Goal: Information Seeking & Learning: Learn about a topic

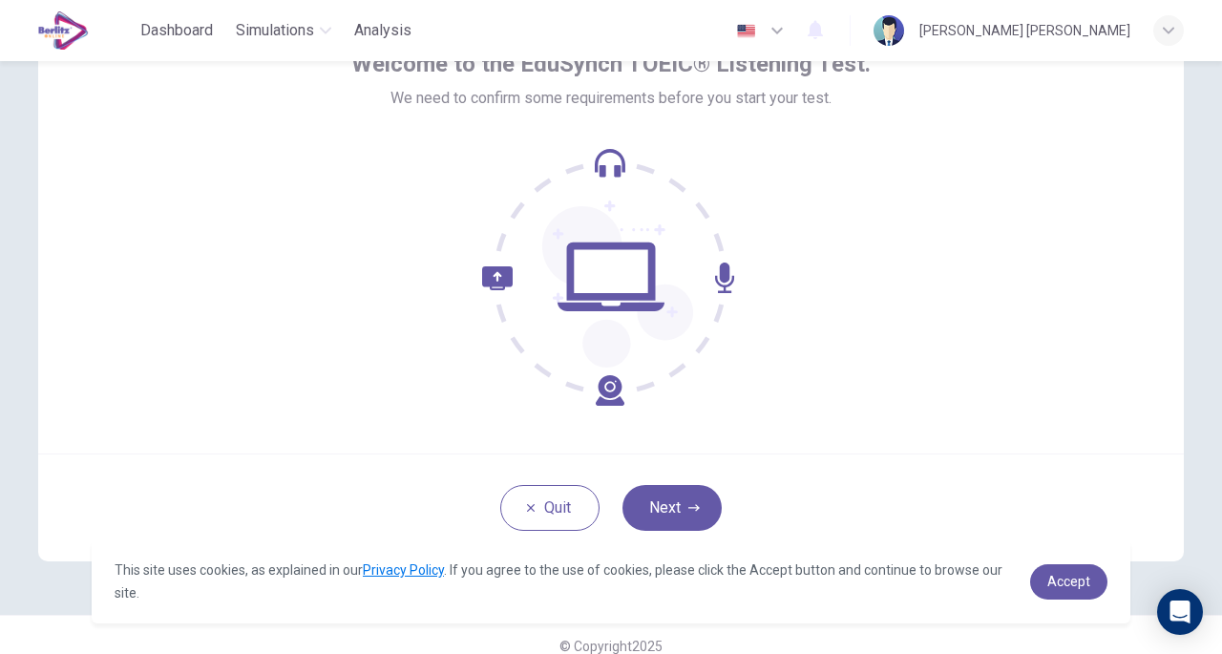
scroll to position [116, 0]
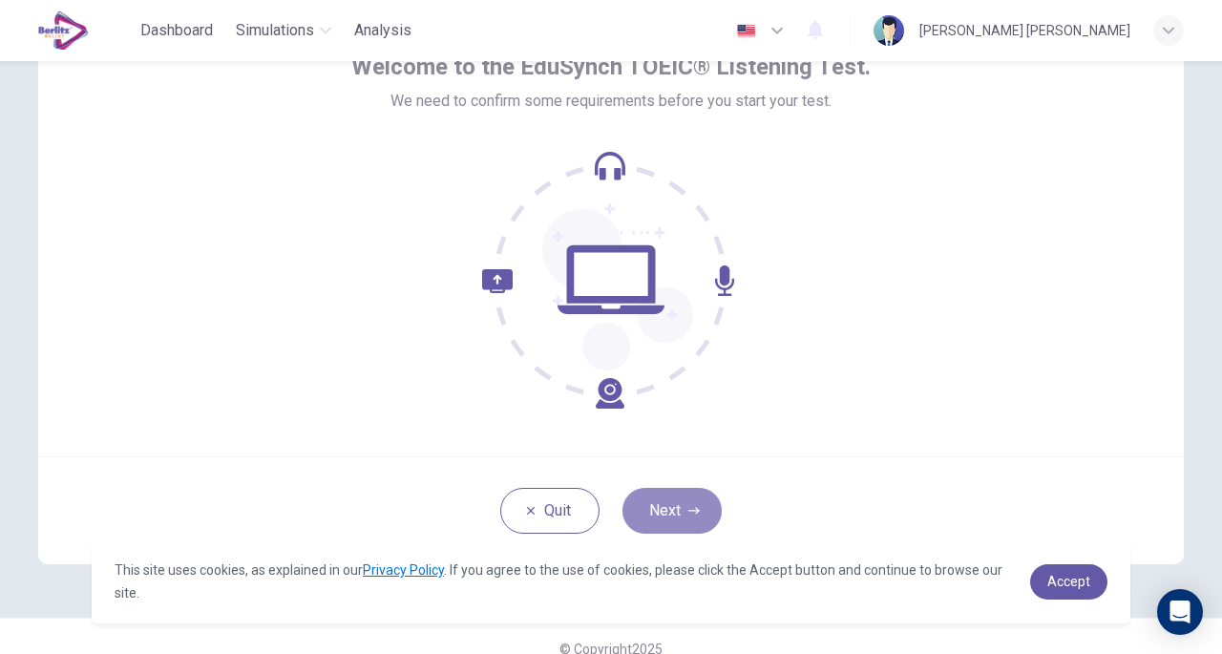
click at [659, 492] on button "Next" at bounding box center [671, 511] width 99 height 46
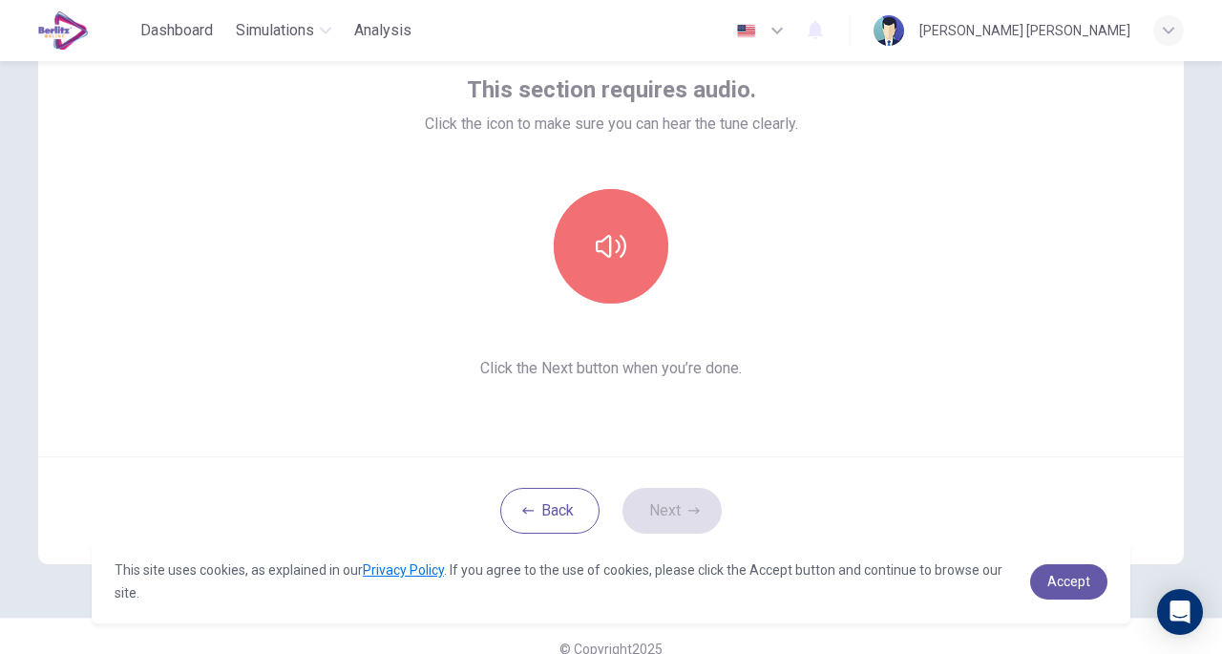
click at [605, 221] on button "button" at bounding box center [611, 246] width 115 height 115
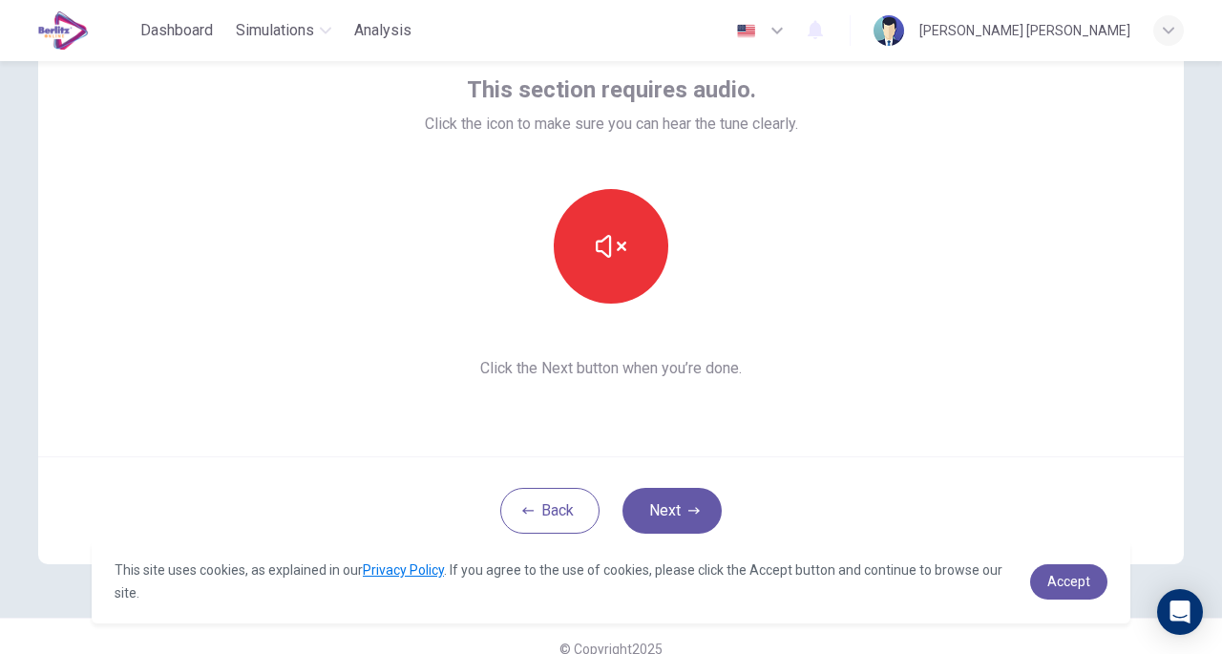
scroll to position [121, 0]
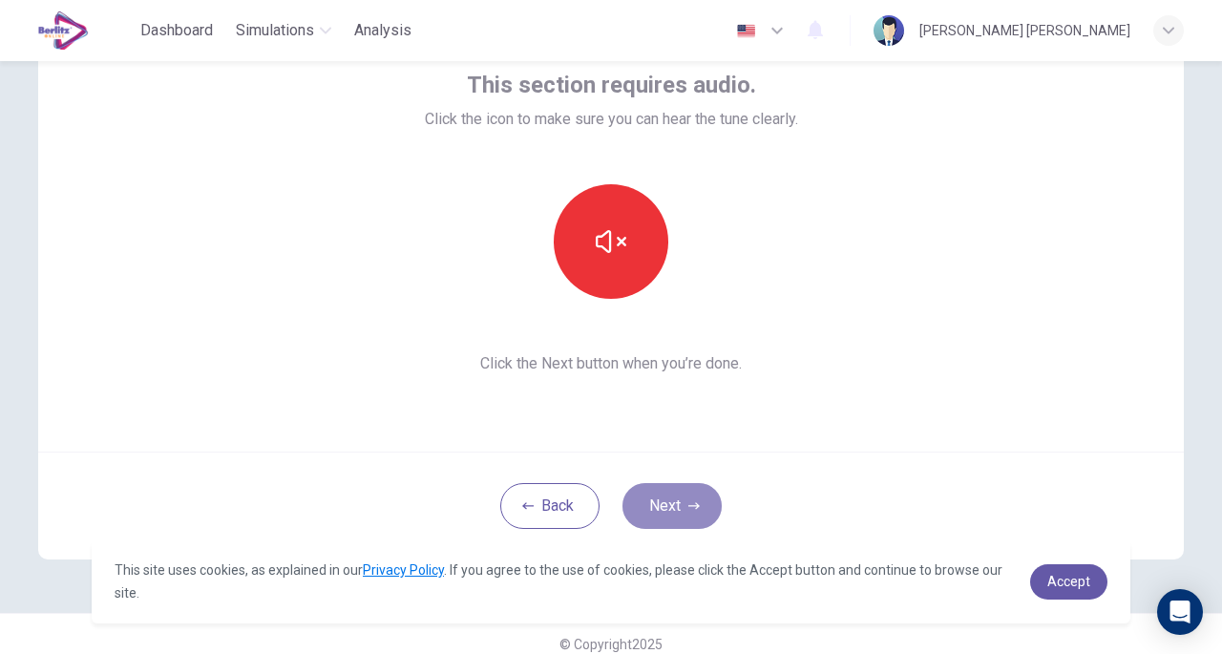
click at [688, 502] on icon "button" at bounding box center [693, 505] width 11 height 11
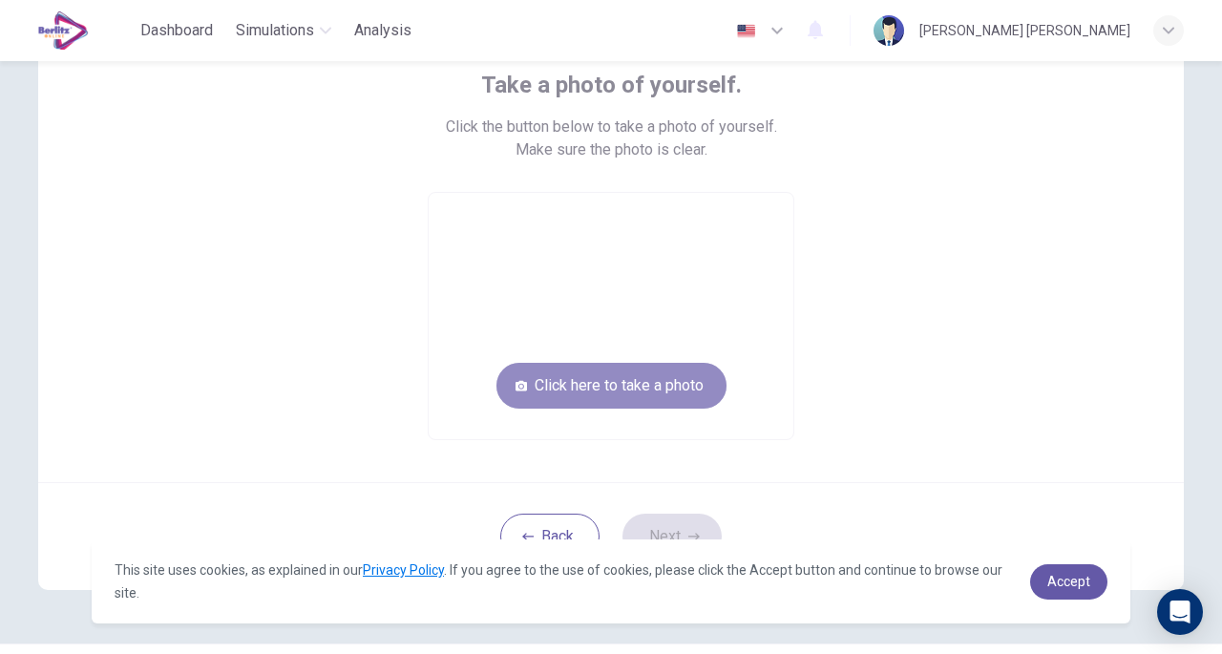
click at [582, 380] on button "Click here to take a photo" at bounding box center [611, 386] width 230 height 46
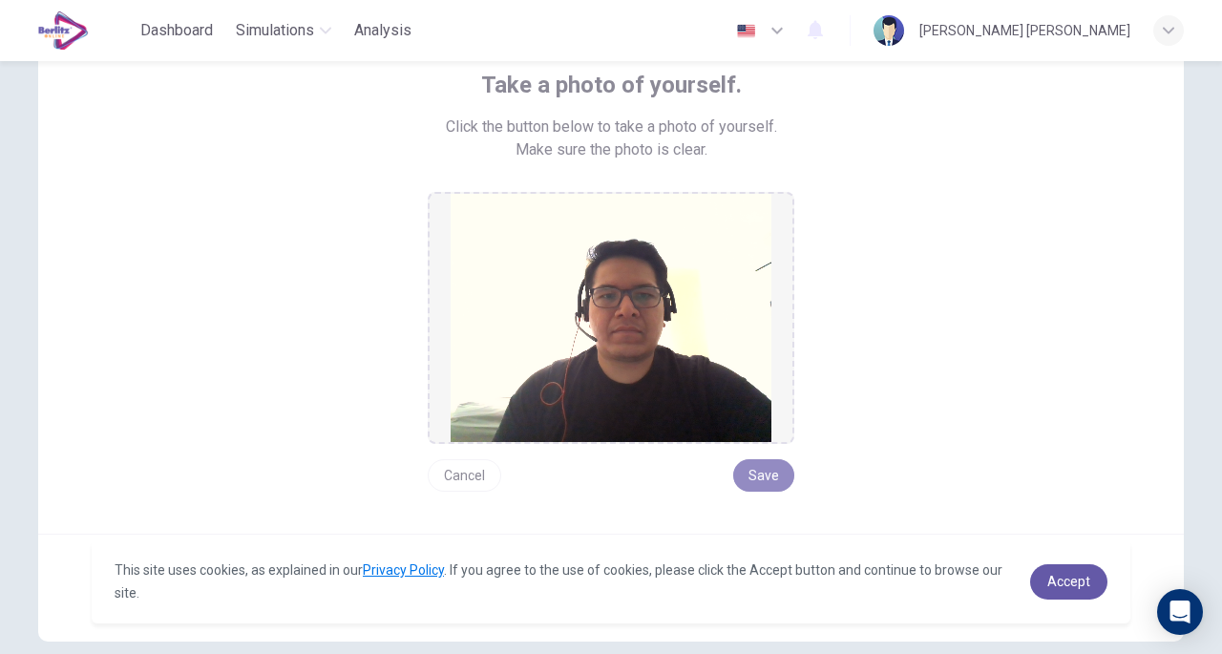
click at [761, 484] on button "Save" at bounding box center [763, 475] width 61 height 32
click at [767, 471] on button "Save" at bounding box center [763, 475] width 61 height 32
click at [1067, 593] on link "Accept" at bounding box center [1068, 581] width 77 height 35
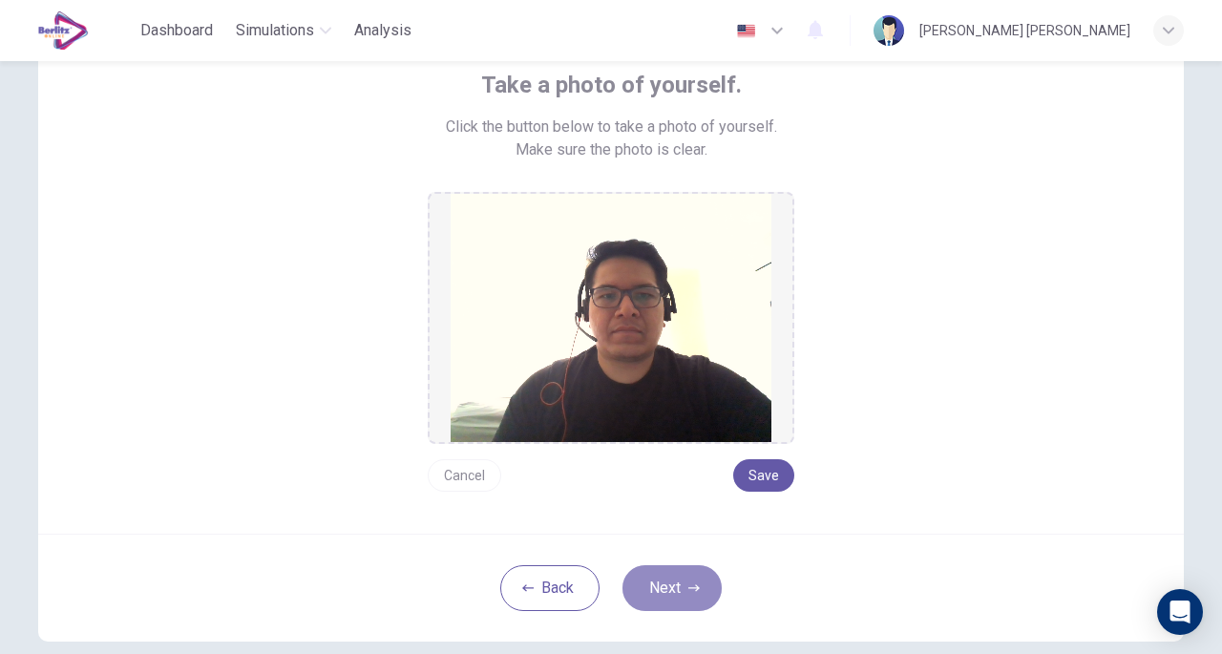
click at [688, 582] on icon "button" at bounding box center [693, 587] width 11 height 11
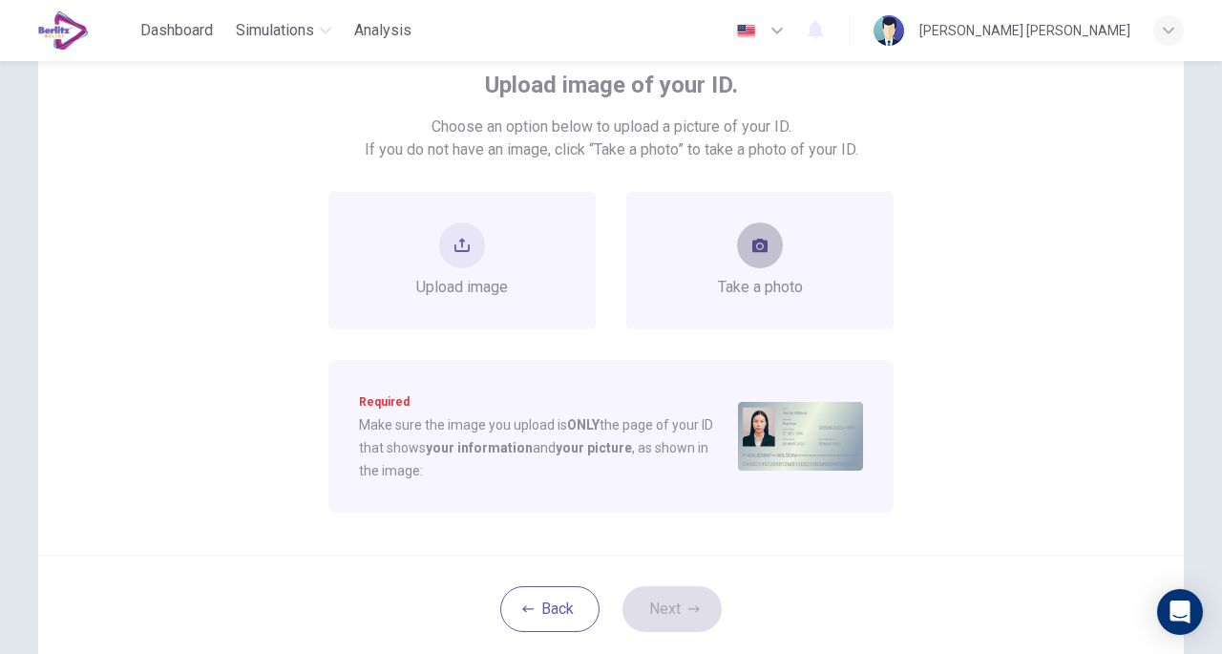
click at [742, 233] on button "take photo" at bounding box center [760, 245] width 46 height 46
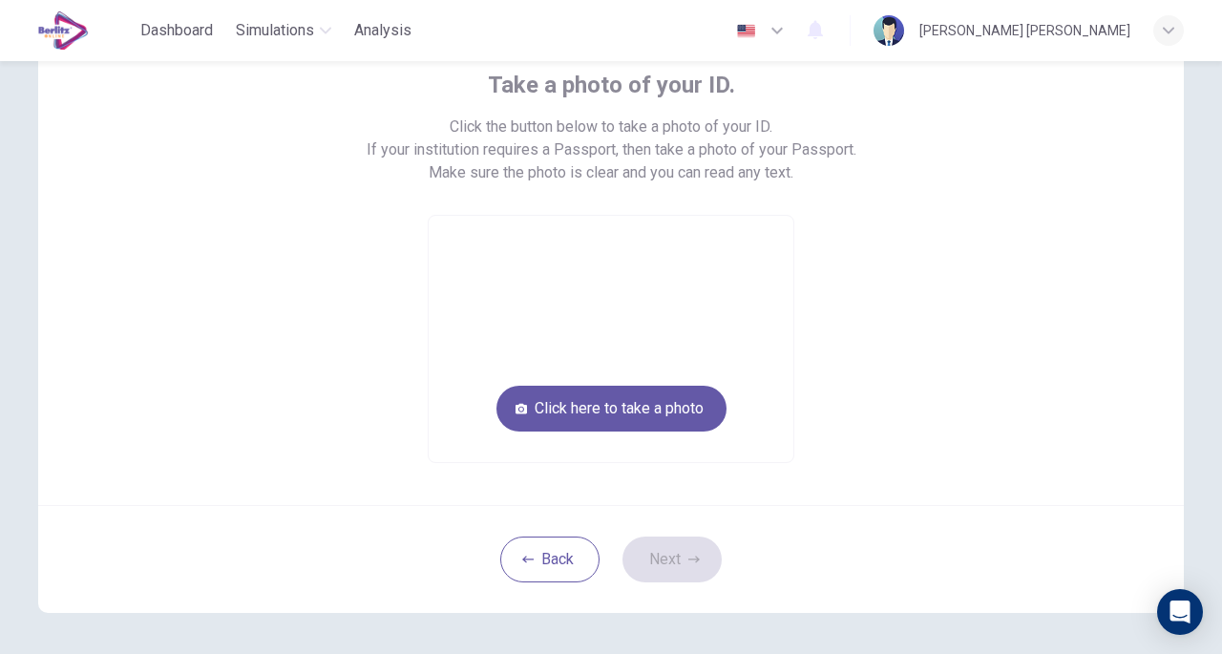
click at [0, 90] on div "Take a photo of your ID. Click the button below to take a photo of your ID. If …" at bounding box center [611, 357] width 1222 height 593
click at [554, 582] on div "Back Next" at bounding box center [611, 559] width 1146 height 108
click at [545, 566] on button "Back" at bounding box center [549, 560] width 99 height 46
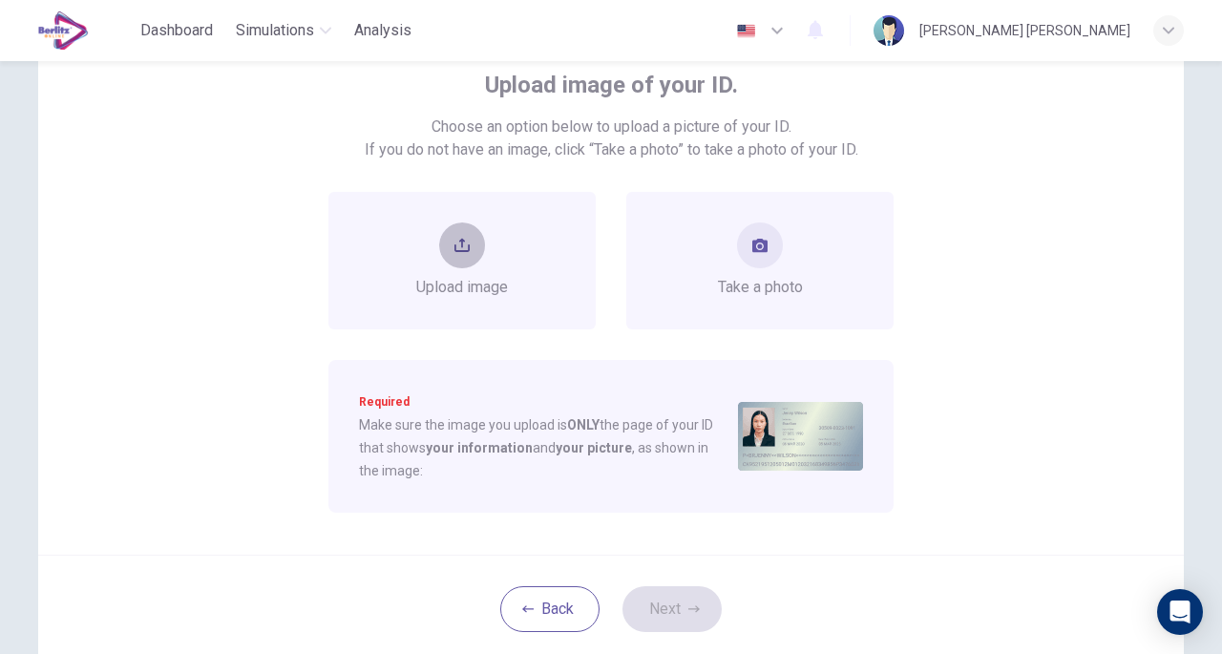
click at [466, 262] on button "upload" at bounding box center [462, 245] width 46 height 46
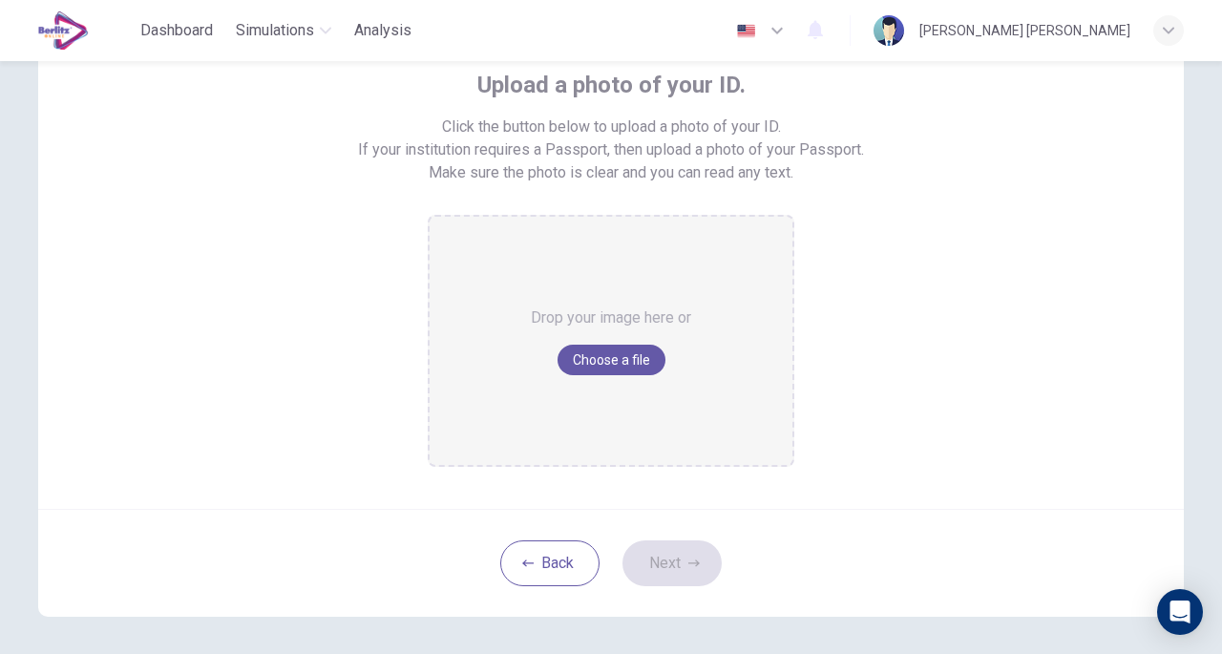
click at [585, 335] on div "Drop your image here or Choose a file" at bounding box center [611, 341] width 160 height 248
click at [559, 555] on button "Back" at bounding box center [549, 563] width 99 height 46
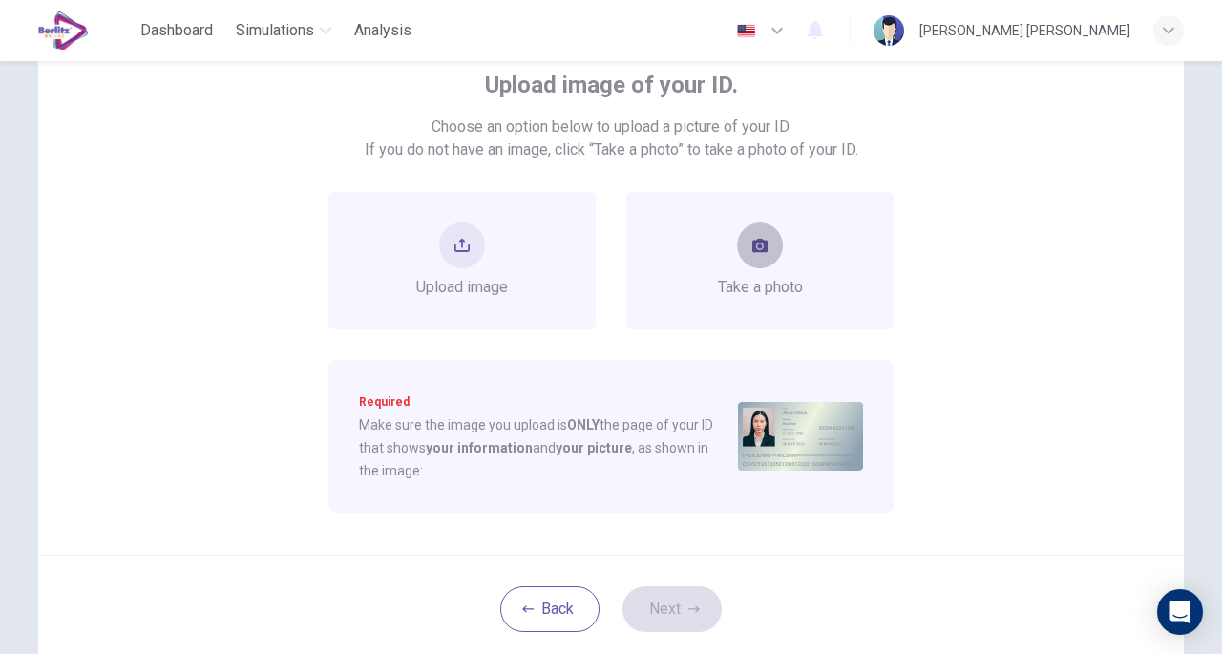
click at [764, 246] on button "take photo" at bounding box center [760, 245] width 46 height 46
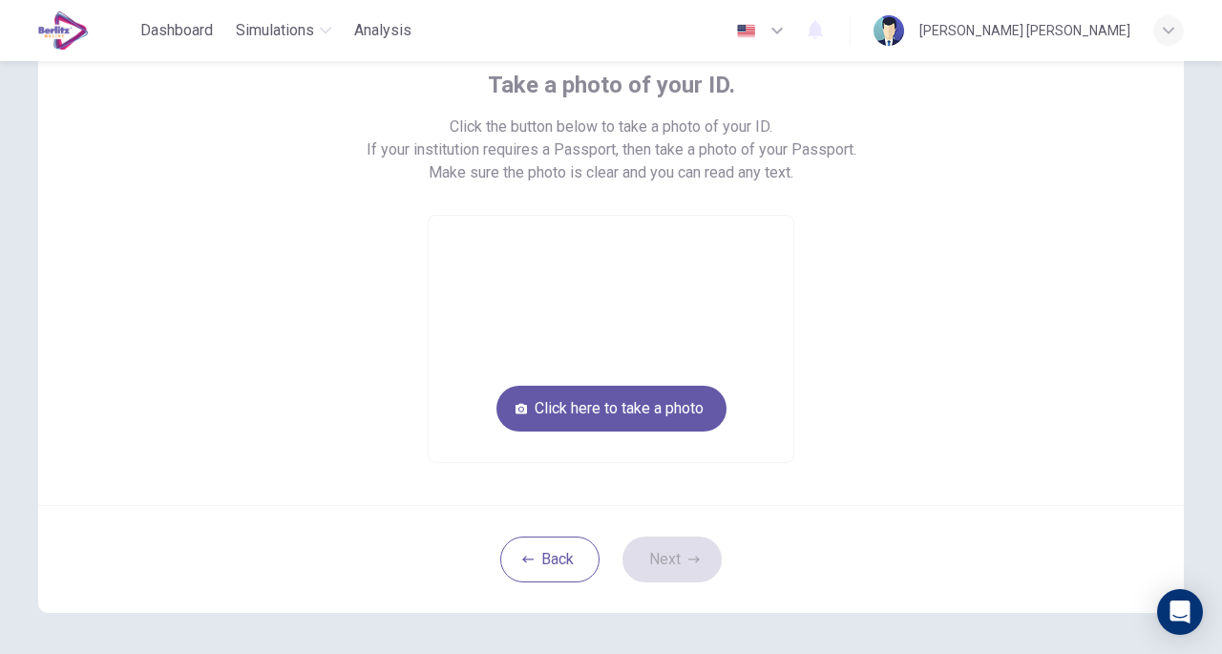
scroll to position [109, 0]
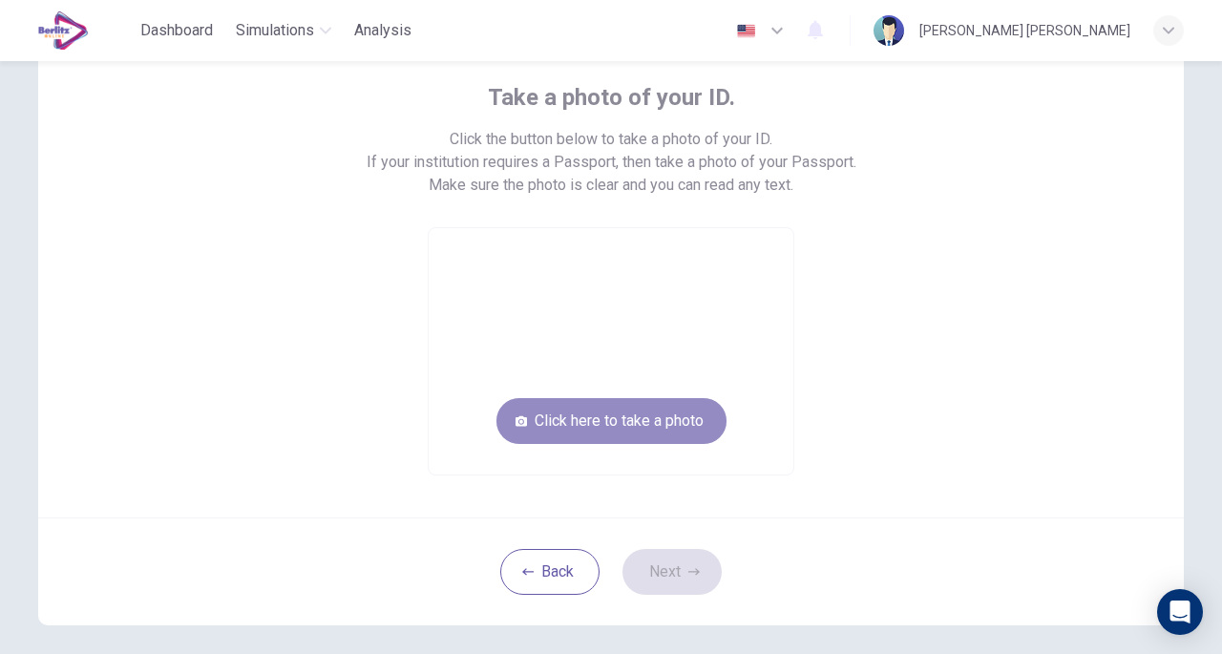
click at [663, 420] on button "Click here to take a photo" at bounding box center [611, 421] width 230 height 46
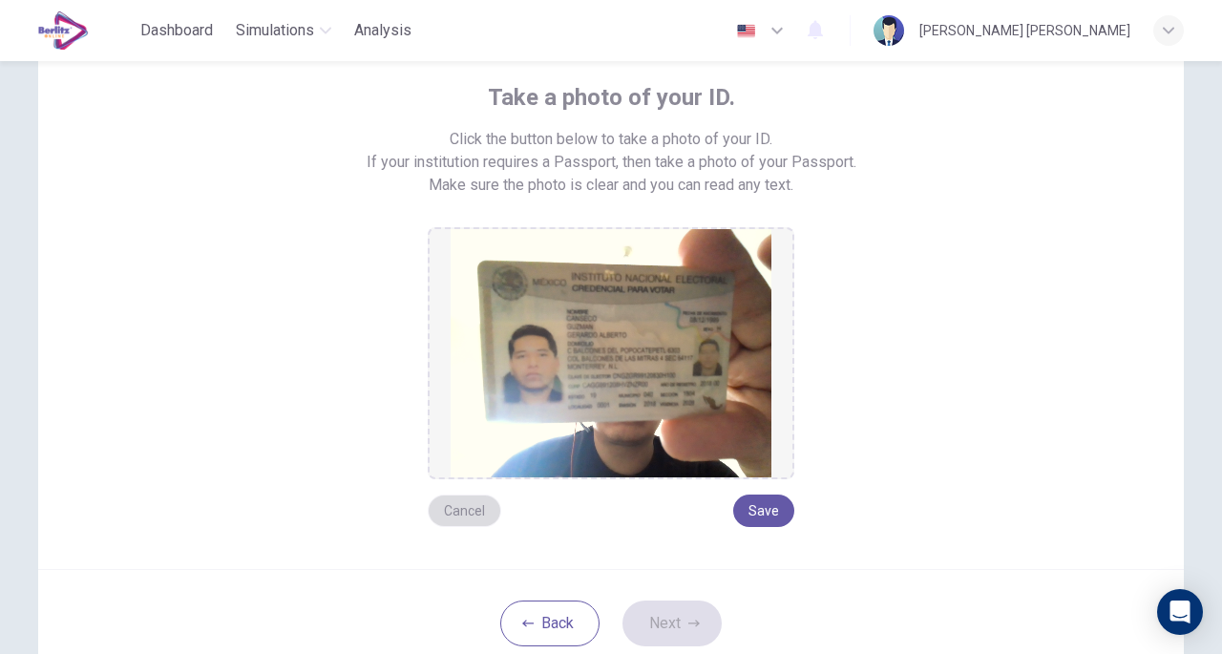
click at [472, 516] on button "Cancel" at bounding box center [465, 511] width 74 height 32
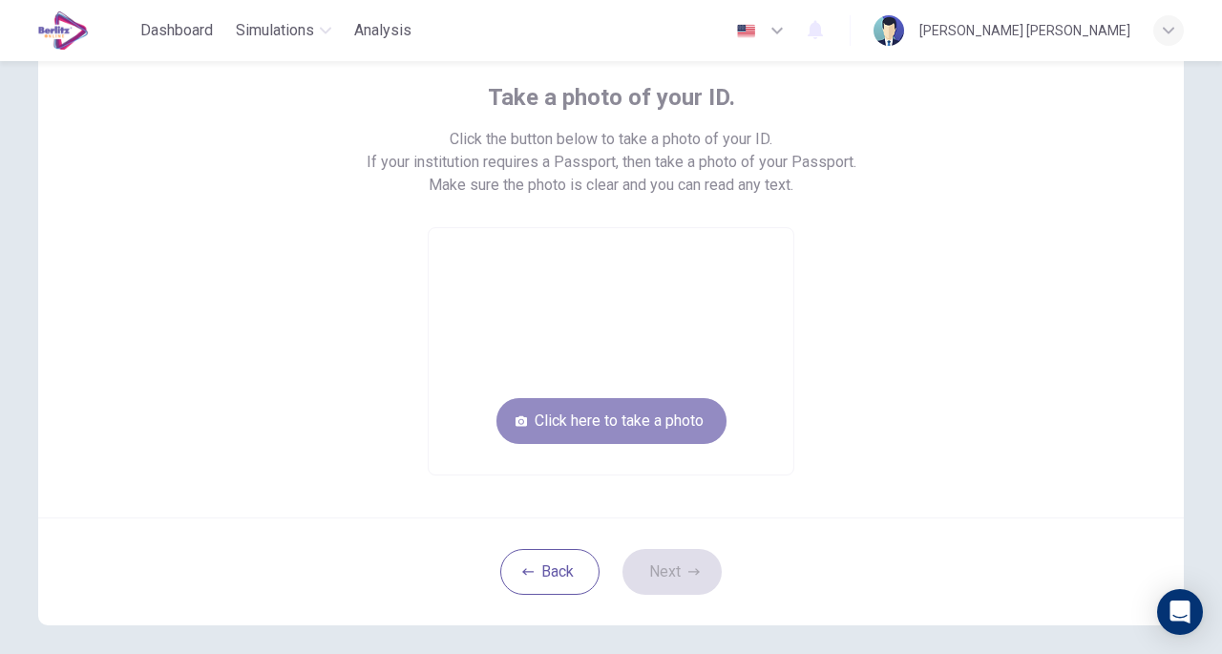
click at [621, 409] on button "Click here to take a photo" at bounding box center [611, 421] width 230 height 46
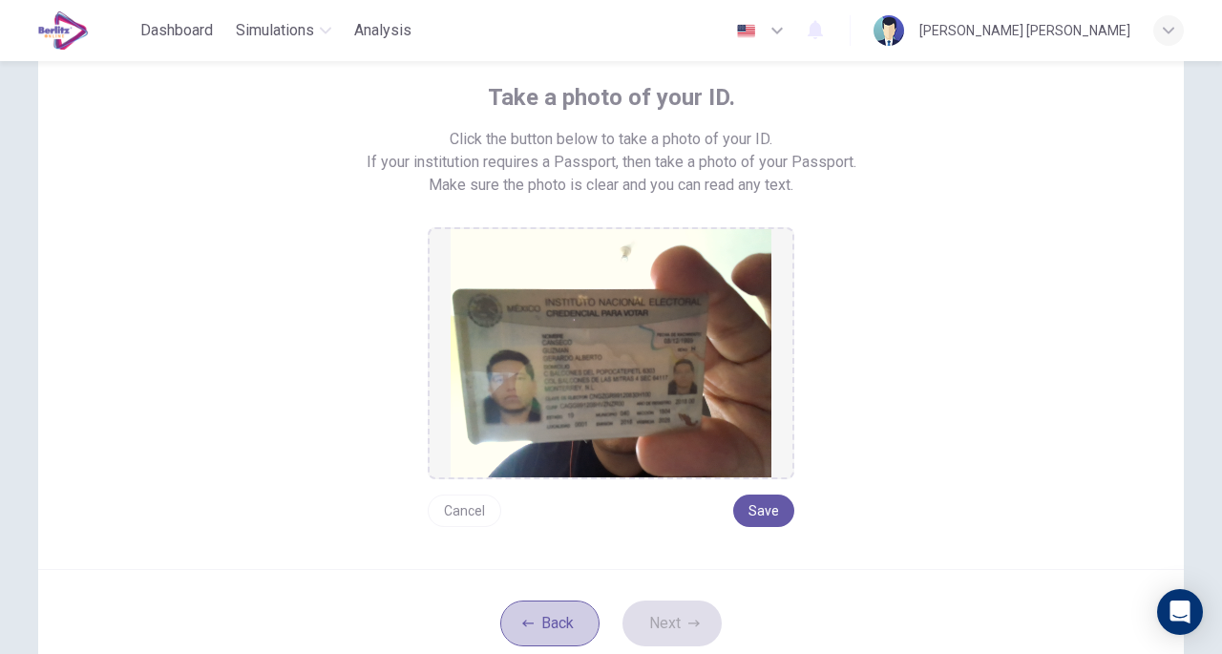
click at [535, 602] on button "Back" at bounding box center [549, 623] width 99 height 46
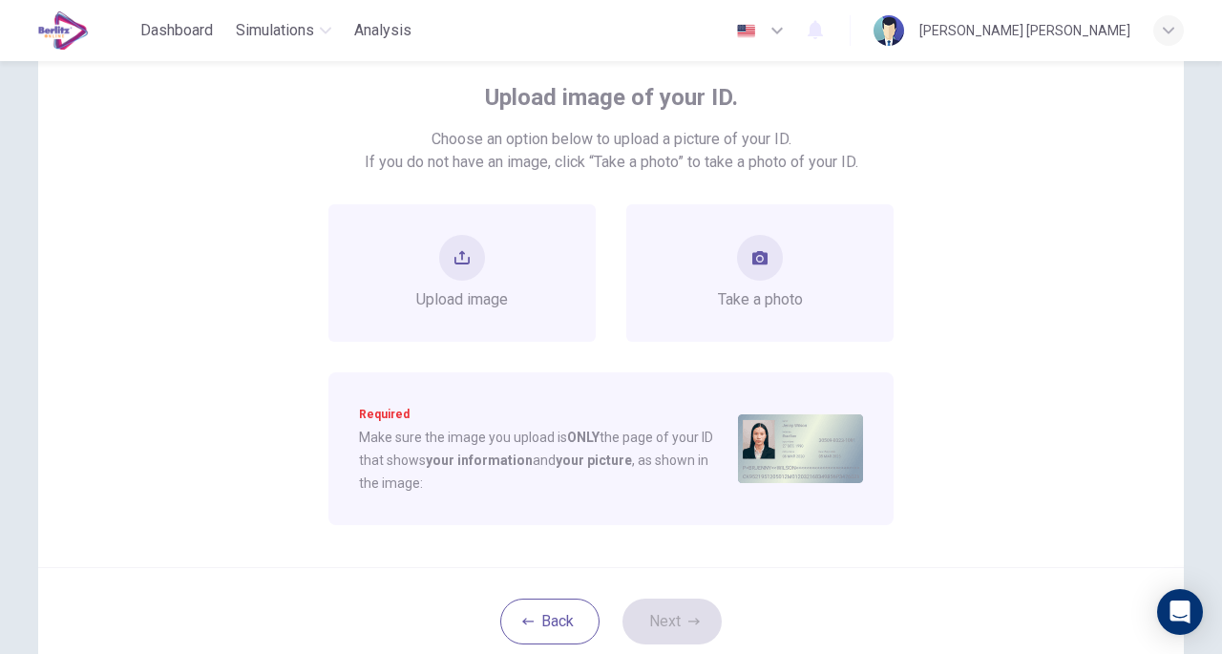
click at [724, 247] on div "Take a photo" at bounding box center [760, 273] width 85 height 76
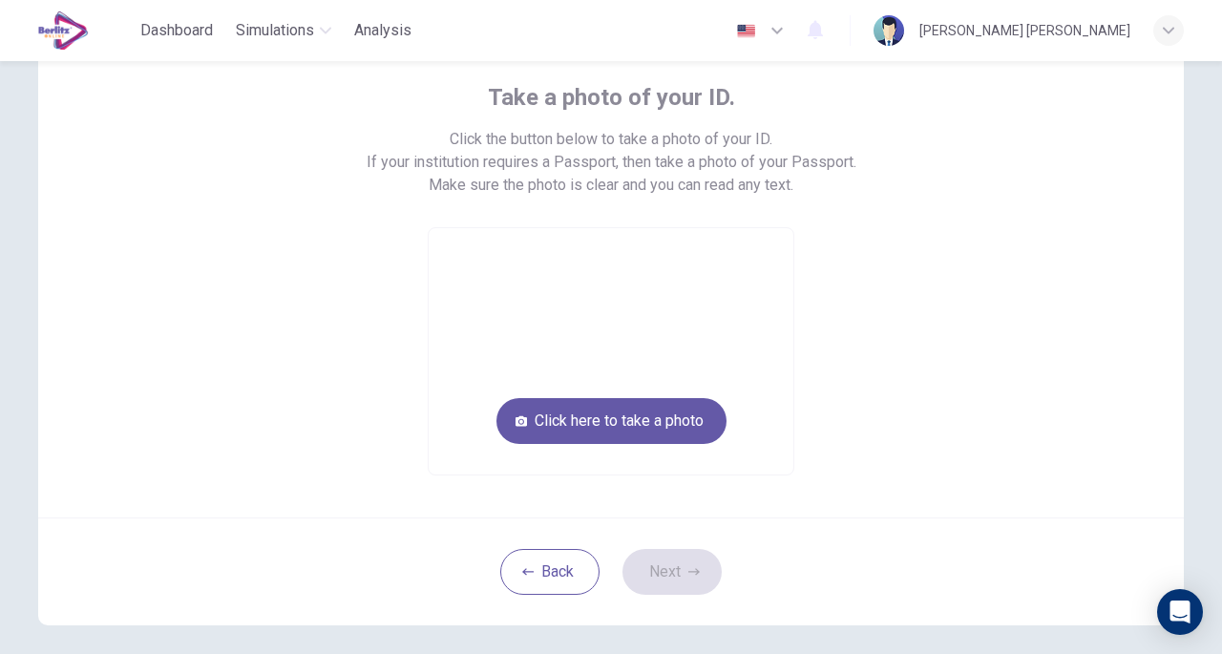
click at [655, 415] on button "Click here to take a photo" at bounding box center [611, 421] width 230 height 46
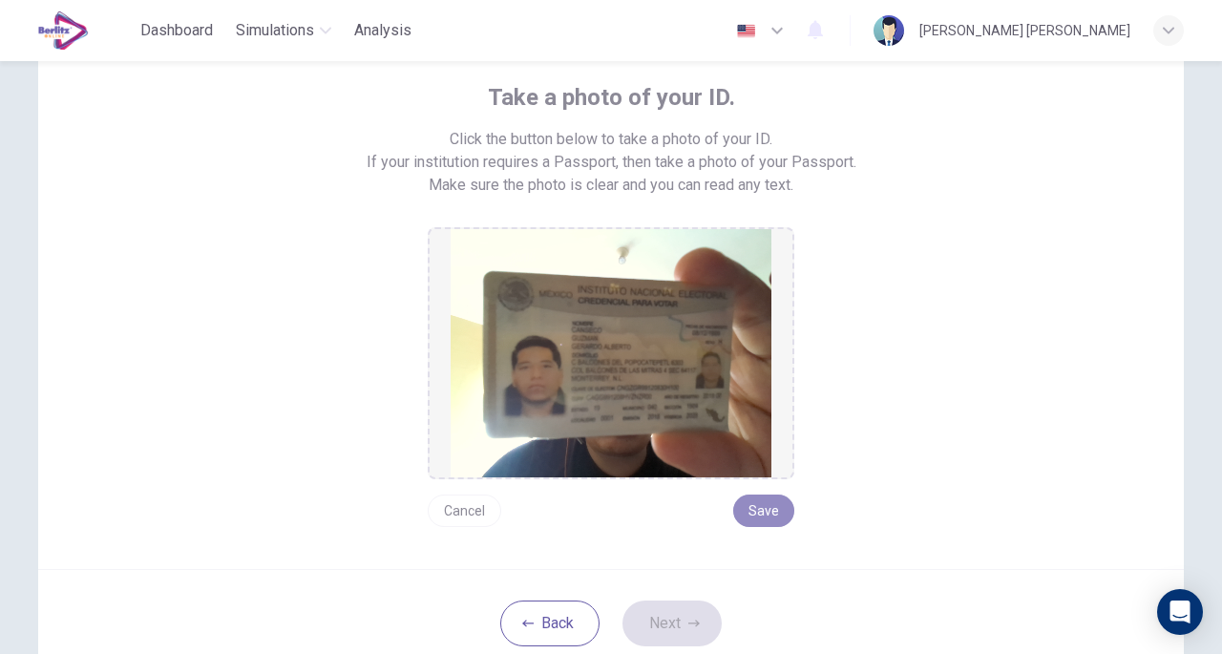
click at [767, 522] on button "Save" at bounding box center [763, 511] width 61 height 32
click at [687, 631] on button "Next" at bounding box center [671, 623] width 99 height 46
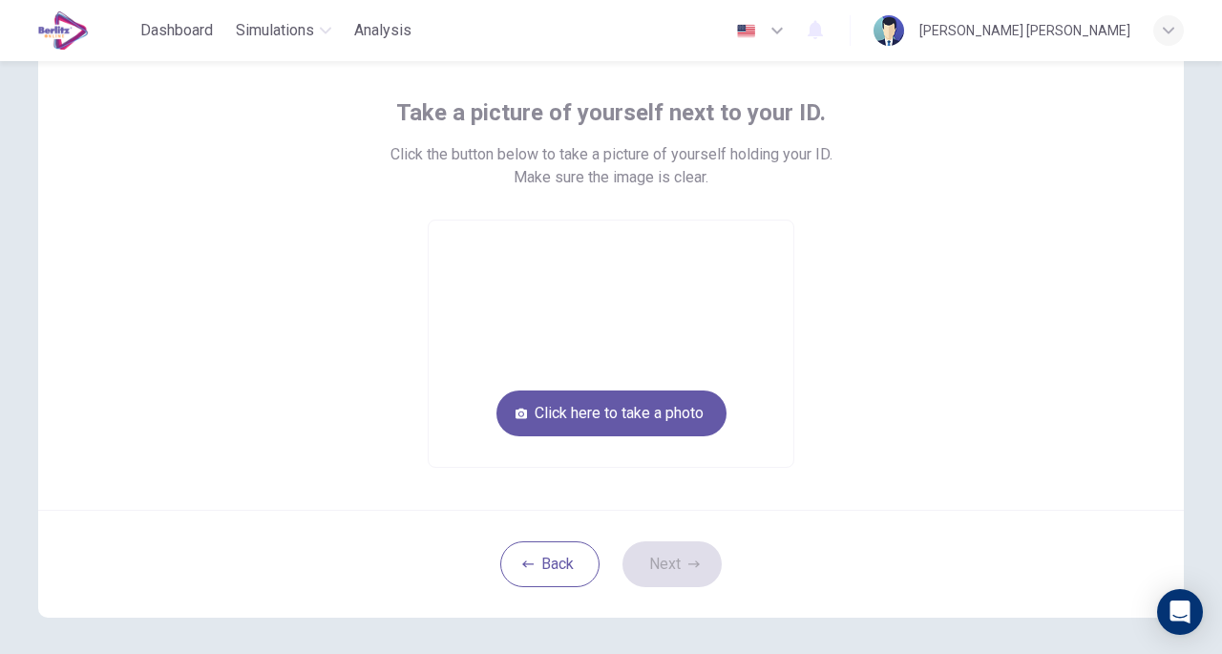
scroll to position [92, 0]
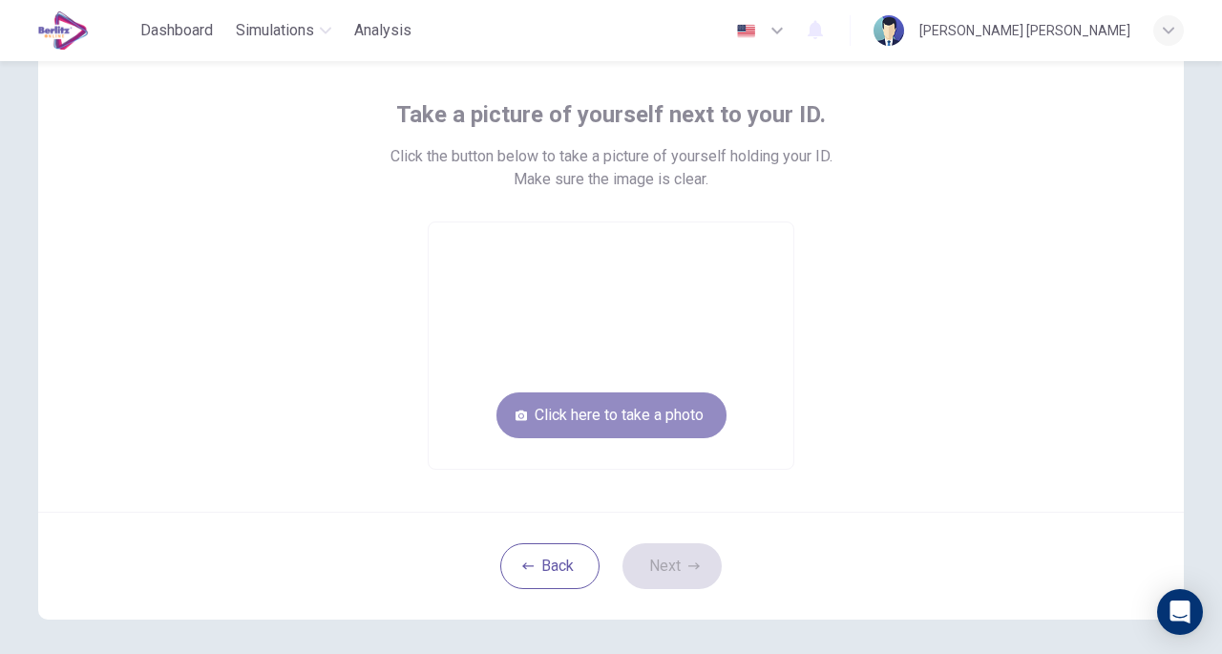
click at [672, 427] on button "Click here to take a photo" at bounding box center [611, 415] width 230 height 46
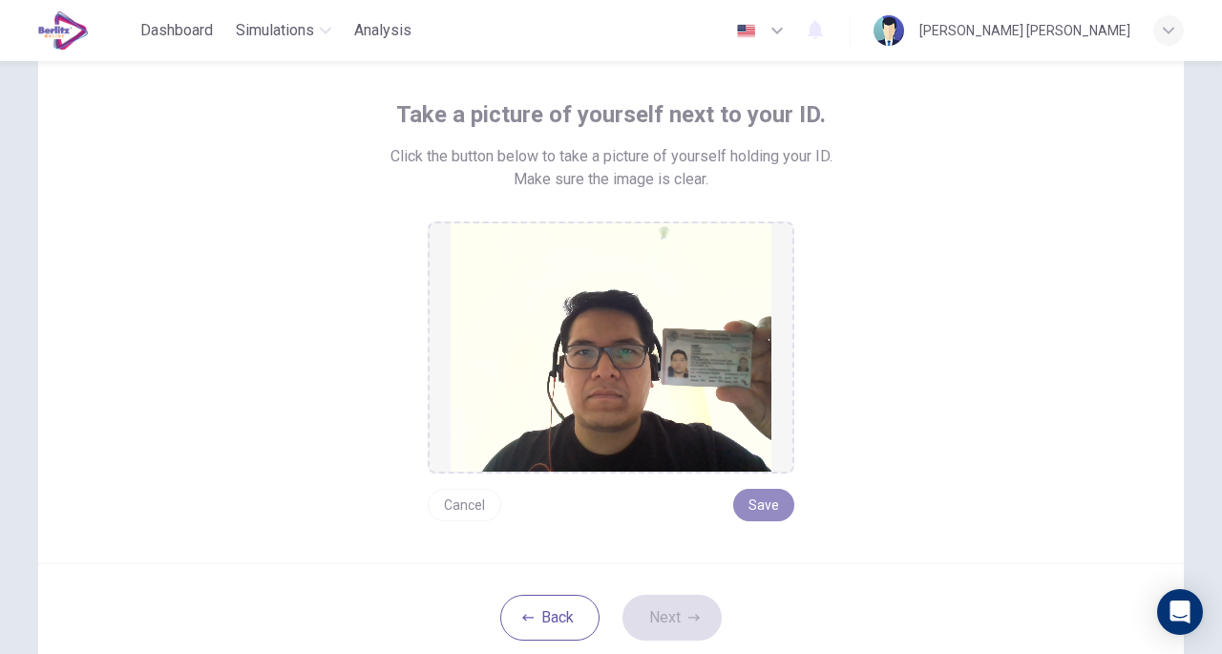
click at [765, 499] on button "Save" at bounding box center [763, 505] width 61 height 32
click at [663, 634] on button "Next" at bounding box center [671, 618] width 99 height 46
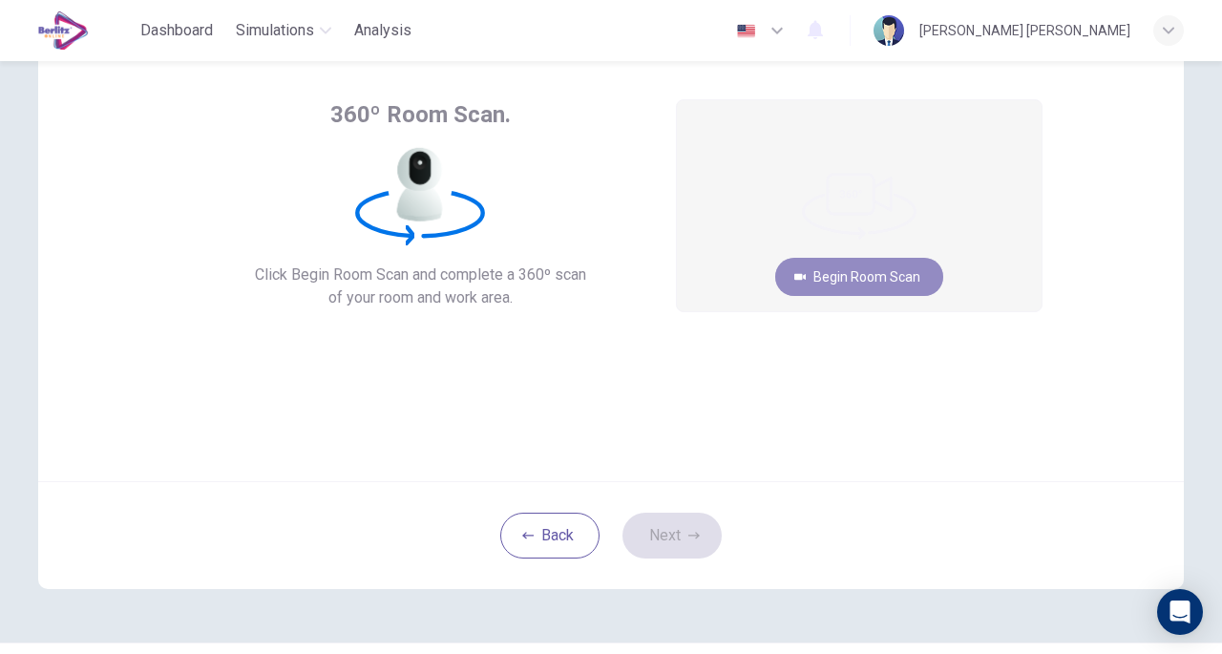
click at [828, 266] on button "Begin Room Scan" at bounding box center [859, 277] width 168 height 38
click at [0, 281] on div "360º Room Scan. Click Begin Room Scan and complete a 360º scan of your room and…" at bounding box center [611, 357] width 1222 height 593
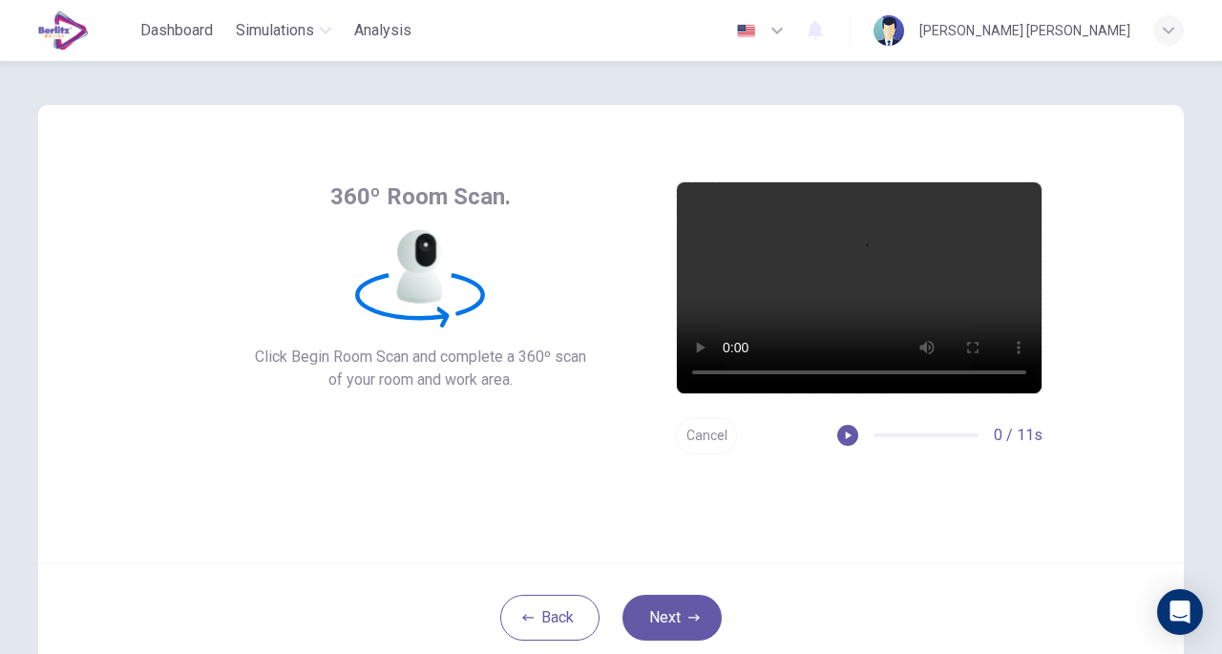
scroll to position [0, 0]
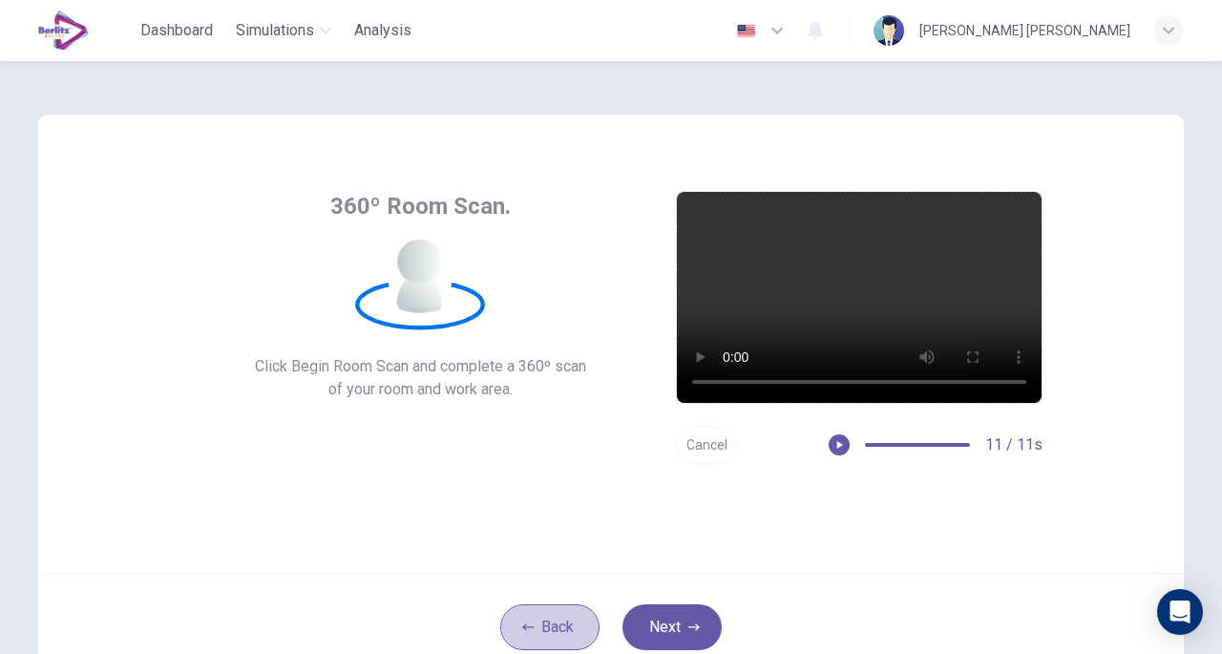
click at [565, 623] on button "Back" at bounding box center [549, 627] width 99 height 46
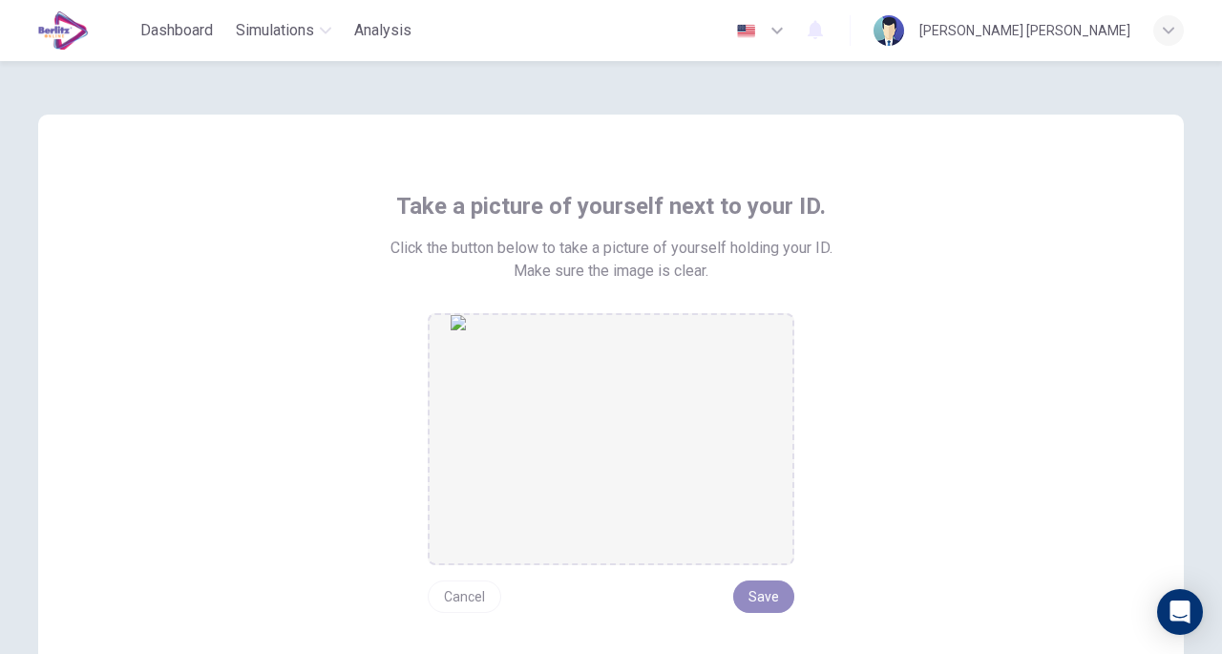
click at [751, 587] on button "Save" at bounding box center [763, 596] width 61 height 32
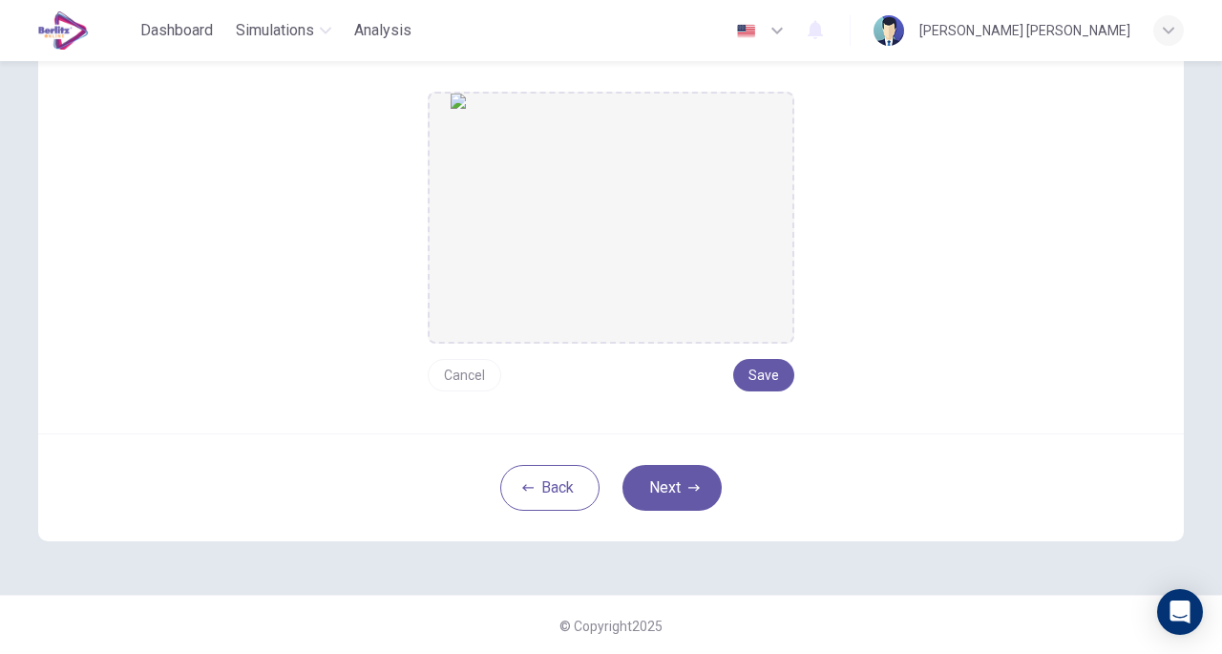
click at [667, 490] on button "Next" at bounding box center [671, 488] width 99 height 46
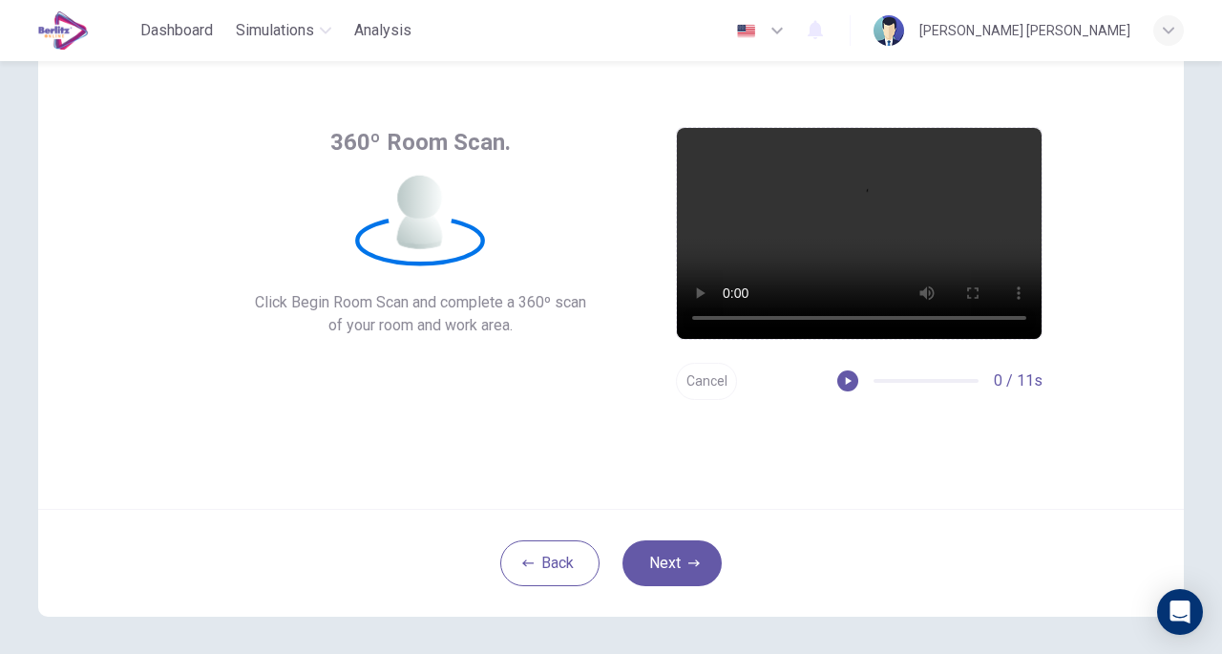
scroll to position [63, 0]
click at [688, 566] on icon "button" at bounding box center [693, 563] width 11 height 11
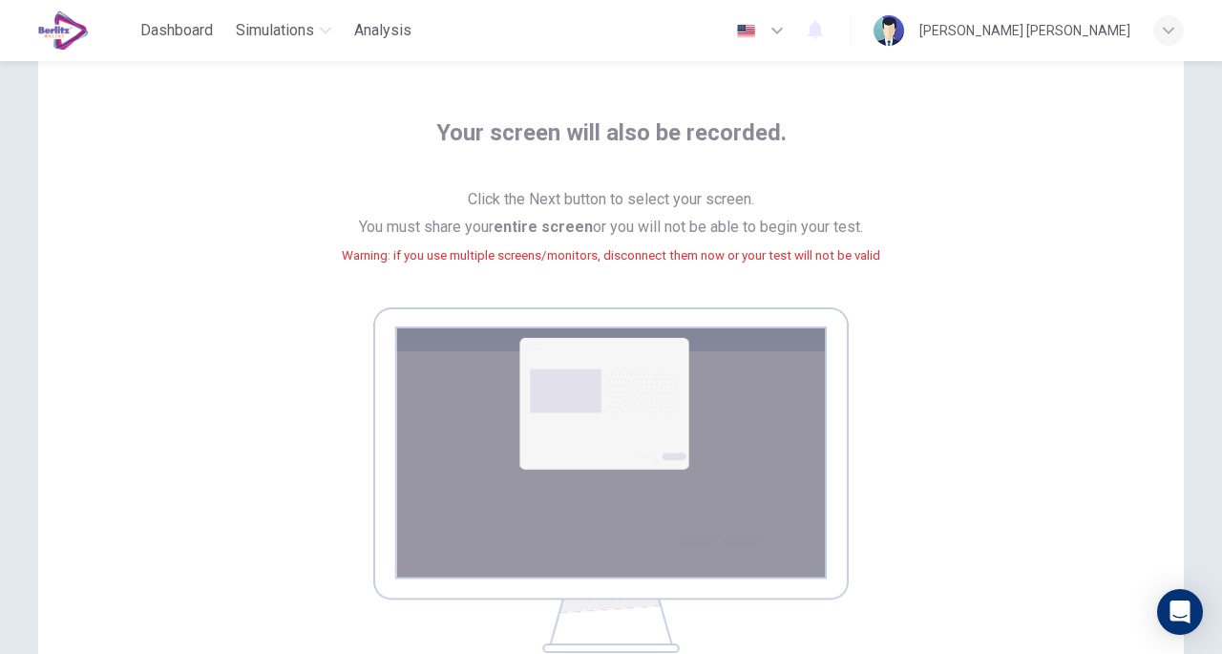
scroll to position [337, 0]
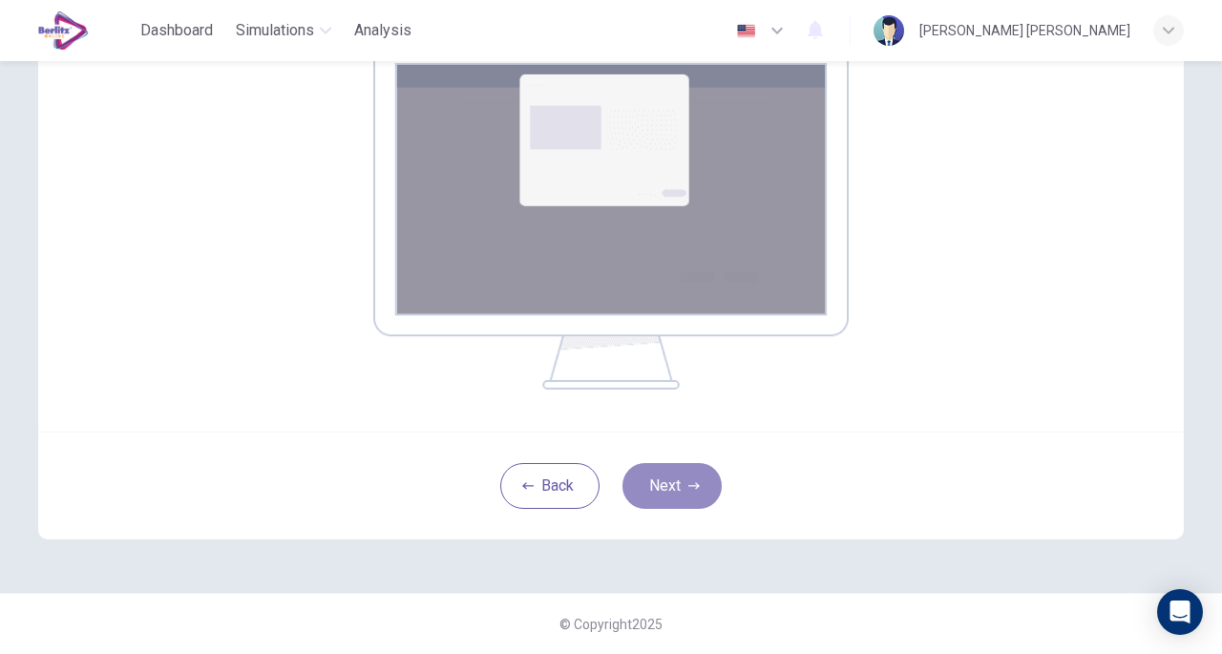
click at [670, 478] on button "Next" at bounding box center [671, 486] width 99 height 46
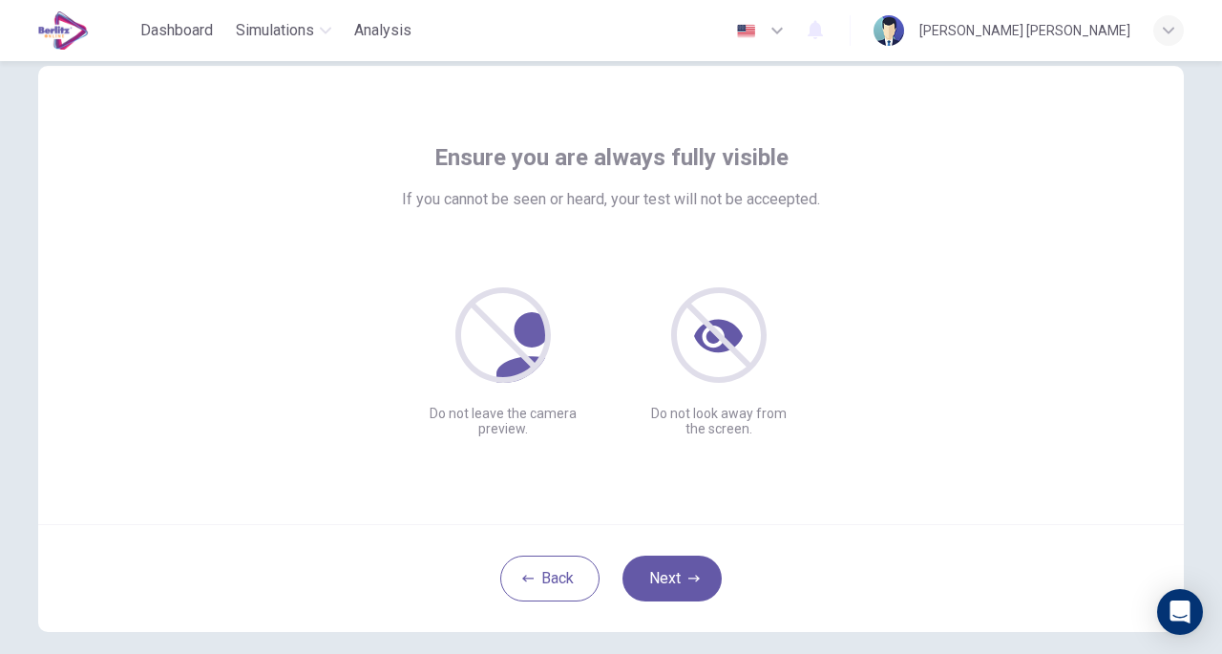
scroll to position [51, 0]
click at [680, 584] on button "Next" at bounding box center [671, 577] width 99 height 46
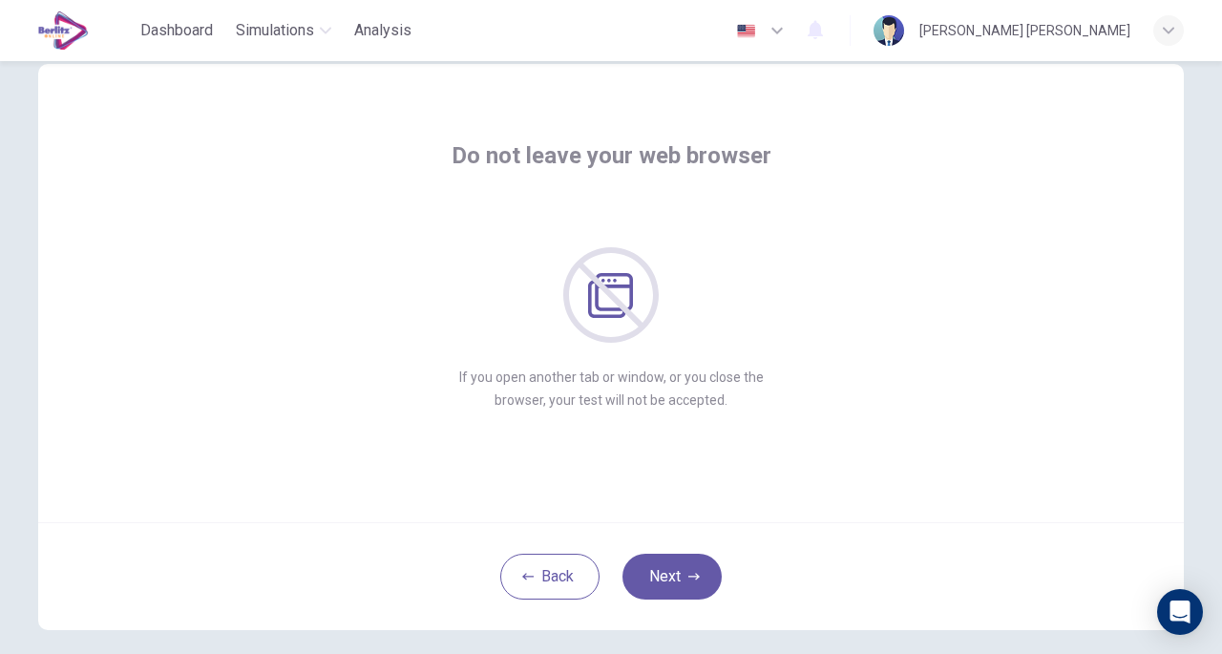
click at [680, 584] on button "Next" at bounding box center [671, 577] width 99 height 46
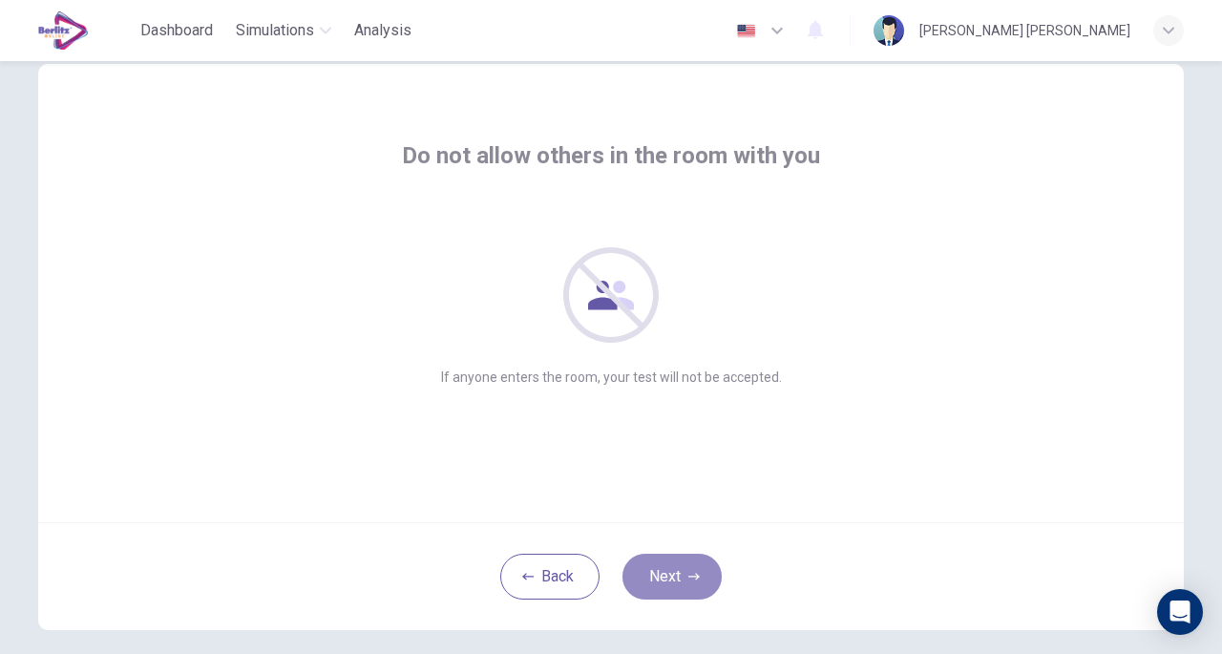
click at [680, 584] on button "Next" at bounding box center [671, 577] width 99 height 46
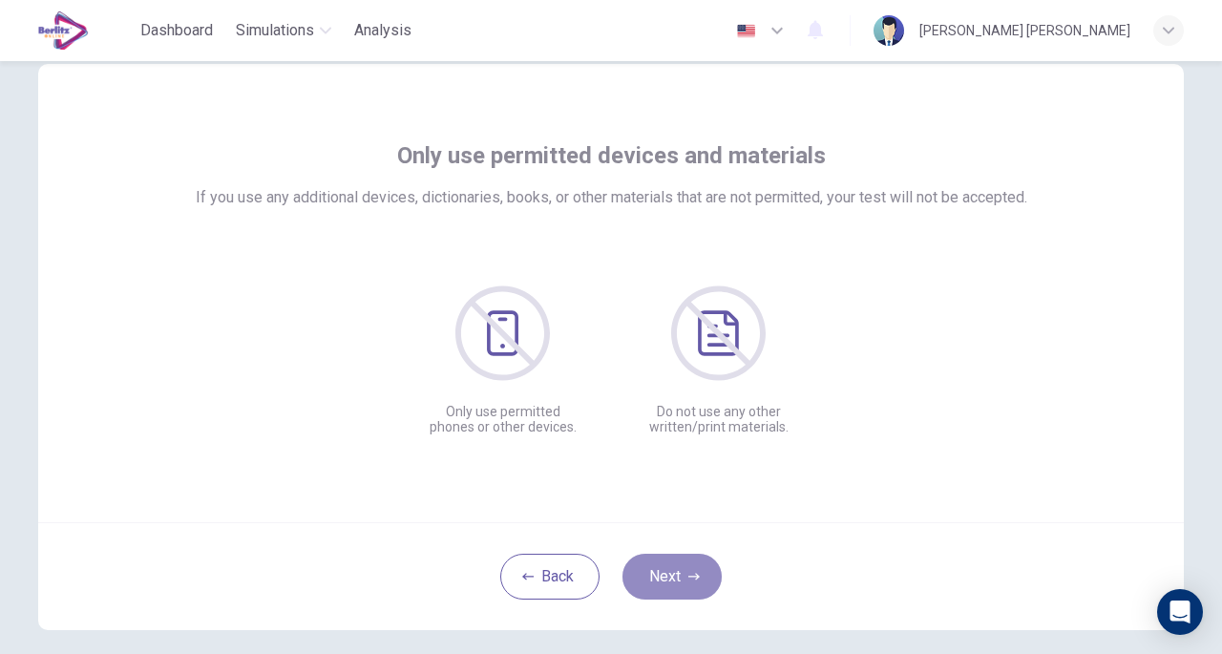
click at [680, 584] on button "Next" at bounding box center [671, 577] width 99 height 46
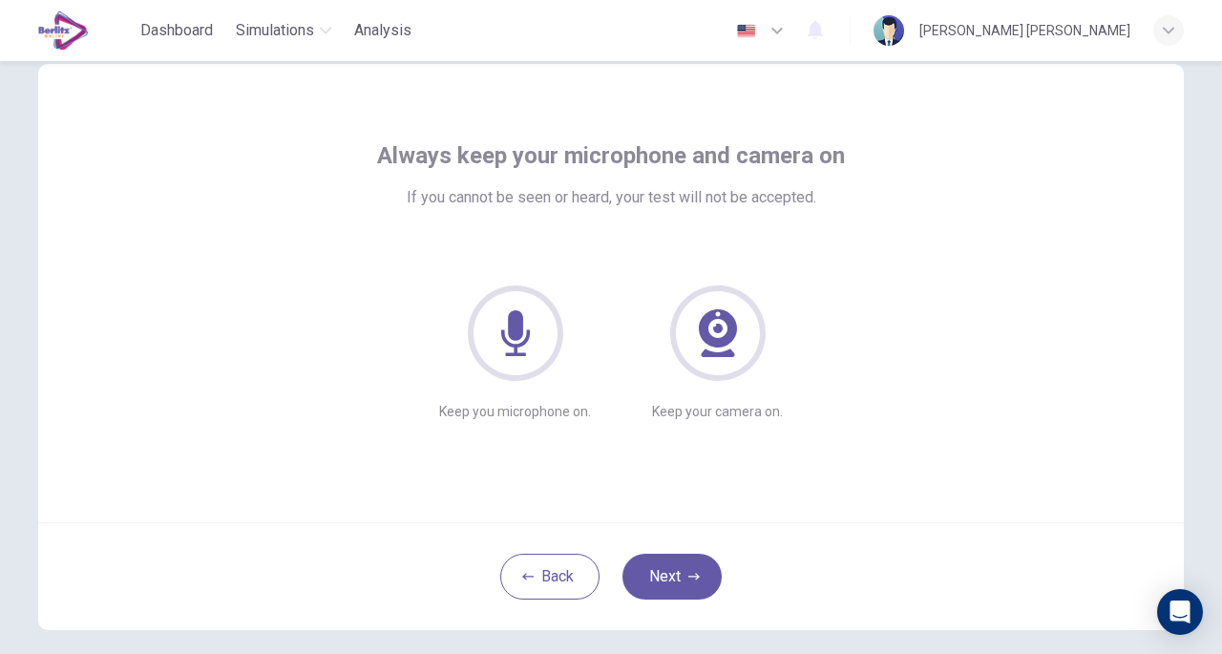
click at [680, 584] on button "Next" at bounding box center [671, 577] width 99 height 46
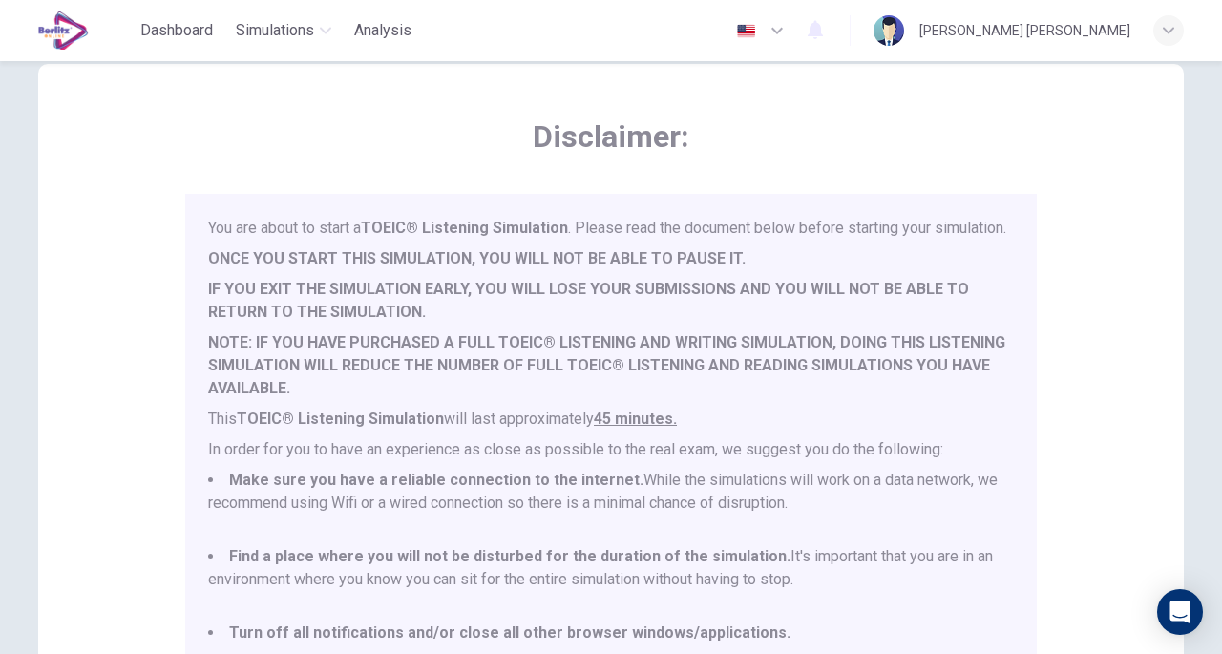
scroll to position [50, 0]
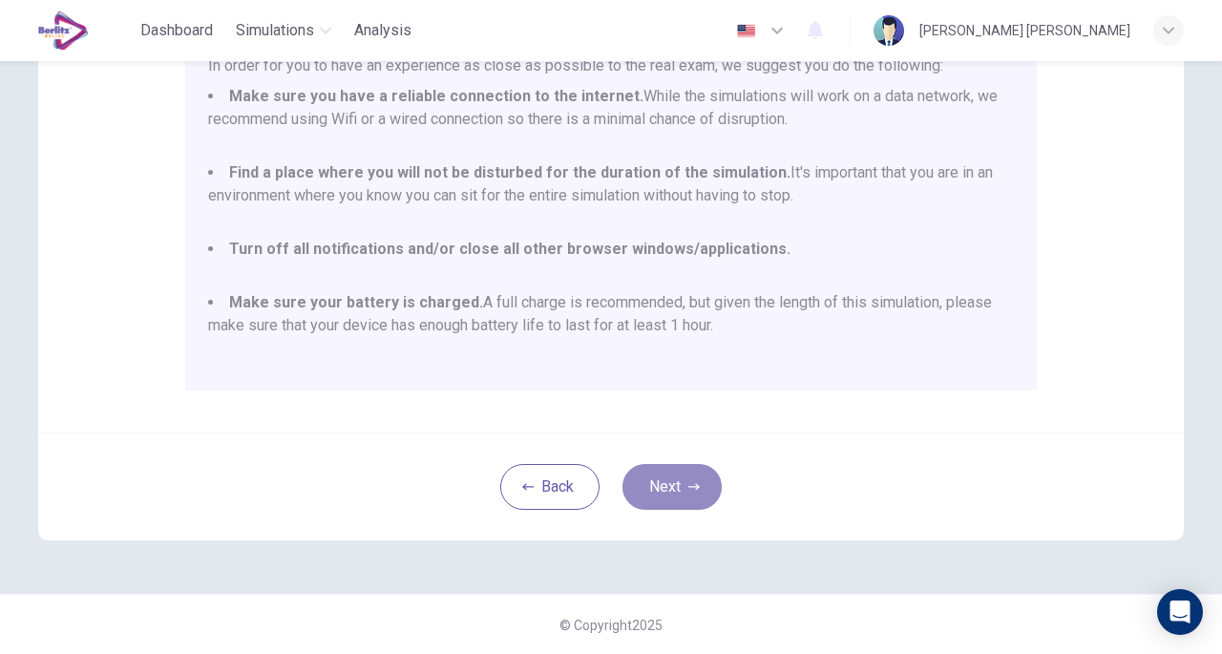
click at [666, 483] on button "Next" at bounding box center [671, 487] width 99 height 46
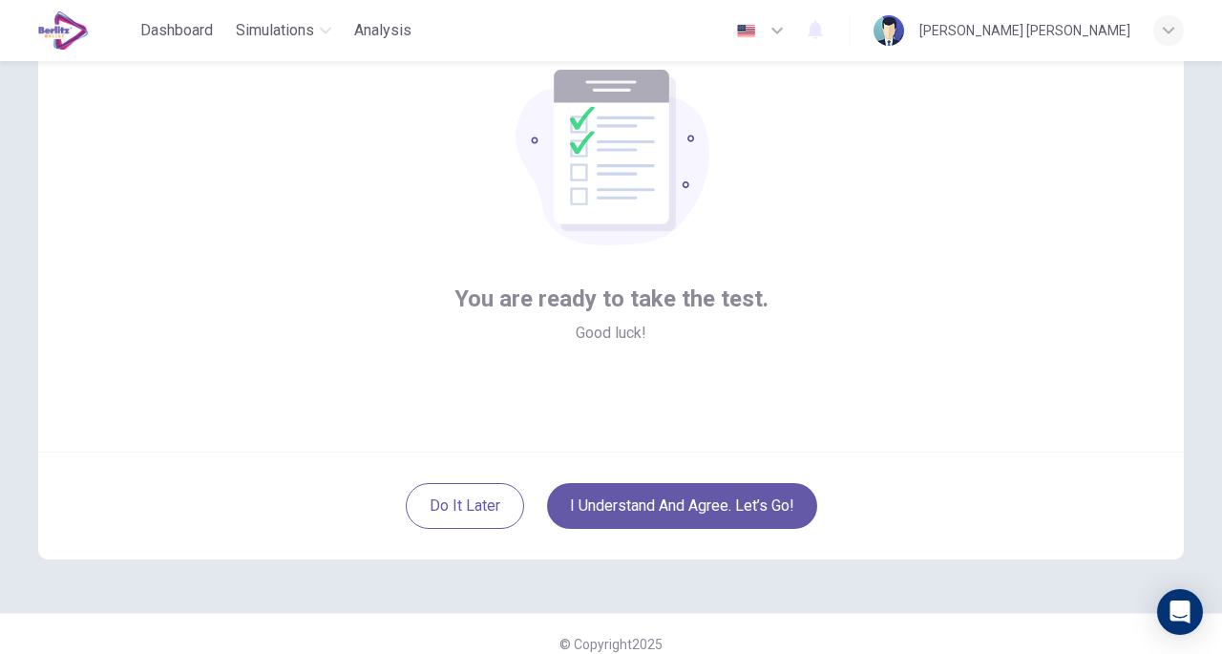
scroll to position [122, 0]
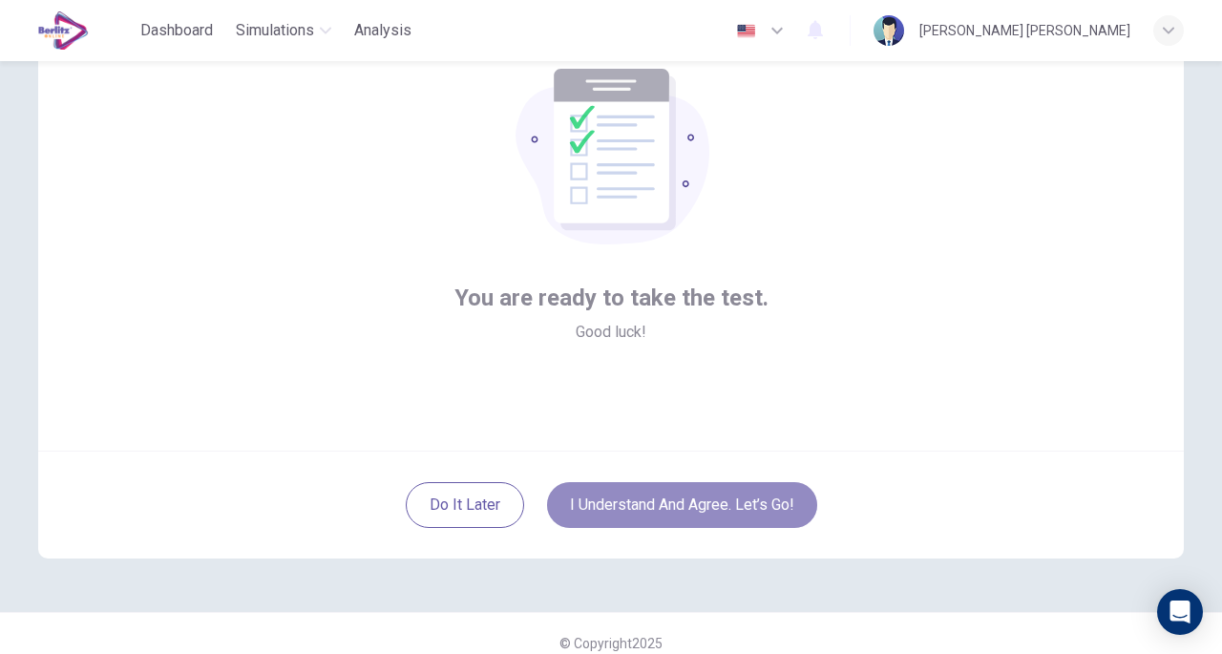
click at [665, 509] on button "I understand and agree. Let’s go!" at bounding box center [682, 505] width 270 height 46
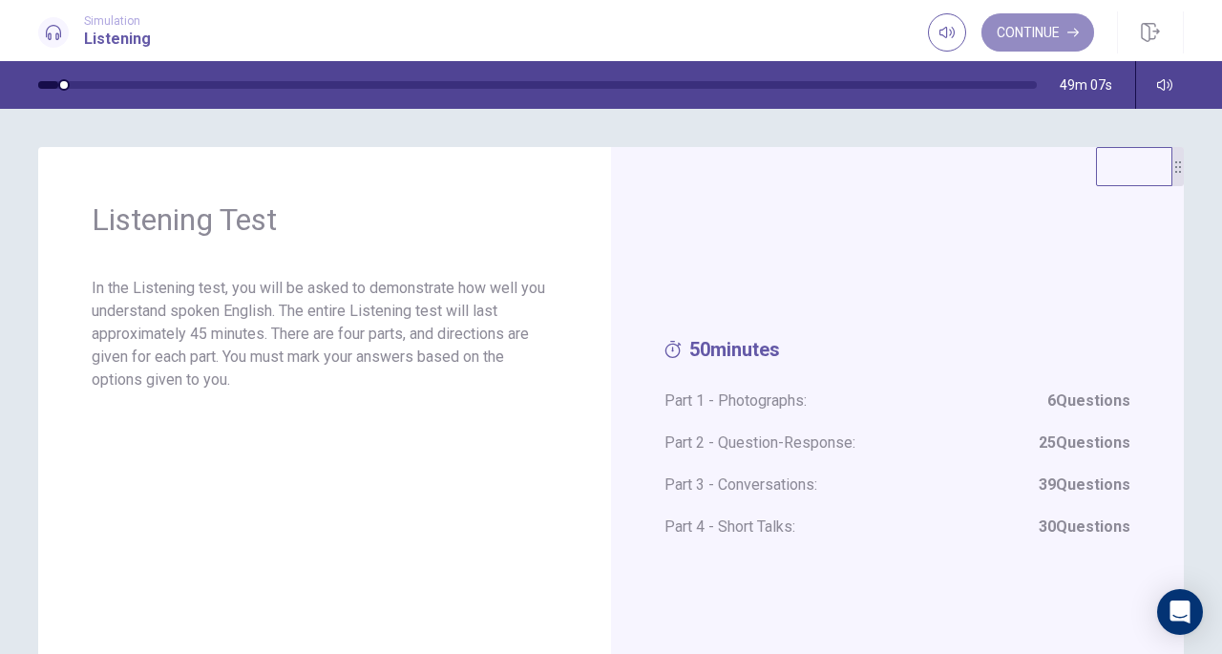
click at [1025, 20] on button "Continue" at bounding box center [1037, 32] width 113 height 38
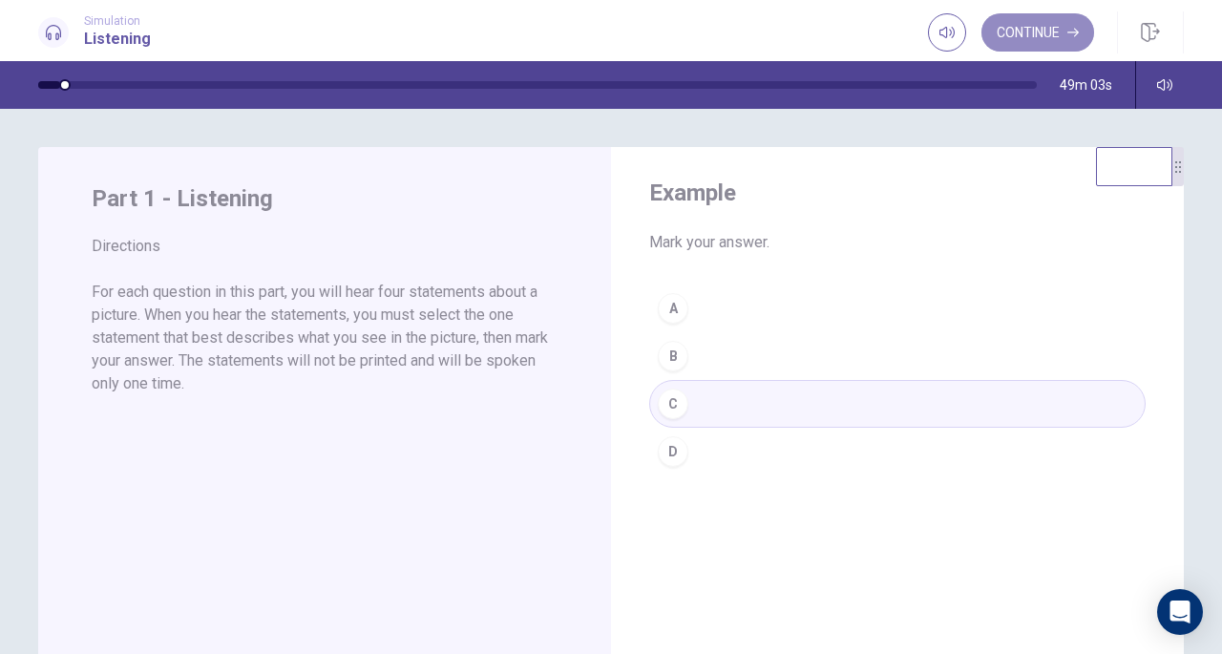
click at [1026, 20] on button "Continue" at bounding box center [1037, 32] width 113 height 38
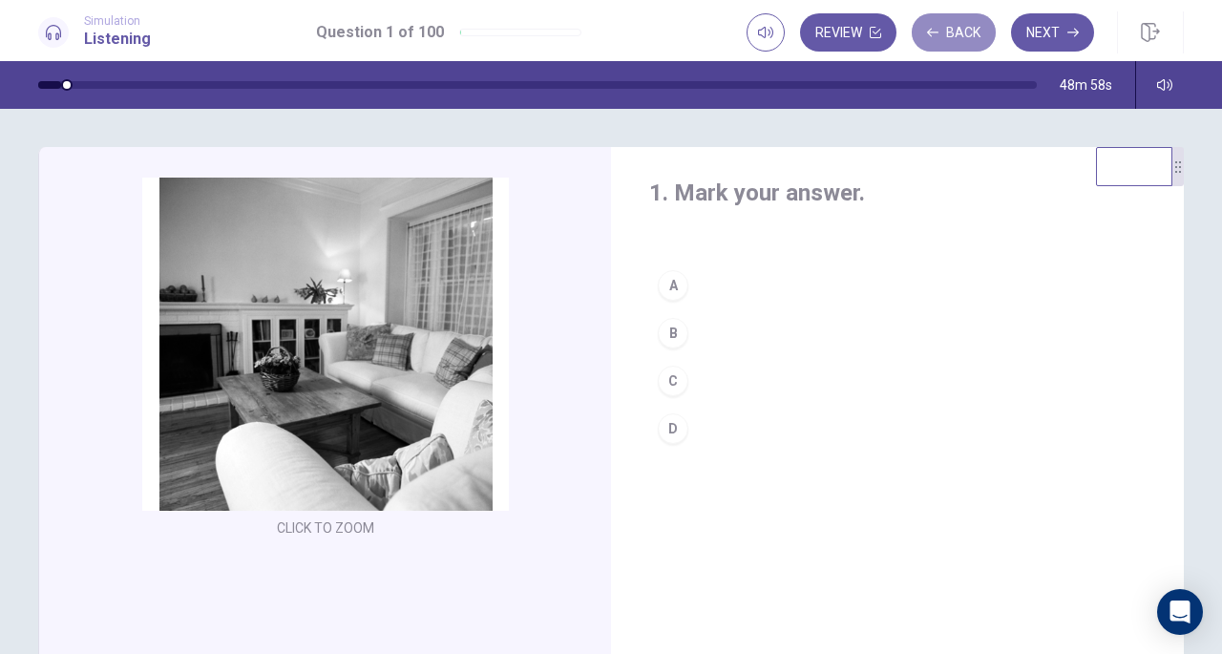
click at [942, 35] on button "Back" at bounding box center [954, 32] width 84 height 38
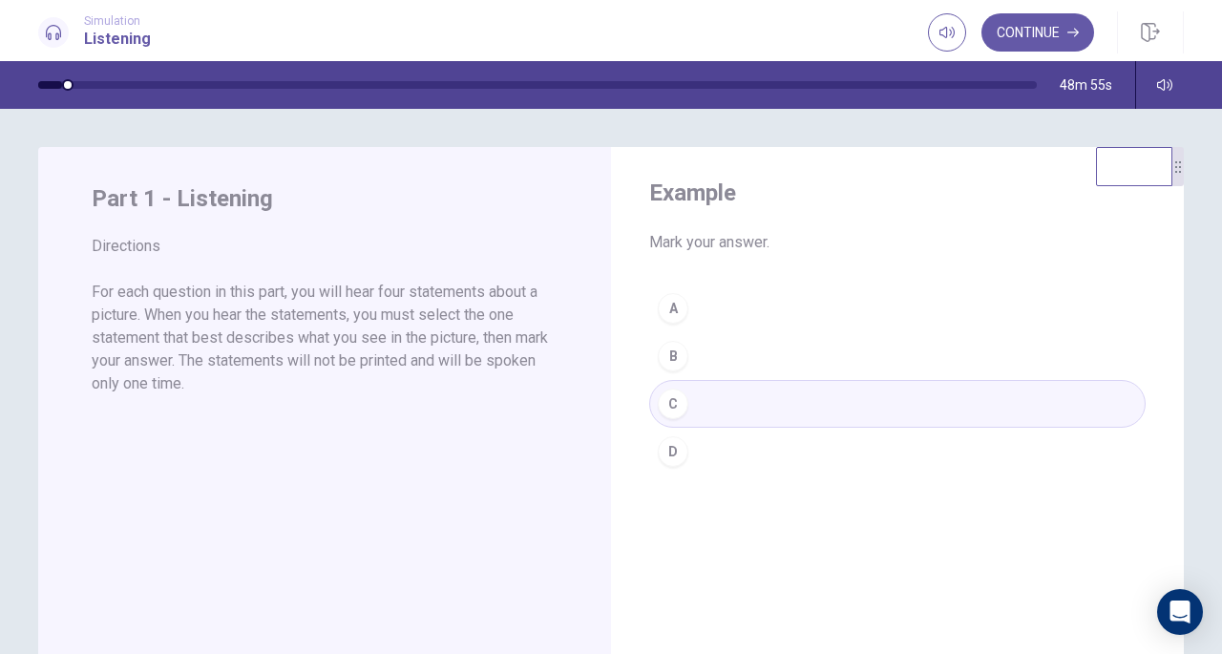
scroll to position [26, 0]
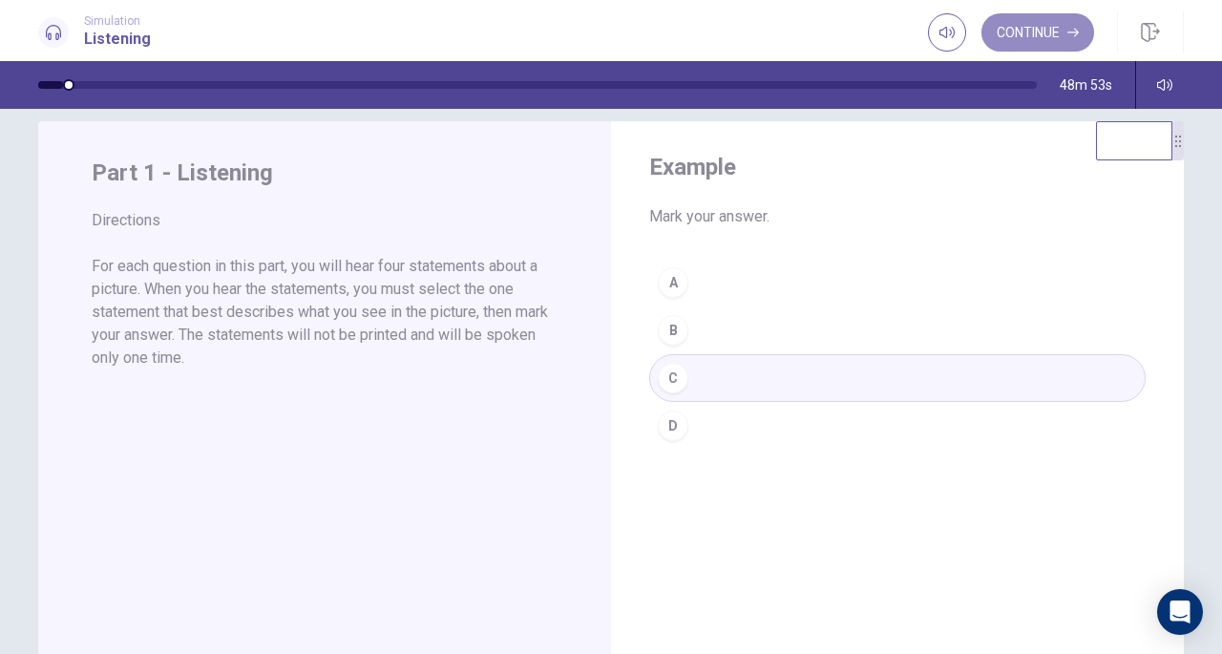
click at [998, 22] on button "Continue" at bounding box center [1037, 32] width 113 height 38
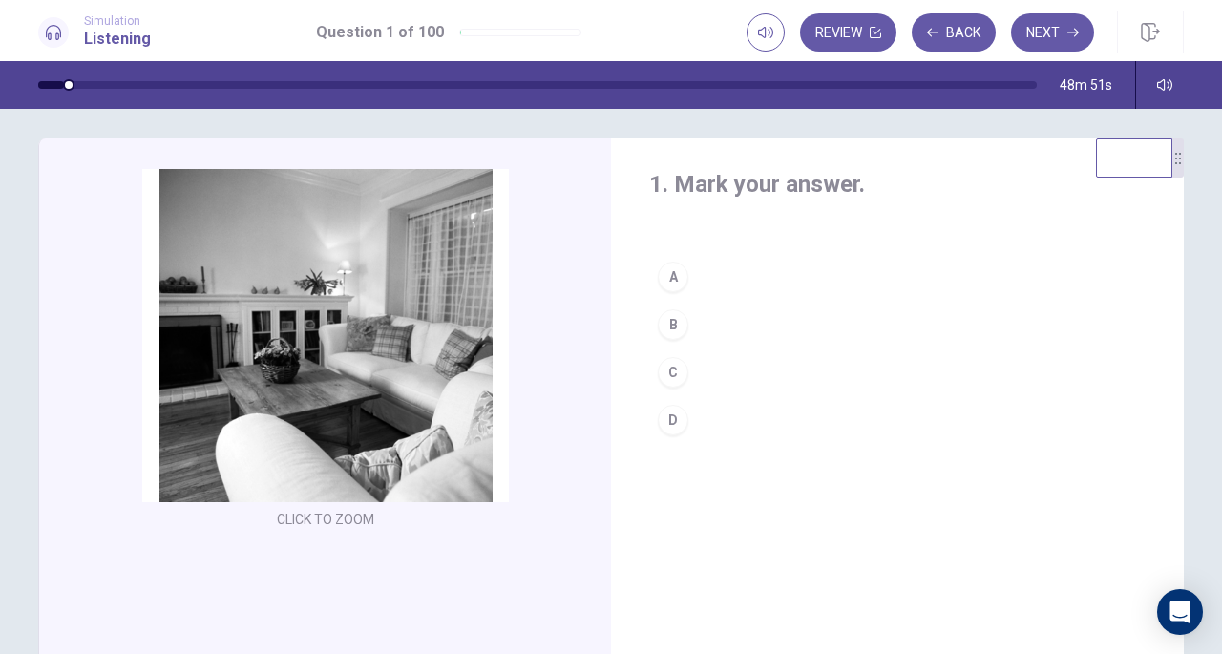
scroll to position [0, 0]
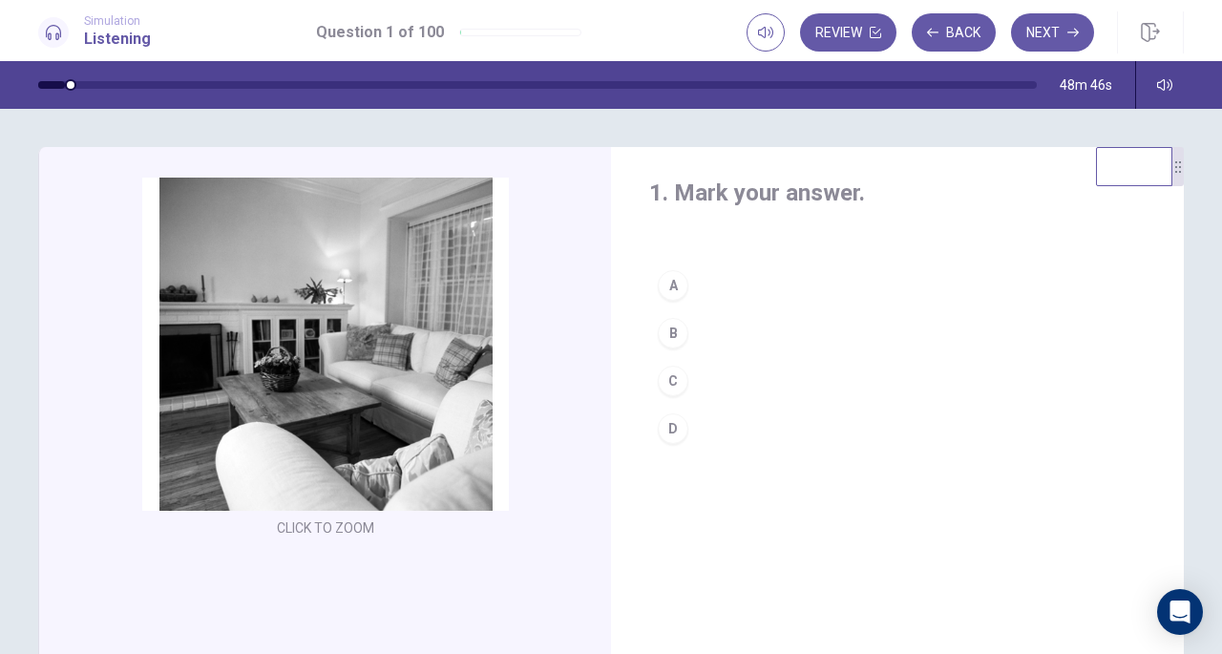
drag, startPoint x: 71, startPoint y: 83, endPoint x: 54, endPoint y: 86, distance: 16.5
click at [54, 86] on div at bounding box center [51, 85] width 27 height 8
click at [939, 32] on button "Back" at bounding box center [954, 32] width 84 height 38
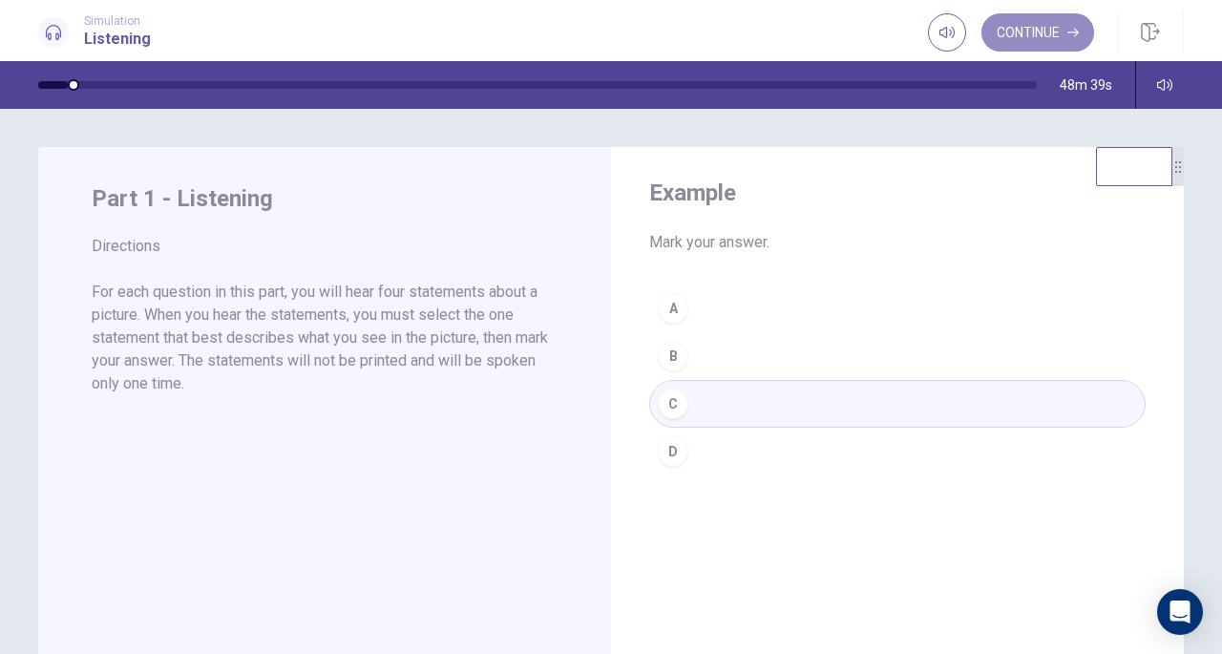
click at [1027, 33] on button "Continue" at bounding box center [1037, 32] width 113 height 38
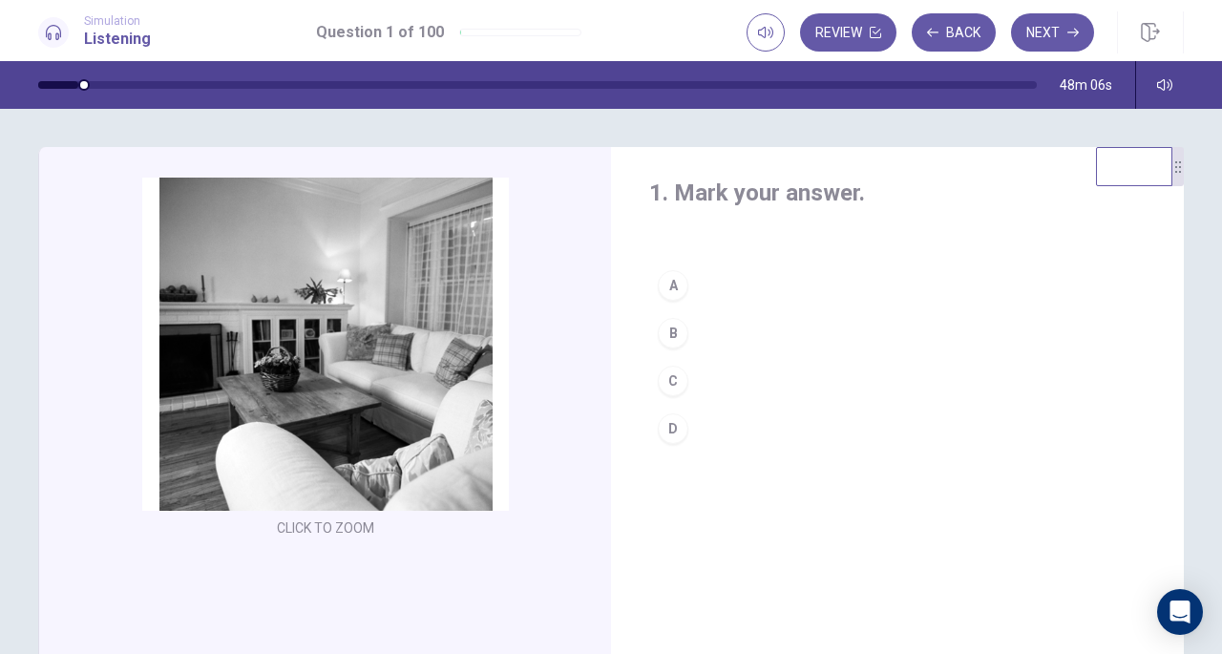
click at [674, 278] on div "A" at bounding box center [673, 285] width 31 height 31
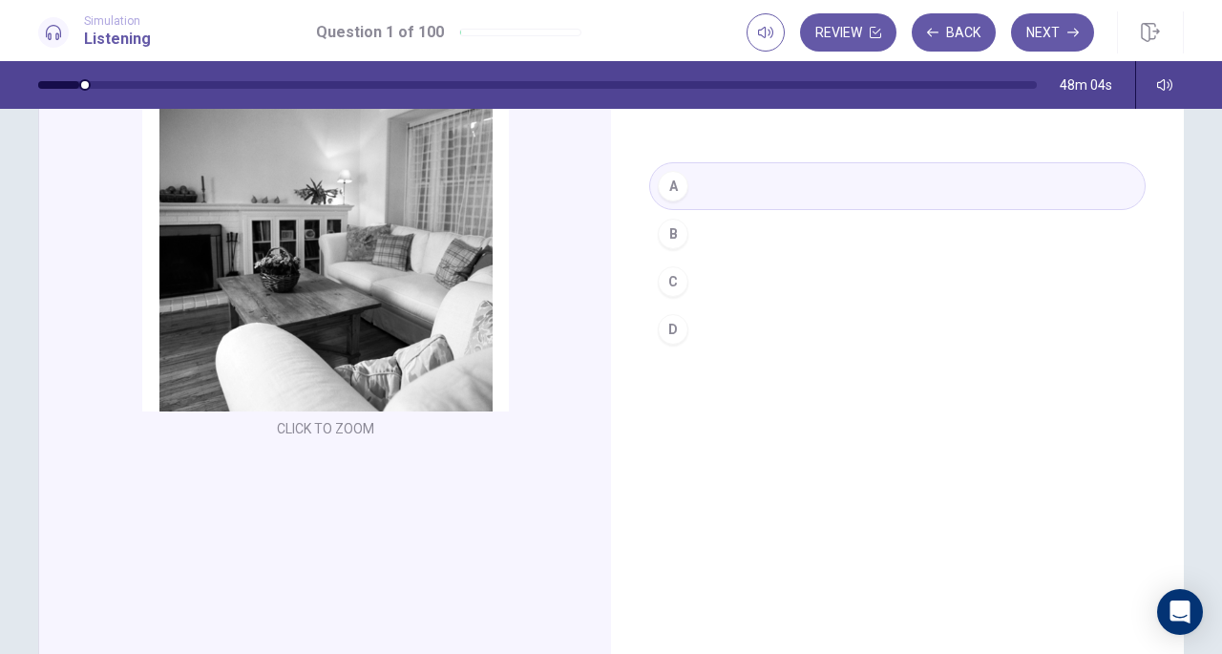
scroll to position [85, 0]
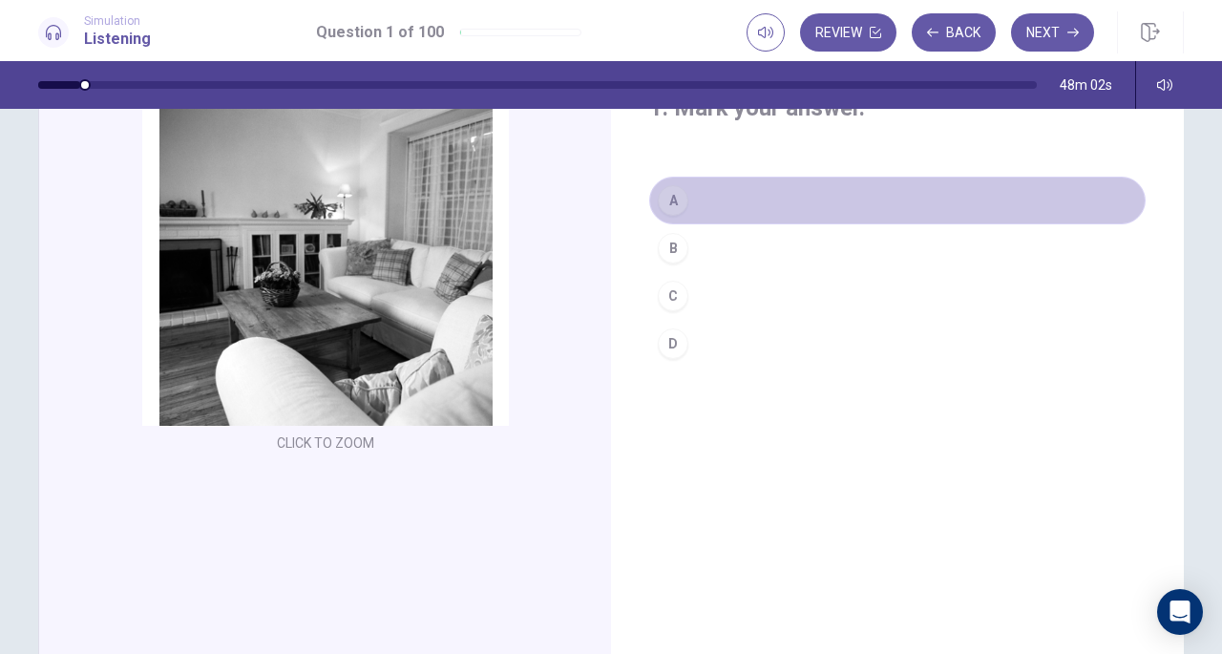
click at [682, 199] on div "A" at bounding box center [673, 200] width 31 height 31
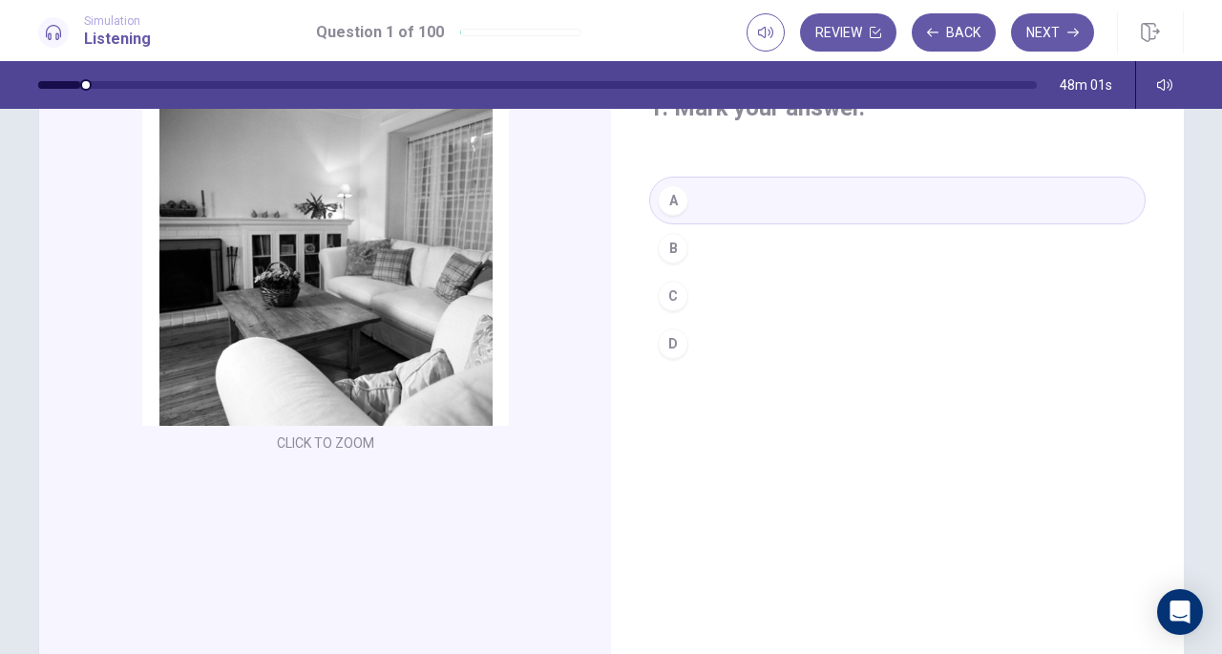
click at [1077, 39] on button "Next" at bounding box center [1052, 32] width 83 height 38
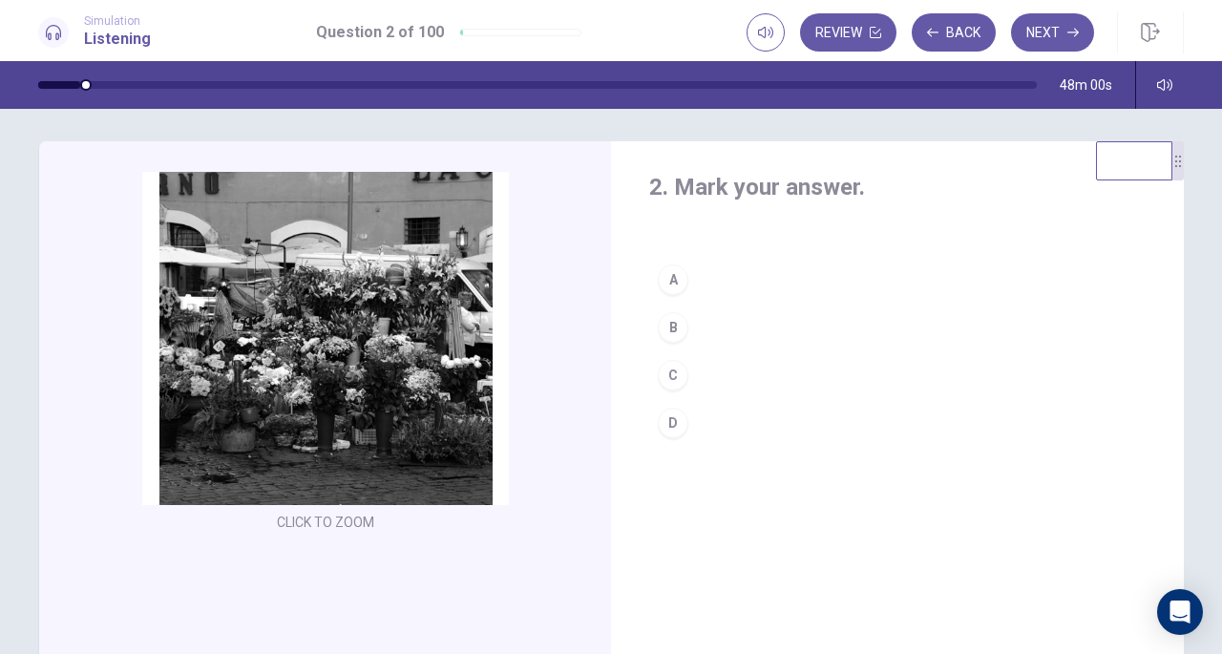
scroll to position [0, 0]
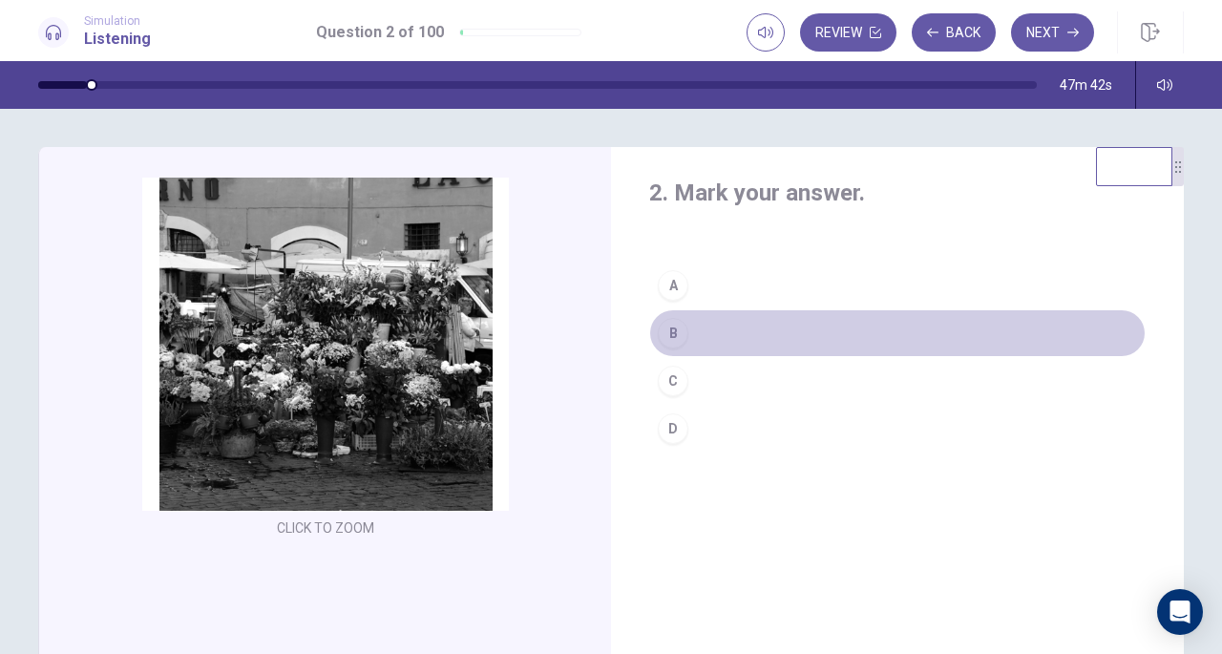
click at [667, 329] on div "B" at bounding box center [673, 333] width 31 height 31
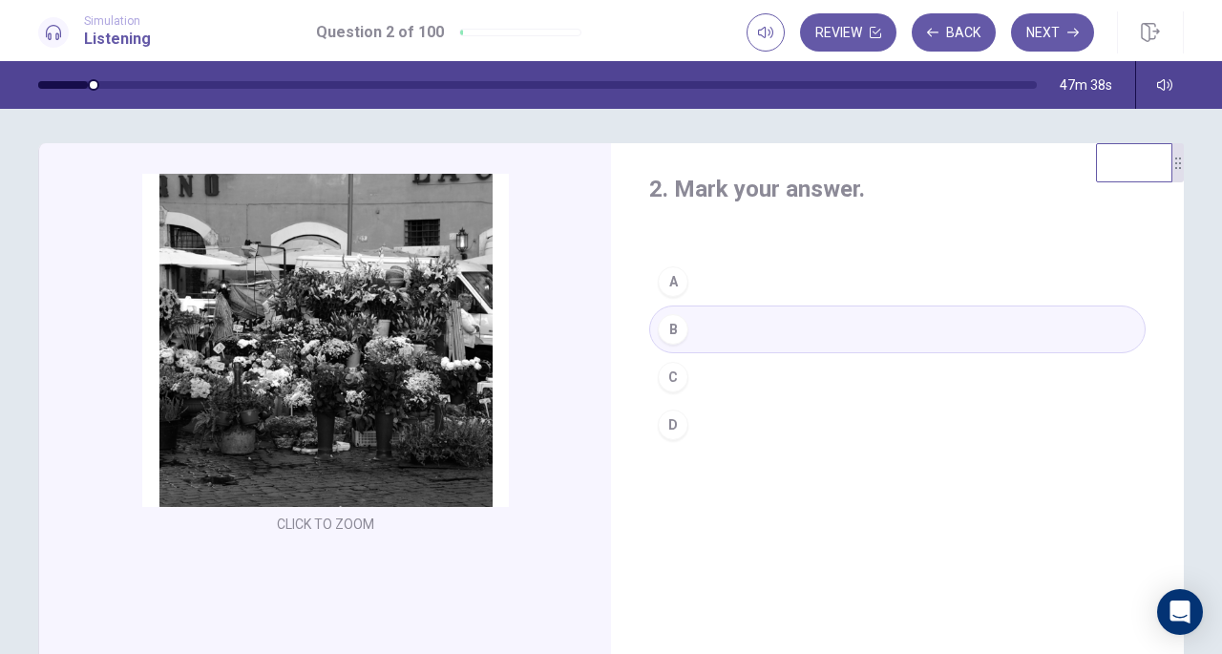
scroll to position [2, 0]
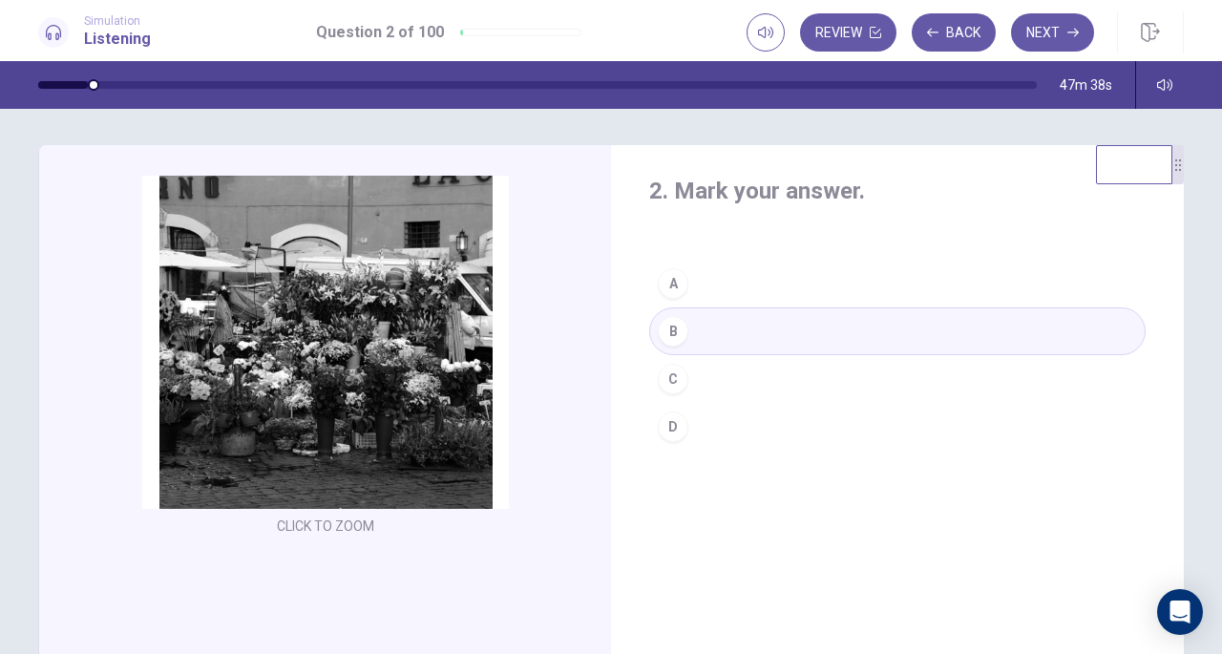
click at [1054, 39] on button "Next" at bounding box center [1052, 32] width 83 height 38
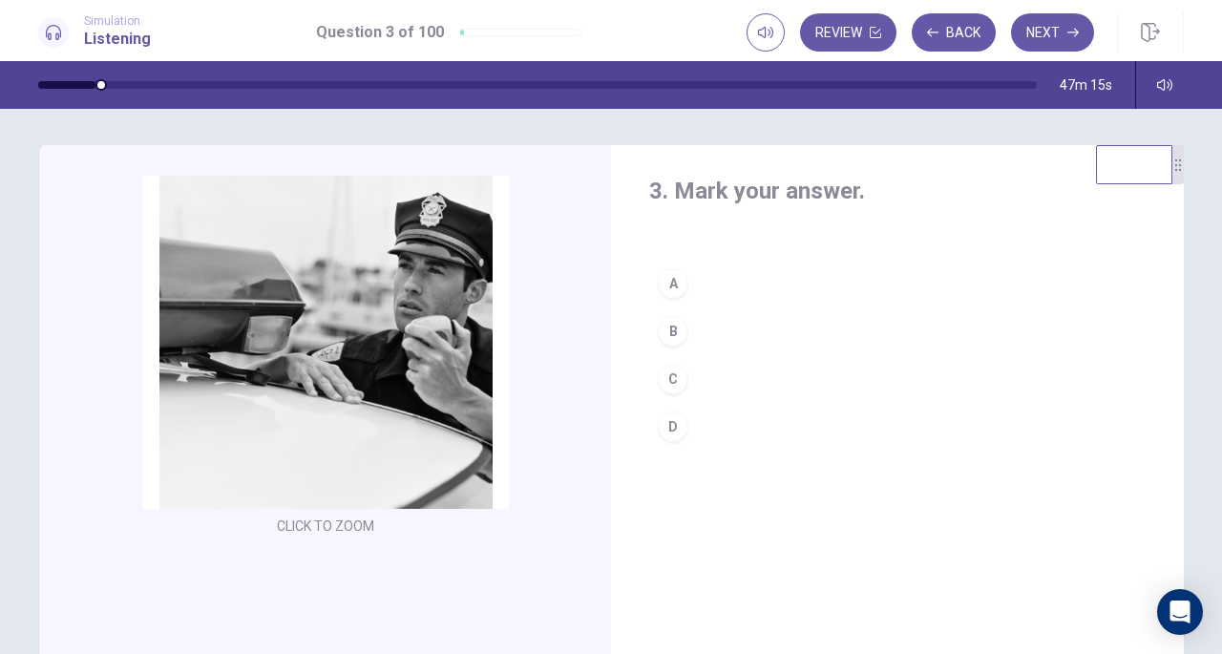
click at [669, 417] on div "D" at bounding box center [673, 426] width 31 height 31
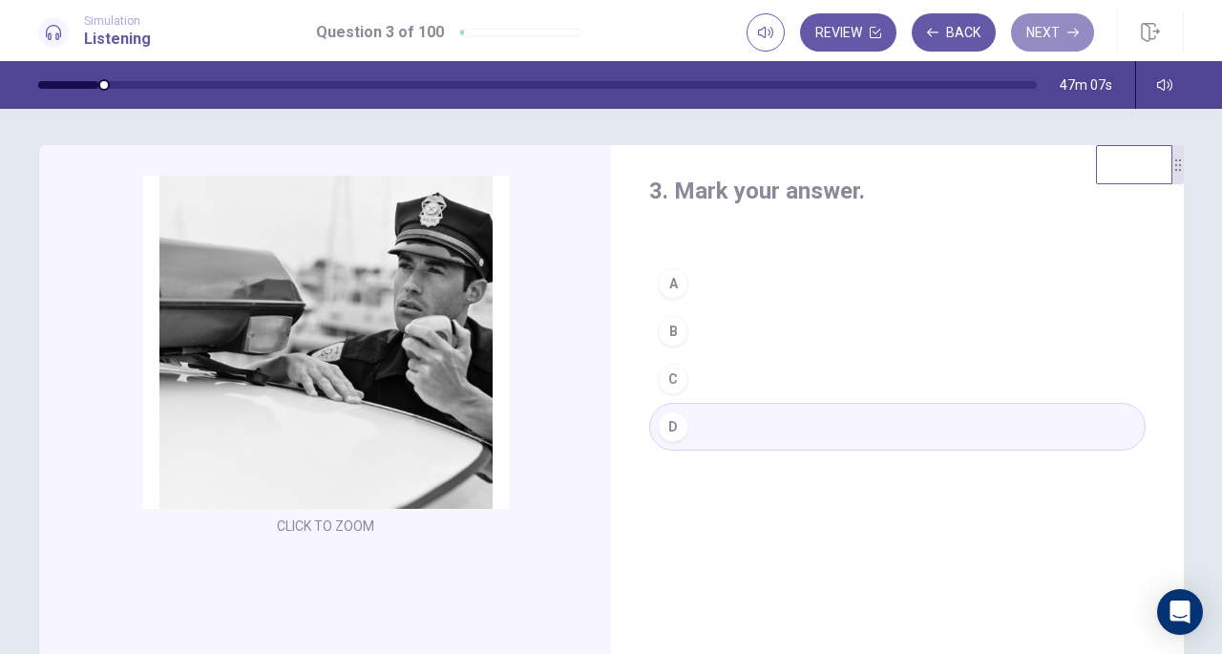
click at [1046, 39] on button "Next" at bounding box center [1052, 32] width 83 height 38
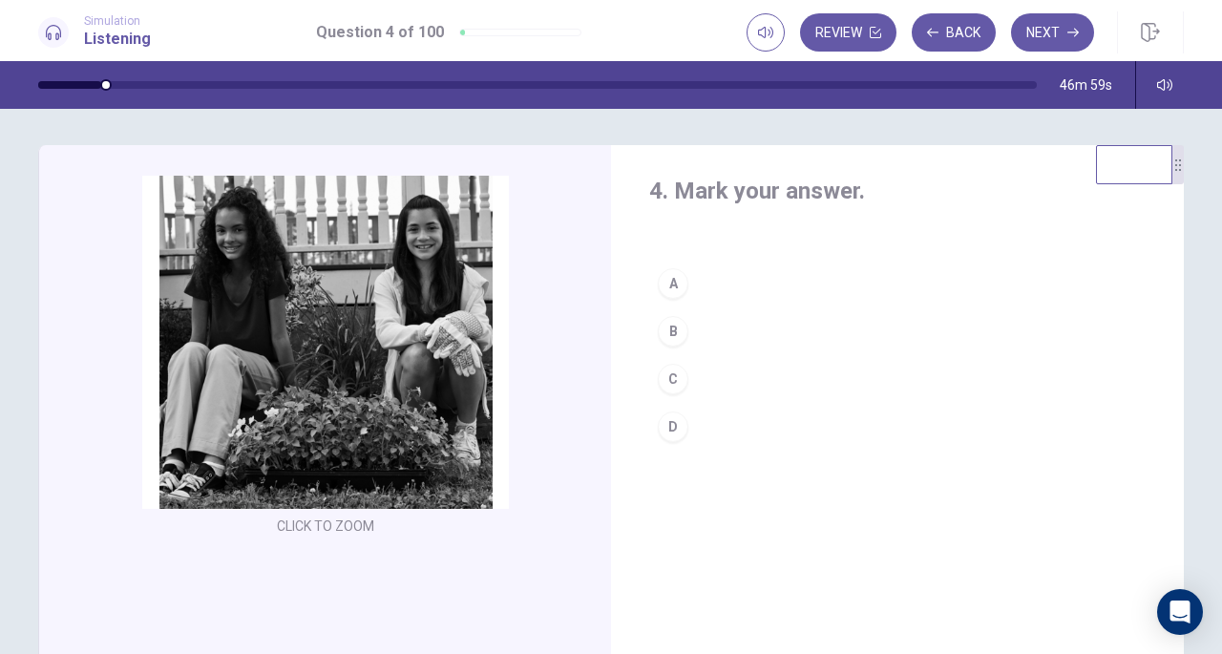
click at [685, 335] on button "B" at bounding box center [897, 331] width 496 height 48
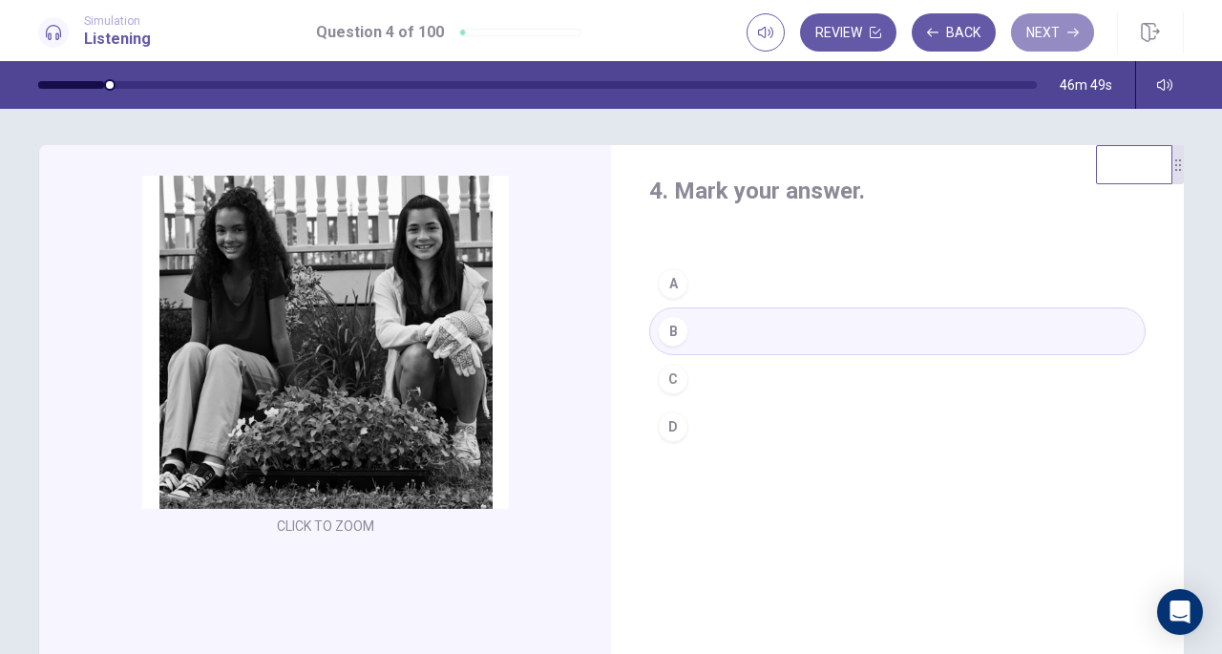
click at [1050, 33] on button "Next" at bounding box center [1052, 32] width 83 height 38
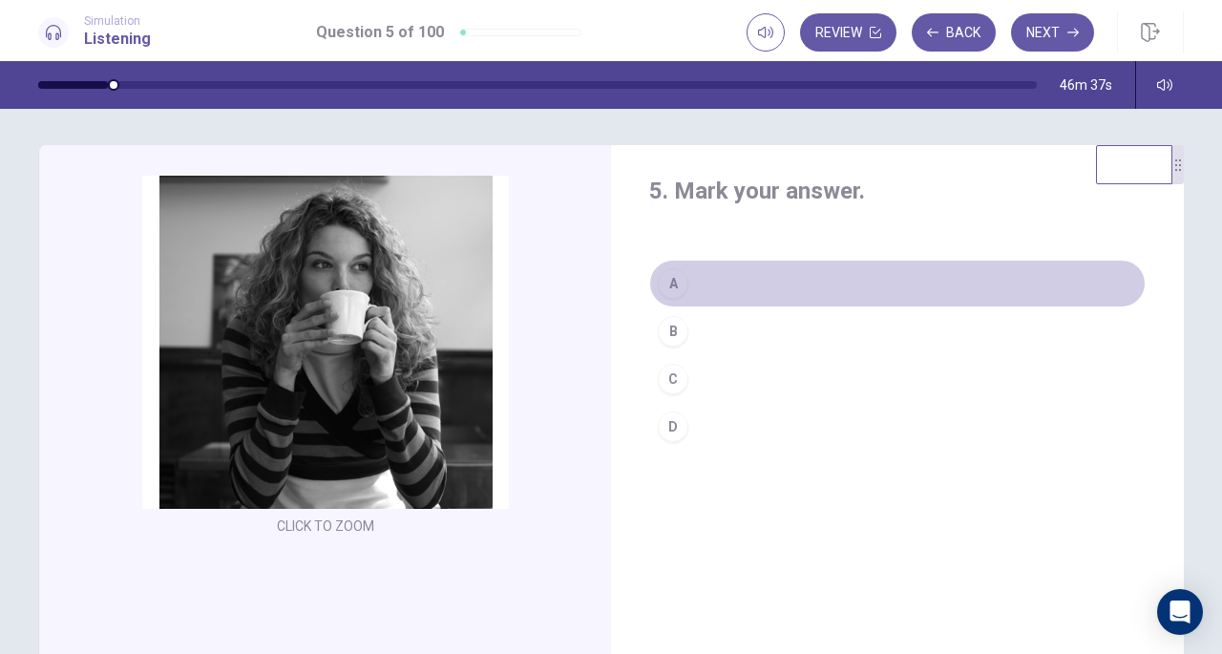
click at [664, 277] on div "A" at bounding box center [673, 283] width 31 height 31
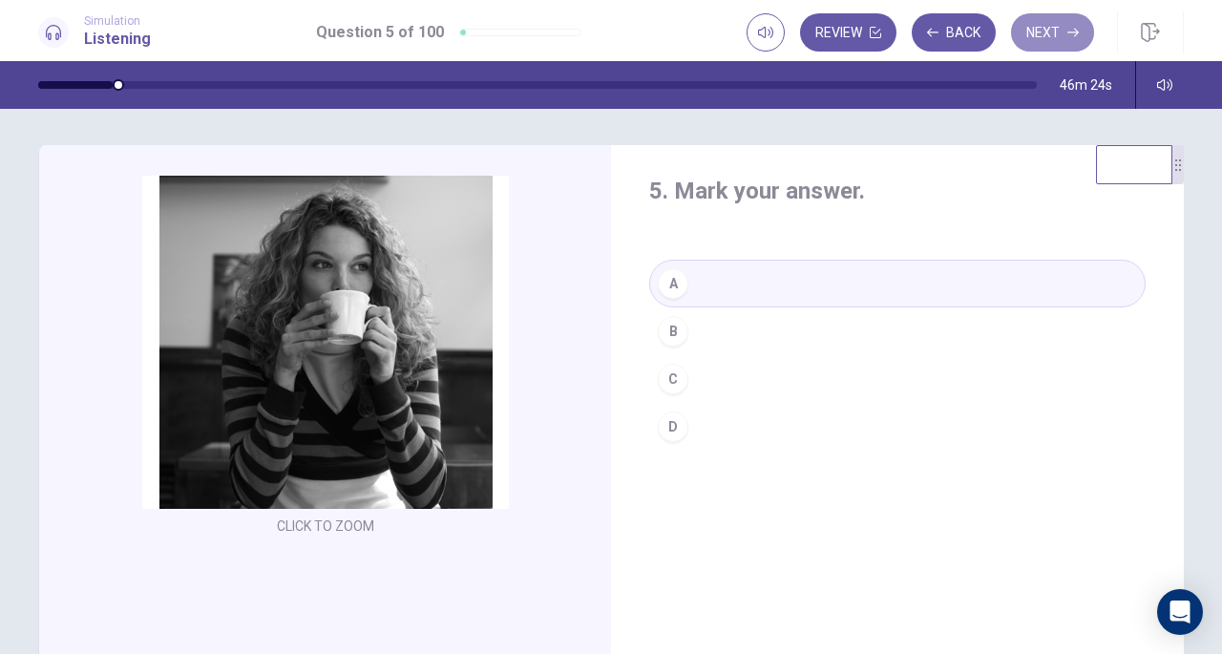
click at [1062, 41] on button "Next" at bounding box center [1052, 32] width 83 height 38
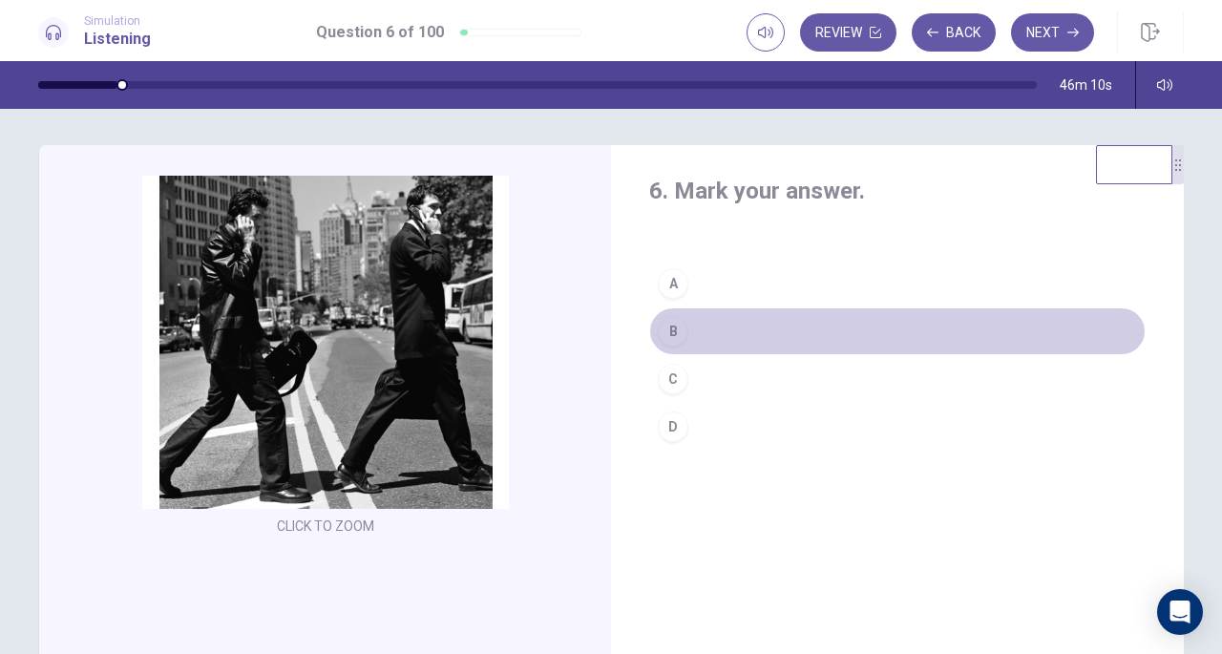
click at [668, 339] on div "B" at bounding box center [673, 331] width 31 height 31
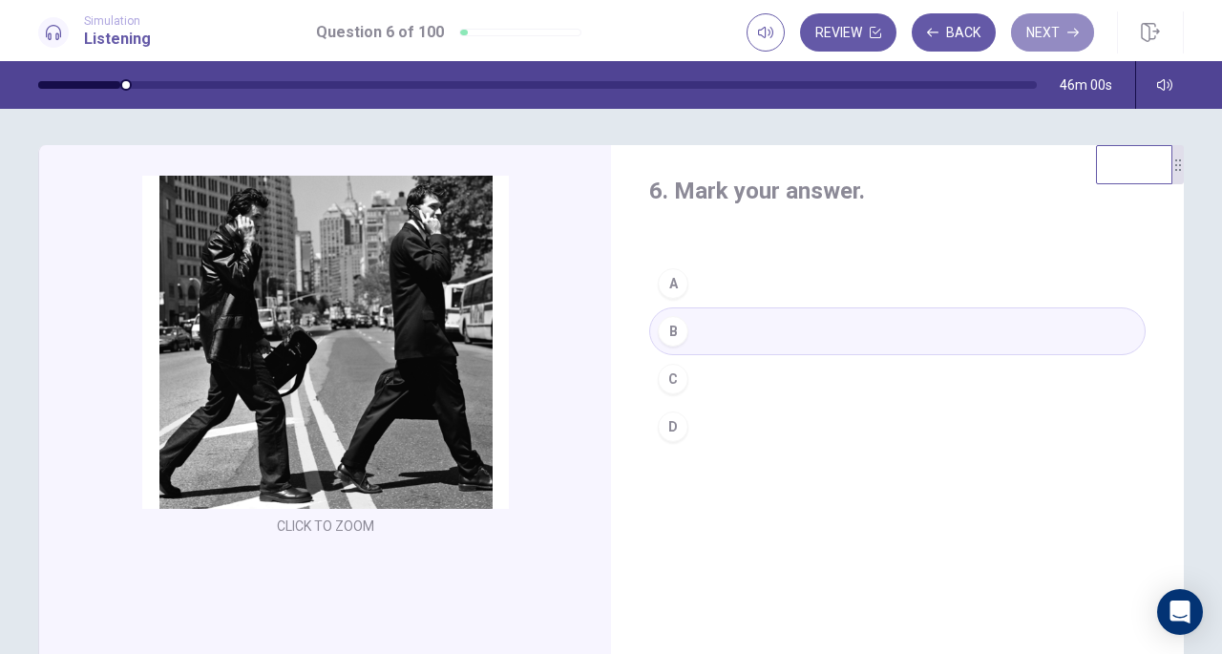
click at [1041, 32] on button "Next" at bounding box center [1052, 32] width 83 height 38
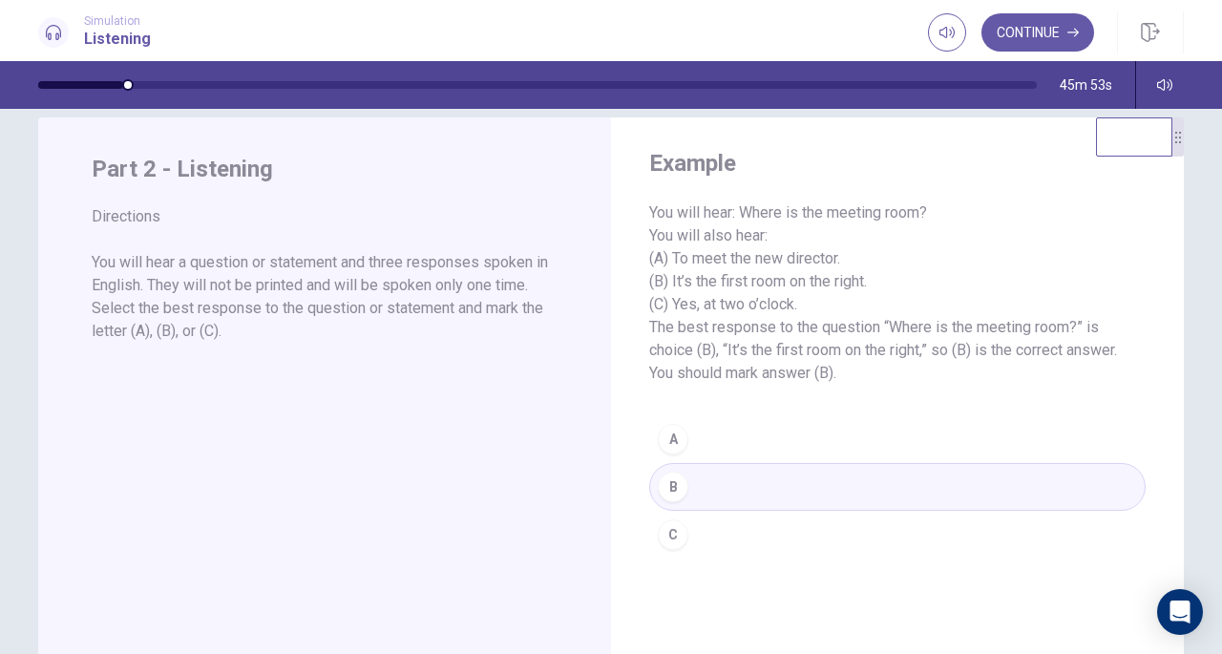
scroll to position [38, 0]
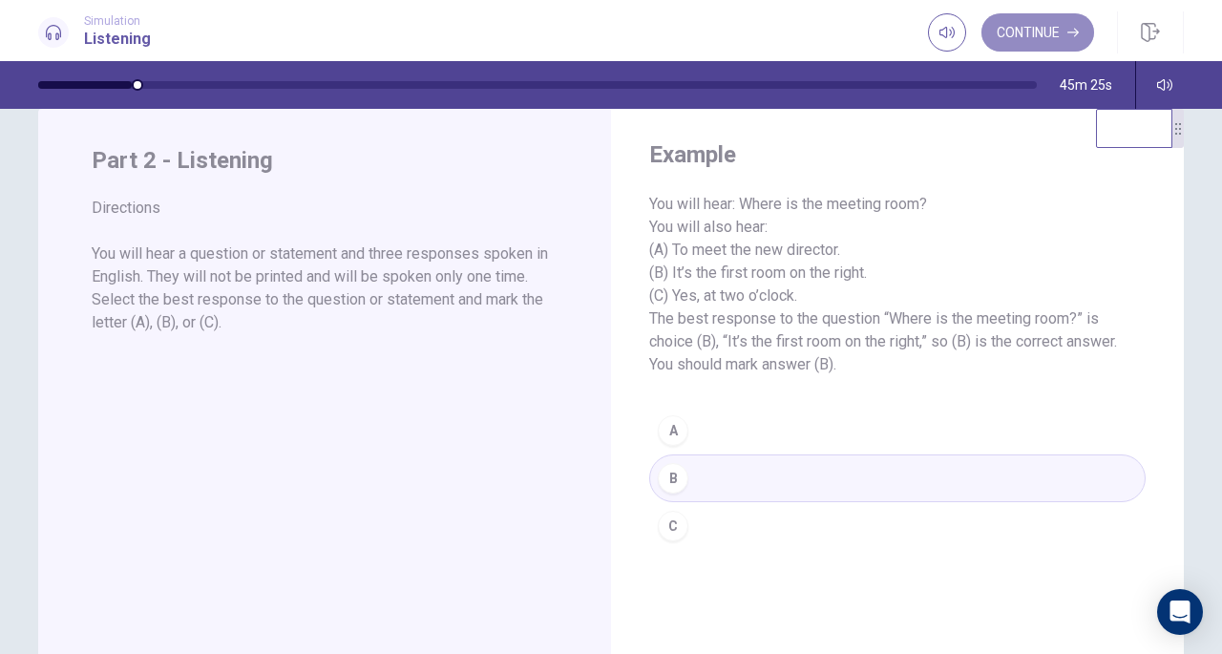
click at [1023, 41] on button "Continue" at bounding box center [1037, 32] width 113 height 38
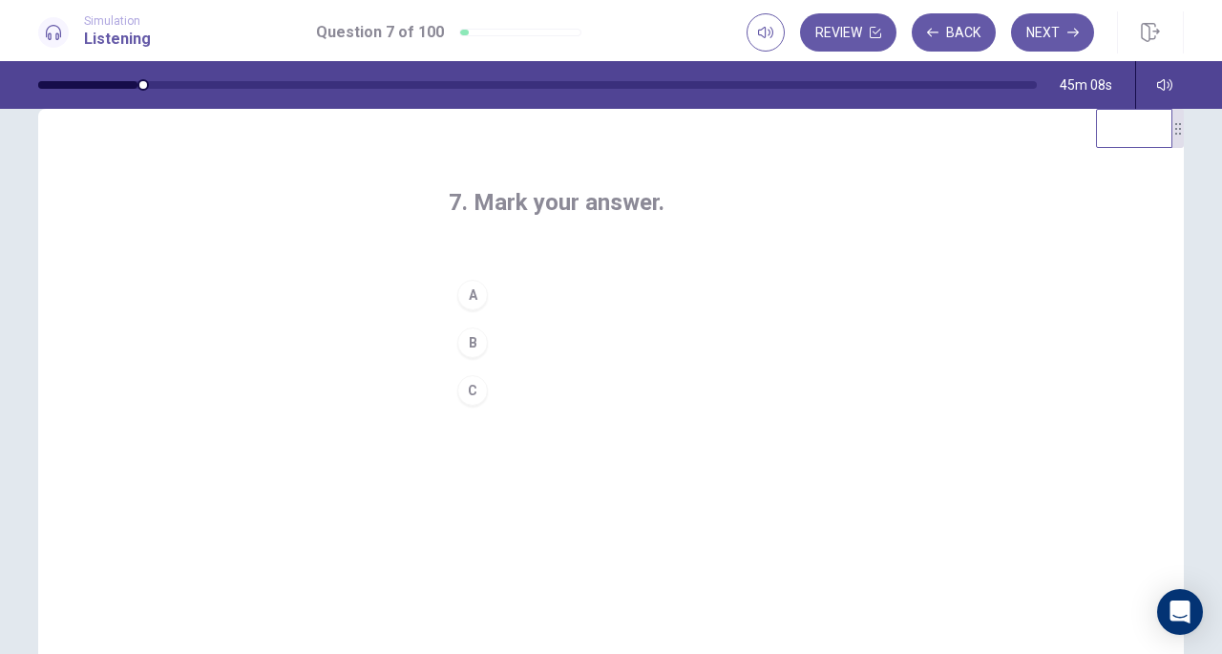
click at [461, 289] on div "A" at bounding box center [472, 295] width 31 height 31
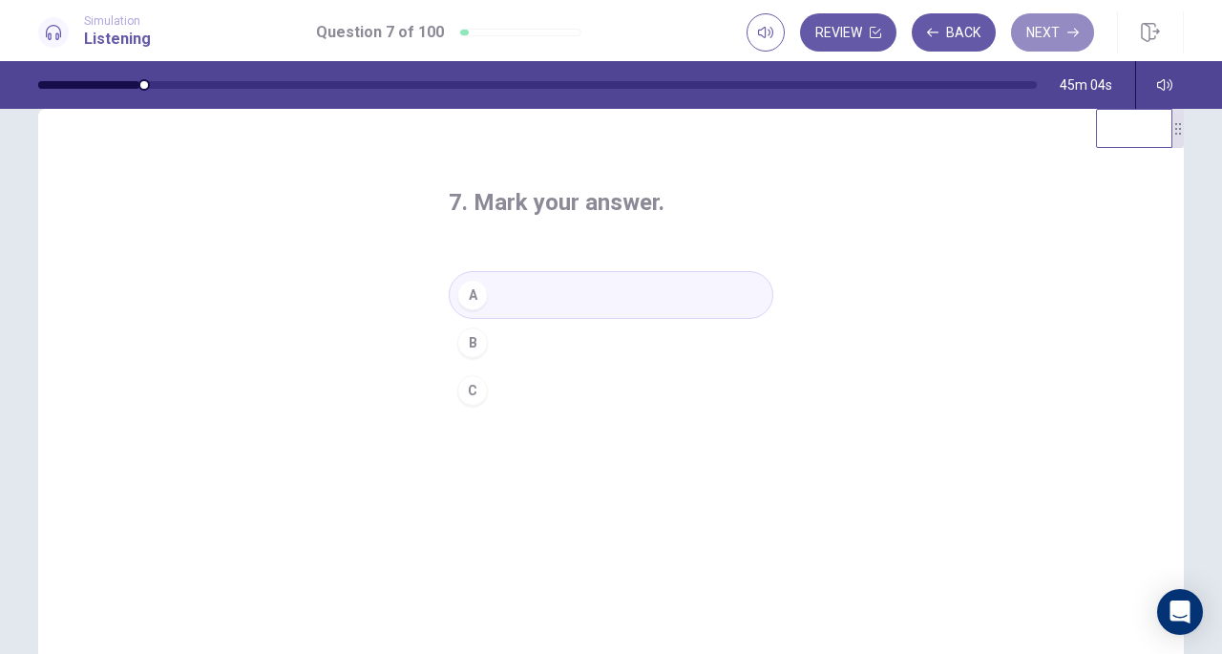
click at [1044, 20] on button "Next" at bounding box center [1052, 32] width 83 height 38
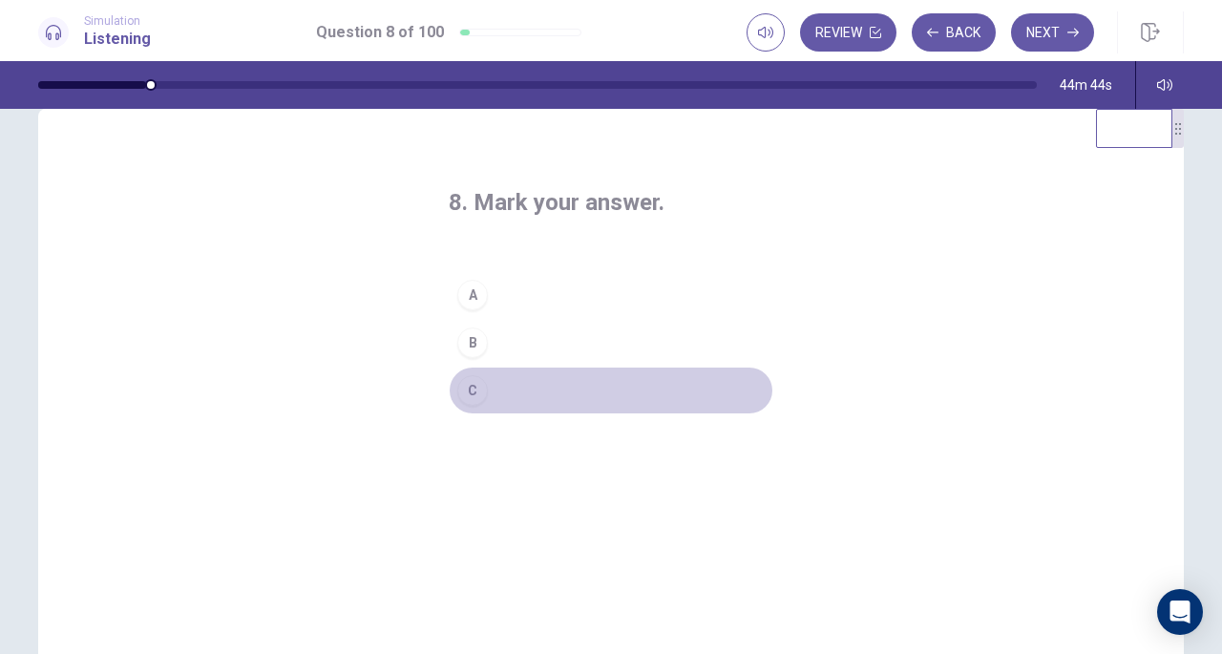
click at [451, 380] on button "C" at bounding box center [611, 391] width 325 height 48
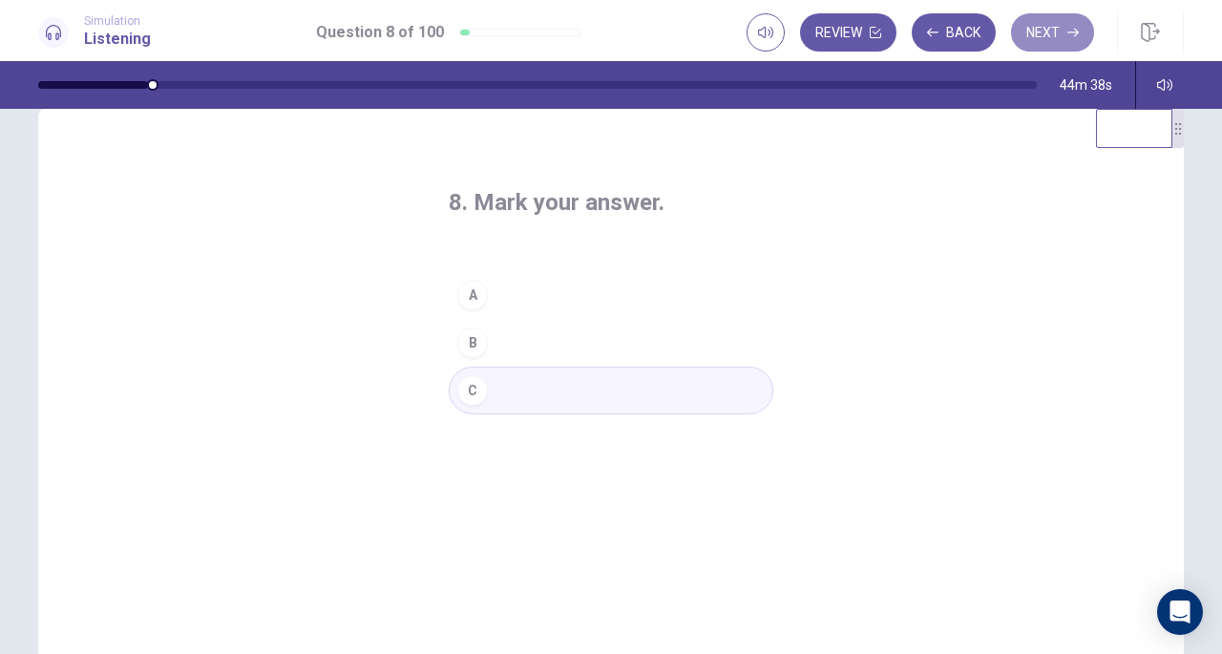
click at [1056, 14] on button "Next" at bounding box center [1052, 32] width 83 height 38
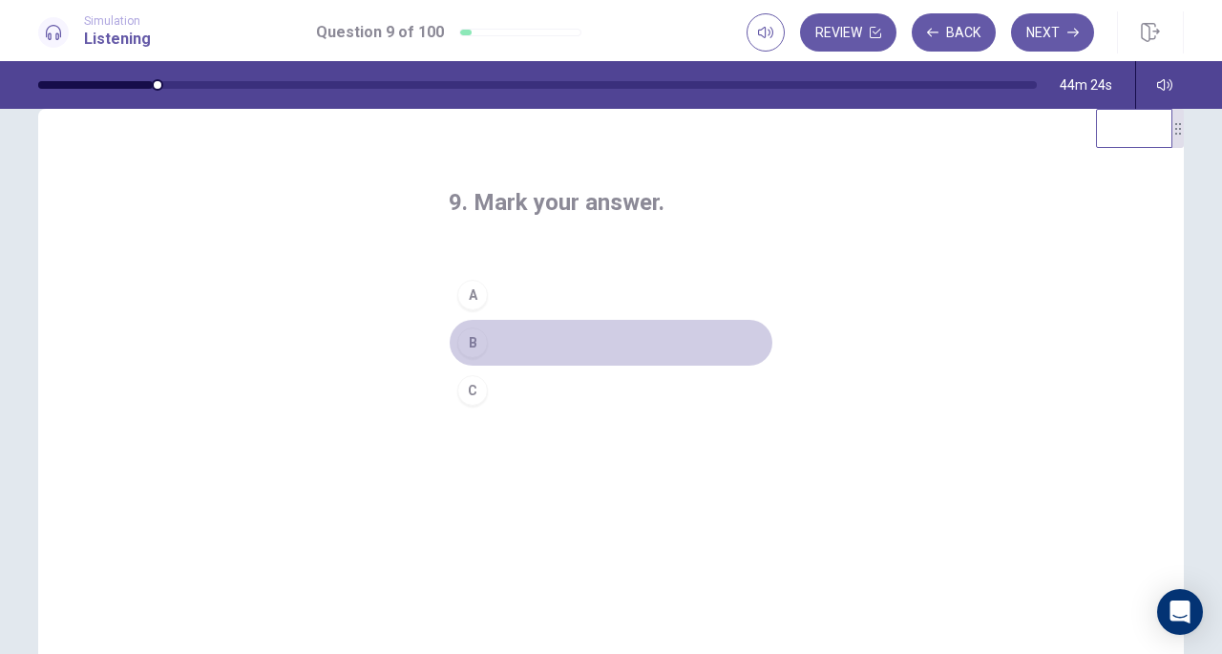
click at [464, 329] on div "B" at bounding box center [472, 342] width 31 height 31
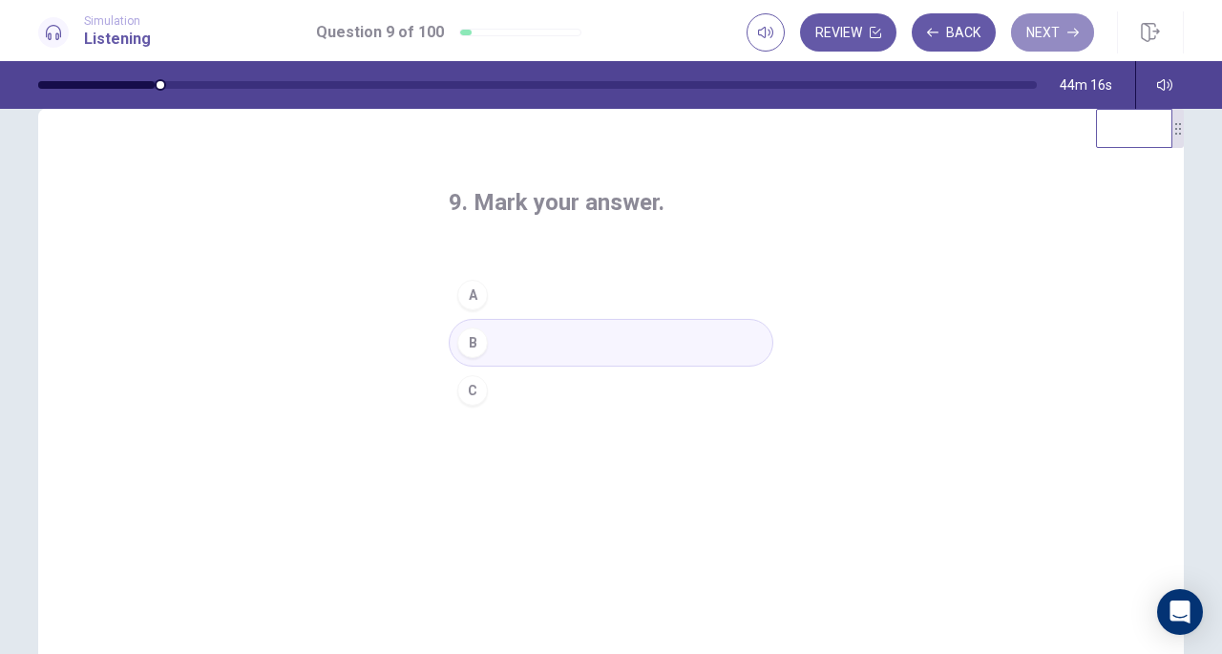
click at [1057, 30] on button "Next" at bounding box center [1052, 32] width 83 height 38
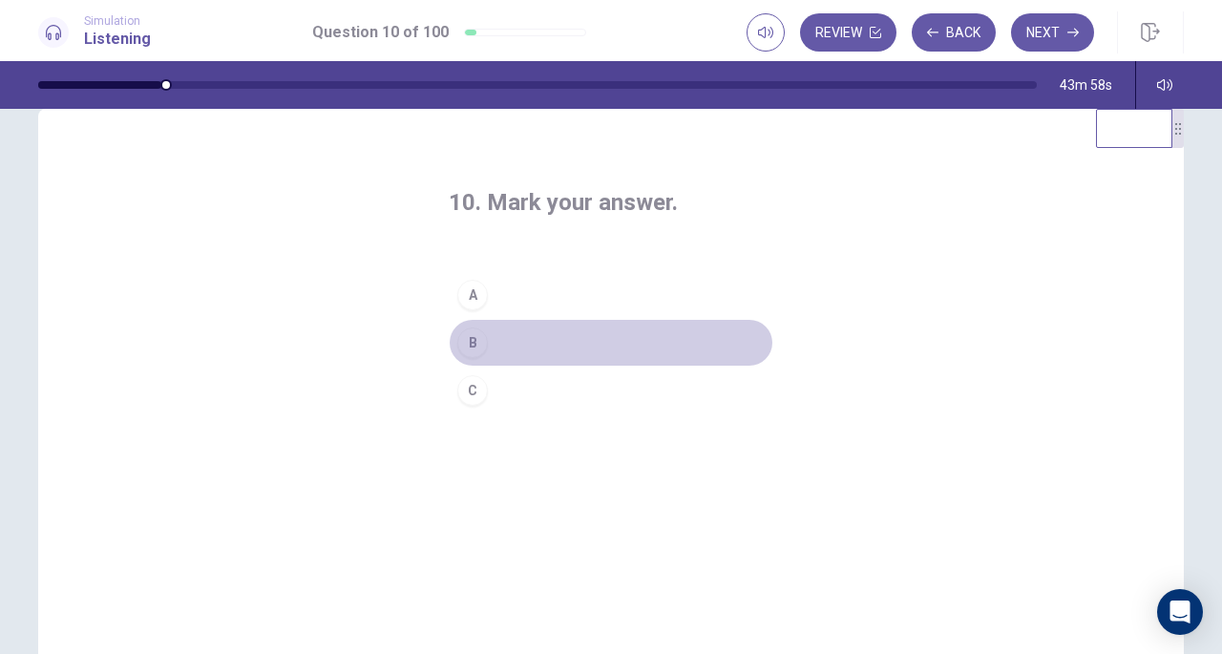
click at [475, 341] on div "B" at bounding box center [472, 342] width 31 height 31
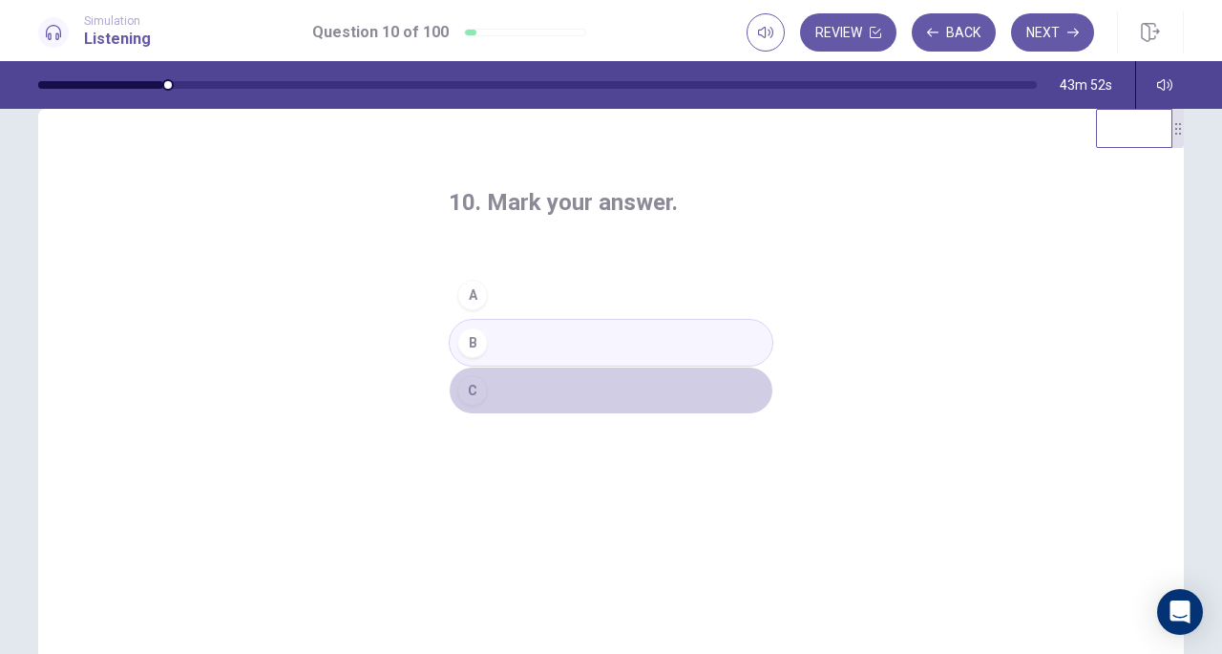
click at [467, 390] on div "C" at bounding box center [472, 390] width 31 height 31
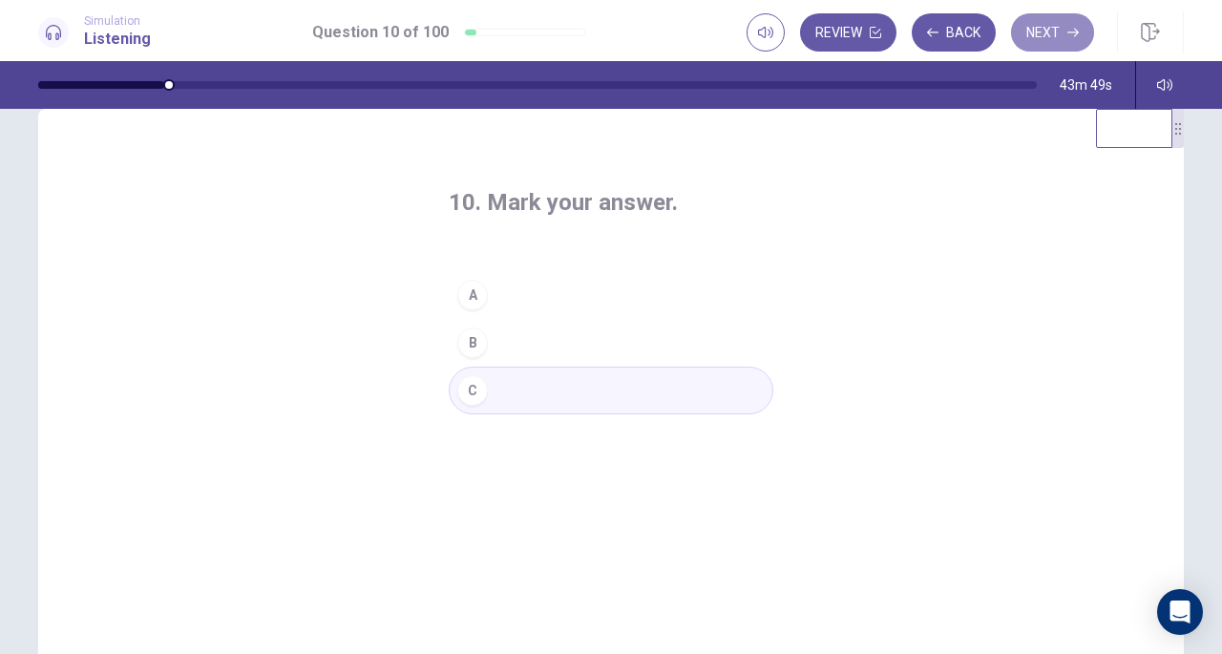
click at [1042, 26] on button "Next" at bounding box center [1052, 32] width 83 height 38
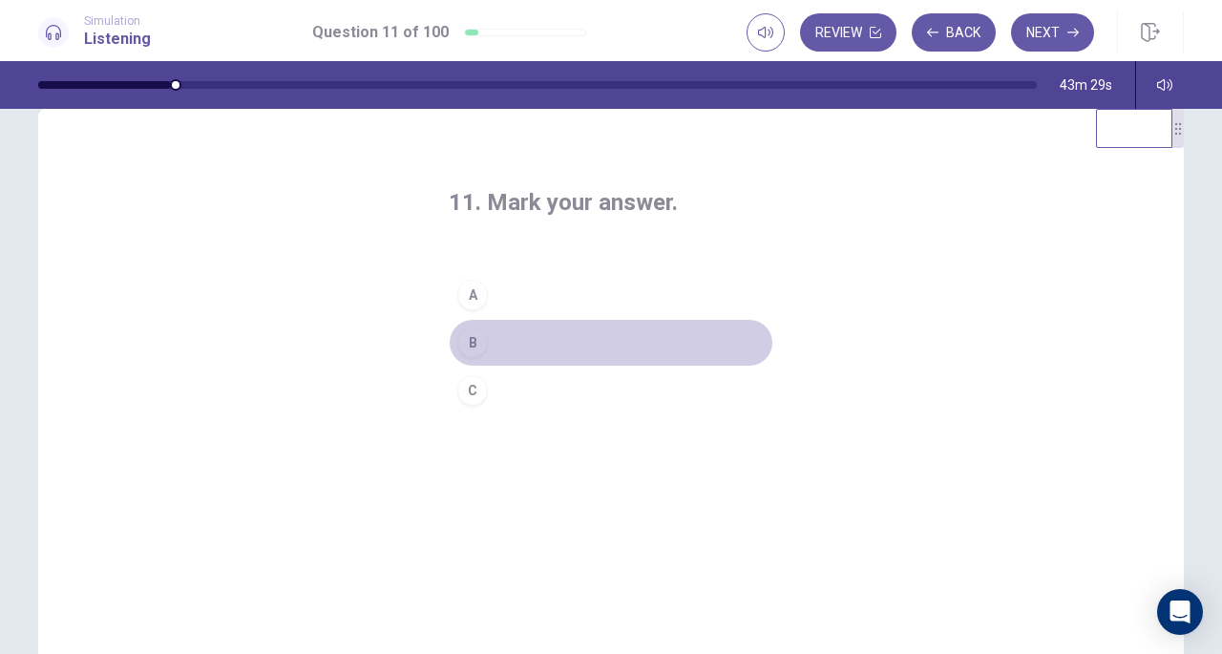
click at [489, 341] on button "B" at bounding box center [611, 343] width 325 height 48
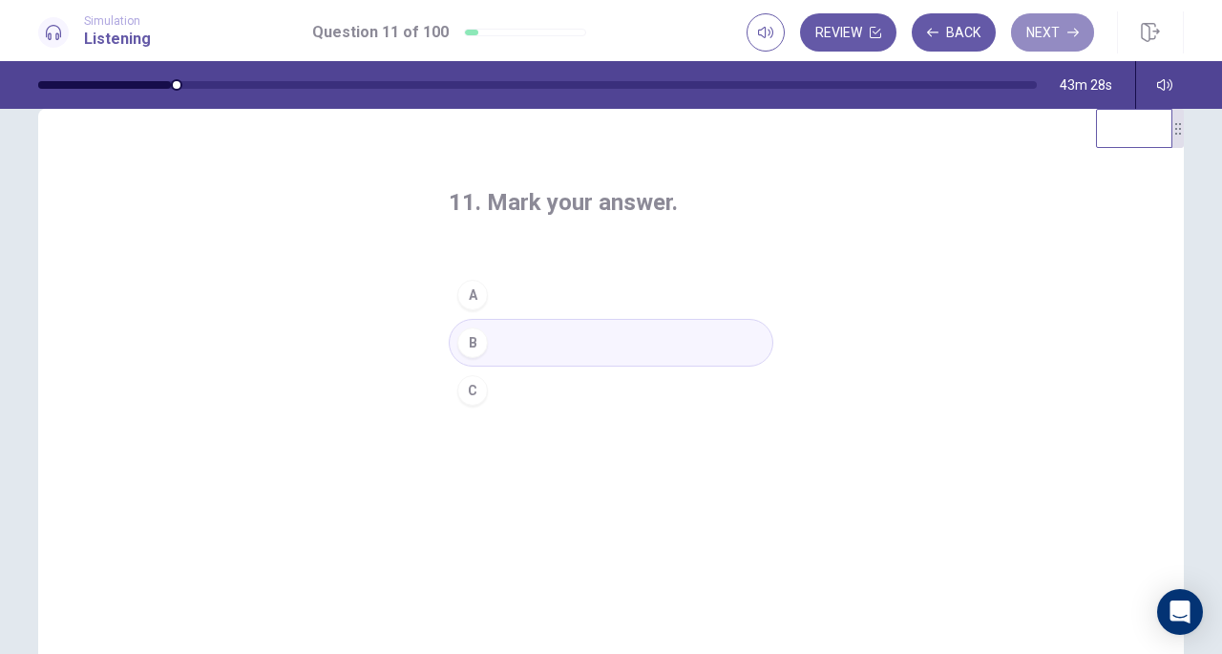
click at [1039, 43] on button "Next" at bounding box center [1052, 32] width 83 height 38
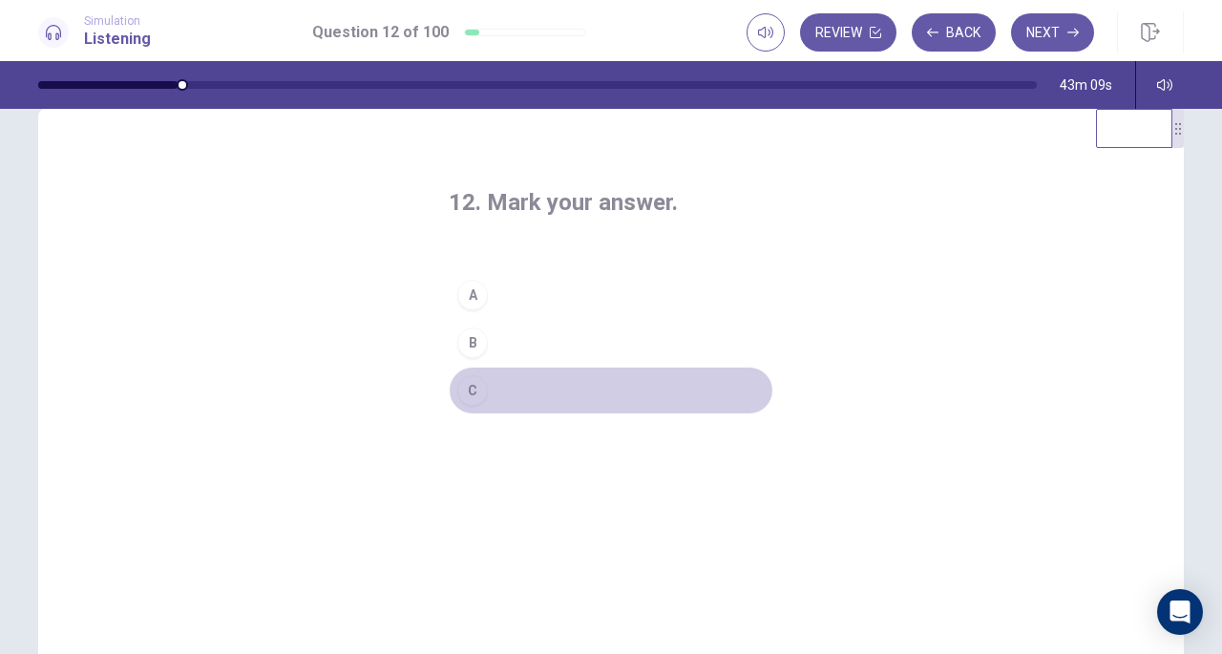
click at [490, 394] on button "C" at bounding box center [611, 391] width 325 height 48
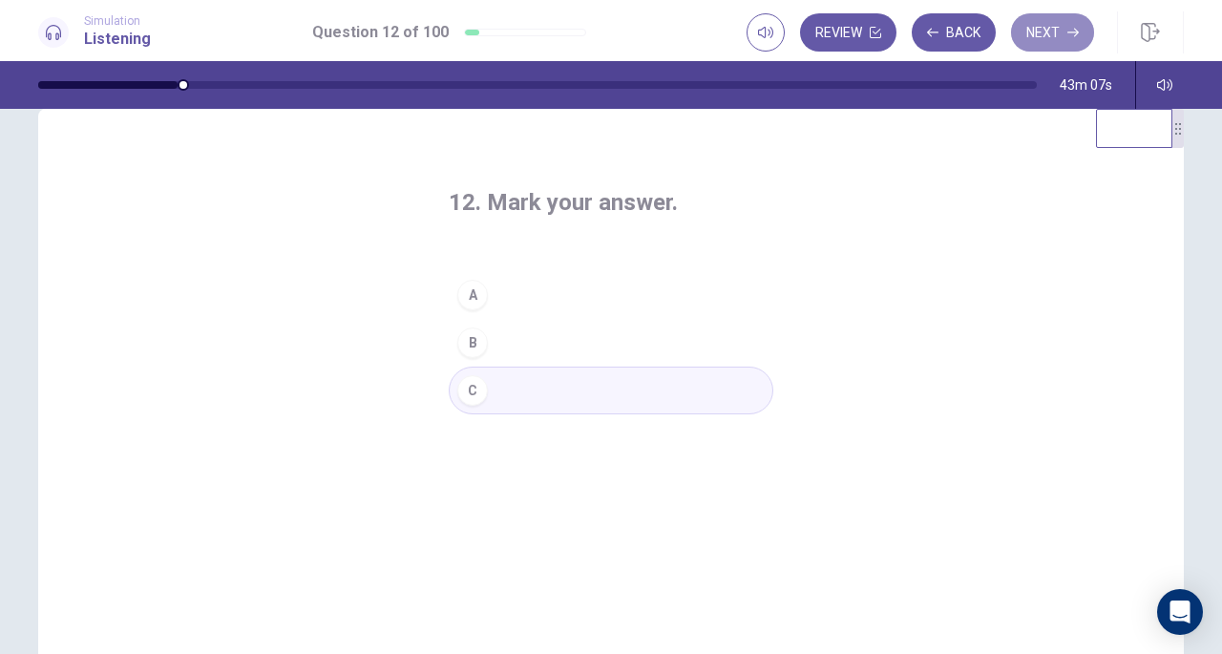
click at [1062, 33] on button "Next" at bounding box center [1052, 32] width 83 height 38
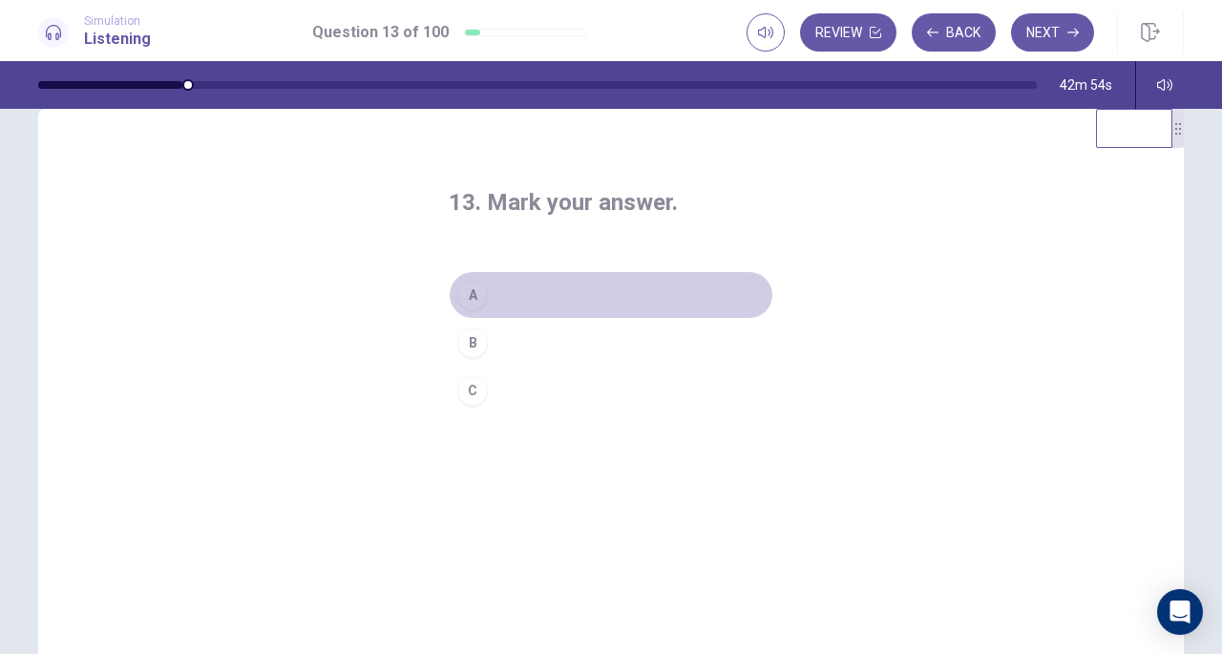
click at [563, 292] on button "A" at bounding box center [611, 295] width 325 height 48
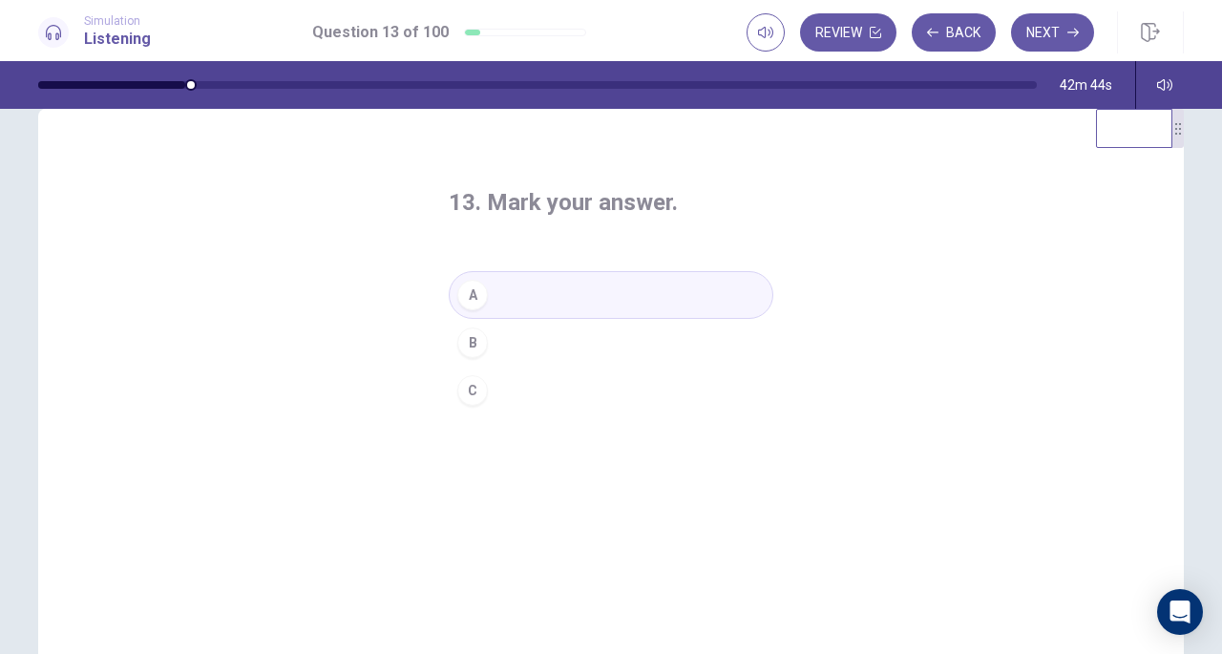
click at [1072, 15] on button "Next" at bounding box center [1052, 32] width 83 height 38
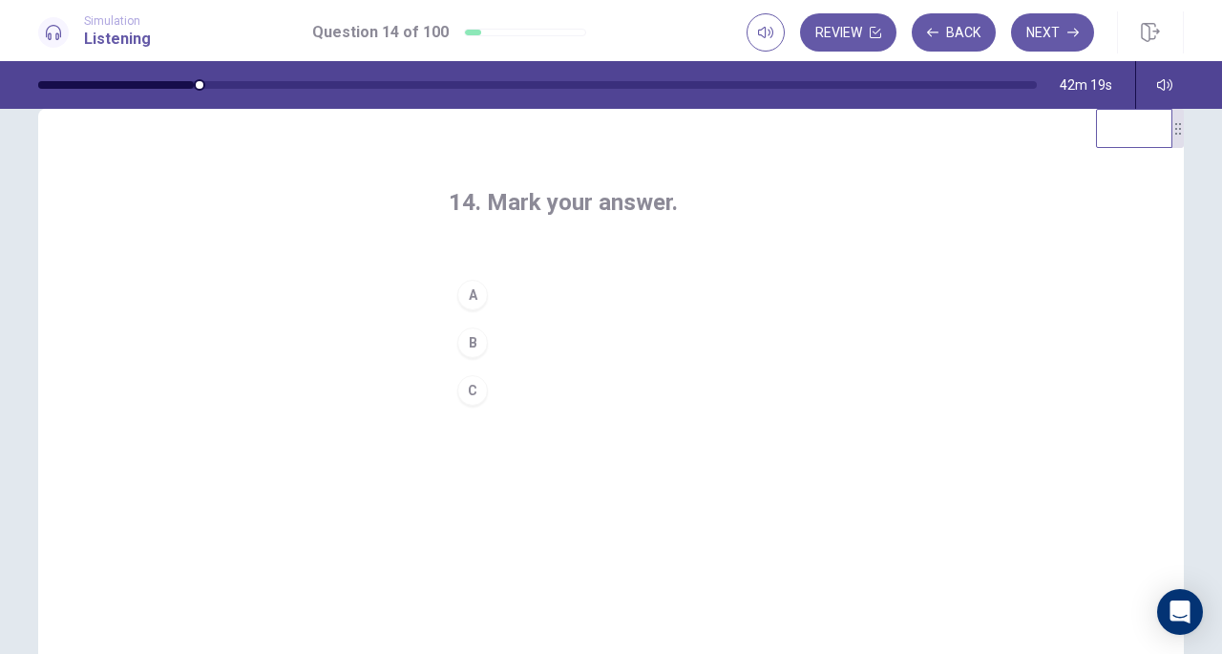
click at [561, 387] on button "C" at bounding box center [611, 391] width 325 height 48
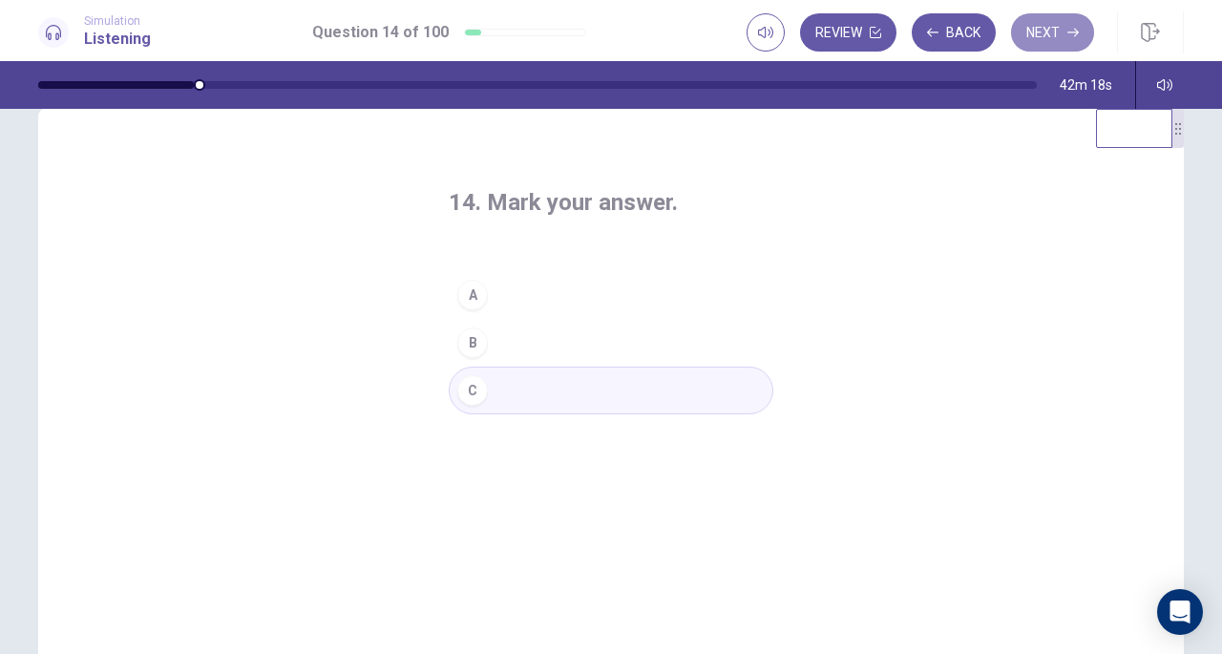
click at [1084, 41] on button "Next" at bounding box center [1052, 32] width 83 height 38
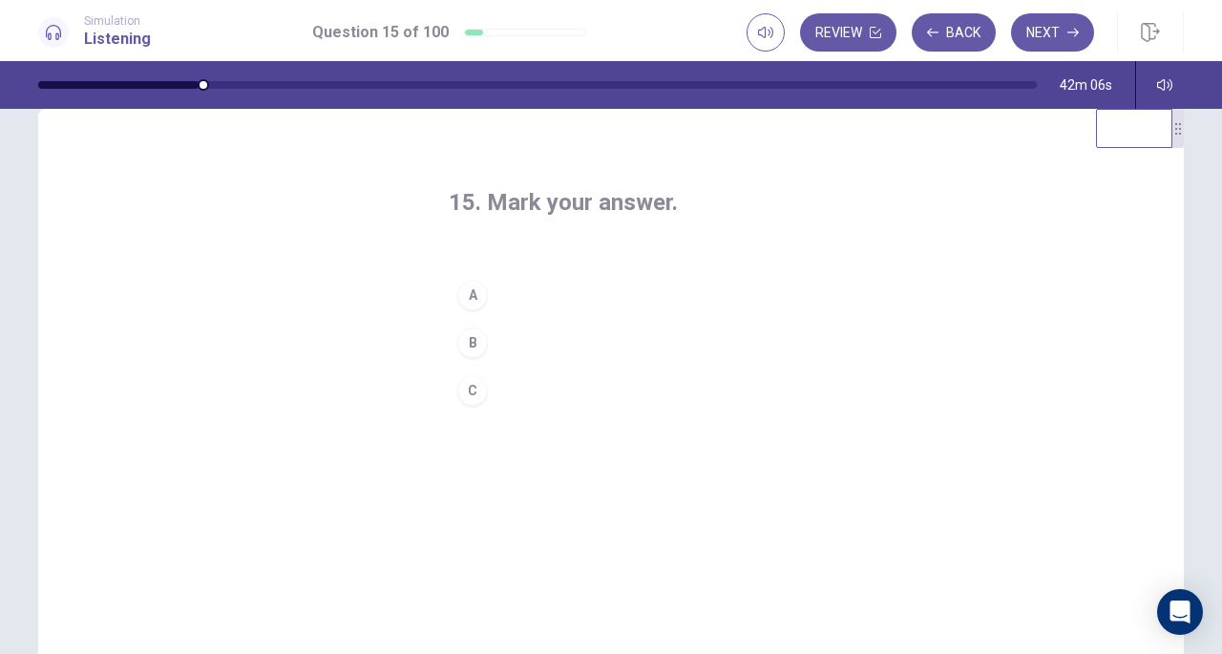
click at [491, 293] on button "A" at bounding box center [611, 295] width 325 height 48
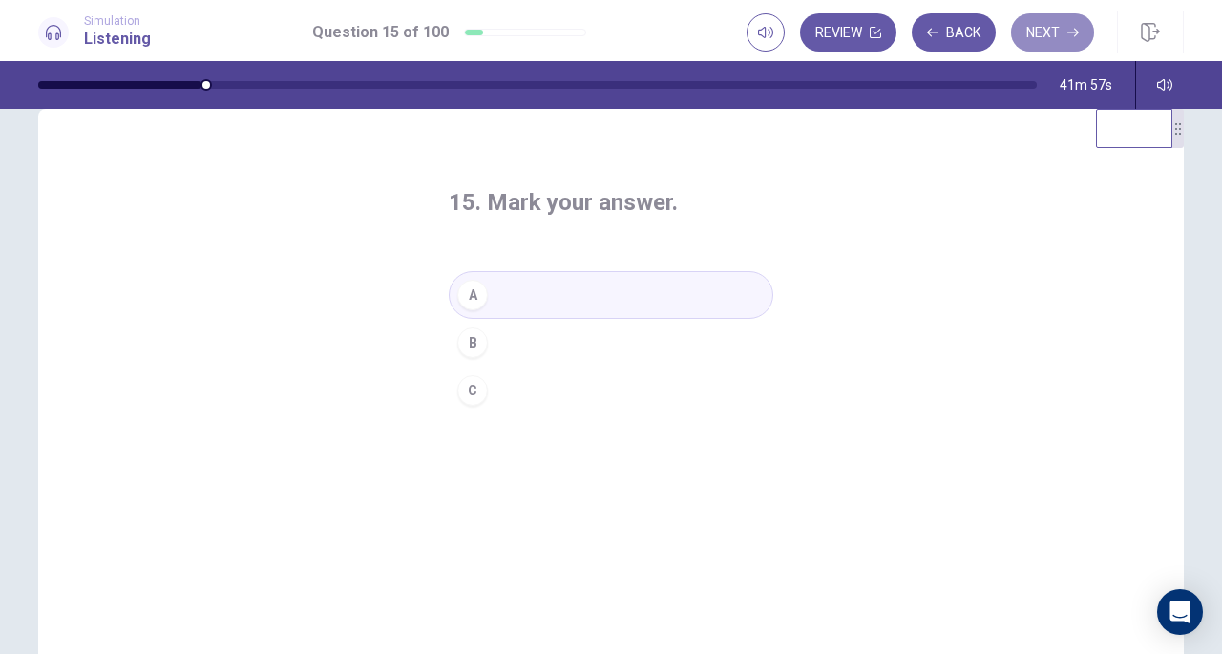
click at [1037, 37] on button "Next" at bounding box center [1052, 32] width 83 height 38
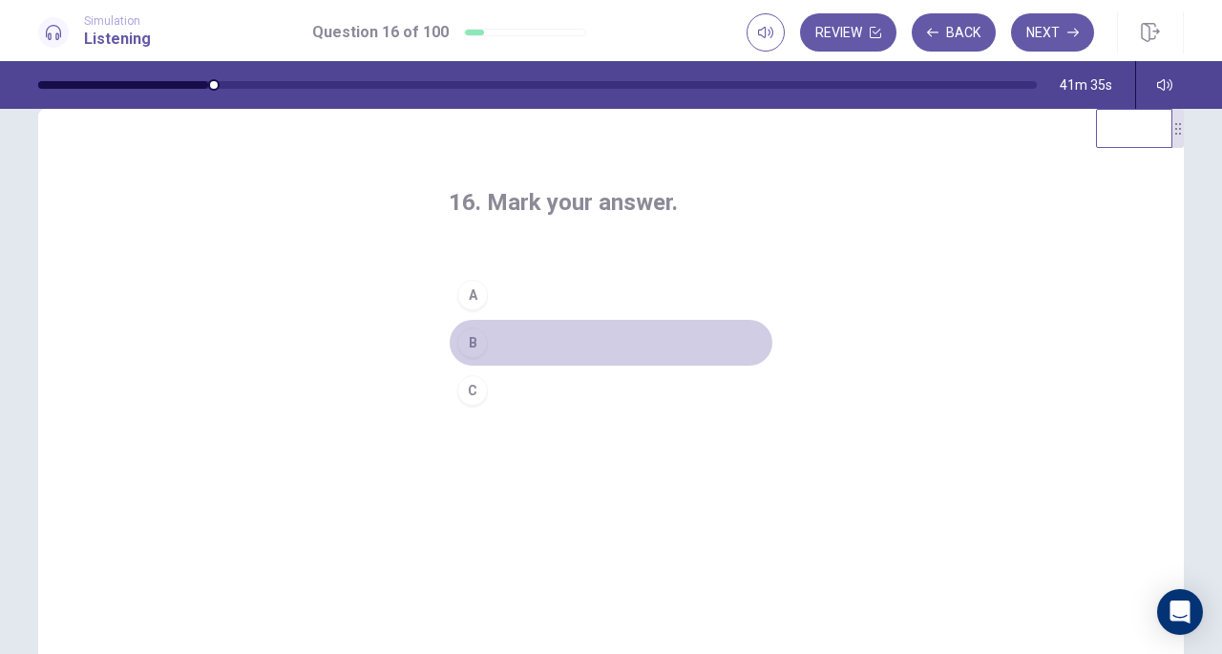
click at [508, 337] on button "B" at bounding box center [611, 343] width 325 height 48
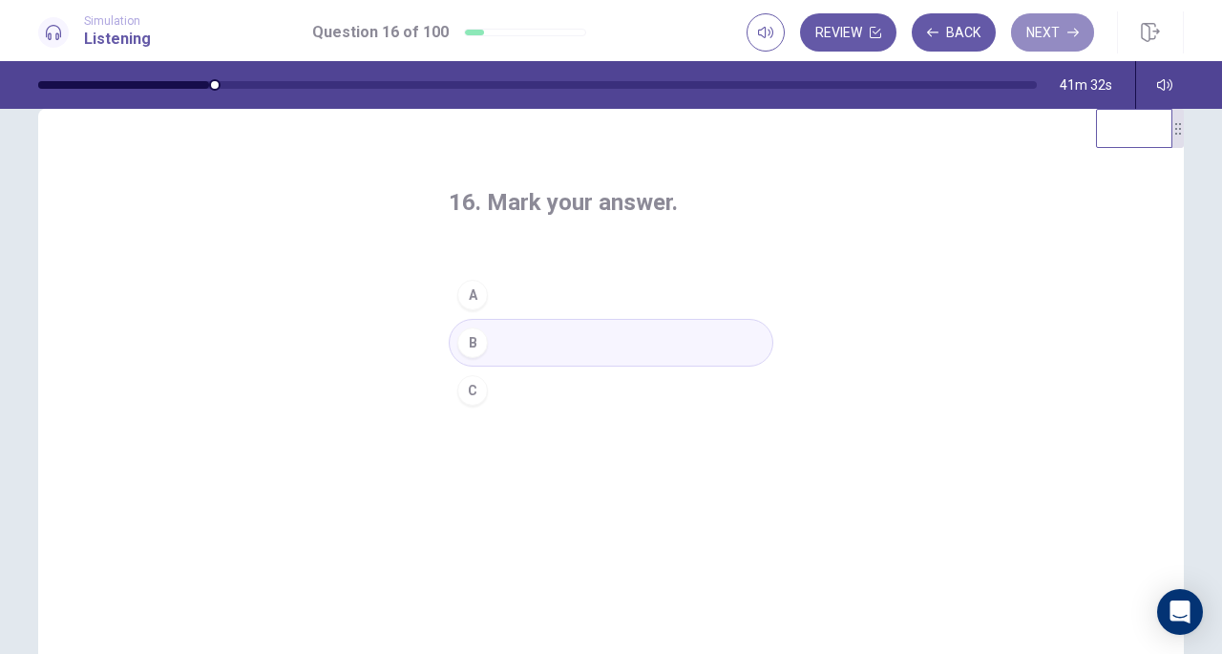
click at [1035, 32] on button "Next" at bounding box center [1052, 32] width 83 height 38
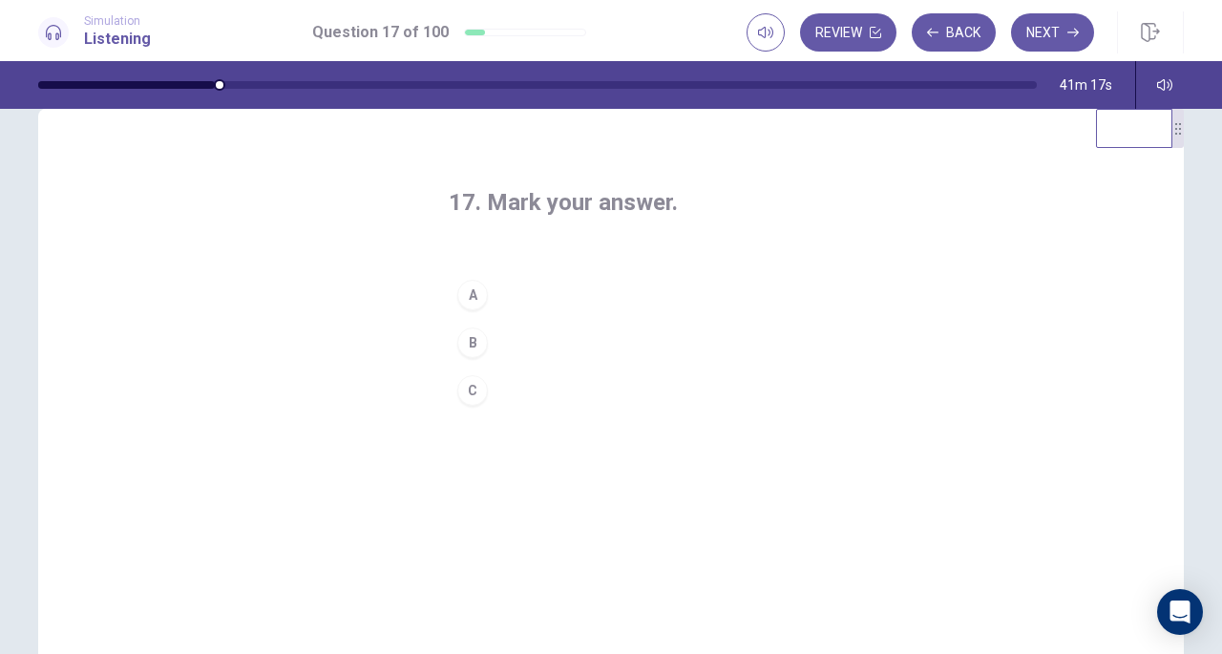
click at [495, 295] on button "A" at bounding box center [611, 295] width 325 height 48
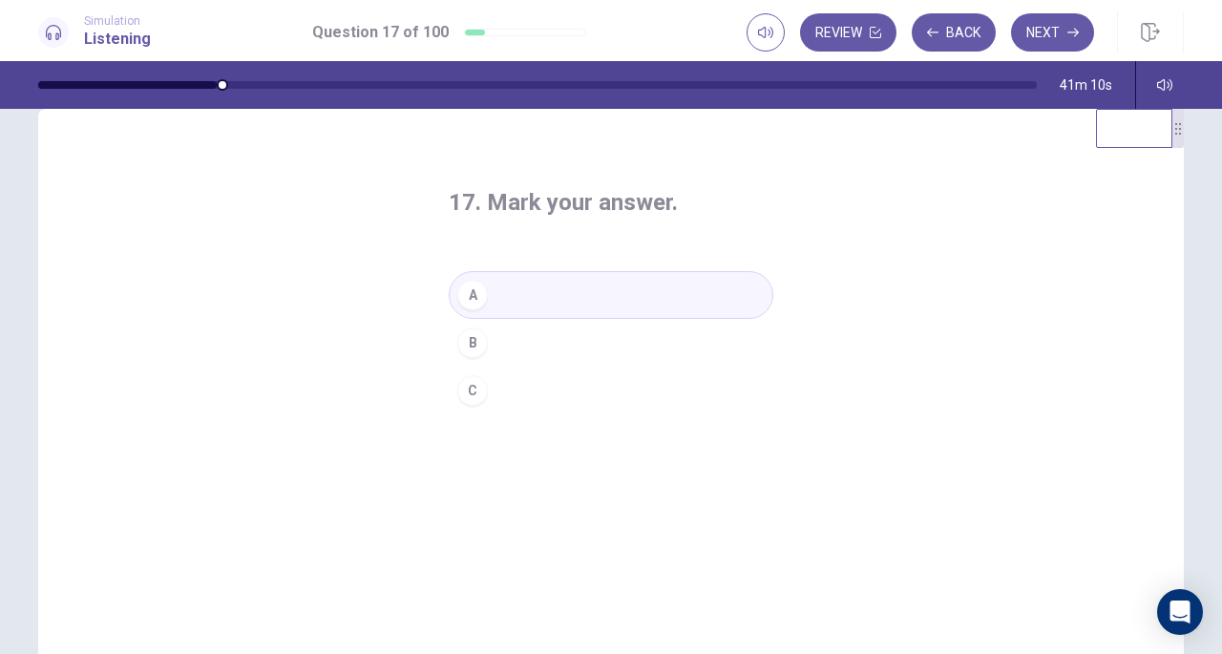
click at [1042, 40] on button "Next" at bounding box center [1052, 32] width 83 height 38
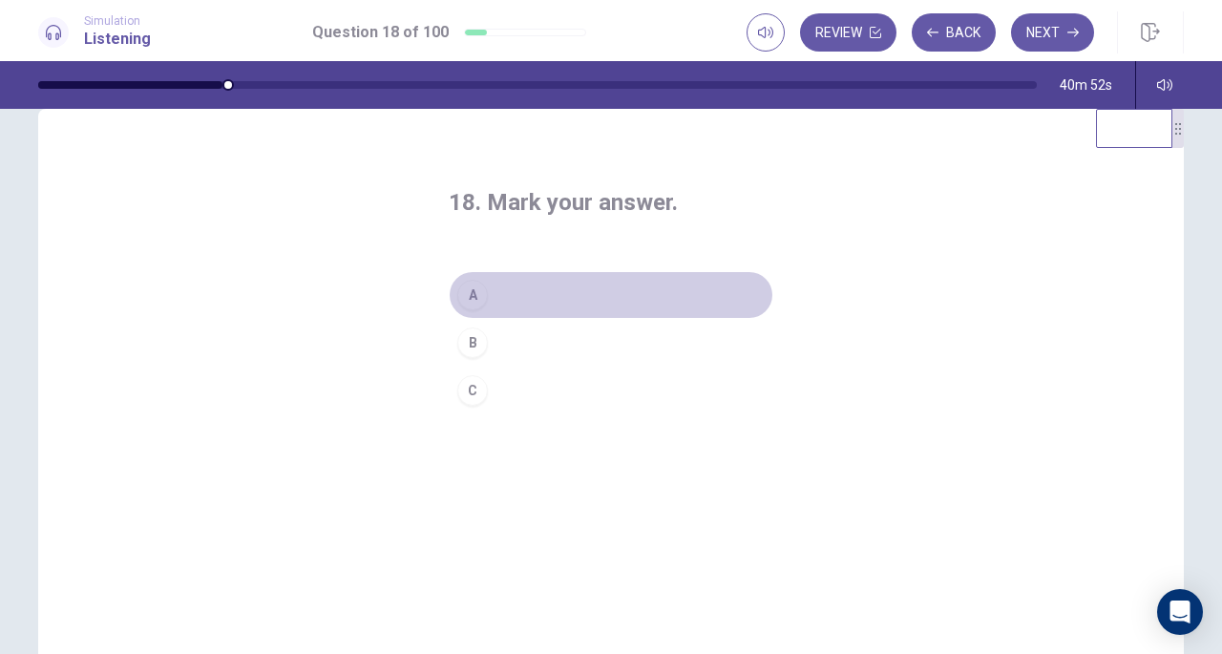
click at [462, 295] on div "A" at bounding box center [472, 295] width 31 height 31
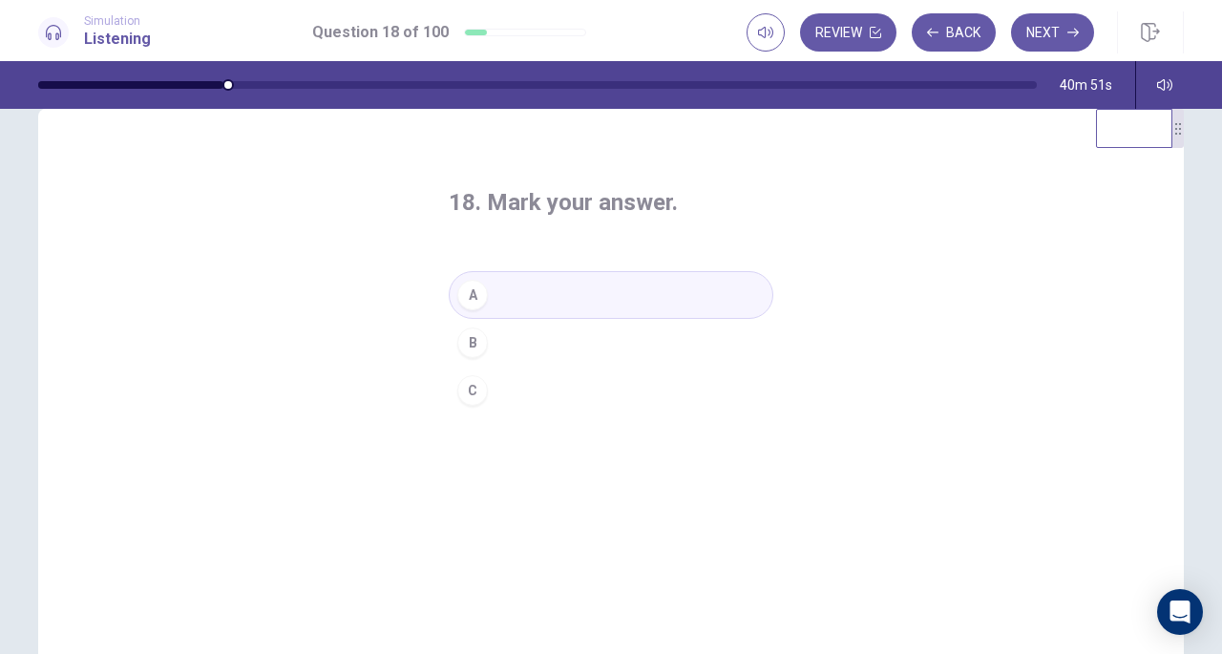
click at [1072, 41] on button "Next" at bounding box center [1052, 32] width 83 height 38
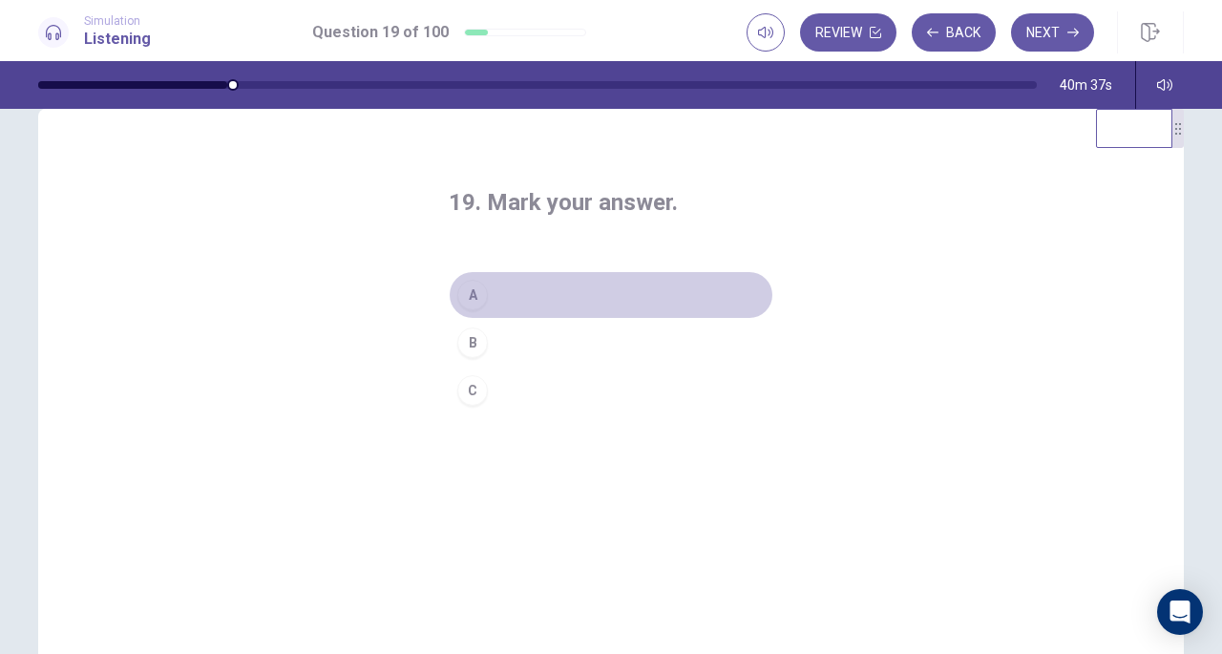
click at [481, 299] on div "A" at bounding box center [472, 295] width 31 height 31
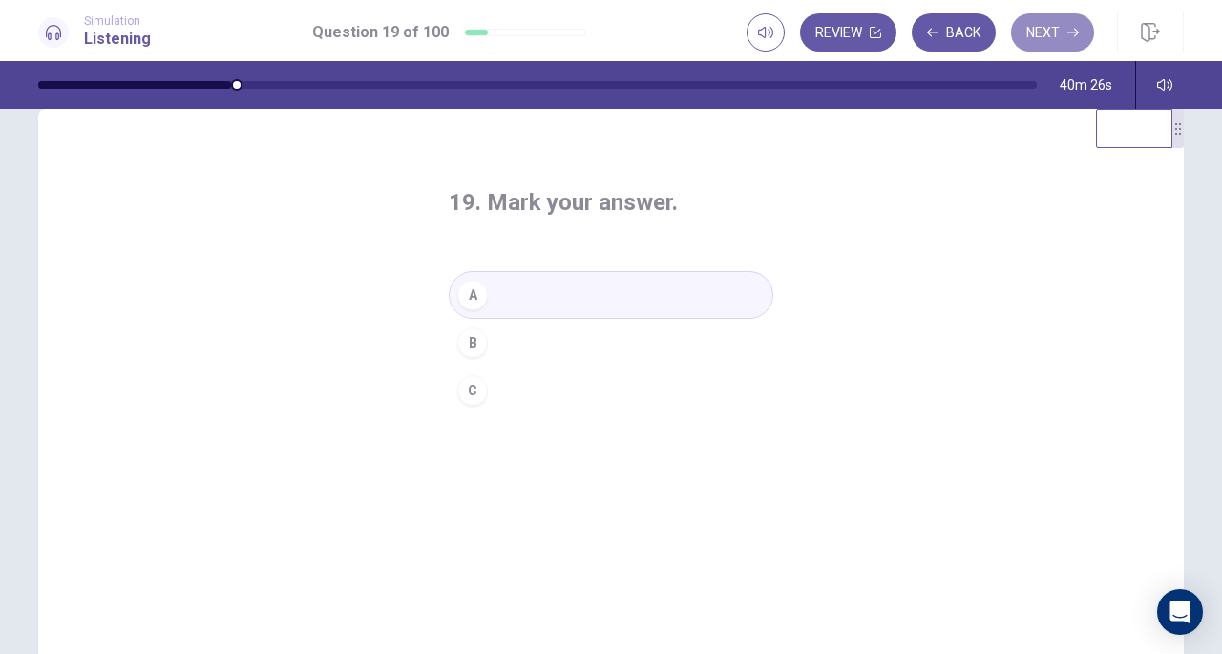
click at [1041, 45] on button "Next" at bounding box center [1052, 32] width 83 height 38
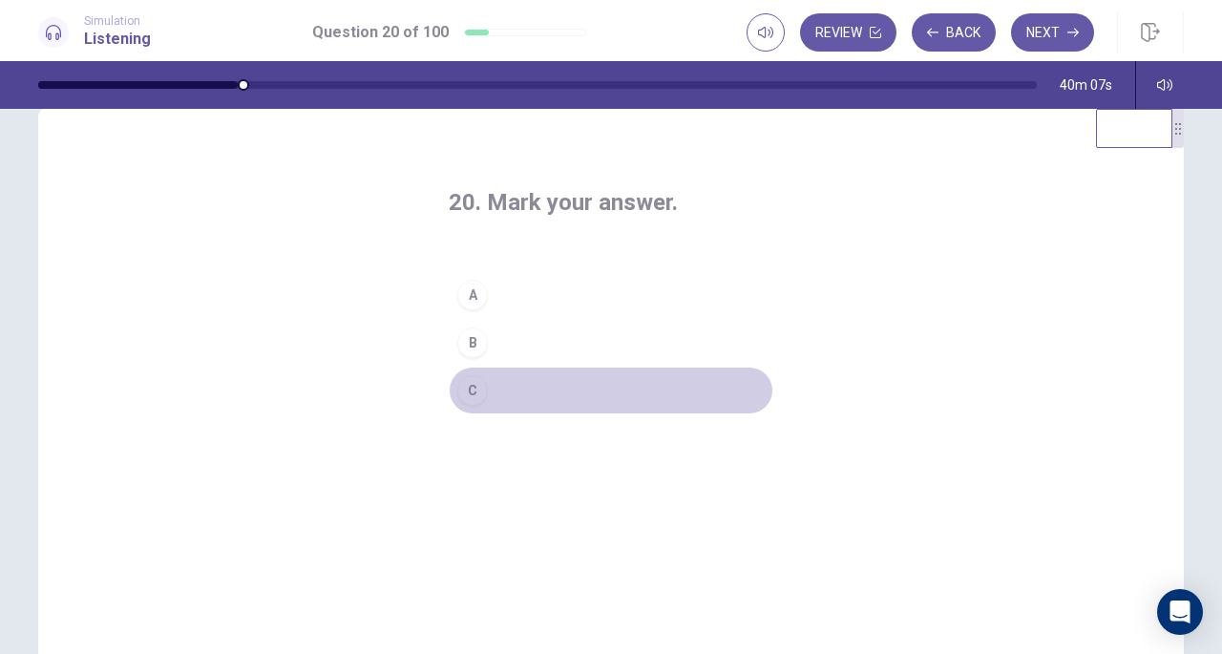
click at [483, 385] on button "C" at bounding box center [611, 391] width 325 height 48
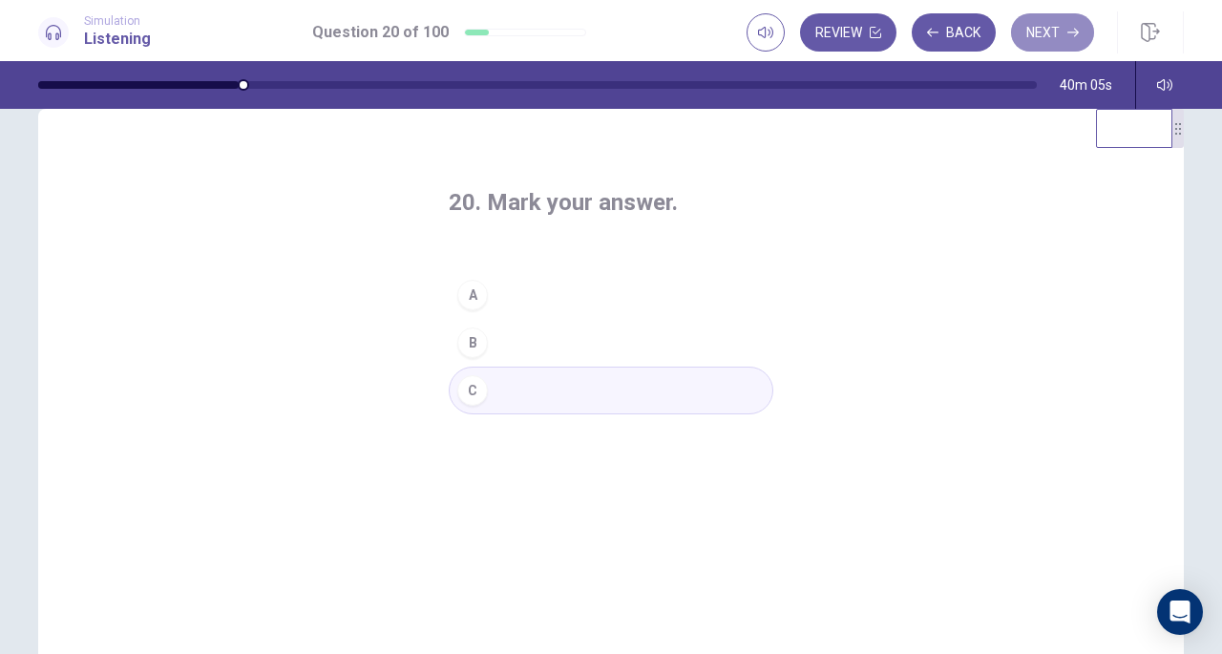
click at [1048, 43] on button "Next" at bounding box center [1052, 32] width 83 height 38
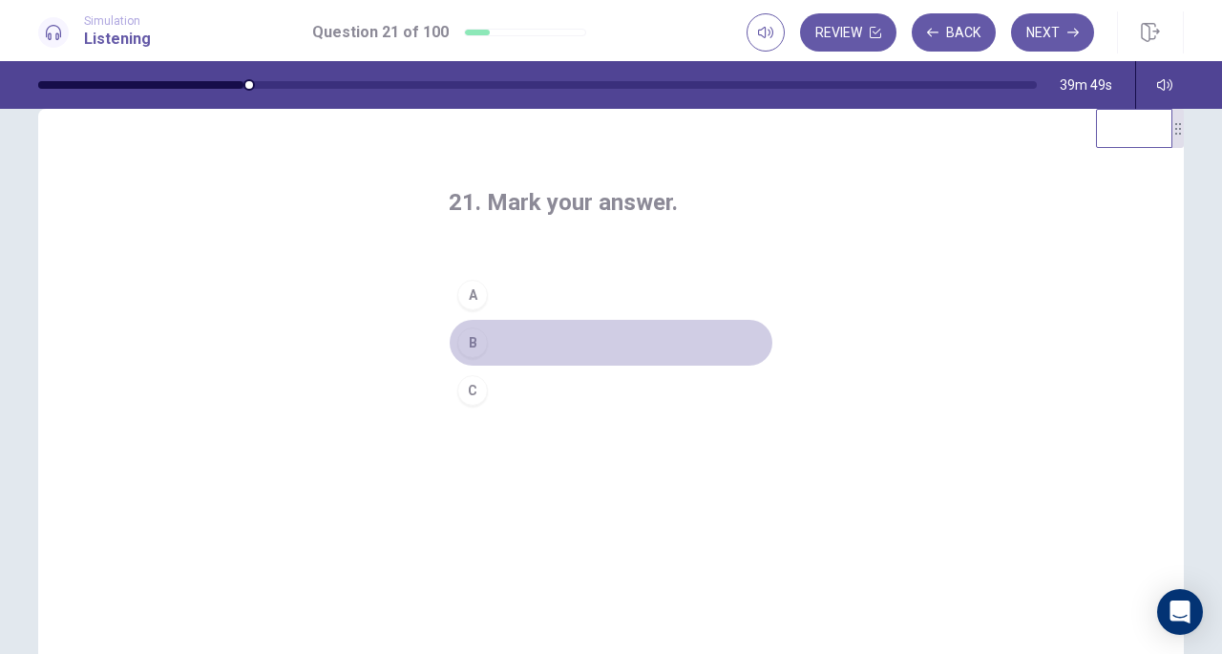
click at [457, 337] on div "B" at bounding box center [472, 342] width 31 height 31
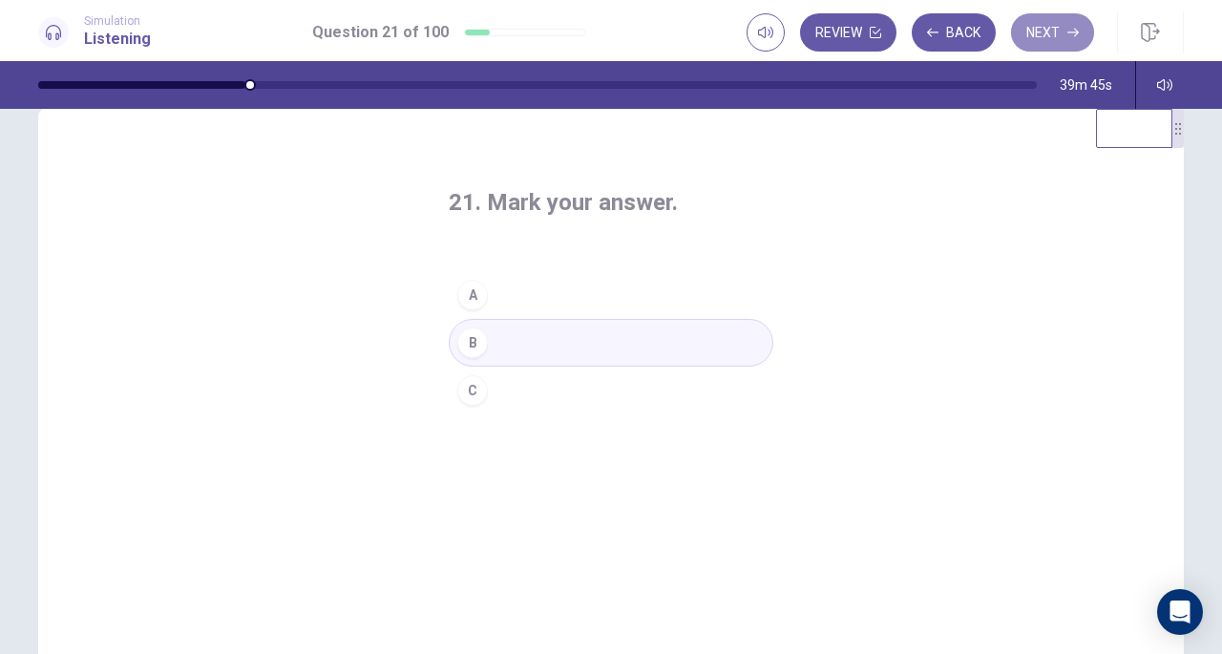
click at [1055, 30] on button "Next" at bounding box center [1052, 32] width 83 height 38
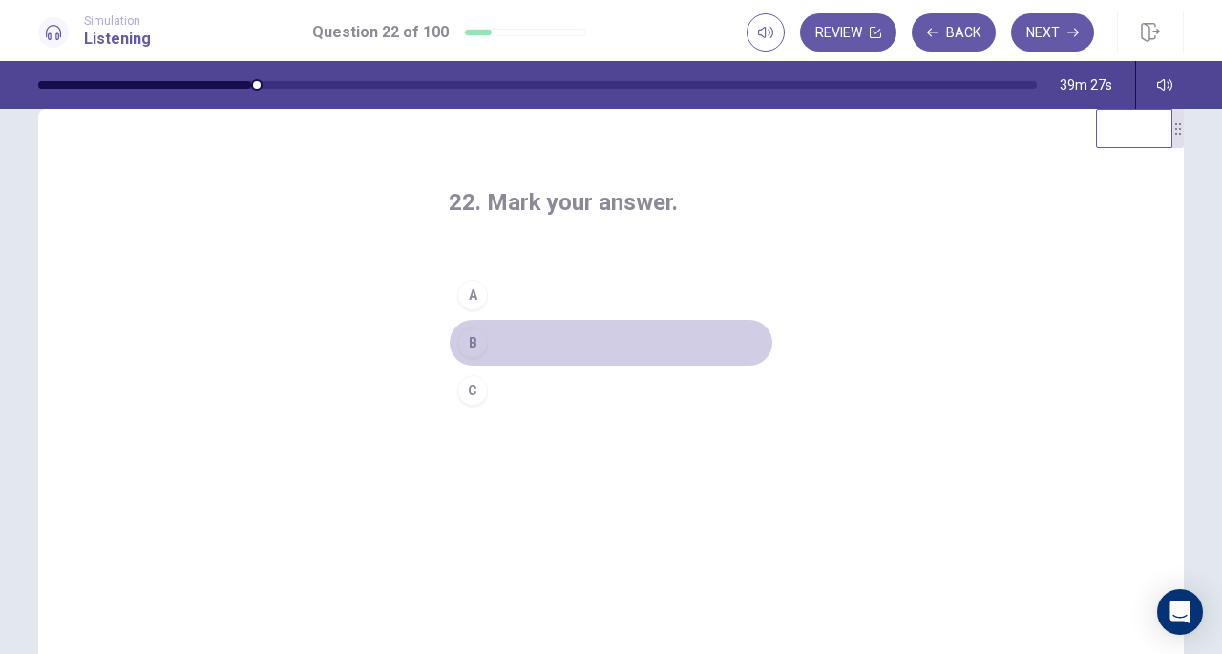
click at [457, 335] on div "B" at bounding box center [472, 342] width 31 height 31
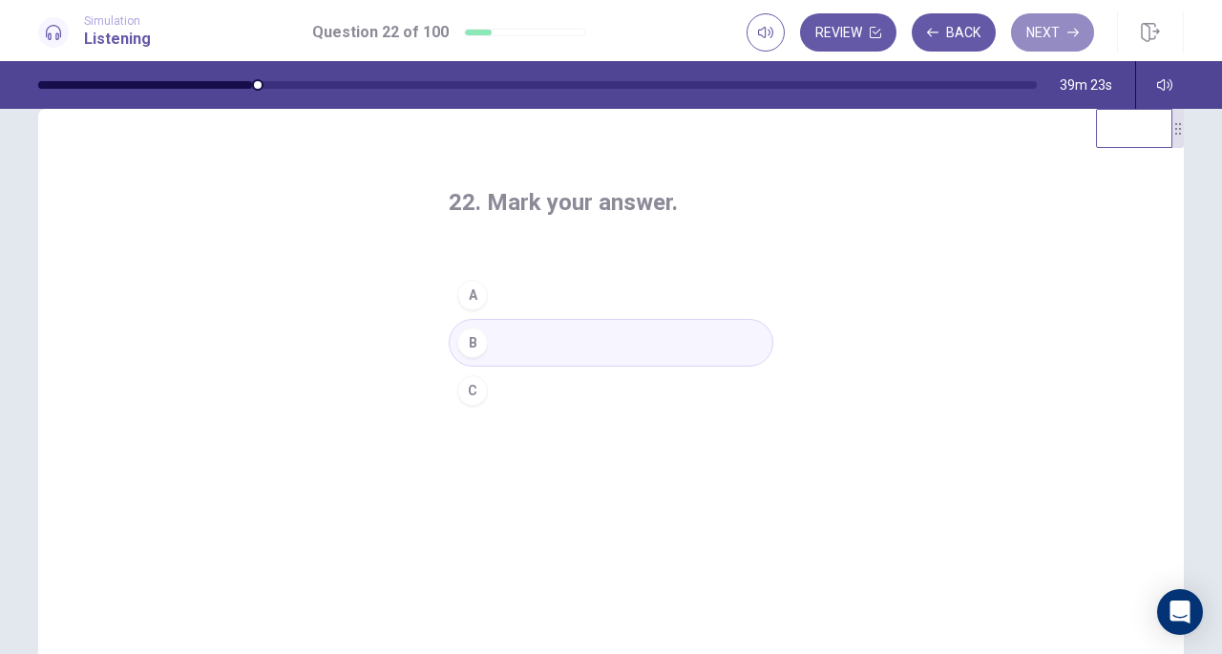
click at [1039, 30] on button "Next" at bounding box center [1052, 32] width 83 height 38
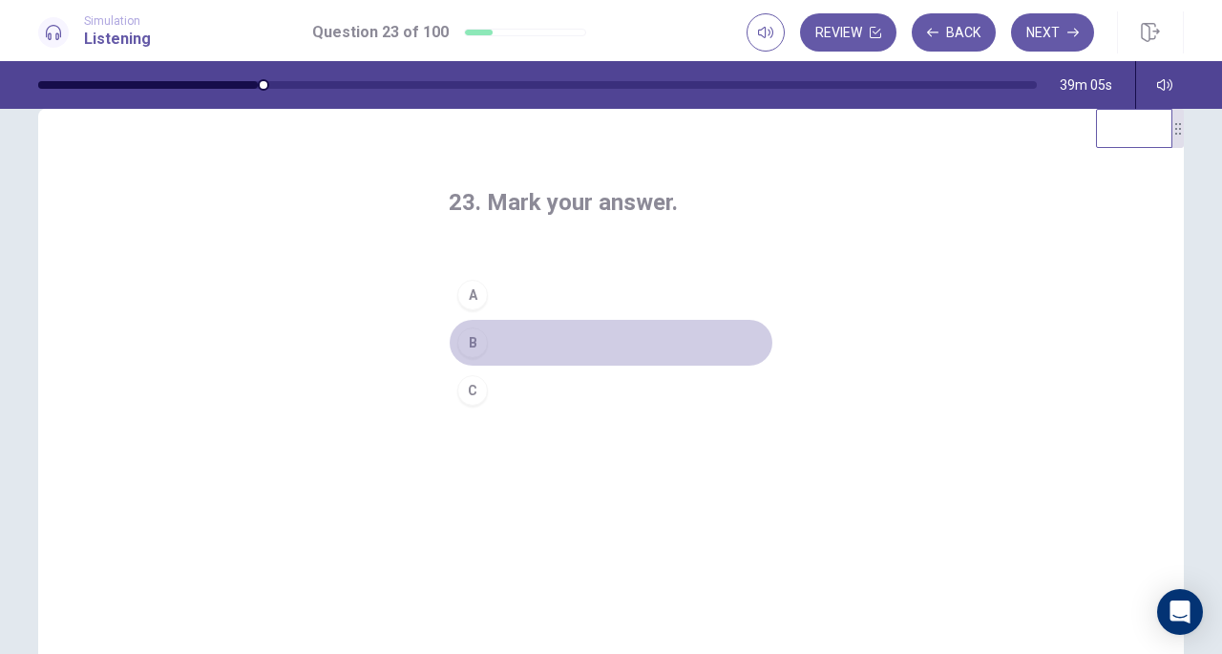
click at [457, 336] on div "B" at bounding box center [472, 342] width 31 height 31
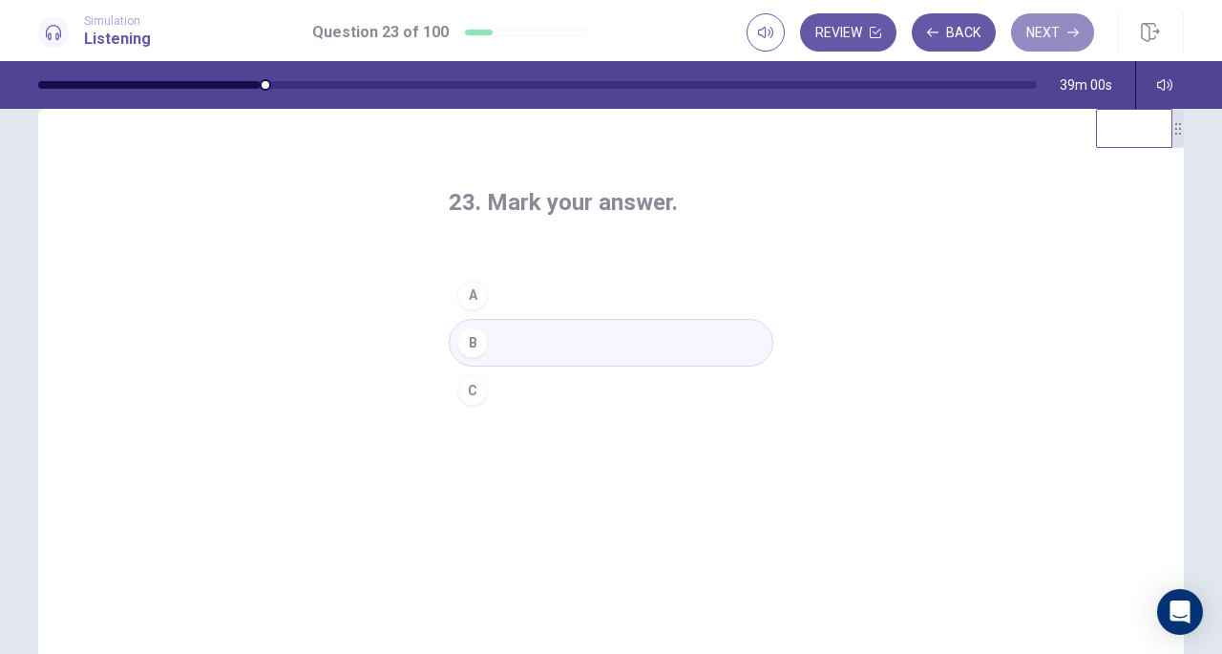
click at [1039, 38] on button "Next" at bounding box center [1052, 32] width 83 height 38
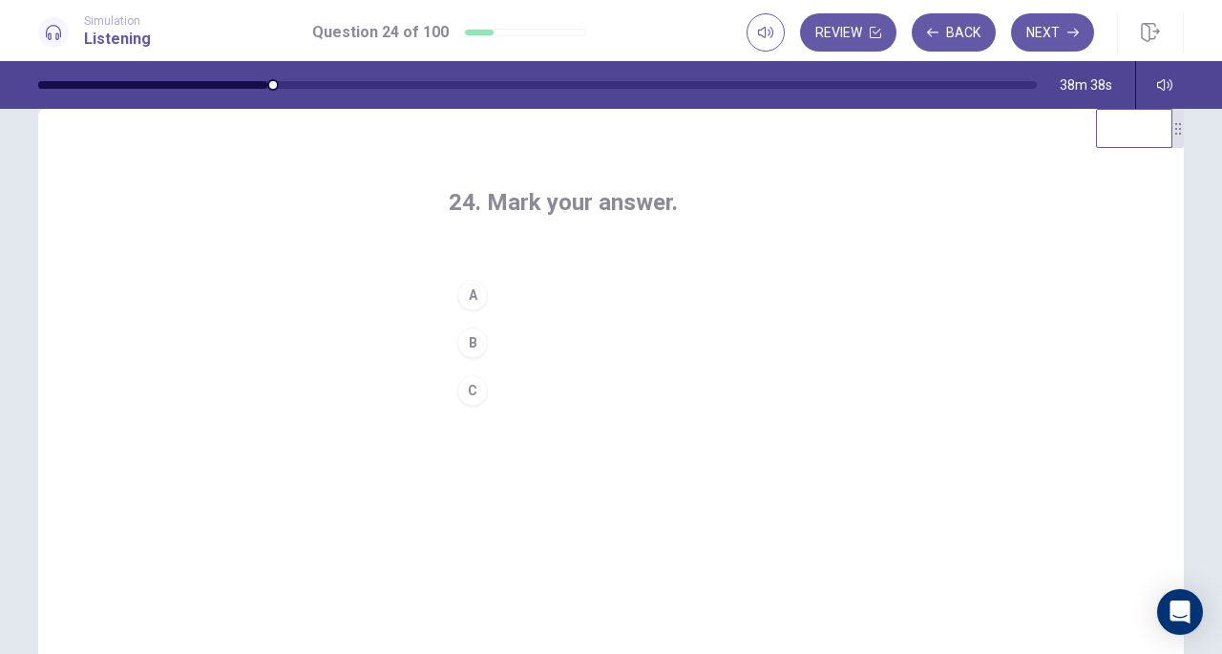
click at [462, 340] on div "B" at bounding box center [472, 342] width 31 height 31
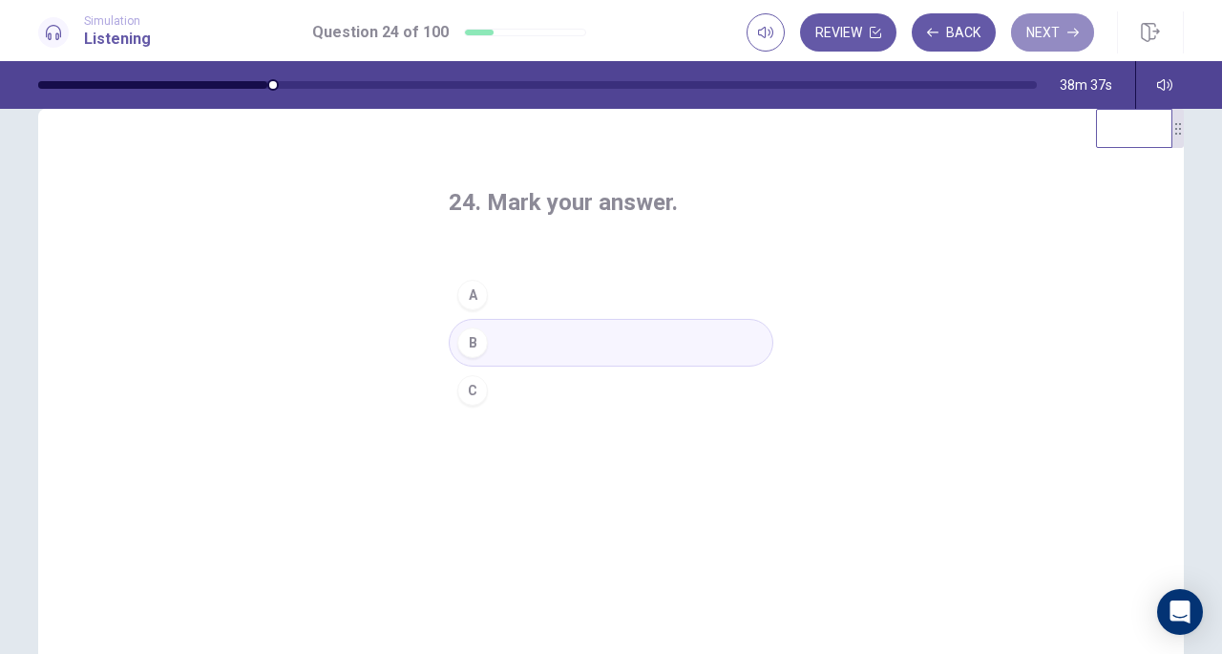
click at [1067, 30] on button "Next" at bounding box center [1052, 32] width 83 height 38
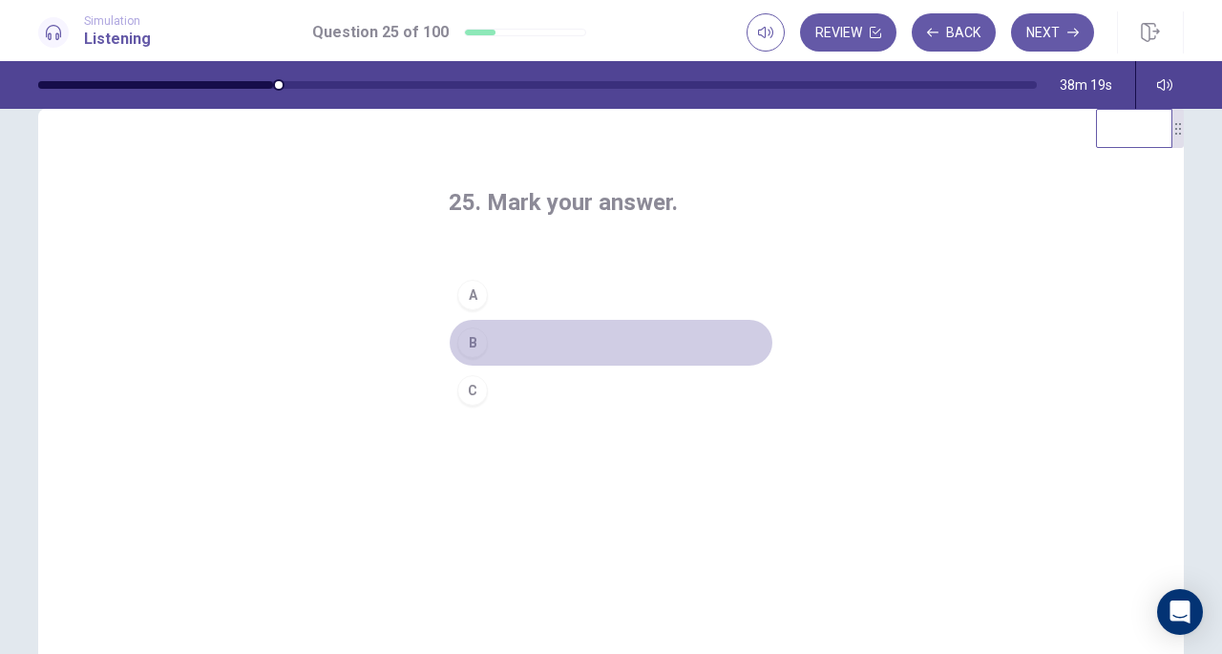
click at [463, 342] on div "B" at bounding box center [472, 342] width 31 height 31
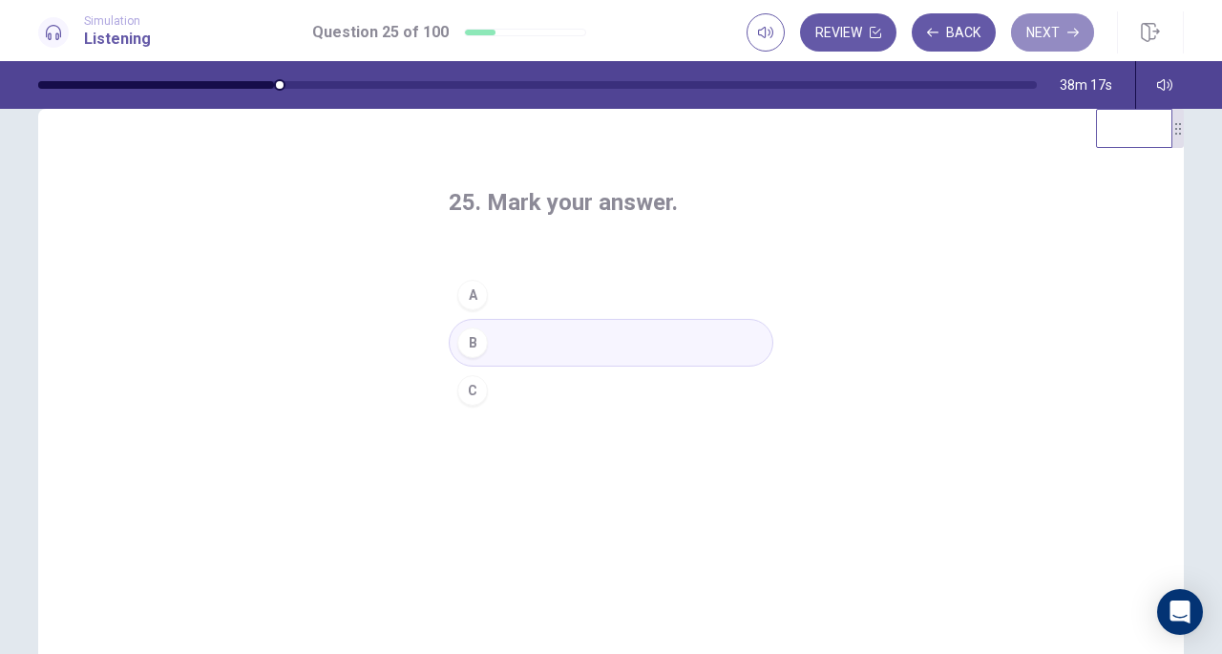
click at [1037, 16] on button "Next" at bounding box center [1052, 32] width 83 height 38
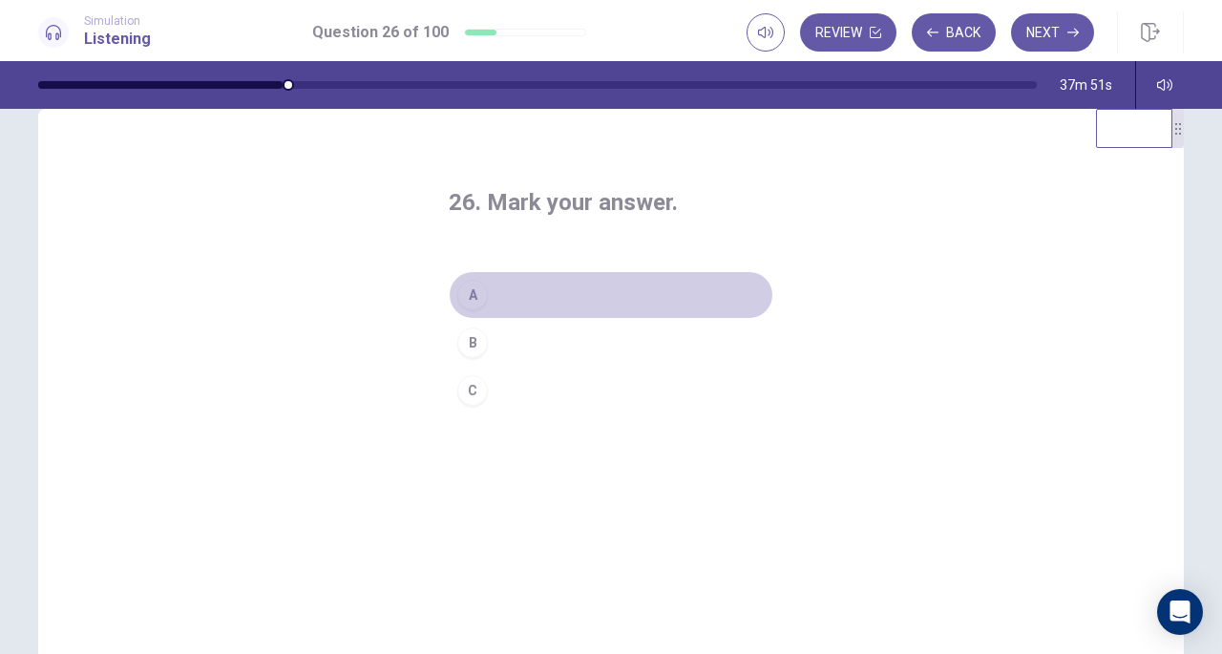
click at [466, 298] on div "A" at bounding box center [472, 295] width 31 height 31
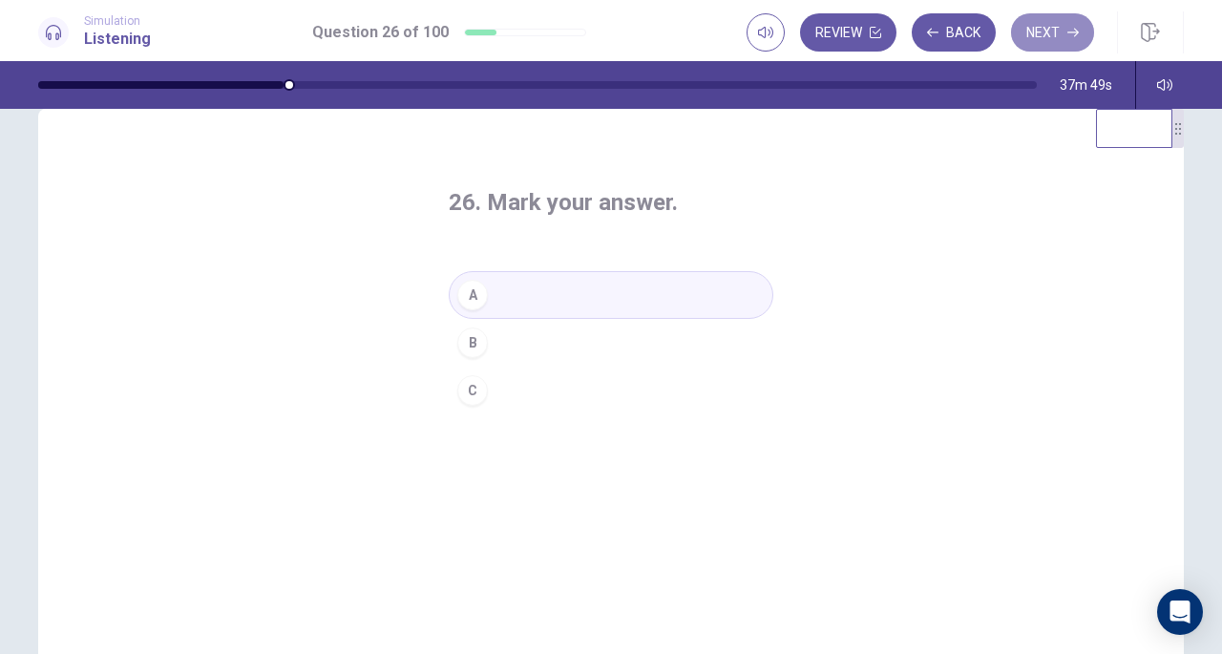
click at [1038, 35] on button "Next" at bounding box center [1052, 32] width 83 height 38
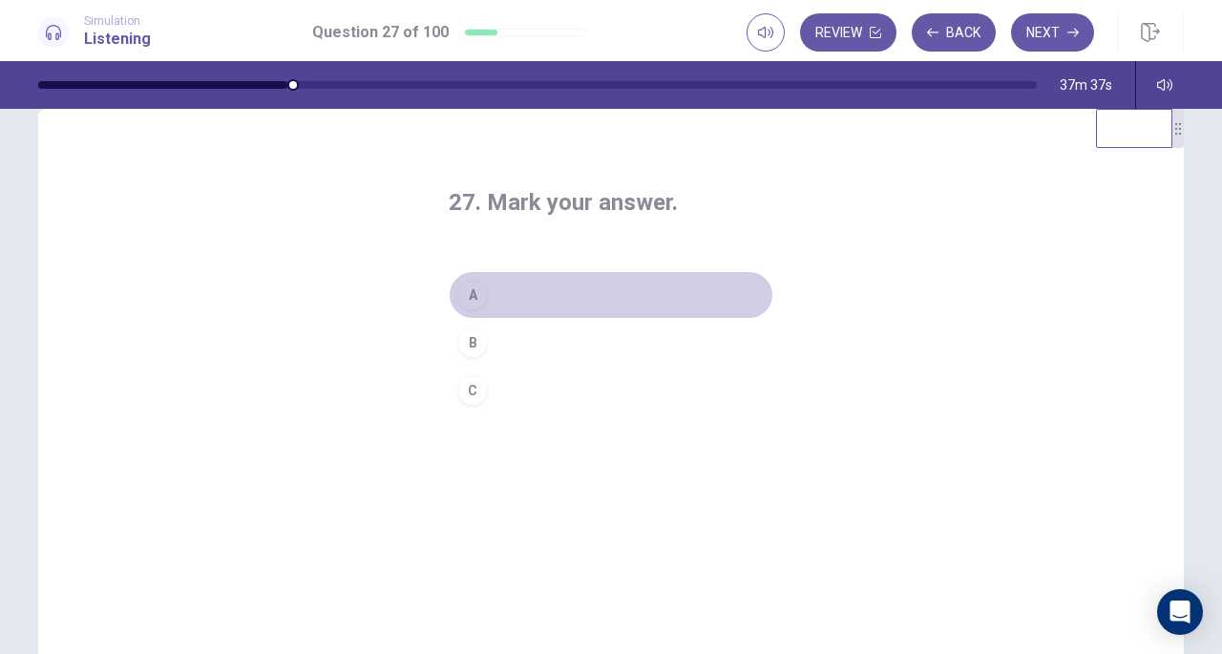
click at [458, 297] on div "A" at bounding box center [472, 295] width 31 height 31
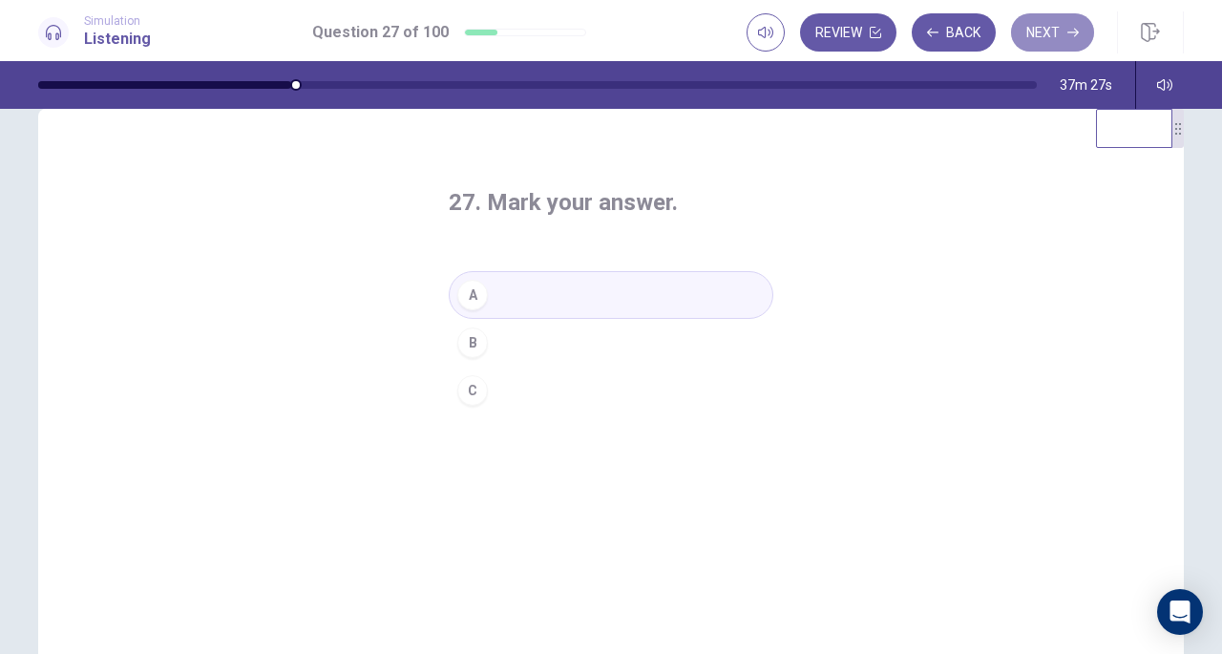
click at [1035, 51] on button "Next" at bounding box center [1052, 32] width 83 height 38
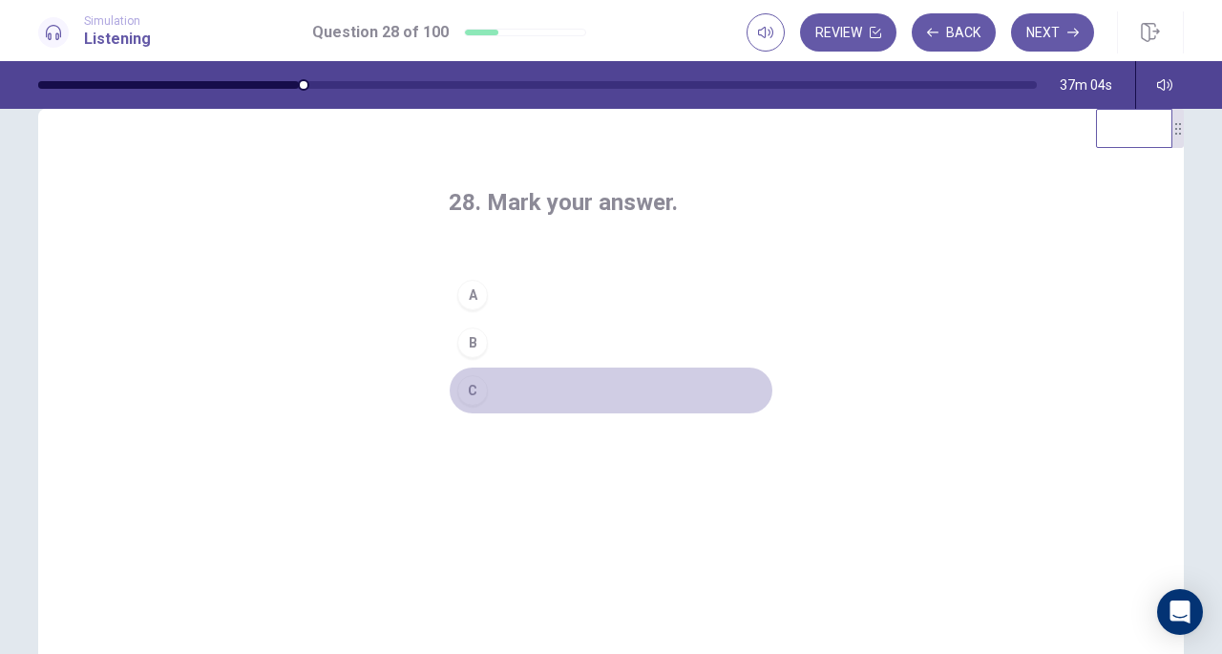
click at [451, 385] on button "C" at bounding box center [611, 391] width 325 height 48
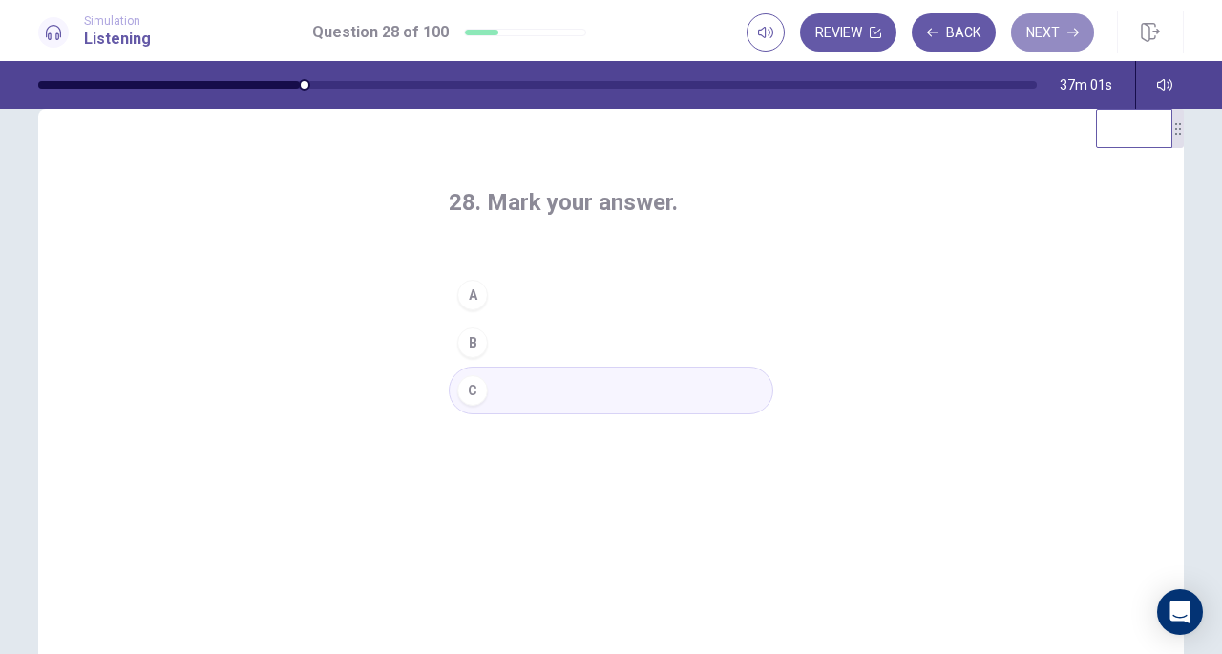
click at [1075, 37] on icon "button" at bounding box center [1072, 32] width 11 height 11
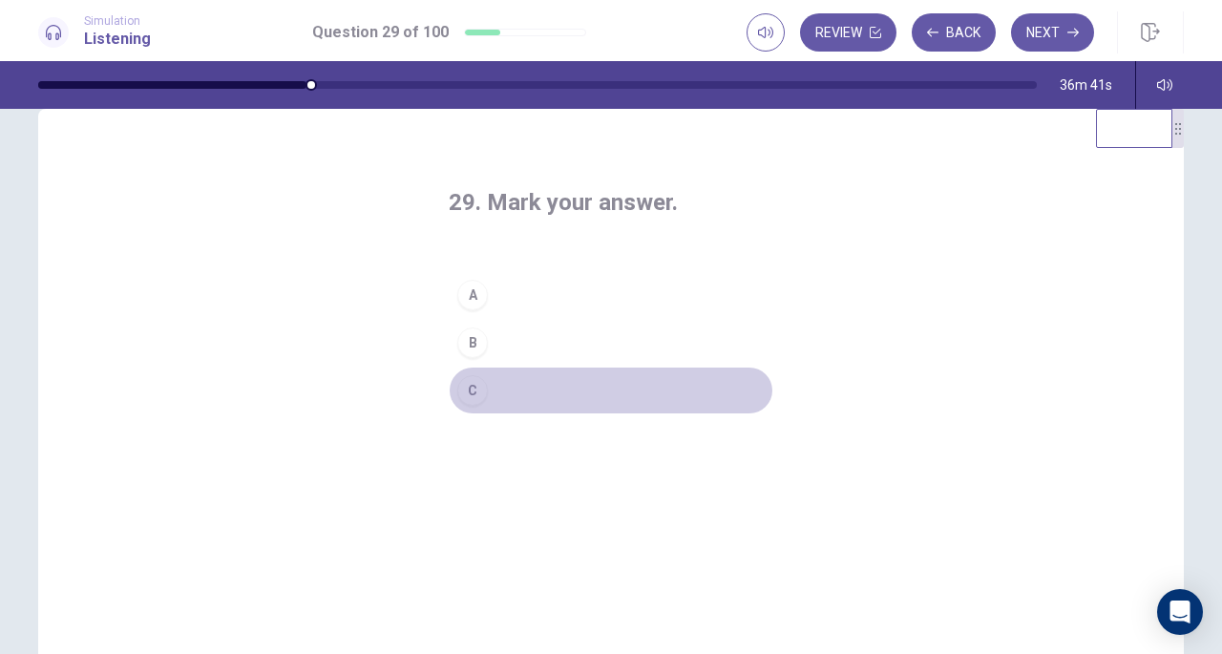
click at [486, 384] on button "C" at bounding box center [611, 391] width 325 height 48
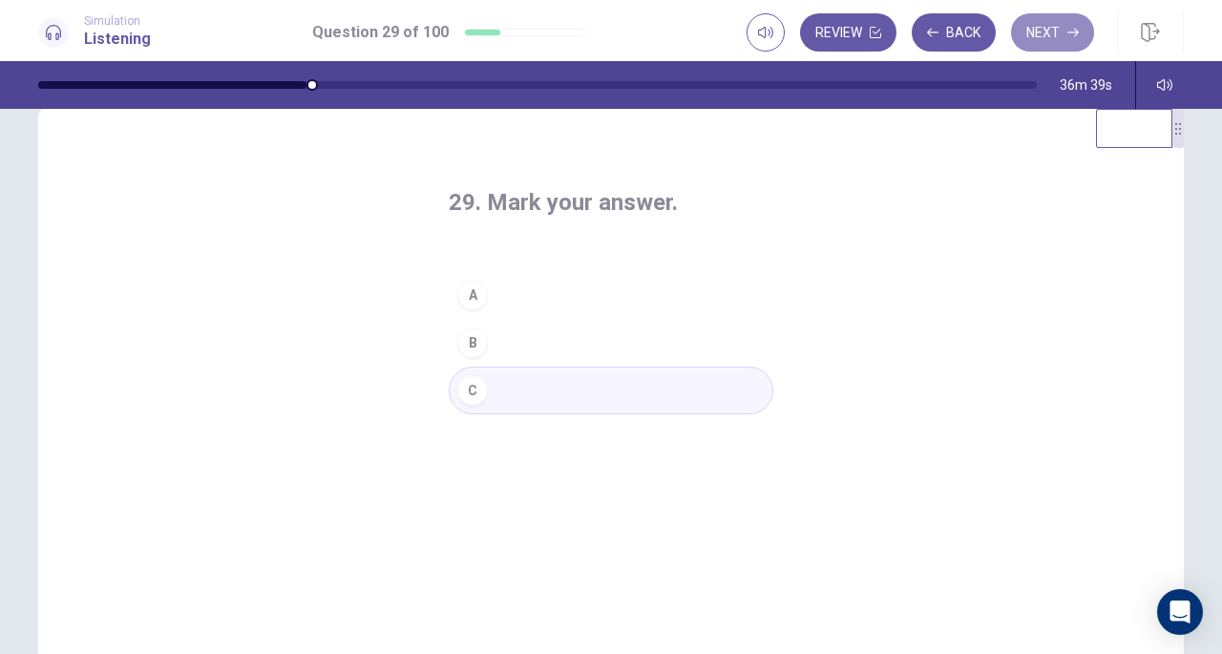
click at [1048, 28] on button "Next" at bounding box center [1052, 32] width 83 height 38
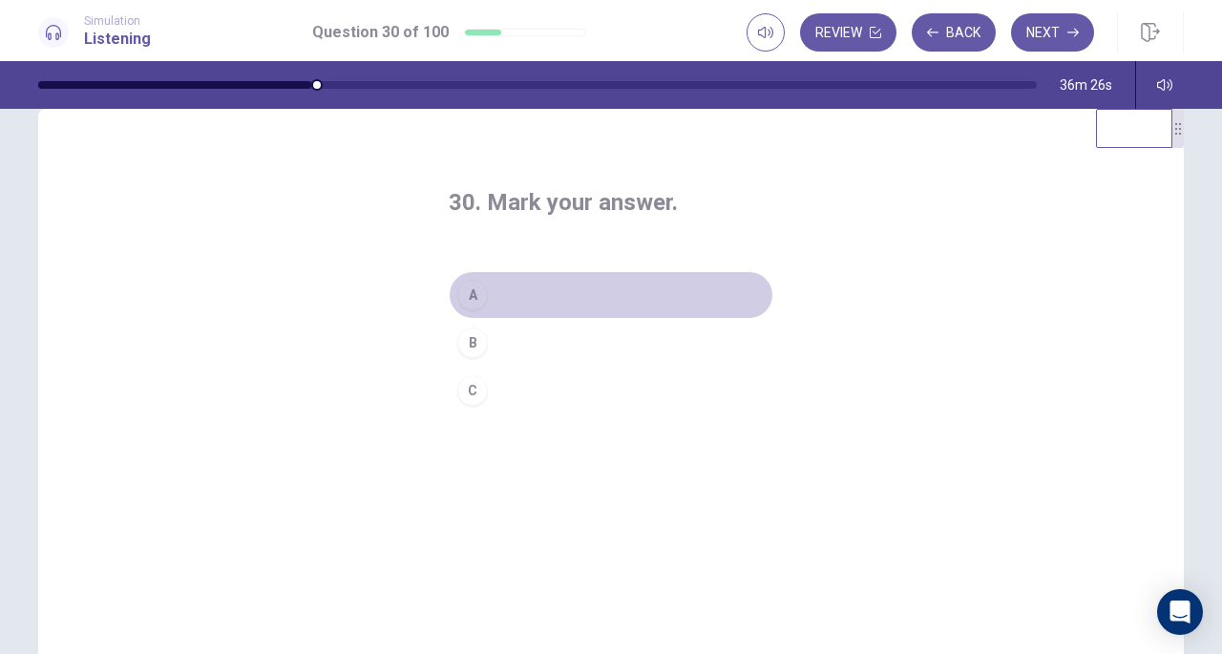
click at [465, 297] on div "A" at bounding box center [472, 295] width 31 height 31
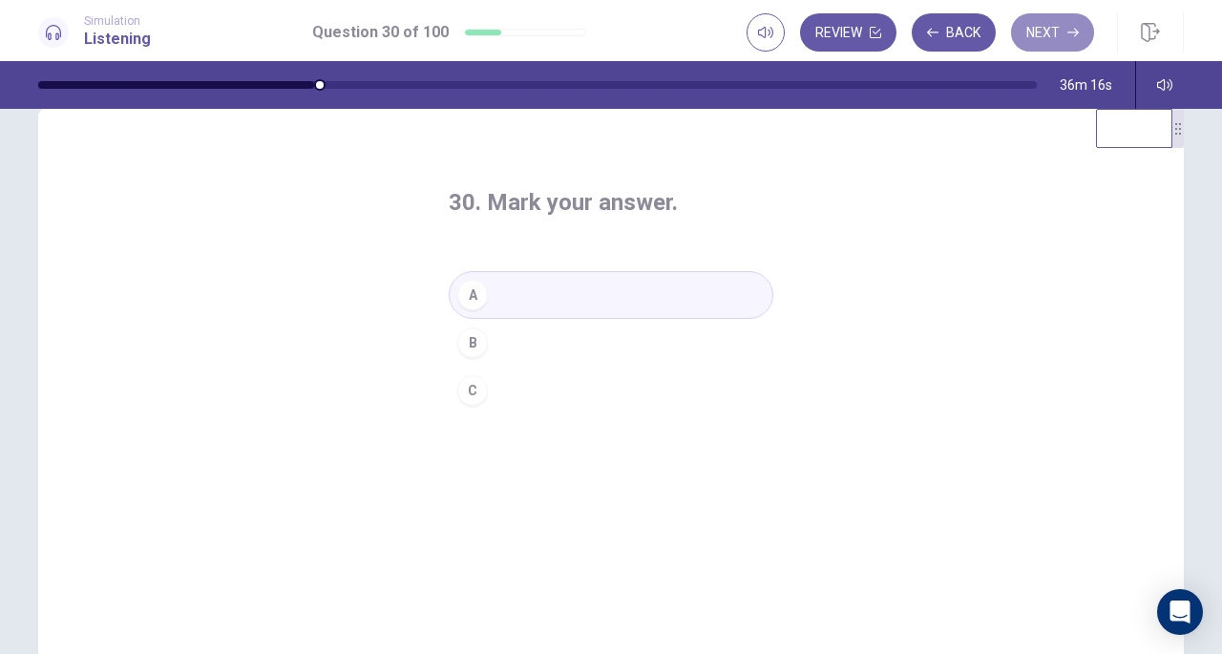
click at [1047, 45] on button "Next" at bounding box center [1052, 32] width 83 height 38
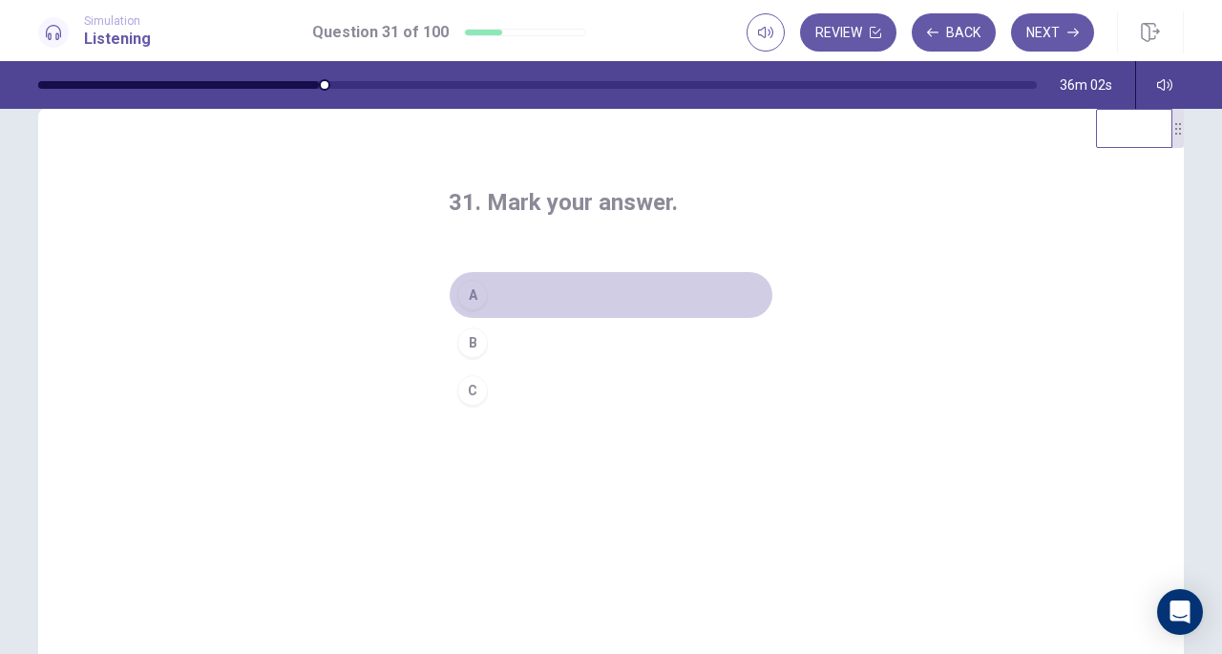
click at [462, 282] on div "A" at bounding box center [472, 295] width 31 height 31
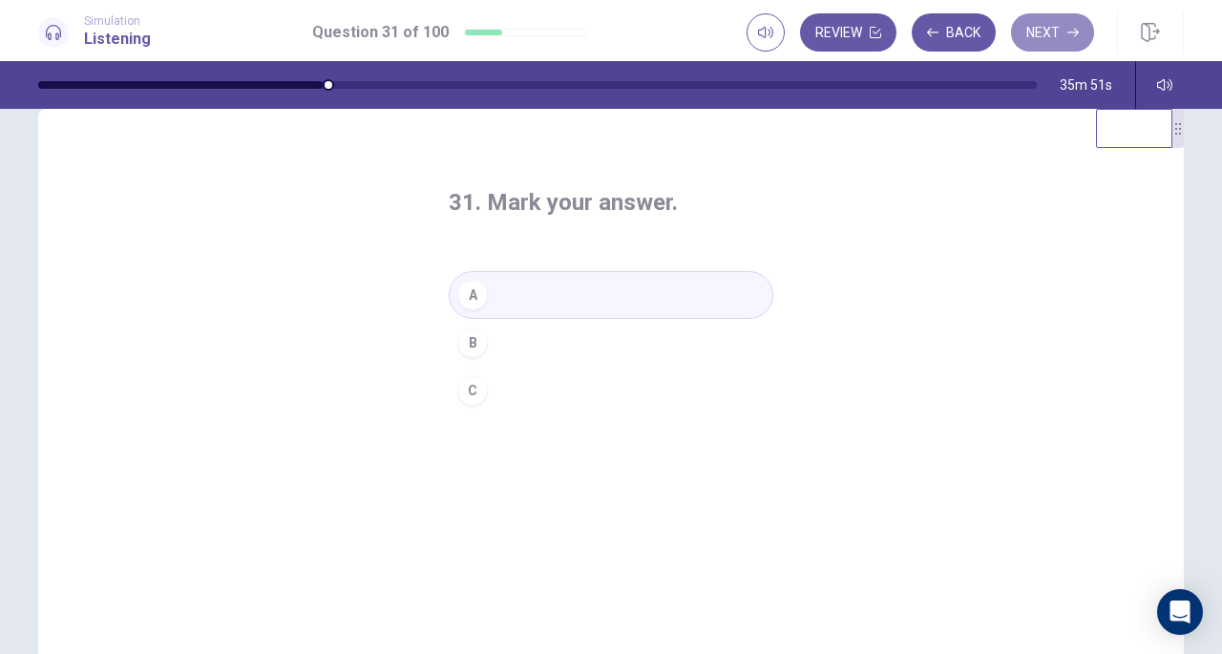
click at [1035, 30] on button "Next" at bounding box center [1052, 32] width 83 height 38
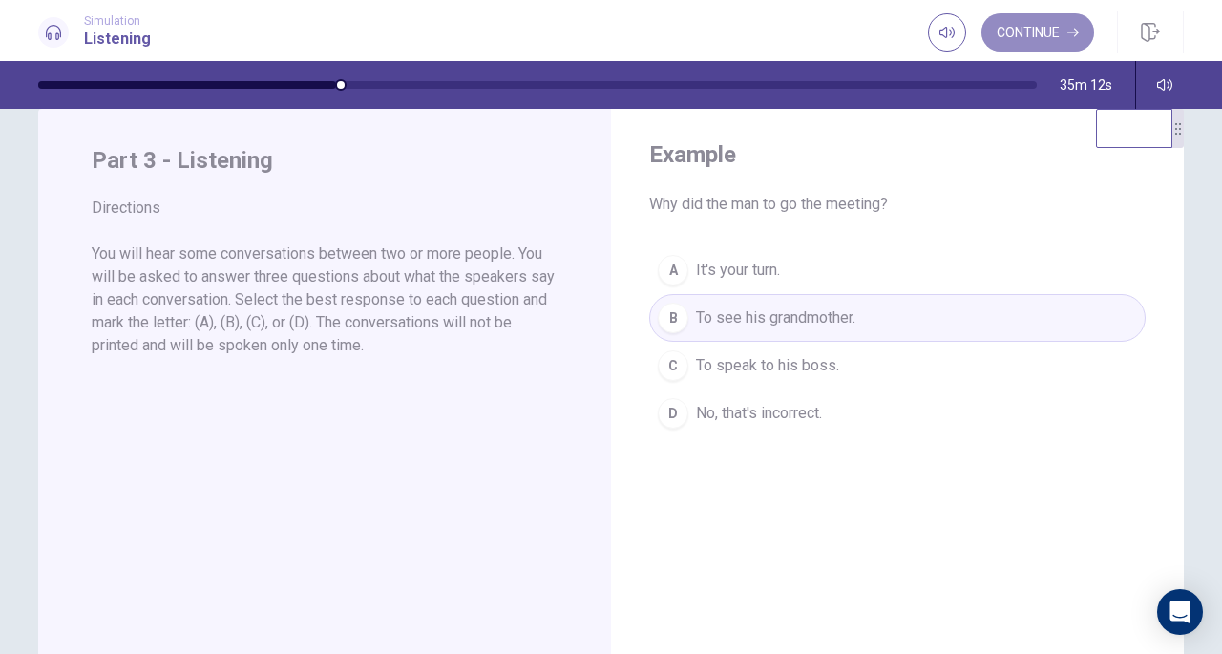
click at [1044, 45] on button "Continue" at bounding box center [1037, 32] width 113 height 38
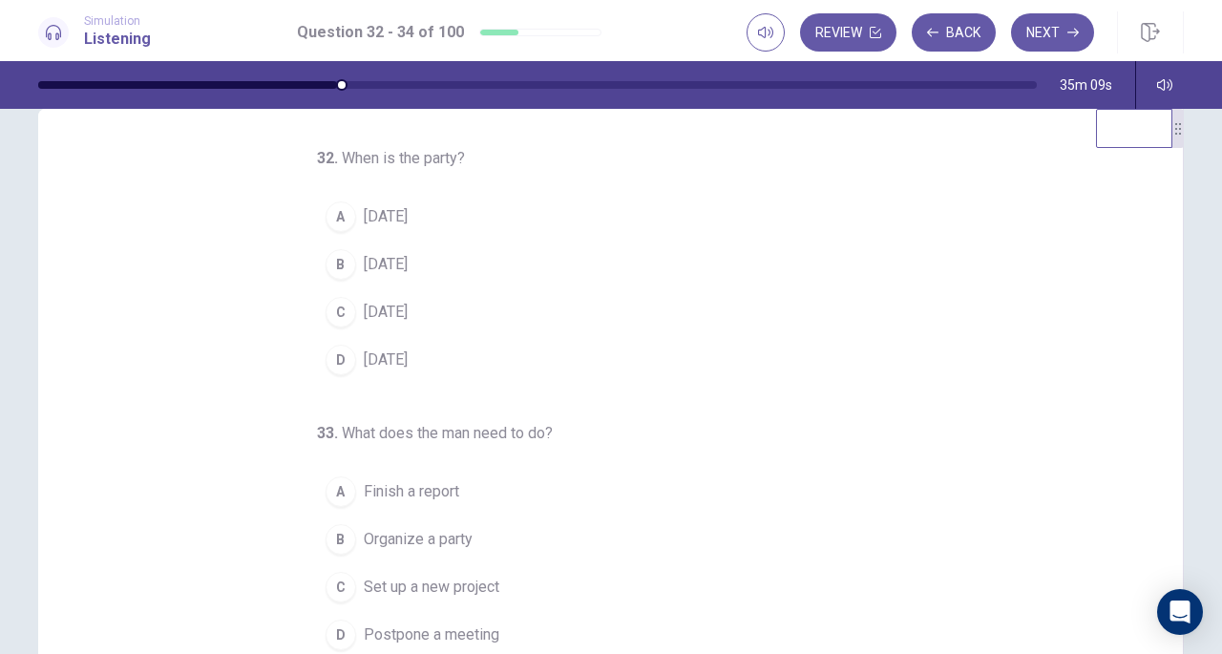
scroll to position [0, 0]
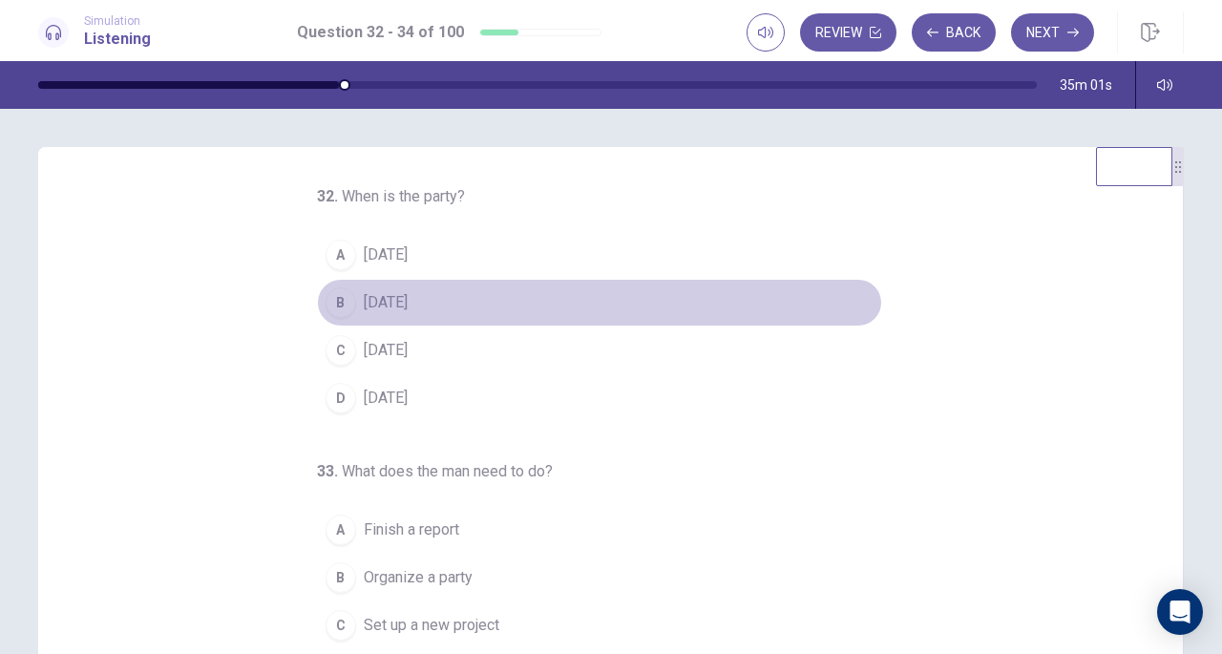
click at [337, 308] on div "B" at bounding box center [341, 302] width 31 height 31
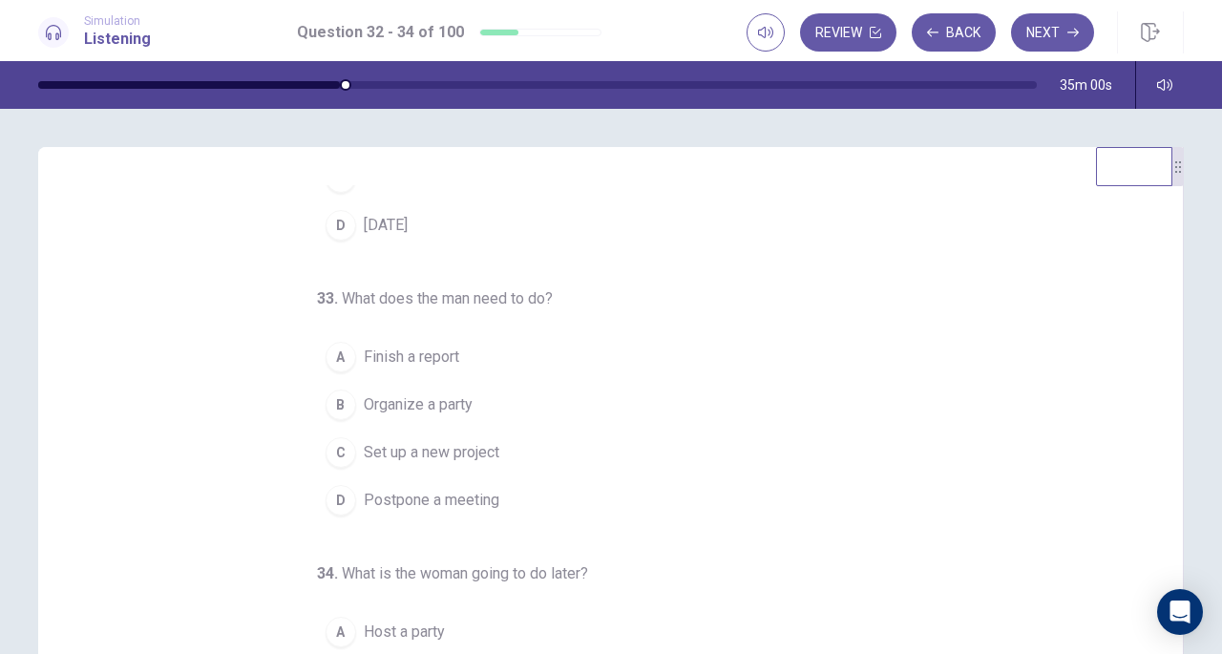
scroll to position [188, 0]
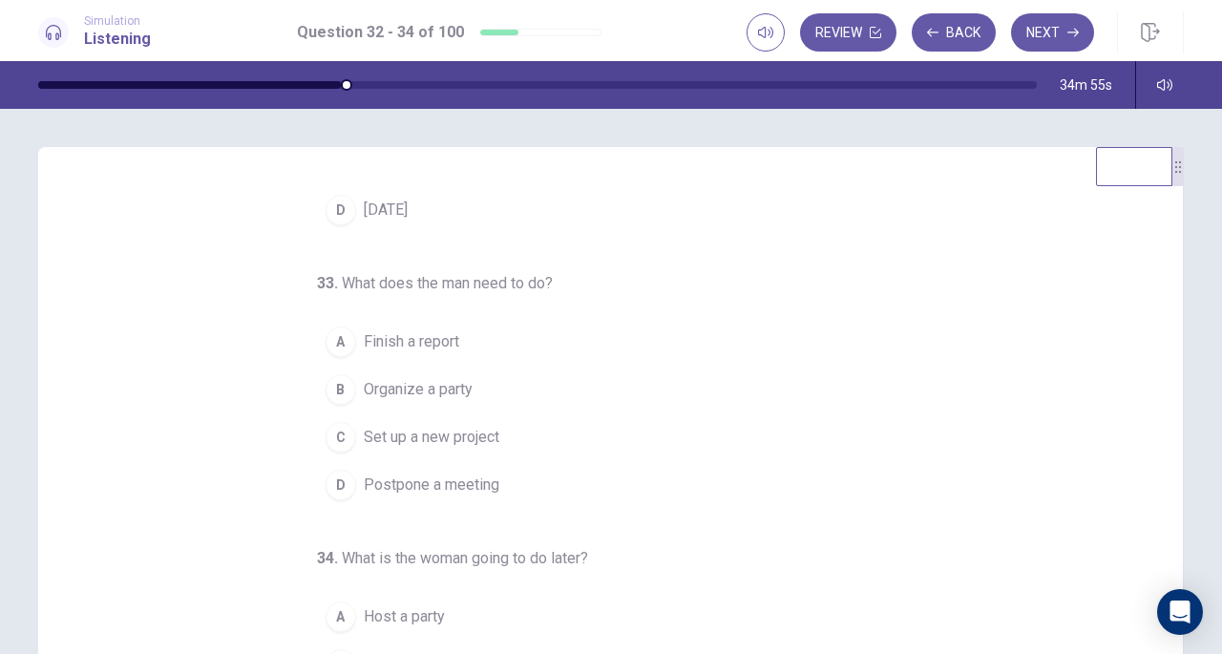
click at [334, 338] on div "A" at bounding box center [341, 341] width 31 height 31
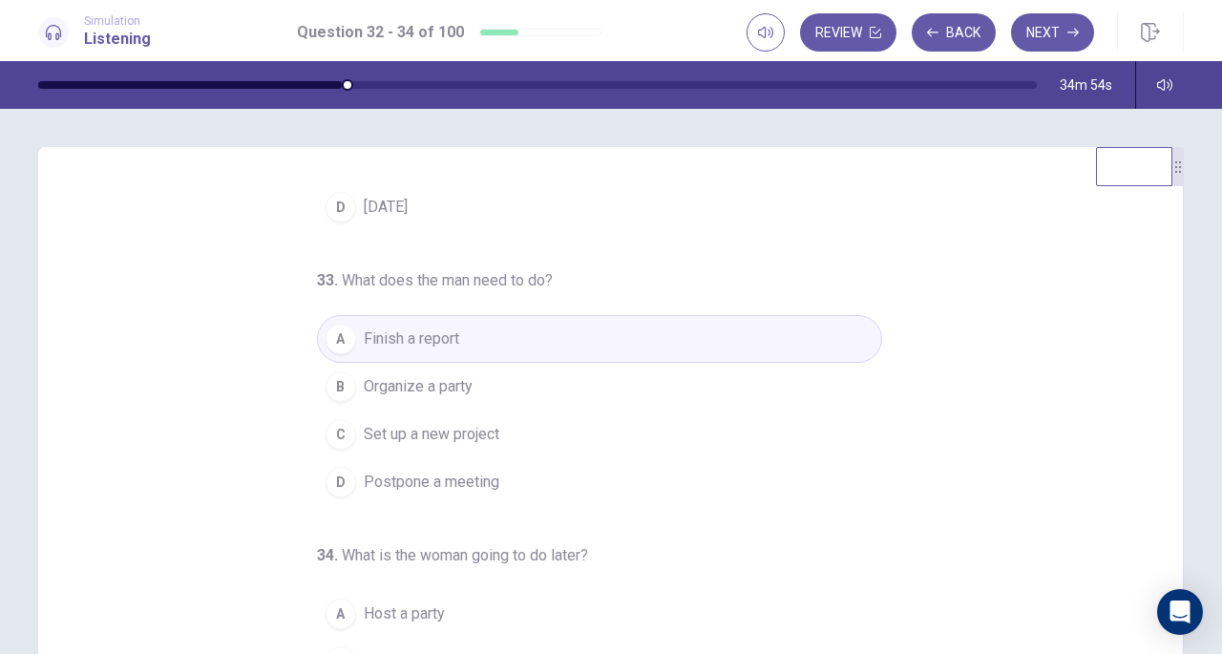
scroll to position [135, 0]
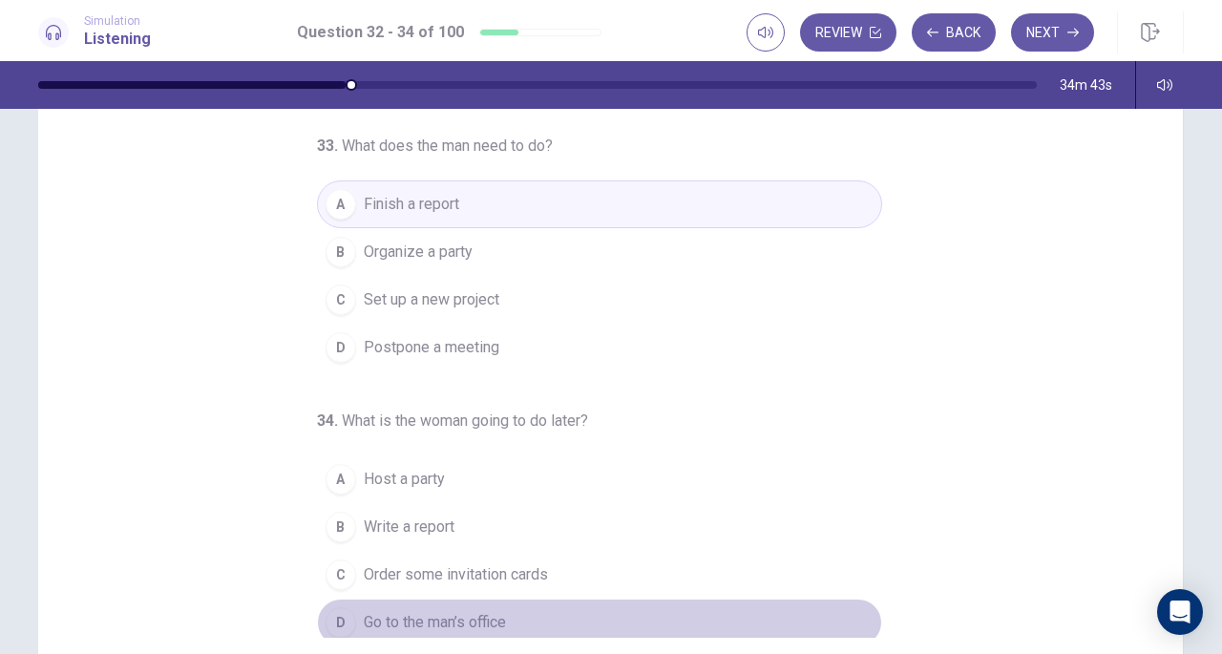
click at [326, 607] on div "D" at bounding box center [341, 622] width 31 height 31
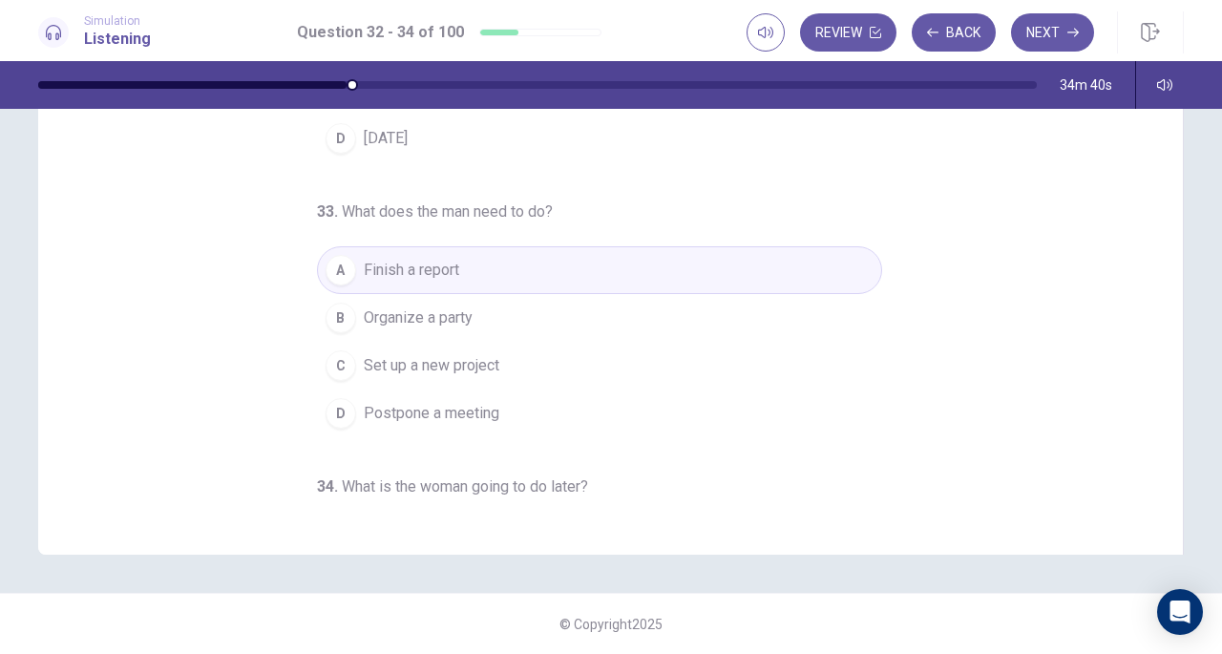
scroll to position [0, 0]
click at [1054, 27] on button "Next" at bounding box center [1052, 32] width 83 height 38
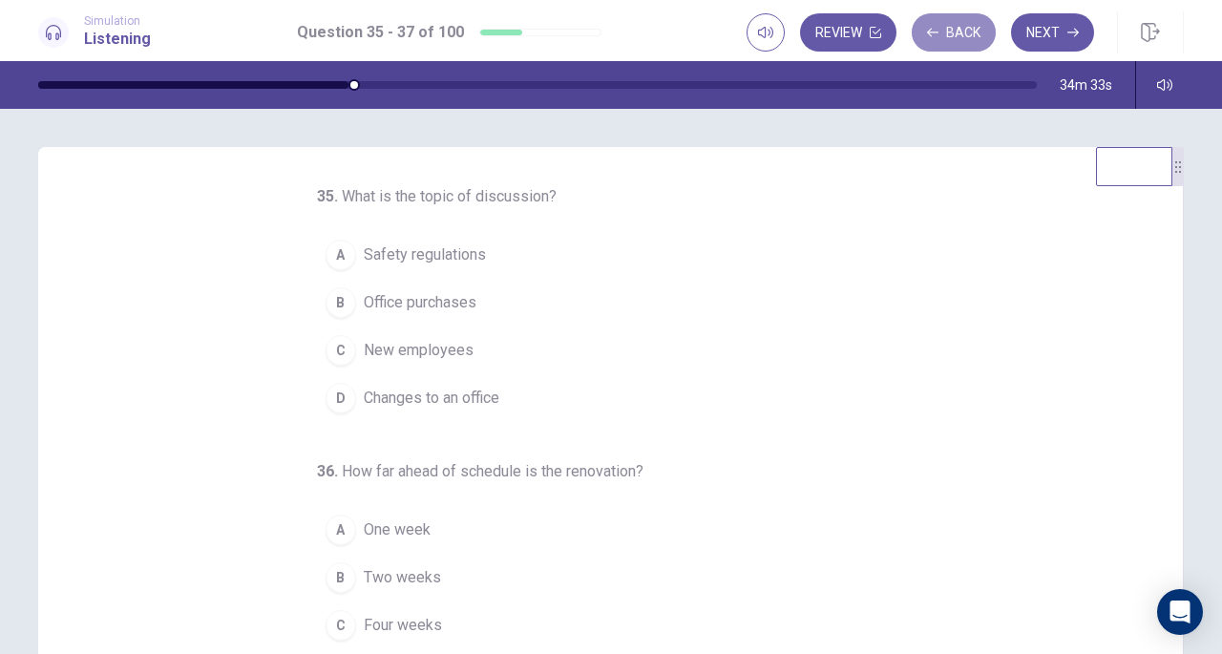
click at [945, 39] on button "Back" at bounding box center [954, 32] width 84 height 38
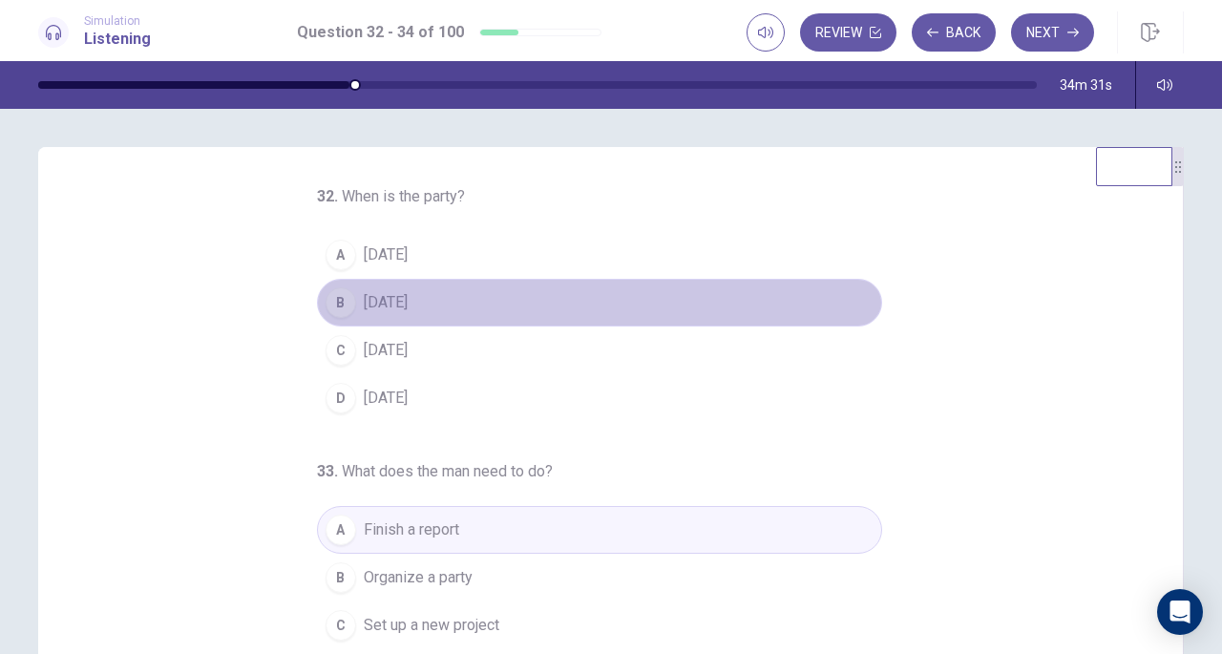
click at [401, 298] on span "This Friday" at bounding box center [386, 302] width 44 height 23
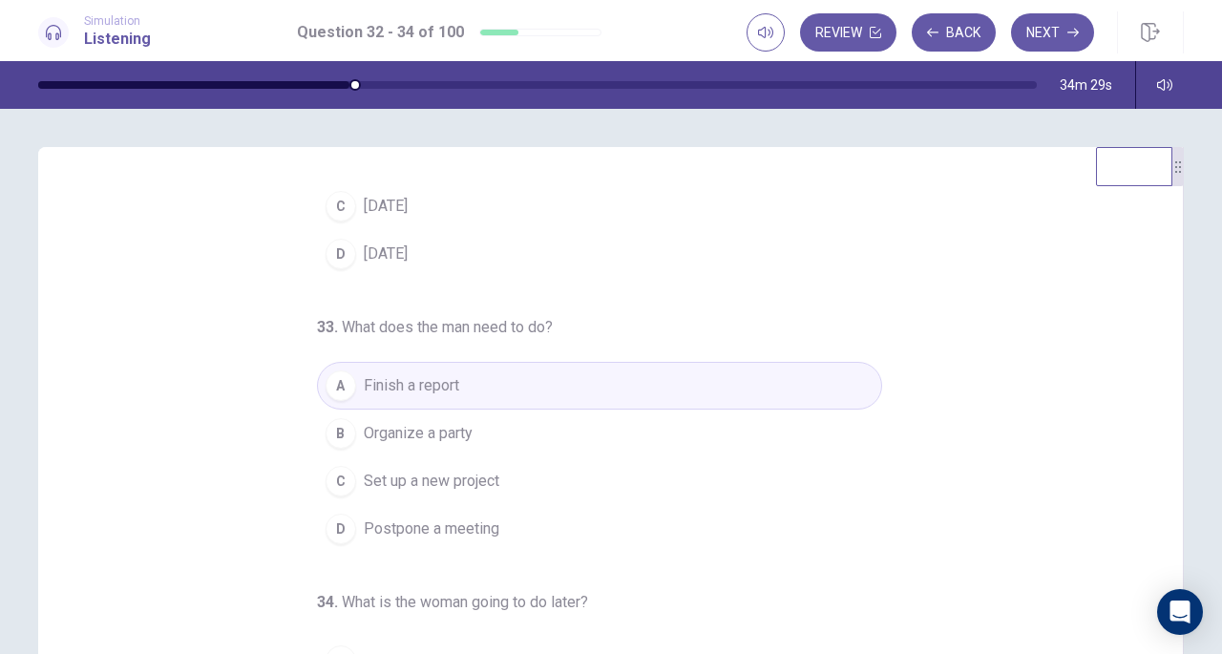
scroll to position [191, 0]
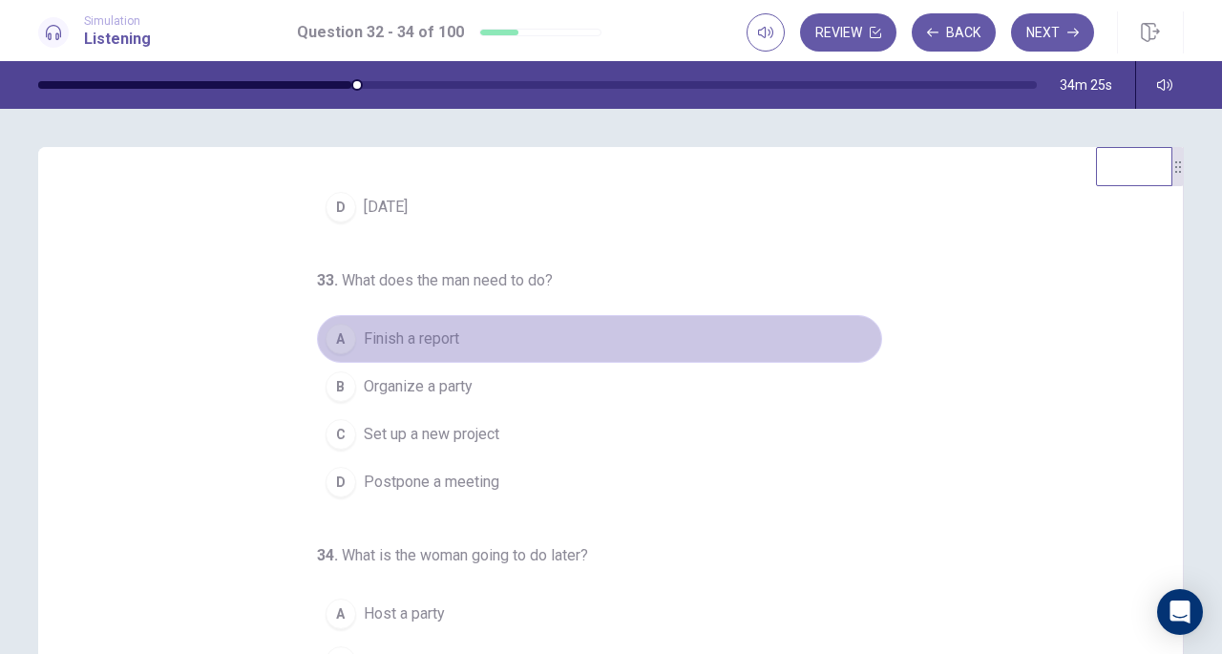
click at [475, 327] on button "A Finish a report" at bounding box center [599, 339] width 565 height 48
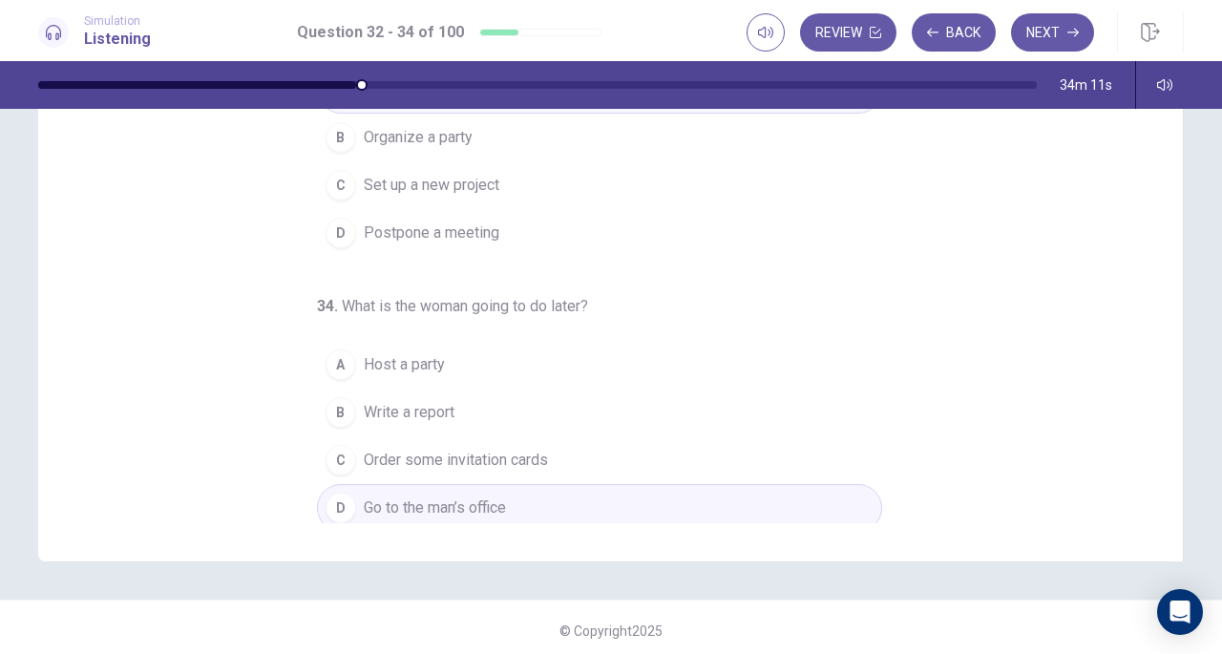
scroll to position [0, 0]
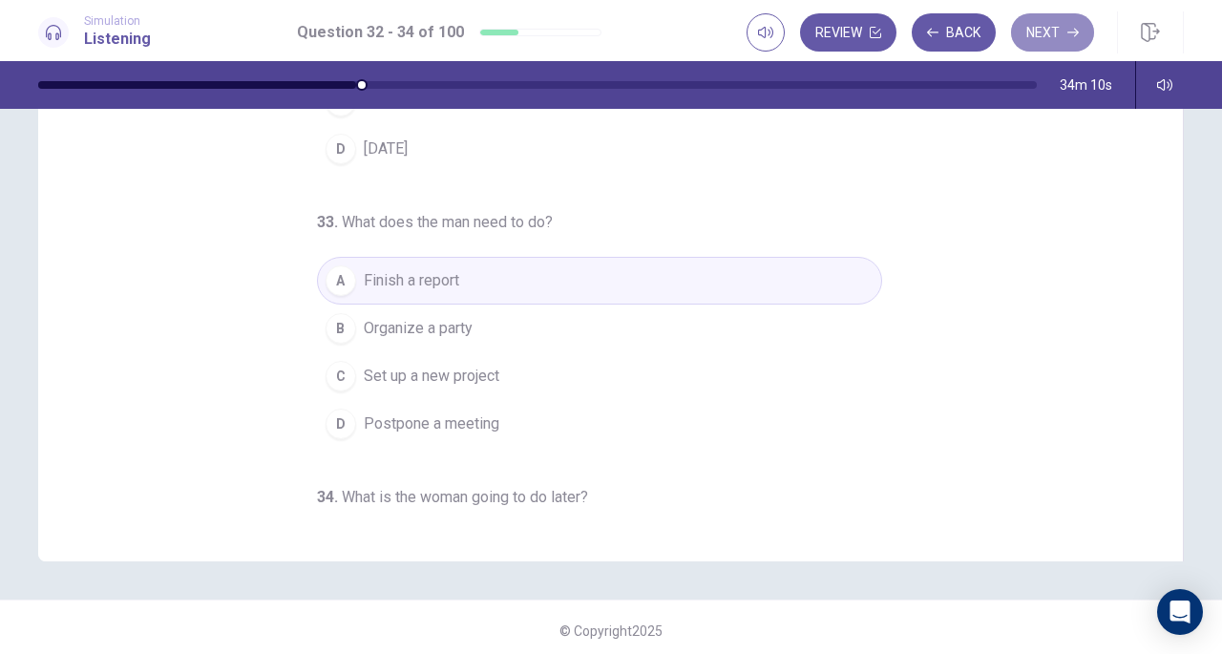
click at [1054, 18] on button "Next" at bounding box center [1052, 32] width 83 height 38
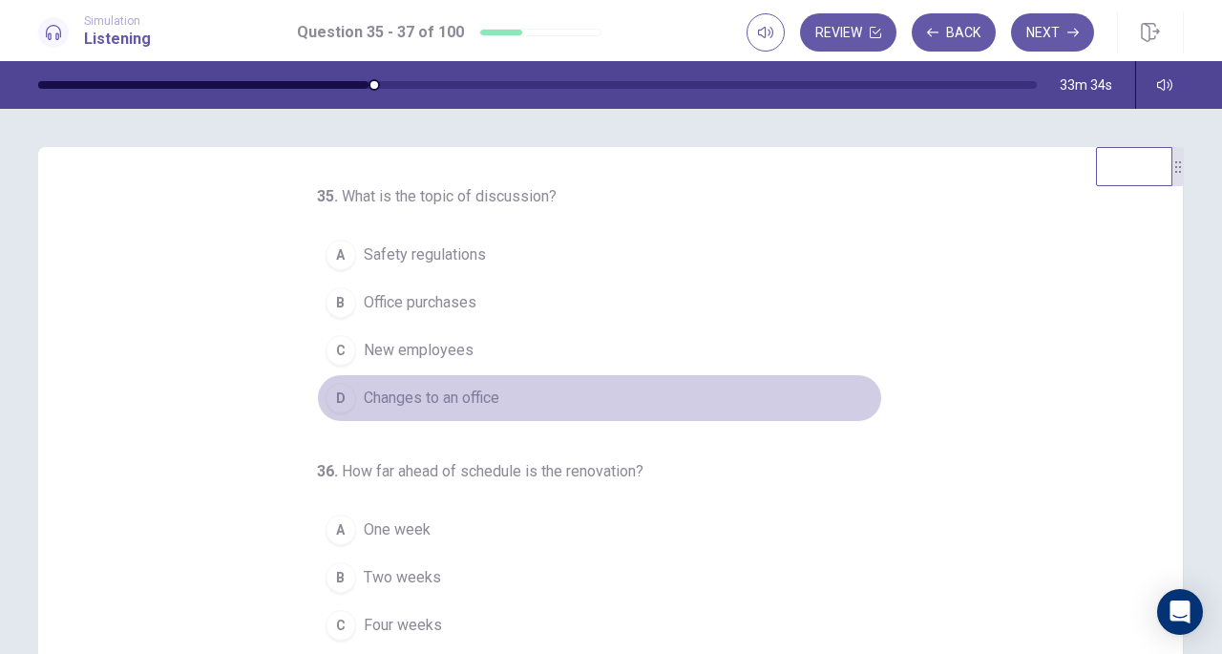
click at [328, 398] on div "D" at bounding box center [341, 398] width 31 height 31
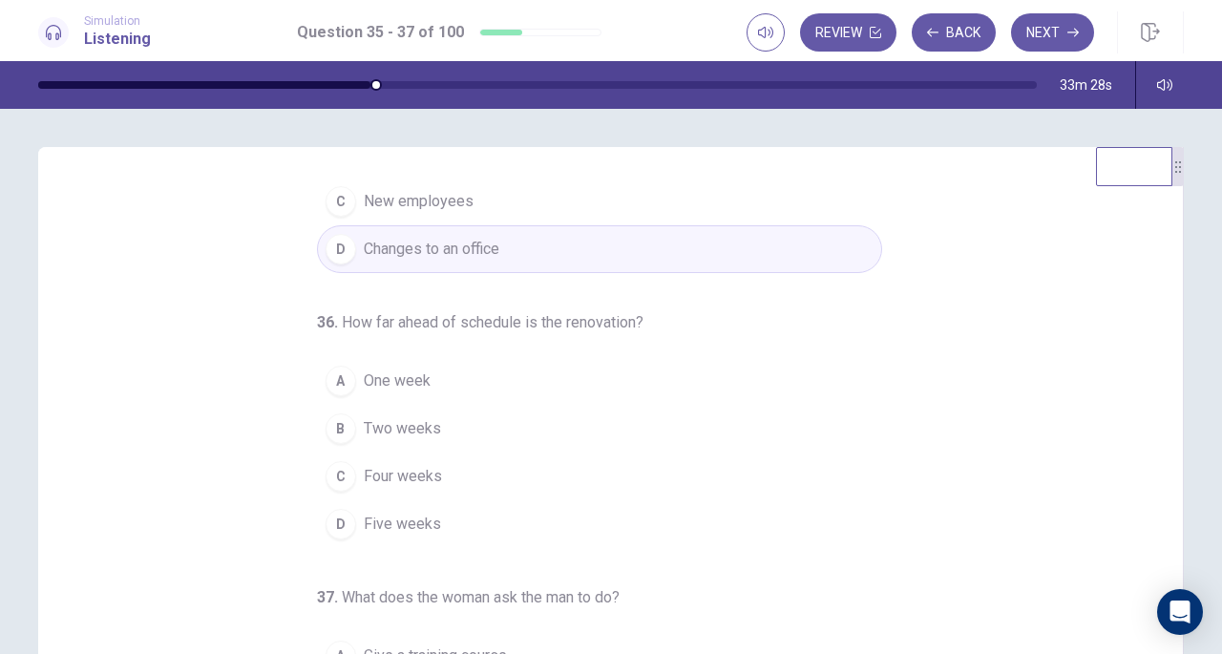
scroll to position [145, 0]
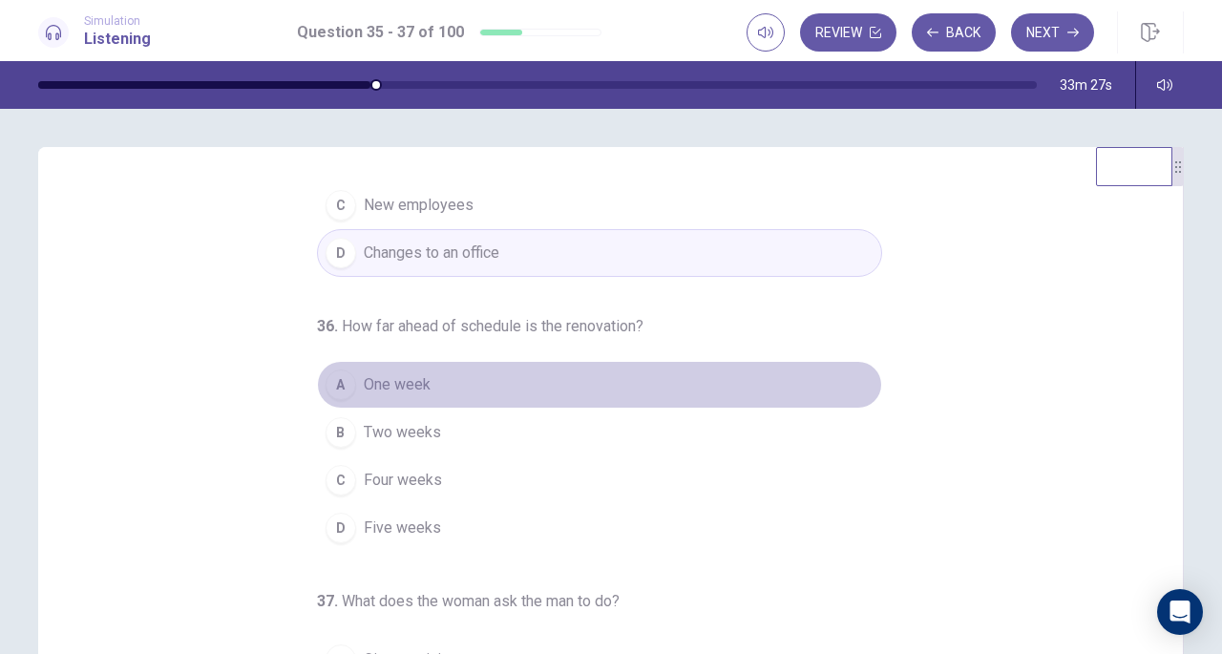
click at [326, 389] on div "A" at bounding box center [341, 384] width 31 height 31
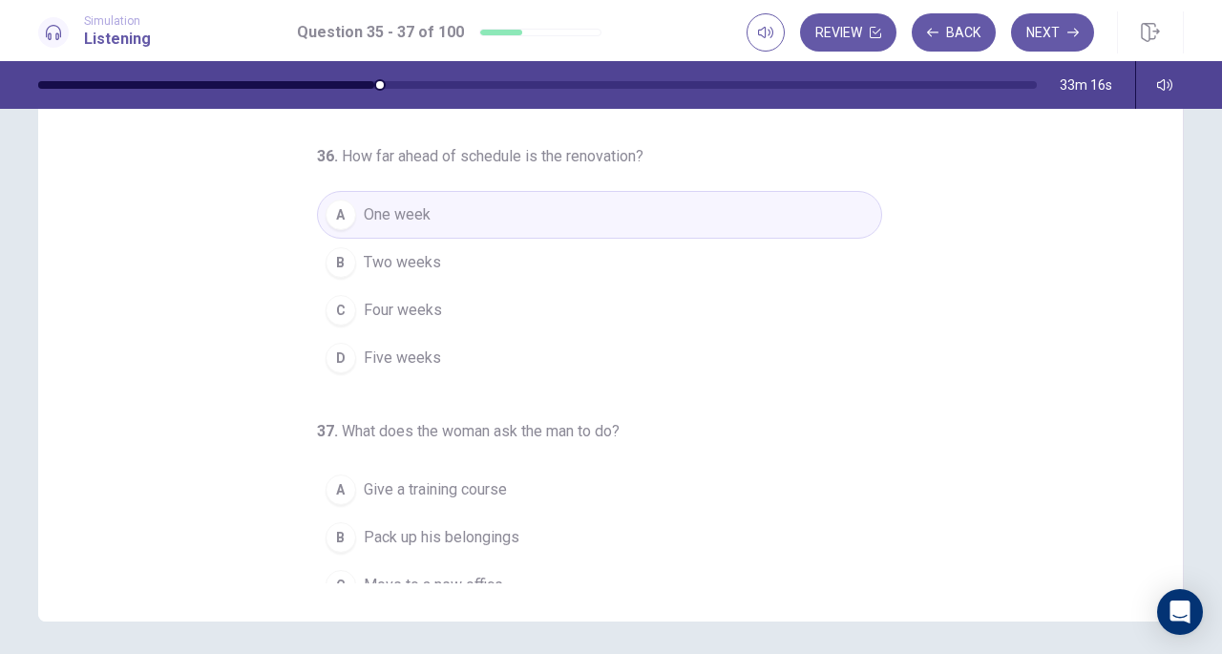
scroll to position [191, 0]
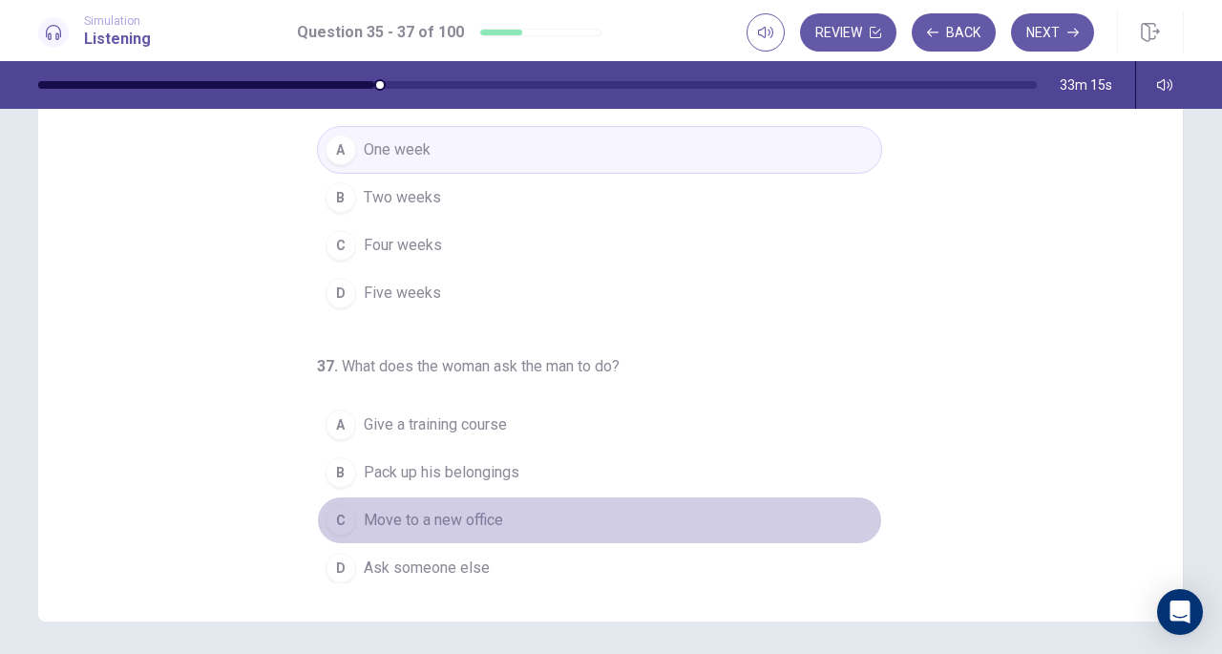
click at [332, 525] on div "C" at bounding box center [341, 520] width 31 height 31
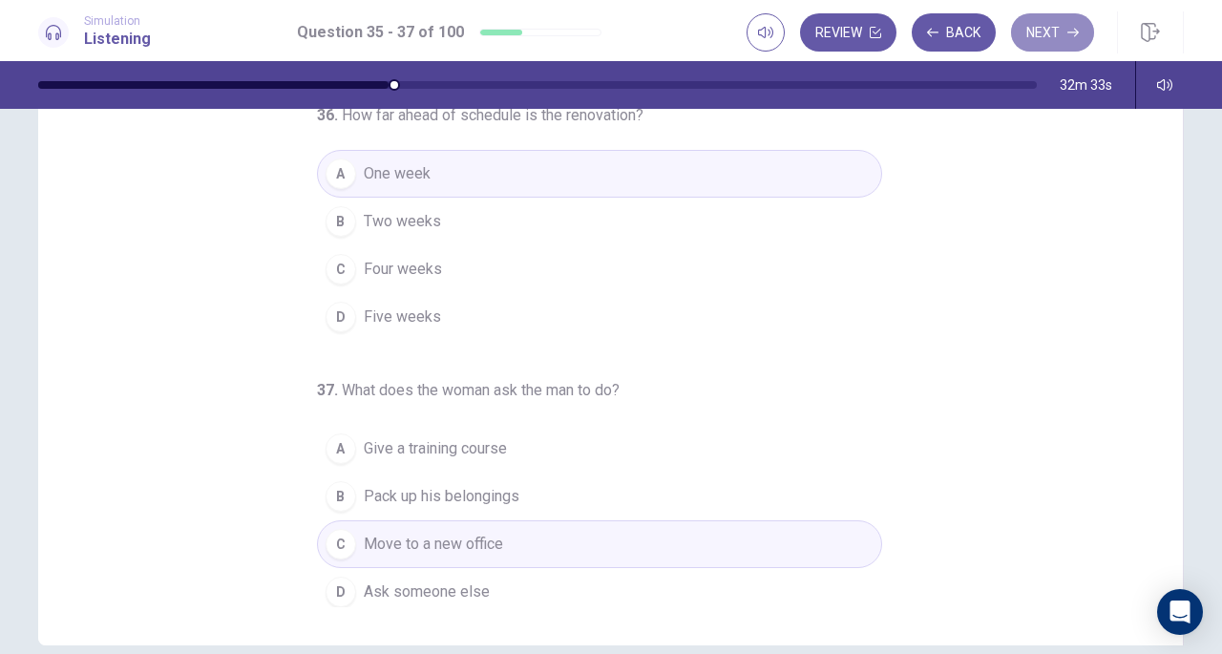
click at [1039, 37] on button "Next" at bounding box center [1052, 32] width 83 height 38
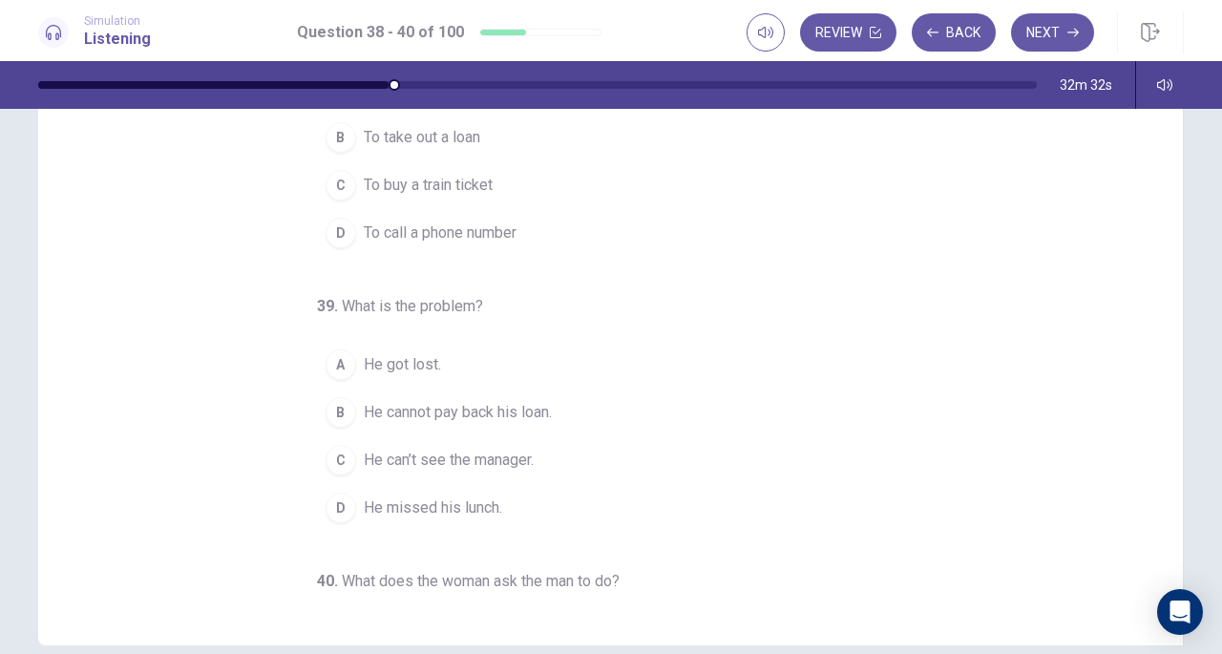
scroll to position [0, 0]
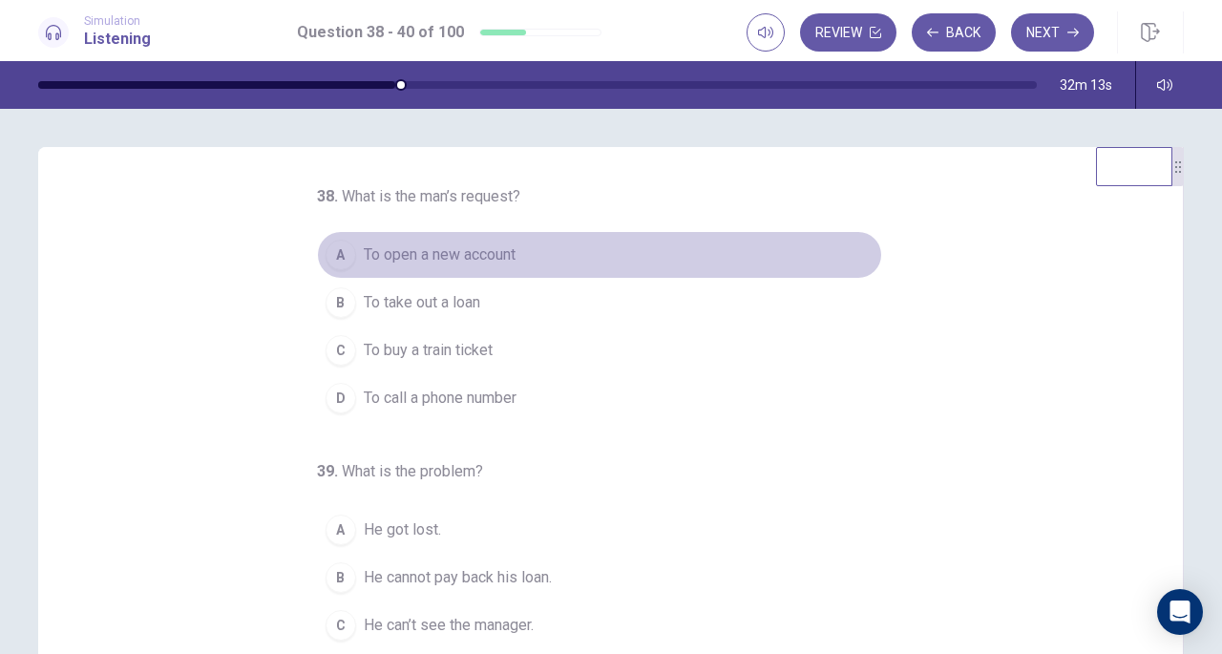
click at [330, 257] on div "A" at bounding box center [341, 255] width 31 height 31
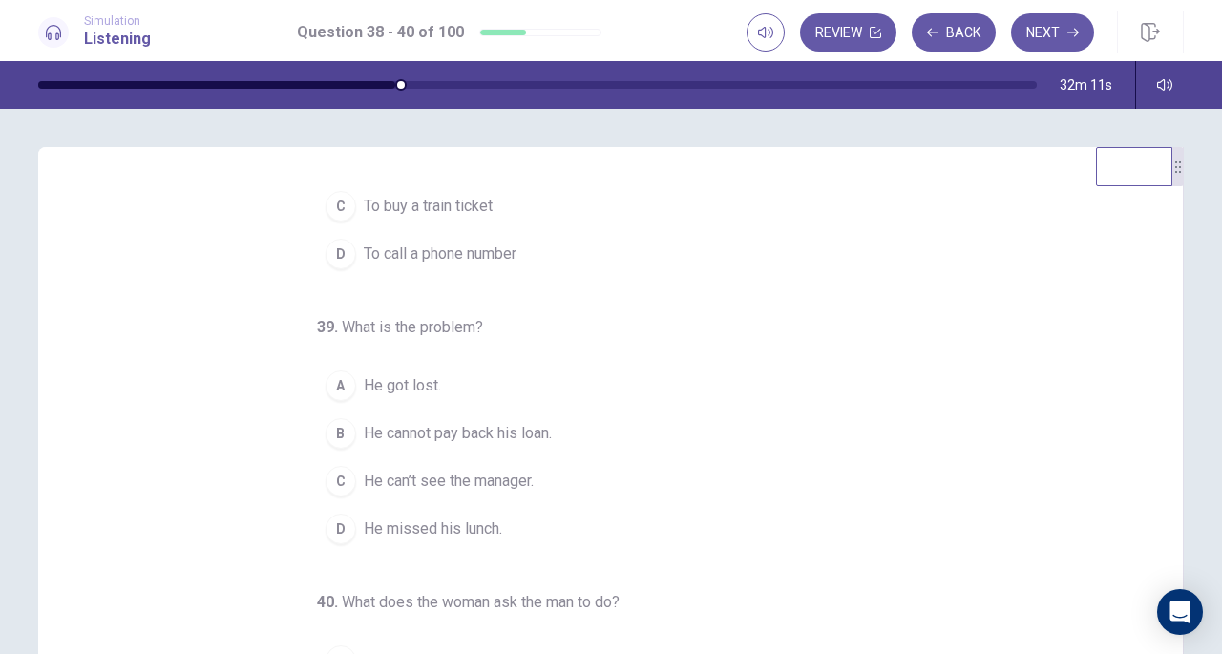
scroll to position [178, 0]
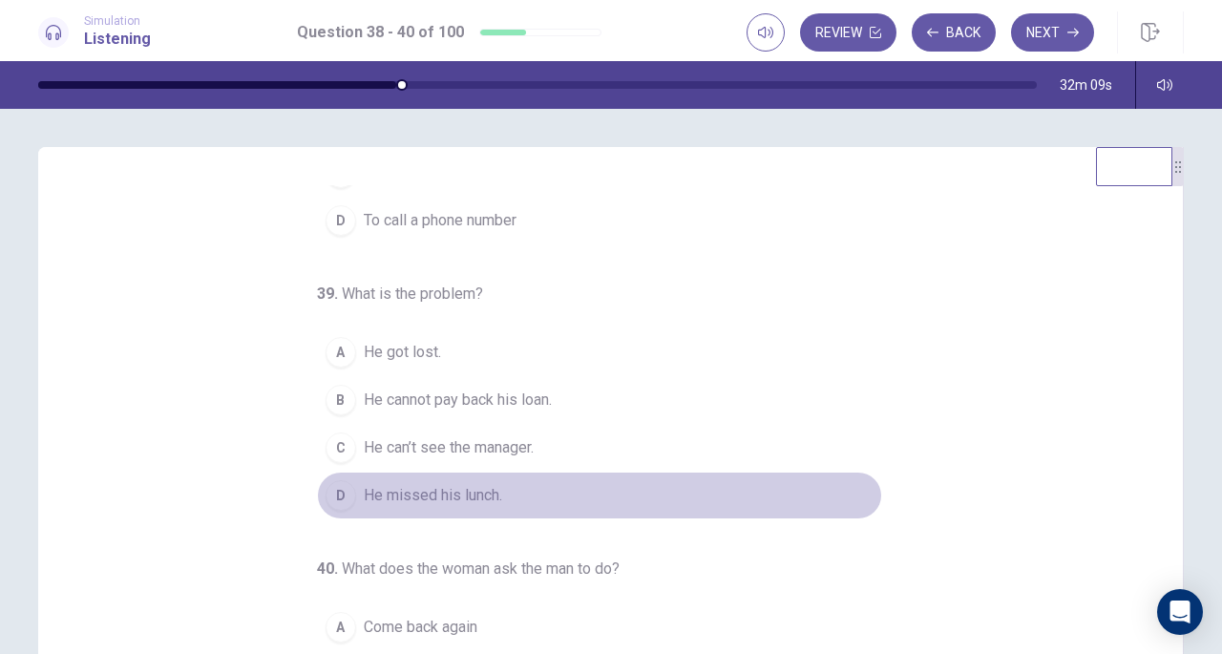
click at [336, 489] on div "D" at bounding box center [341, 495] width 31 height 31
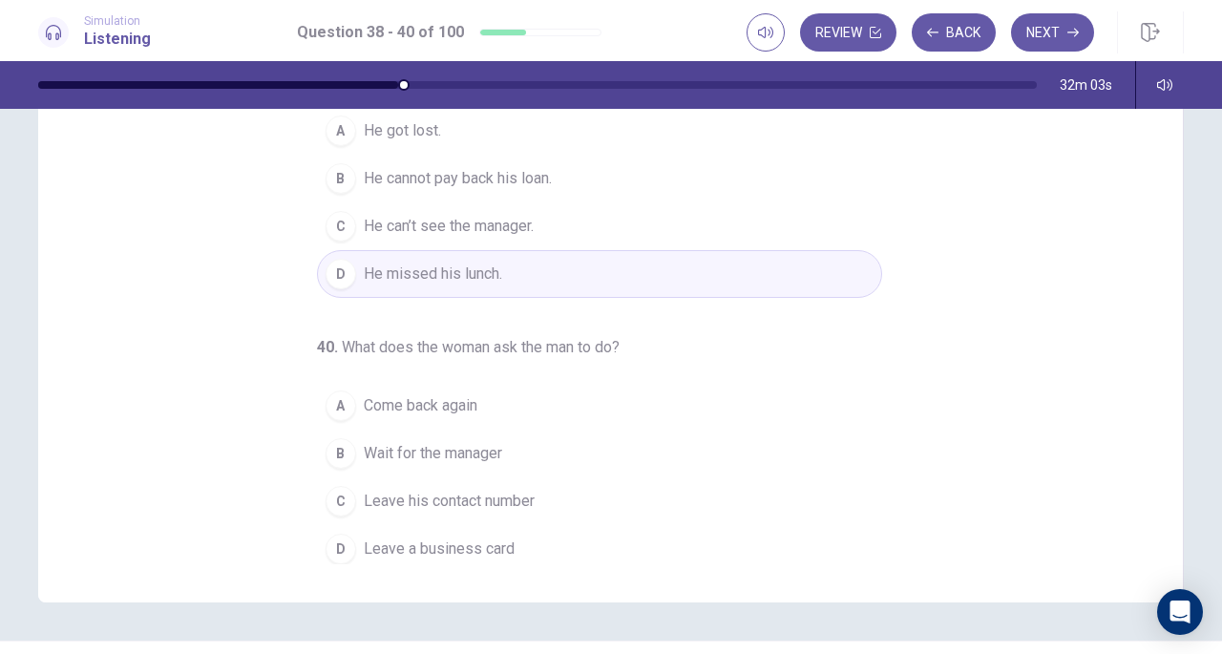
scroll to position [208, 0]
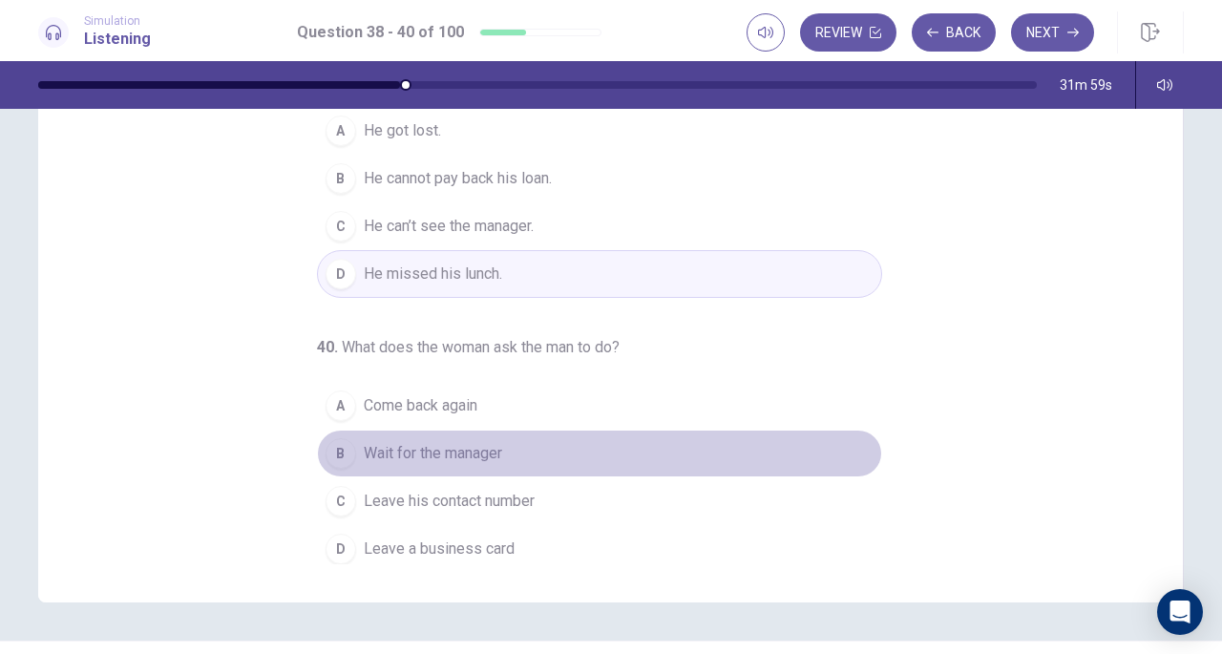
click at [326, 444] on div "B" at bounding box center [341, 453] width 31 height 31
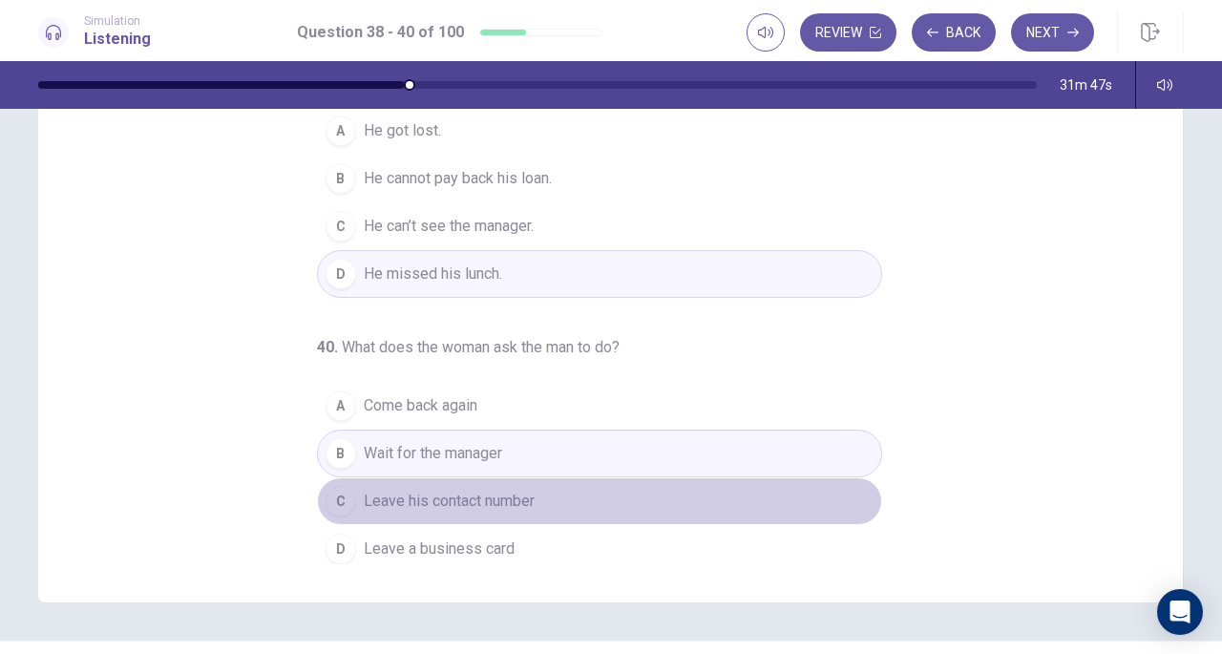
click at [326, 489] on div "C" at bounding box center [341, 501] width 31 height 31
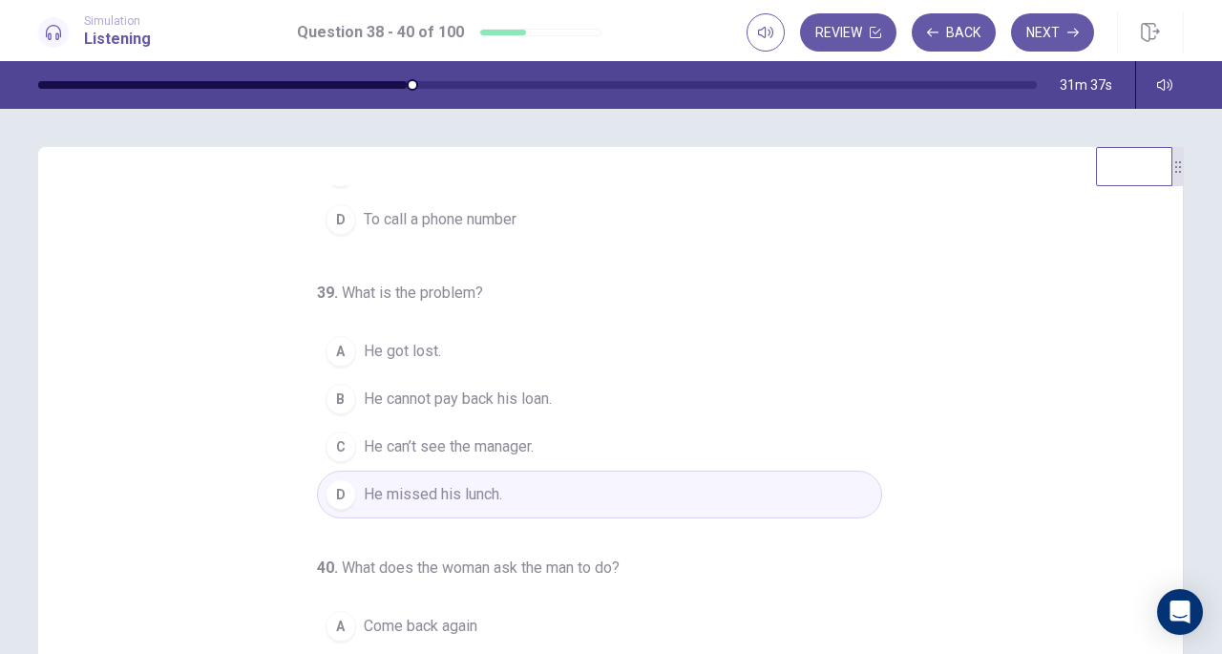
scroll to position [191, 0]
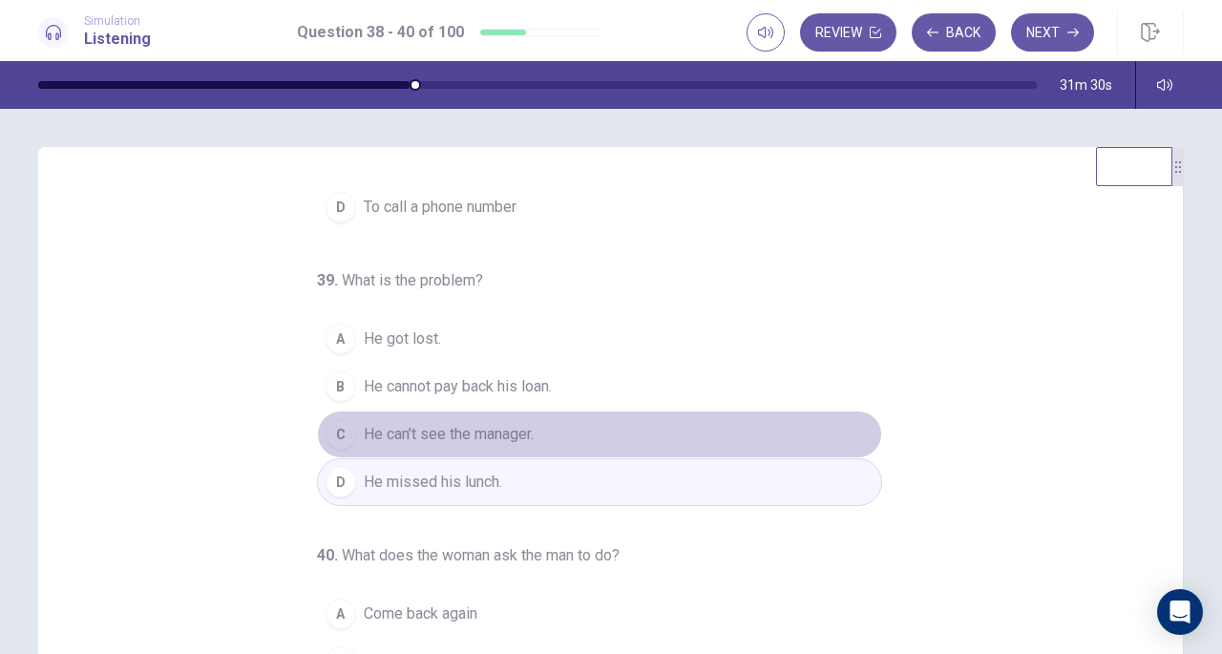
click at [455, 424] on span "He can’t see the manager." at bounding box center [449, 434] width 170 height 23
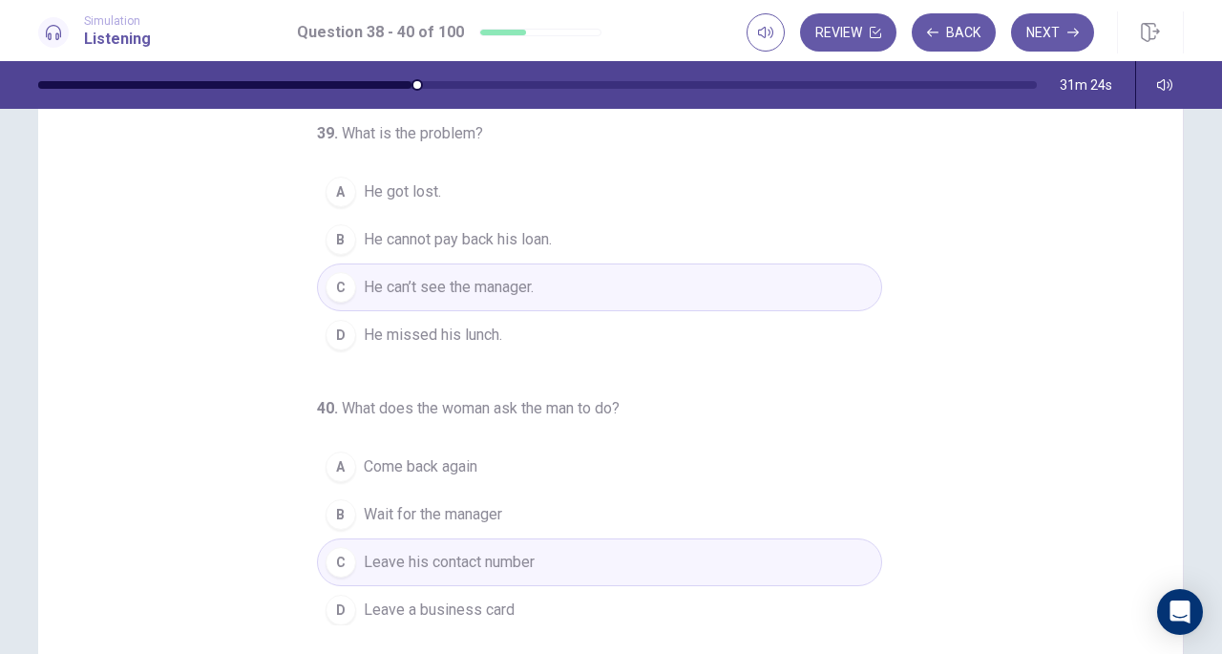
scroll to position [161, 0]
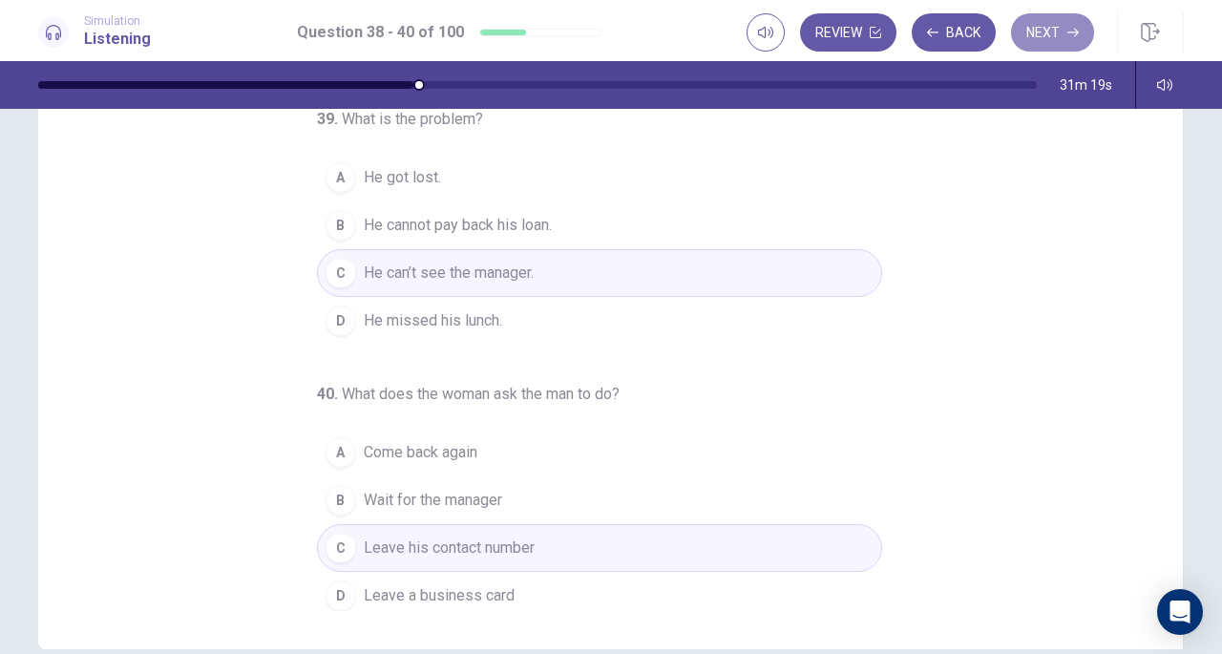
click at [1041, 44] on button "Next" at bounding box center [1052, 32] width 83 height 38
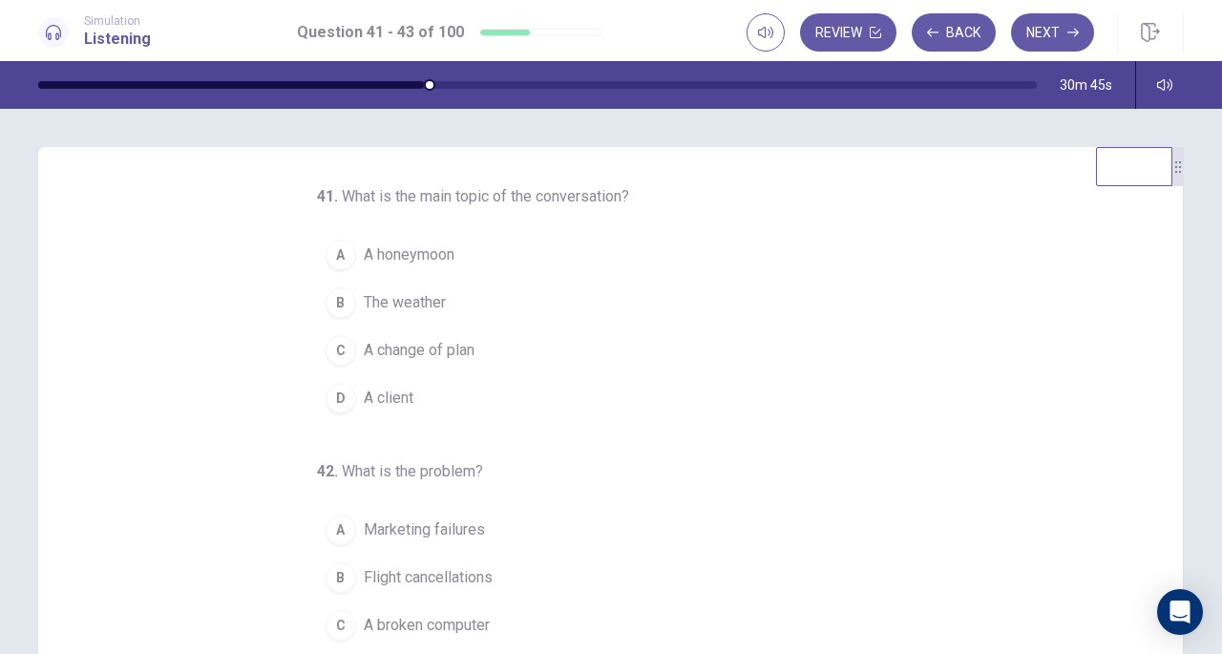
scroll to position [1, 0]
click at [328, 352] on div "C" at bounding box center [341, 349] width 31 height 31
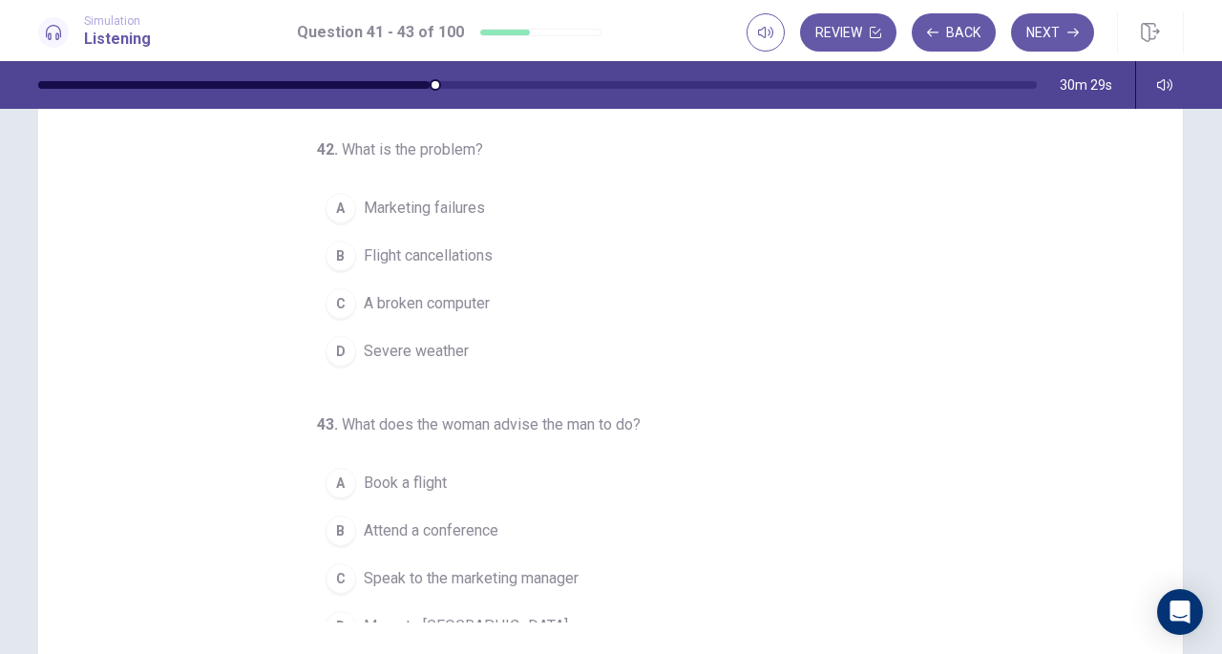
scroll to position [191, 0]
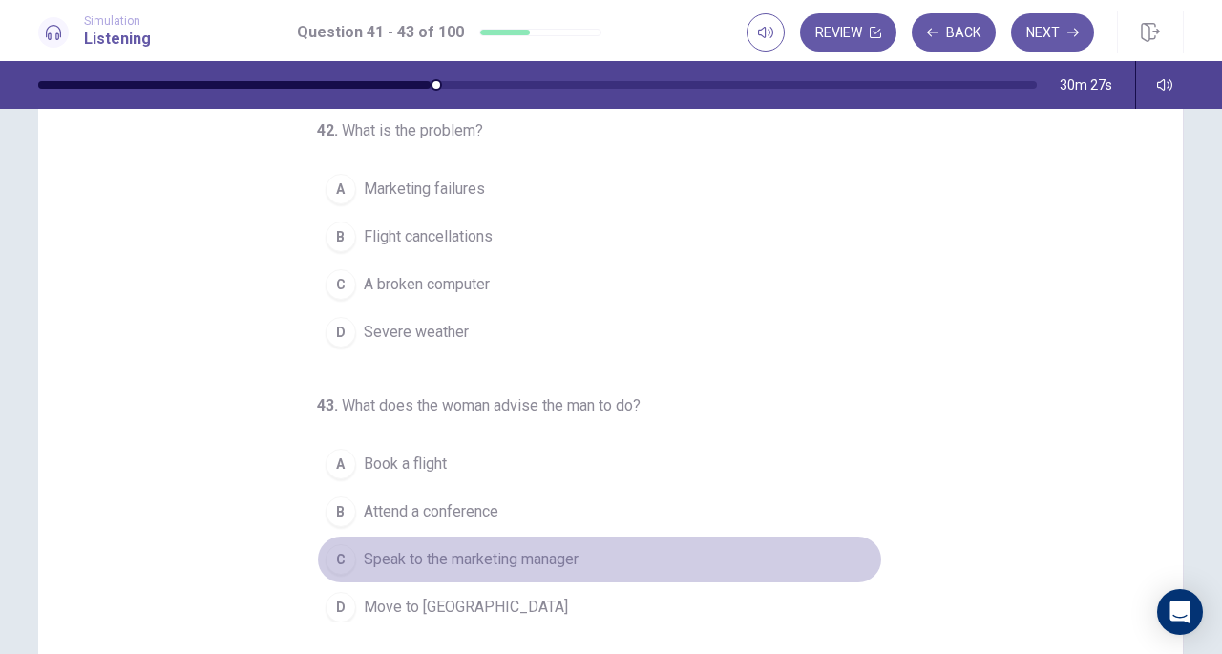
click at [334, 544] on div "C" at bounding box center [341, 559] width 31 height 31
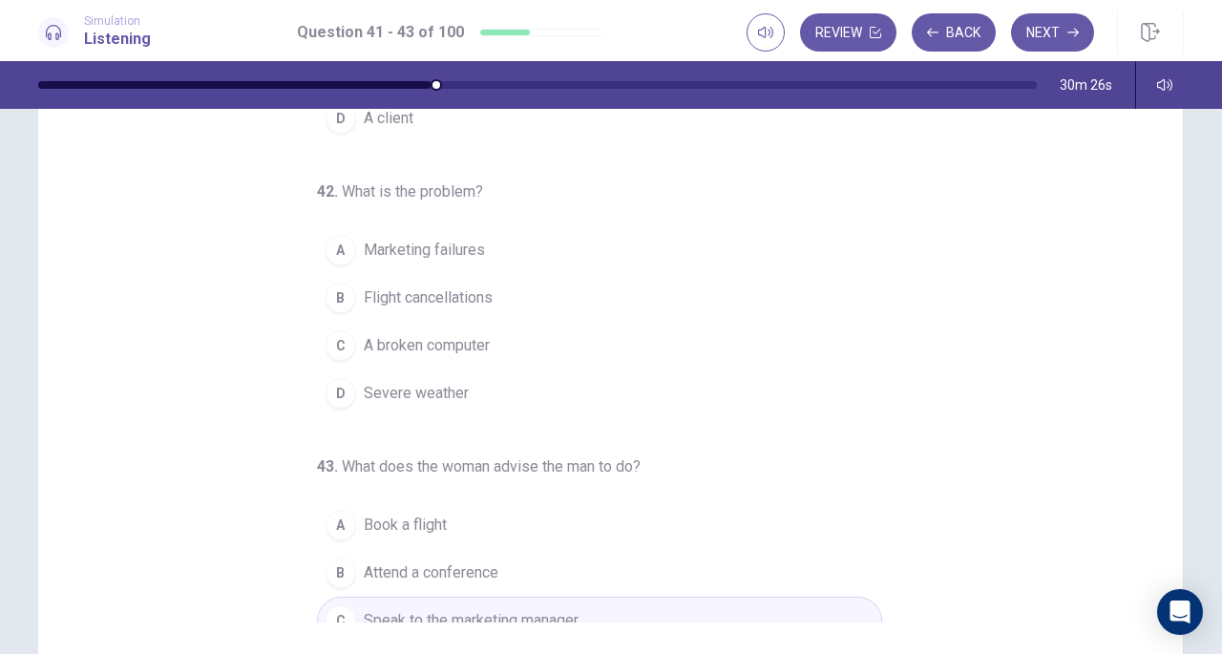
scroll to position [113, 0]
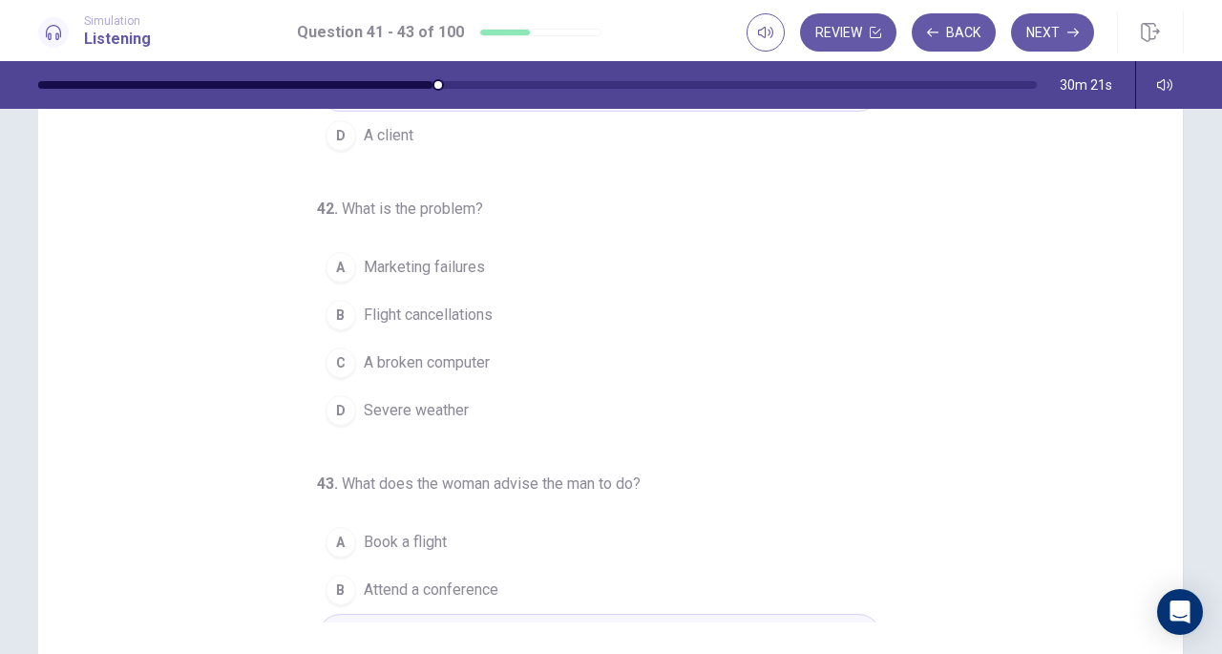
click at [368, 270] on span "Marketing failures" at bounding box center [424, 267] width 121 height 23
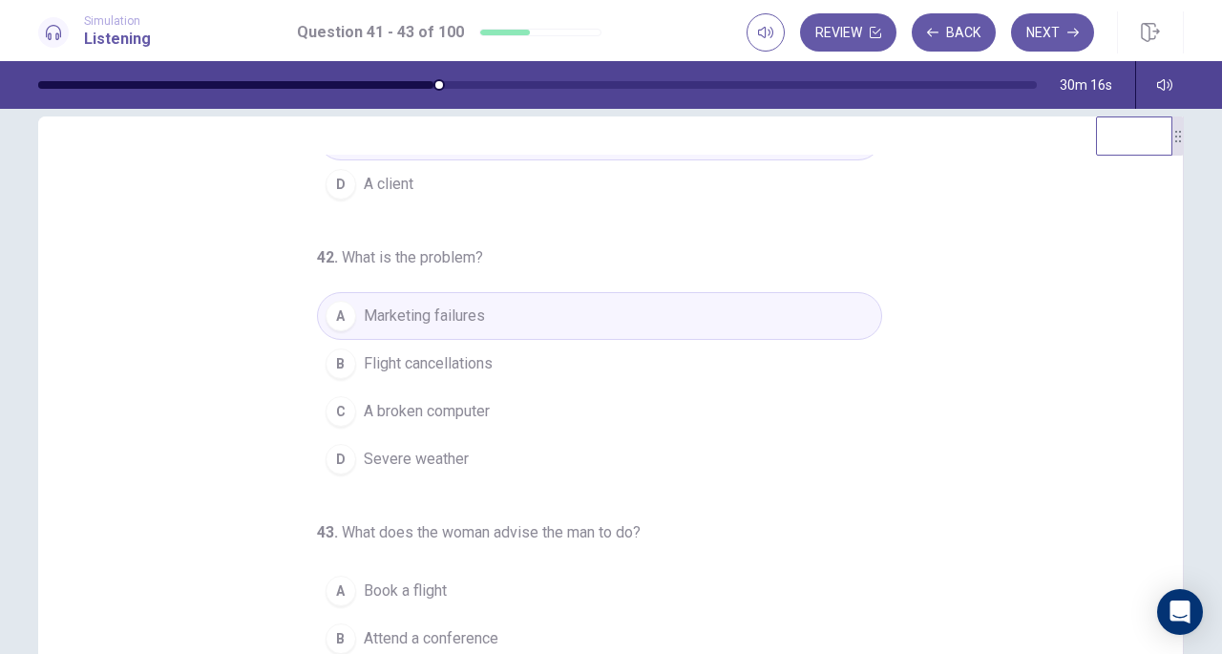
scroll to position [191, 0]
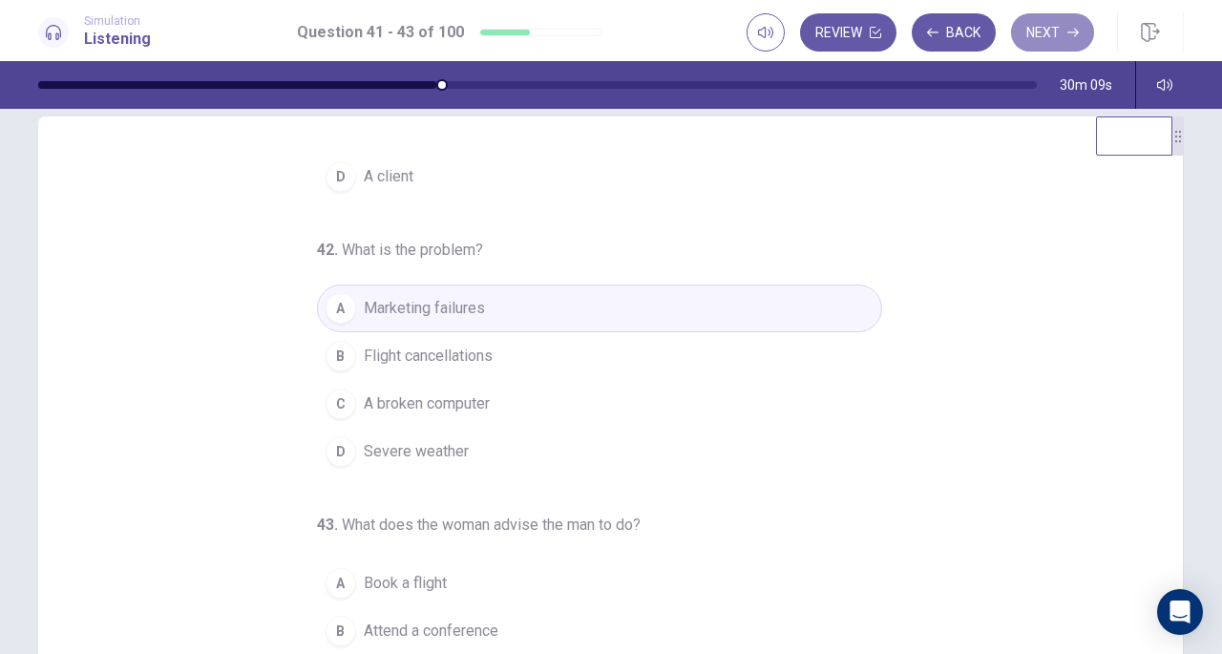
click at [1035, 25] on button "Next" at bounding box center [1052, 32] width 83 height 38
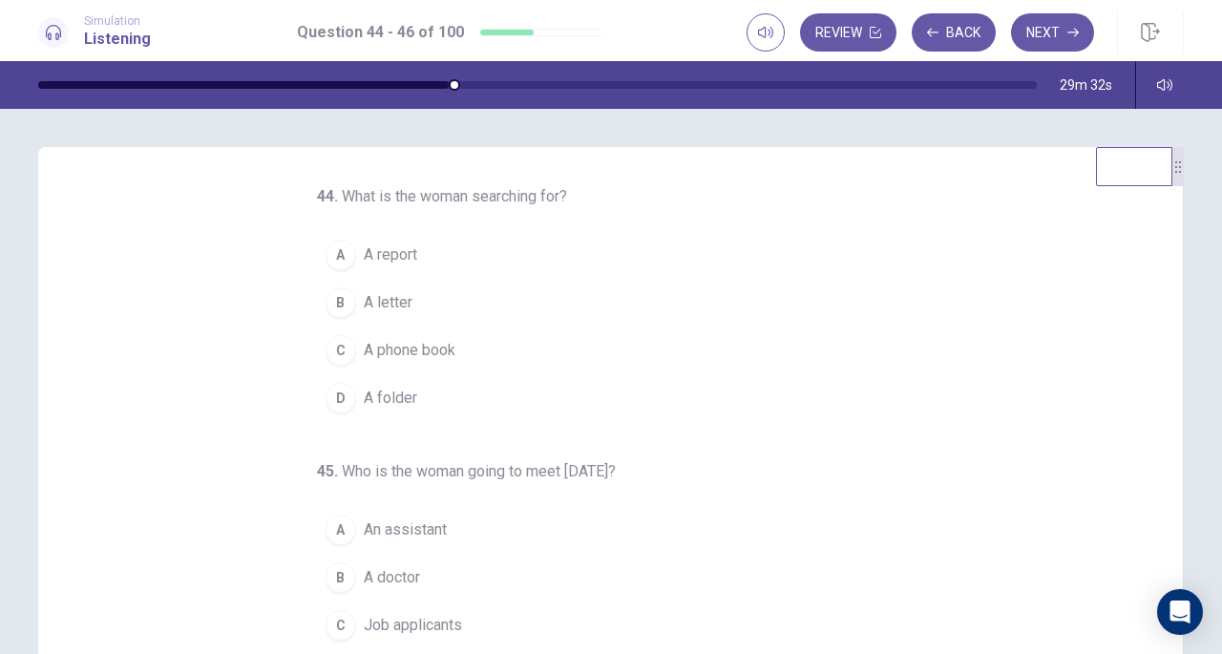
scroll to position [47, 0]
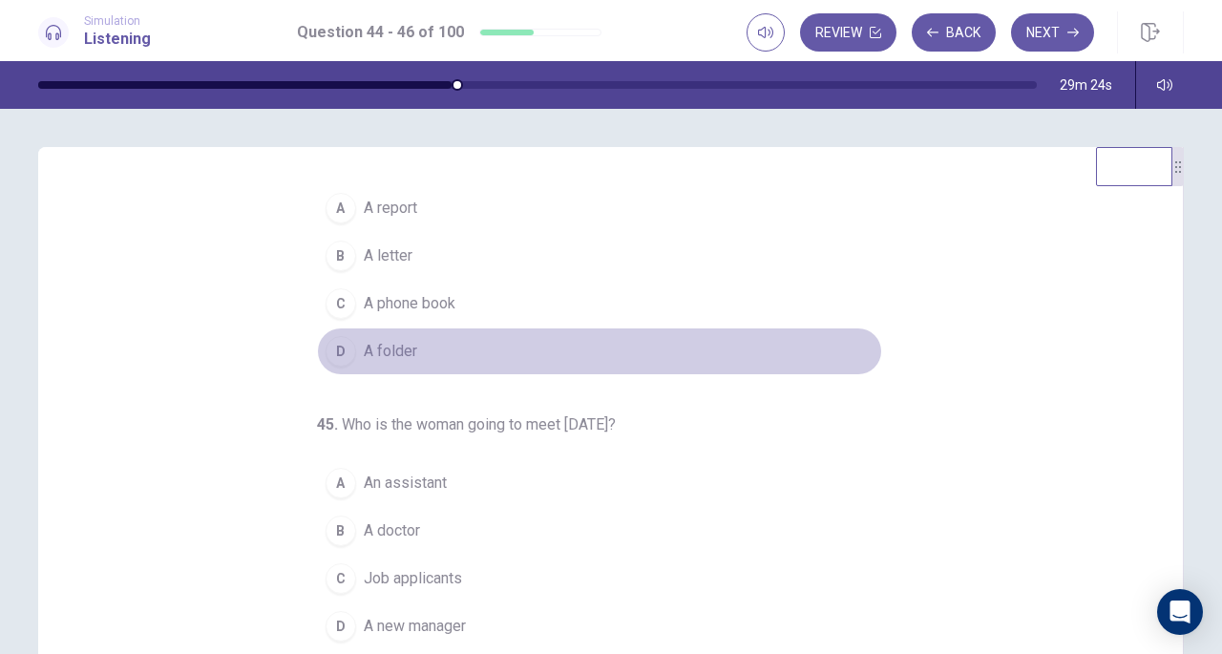
click at [333, 348] on div "D" at bounding box center [341, 351] width 31 height 31
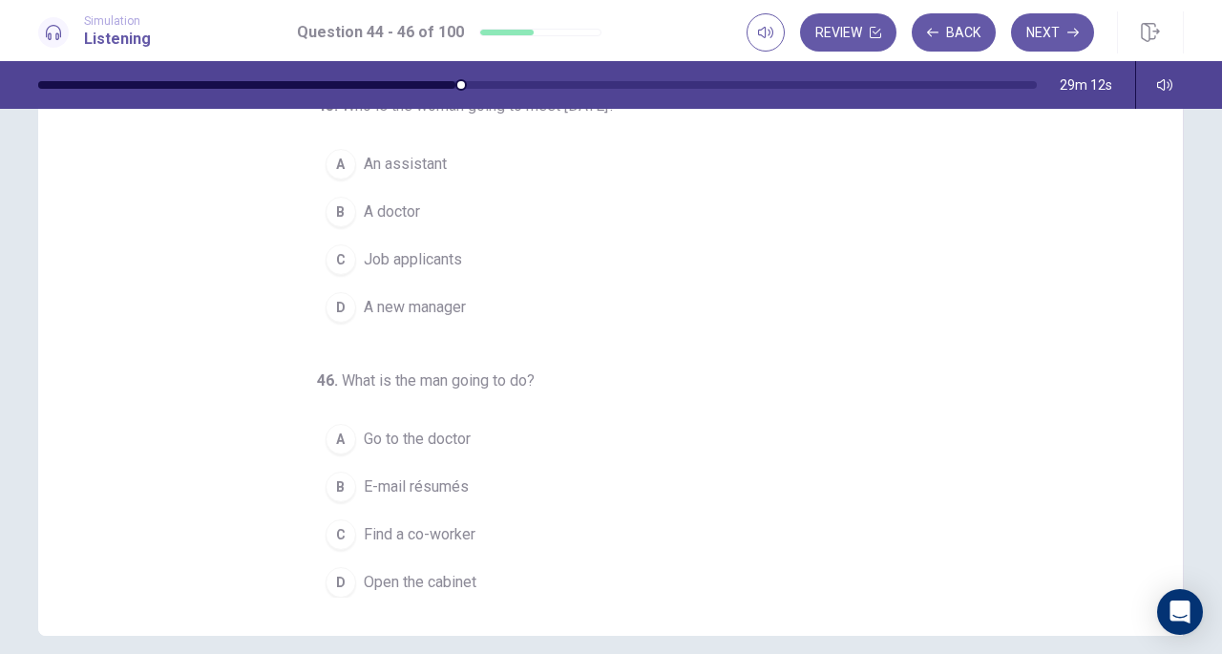
scroll to position [174, 0]
click at [326, 483] on div "B" at bounding box center [341, 488] width 31 height 31
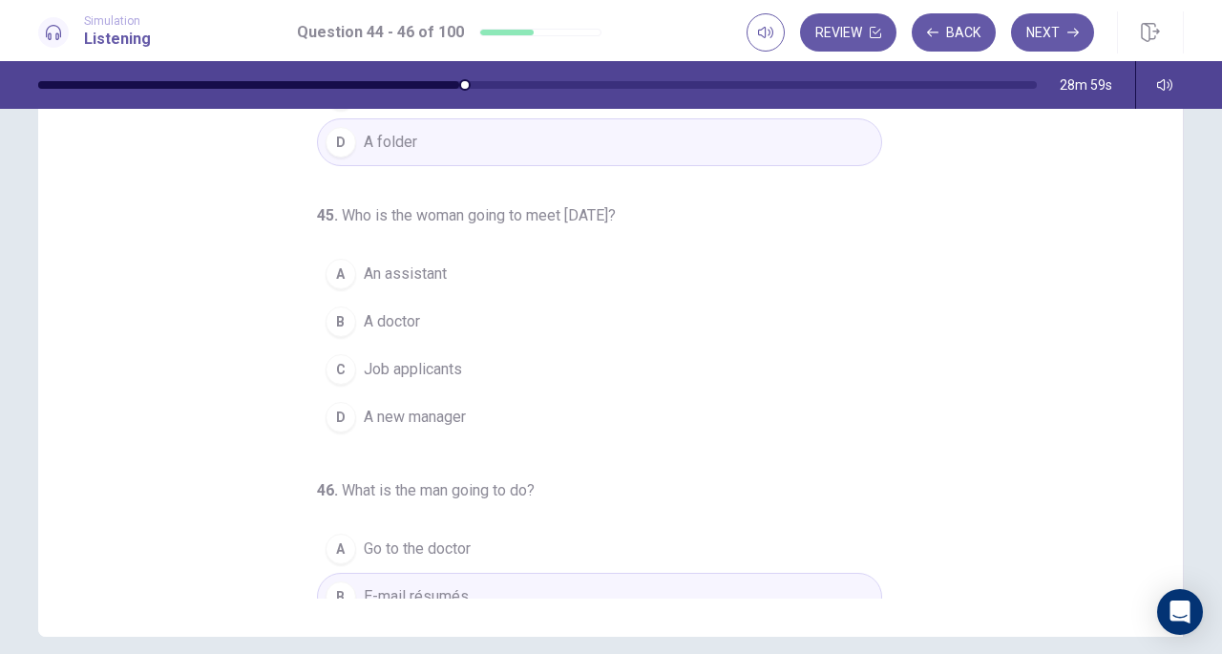
scroll to position [80, 0]
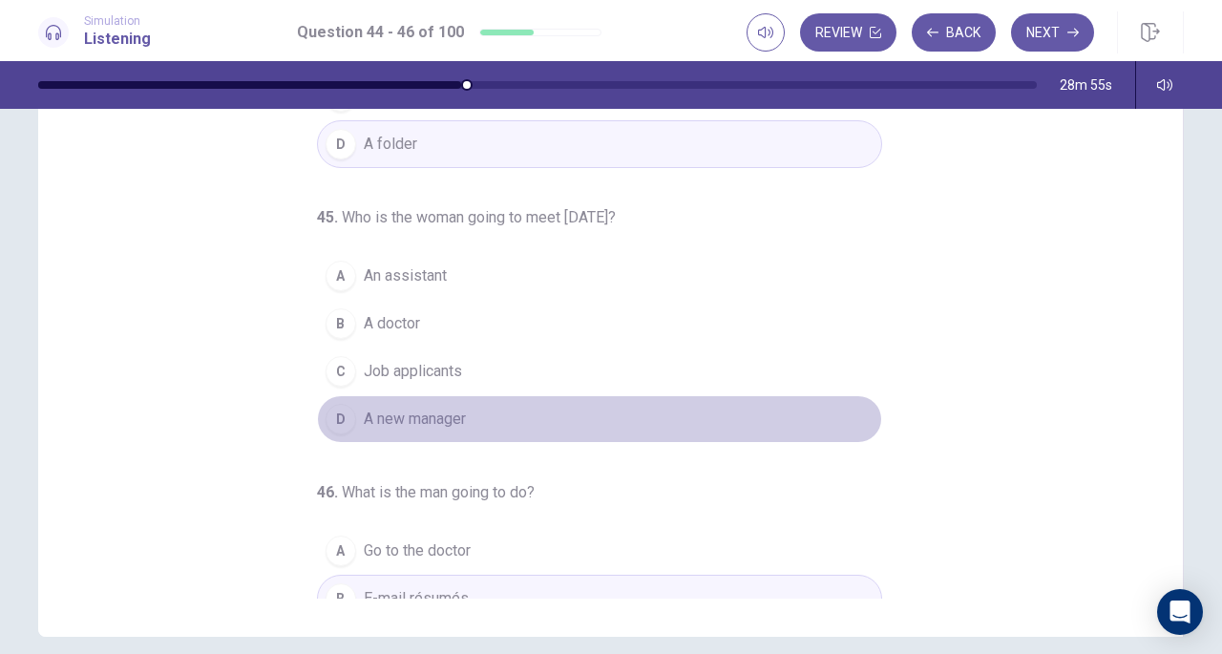
click at [384, 414] on span "A new manager" at bounding box center [415, 419] width 102 height 23
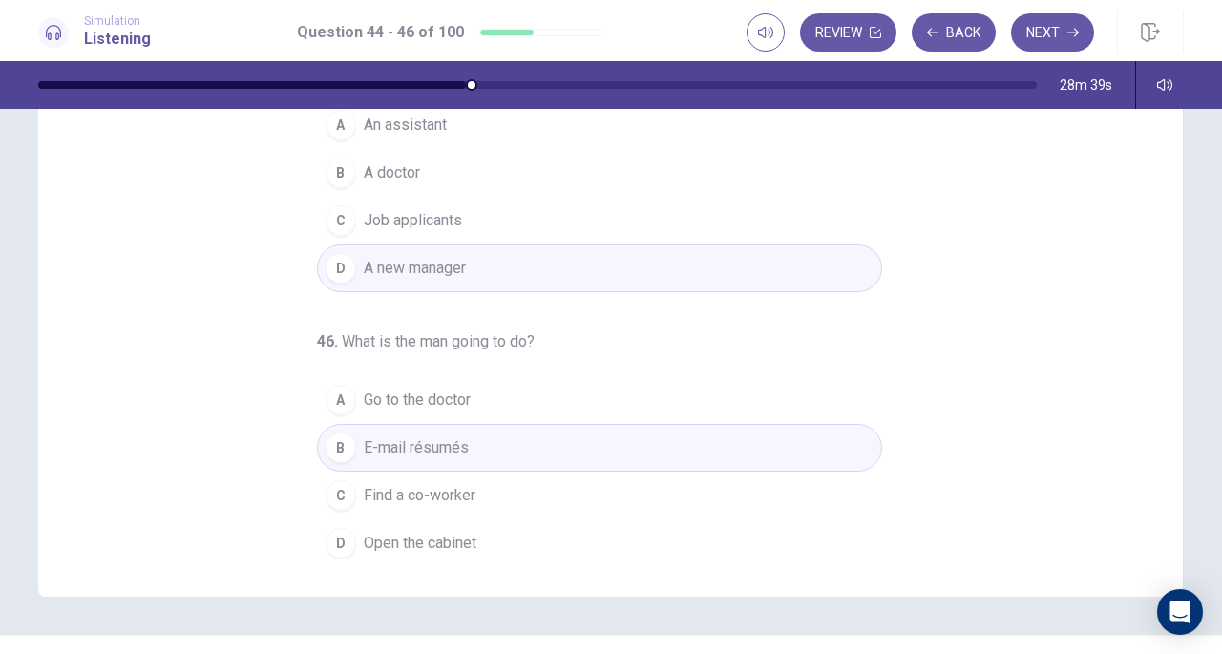
scroll to position [215, 0]
click at [1042, 26] on button "Next" at bounding box center [1052, 32] width 83 height 38
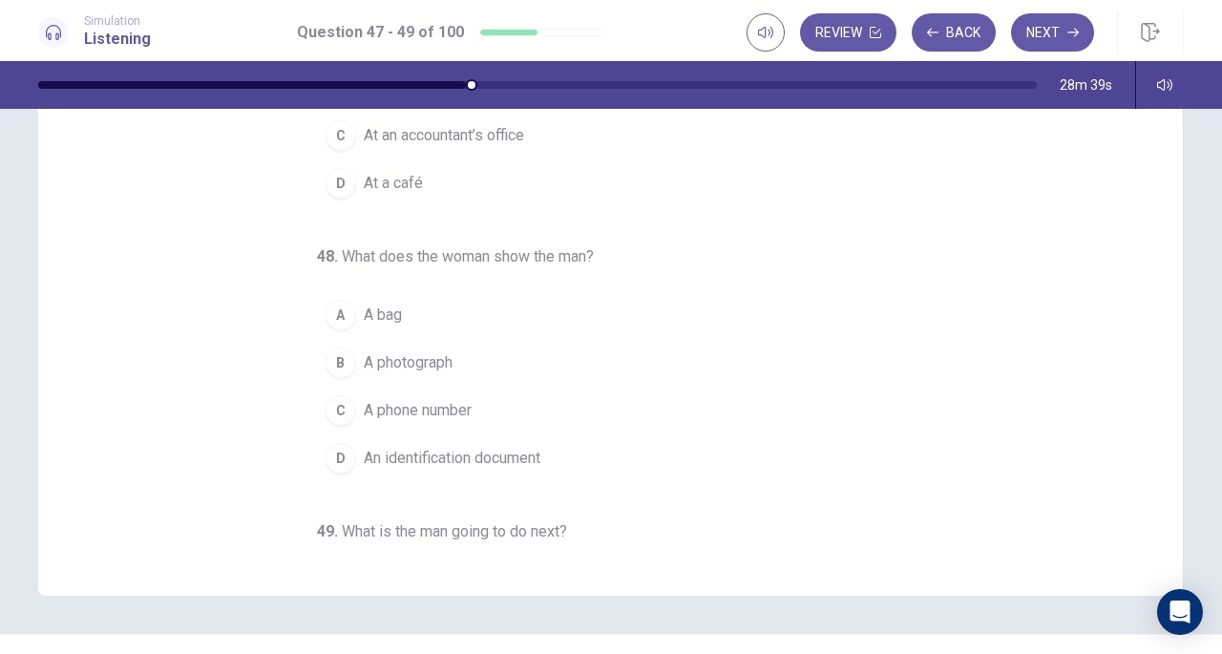
scroll to position [0, 0]
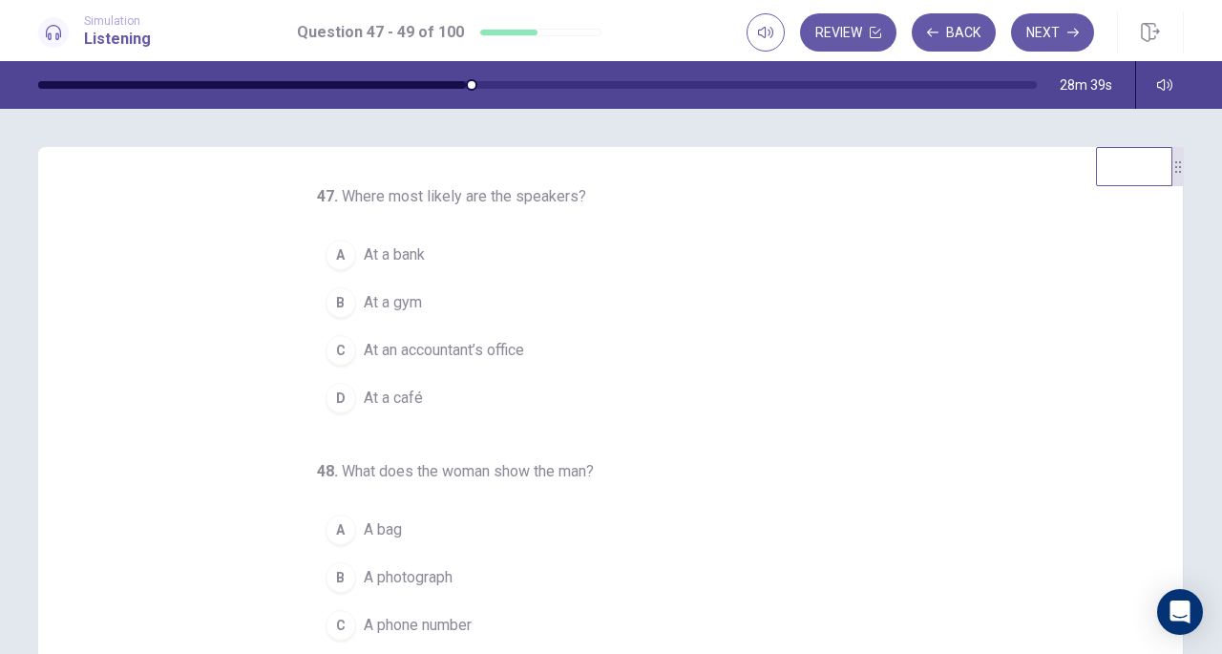
click at [934, 305] on div "47 . Where most likely are the speakers? A At a bank B At a gym C At an account…" at bounding box center [618, 478] width 1099 height 587
click at [962, 39] on button "Back" at bounding box center [954, 32] width 84 height 38
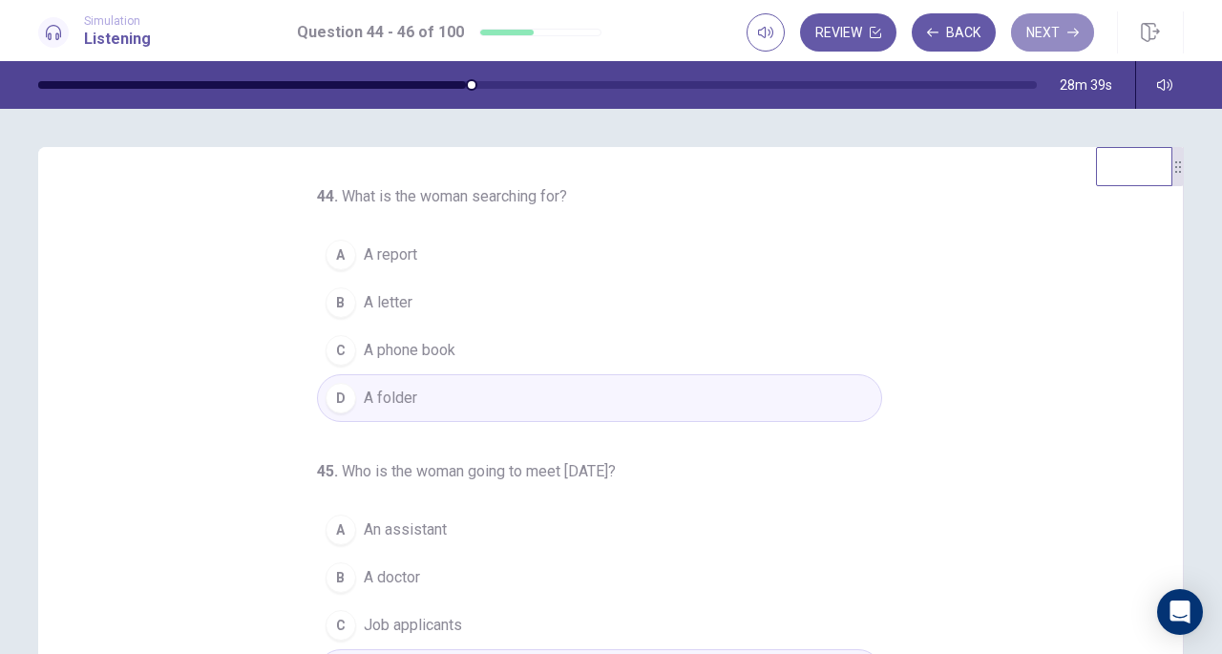
click at [1043, 41] on button "Next" at bounding box center [1052, 32] width 83 height 38
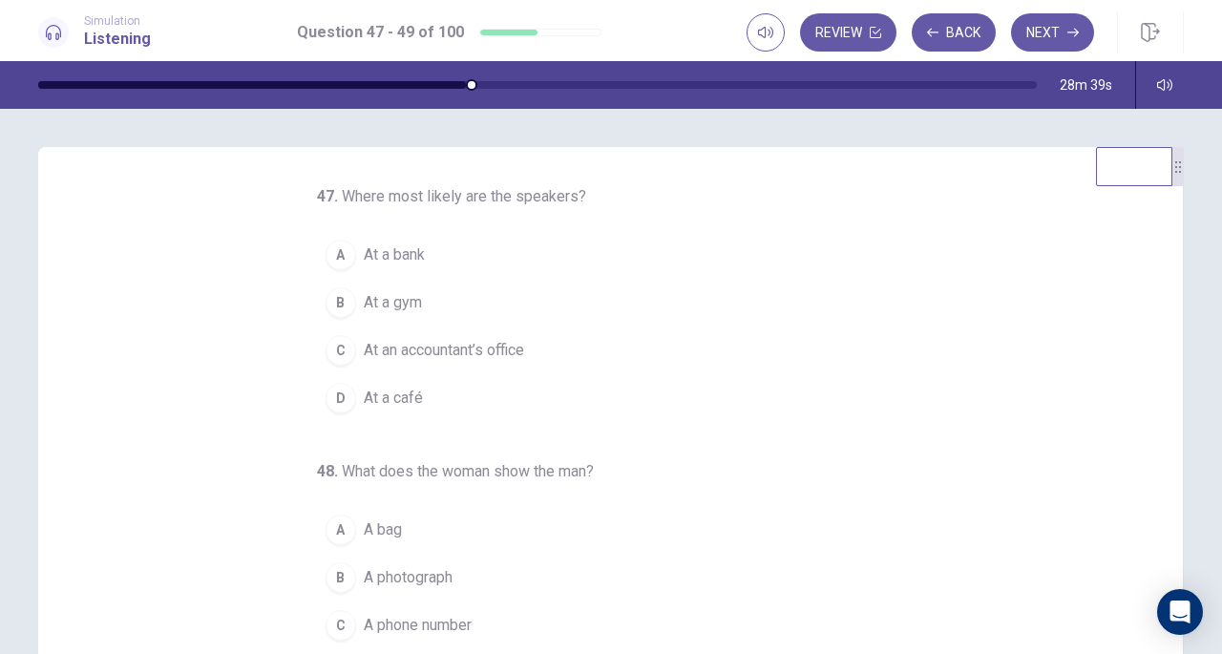
click at [484, 82] on div at bounding box center [537, 85] width 999 height 8
click at [660, 158] on div "47 . Where most likely are the speakers? A At a bank B At a gym C At an account…" at bounding box center [611, 478] width 1146 height 663
click at [945, 33] on button "Back" at bounding box center [954, 32] width 84 height 38
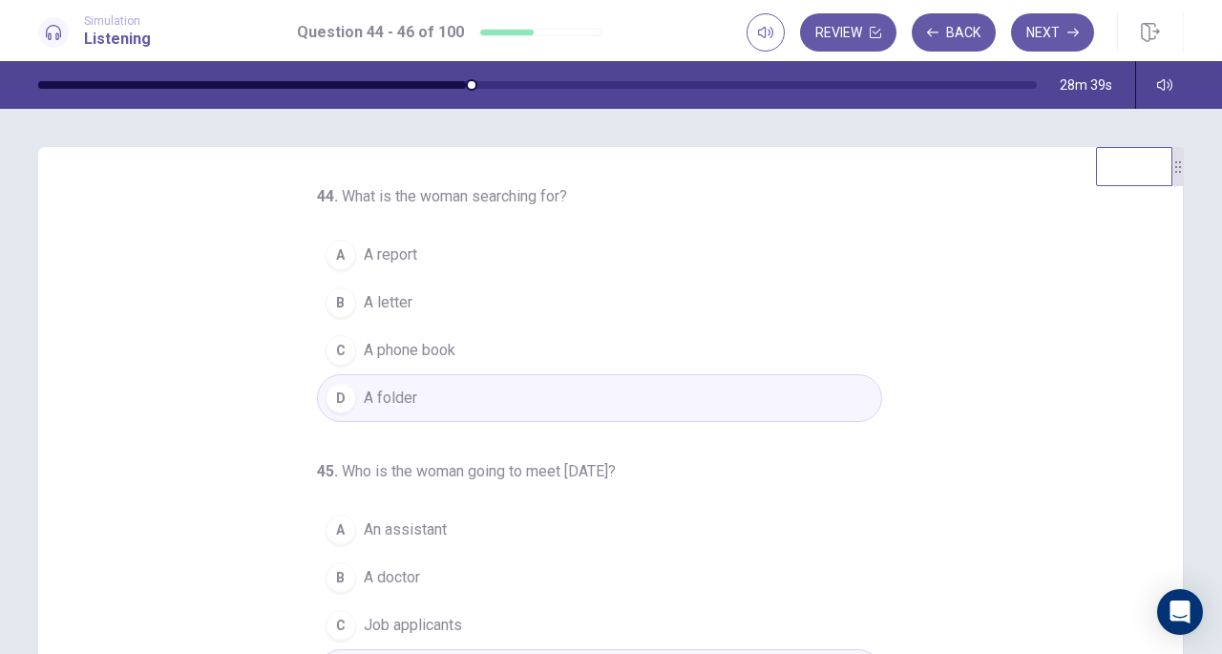
click at [1010, 307] on div "44 . What is the woman searching for? A A report B A letter C A phone book D A …" at bounding box center [618, 478] width 1099 height 587
click at [1168, 81] on icon "button" at bounding box center [1164, 84] width 15 height 15
click at [867, 182] on div "44 . What is the woman searching for? A A report B A letter C A phone book D A …" at bounding box center [611, 478] width 1146 height 663
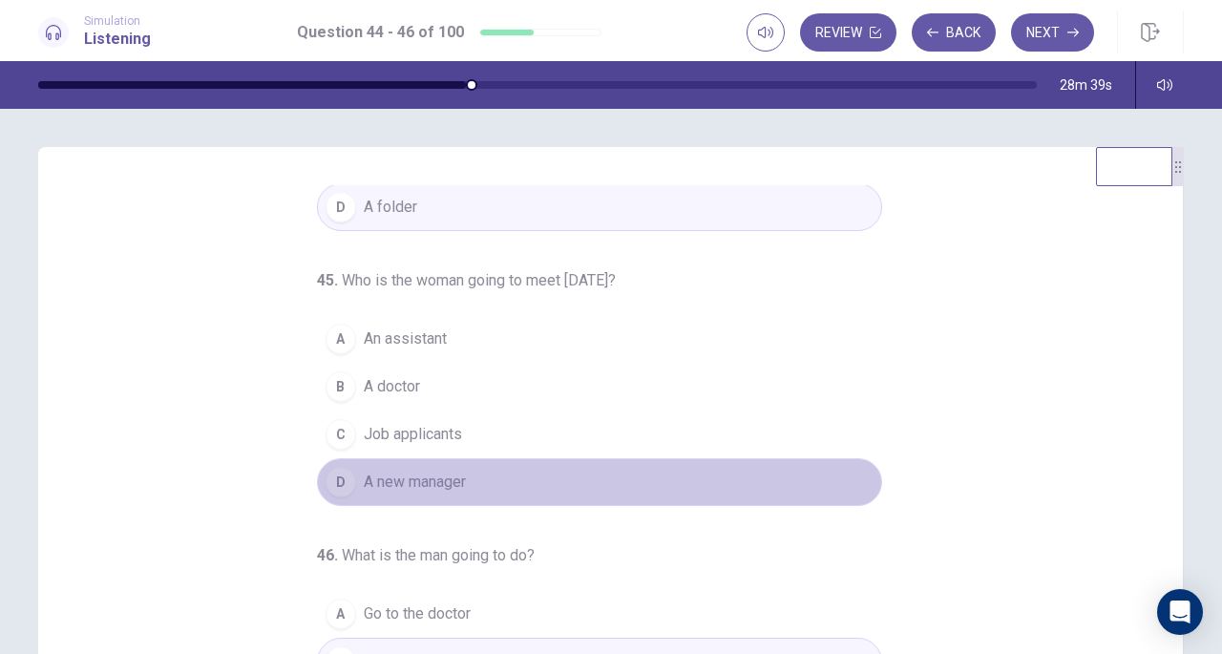
click at [431, 471] on span "A new manager" at bounding box center [415, 482] width 102 height 23
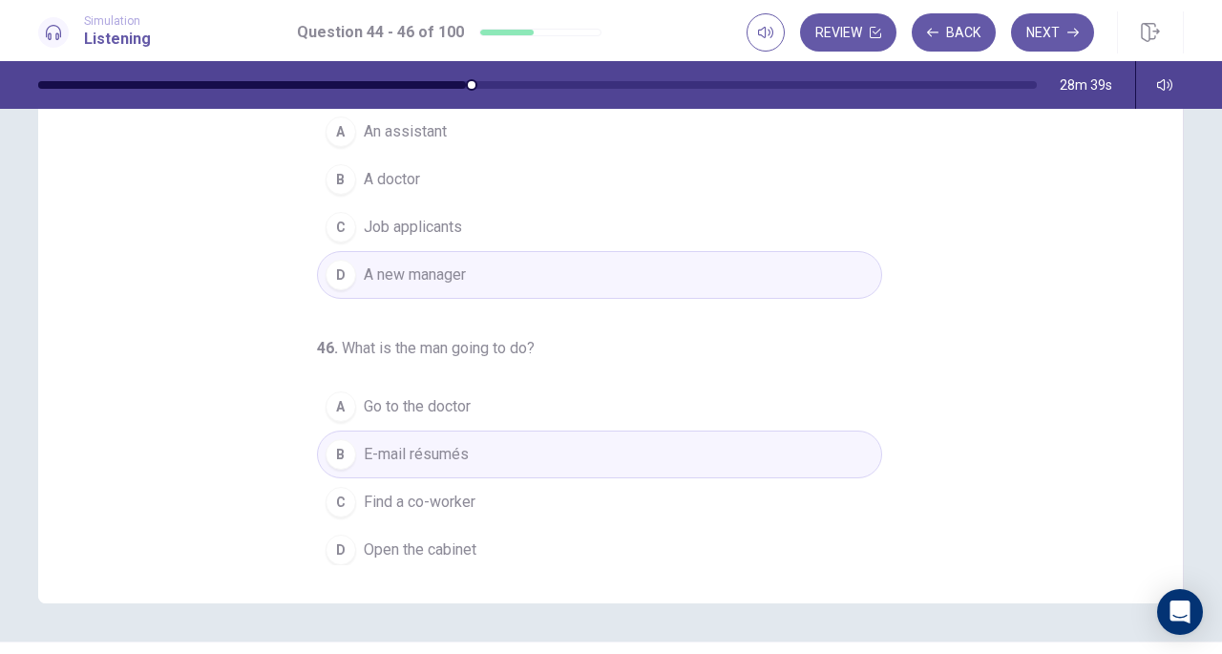
scroll to position [208, 0]
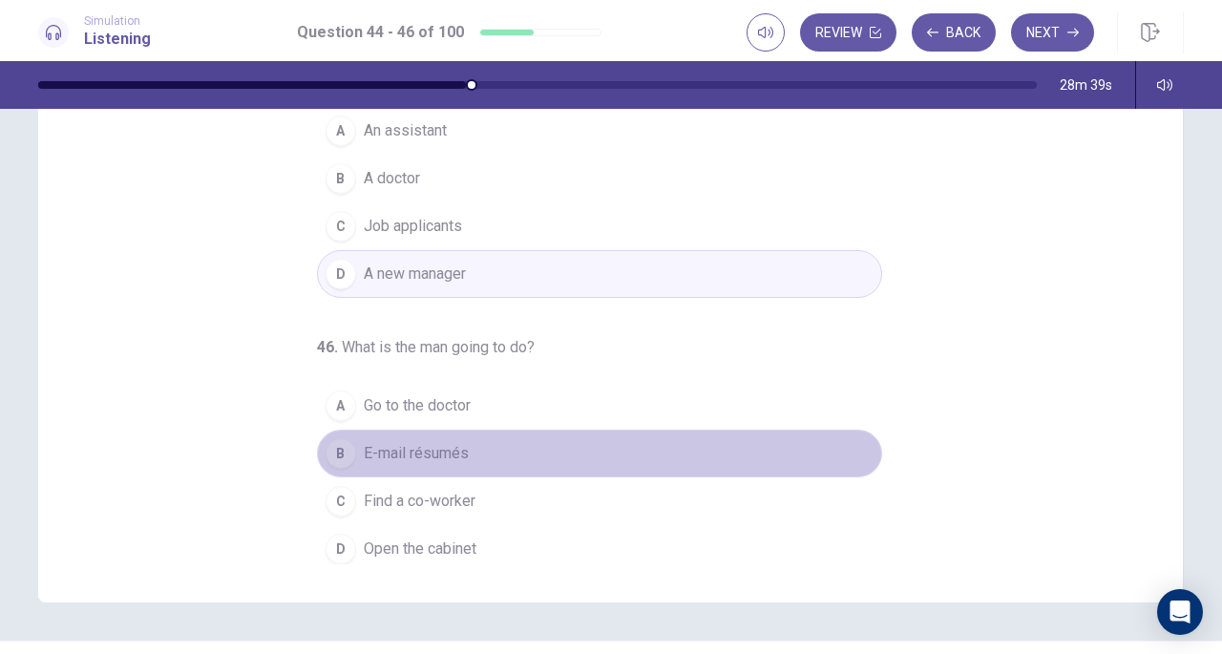
click at [472, 434] on button "B E-mail résumés" at bounding box center [599, 454] width 565 height 48
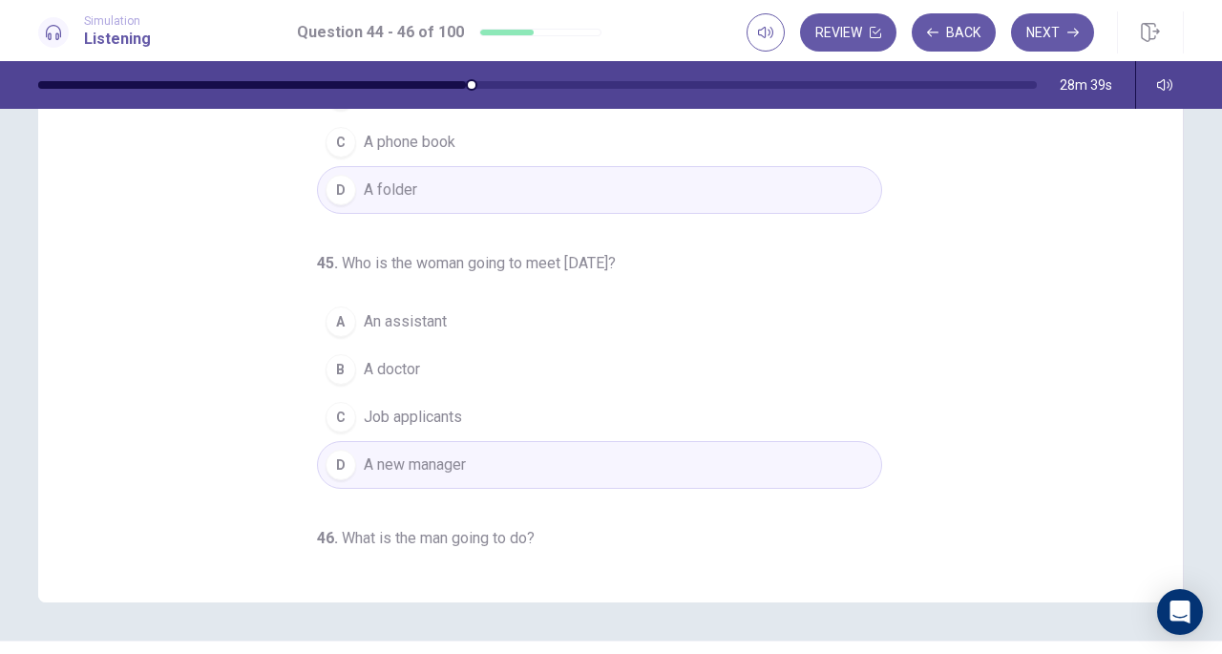
scroll to position [0, 0]
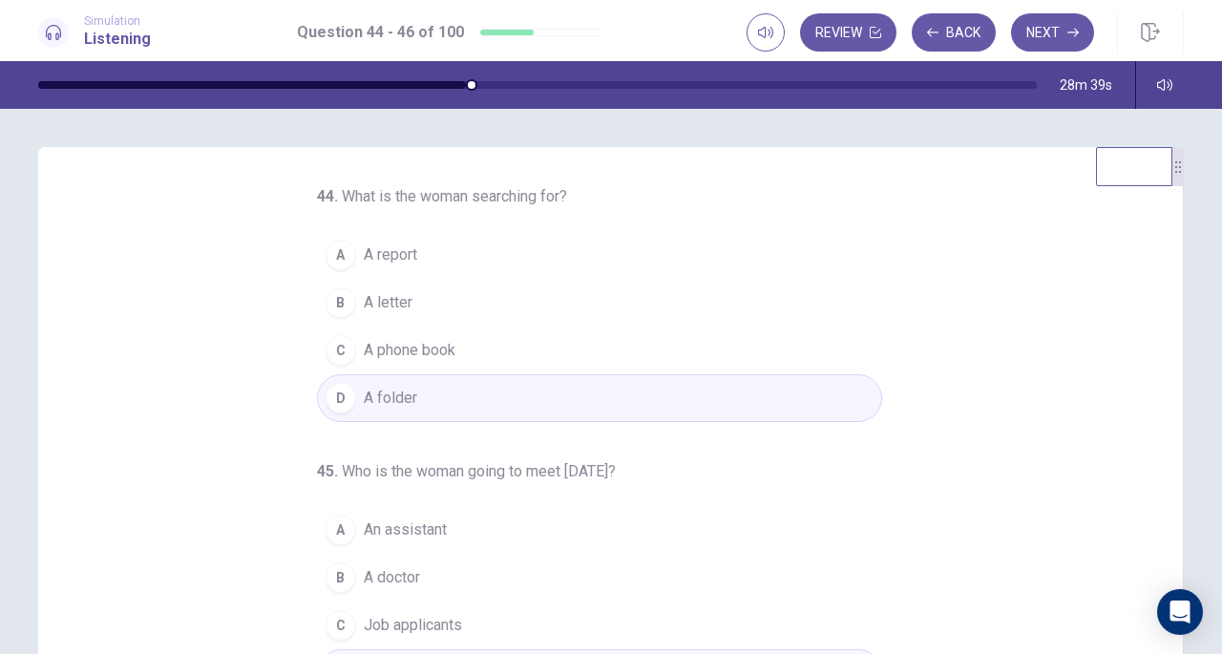
click at [466, 83] on div at bounding box center [252, 85] width 428 height 8
drag, startPoint x: 475, startPoint y: 83, endPoint x: 771, endPoint y: 32, distance: 300.2
click at [771, 32] on div "Simulation Listening Question 44 - 46 of 100 Review Back Next Question 44 - 46 …" at bounding box center [611, 327] width 1222 height 654
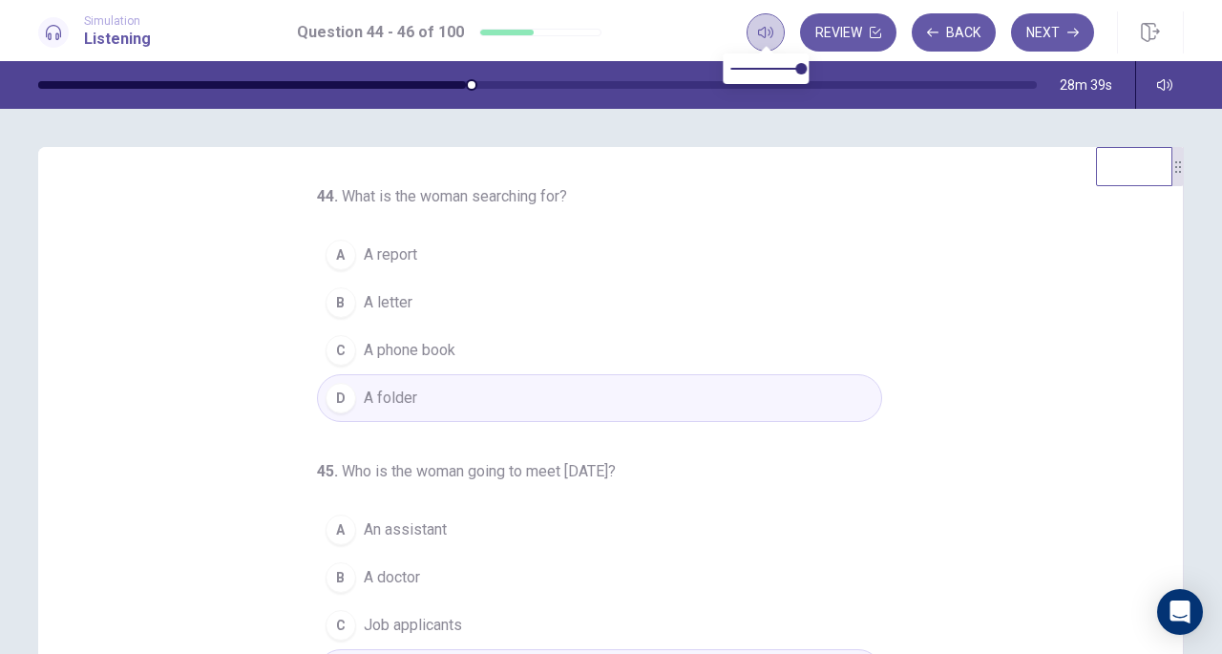
click at [771, 32] on icon "button" at bounding box center [765, 32] width 15 height 15
drag, startPoint x: 468, startPoint y: 74, endPoint x: 800, endPoint y: 43, distance: 333.6
click at [800, 43] on div "Simulation Listening Question 44 - 46 of 100 Review Back Next Question 44 - 46 …" at bounding box center [611, 327] width 1222 height 654
click at [979, 30] on button "Back" at bounding box center [954, 32] width 84 height 38
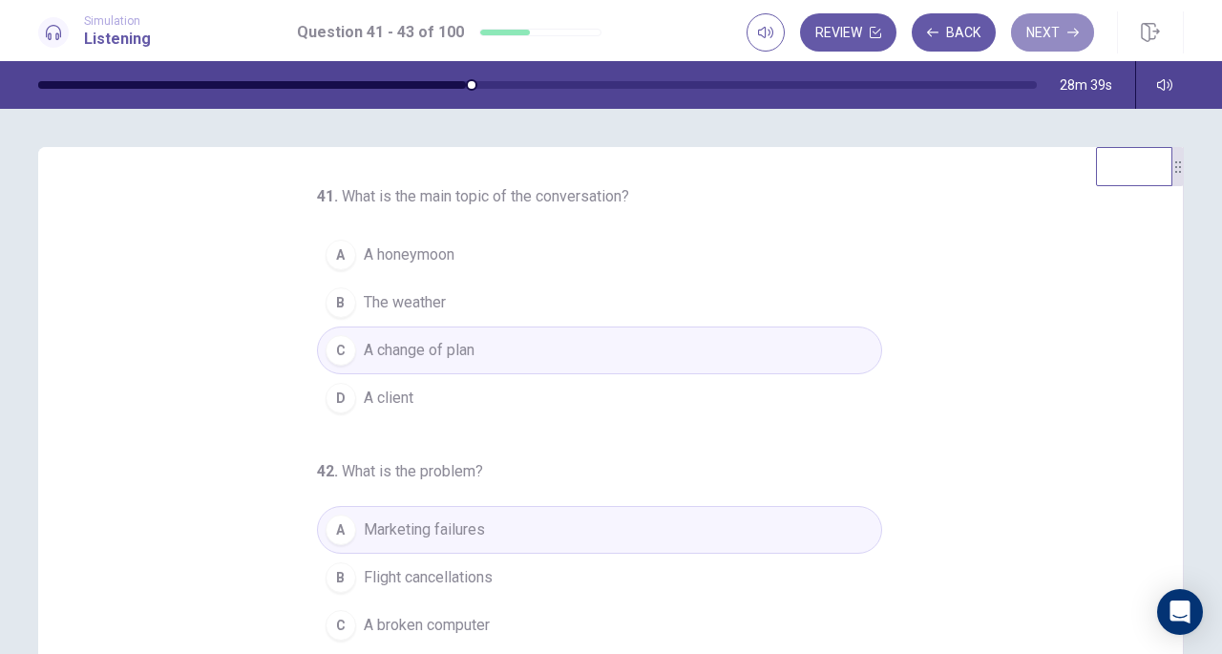
click at [1048, 27] on button "Next" at bounding box center [1052, 32] width 83 height 38
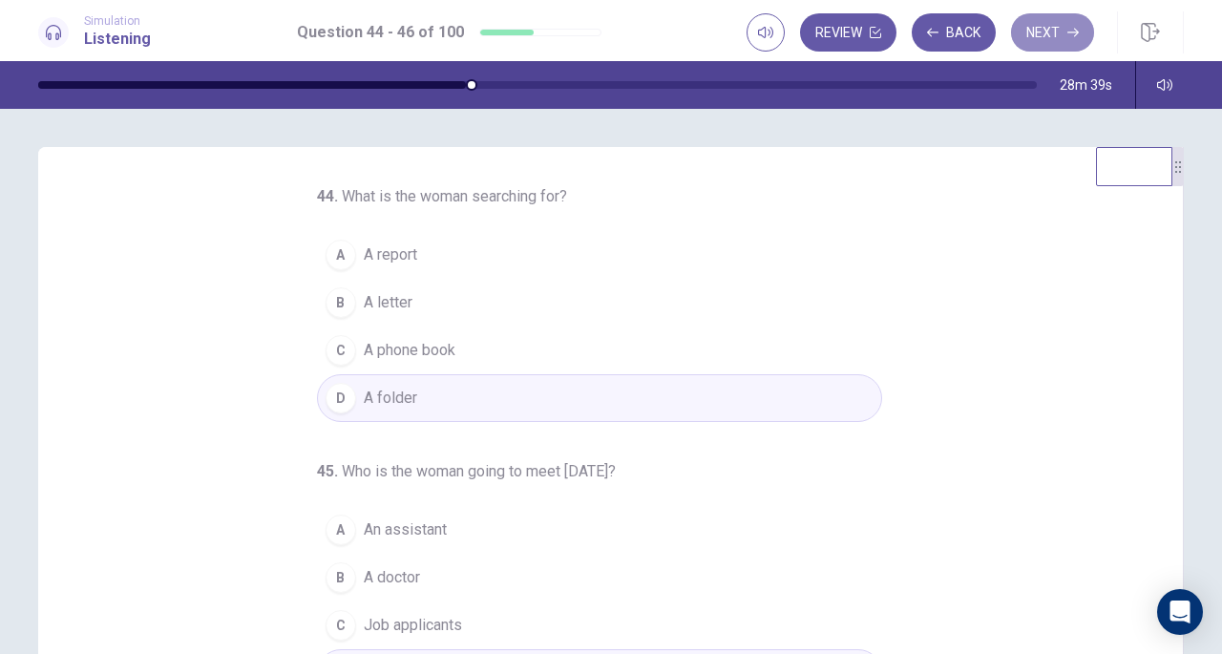
click at [1041, 39] on button "Next" at bounding box center [1052, 32] width 83 height 38
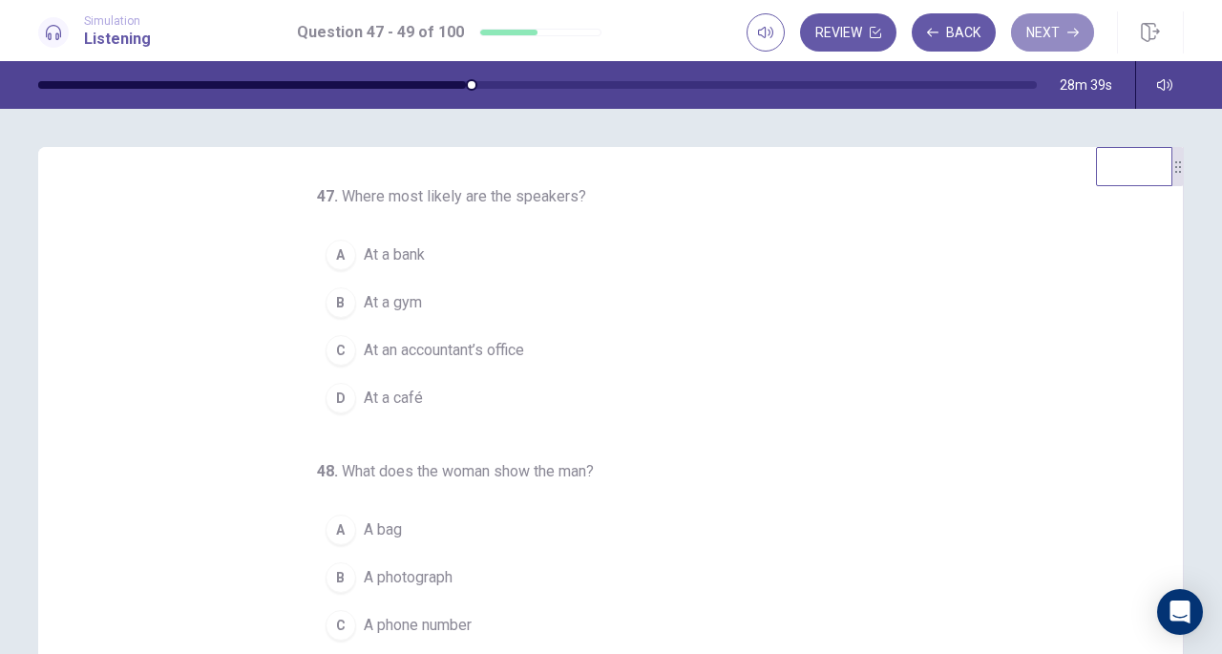
click at [1041, 39] on button "Next" at bounding box center [1052, 32] width 83 height 38
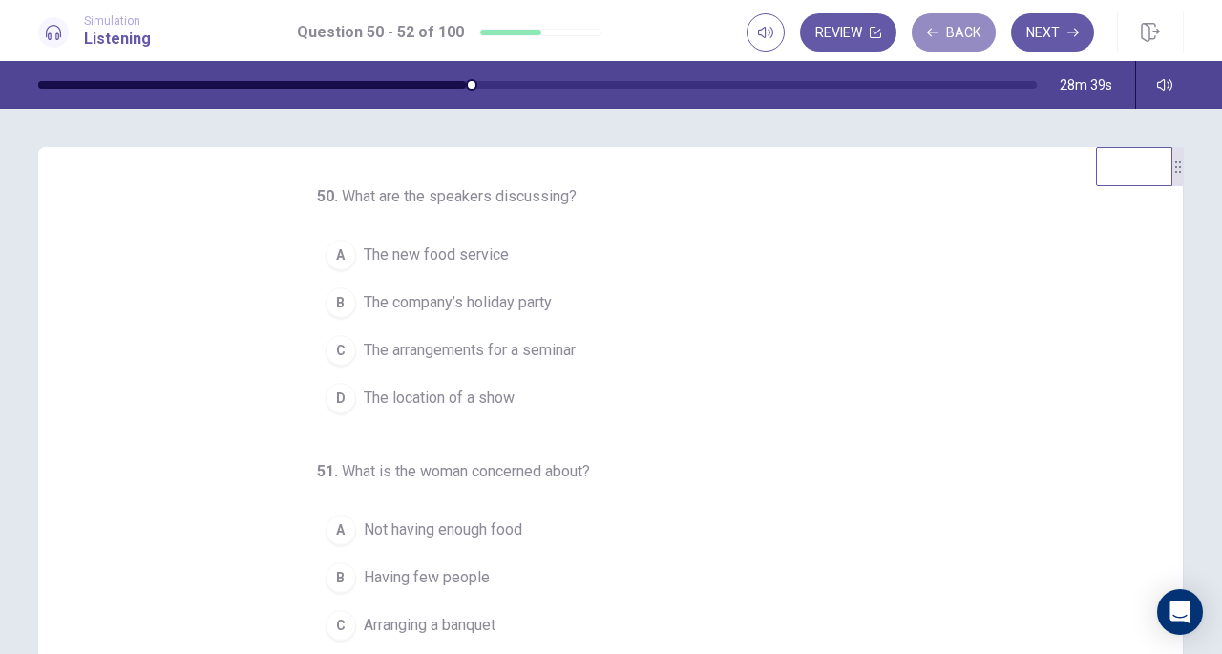
click at [957, 31] on button "Back" at bounding box center [954, 32] width 84 height 38
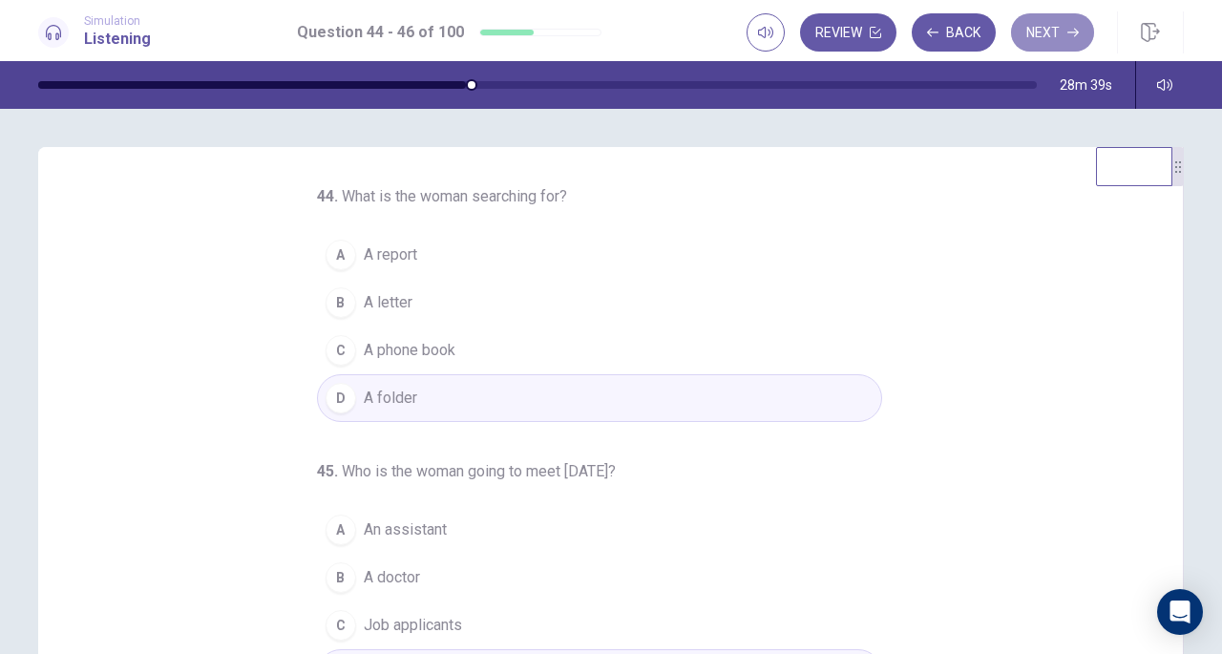
click at [1060, 39] on button "Next" at bounding box center [1052, 32] width 83 height 38
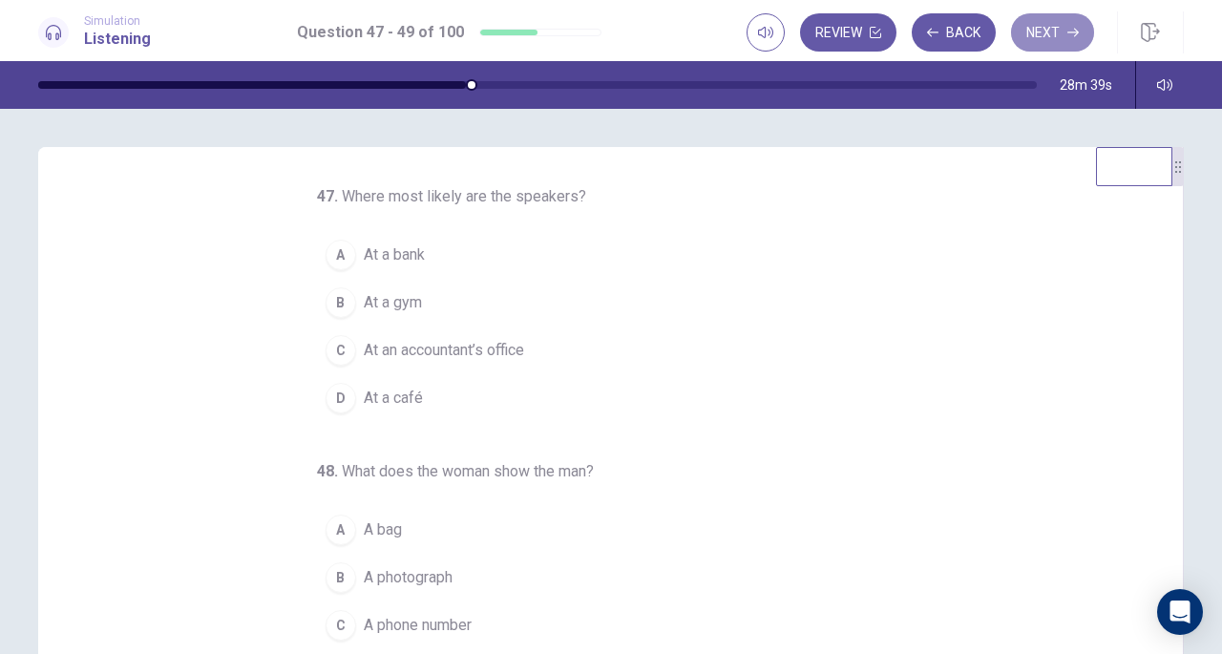
click at [1051, 36] on button "Next" at bounding box center [1052, 32] width 83 height 38
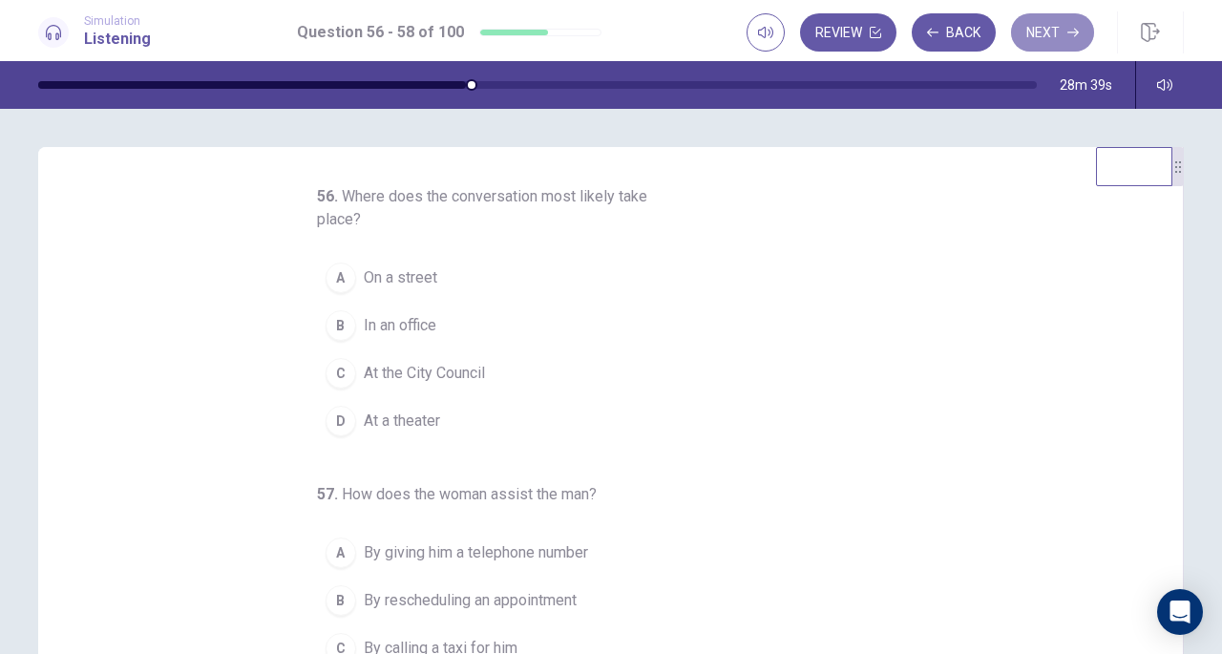
click at [1051, 36] on button "Next" at bounding box center [1052, 32] width 83 height 38
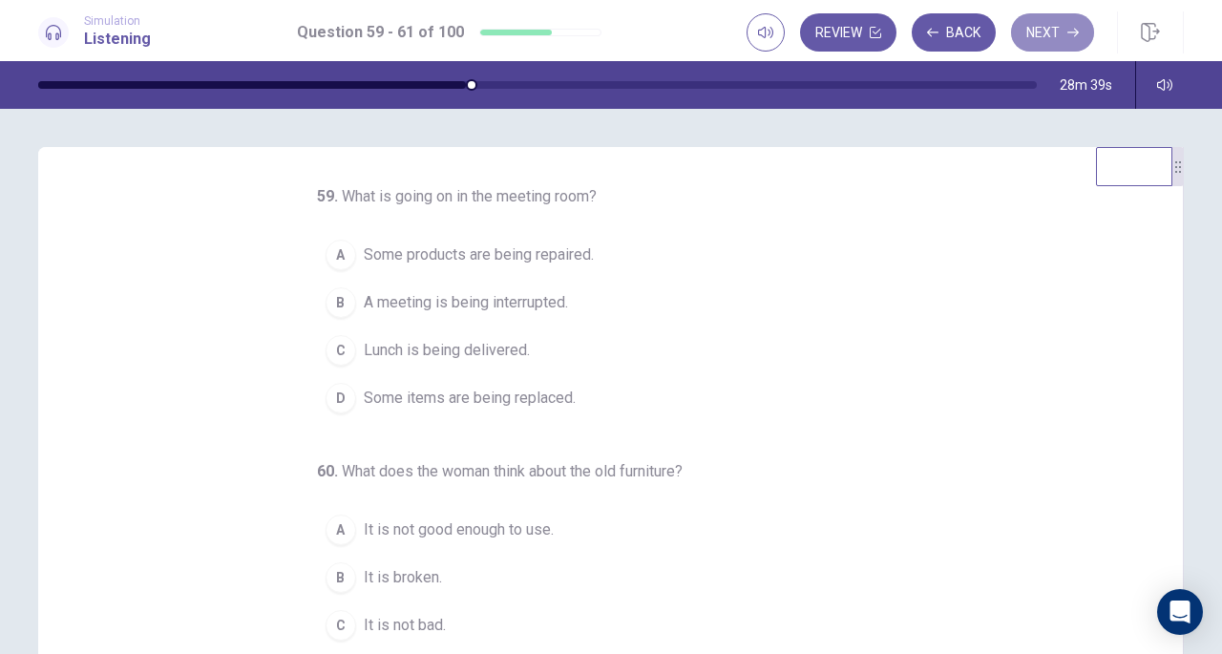
click at [1051, 36] on button "Next" at bounding box center [1052, 32] width 83 height 38
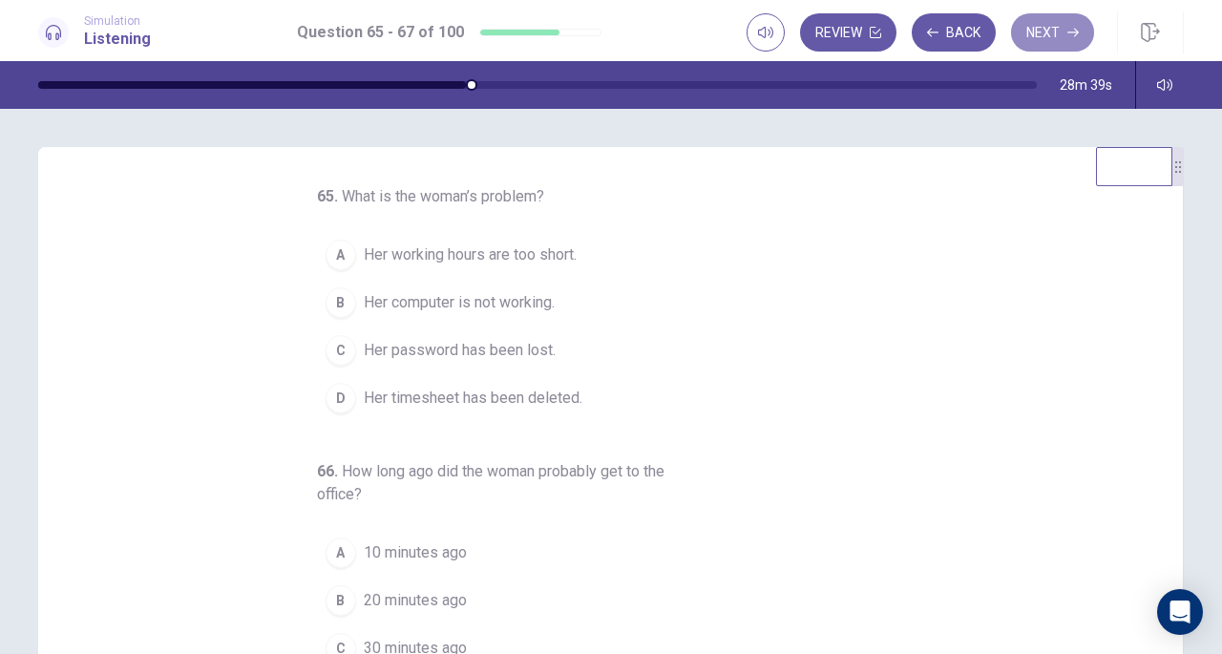
click at [1051, 36] on button "Next" at bounding box center [1052, 32] width 83 height 38
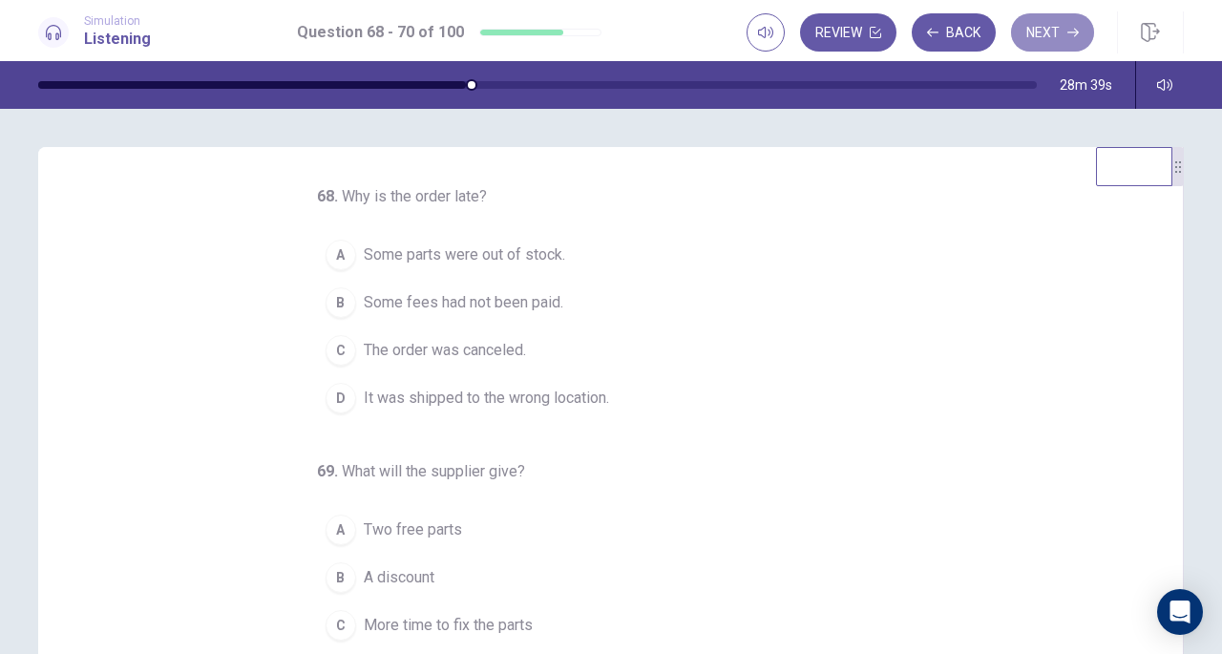
click at [1051, 36] on button "Next" at bounding box center [1052, 32] width 83 height 38
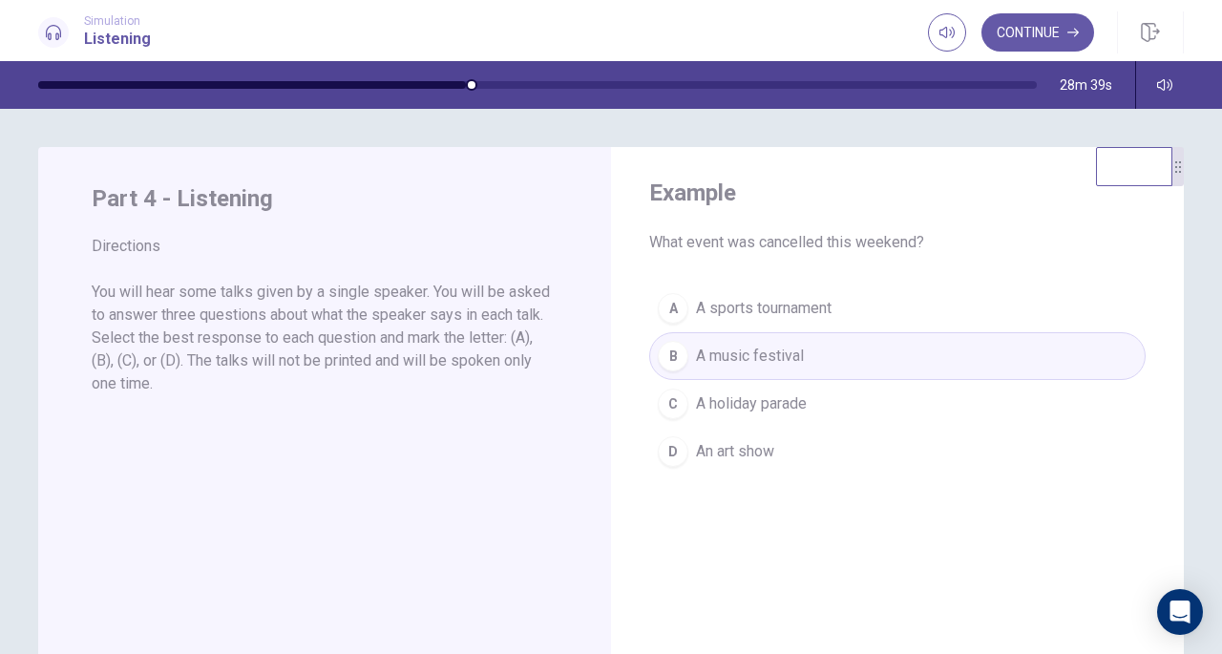
click at [810, 32] on div "Simulation Listening Continue" at bounding box center [611, 32] width 1207 height 42
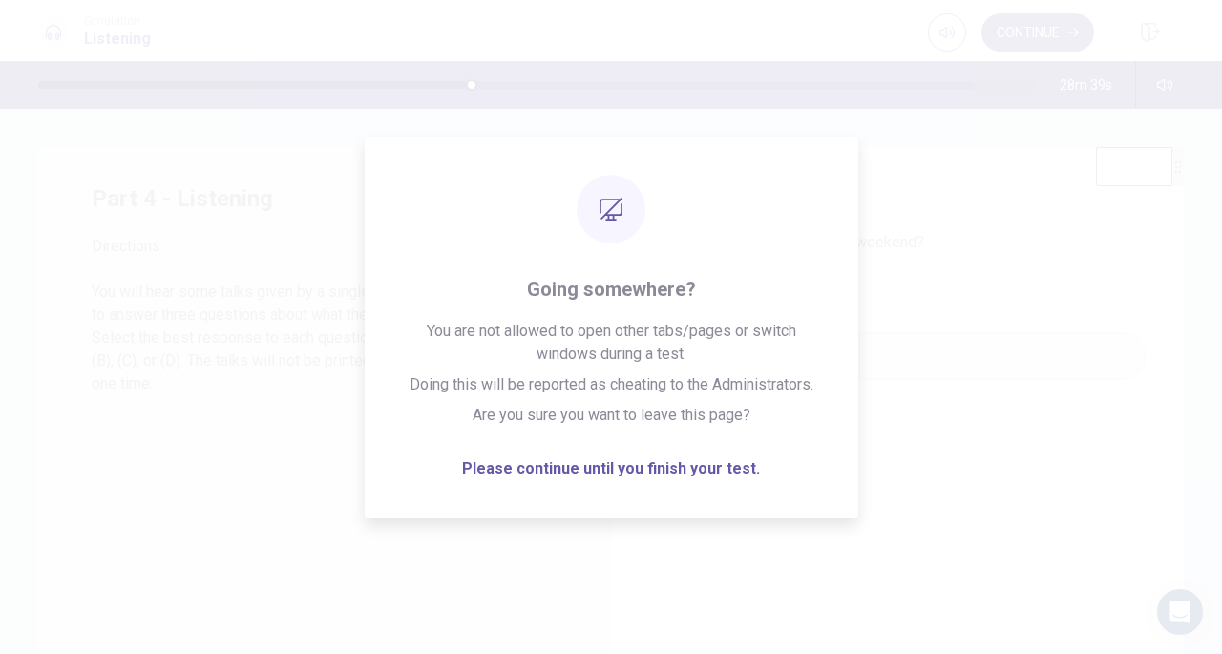
click at [871, 387] on div "A A sports tournament B A music festival C A holiday parade D An art show" at bounding box center [897, 379] width 496 height 191
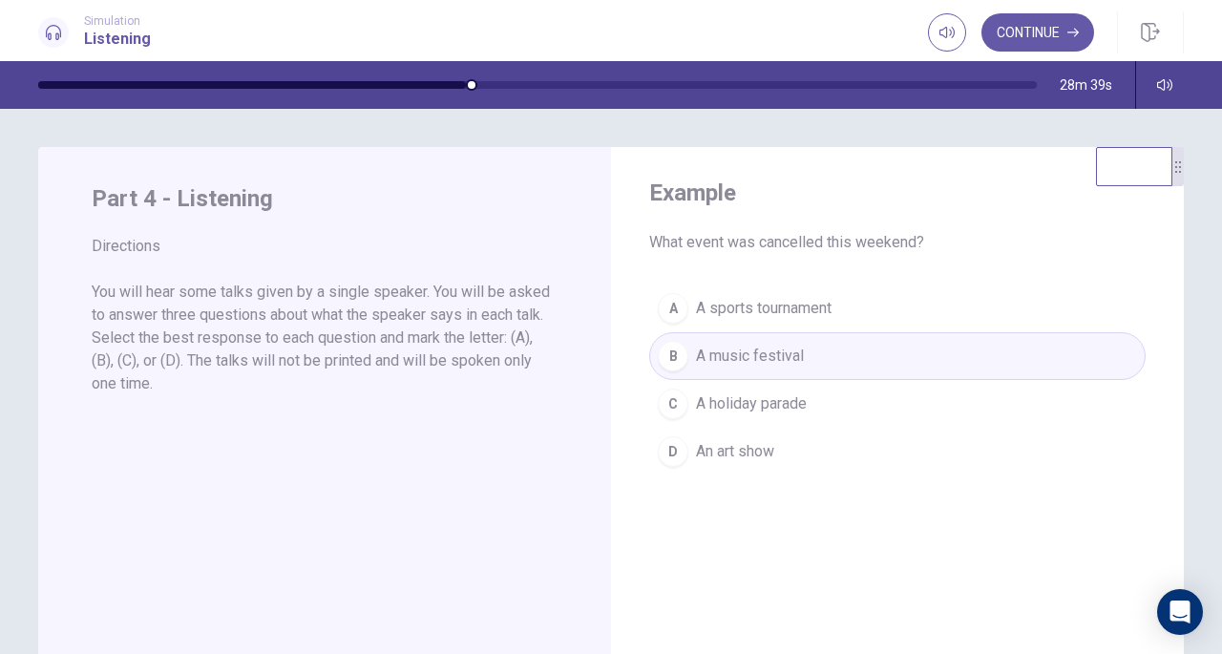
click at [832, 653] on div at bounding box center [611, 654] width 1222 height 0
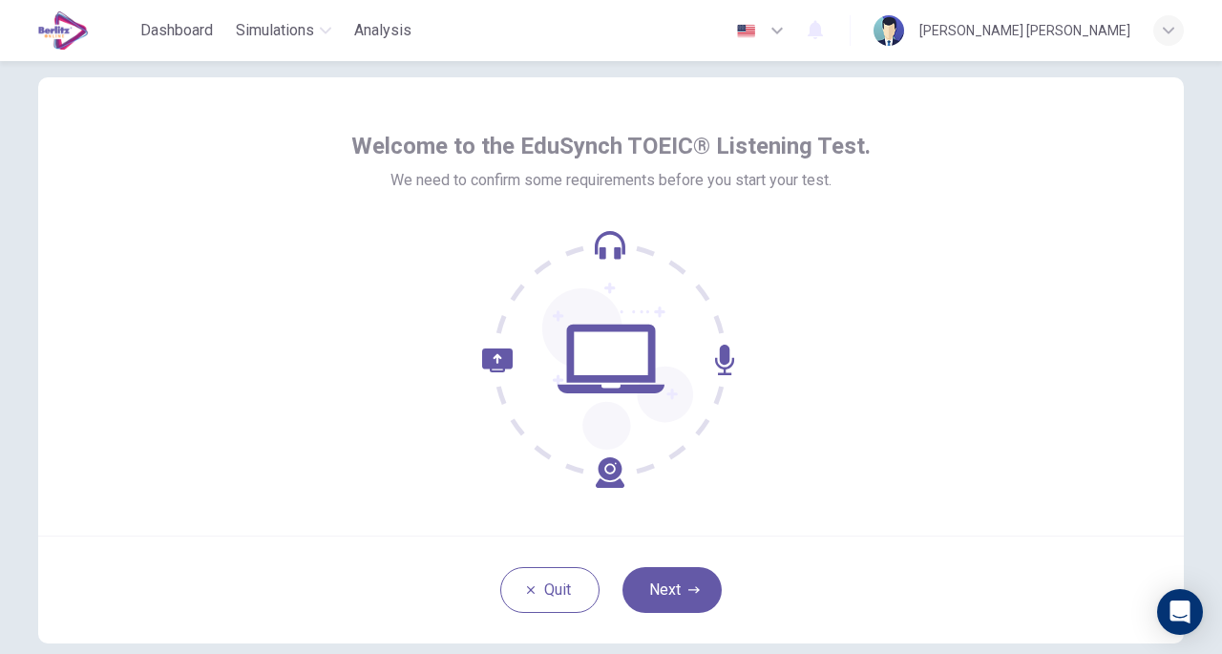
scroll to position [43, 0]
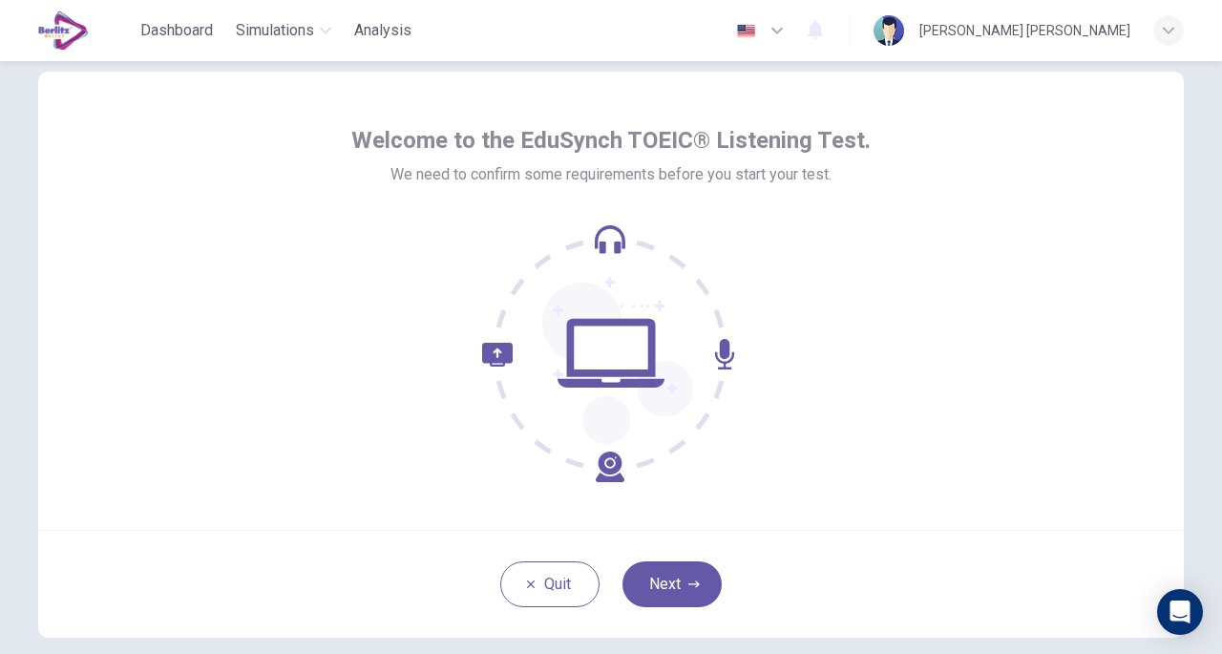
click at [659, 571] on button "Next" at bounding box center [671, 584] width 99 height 46
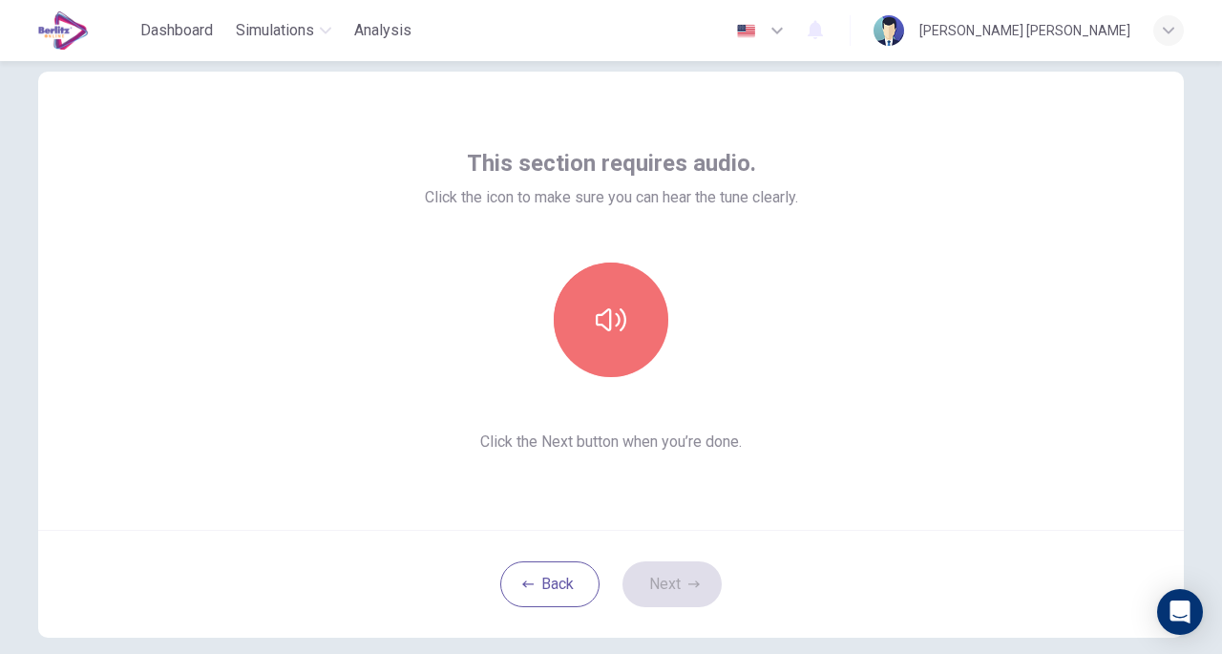
click at [634, 360] on button "button" at bounding box center [611, 320] width 115 height 115
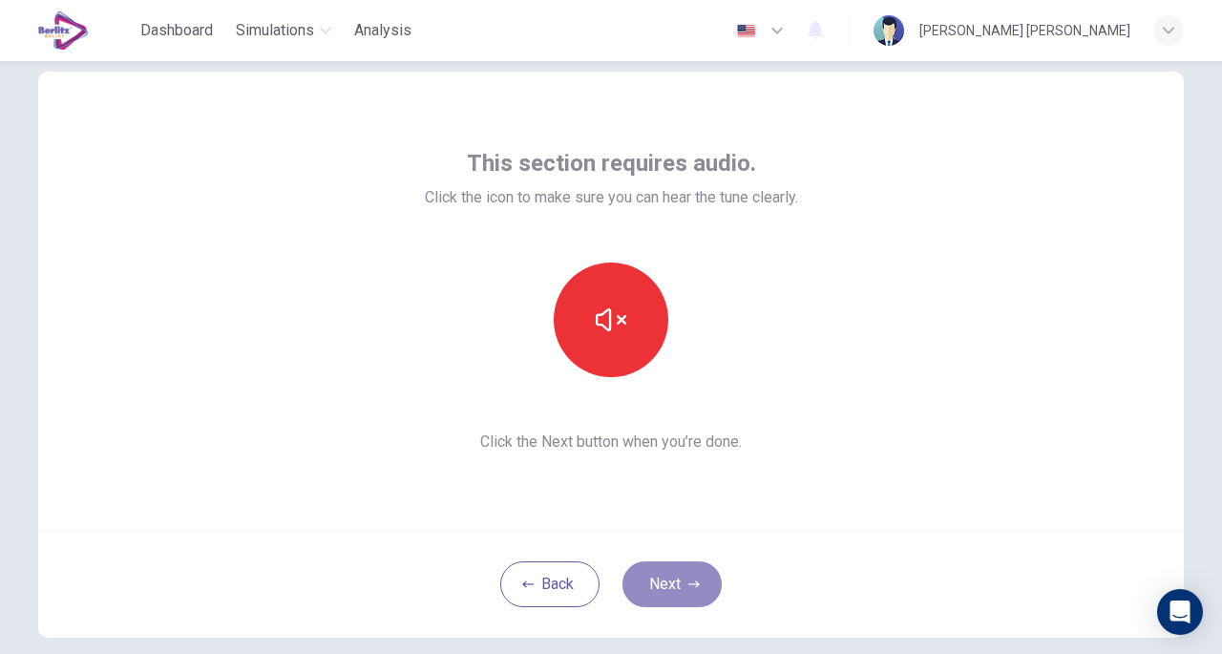
click at [676, 572] on button "Next" at bounding box center [671, 584] width 99 height 46
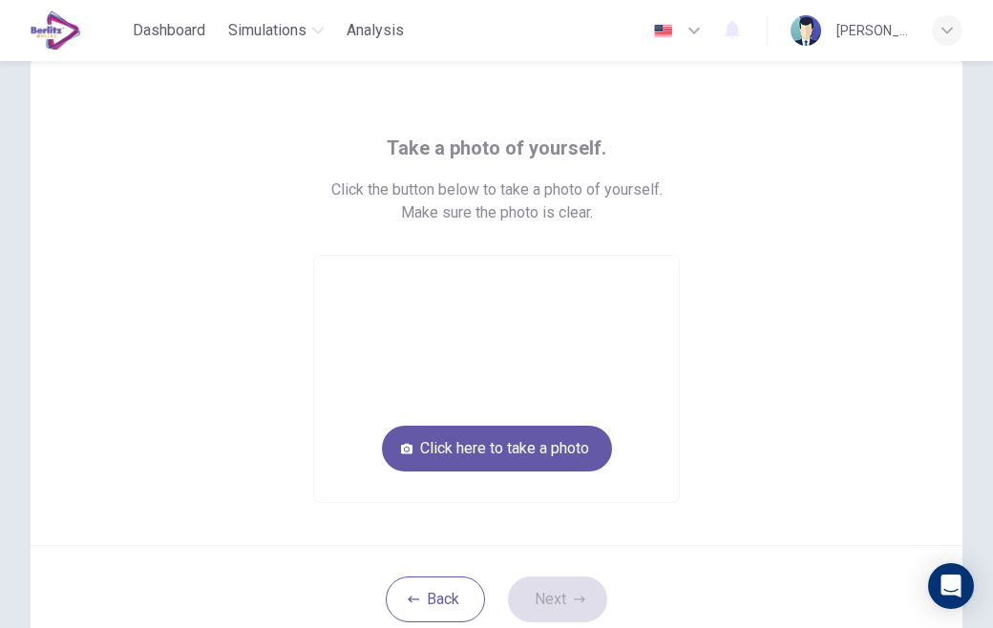
click at [642, 82] on div "Take a photo of yourself. Click the button below to take a photo of yourself. M…" at bounding box center [497, 300] width 932 height 489
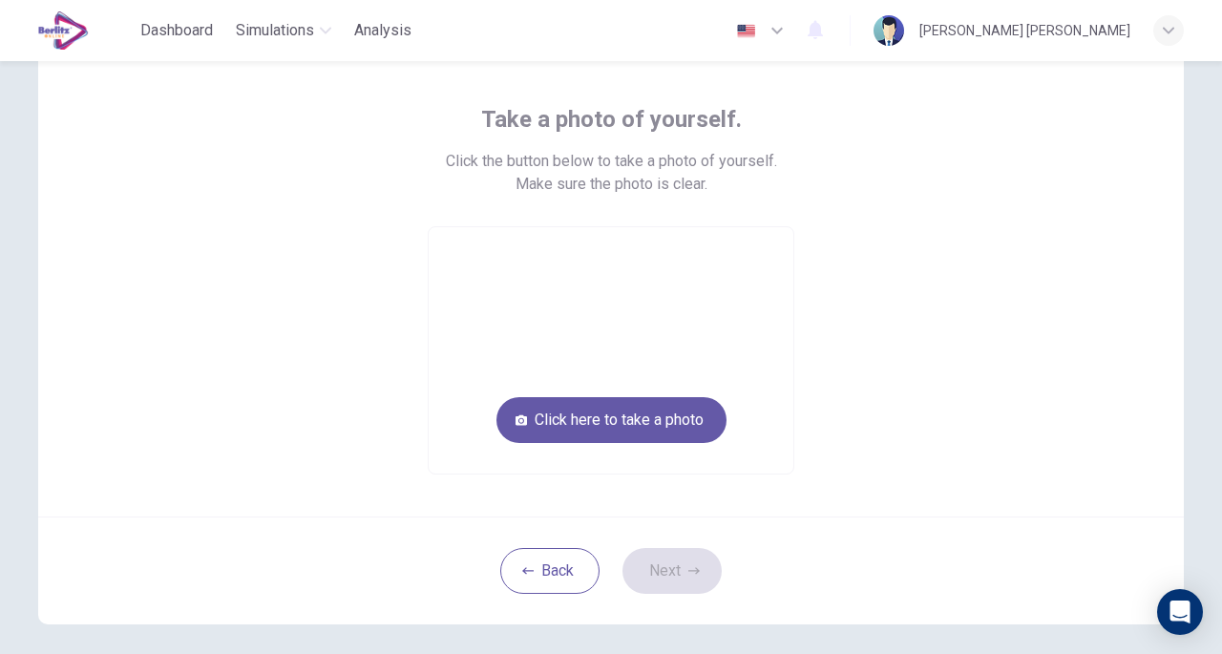
scroll to position [86, 0]
click at [626, 414] on button "Click here to take a photo" at bounding box center [611, 421] width 230 height 46
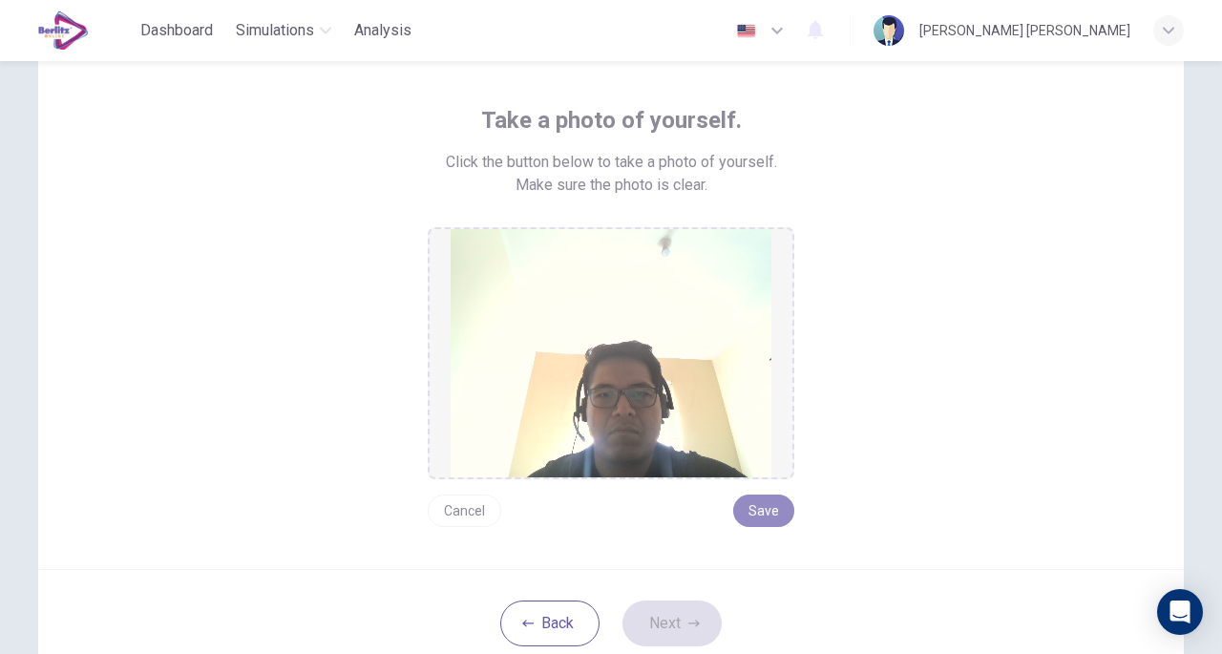
click at [760, 502] on button "Save" at bounding box center [763, 511] width 61 height 32
click at [681, 618] on button "Next" at bounding box center [671, 623] width 99 height 46
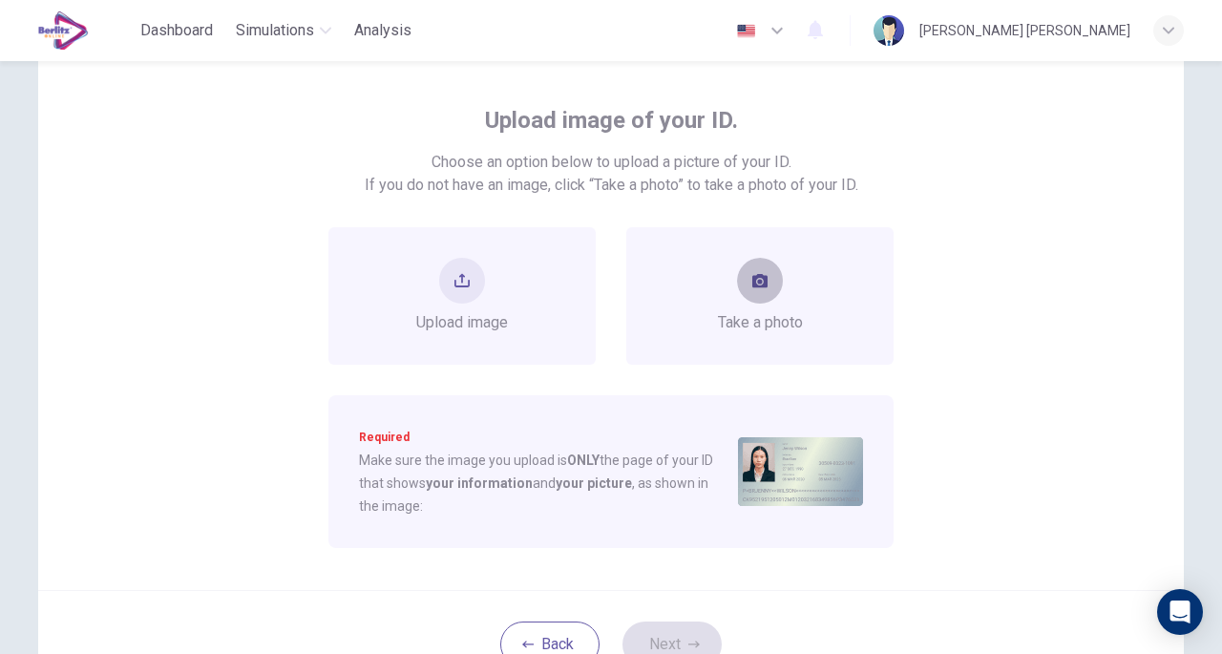
click at [758, 299] on button "take photo" at bounding box center [760, 281] width 46 height 46
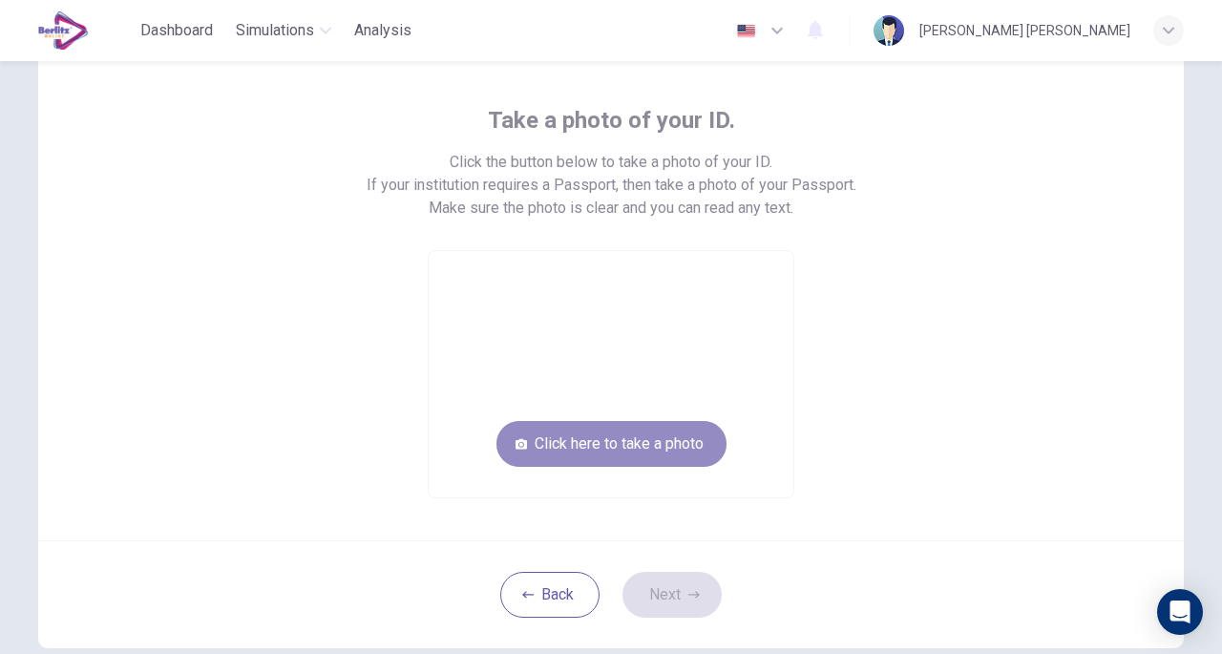
click at [660, 432] on button "Click here to take a photo" at bounding box center [611, 444] width 230 height 46
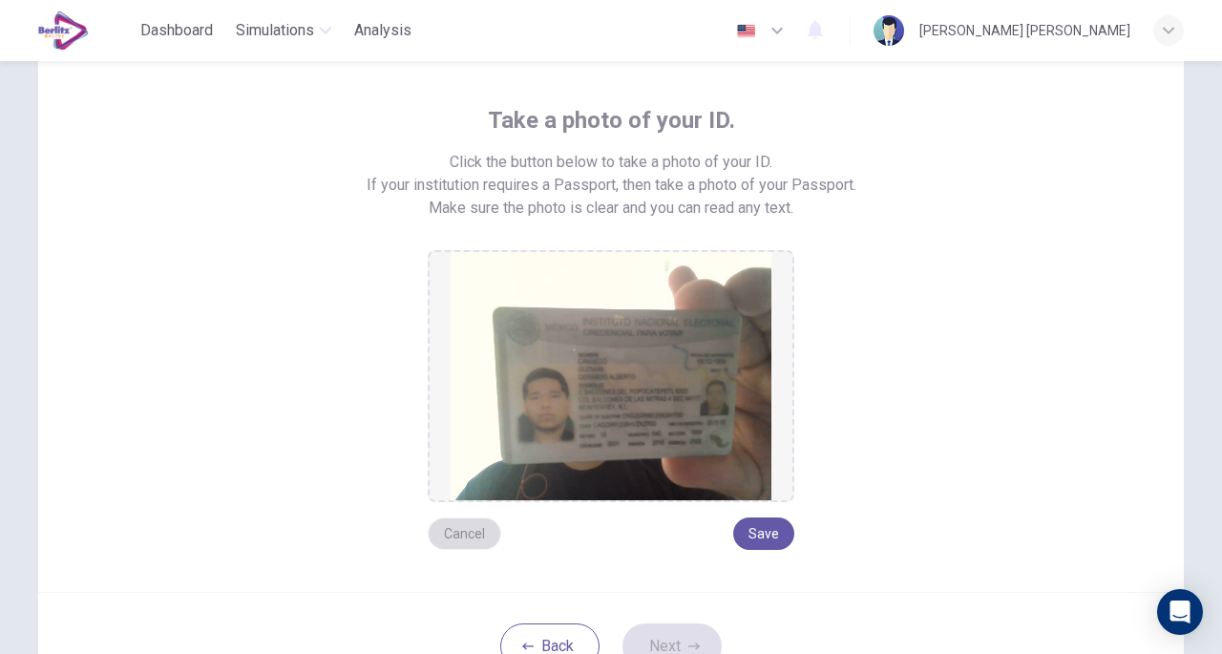
click at [458, 530] on button "Cancel" at bounding box center [465, 533] width 74 height 32
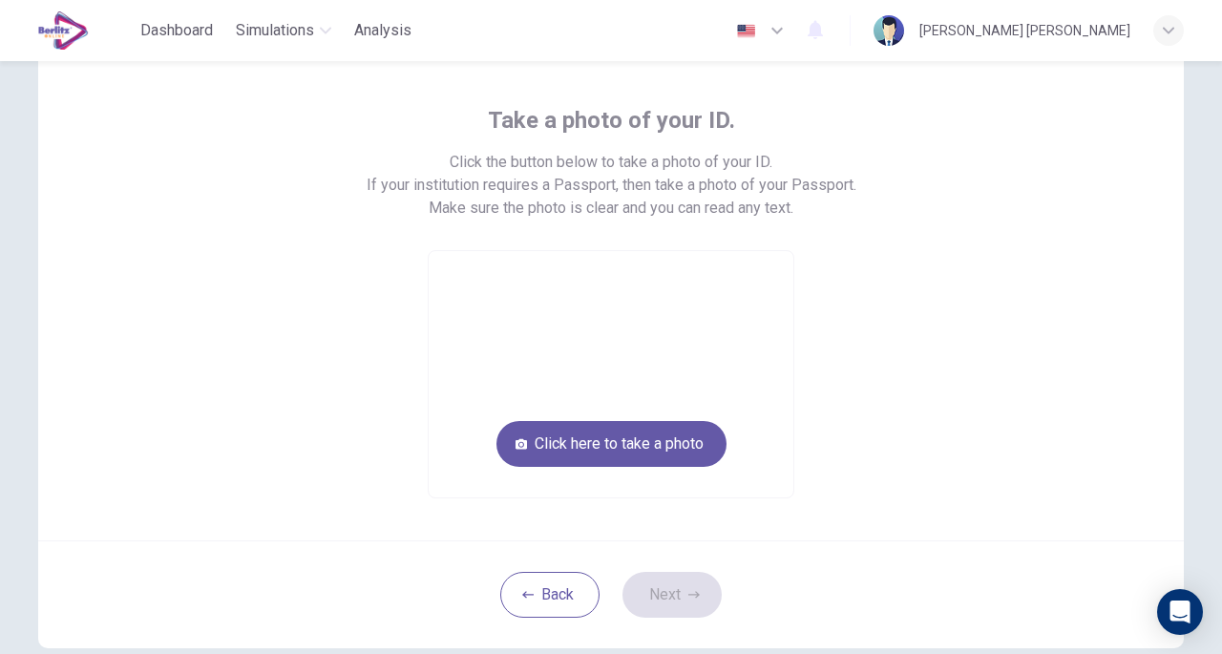
click at [458, 530] on div "Take a photo of your ID. Click the button below to take a photo of your ID. If …" at bounding box center [611, 285] width 1146 height 512
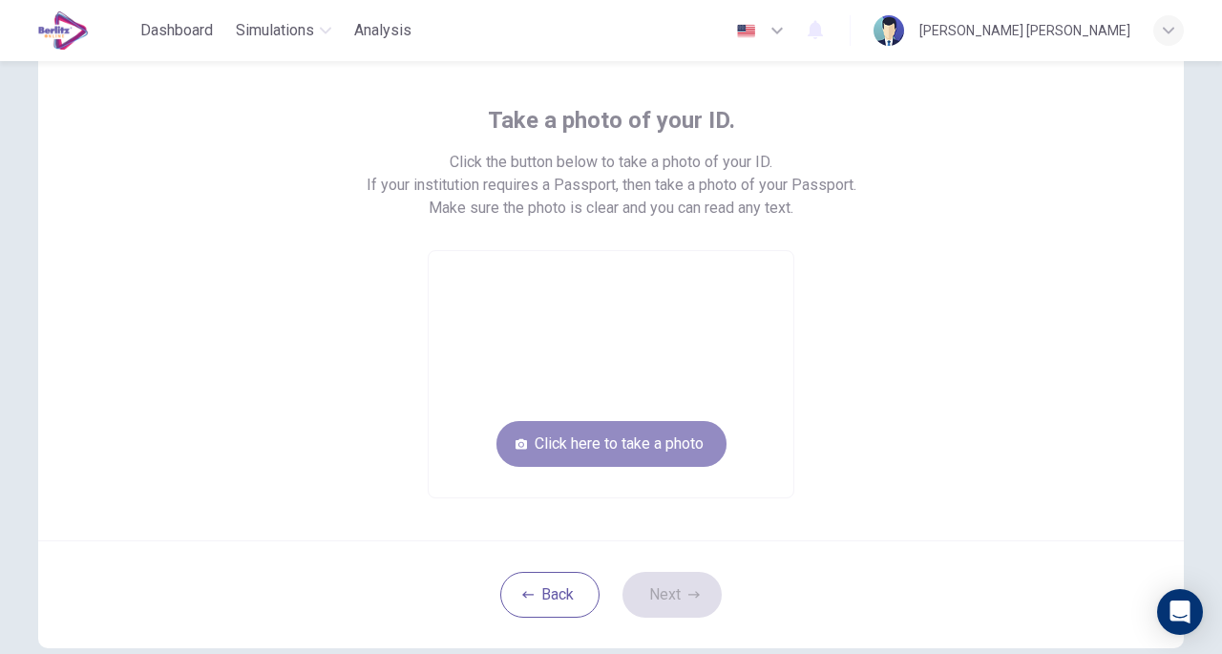
click at [600, 456] on button "Click here to take a photo" at bounding box center [611, 444] width 230 height 46
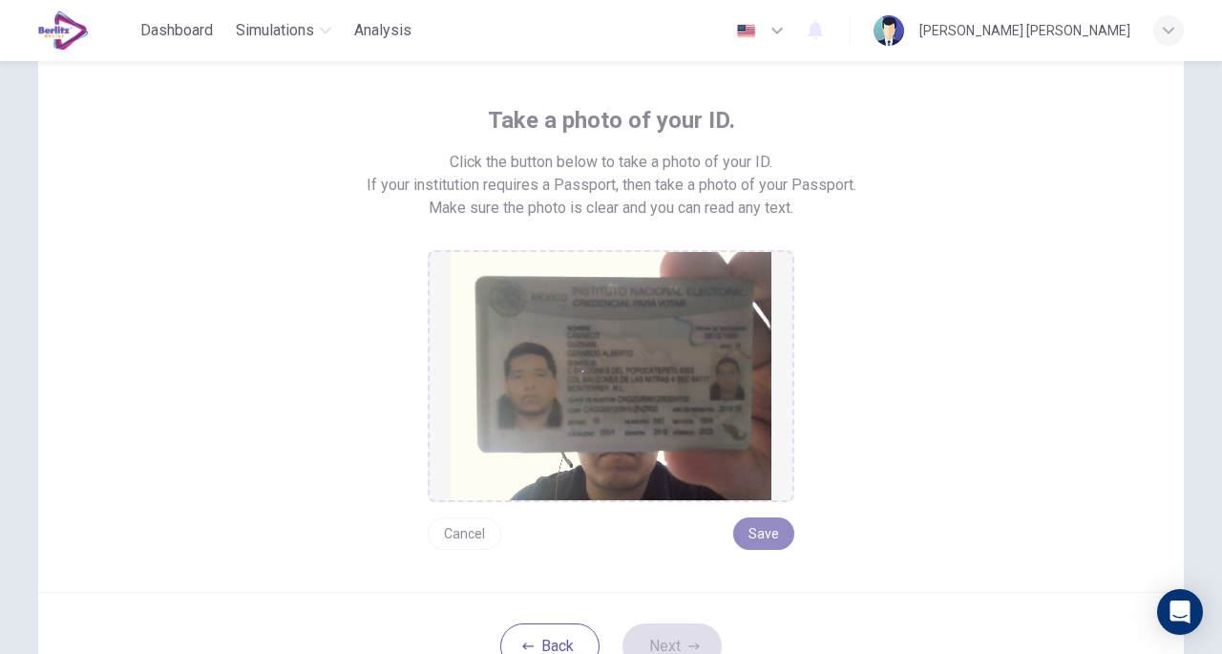
click at [768, 531] on button "Save" at bounding box center [763, 533] width 61 height 32
click at [664, 635] on button "Next" at bounding box center [671, 646] width 99 height 46
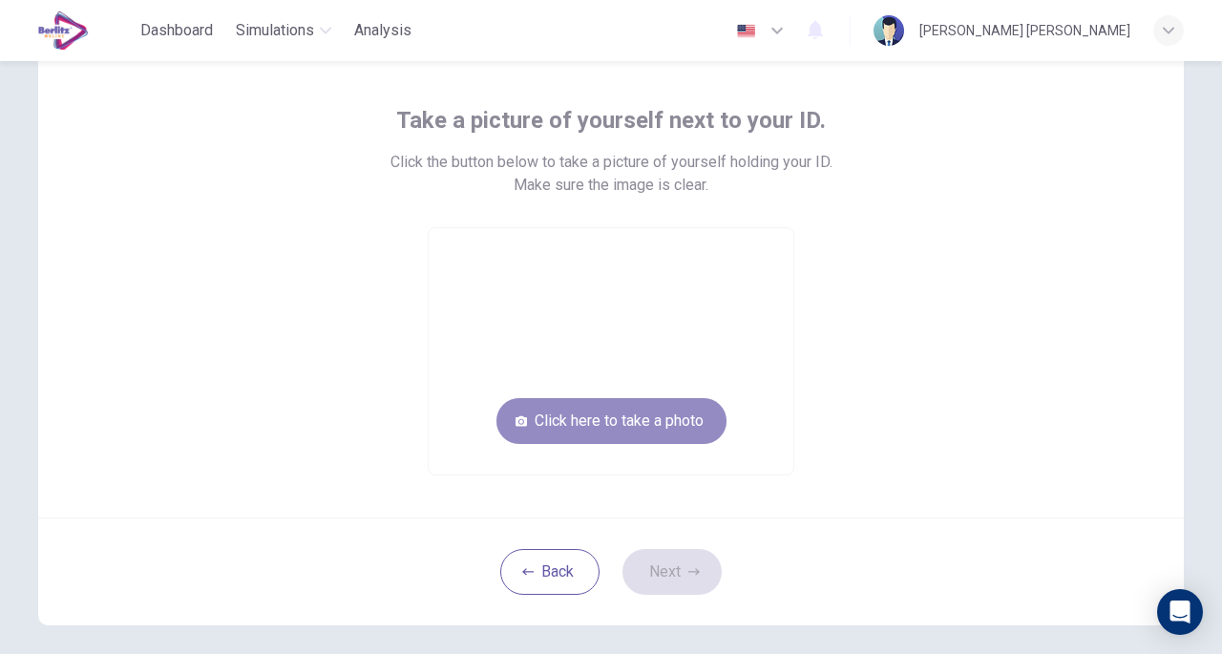
click at [684, 426] on button "Click here to take a photo" at bounding box center [611, 421] width 230 height 46
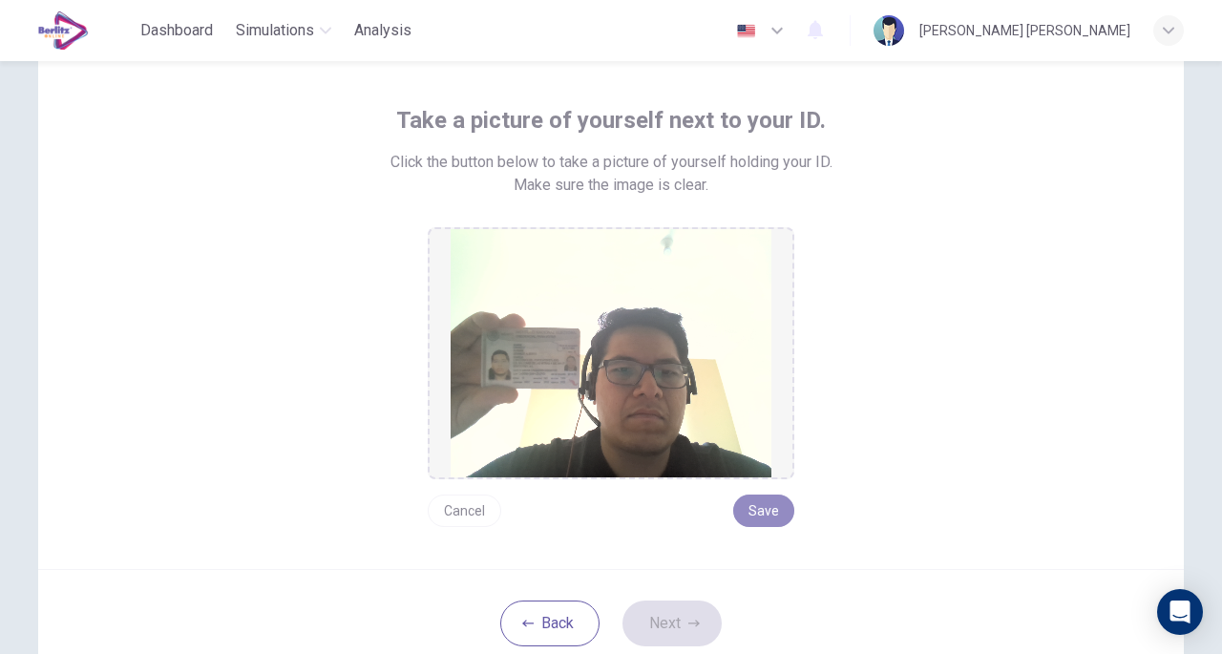
click at [739, 507] on button "Save" at bounding box center [763, 511] width 61 height 32
click at [665, 616] on button "Next" at bounding box center [671, 623] width 99 height 46
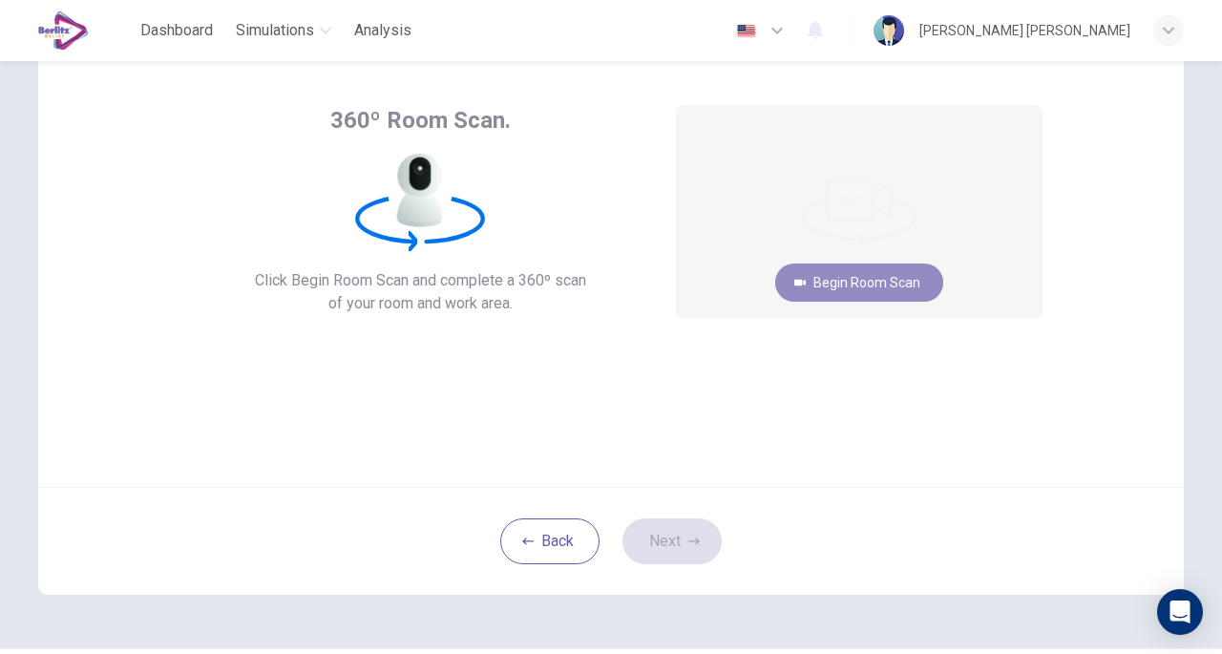
click at [865, 266] on button "Begin Room Scan" at bounding box center [859, 282] width 168 height 38
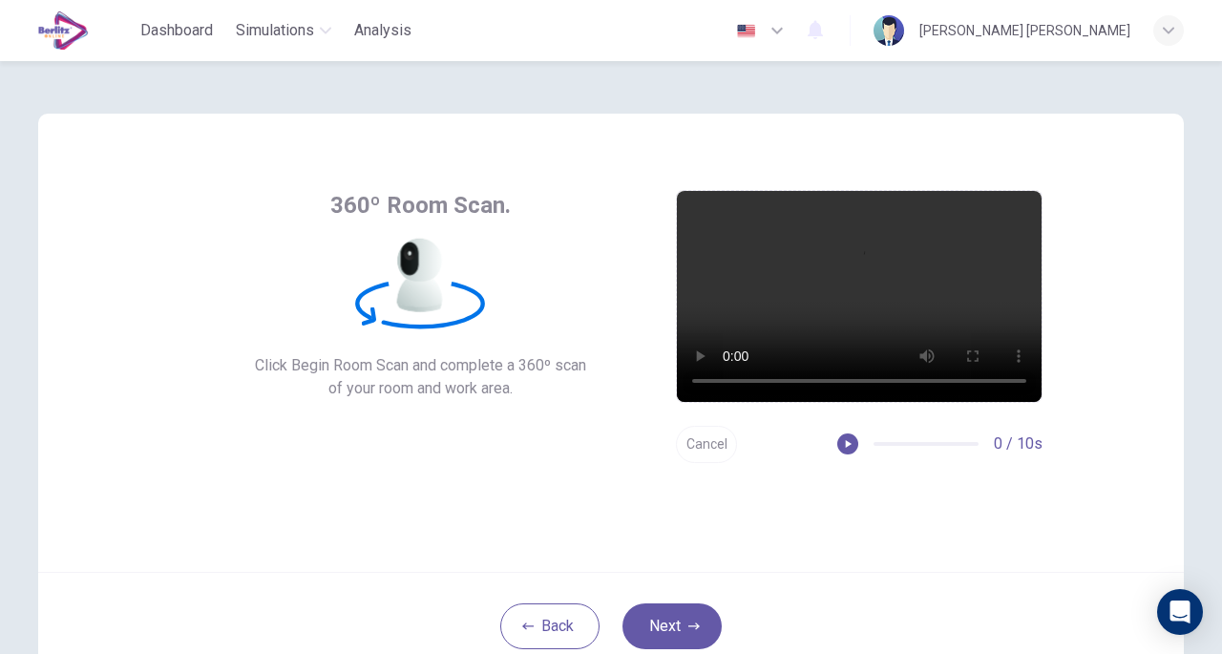
scroll to position [0, 0]
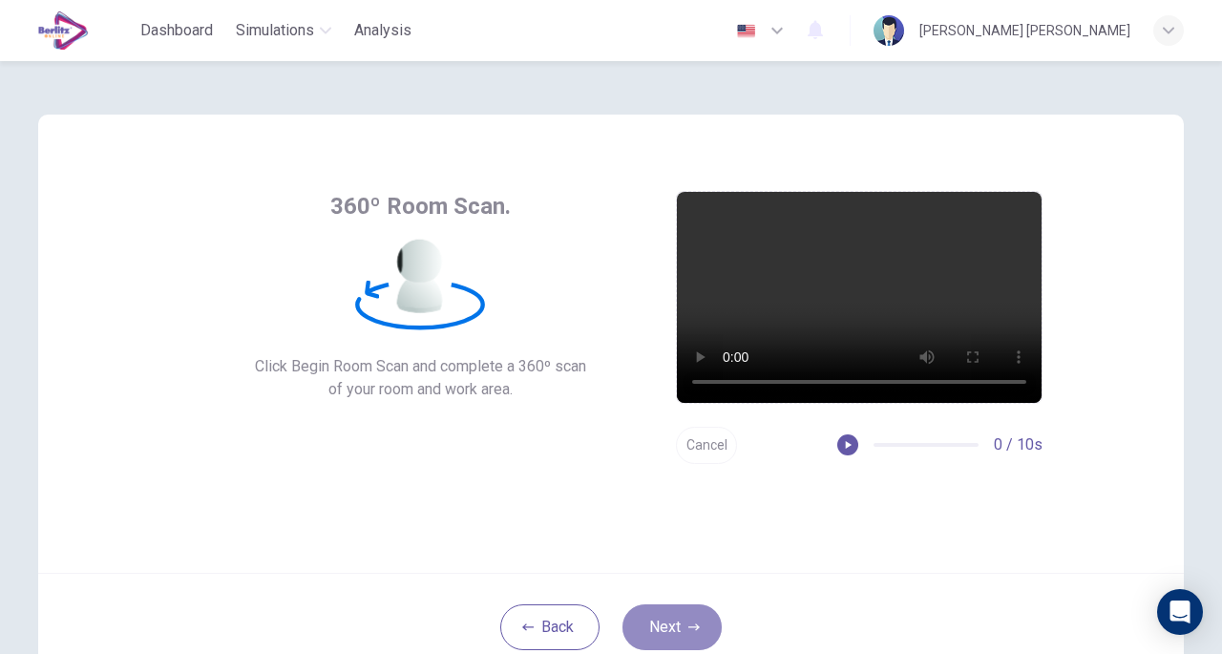
click at [678, 612] on button "Next" at bounding box center [671, 627] width 99 height 46
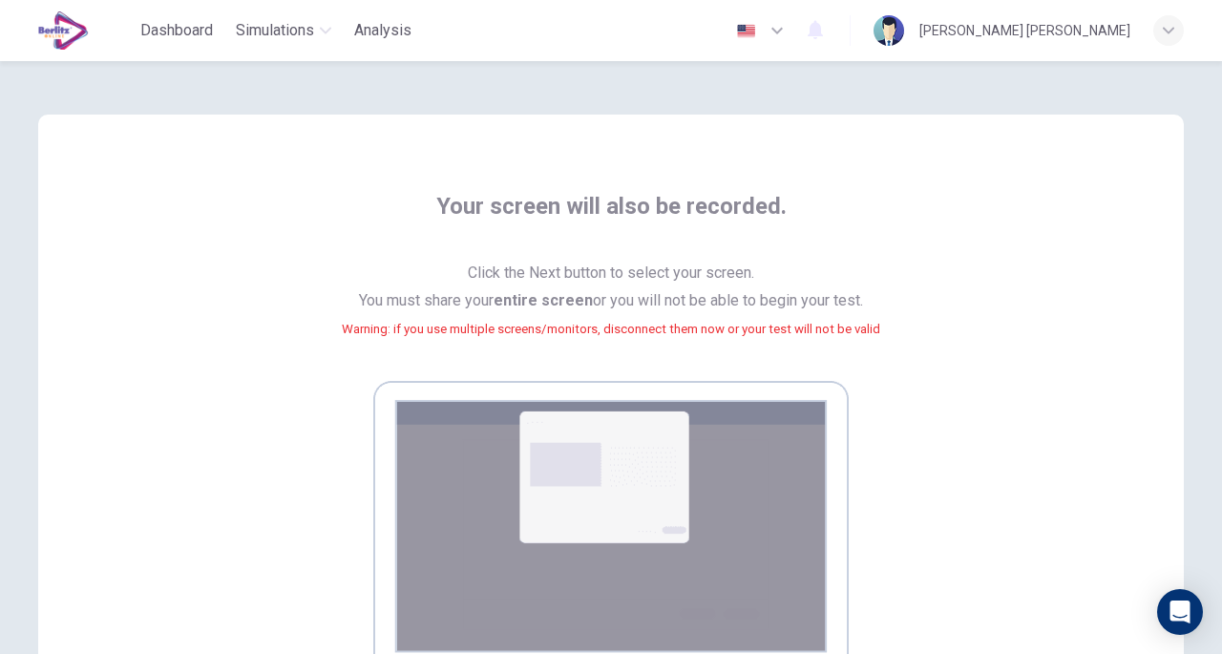
scroll to position [337, 0]
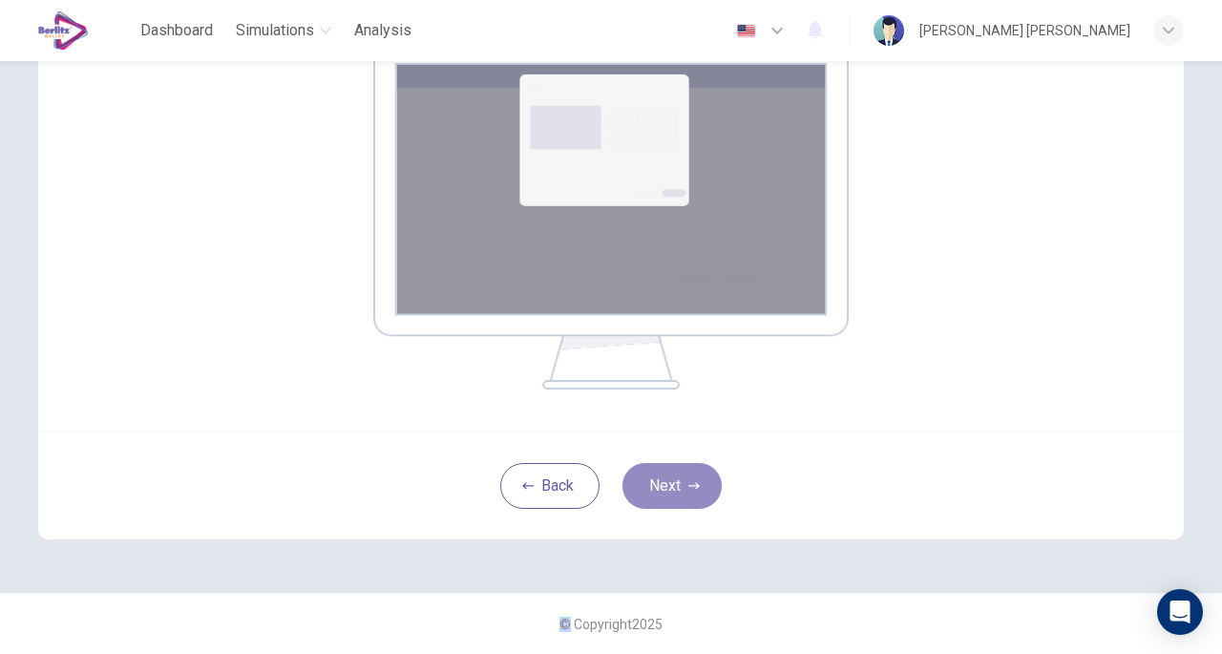
click at [675, 494] on button "Next" at bounding box center [671, 486] width 99 height 46
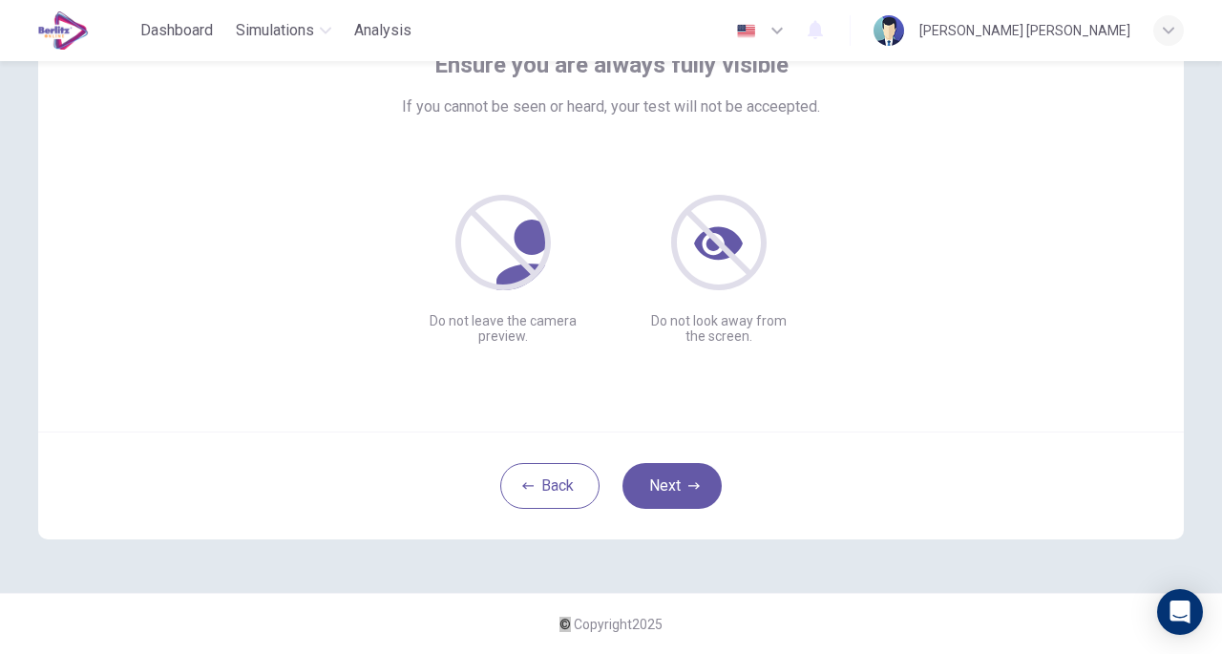
scroll to position [140, 0]
click at [684, 469] on button "Next" at bounding box center [671, 487] width 99 height 46
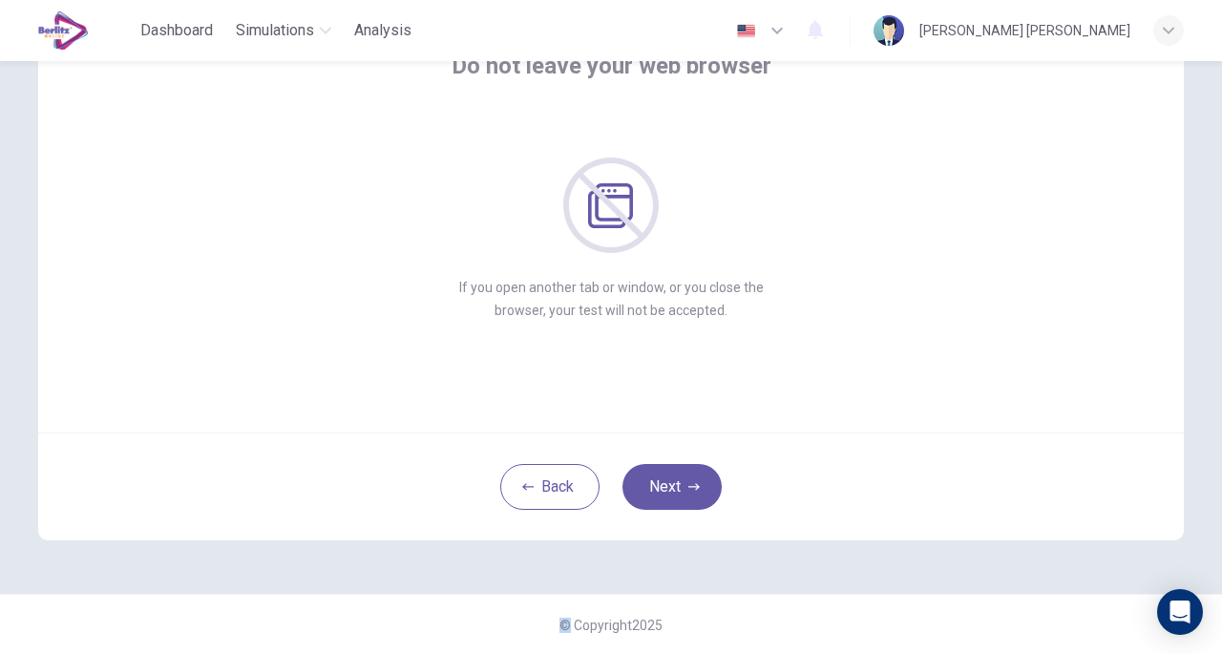
click at [684, 469] on button "Next" at bounding box center [671, 487] width 99 height 46
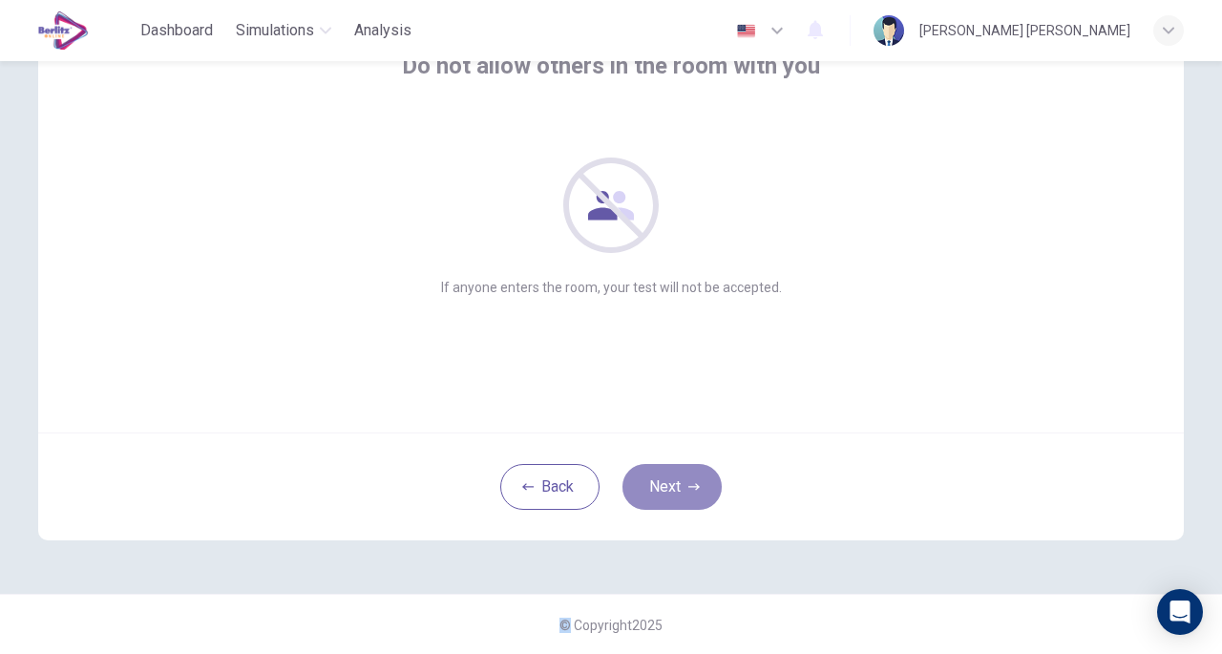
click at [684, 469] on button "Next" at bounding box center [671, 487] width 99 height 46
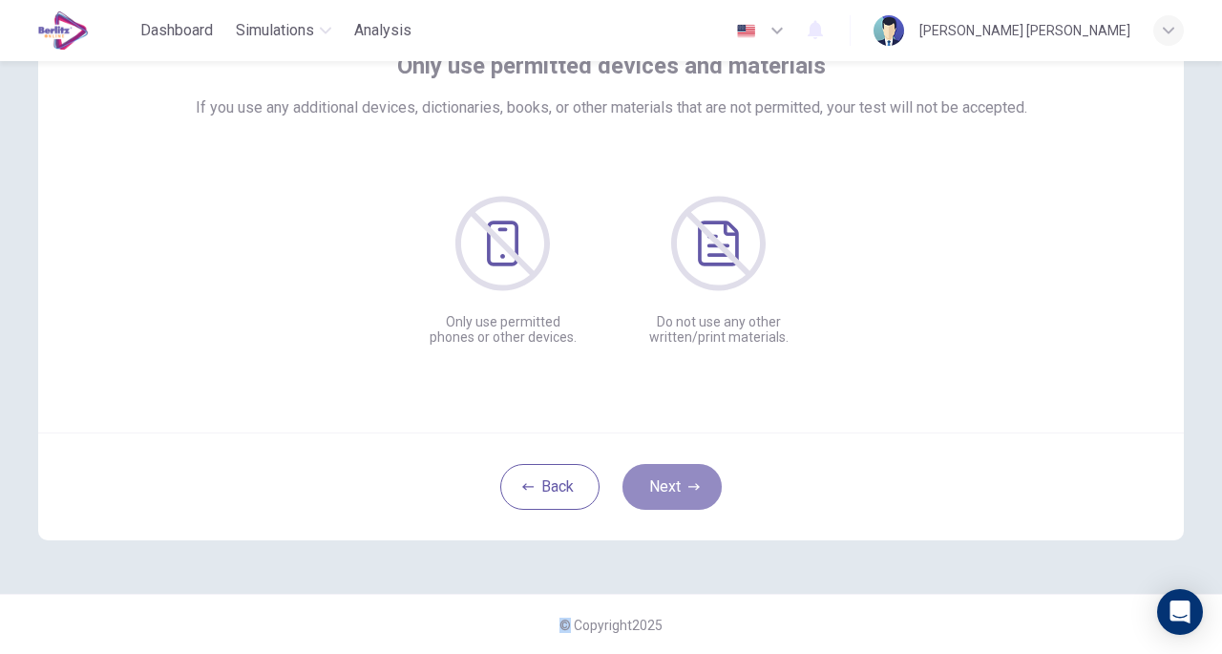
click at [684, 469] on button "Next" at bounding box center [671, 487] width 99 height 46
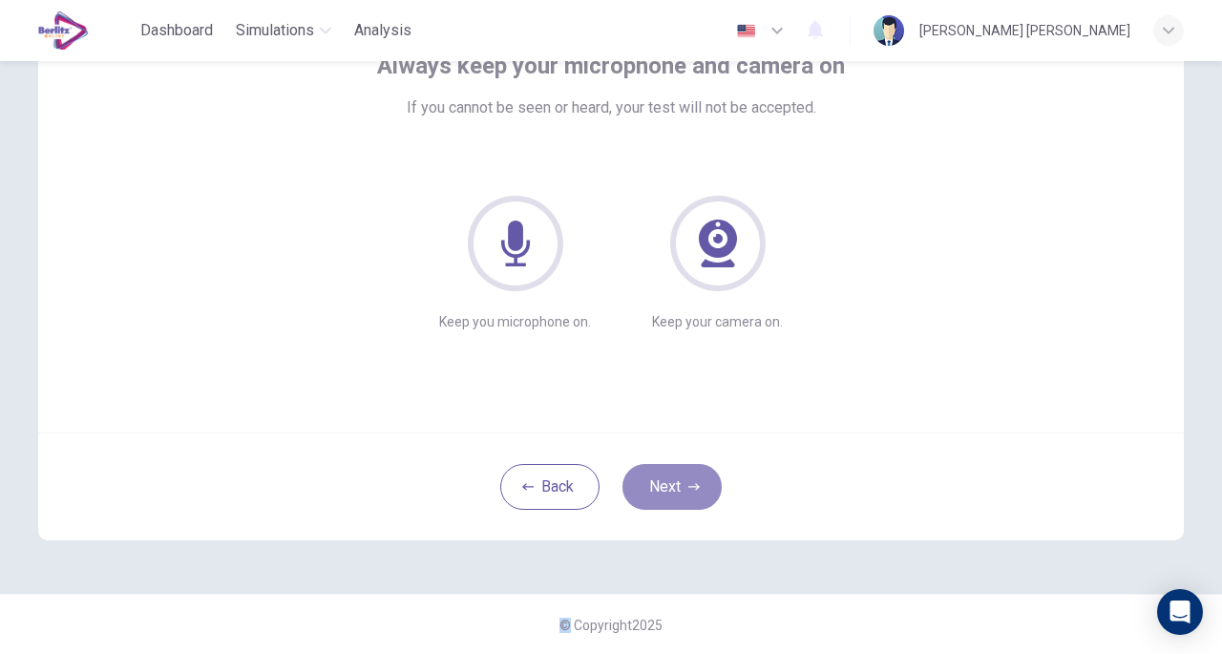
click at [684, 469] on button "Next" at bounding box center [671, 487] width 99 height 46
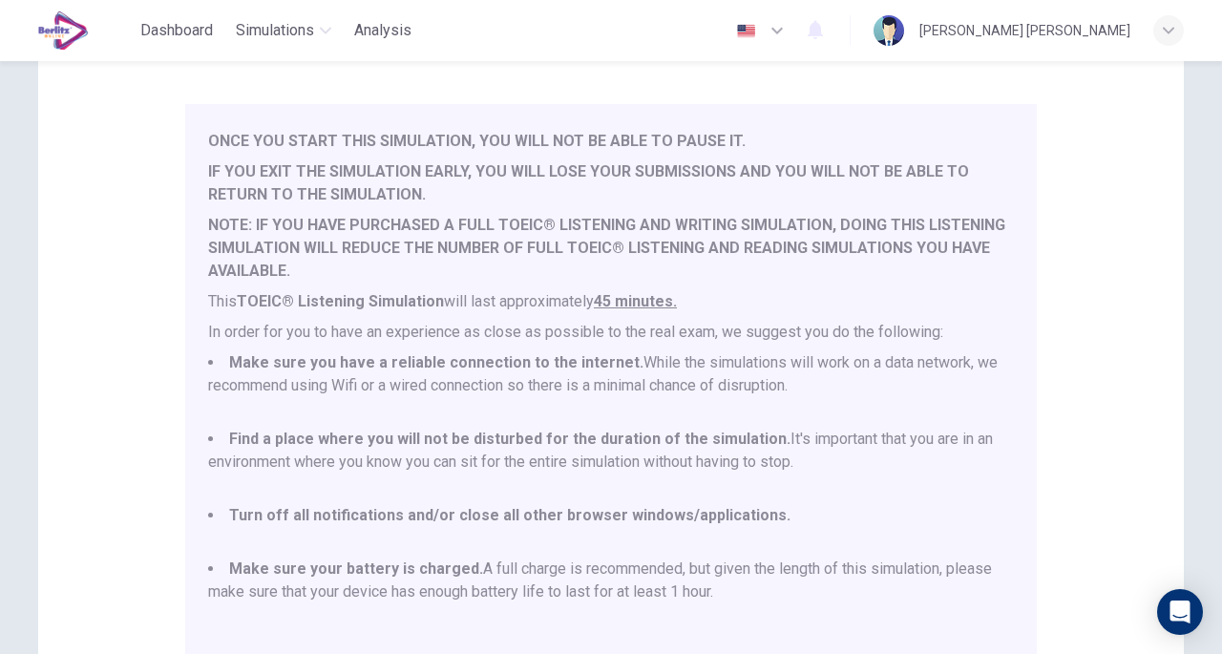
scroll to position [407, 0]
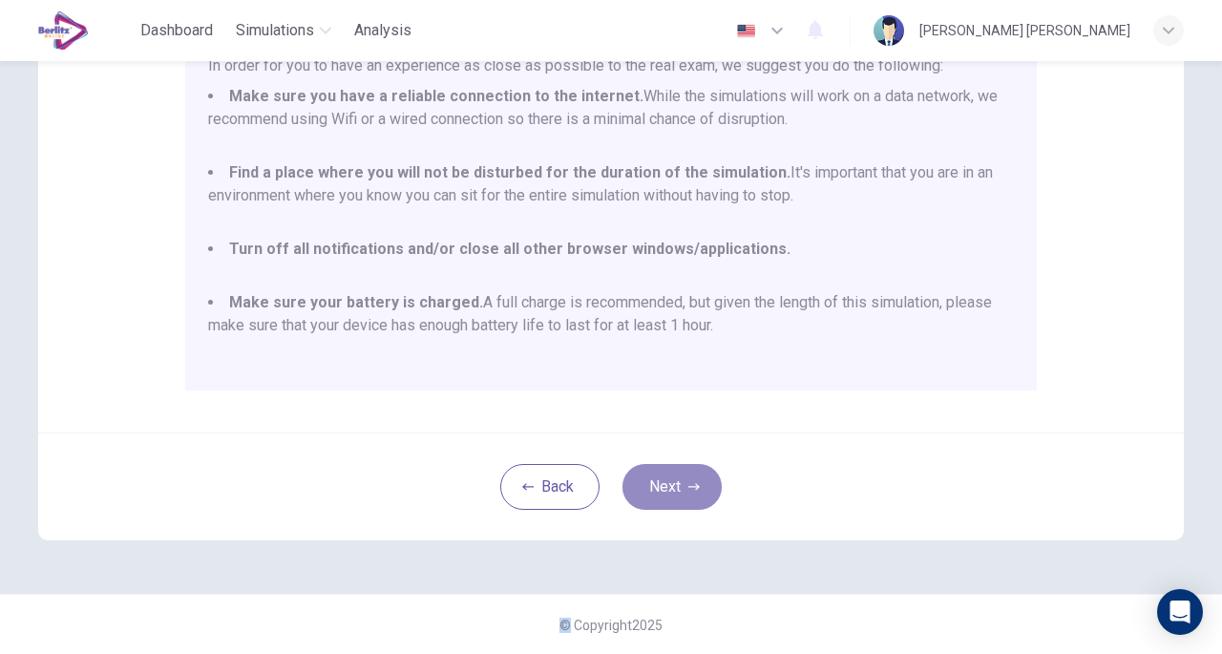
click at [671, 490] on button "Next" at bounding box center [671, 487] width 99 height 46
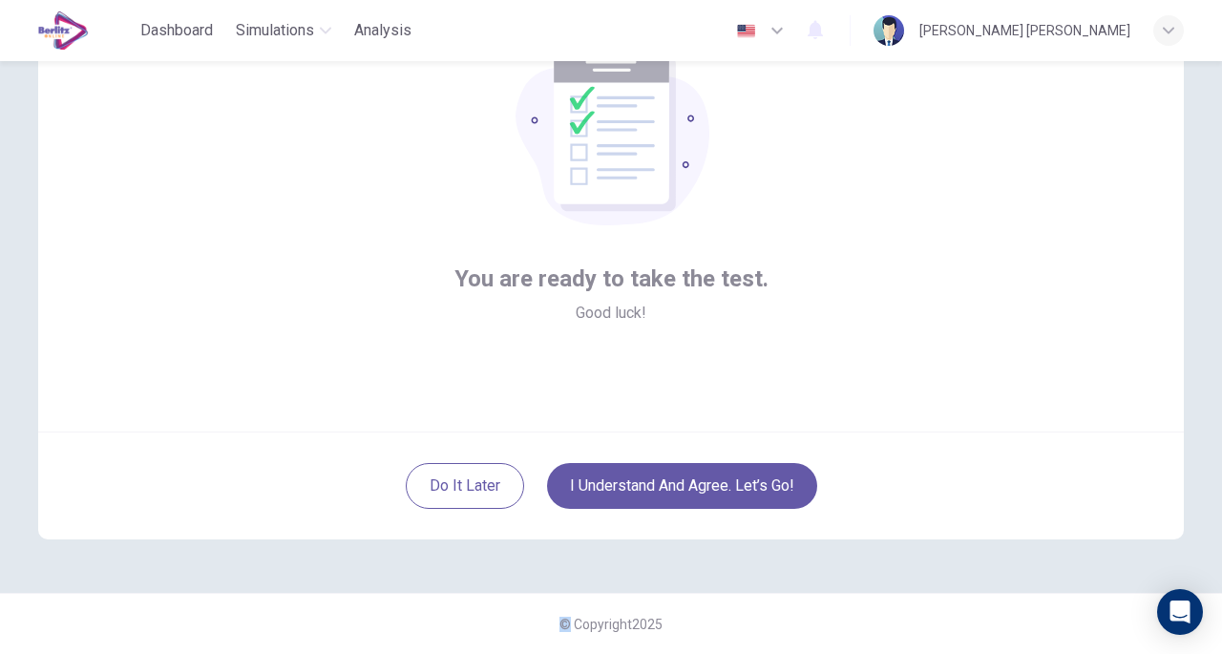
scroll to position [140, 0]
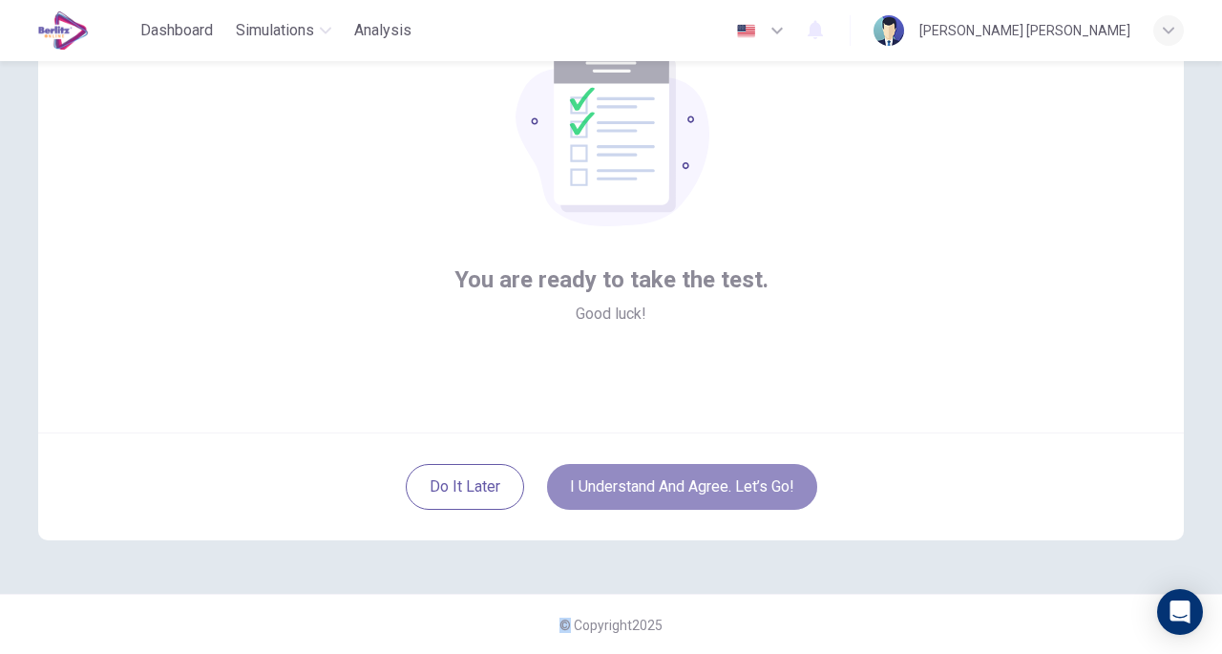
click at [667, 474] on button "I understand and agree. Let’s go!" at bounding box center [682, 487] width 270 height 46
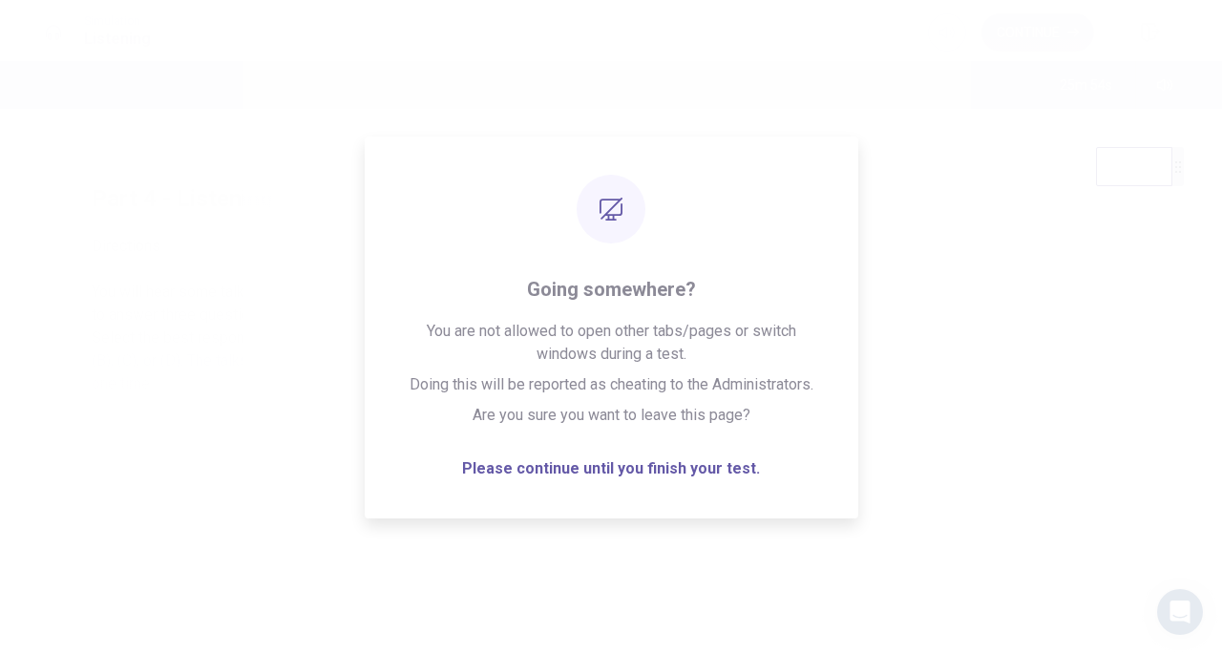
click at [646, 466] on div "Please wait... 100%" at bounding box center [611, 327] width 1222 height 654
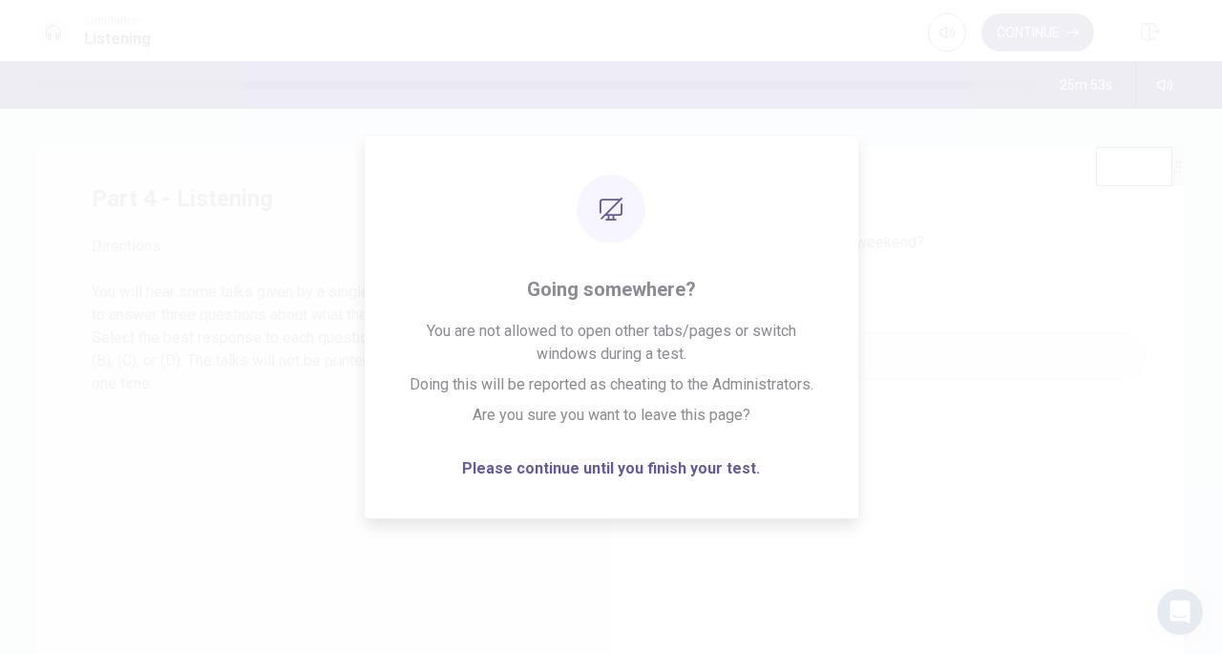
click at [936, 377] on div "A A sports tournament B A music festival C A holiday parade D An art show" at bounding box center [897, 379] width 496 height 191
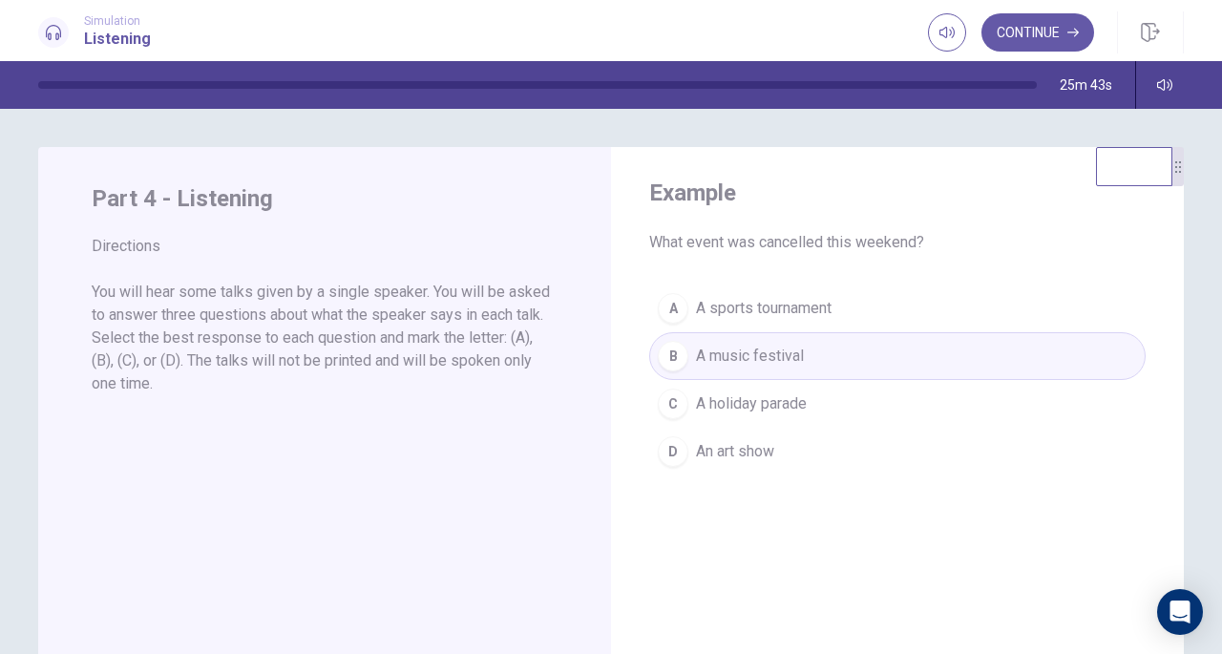
click at [1031, 31] on button "Continue" at bounding box center [1037, 32] width 113 height 38
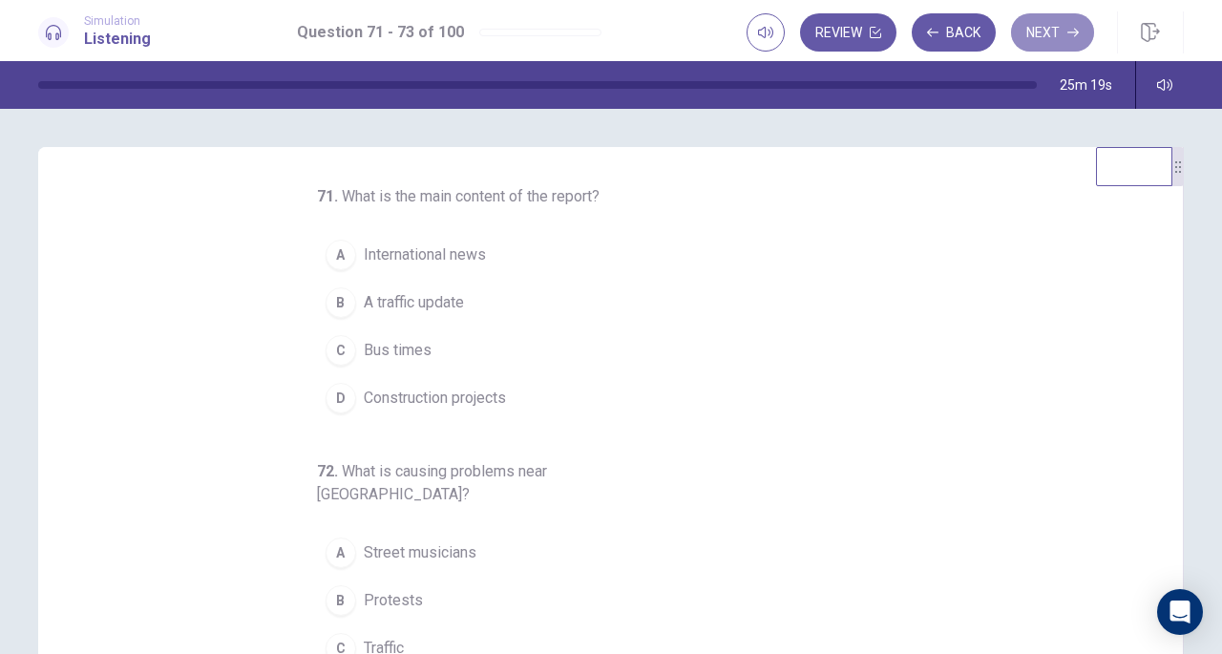
click at [1035, 45] on button "Next" at bounding box center [1052, 32] width 83 height 38
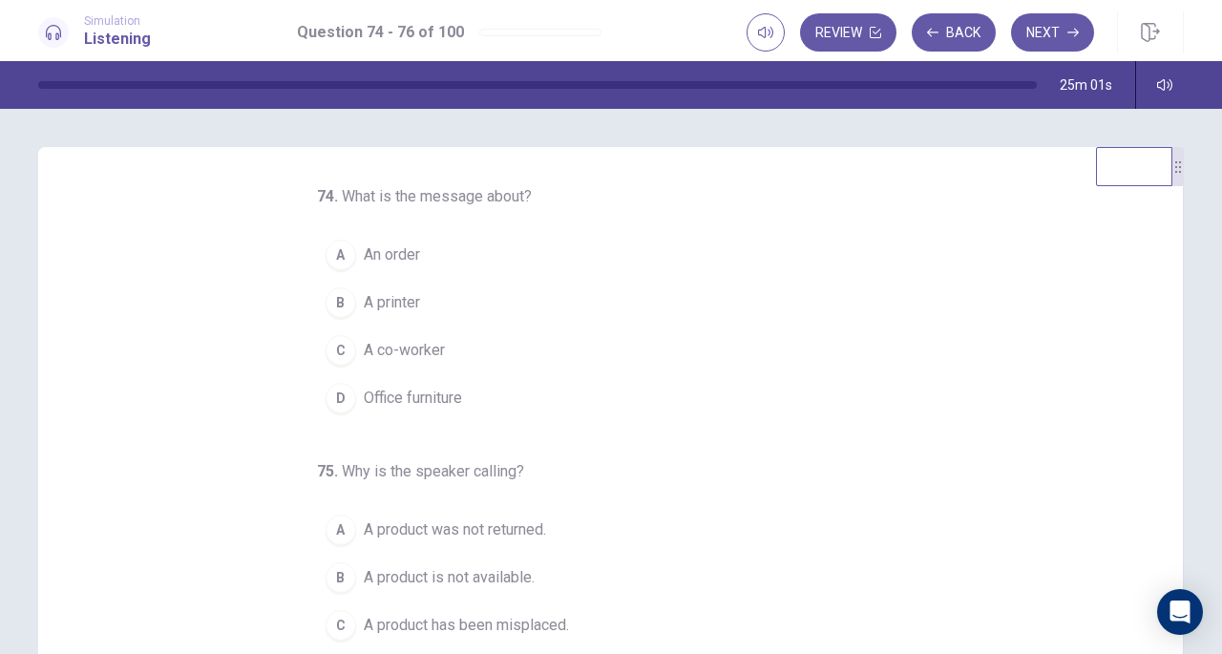
click at [942, 32] on button "Back" at bounding box center [954, 32] width 84 height 38
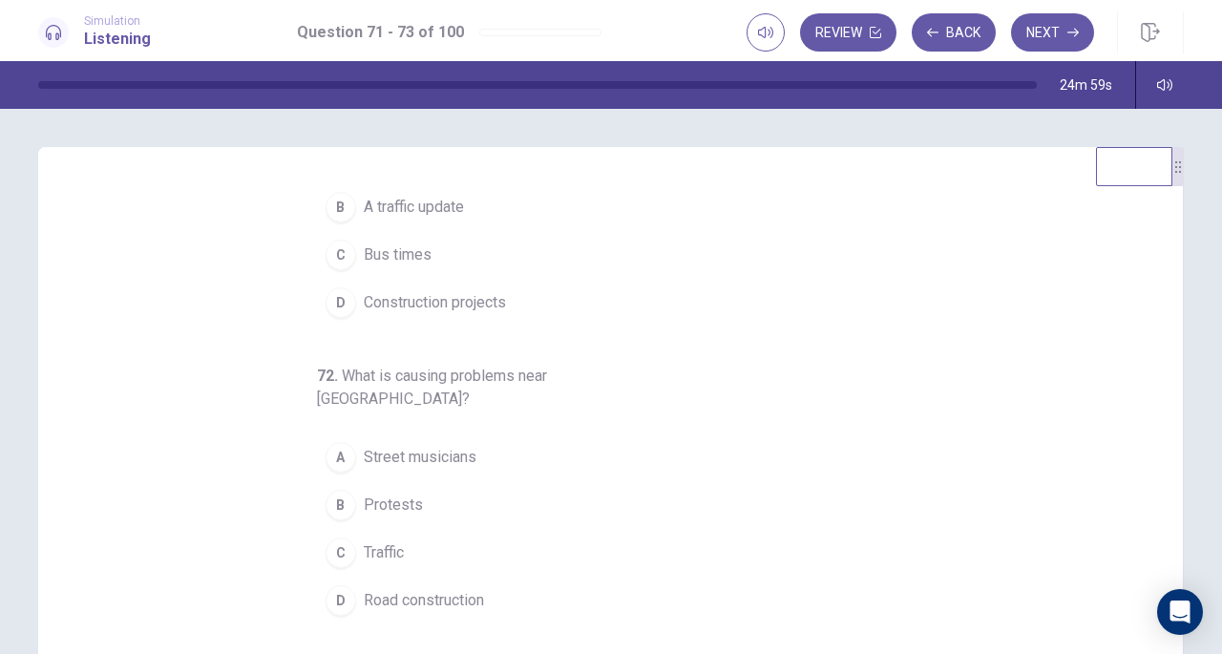
scroll to position [189, 0]
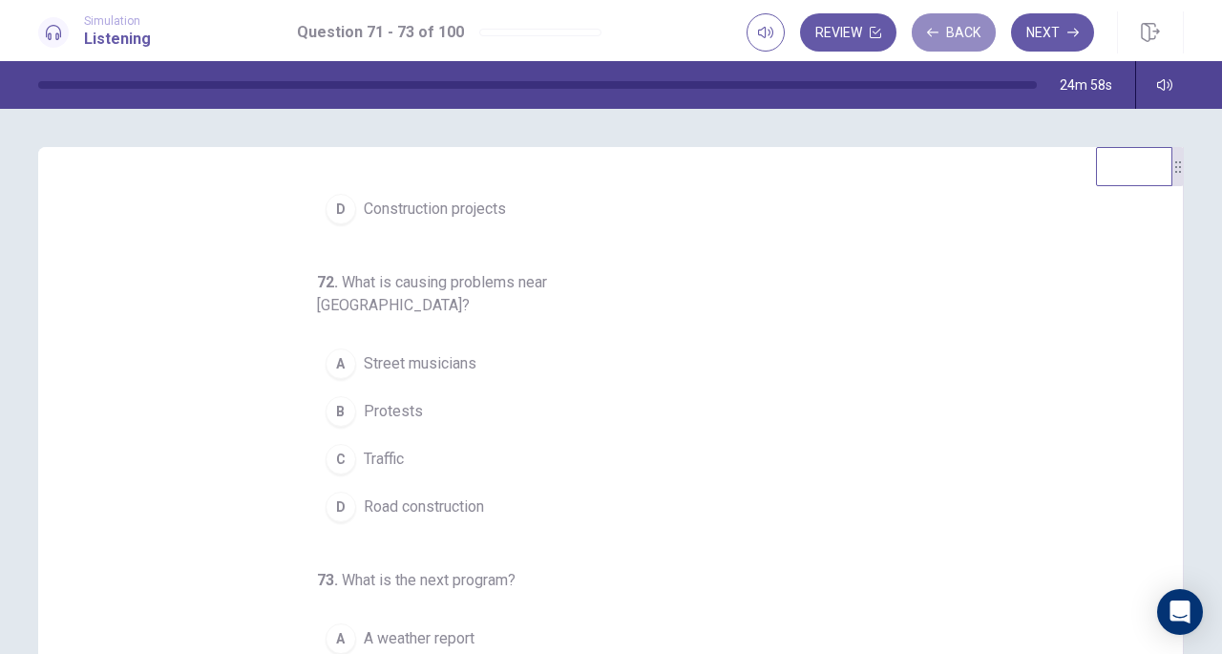
click at [945, 36] on button "Back" at bounding box center [954, 32] width 84 height 38
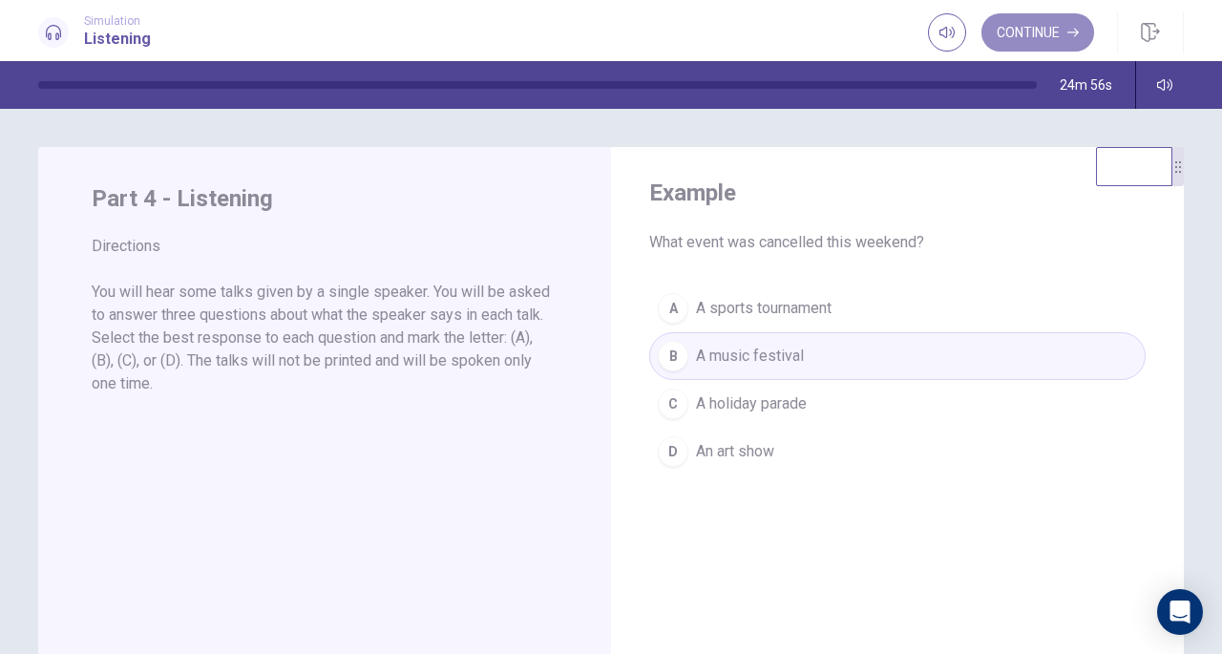
click at [1031, 27] on button "Continue" at bounding box center [1037, 32] width 113 height 38
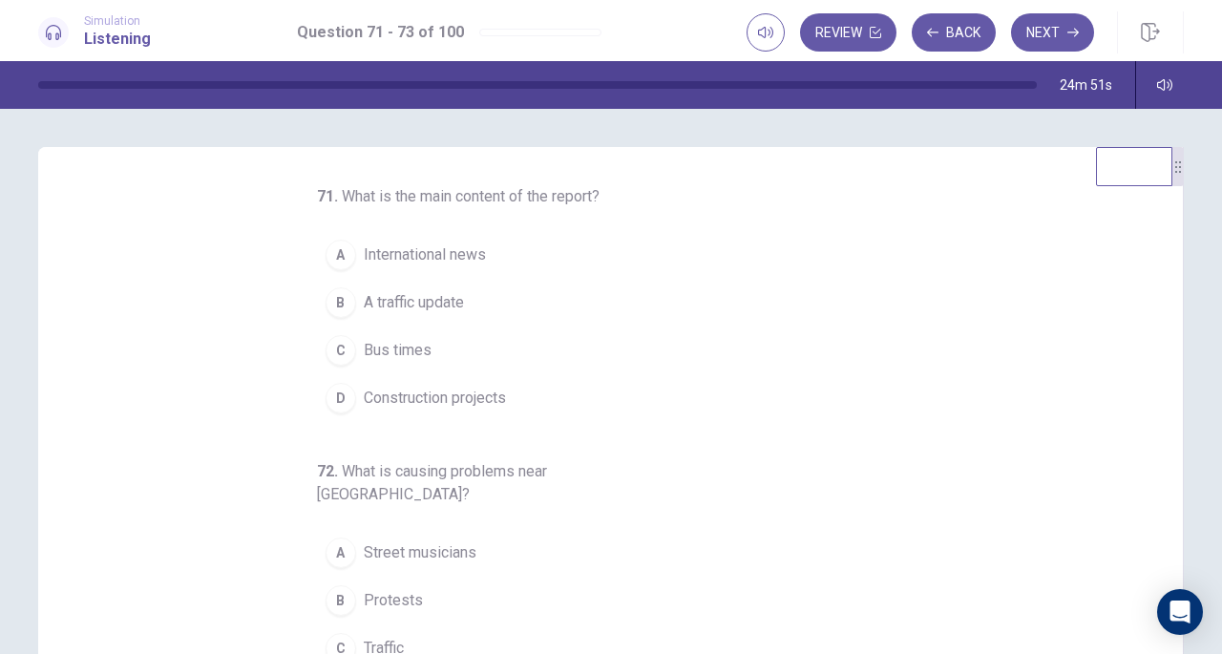
scroll to position [1, 0]
click at [1030, 32] on button "Next" at bounding box center [1052, 32] width 83 height 38
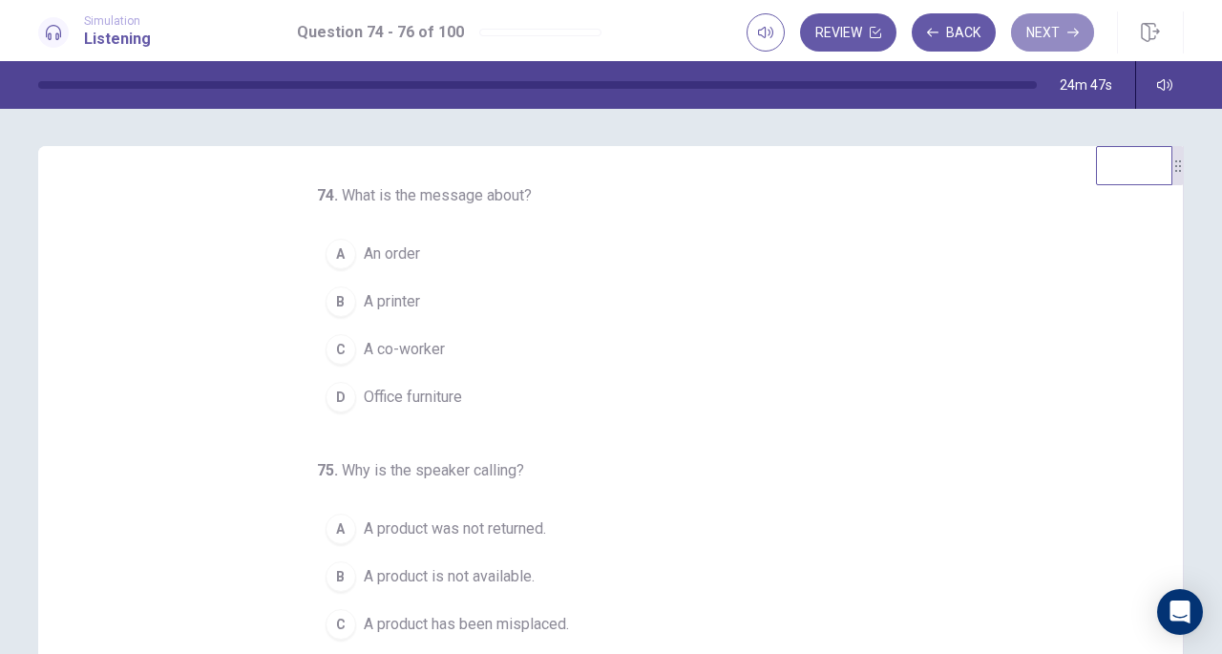
click at [1030, 32] on button "Next" at bounding box center [1052, 32] width 83 height 38
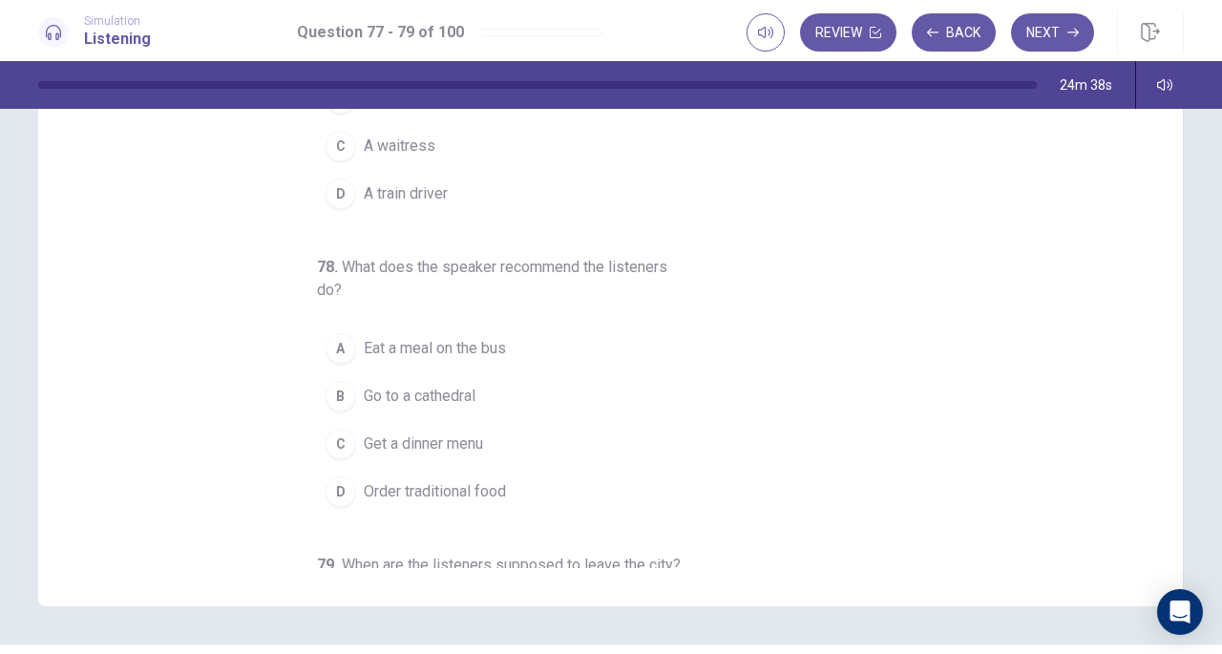
scroll to position [0, 0]
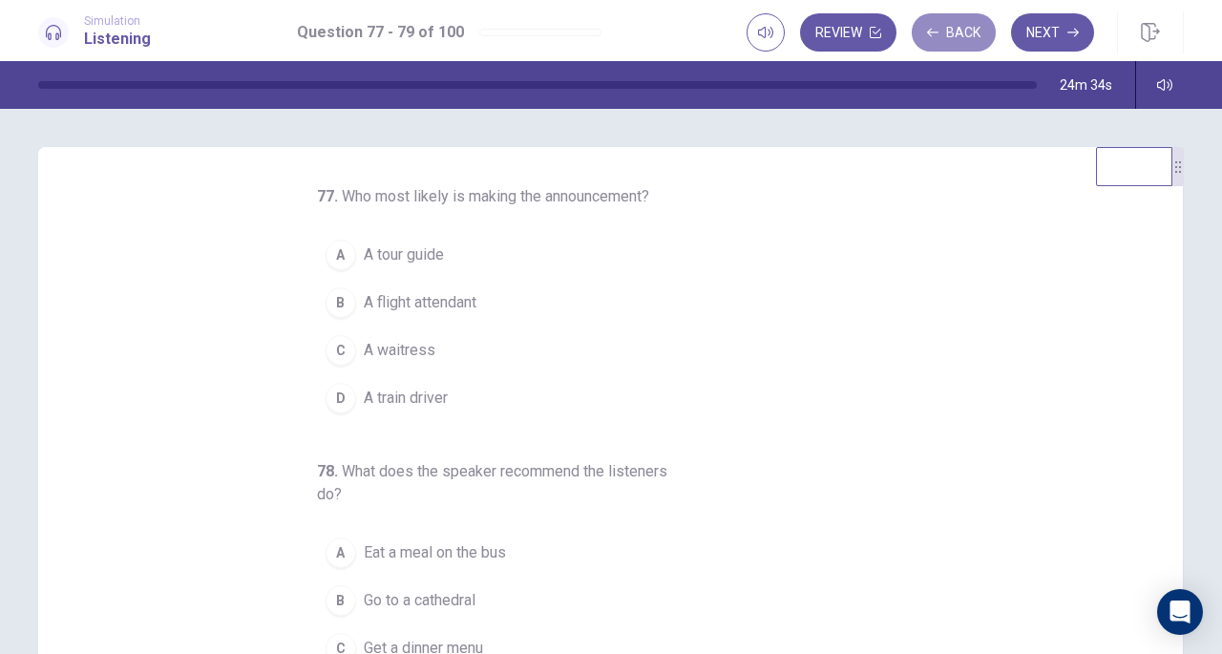
click at [956, 28] on button "Back" at bounding box center [954, 32] width 84 height 38
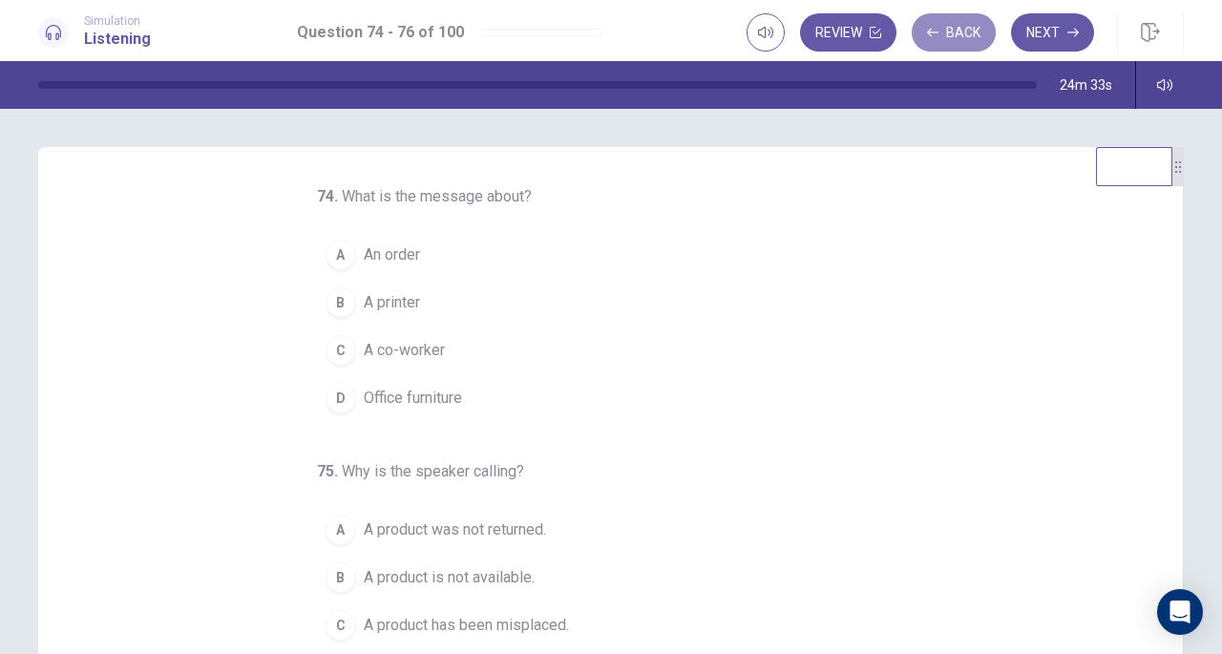
click at [945, 33] on button "Back" at bounding box center [954, 32] width 84 height 38
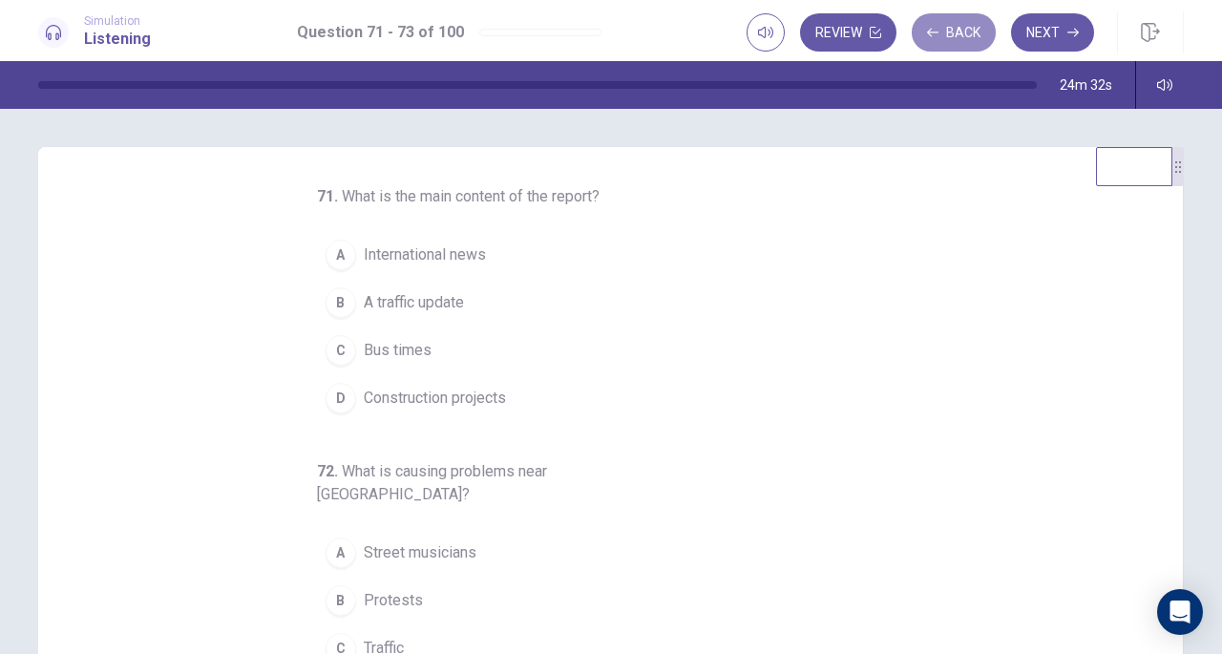
click at [945, 33] on button "Back" at bounding box center [954, 32] width 84 height 38
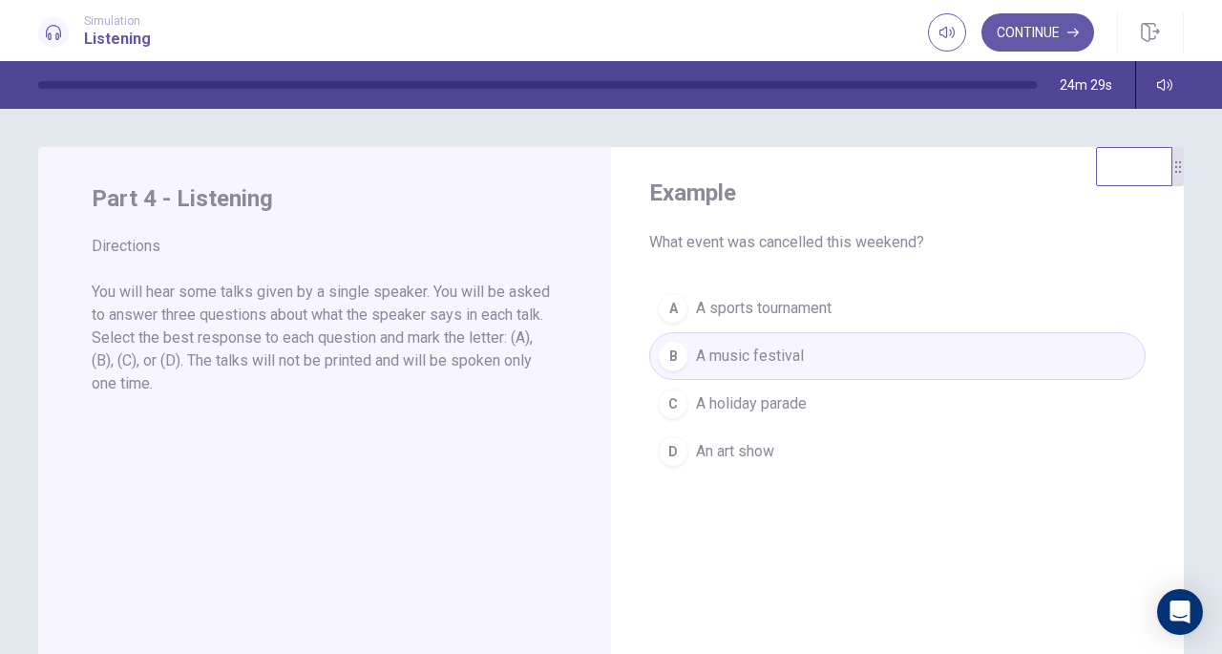
click at [623, 145] on div "Example What event was cancelled this weekend? A A sports tournament B A music …" at bounding box center [611, 381] width 1222 height 545
click at [185, 47] on div "Simulation Listening Continue" at bounding box center [611, 32] width 1207 height 42
click at [718, 159] on div "Example What event was cancelled this weekend? A A sports tournament B A music …" at bounding box center [897, 326] width 573 height 359
click at [894, 319] on div "A A sports tournament B A music festival C A holiday parade D An art show" at bounding box center [897, 379] width 496 height 191
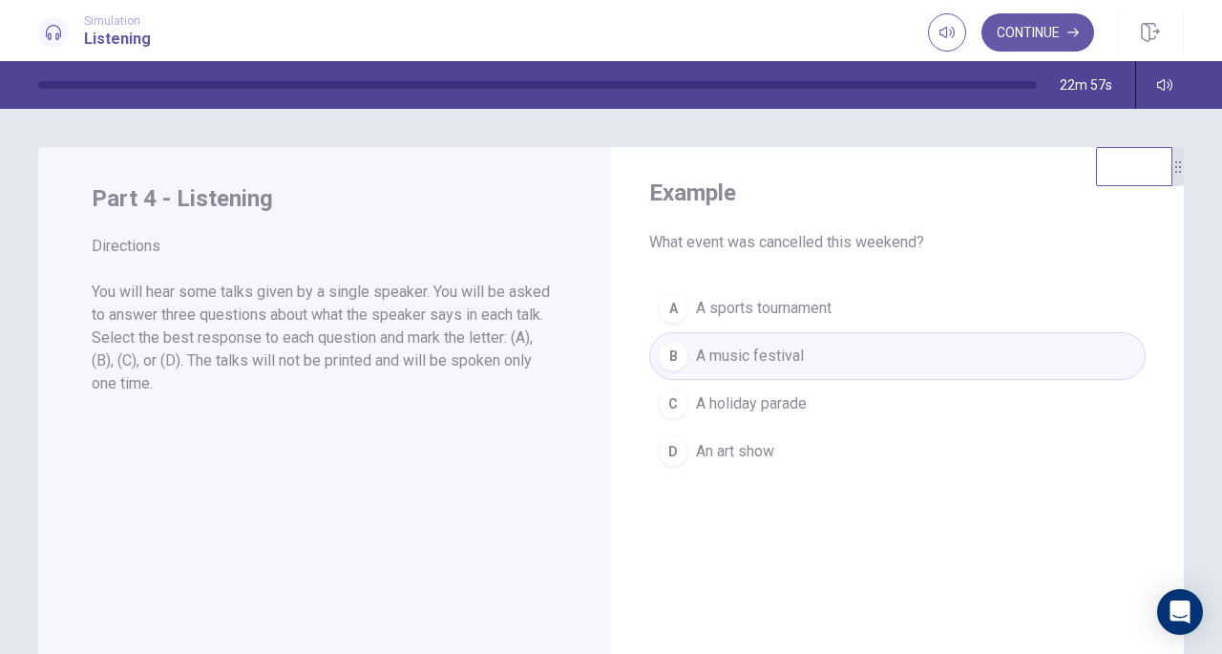
click at [1030, 39] on button "Continue" at bounding box center [1037, 32] width 113 height 38
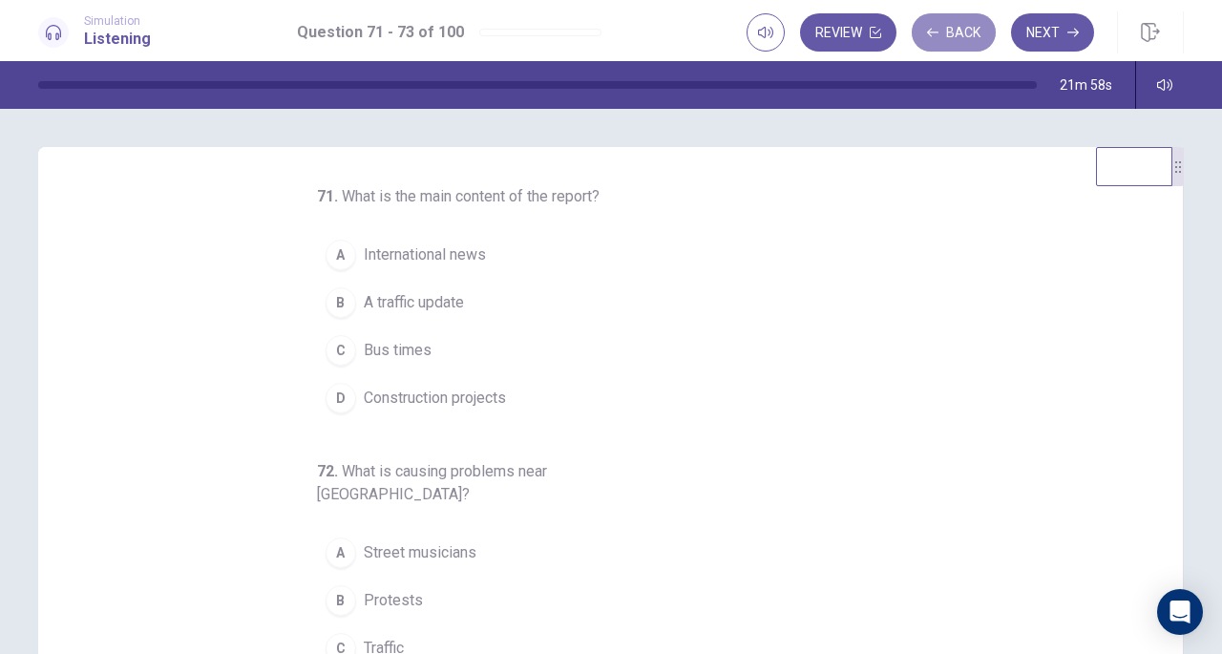
click at [945, 27] on button "Back" at bounding box center [954, 32] width 84 height 38
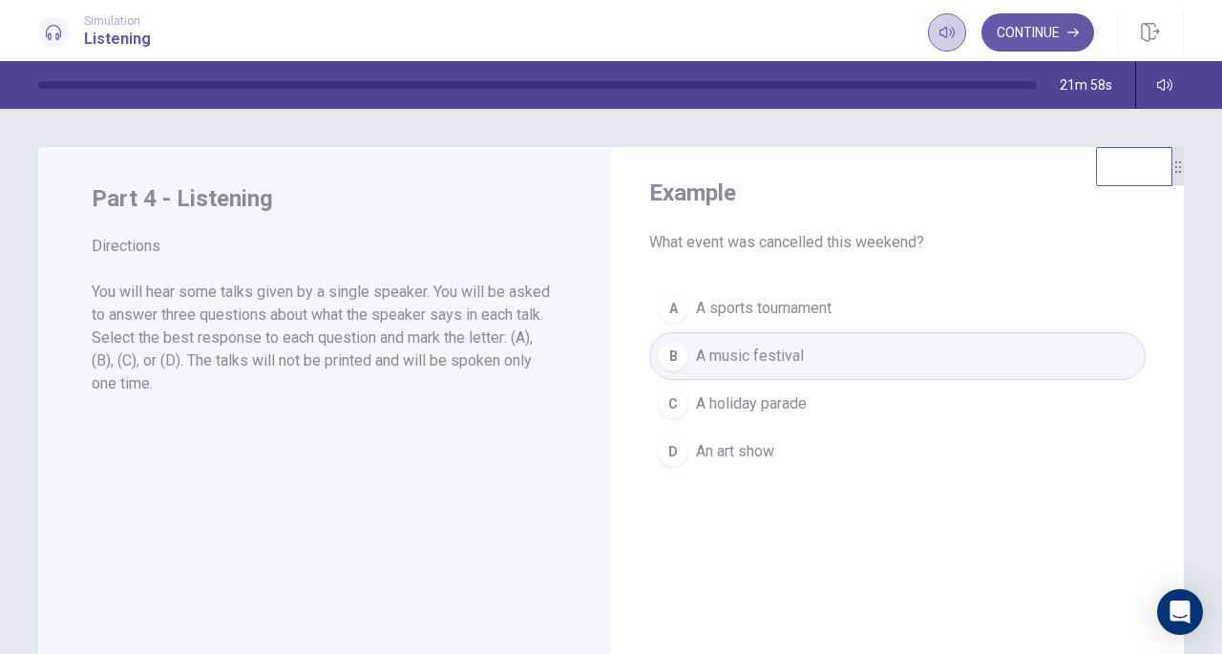
click at [945, 27] on icon "button" at bounding box center [946, 32] width 15 height 11
drag, startPoint x: 945, startPoint y: 27, endPoint x: 791, endPoint y: 26, distance: 153.7
click at [791, 26] on div "Simulation Listening Continue" at bounding box center [611, 32] width 1207 height 42
click at [531, 45] on div "Simulation Listening Continue" at bounding box center [611, 32] width 1207 height 42
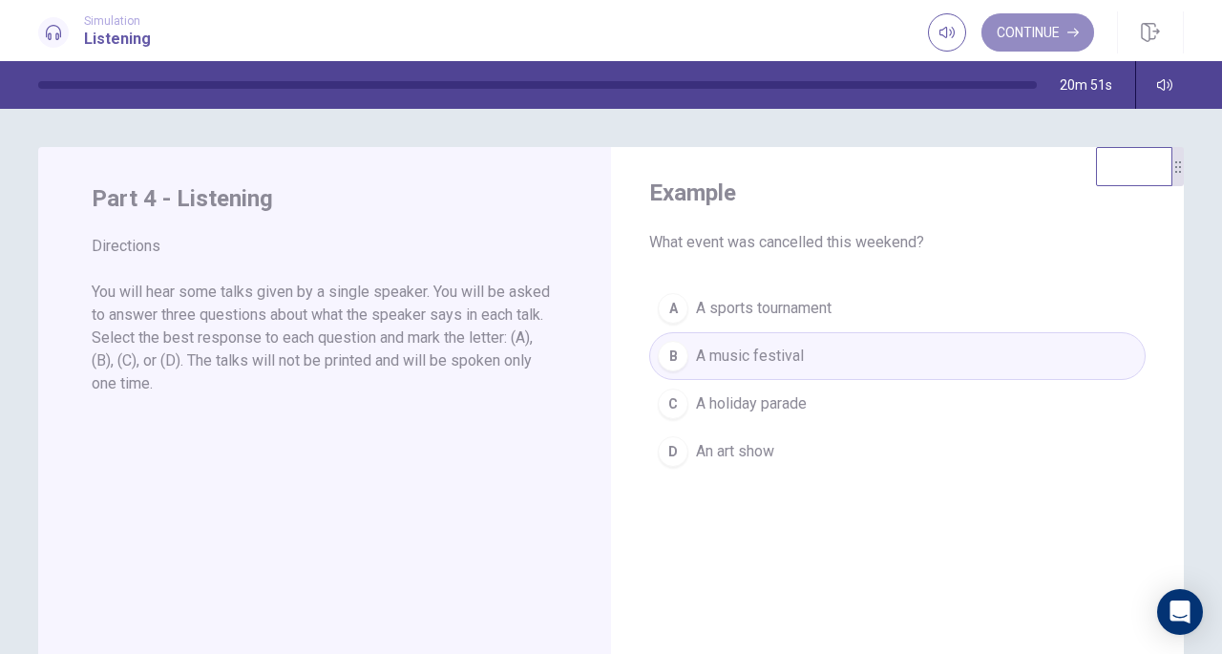
click at [1004, 41] on button "Continue" at bounding box center [1037, 32] width 113 height 38
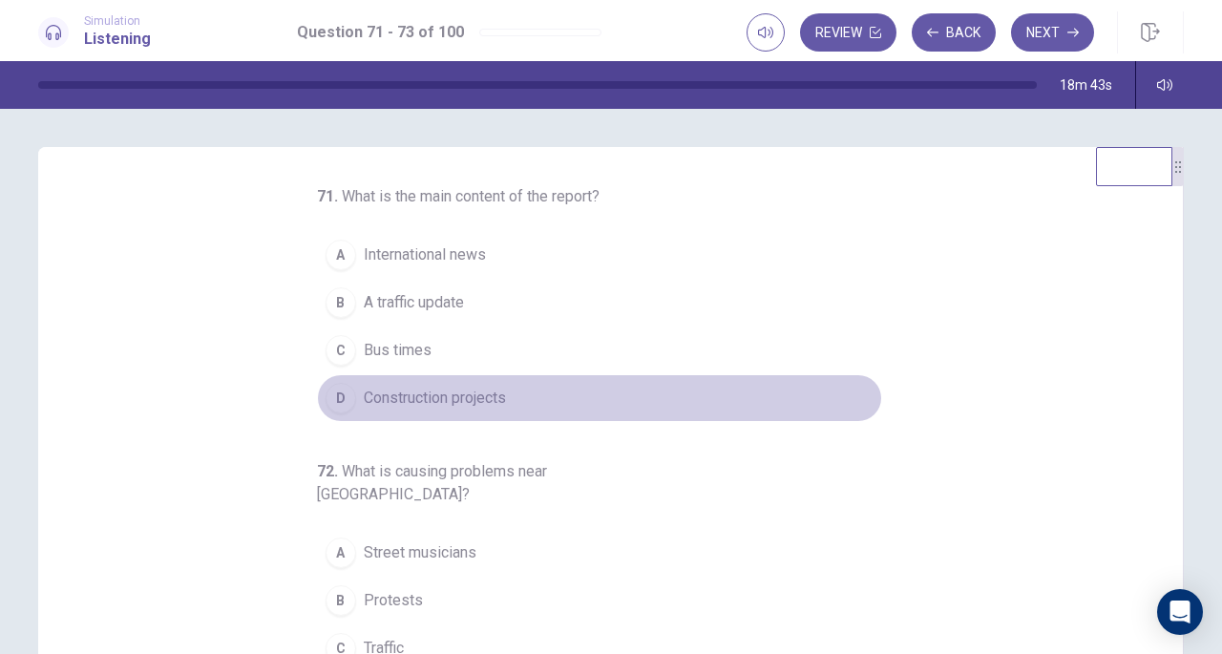
click at [842, 401] on button "D Construction projects" at bounding box center [599, 398] width 565 height 48
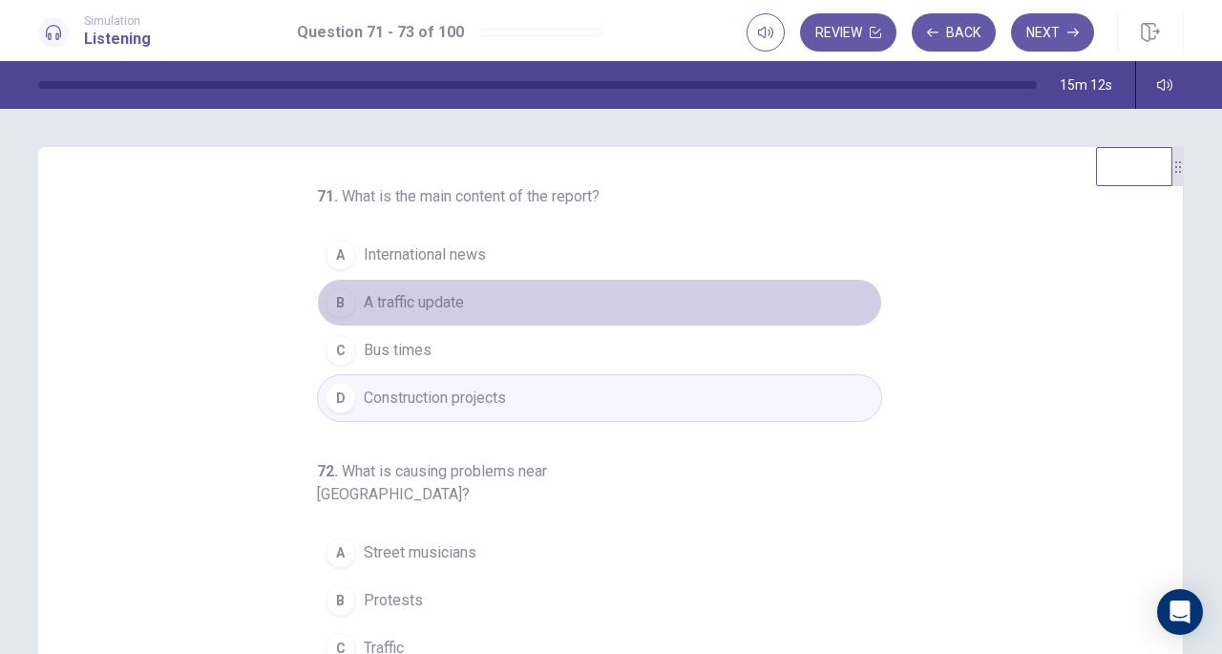
click at [546, 281] on button "B A traffic update" at bounding box center [599, 303] width 565 height 48
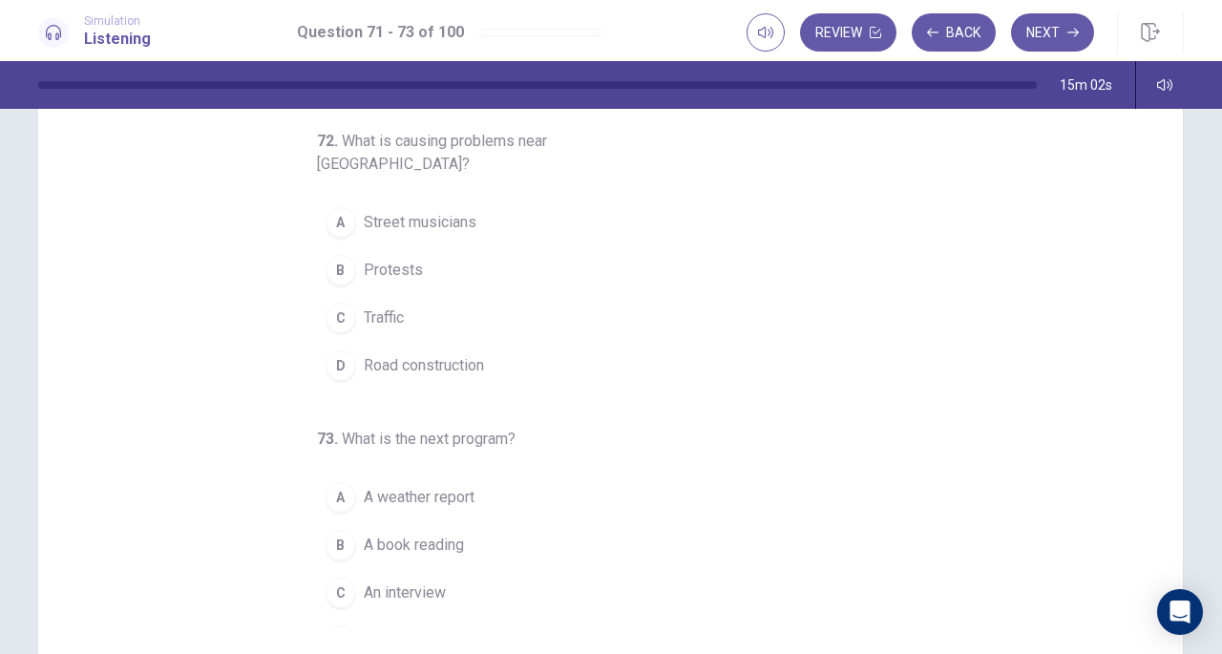
scroll to position [140, 0]
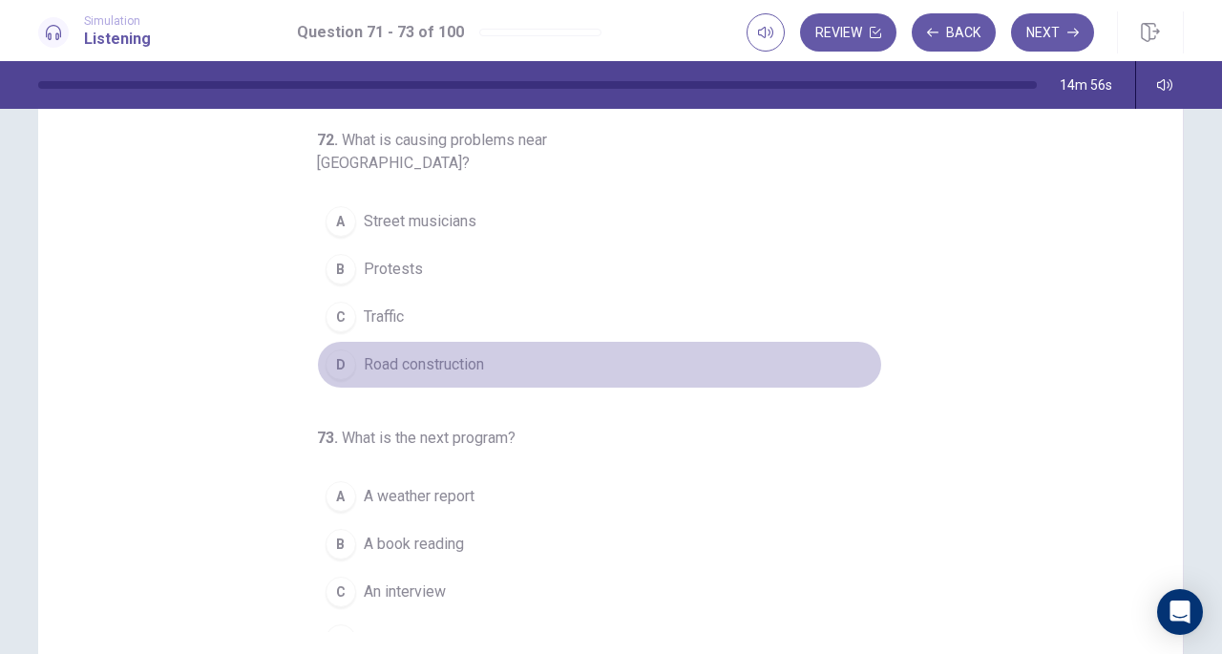
click at [321, 348] on button "D Road construction" at bounding box center [599, 365] width 565 height 48
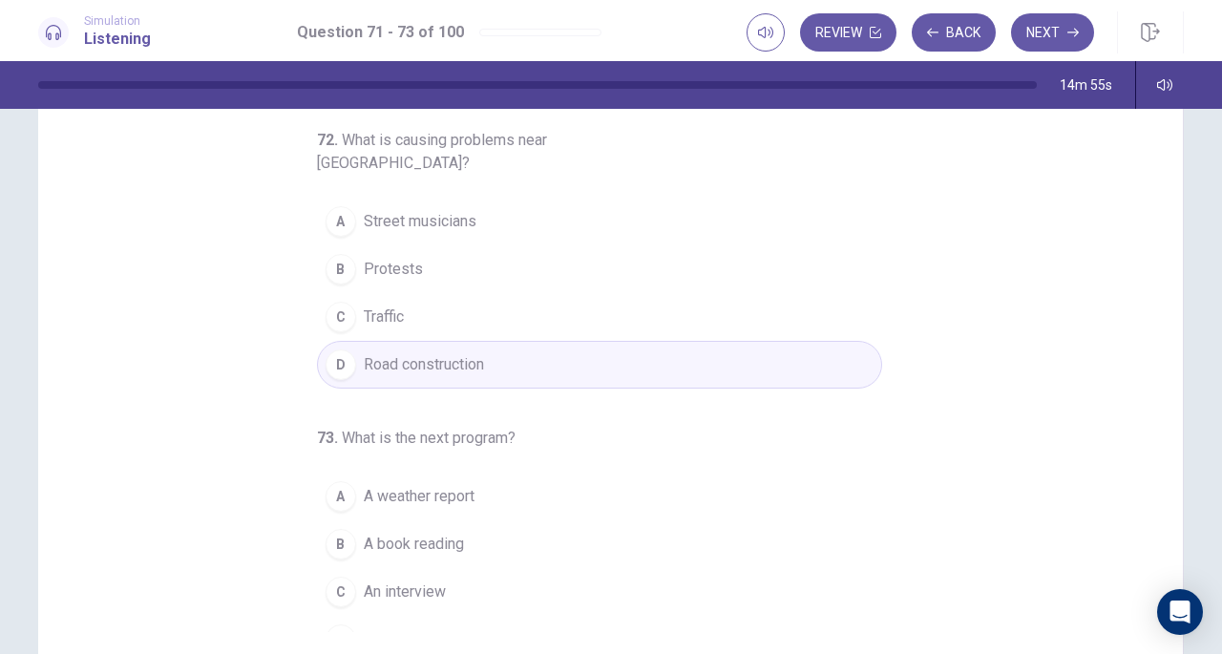
scroll to position [256, 0]
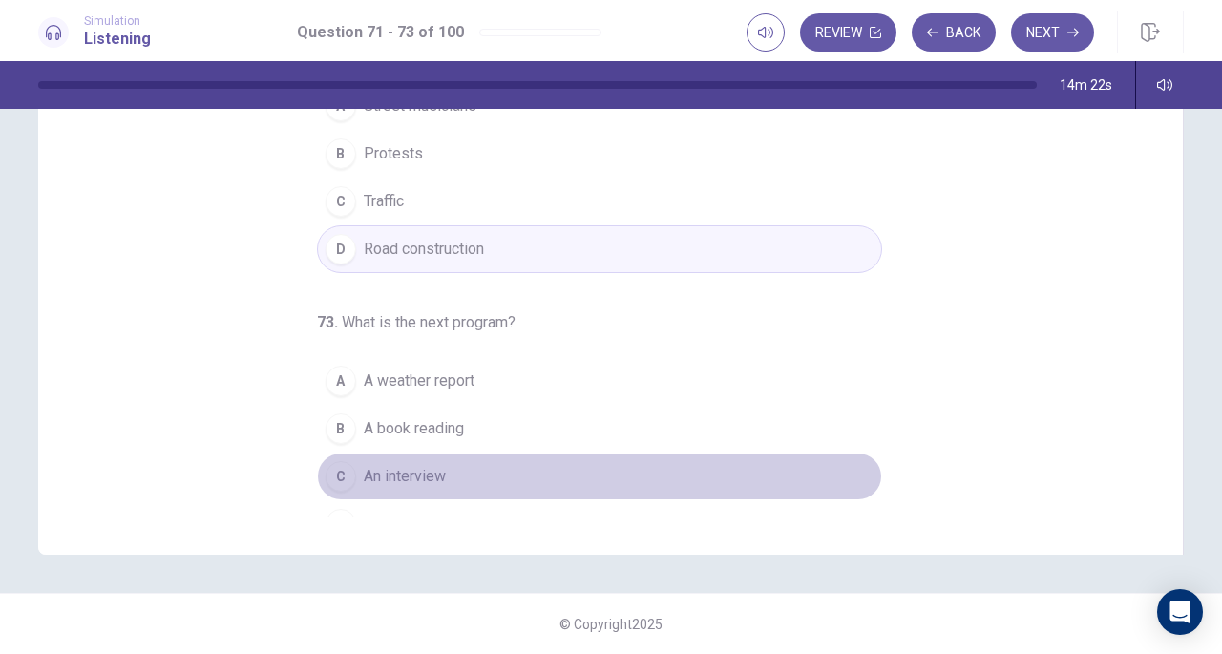
click at [421, 465] on span "An interview" at bounding box center [405, 476] width 82 height 23
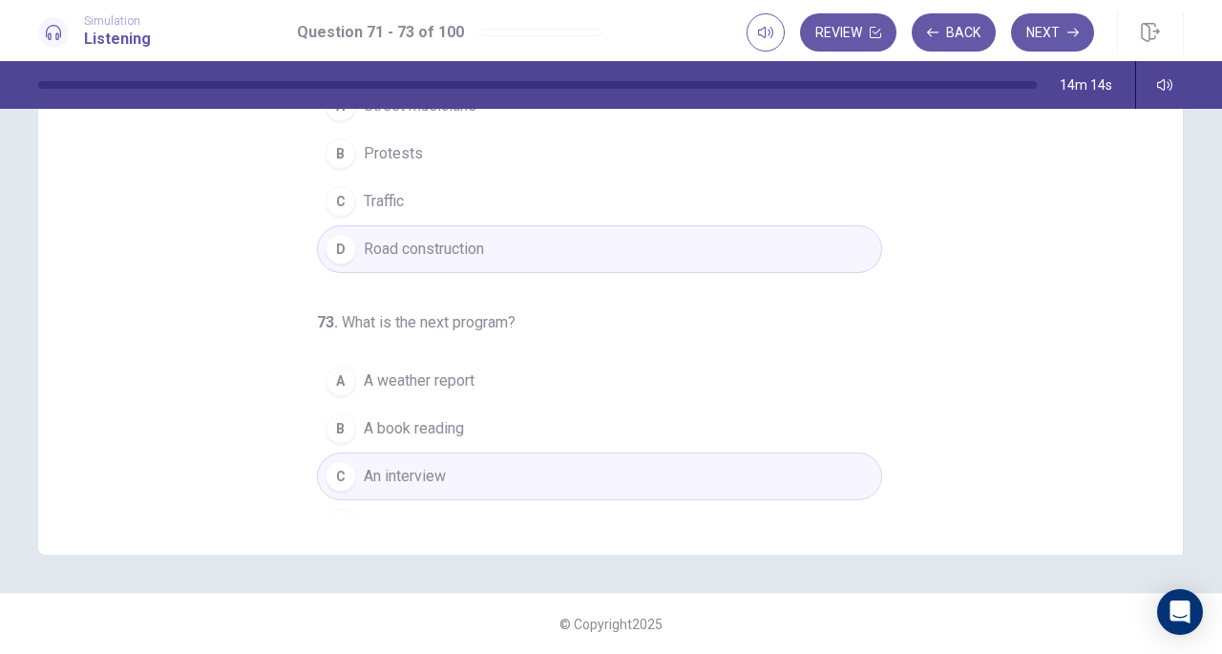
click at [1048, 33] on button "Next" at bounding box center [1052, 32] width 83 height 38
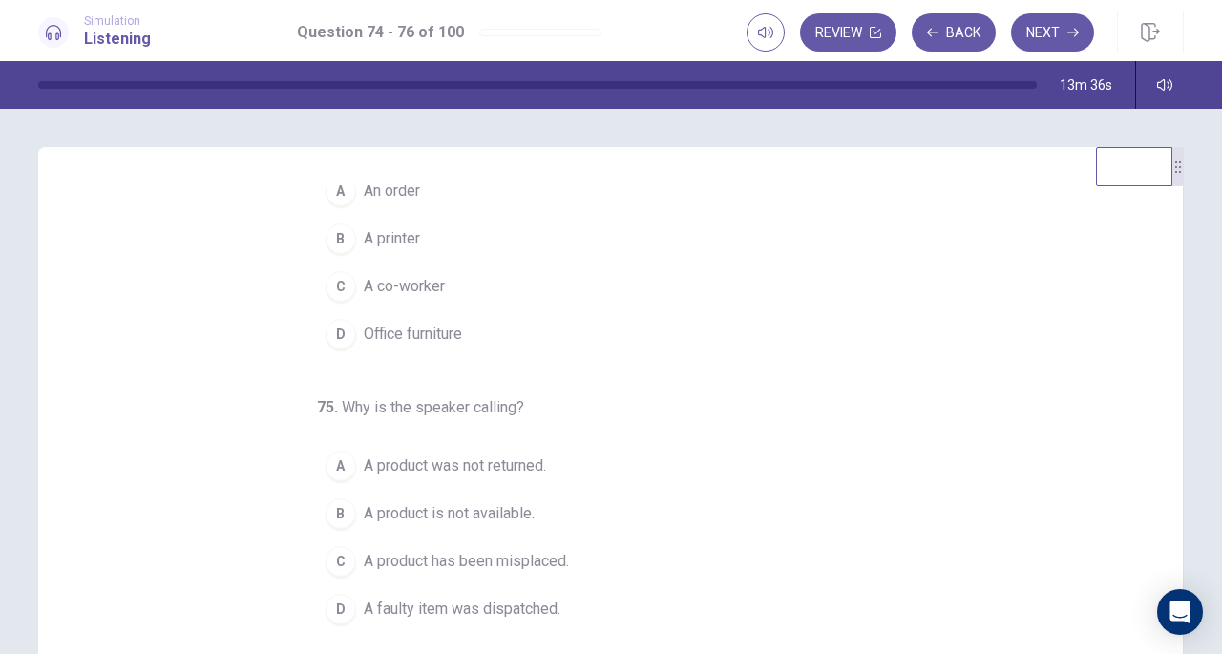
scroll to position [65, 0]
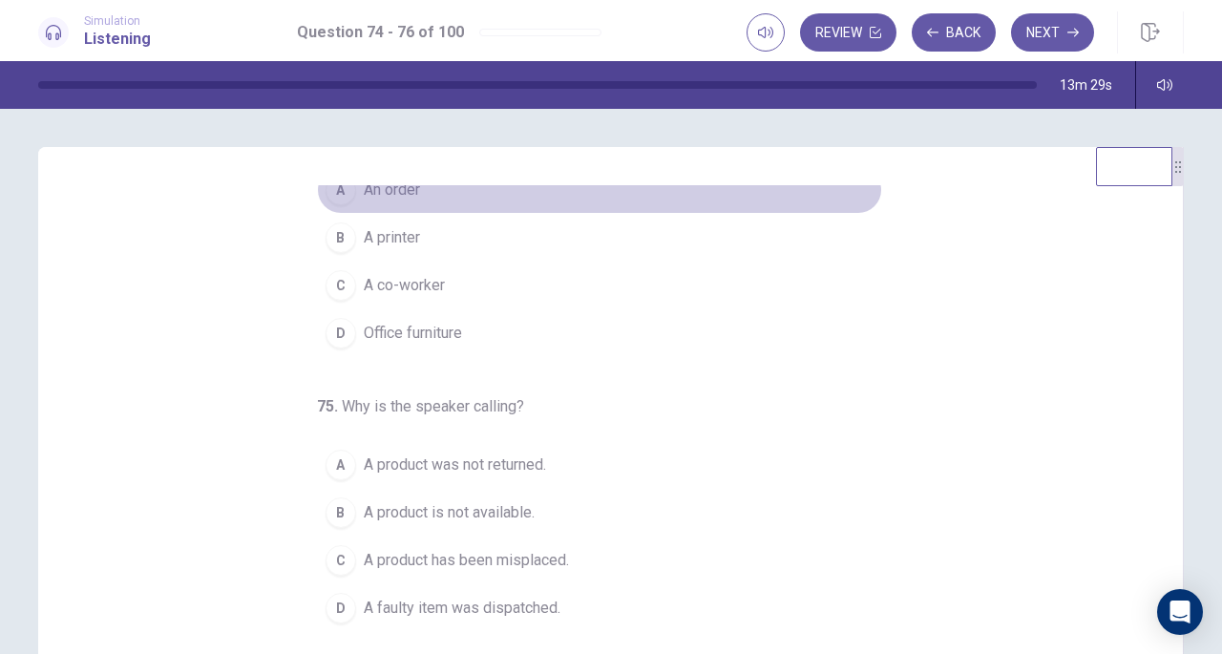
click at [332, 203] on div "A" at bounding box center [341, 190] width 31 height 31
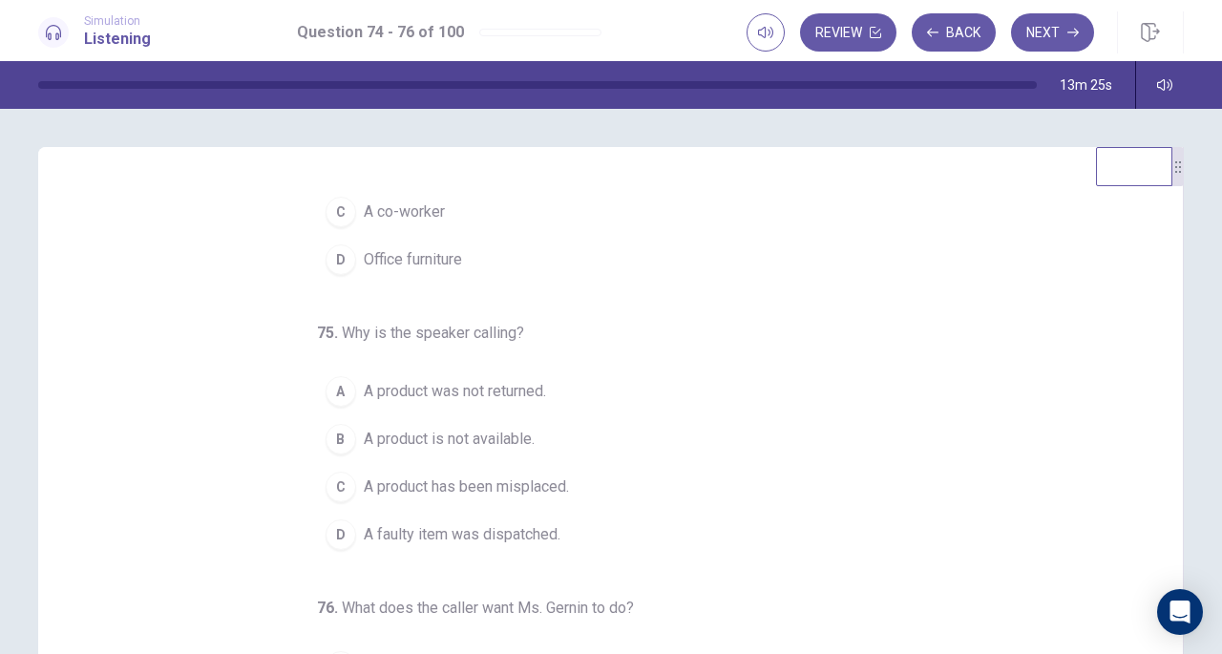
scroll to position [191, 0]
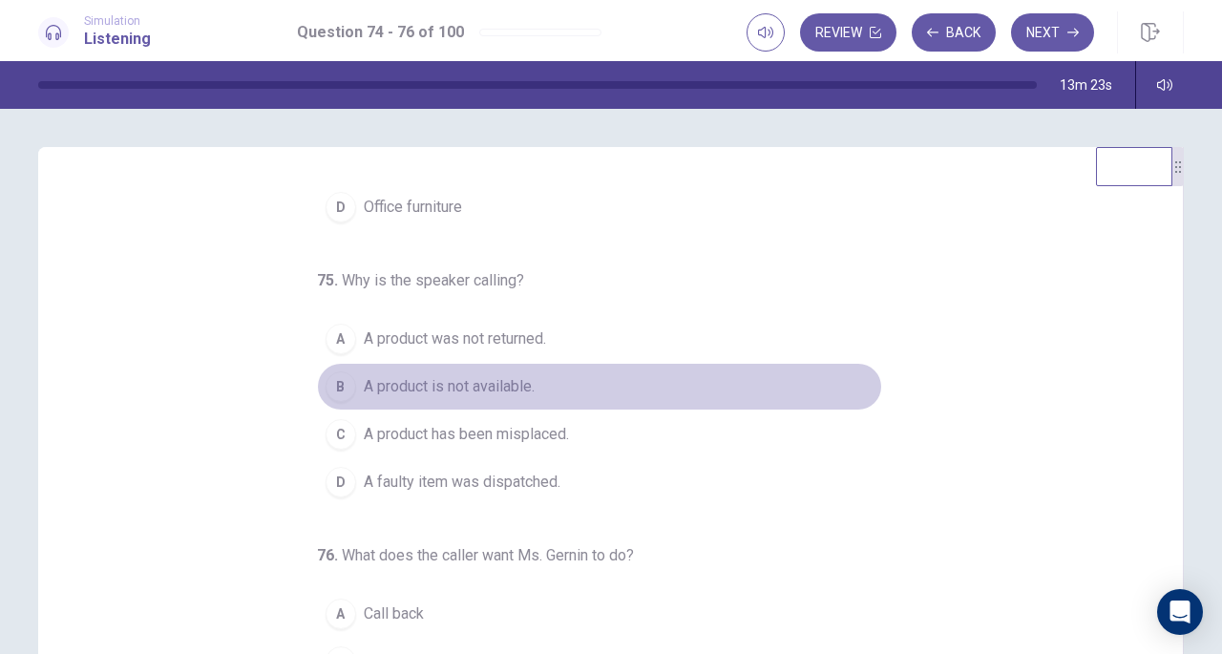
click at [370, 368] on button "B A product is not available." at bounding box center [599, 387] width 565 height 48
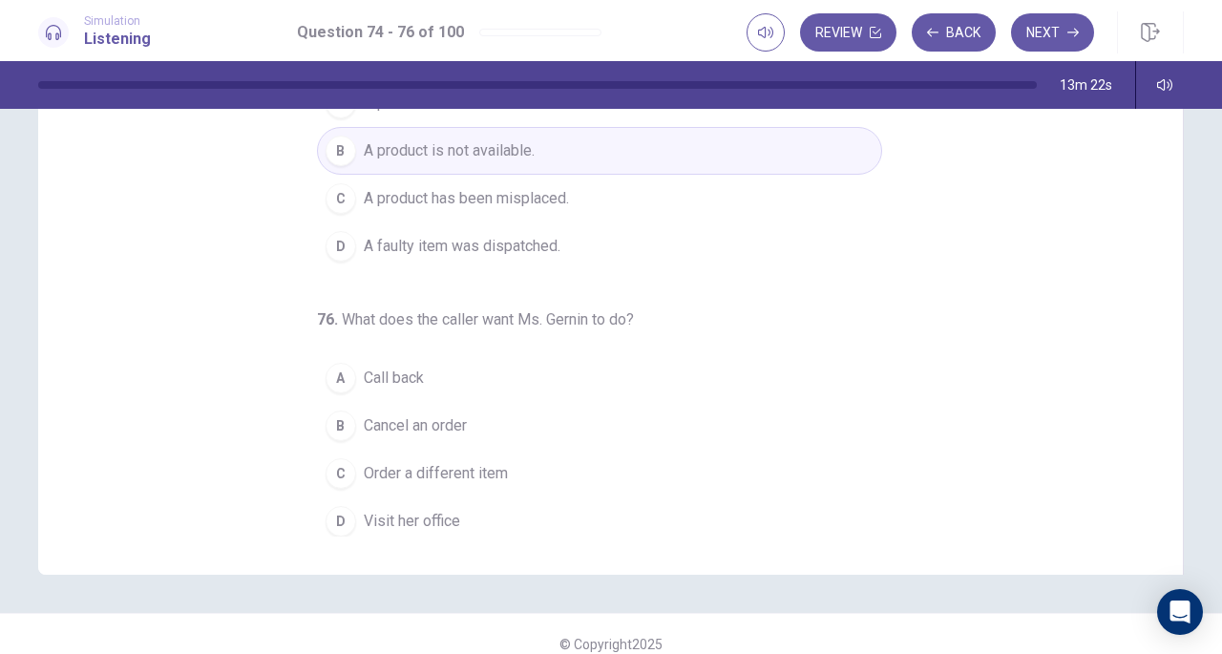
scroll to position [238, 0]
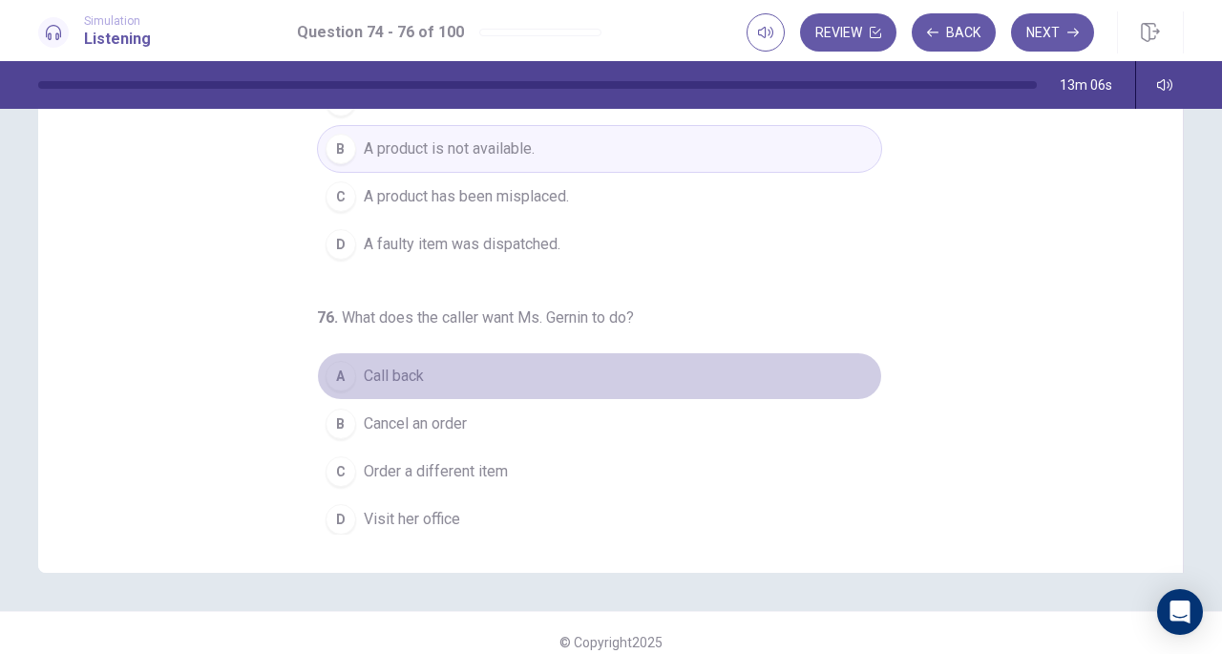
click at [327, 375] on div "A" at bounding box center [341, 376] width 31 height 31
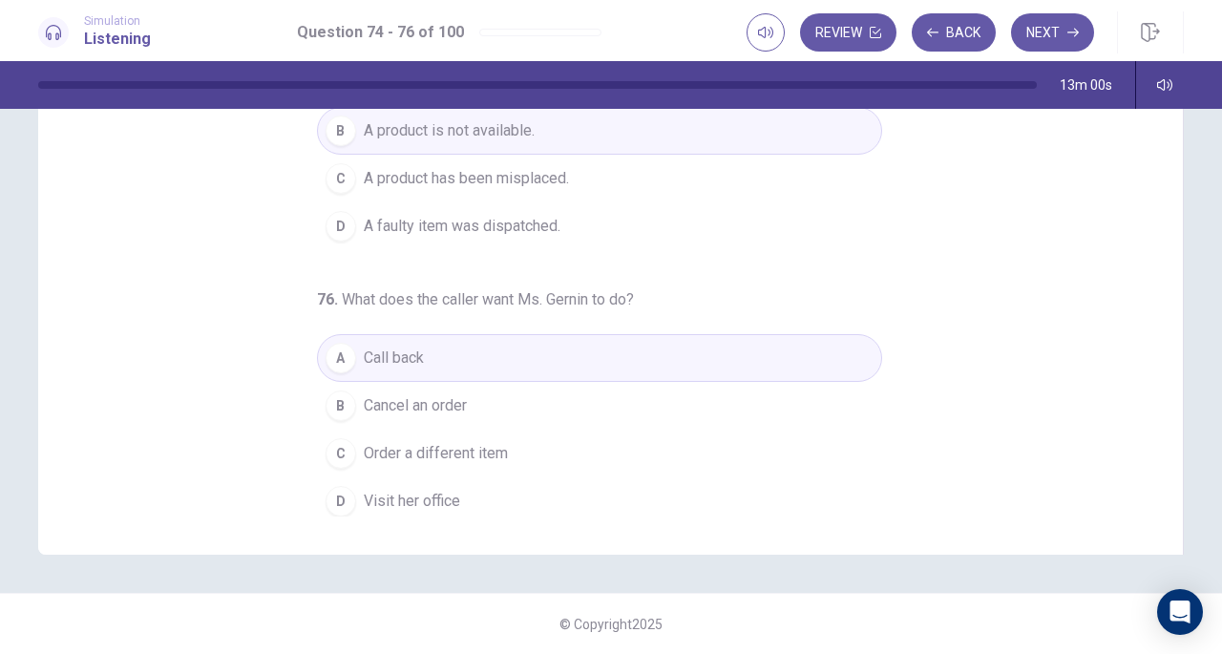
scroll to position [255, 0]
click at [1074, 45] on button "Next" at bounding box center [1052, 32] width 83 height 38
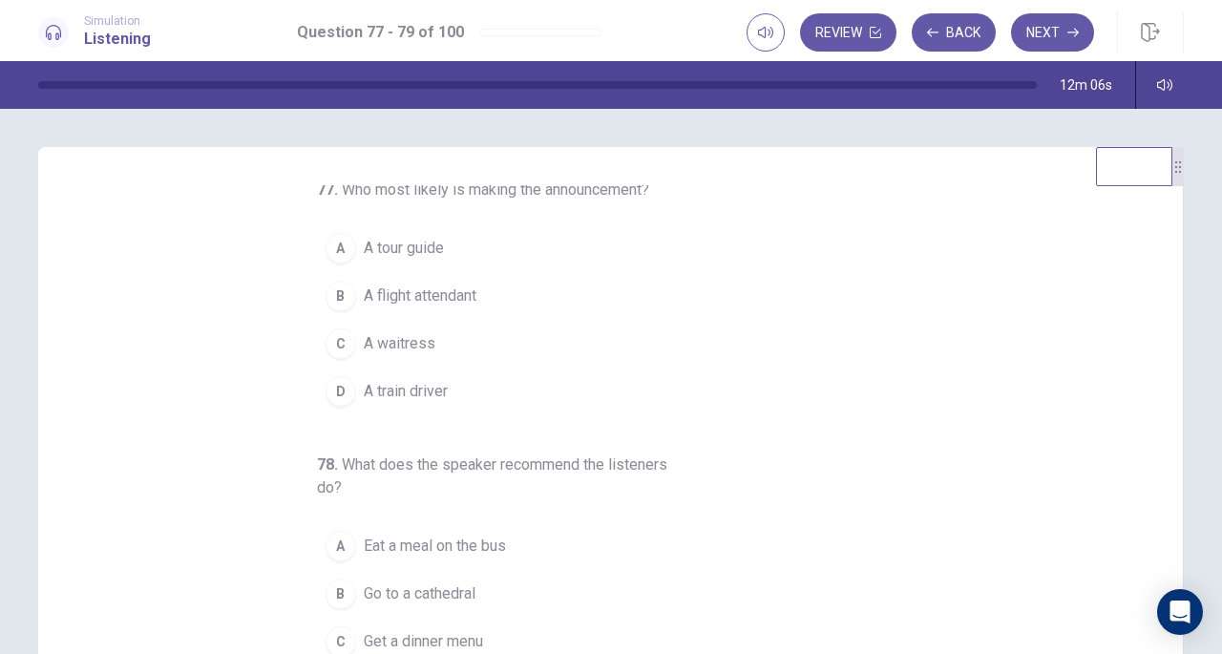
scroll to position [6, 0]
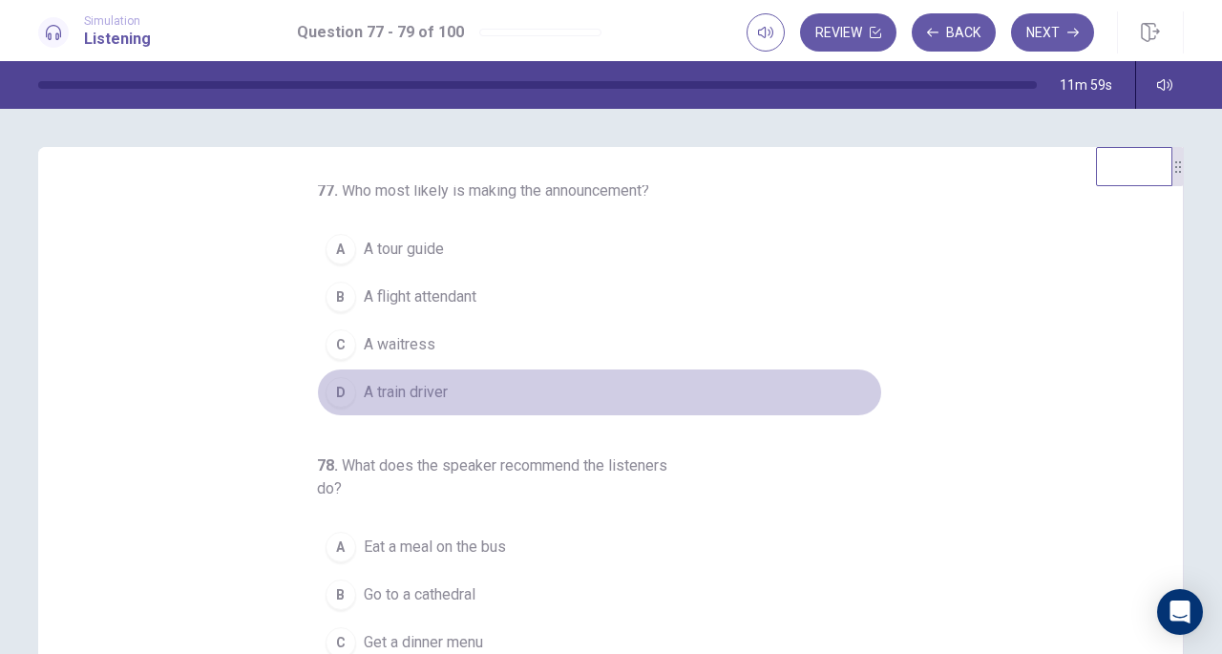
click at [317, 390] on button "D A train driver" at bounding box center [599, 392] width 565 height 48
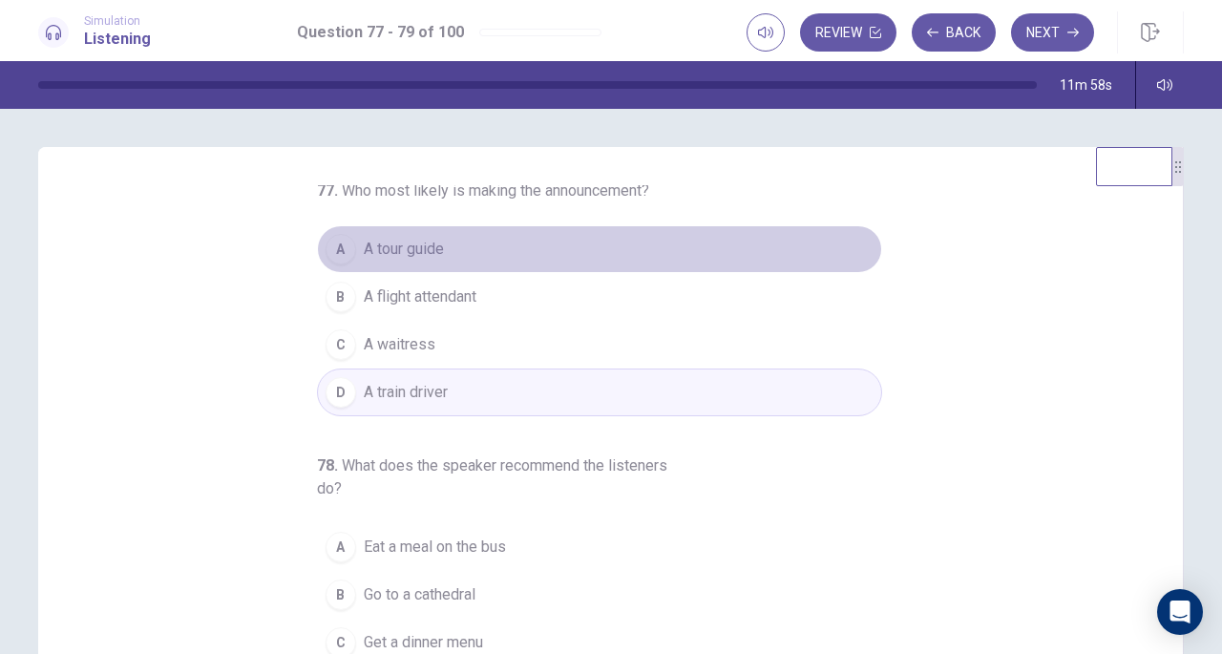
click at [328, 253] on div "A" at bounding box center [341, 249] width 31 height 31
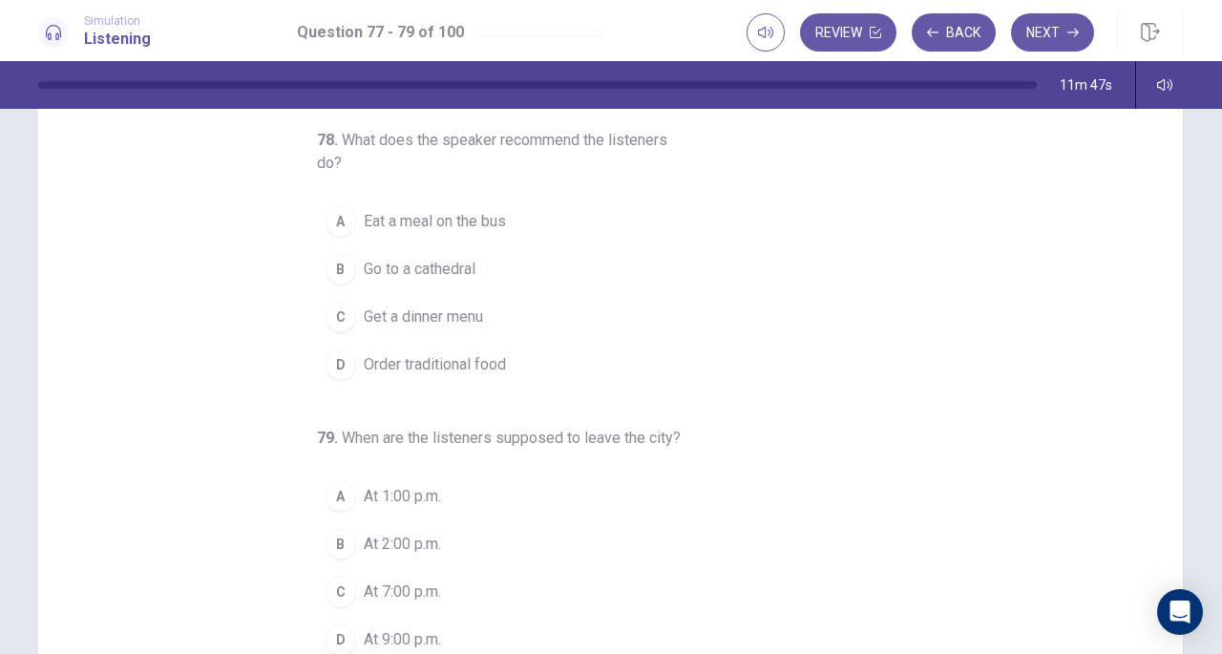
scroll to position [116, 0]
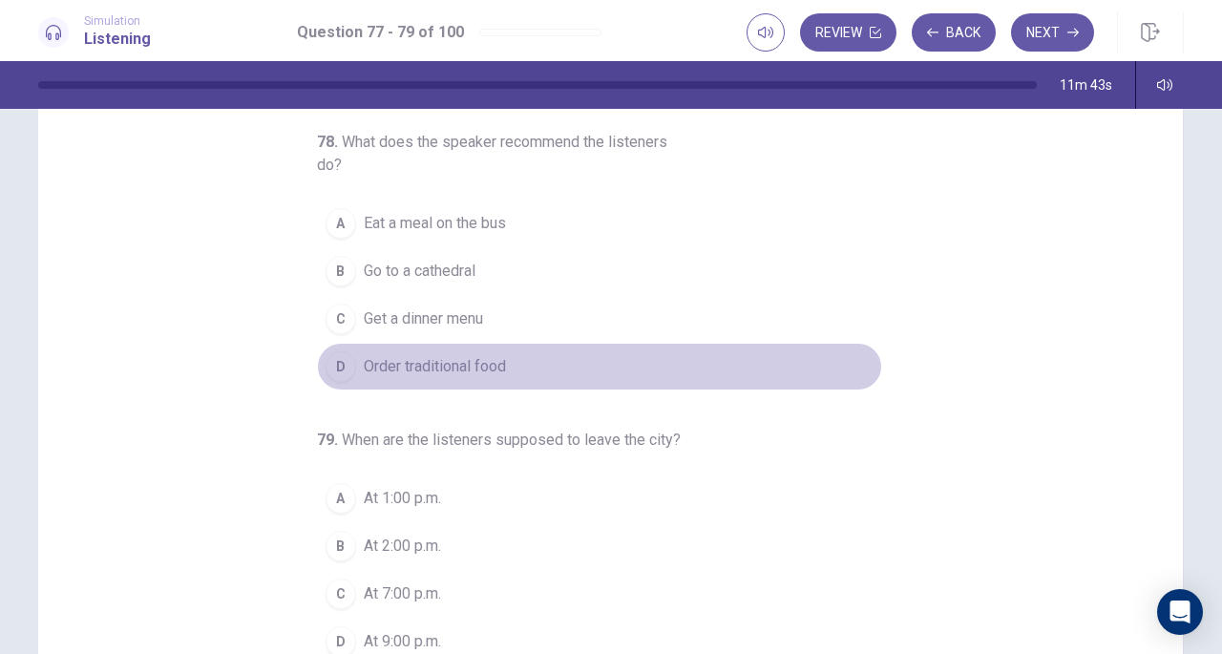
click at [332, 355] on div "D" at bounding box center [341, 366] width 31 height 31
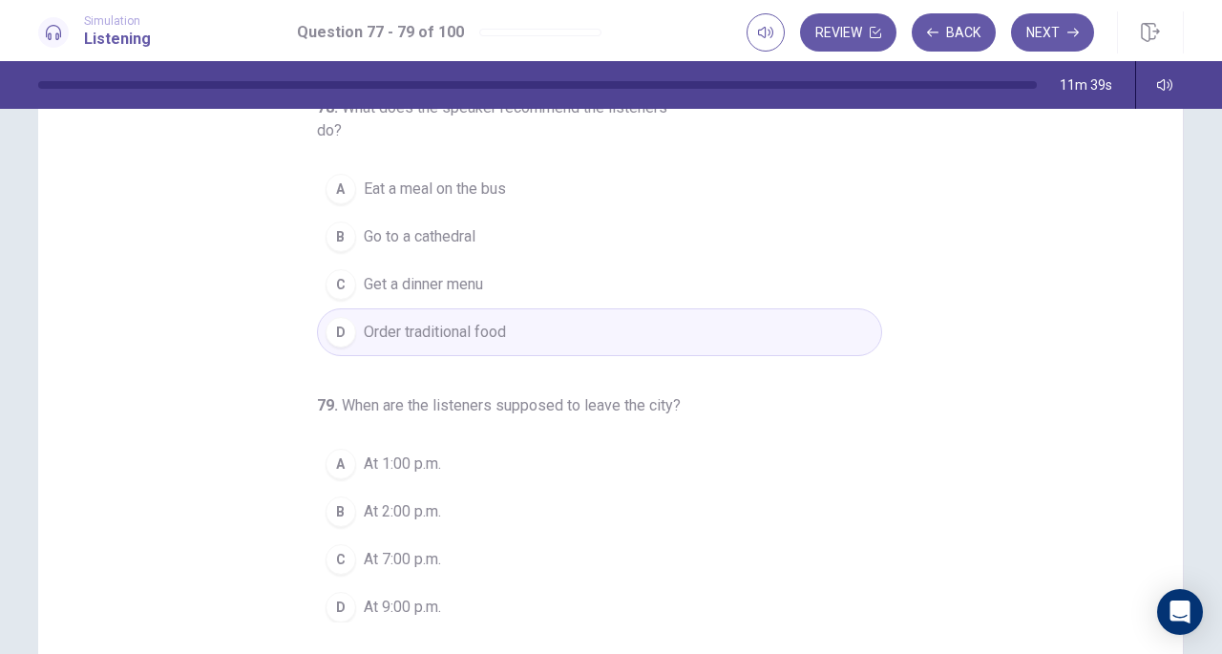
scroll to position [156, 0]
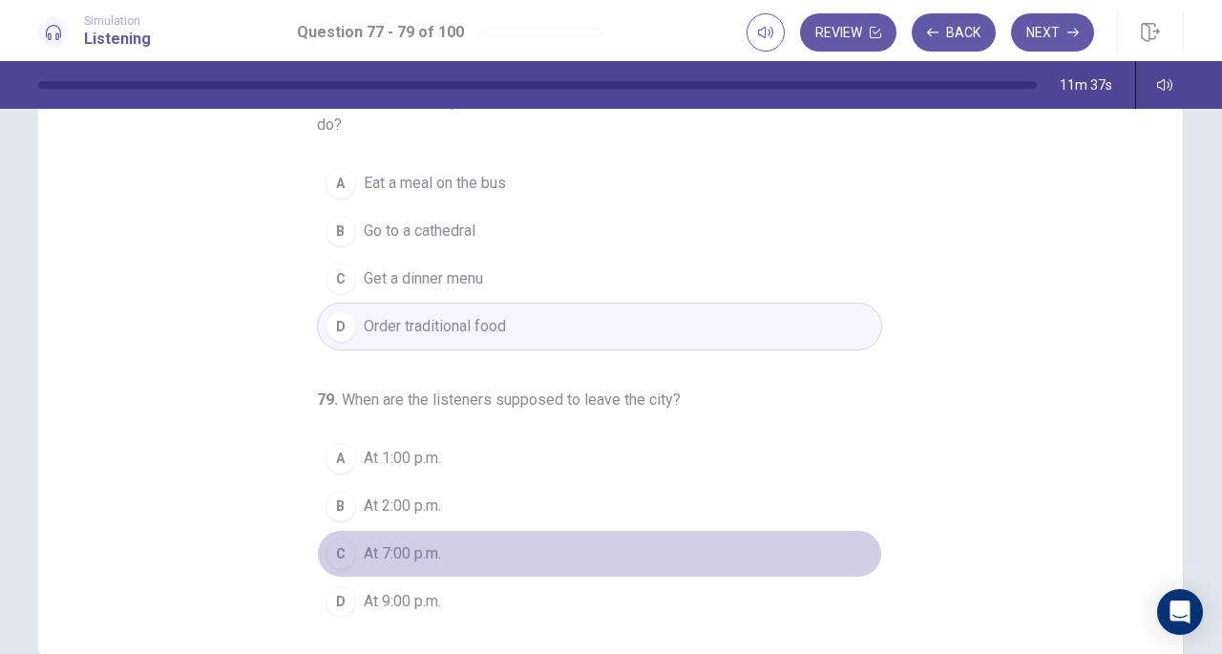
click at [338, 547] on div "C" at bounding box center [341, 553] width 31 height 31
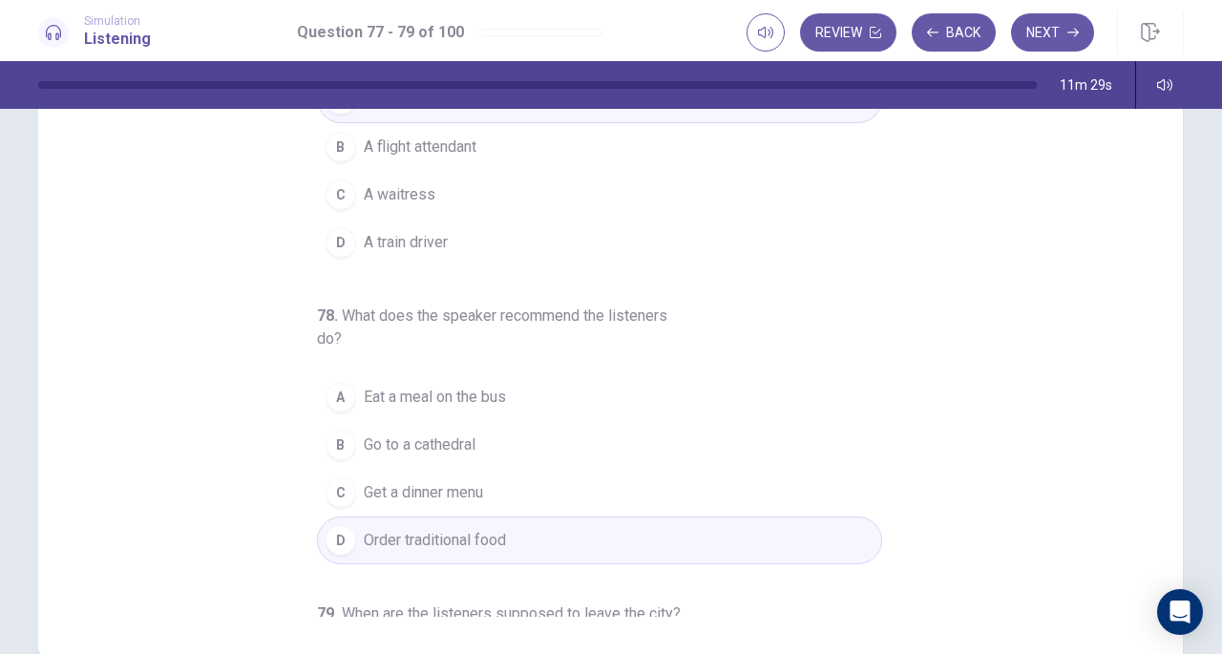
scroll to position [111, 0]
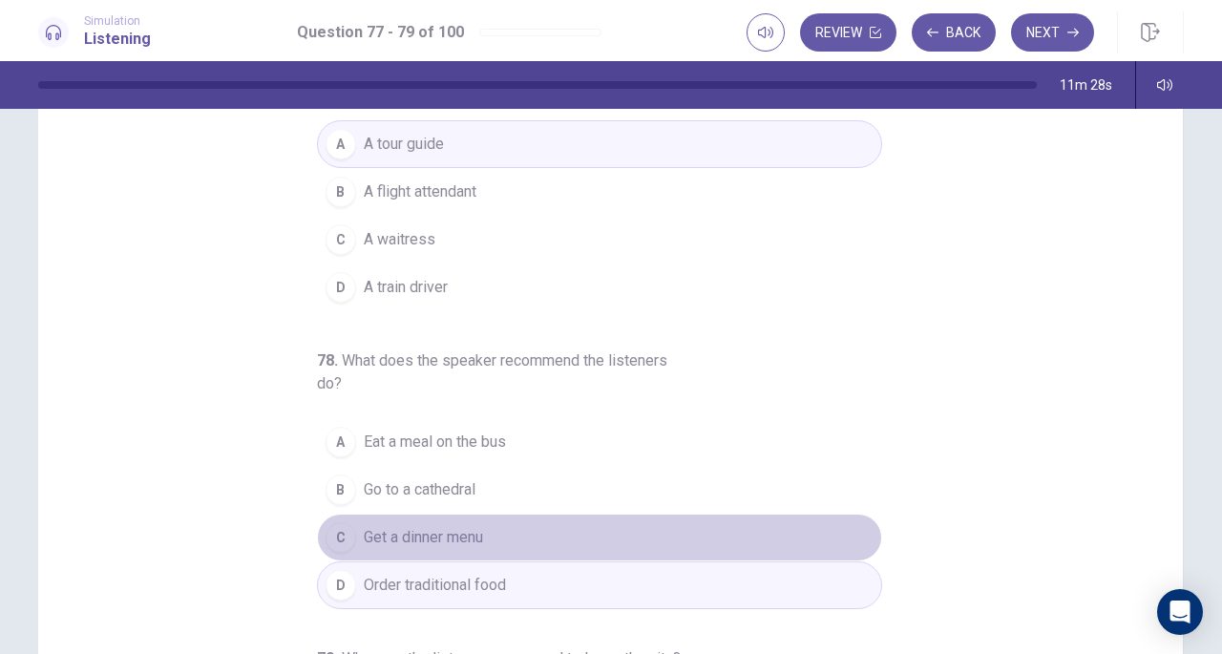
click at [364, 539] on span "Get a dinner menu" at bounding box center [423, 537] width 119 height 23
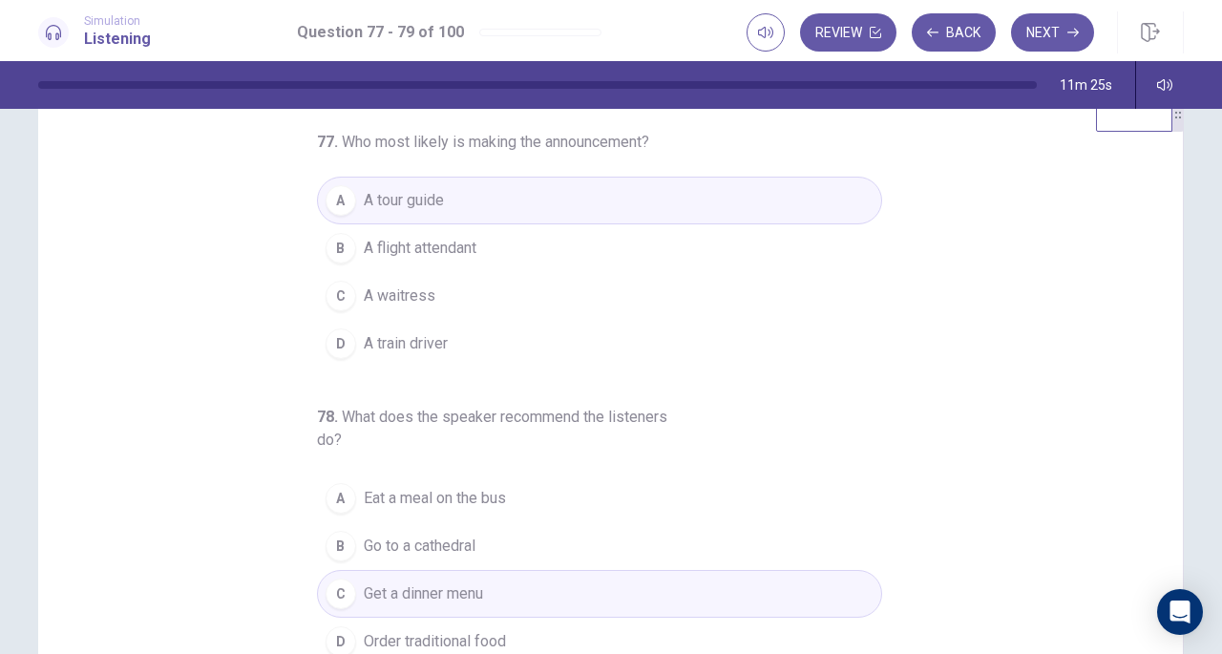
scroll to position [0, 0]
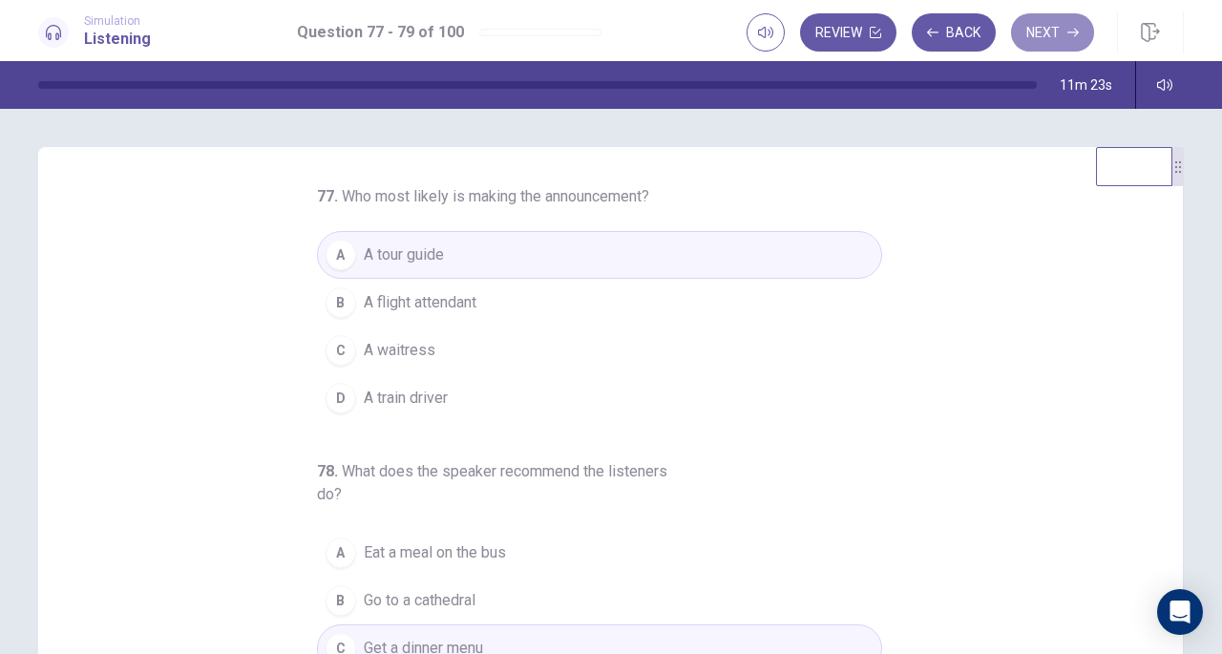
click at [1030, 35] on button "Next" at bounding box center [1052, 32] width 83 height 38
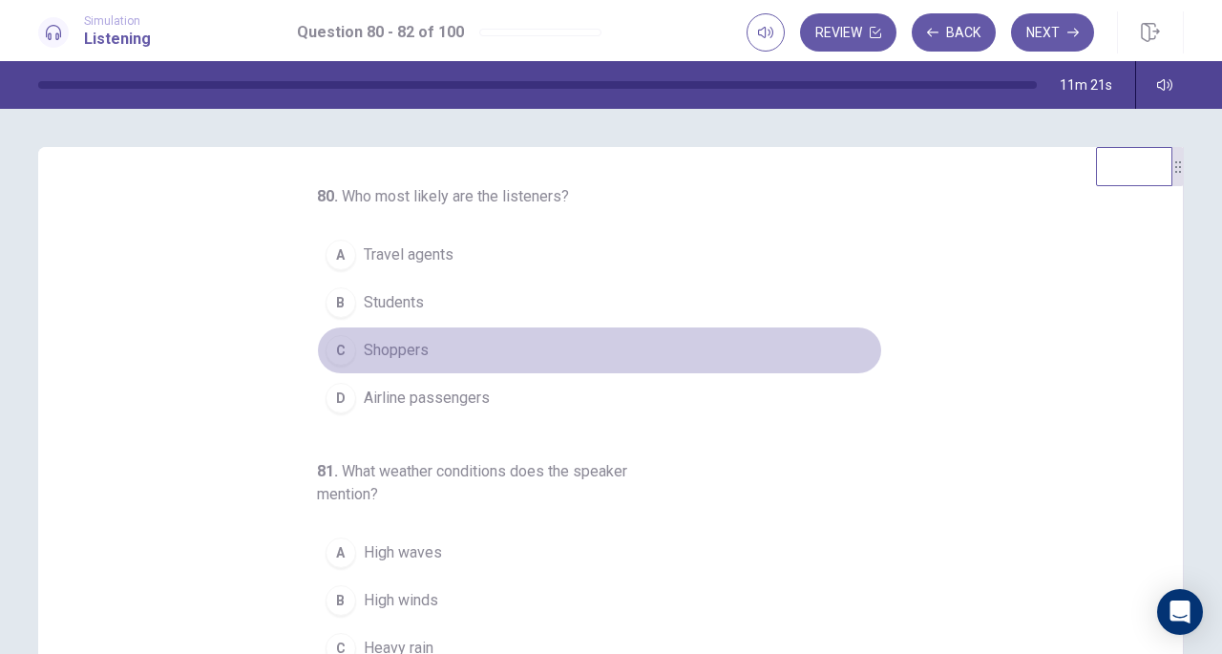
click at [632, 339] on button "C Shoppers" at bounding box center [599, 350] width 565 height 48
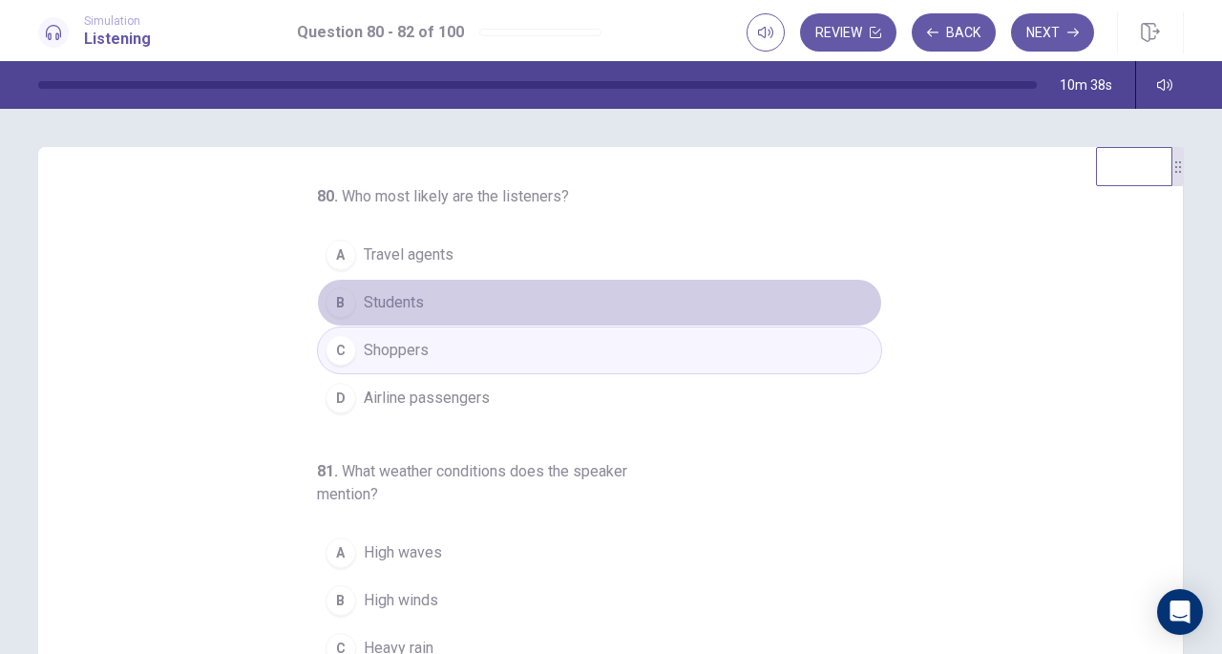
click at [382, 307] on span "Students" at bounding box center [394, 302] width 60 height 23
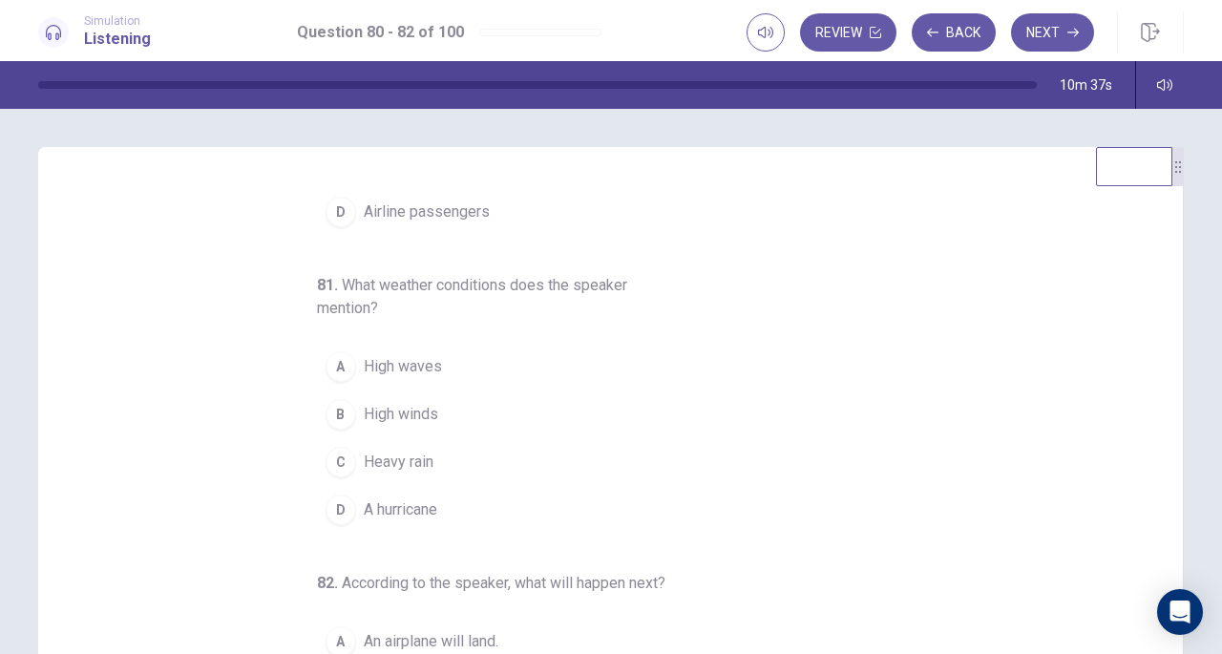
scroll to position [187, 0]
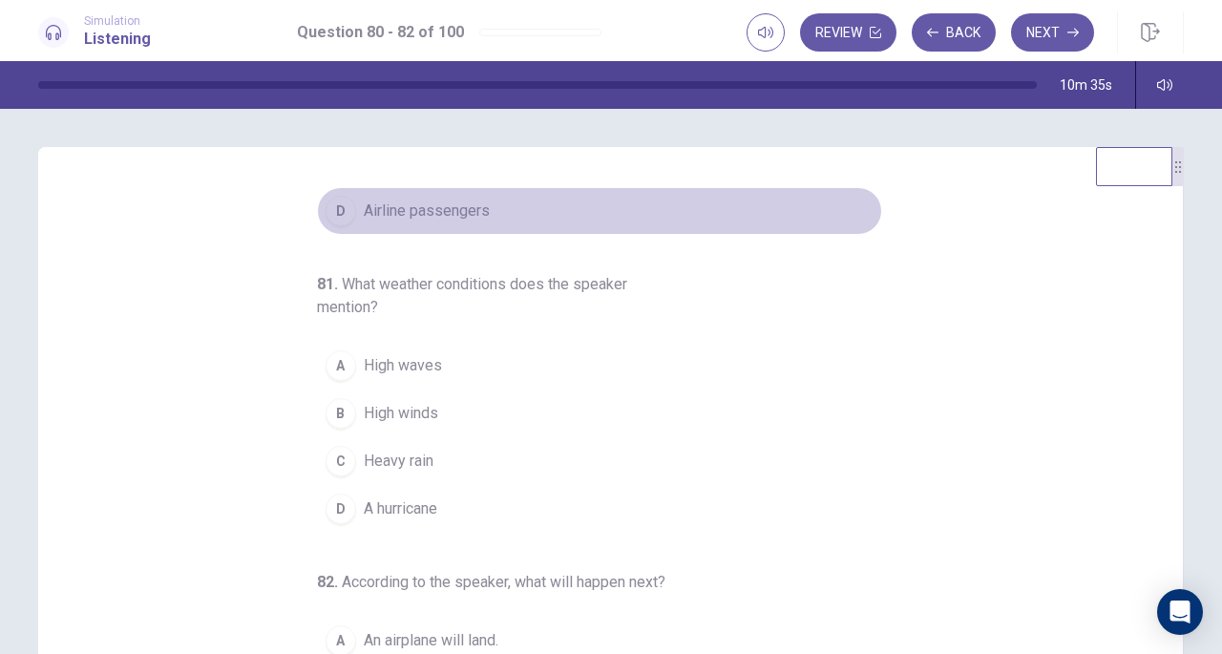
click at [401, 206] on span "Airline passengers" at bounding box center [427, 211] width 126 height 23
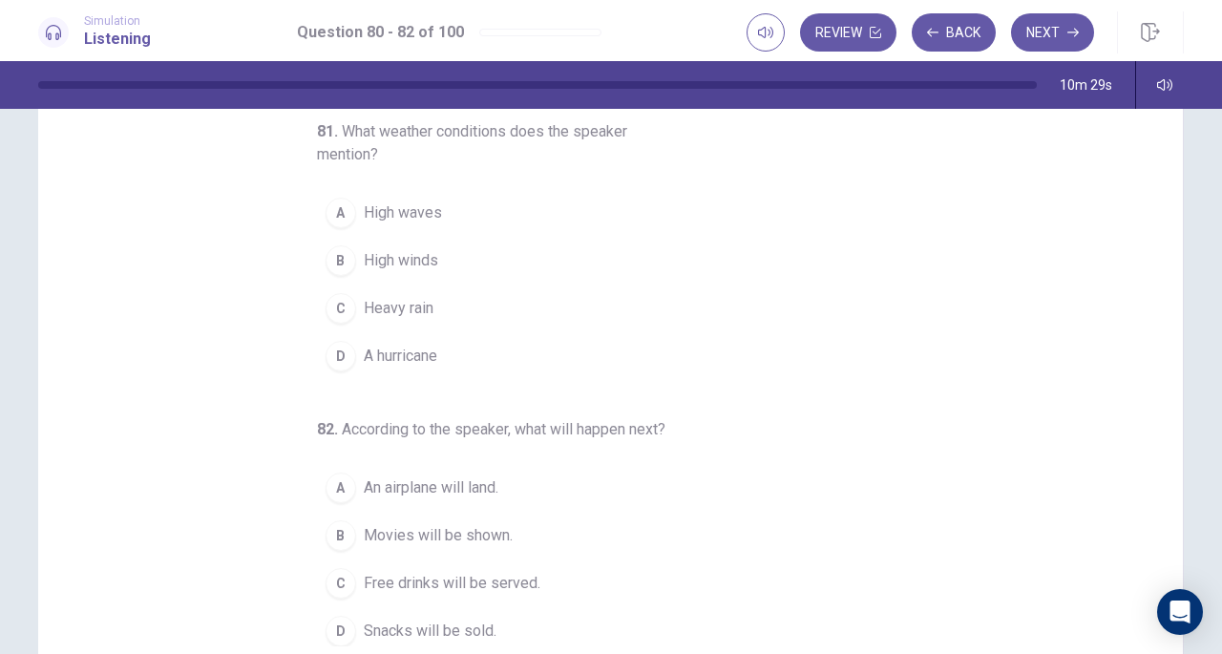
scroll to position [129, 0]
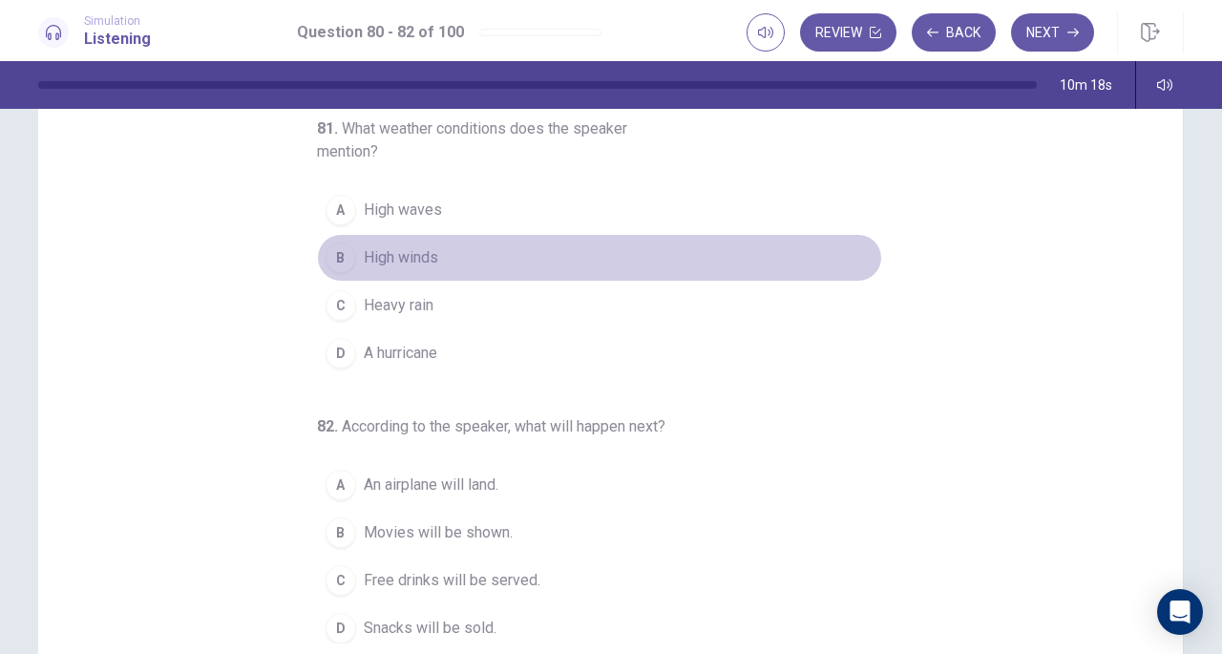
click at [337, 255] on div "B" at bounding box center [341, 257] width 31 height 31
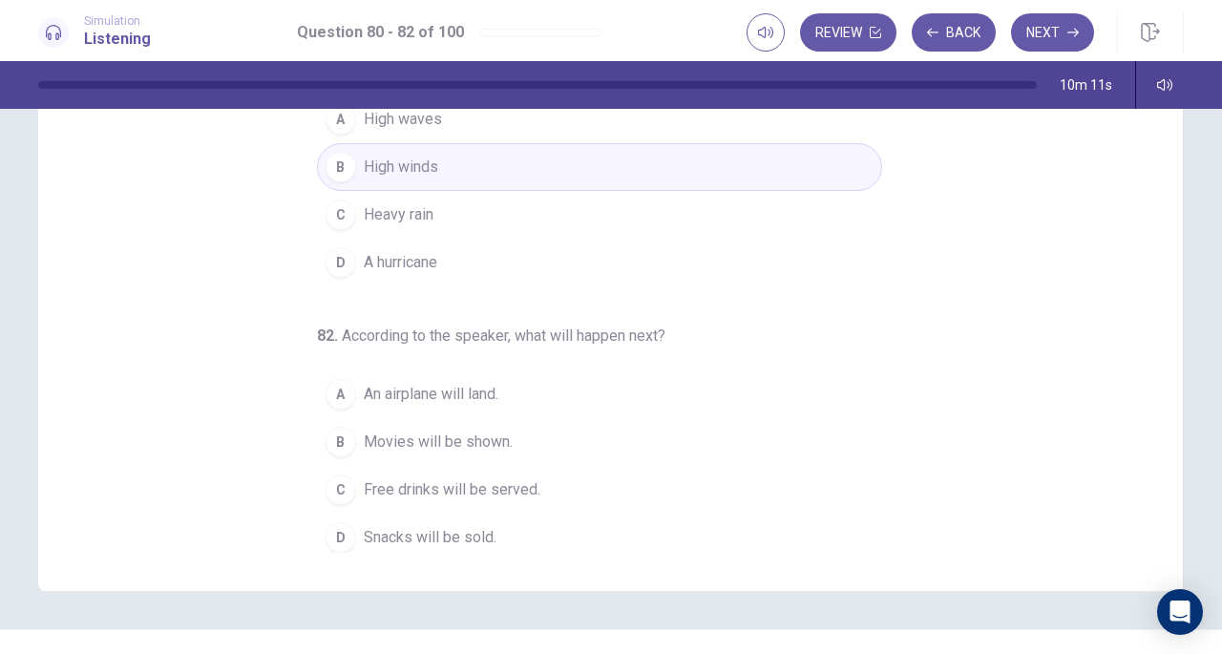
scroll to position [233, 0]
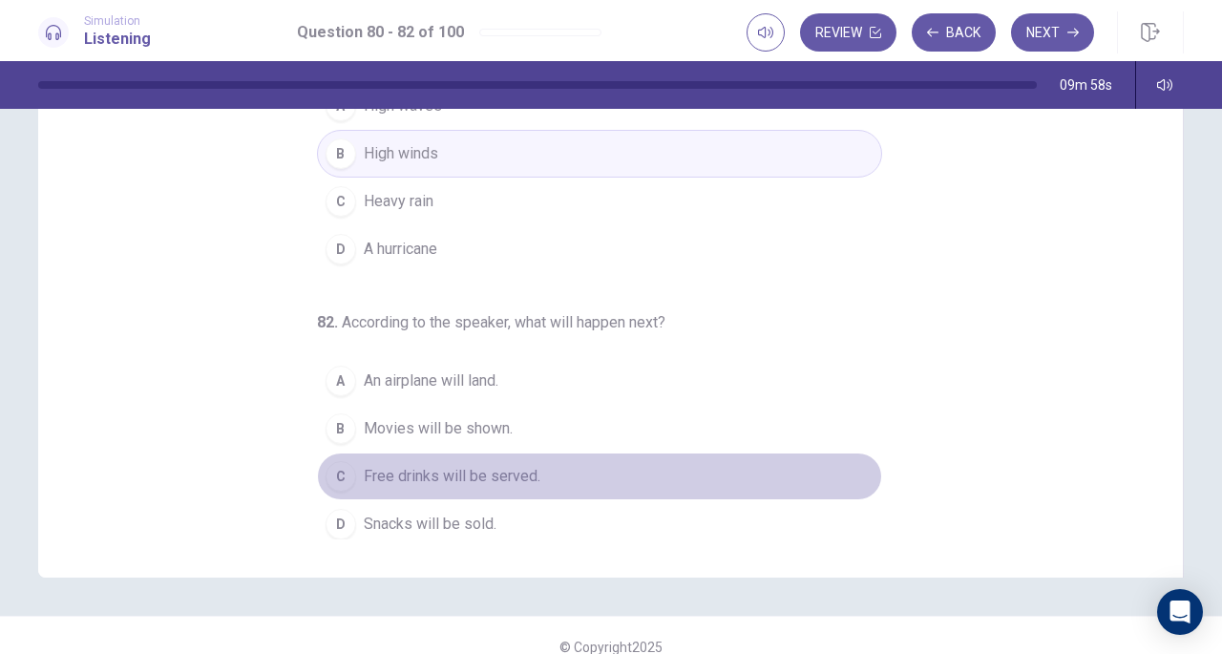
click at [332, 473] on div "C" at bounding box center [341, 476] width 31 height 31
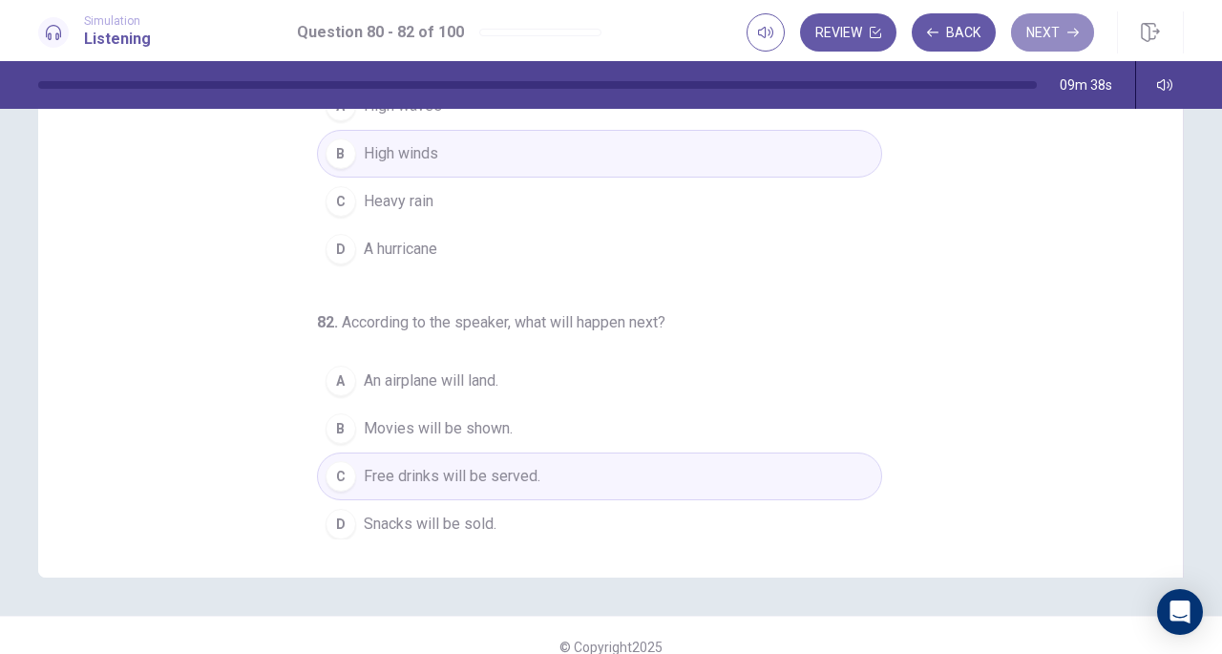
click at [1054, 42] on button "Next" at bounding box center [1052, 32] width 83 height 38
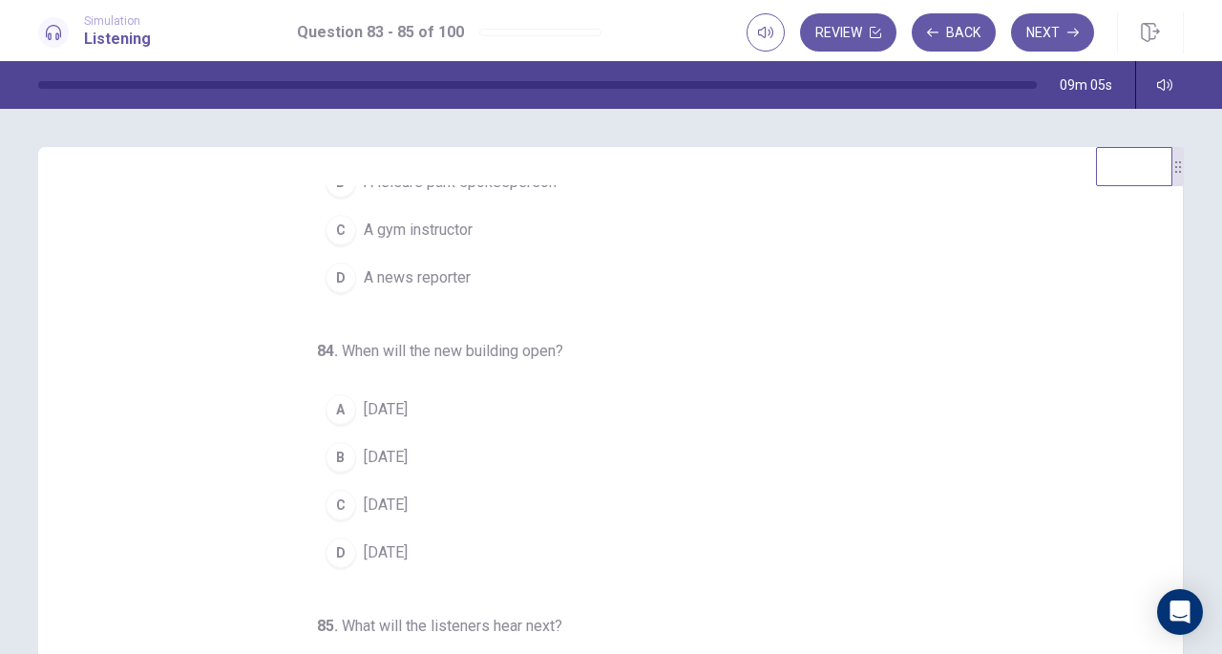
scroll to position [0, 0]
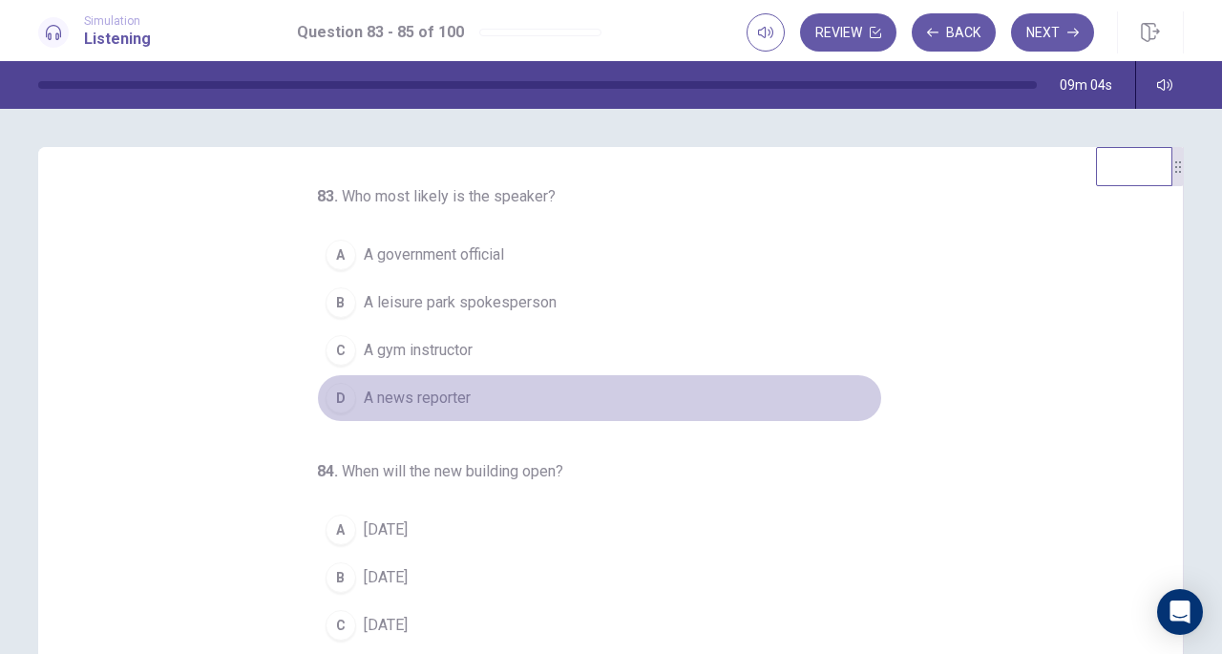
click at [388, 398] on span "A news reporter" at bounding box center [417, 398] width 107 height 23
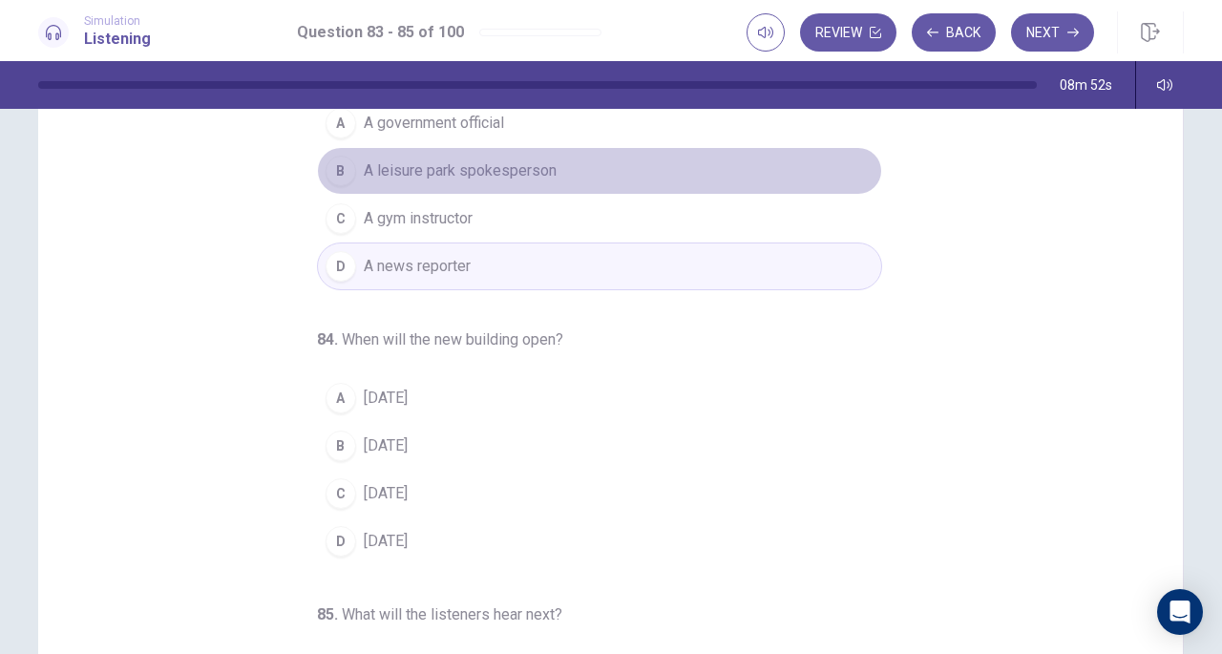
click at [409, 166] on span "A leisure park spokesperson" at bounding box center [460, 170] width 193 height 23
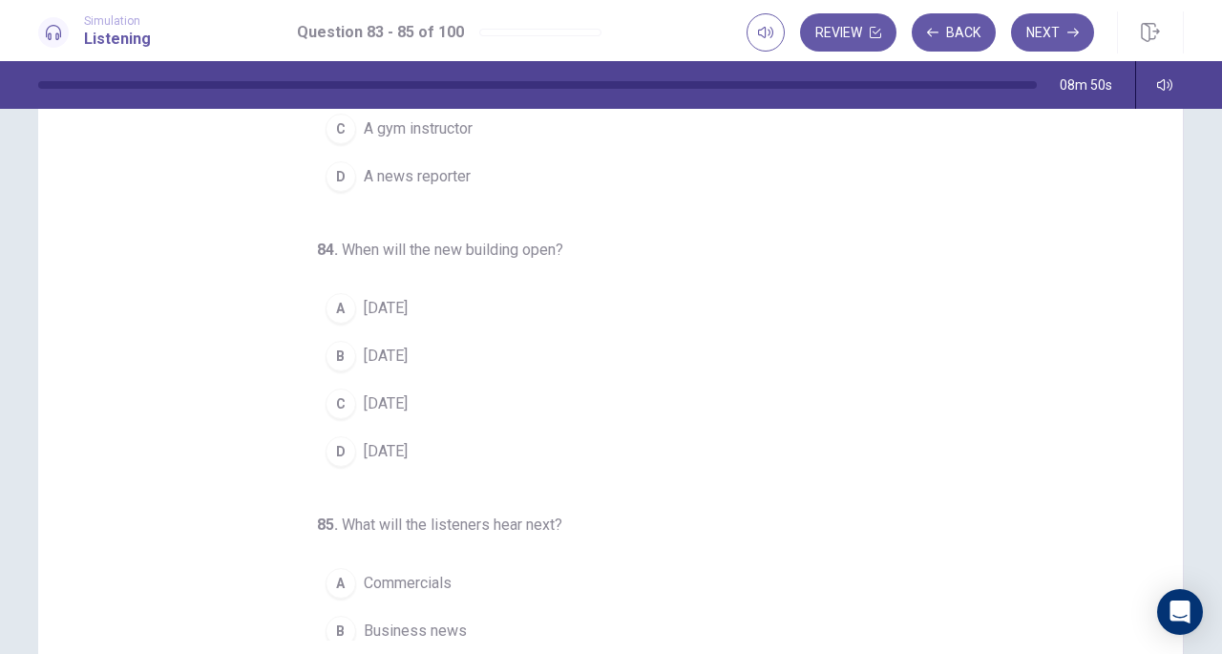
scroll to position [99, 0]
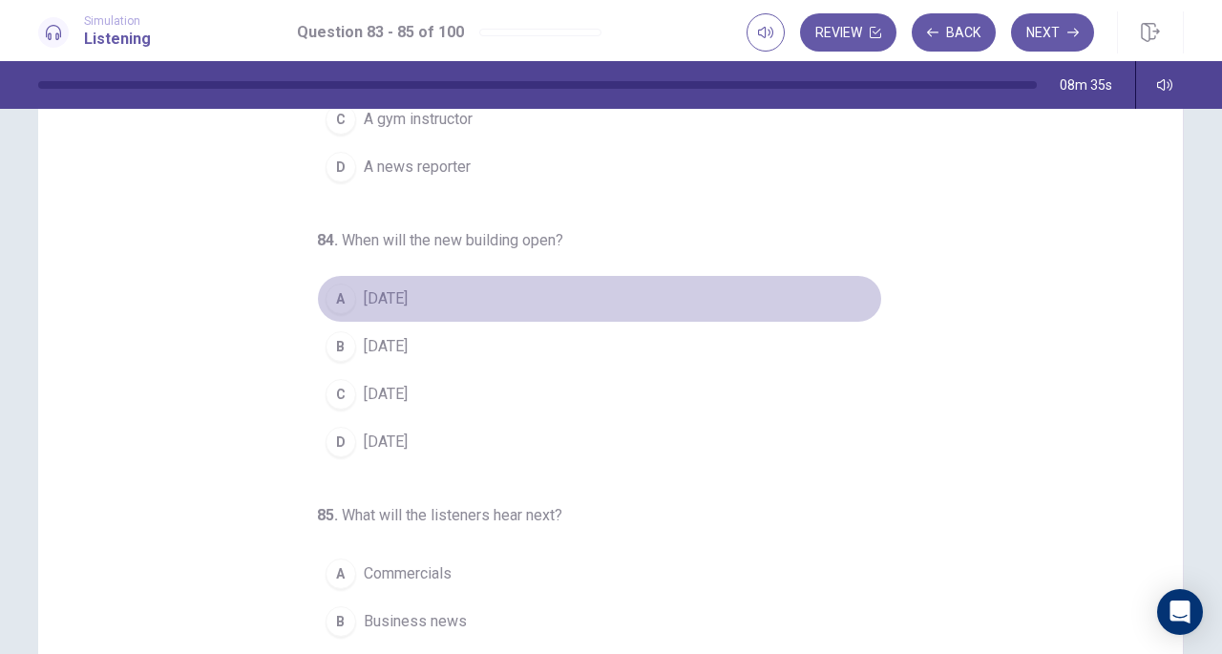
click at [334, 304] on div "A" at bounding box center [341, 299] width 31 height 31
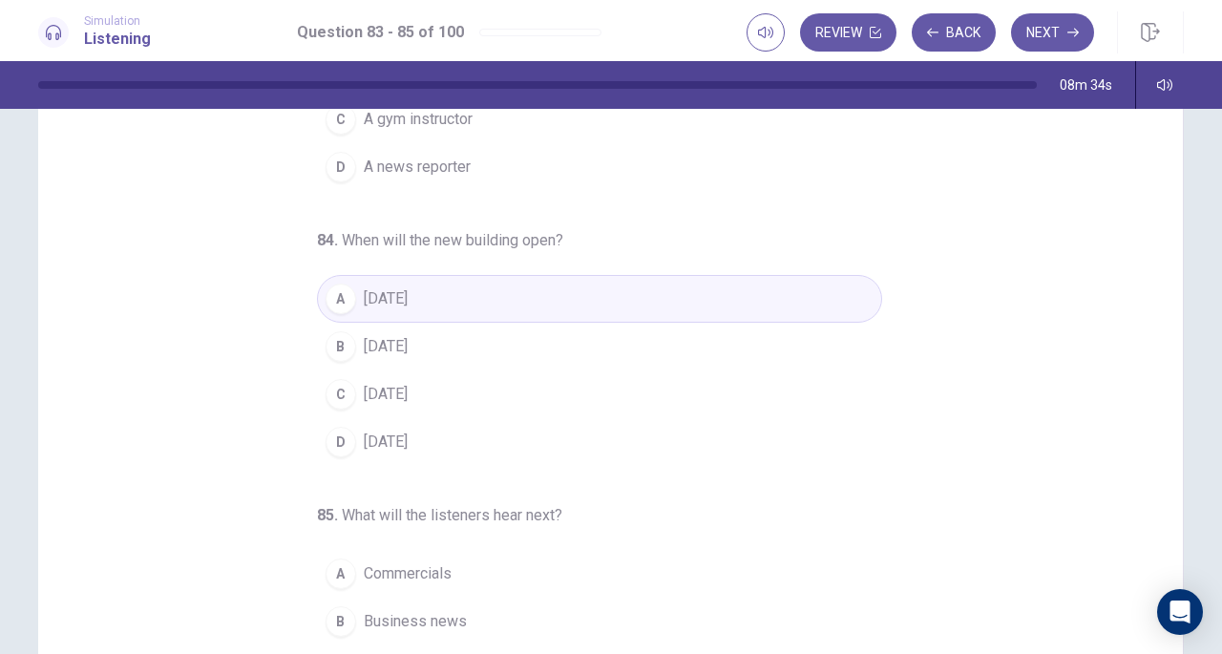
scroll to position [191, 0]
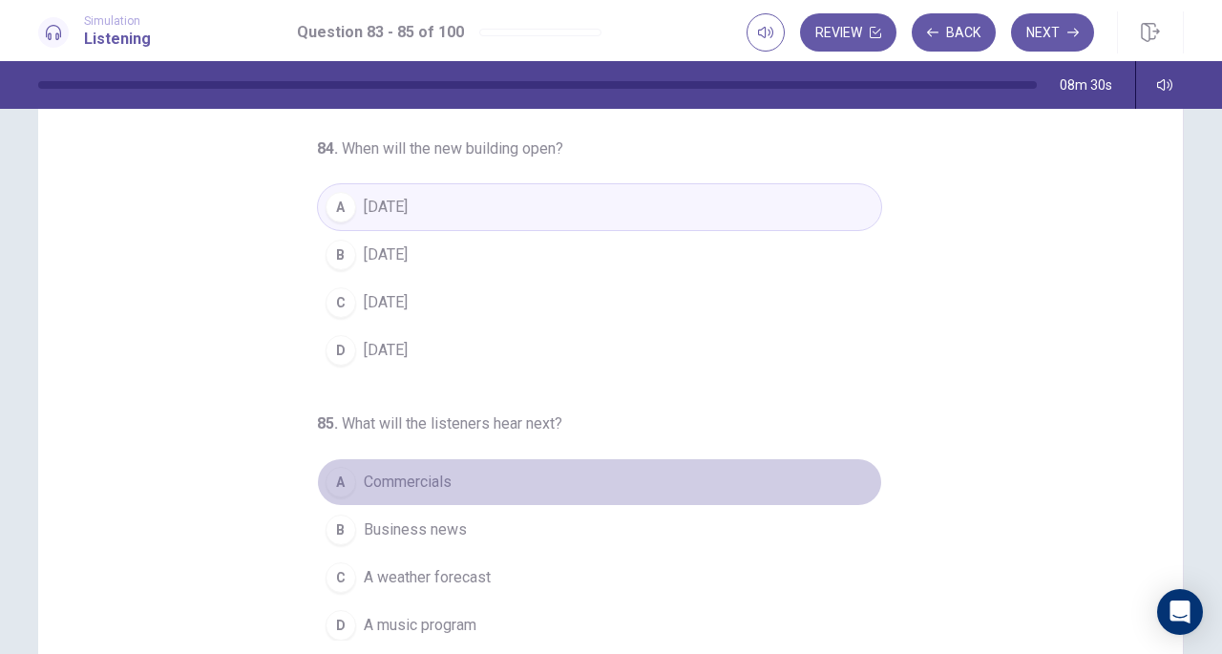
click at [326, 467] on div "A" at bounding box center [341, 482] width 31 height 31
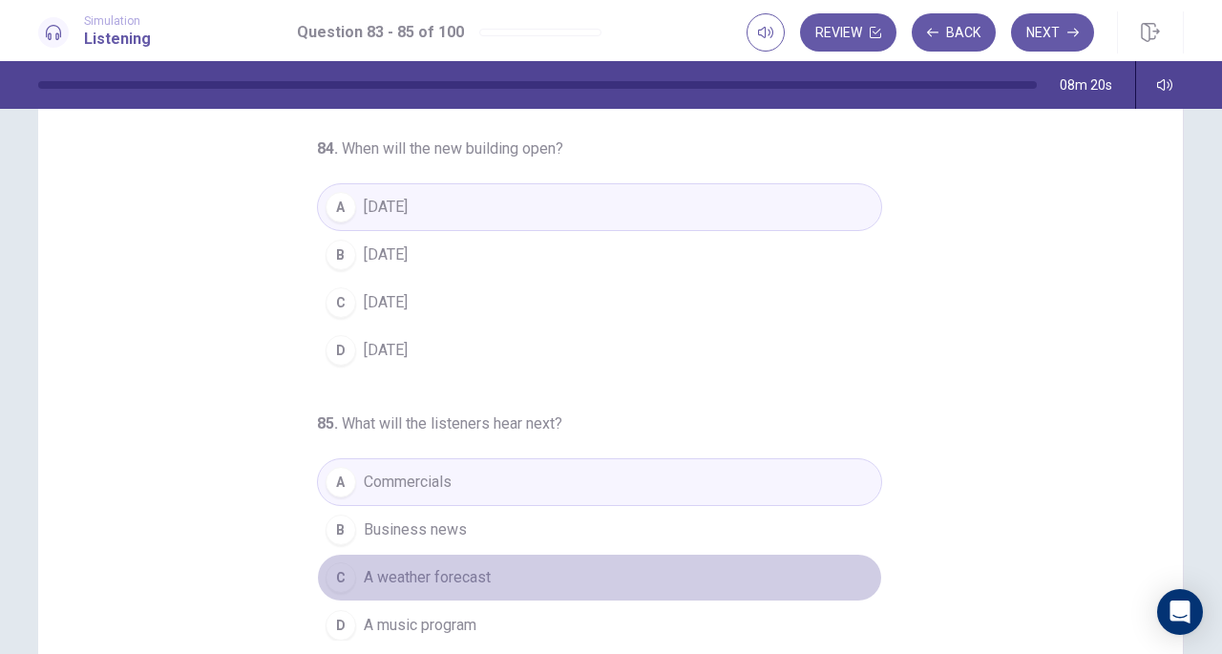
click at [368, 566] on span "A weather forecast" at bounding box center [427, 577] width 127 height 23
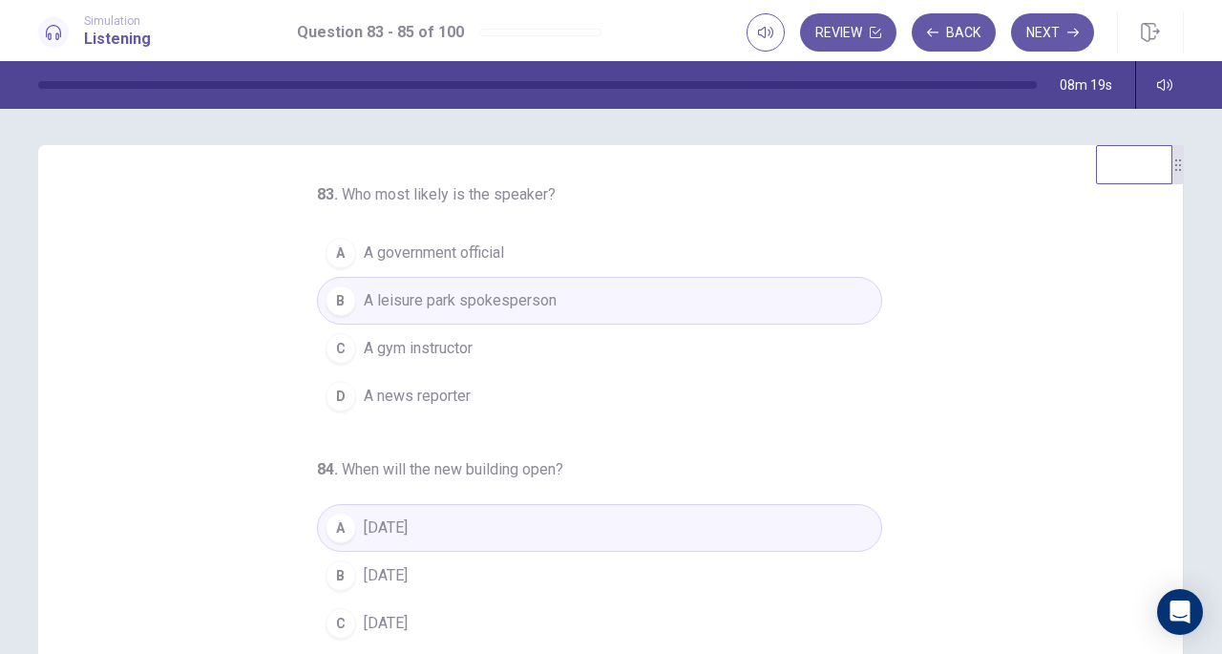
scroll to position [0, 0]
click at [1071, 33] on icon "button" at bounding box center [1072, 32] width 11 height 11
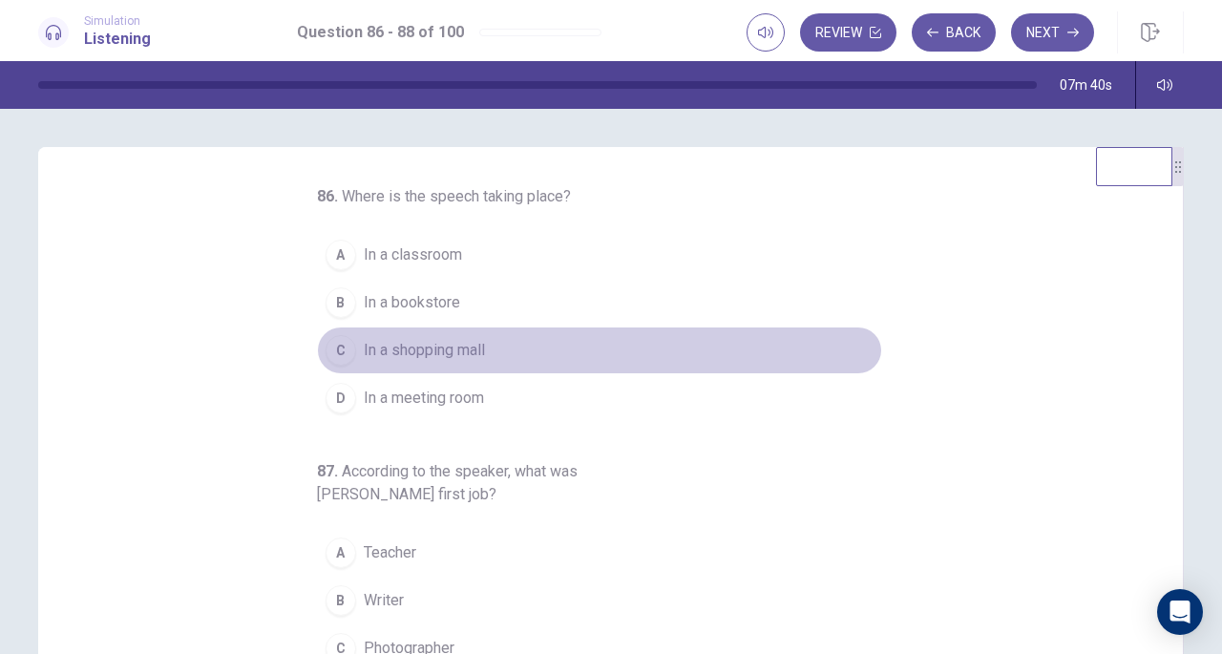
click at [326, 357] on div "C" at bounding box center [341, 350] width 31 height 31
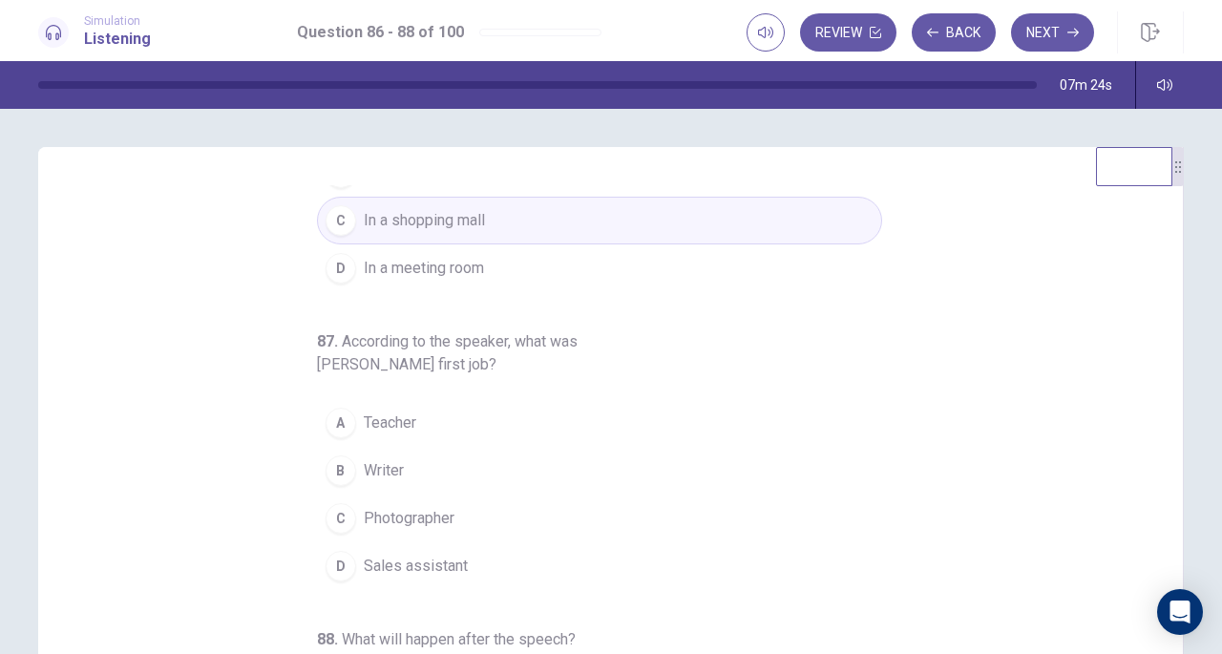
scroll to position [143, 0]
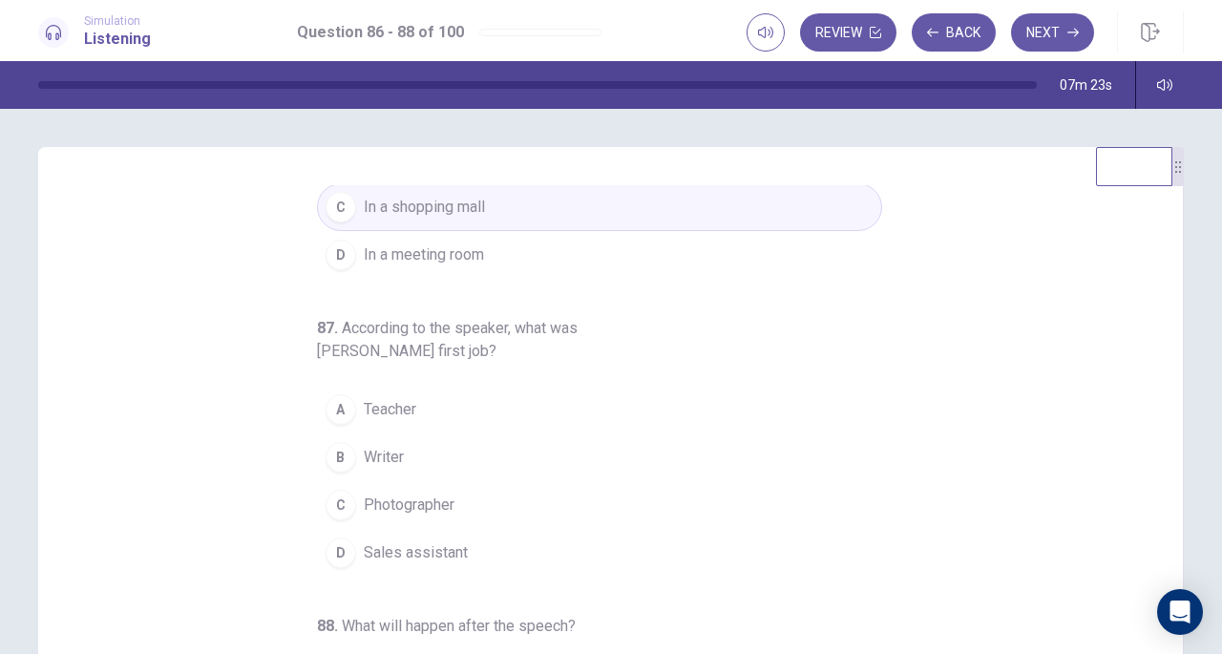
click at [335, 411] on div "A" at bounding box center [341, 409] width 31 height 31
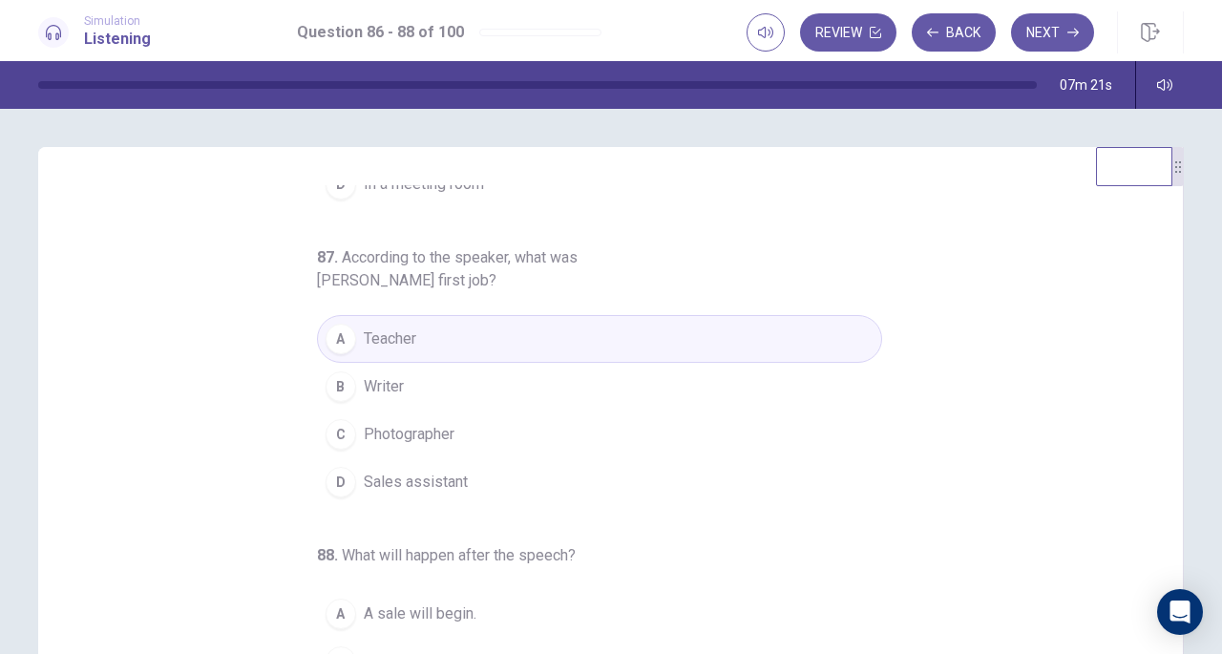
scroll to position [256, 0]
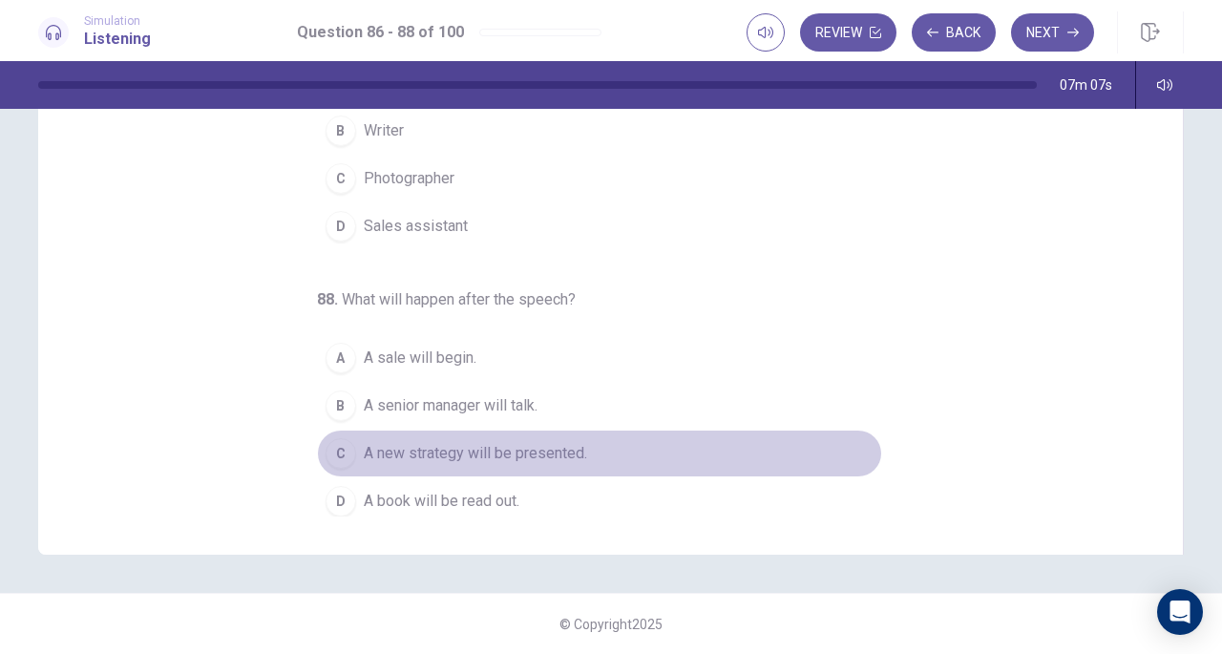
click at [340, 444] on div "C" at bounding box center [341, 453] width 31 height 31
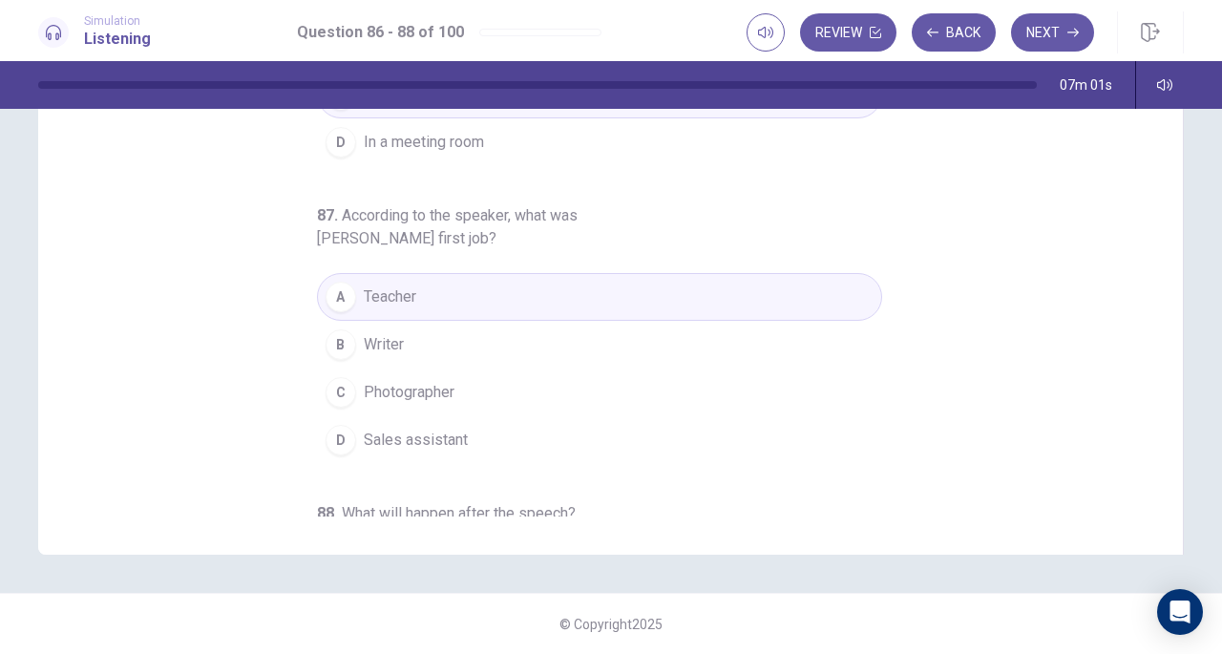
scroll to position [0, 0]
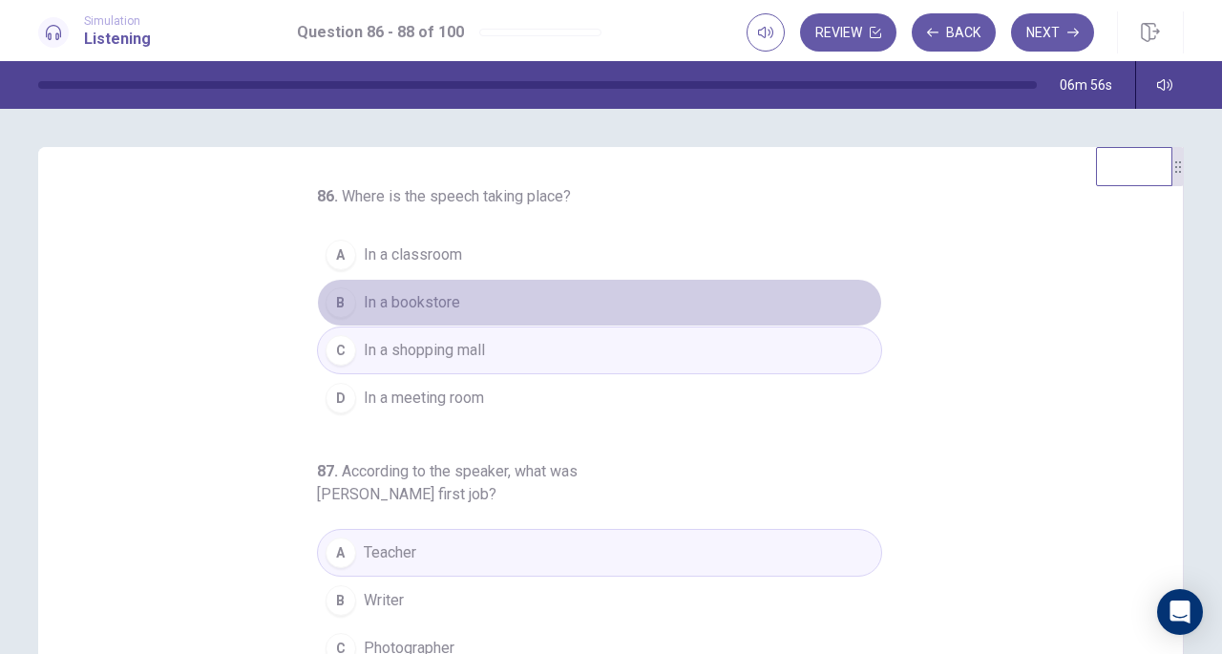
click at [447, 298] on span "In a bookstore" at bounding box center [412, 302] width 96 height 23
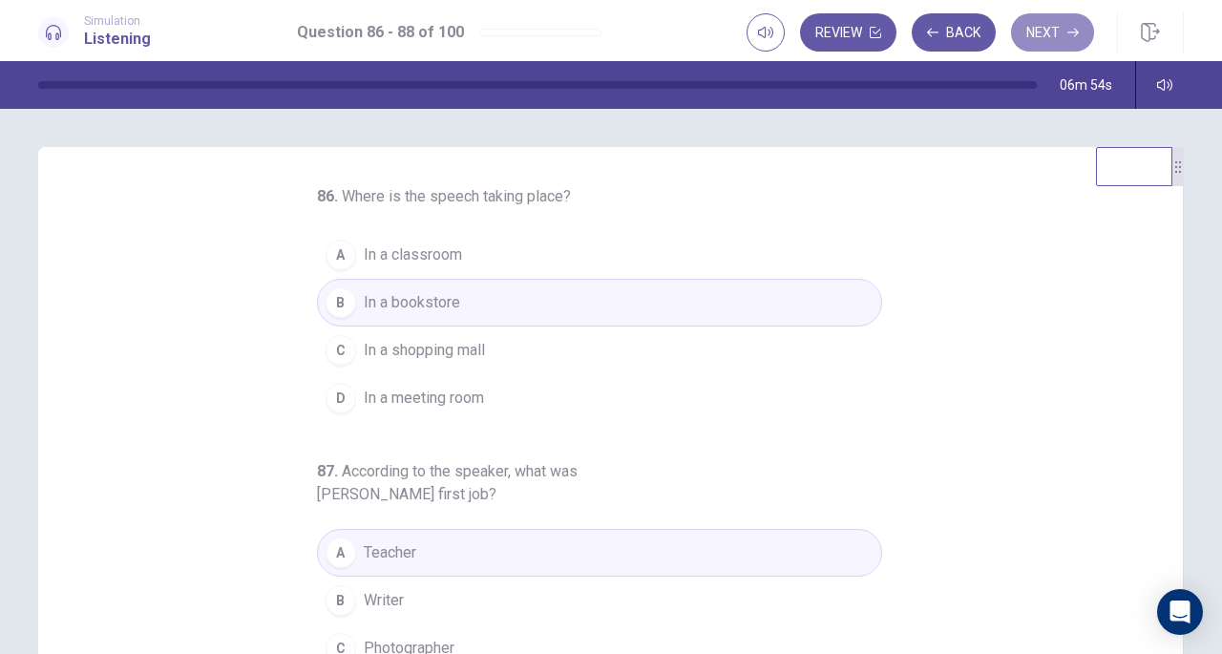
click at [1057, 17] on button "Next" at bounding box center [1052, 32] width 83 height 38
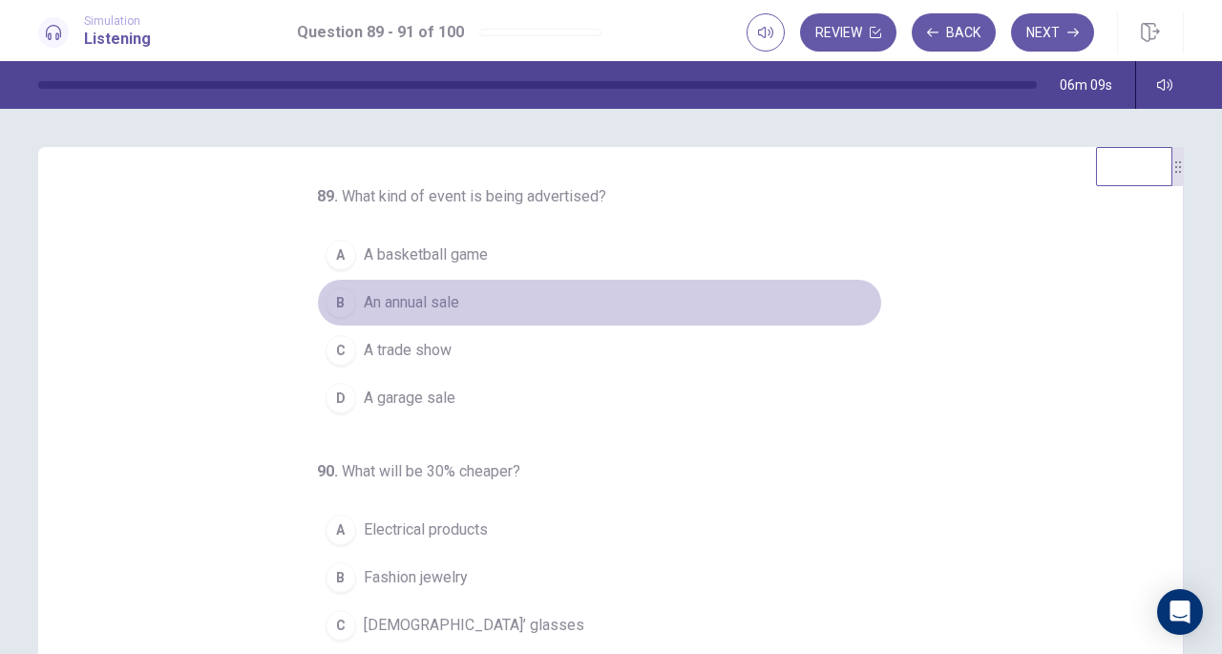
click at [416, 299] on span "An annual sale" at bounding box center [411, 302] width 95 height 23
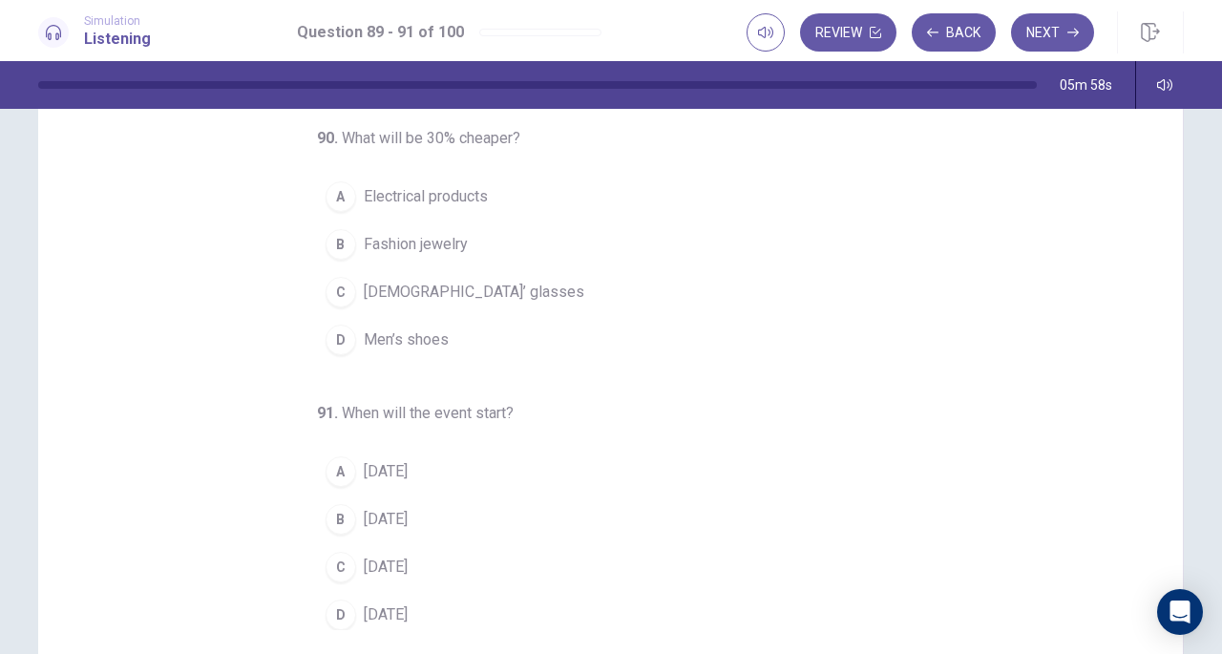
scroll to position [140, 0]
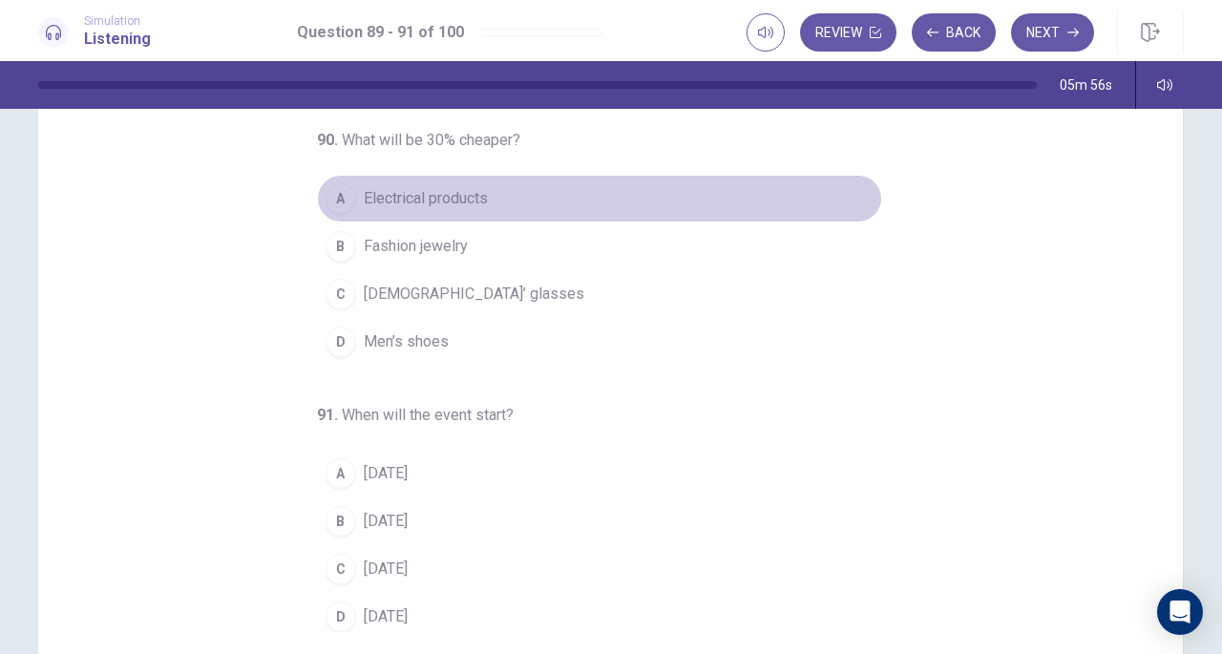
click at [347, 179] on button "A Electrical products" at bounding box center [599, 199] width 565 height 48
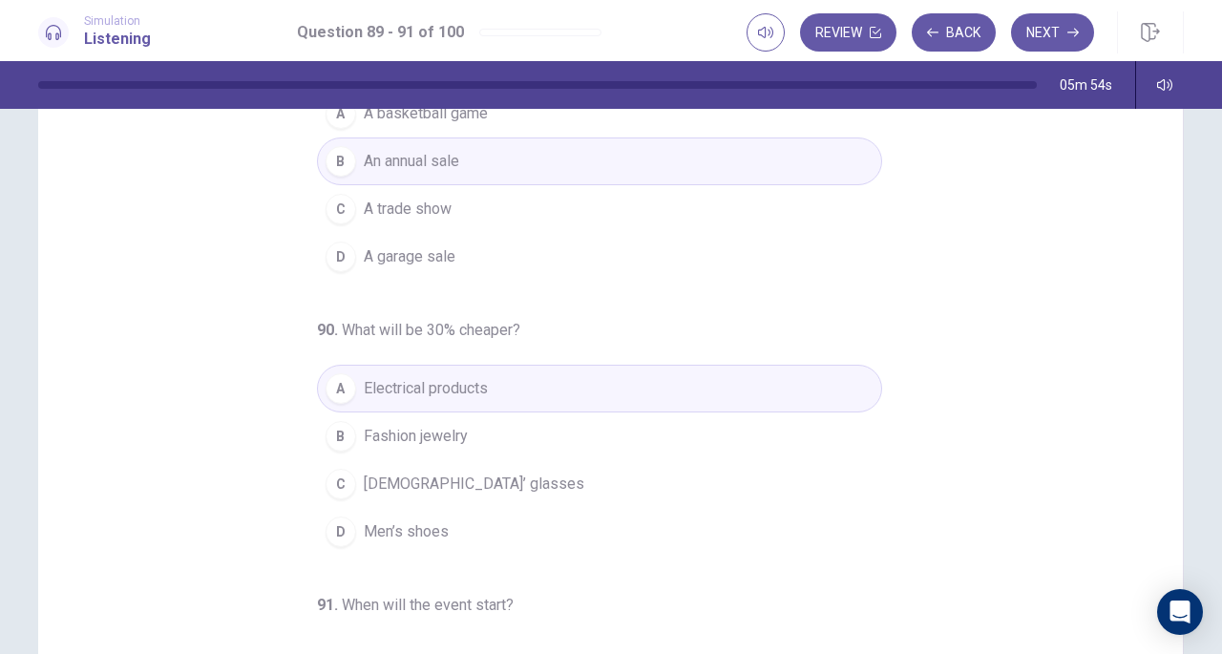
scroll to position [191, 0]
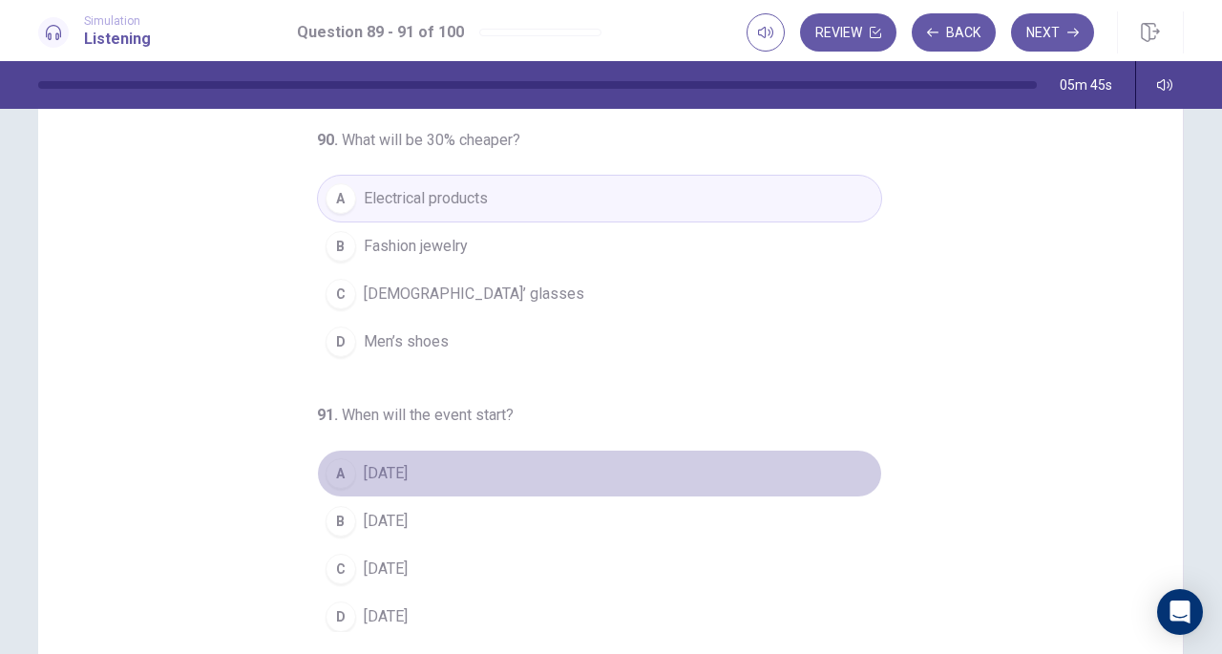
click at [326, 476] on div "A" at bounding box center [341, 473] width 31 height 31
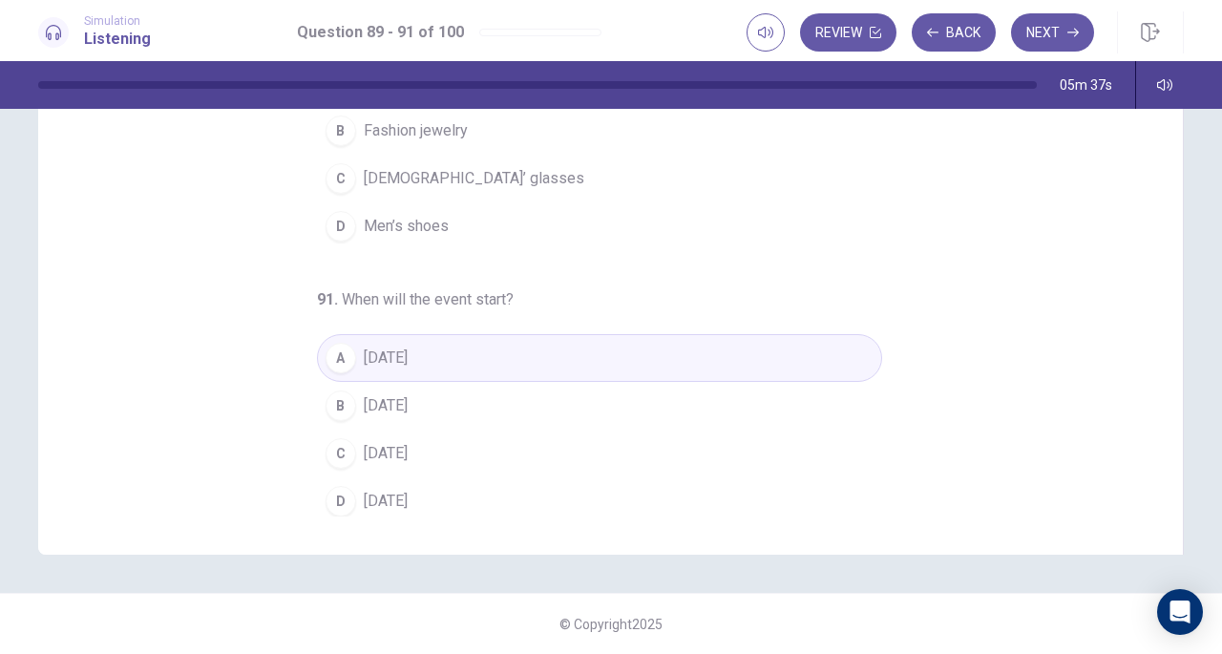
scroll to position [0, 0]
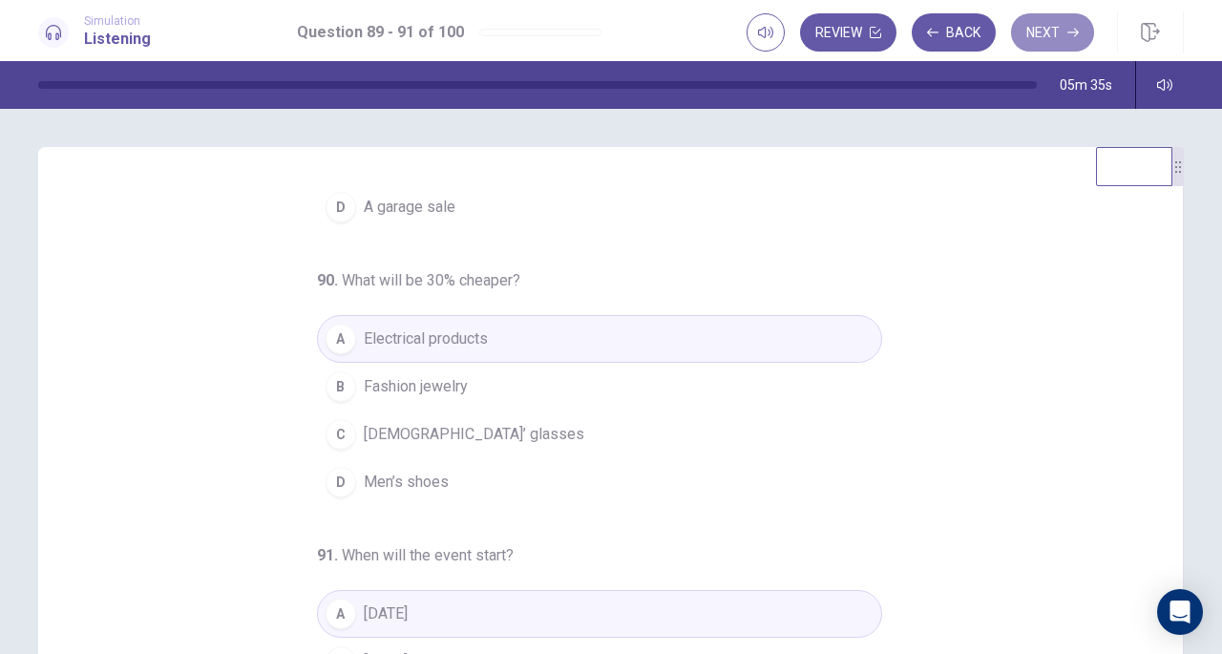
click at [1048, 28] on button "Next" at bounding box center [1052, 32] width 83 height 38
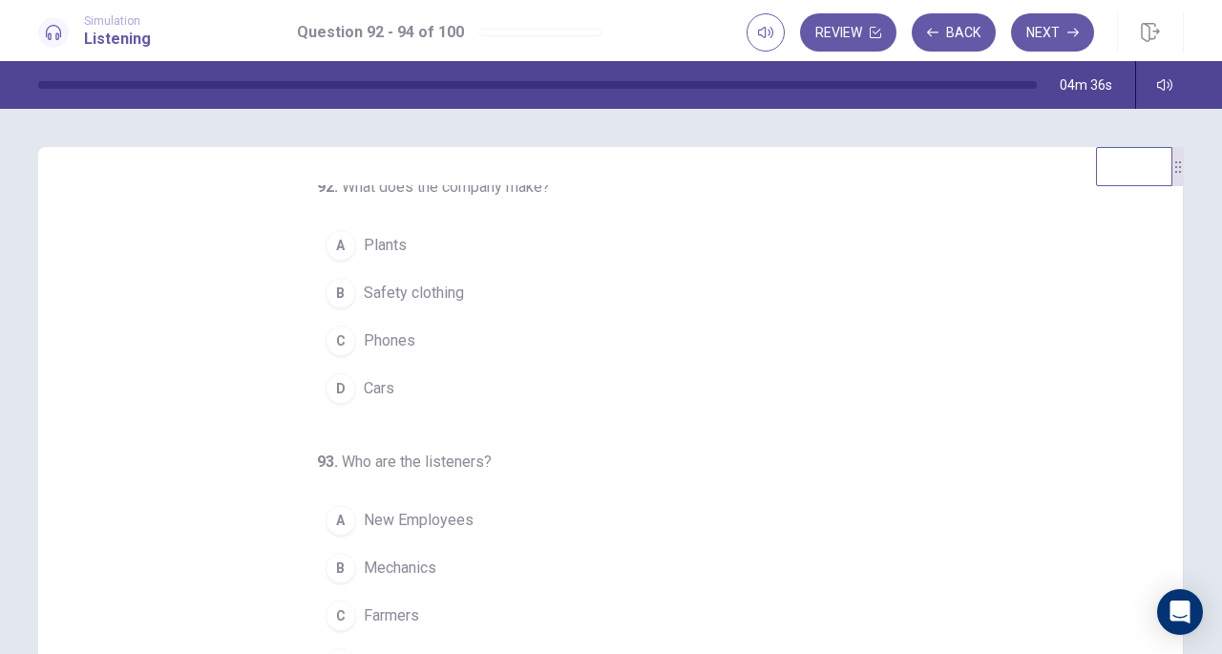
scroll to position [7, 0]
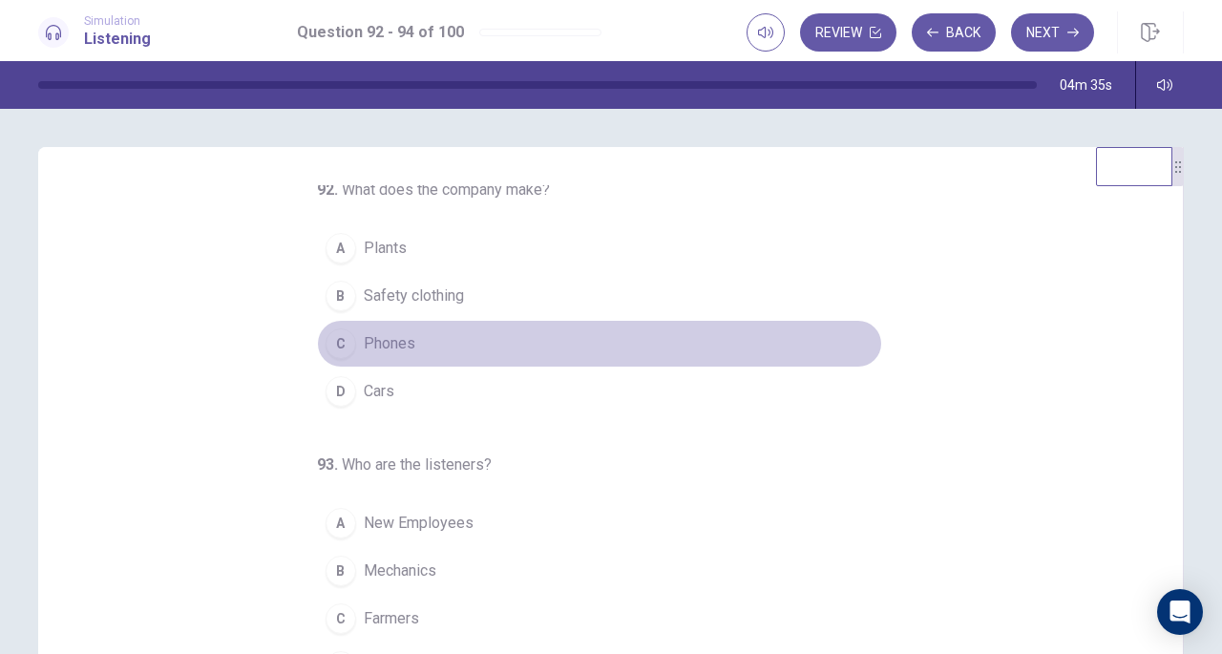
click at [346, 341] on button "C Phones" at bounding box center [599, 344] width 565 height 48
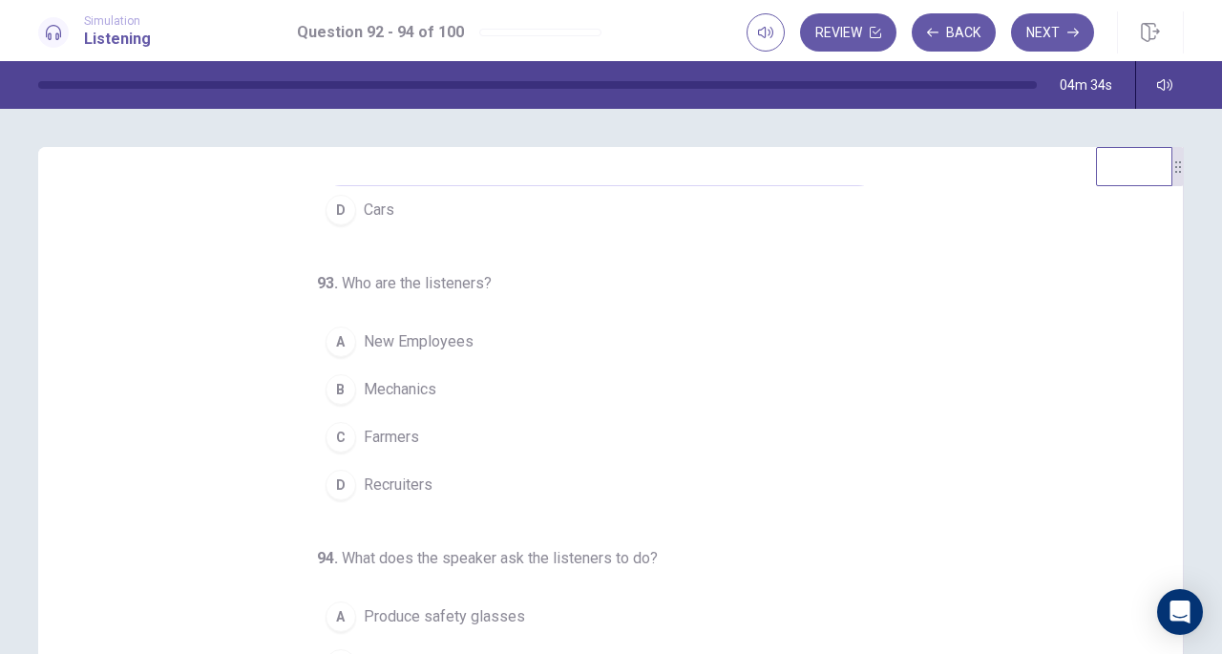
scroll to position [191, 0]
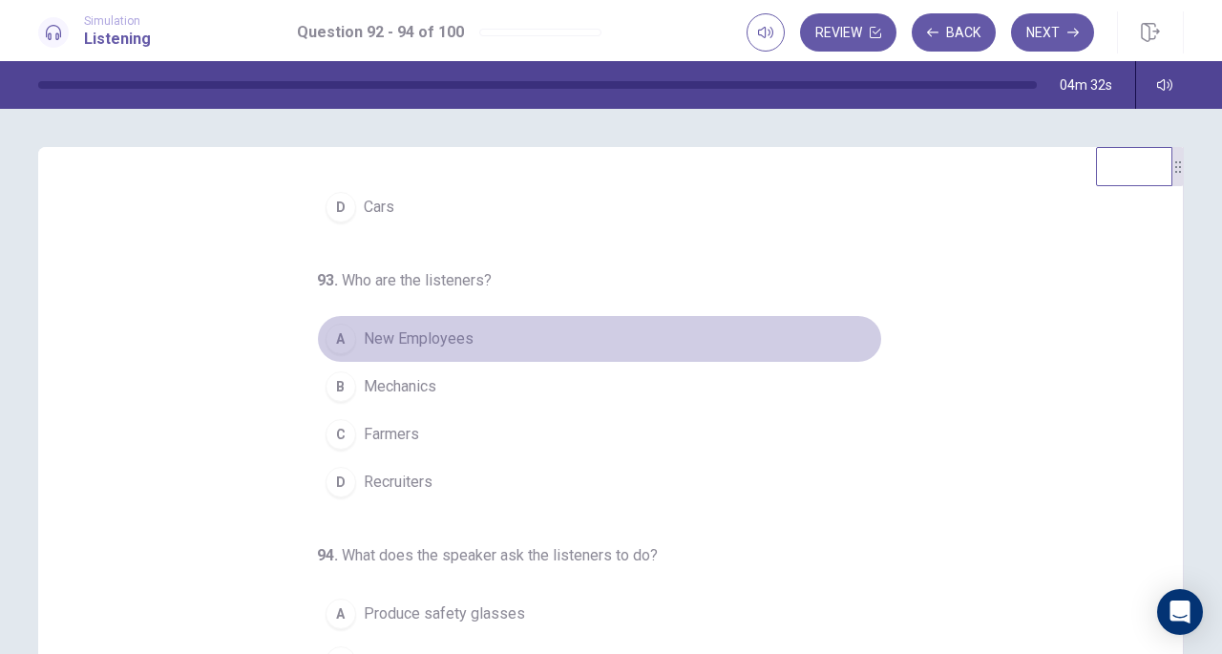
click at [389, 338] on span "New Employees" at bounding box center [419, 338] width 110 height 23
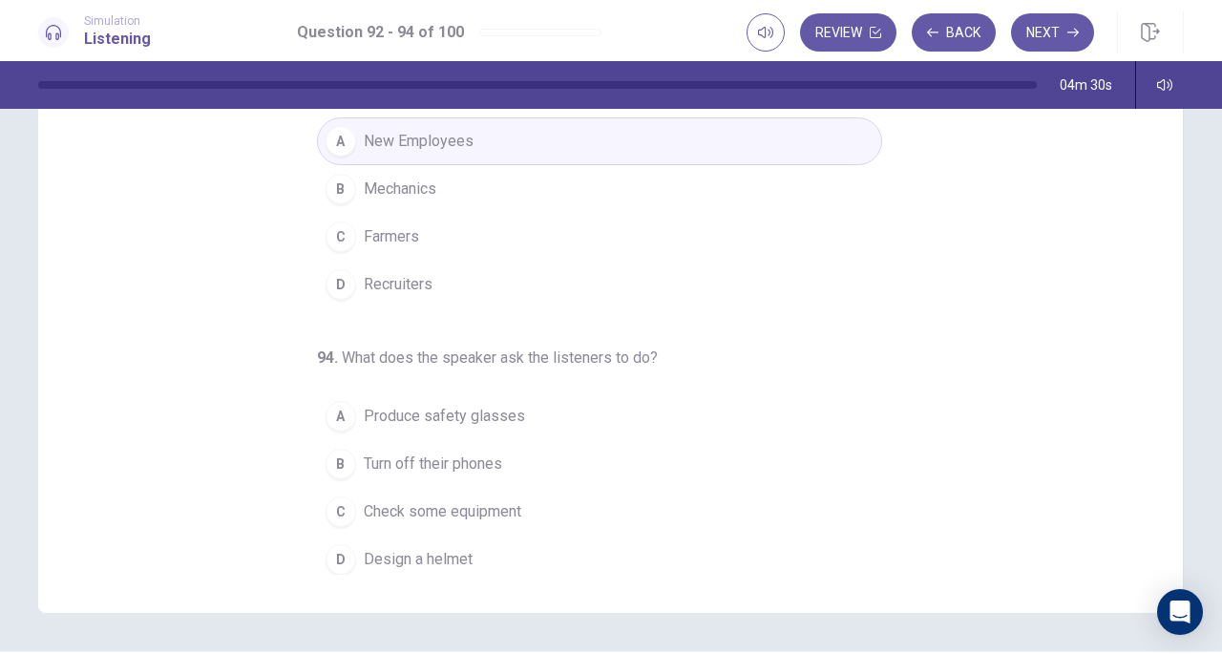
scroll to position [202, 0]
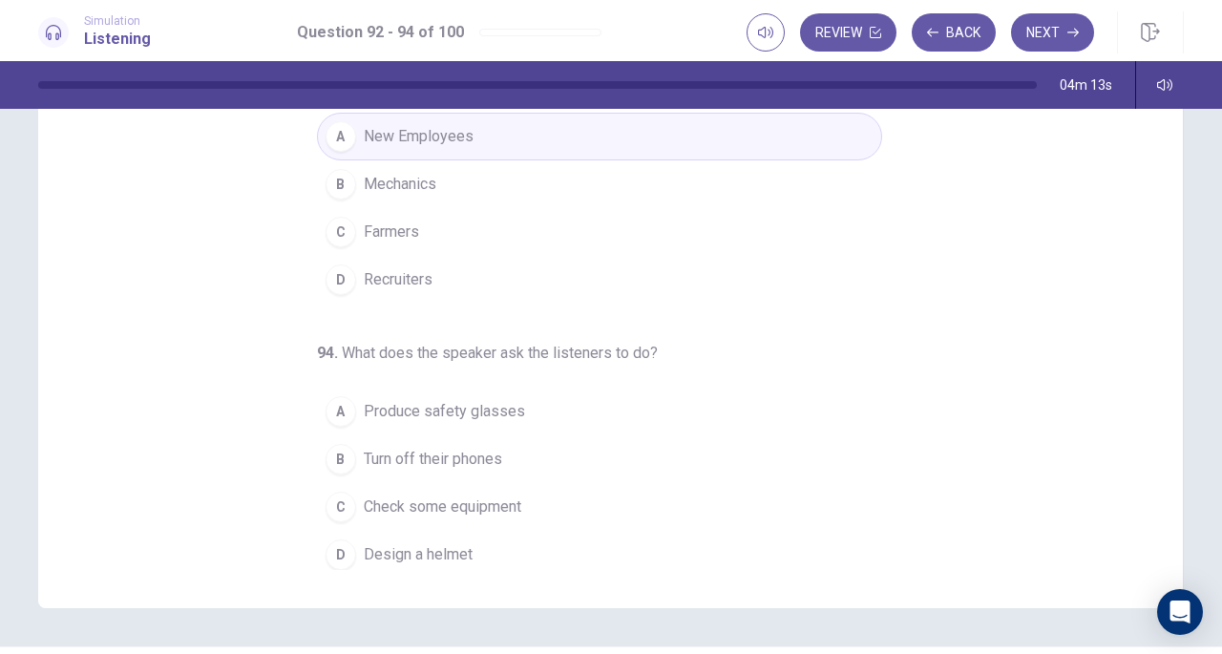
drag, startPoint x: 247, startPoint y: 496, endPoint x: 333, endPoint y: 504, distance: 86.3
click at [333, 504] on div "92 . What does the company make? A Plants B Safety clothing C Phones D Cars 93 …" at bounding box center [618, 276] width 1099 height 587
click at [333, 504] on div "C" at bounding box center [341, 507] width 31 height 31
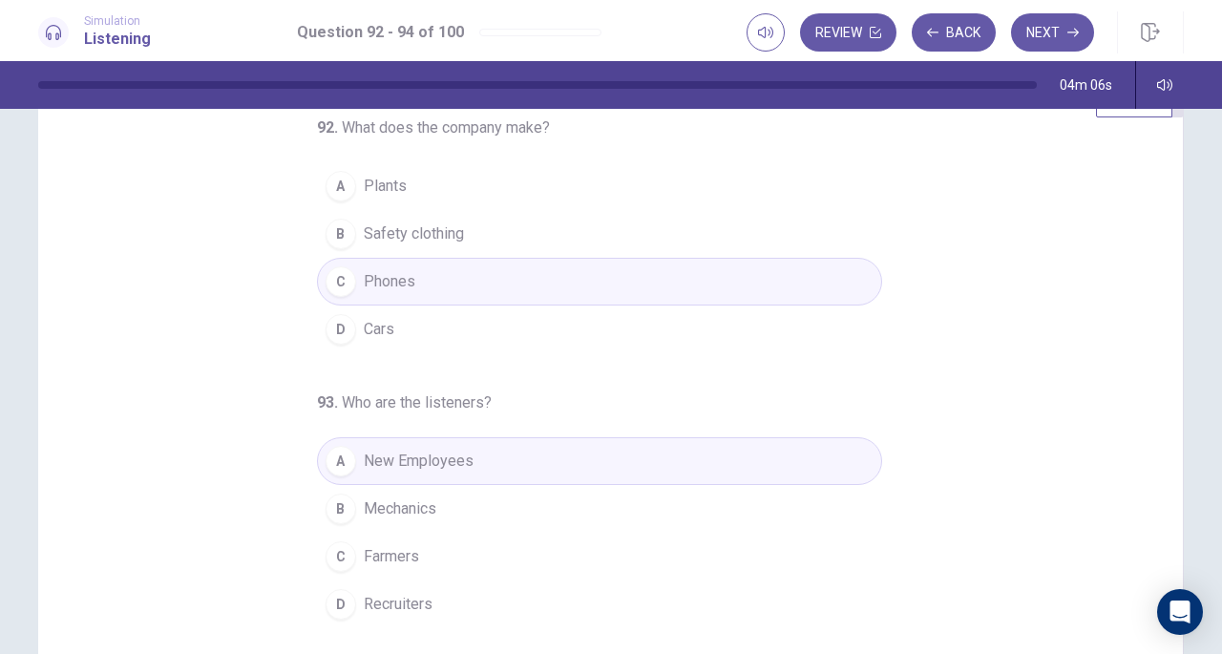
scroll to position [0, 0]
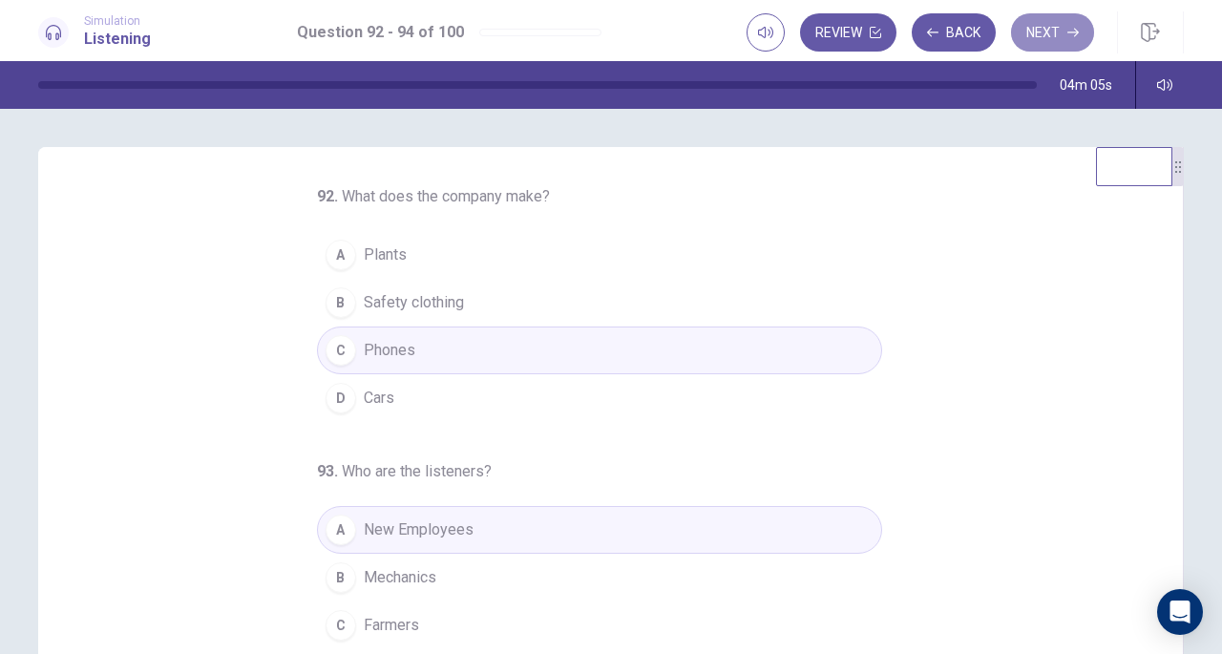
click at [1050, 38] on button "Next" at bounding box center [1052, 32] width 83 height 38
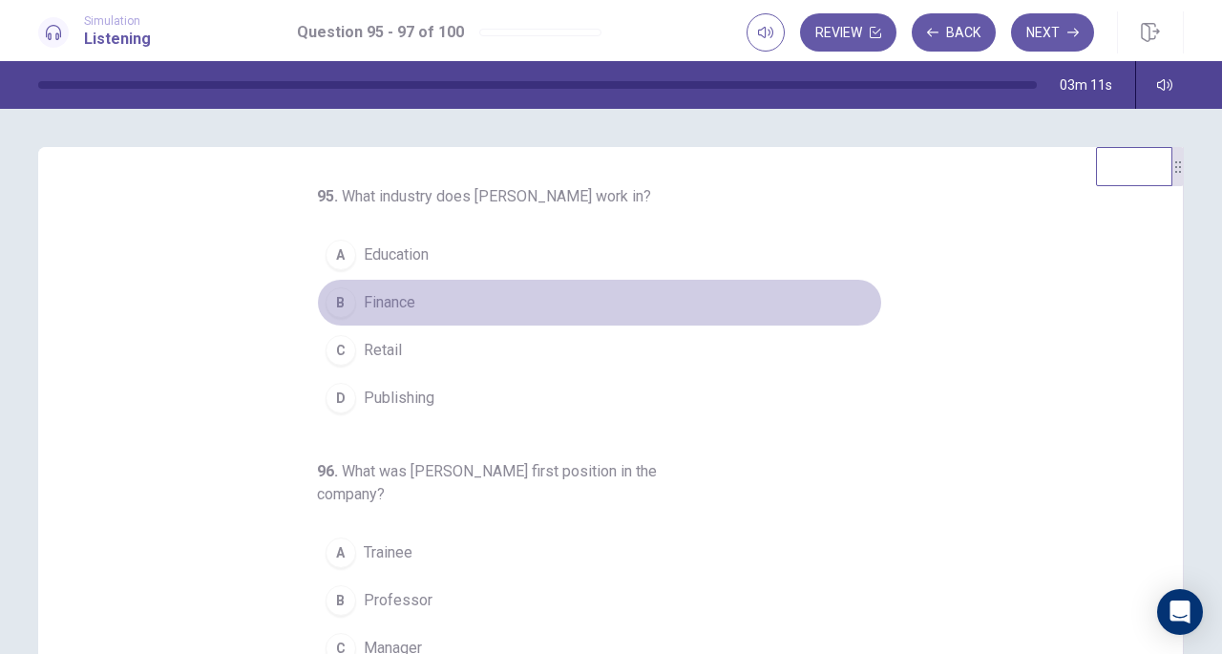
click at [337, 306] on div "B" at bounding box center [341, 302] width 31 height 31
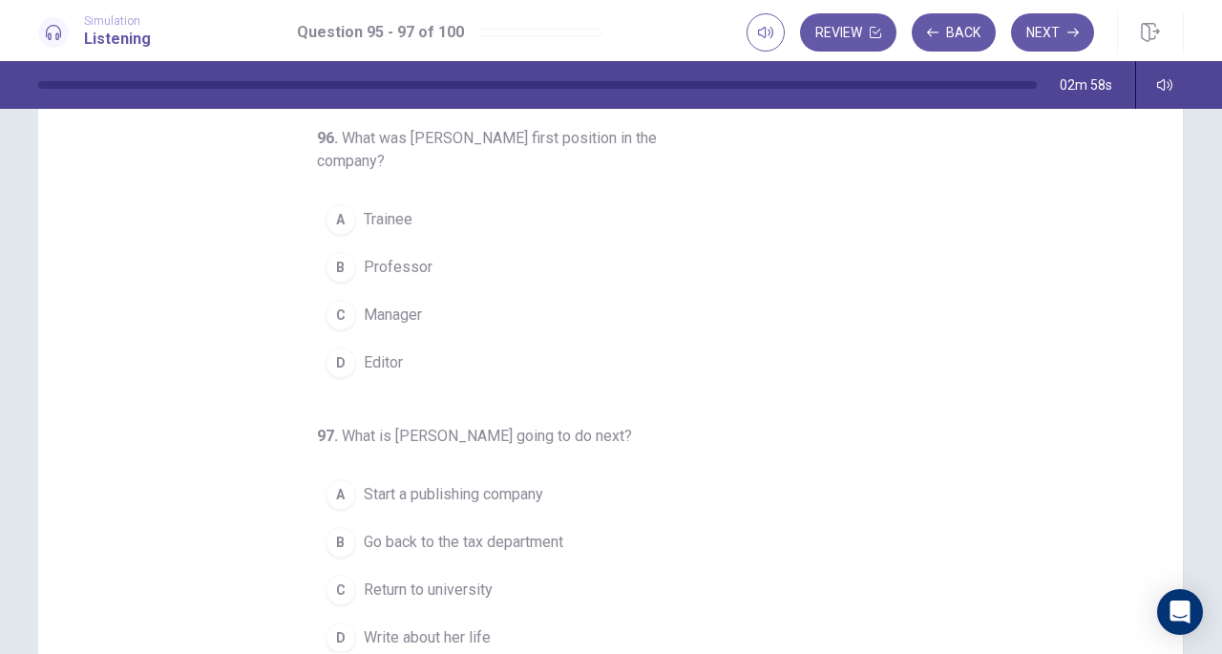
scroll to position [129, 0]
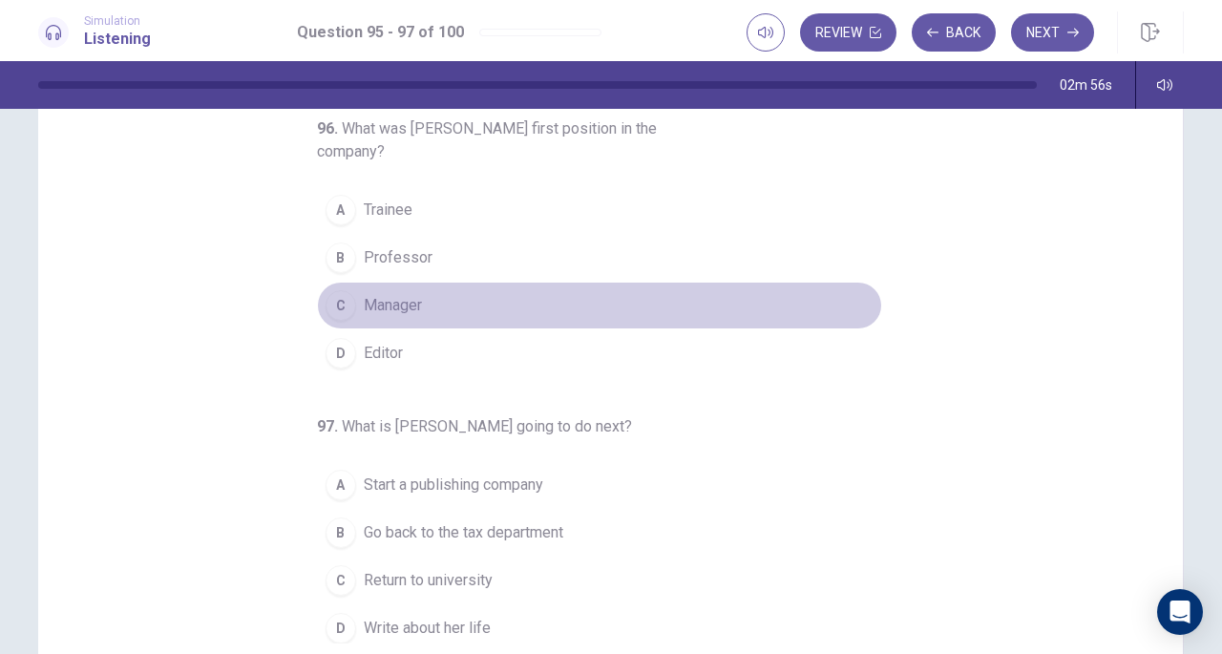
click at [344, 282] on button "C Manager" at bounding box center [599, 306] width 565 height 48
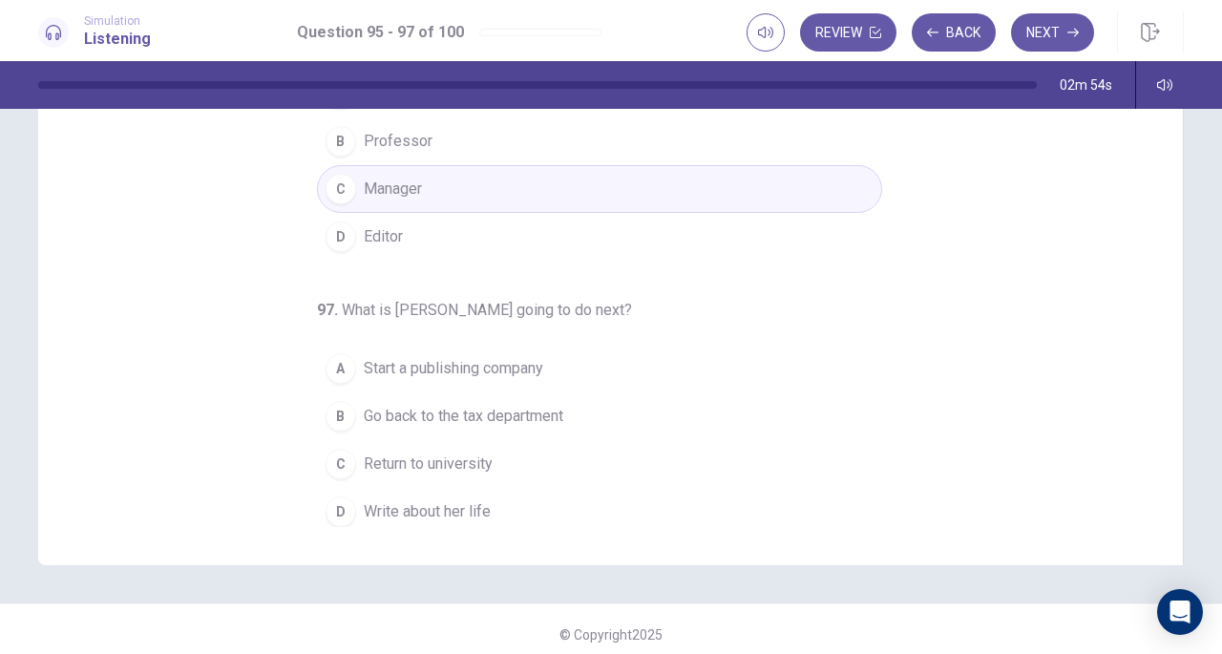
scroll to position [250, 0]
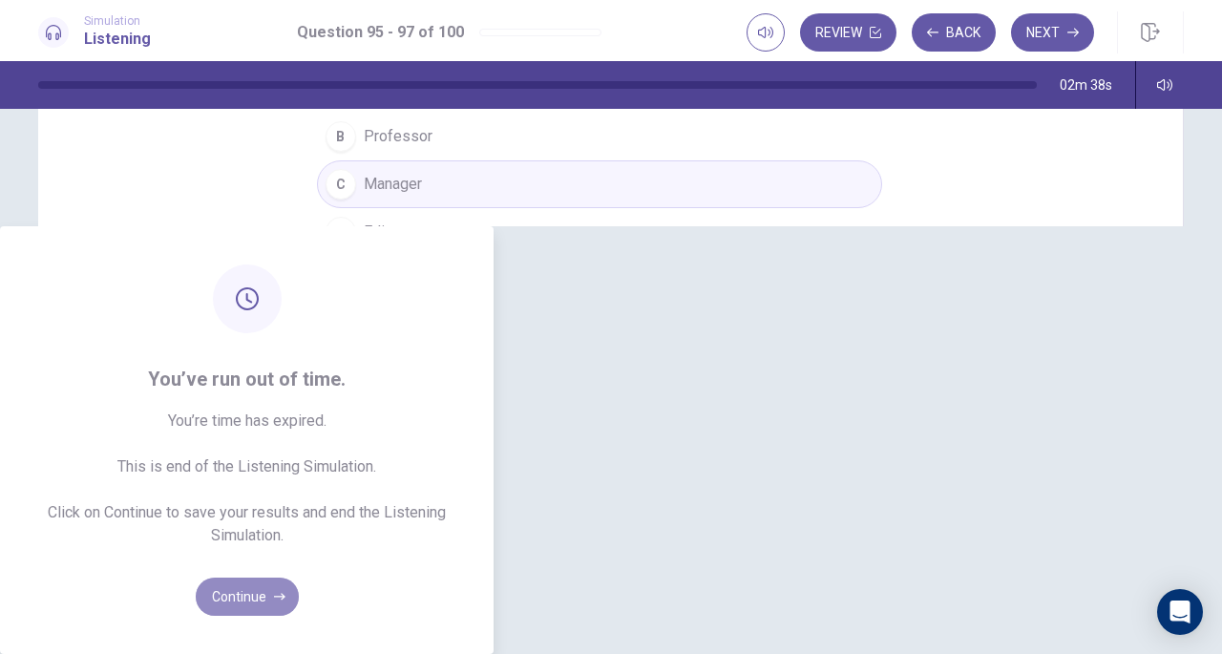
click at [299, 578] on button "Continue" at bounding box center [247, 597] width 103 height 38
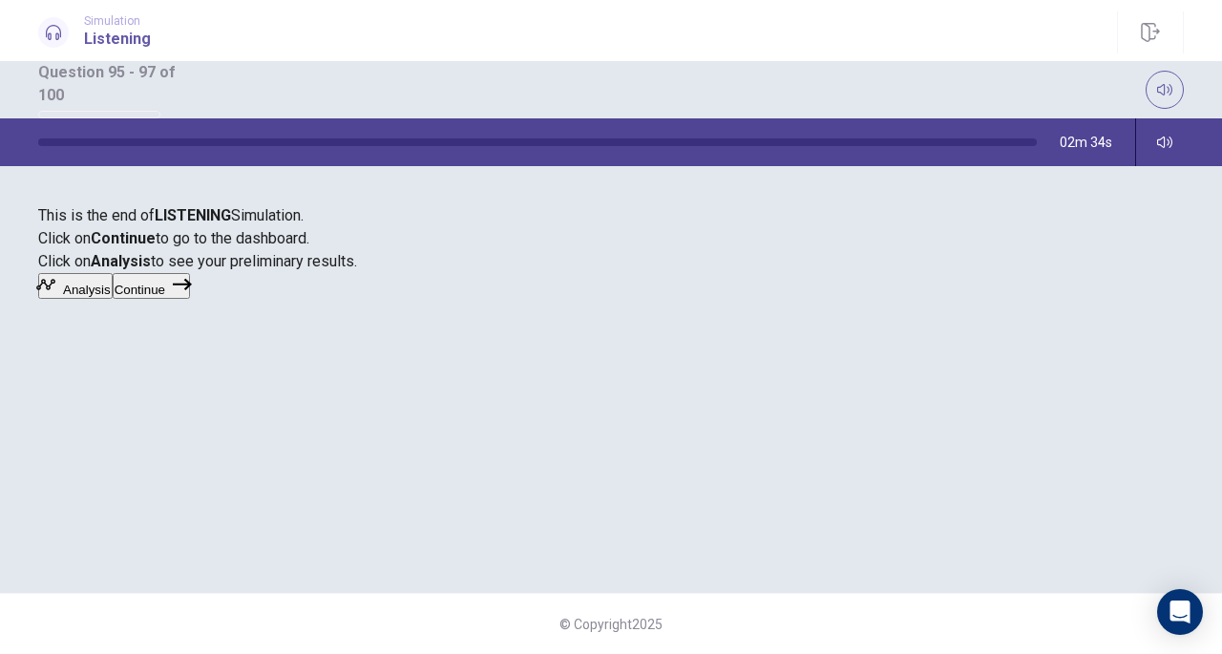
scroll to position [17, 0]
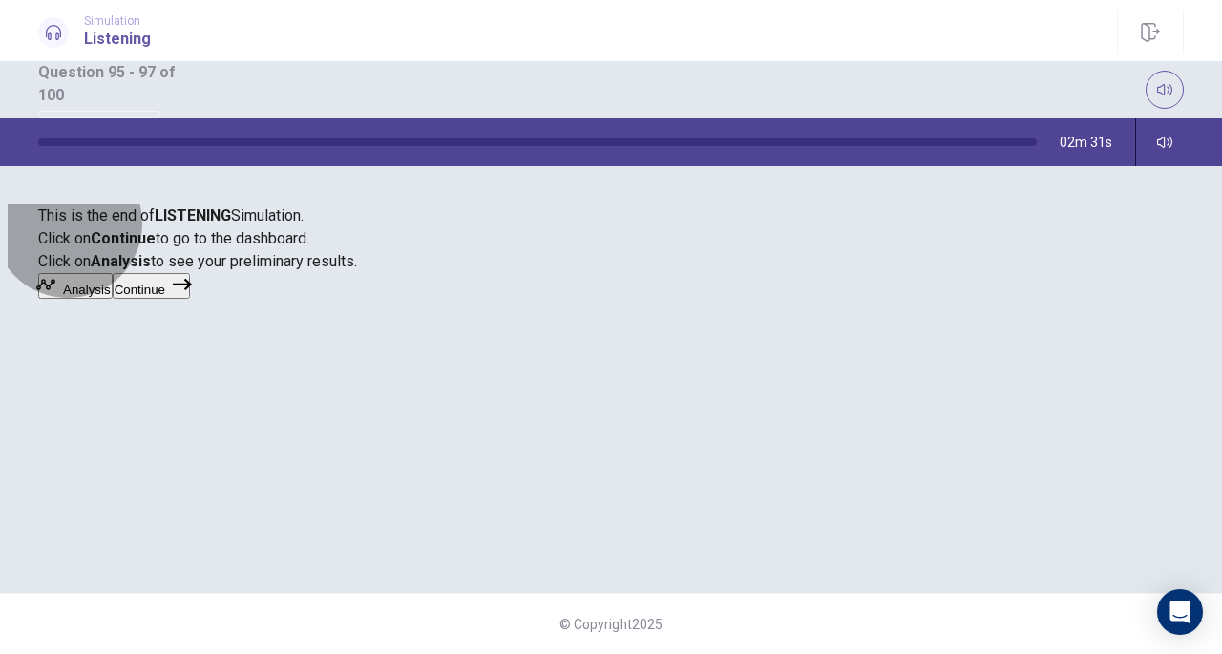
click at [190, 299] on button "Continue" at bounding box center [151, 286] width 77 height 26
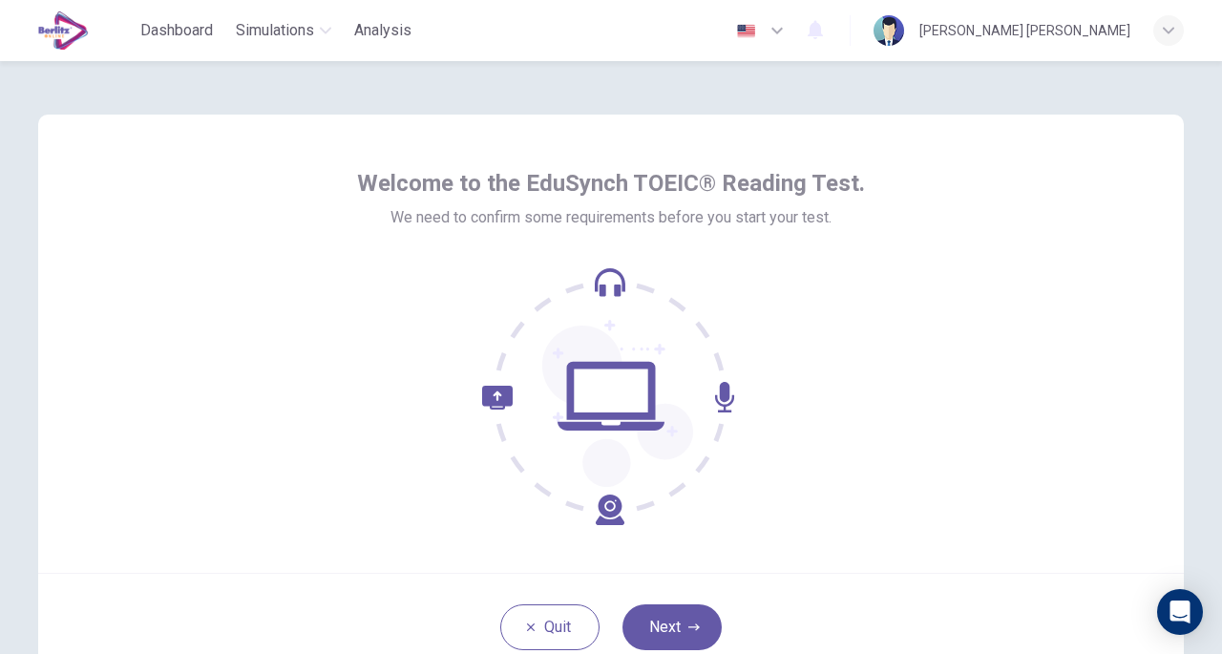
scroll to position [37, 0]
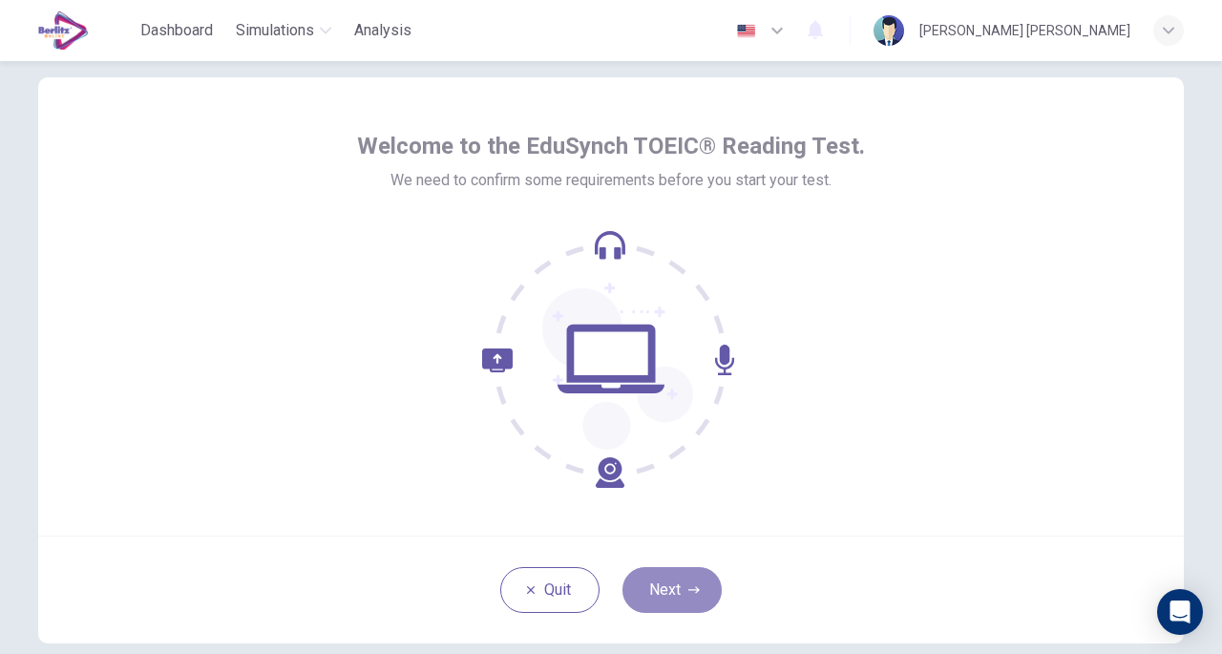
click at [663, 604] on button "Next" at bounding box center [671, 590] width 99 height 46
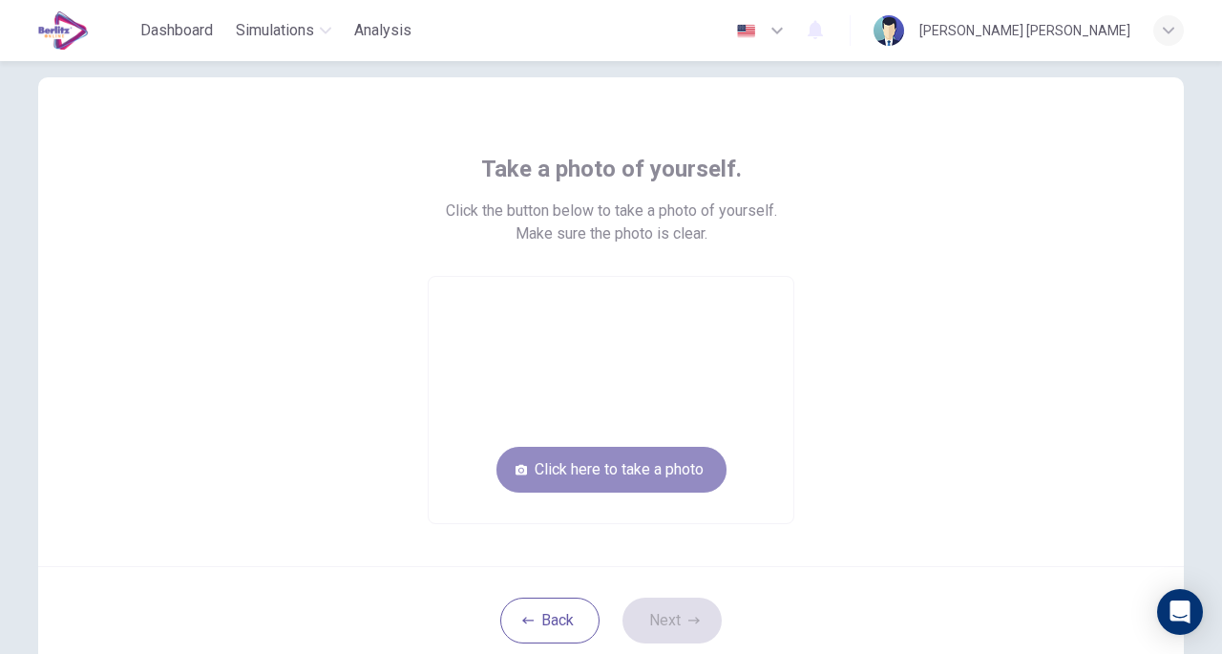
click at [614, 467] on button "Click here to take a photo" at bounding box center [611, 470] width 230 height 46
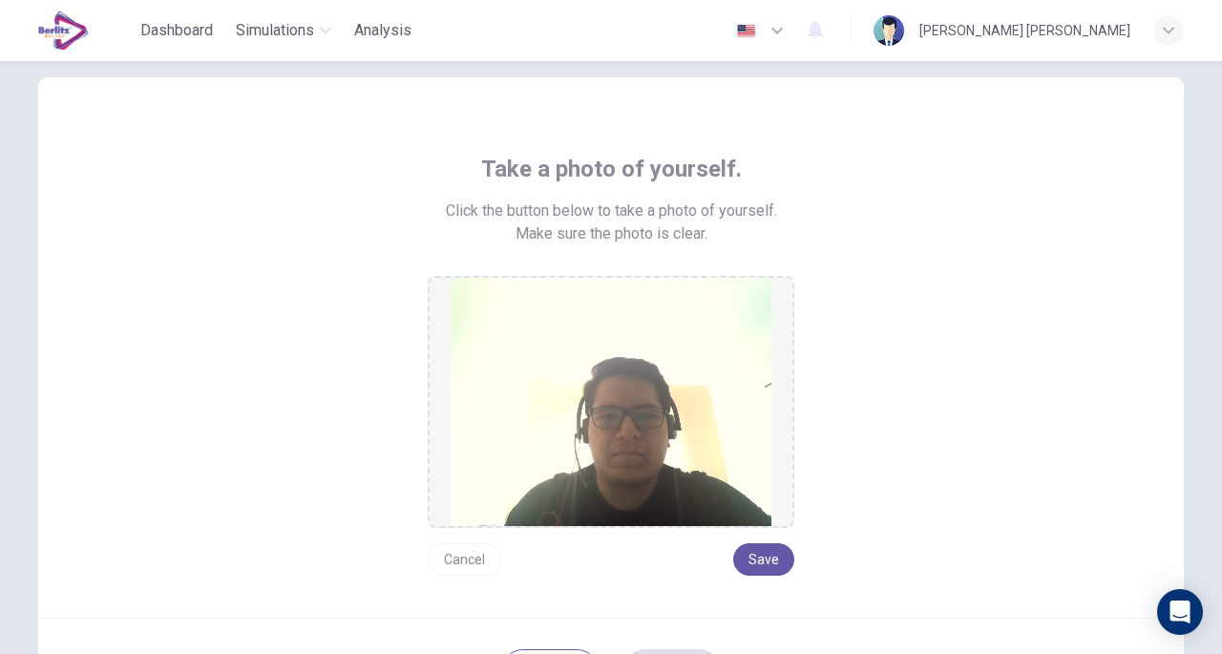
drag, startPoint x: 753, startPoint y: 538, endPoint x: 754, endPoint y: 553, distance: 14.4
click at [754, 553] on div "Cancel Save" at bounding box center [611, 552] width 367 height 48
click at [754, 553] on button "Save" at bounding box center [763, 559] width 61 height 32
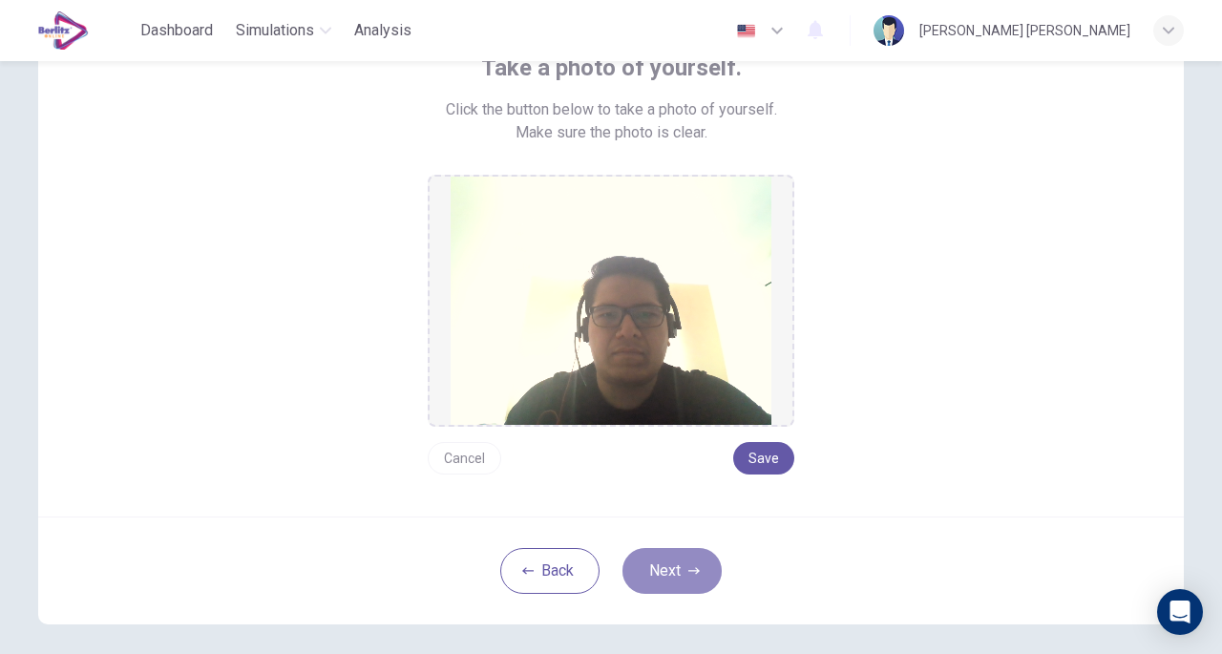
click at [657, 578] on button "Next" at bounding box center [671, 571] width 99 height 46
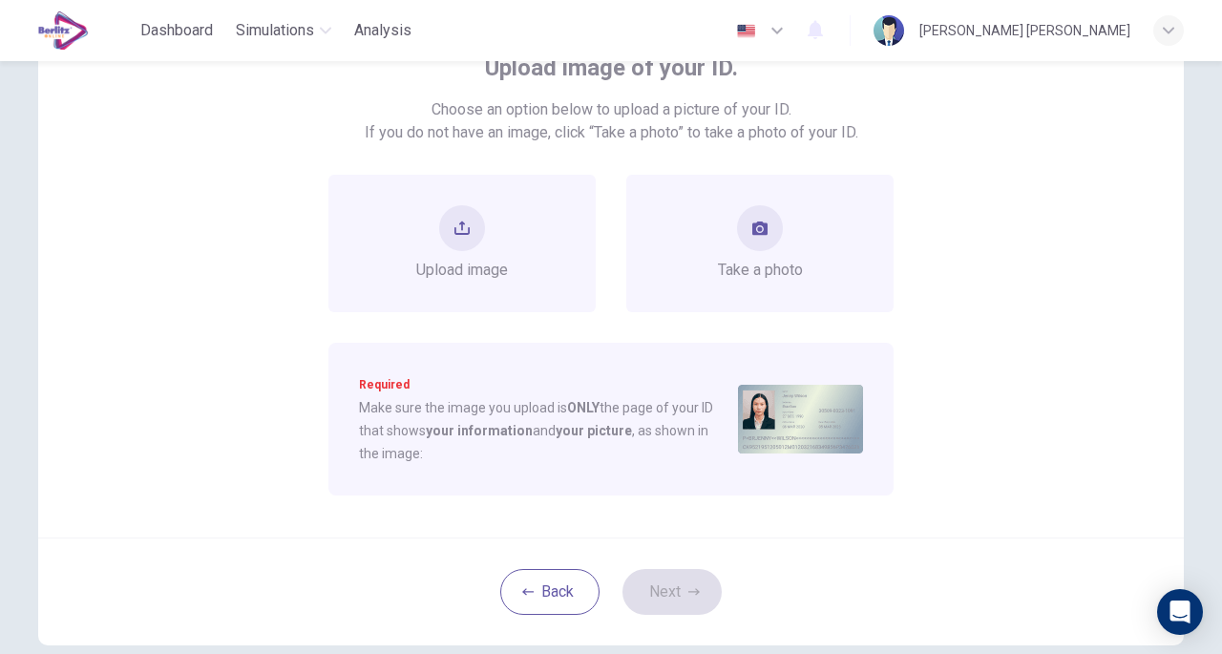
scroll to position [103, 0]
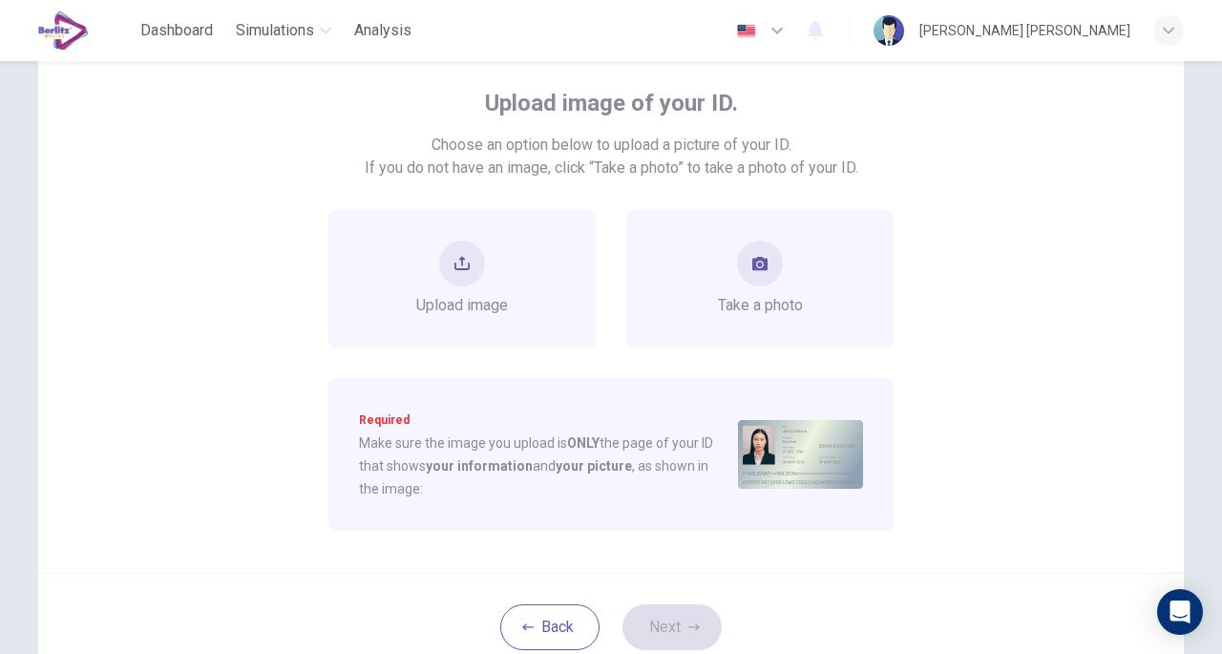
click at [775, 297] on span "Take a photo" at bounding box center [760, 305] width 85 height 23
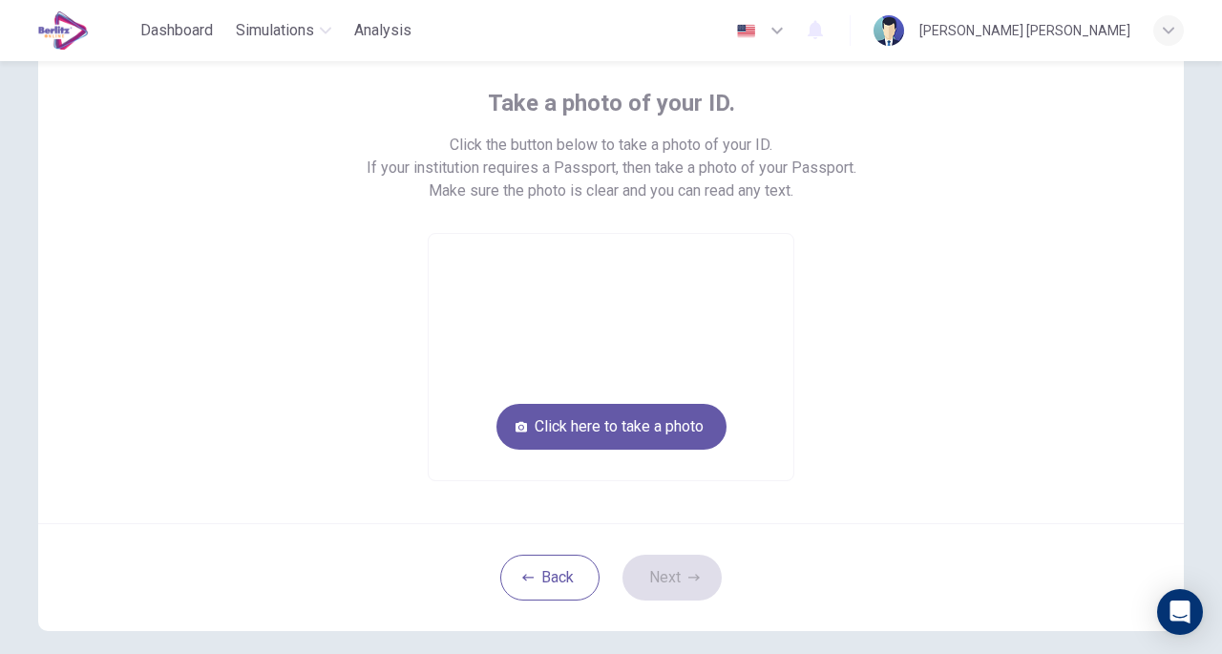
click at [775, 297] on video at bounding box center [611, 357] width 365 height 246
click at [636, 417] on button "Click here to take a photo" at bounding box center [611, 427] width 230 height 46
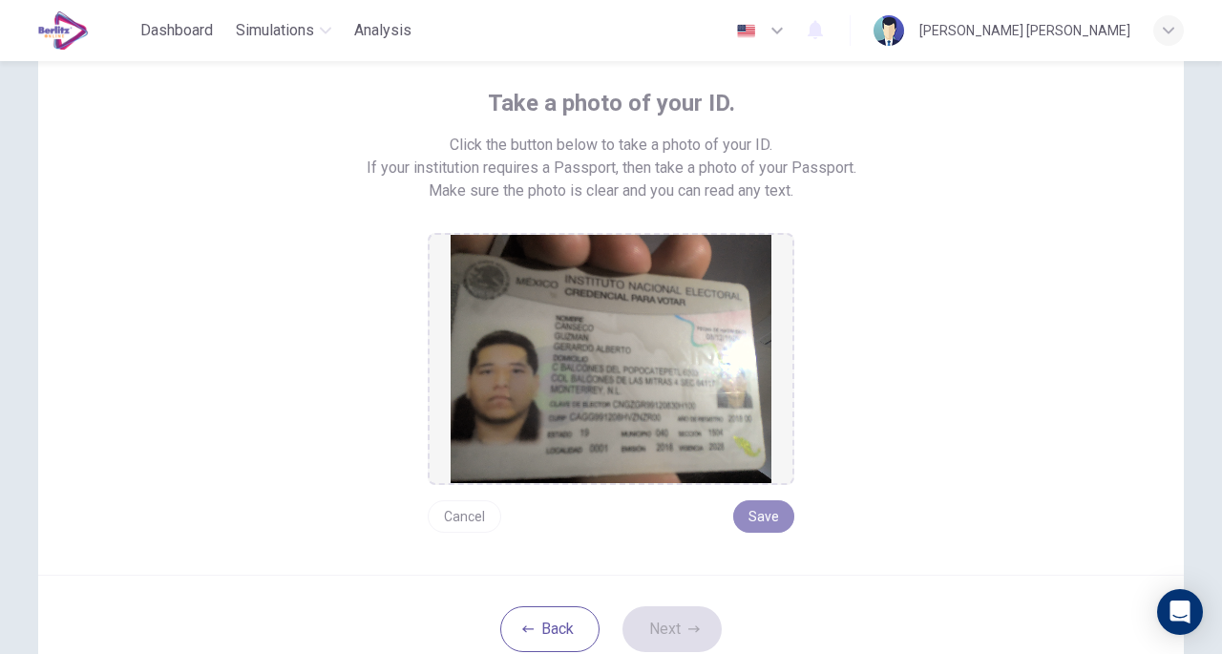
click at [763, 513] on button "Save" at bounding box center [763, 516] width 61 height 32
click at [677, 621] on button "Next" at bounding box center [671, 629] width 99 height 46
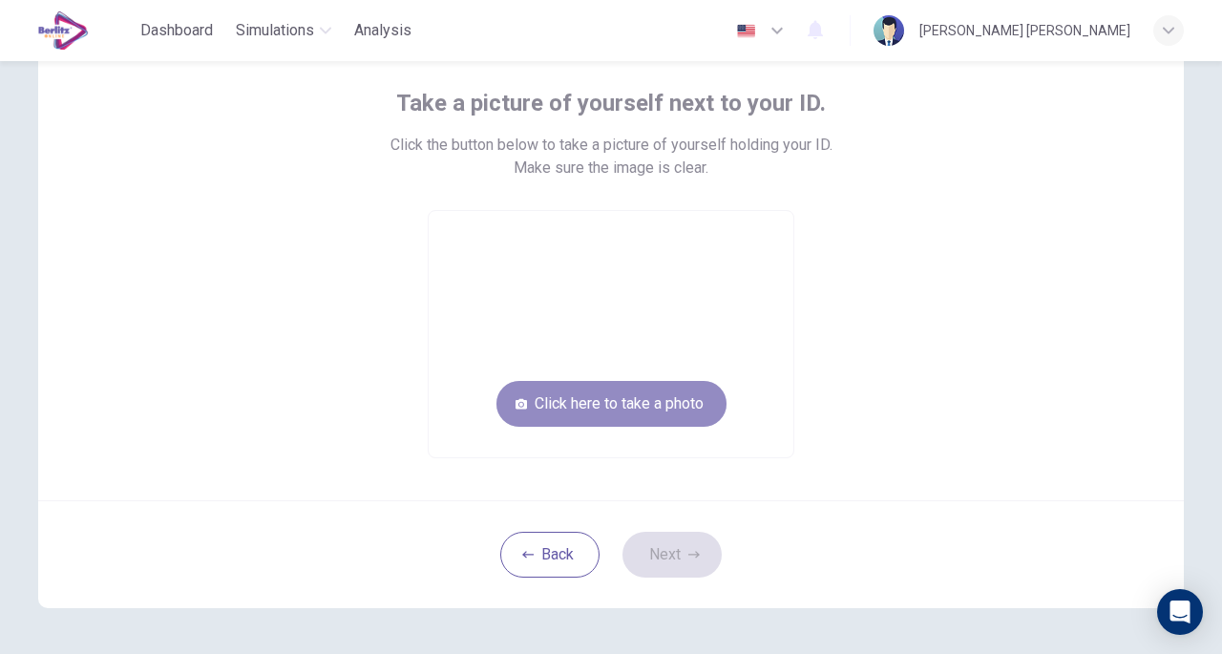
click at [598, 402] on button "Click here to take a photo" at bounding box center [611, 404] width 230 height 46
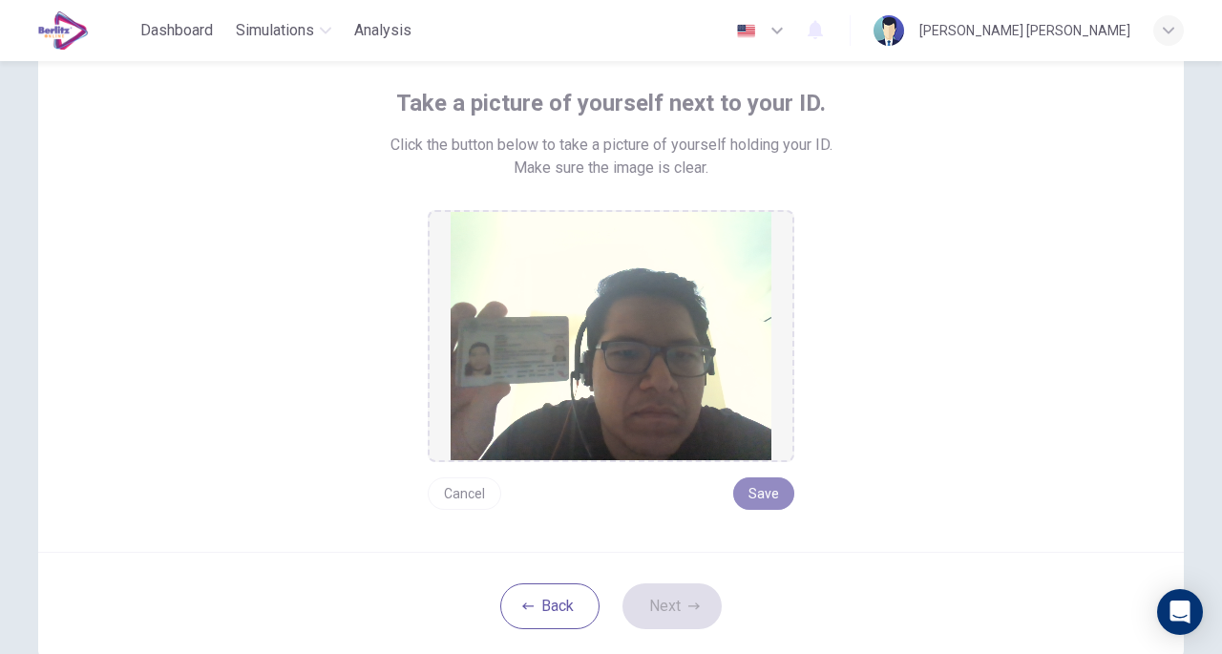
click at [775, 482] on button "Save" at bounding box center [763, 493] width 61 height 32
click at [705, 597] on button "Next" at bounding box center [671, 606] width 99 height 46
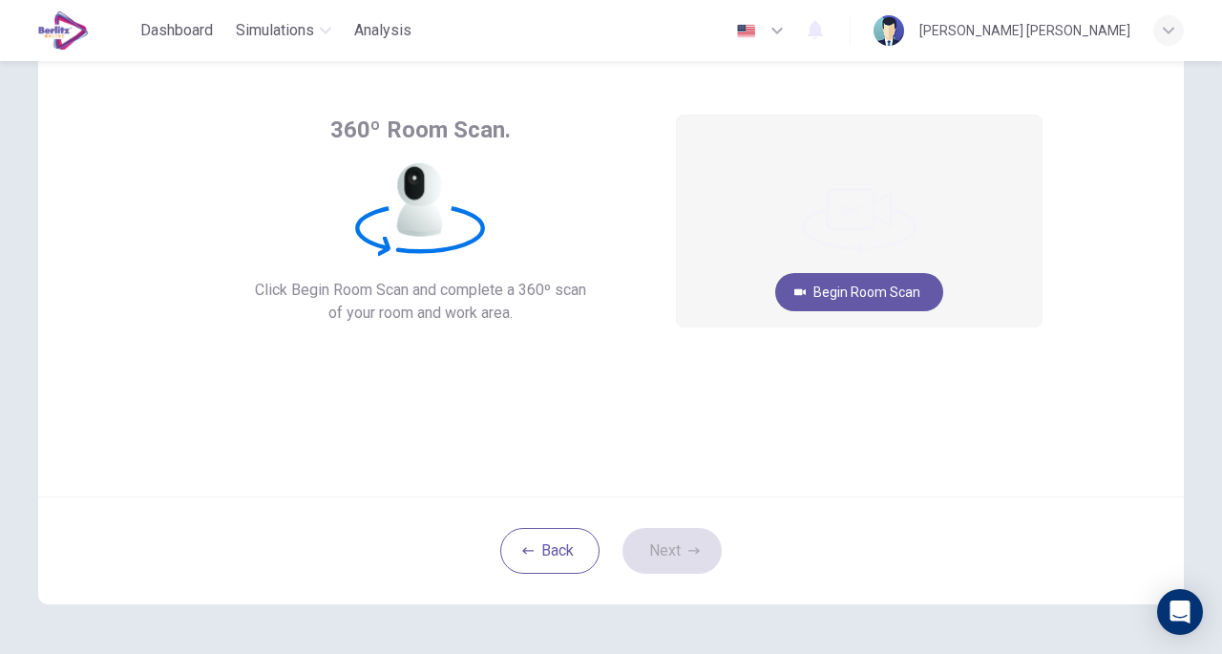
scroll to position [78, 0]
click at [817, 300] on button "Begin Room Scan" at bounding box center [859, 290] width 168 height 38
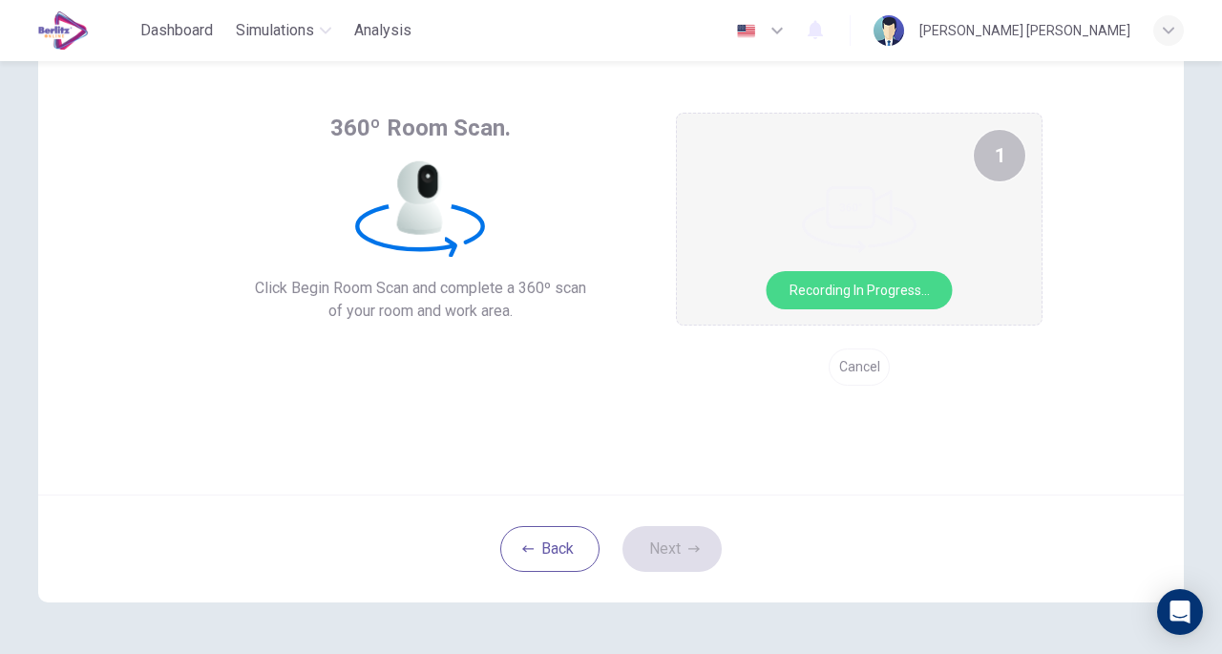
scroll to position [0, 0]
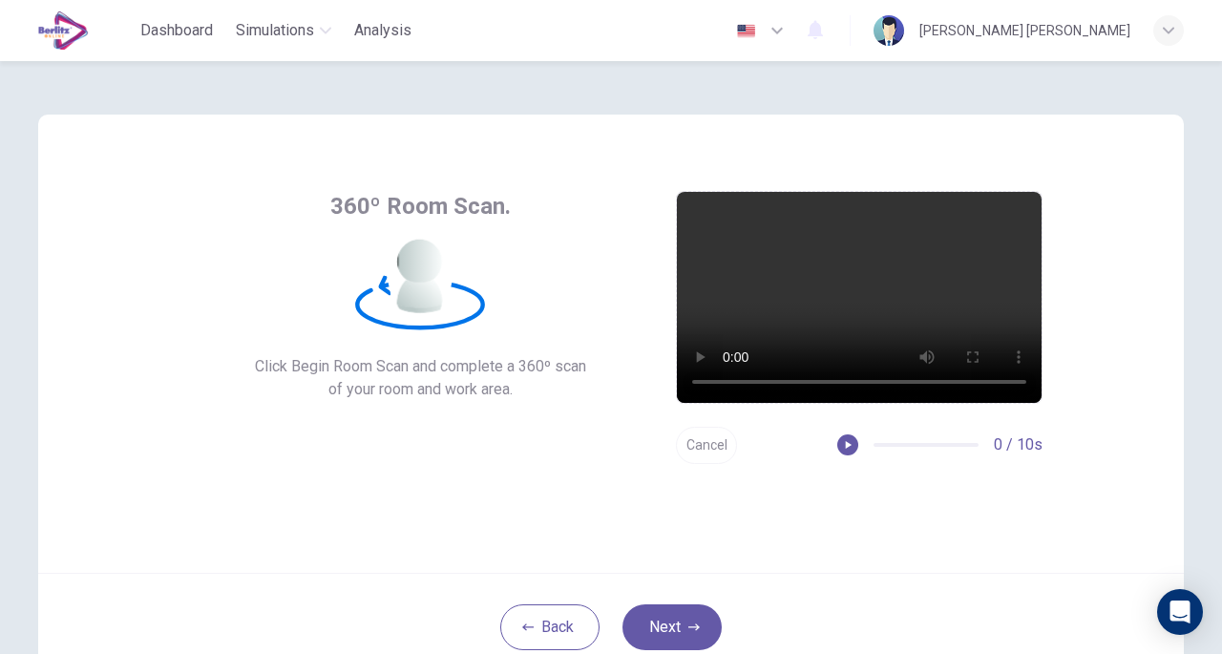
click at [661, 641] on button "Next" at bounding box center [671, 627] width 99 height 46
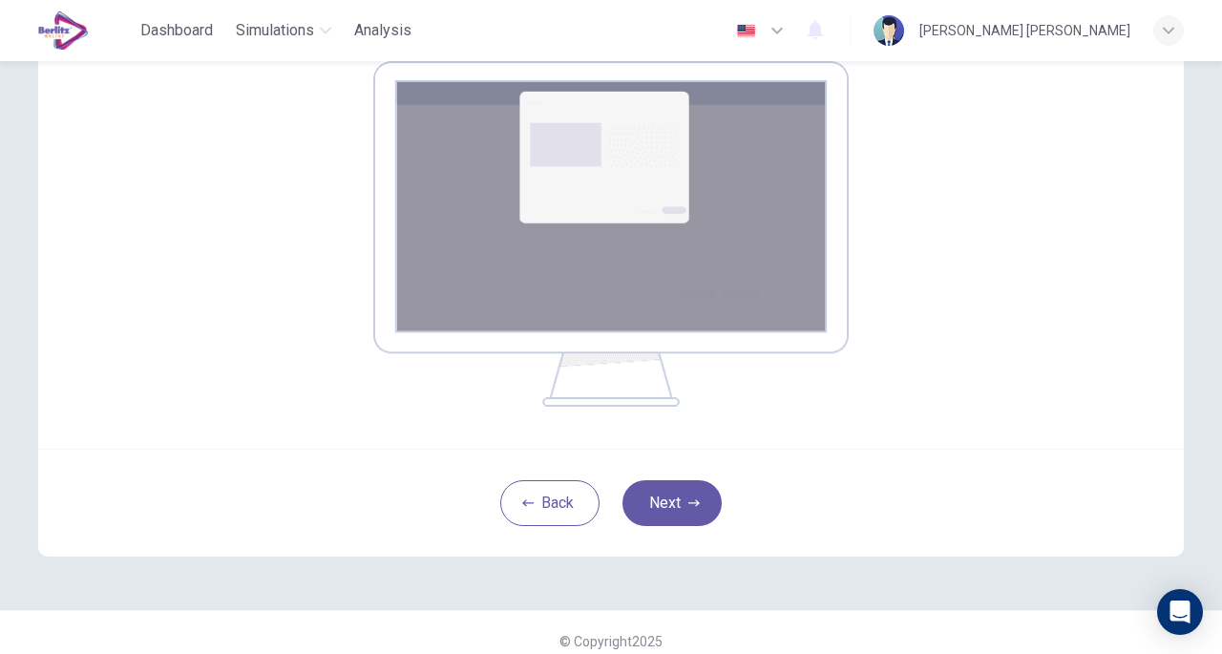
scroll to position [325, 0]
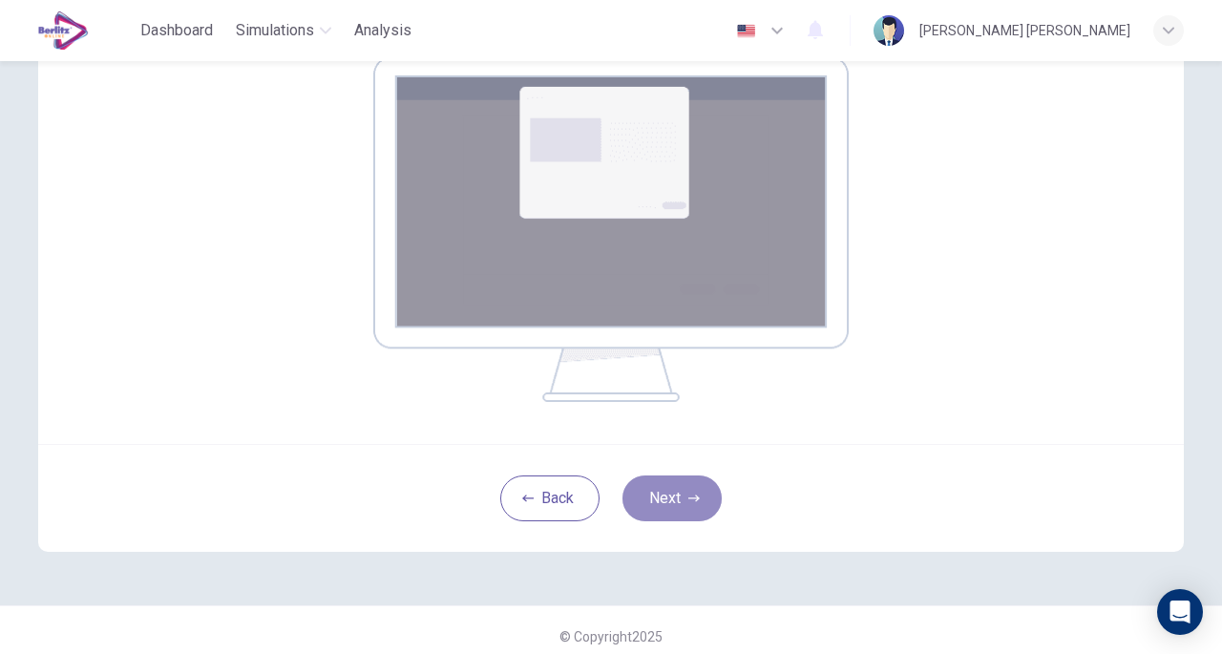
click at [688, 499] on icon "button" at bounding box center [693, 498] width 11 height 11
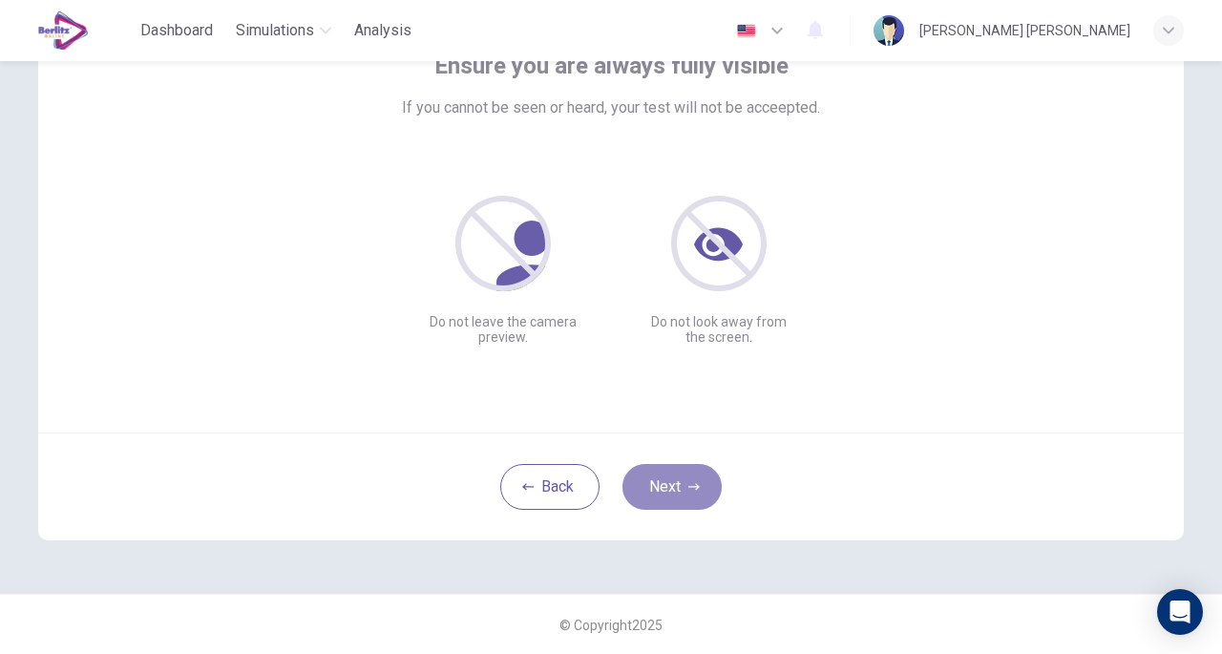
click at [646, 494] on button "Next" at bounding box center [671, 487] width 99 height 46
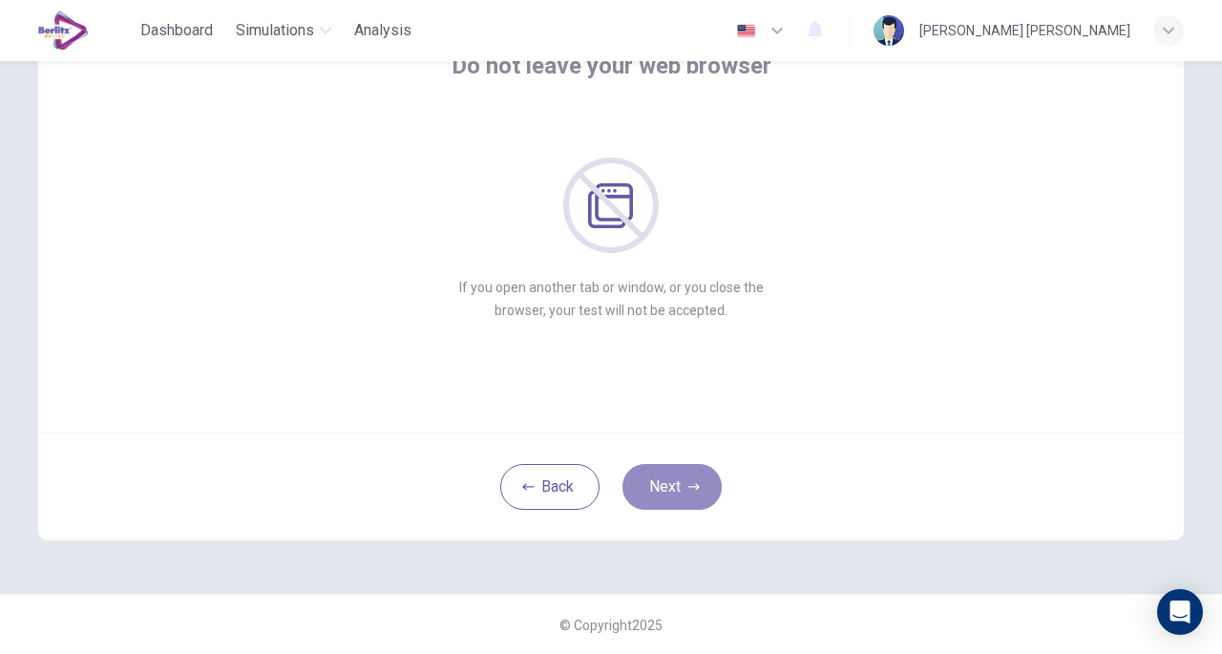
click at [646, 494] on button "Next" at bounding box center [671, 487] width 99 height 46
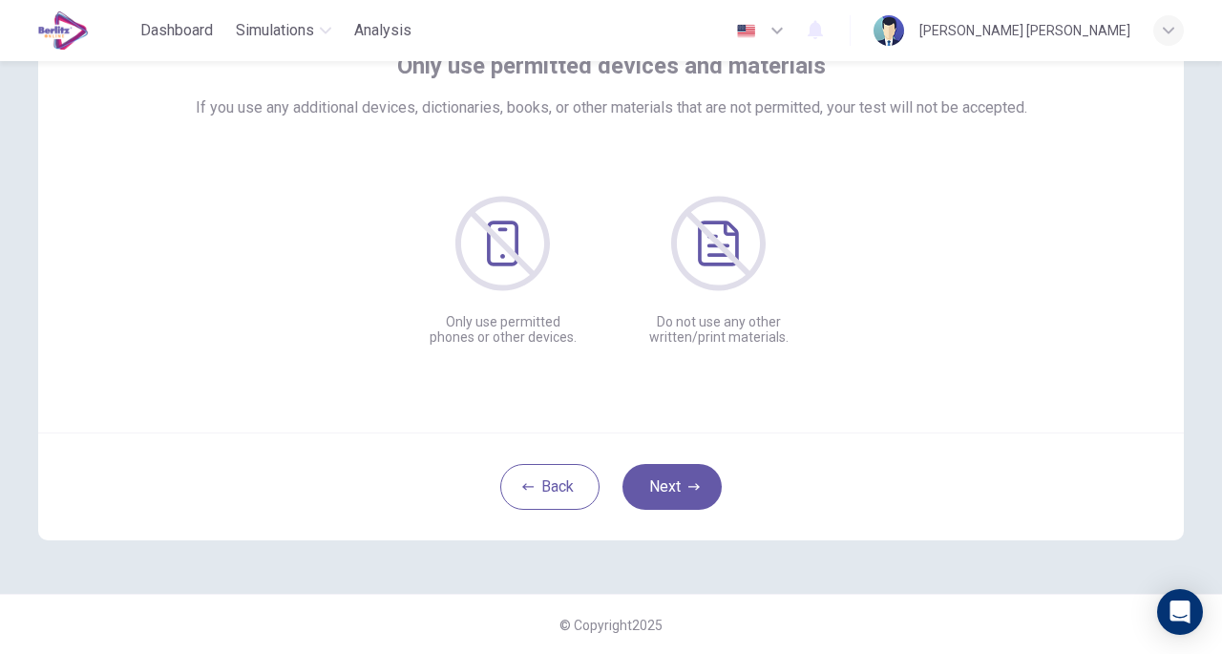
click at [646, 494] on button "Next" at bounding box center [671, 487] width 99 height 46
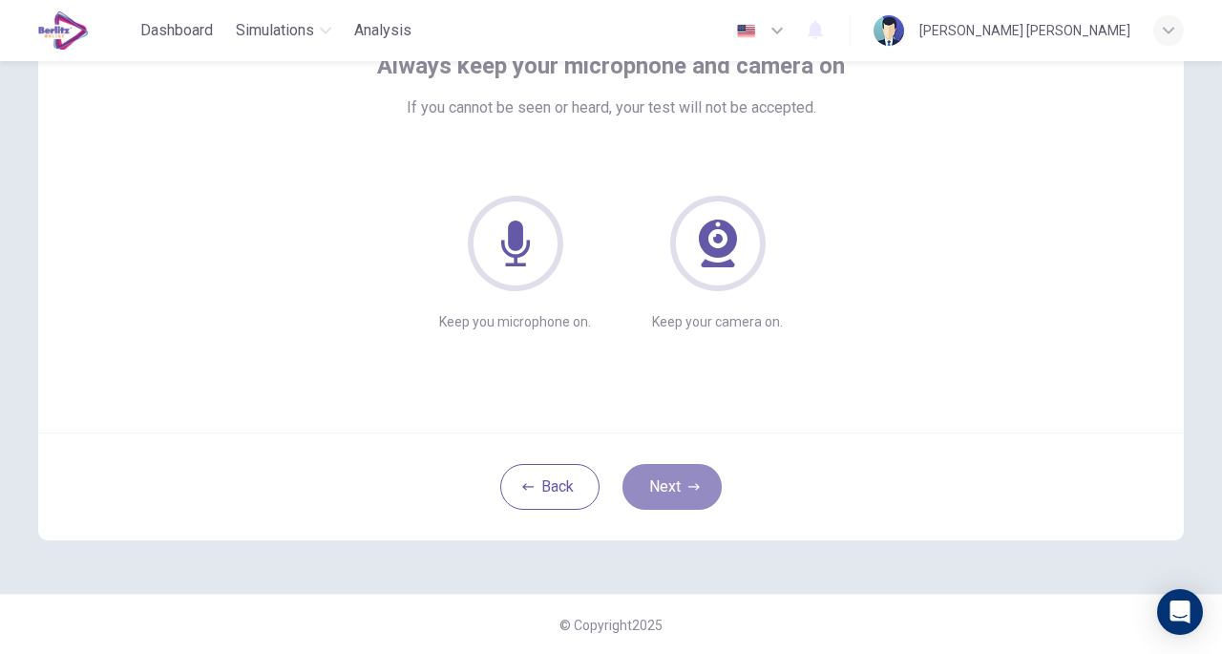
click at [646, 494] on button "Next" at bounding box center [671, 487] width 99 height 46
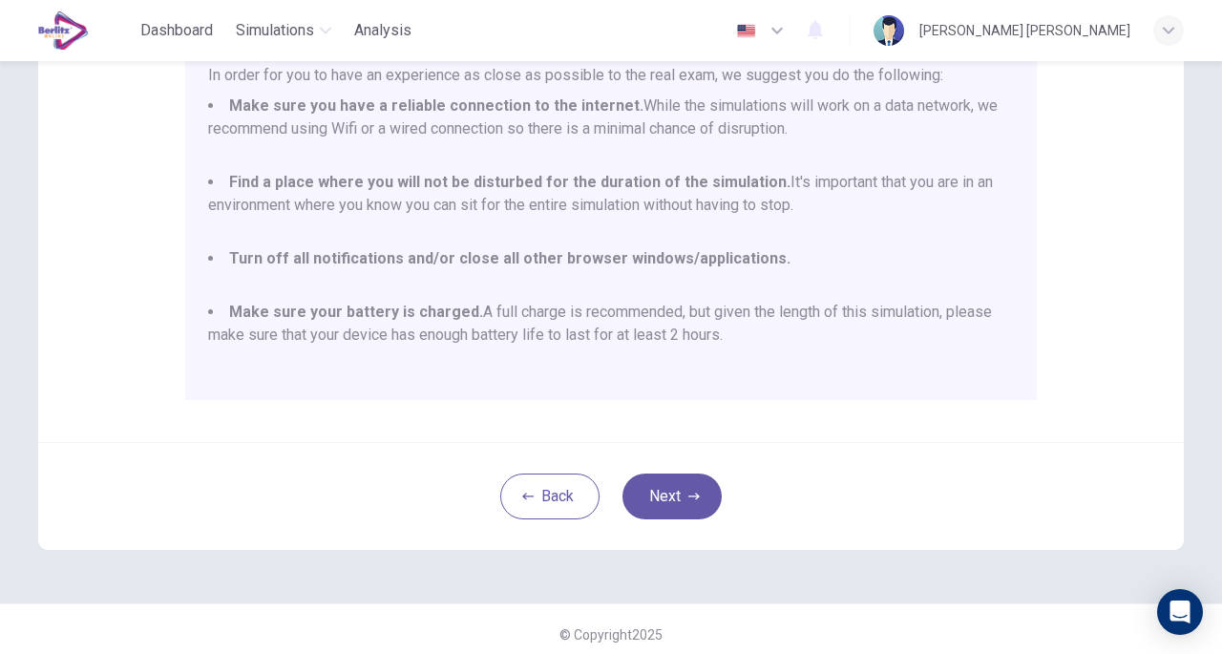
scroll to position [407, 0]
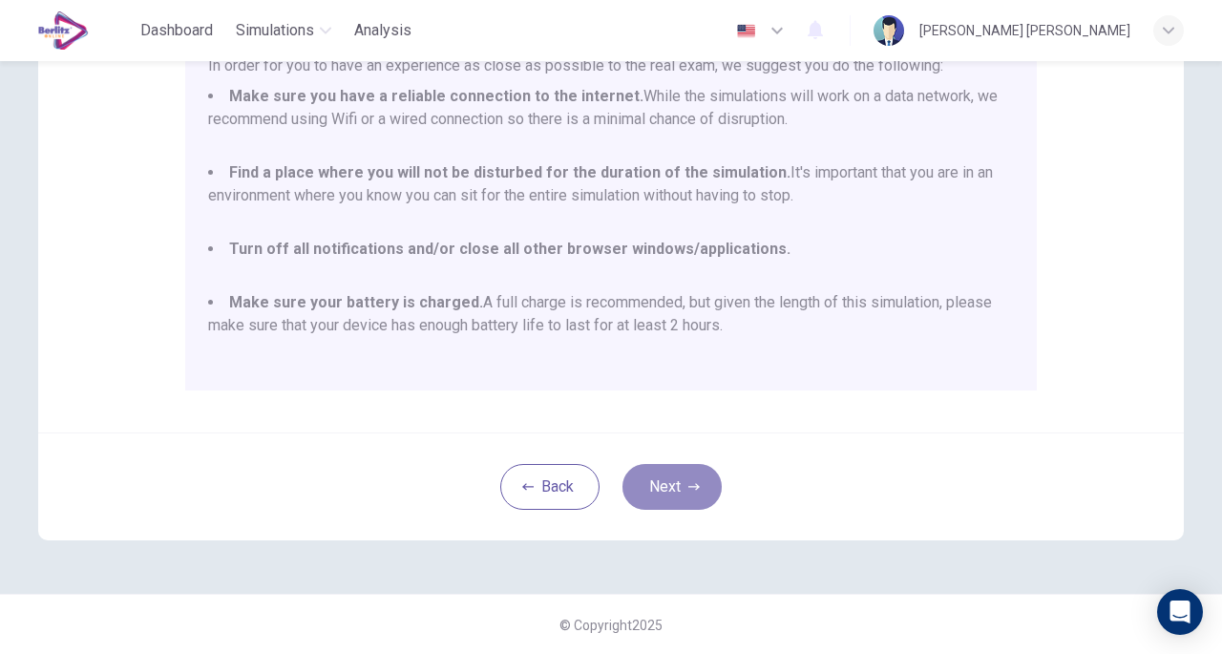
click at [635, 495] on button "Next" at bounding box center [671, 487] width 99 height 46
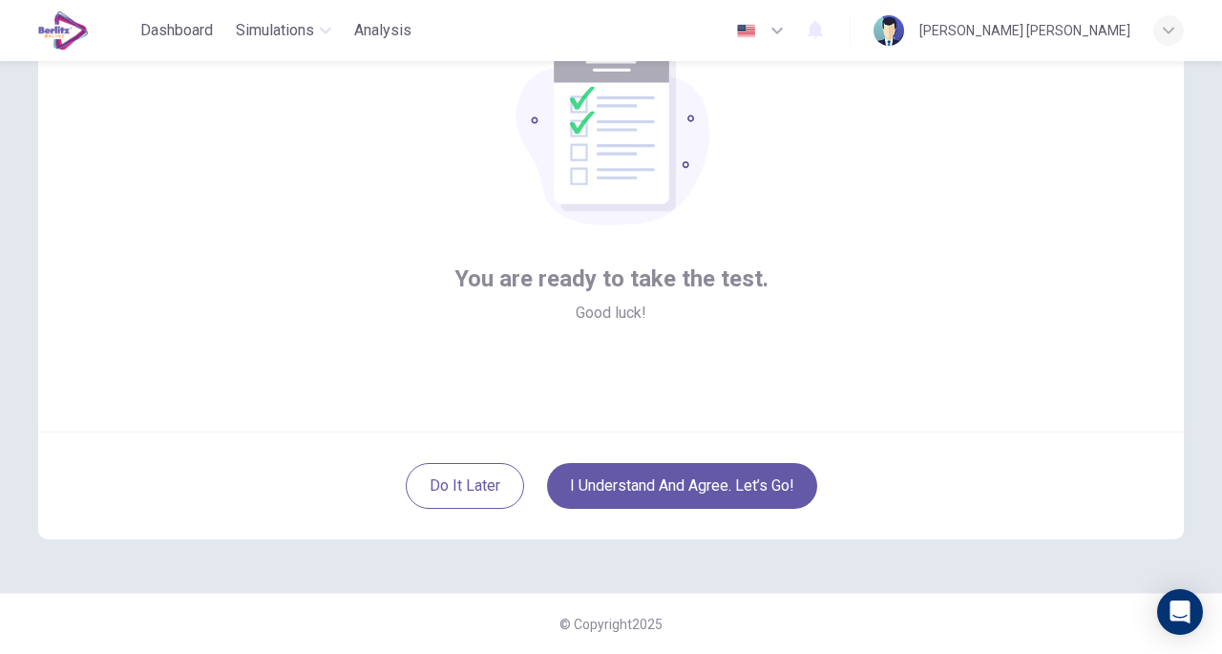
scroll to position [140, 0]
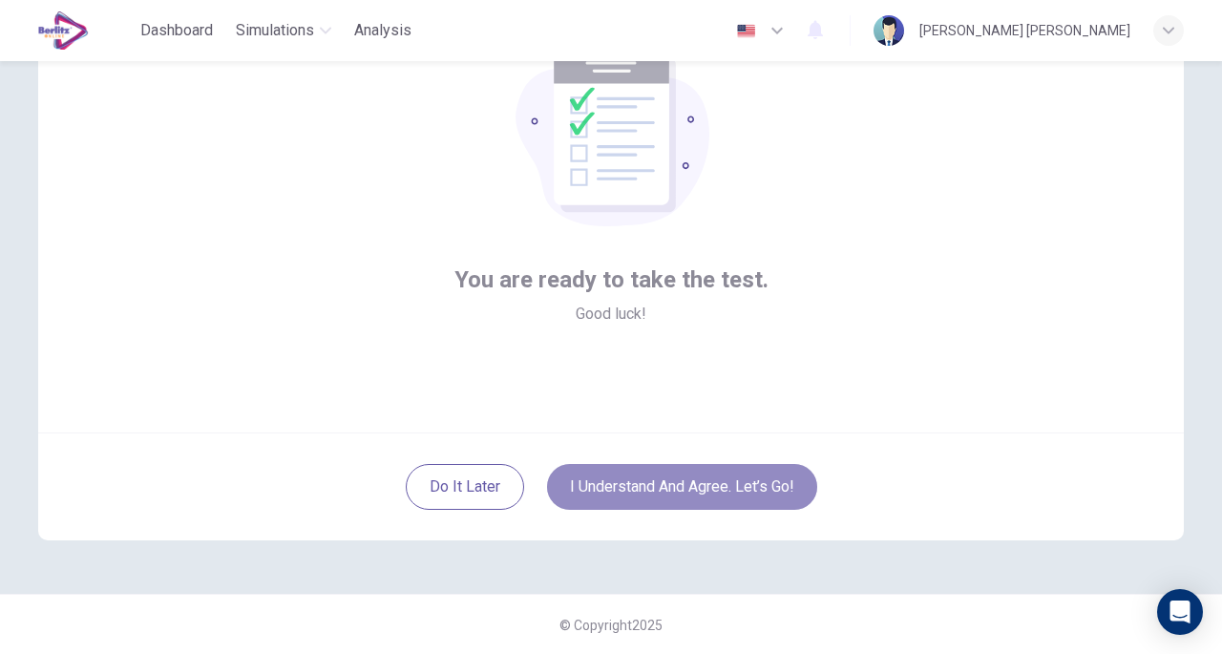
click at [635, 495] on button "I understand and agree. Let’s go!" at bounding box center [682, 487] width 270 height 46
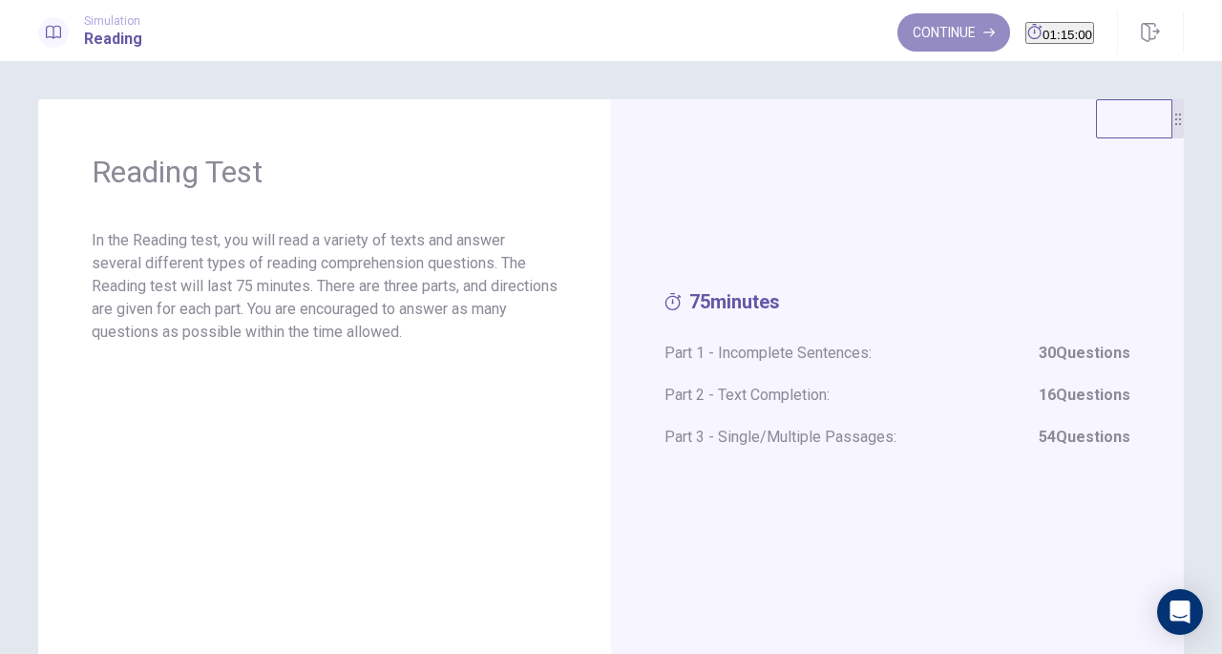
click at [913, 33] on button "Continue" at bounding box center [953, 32] width 113 height 38
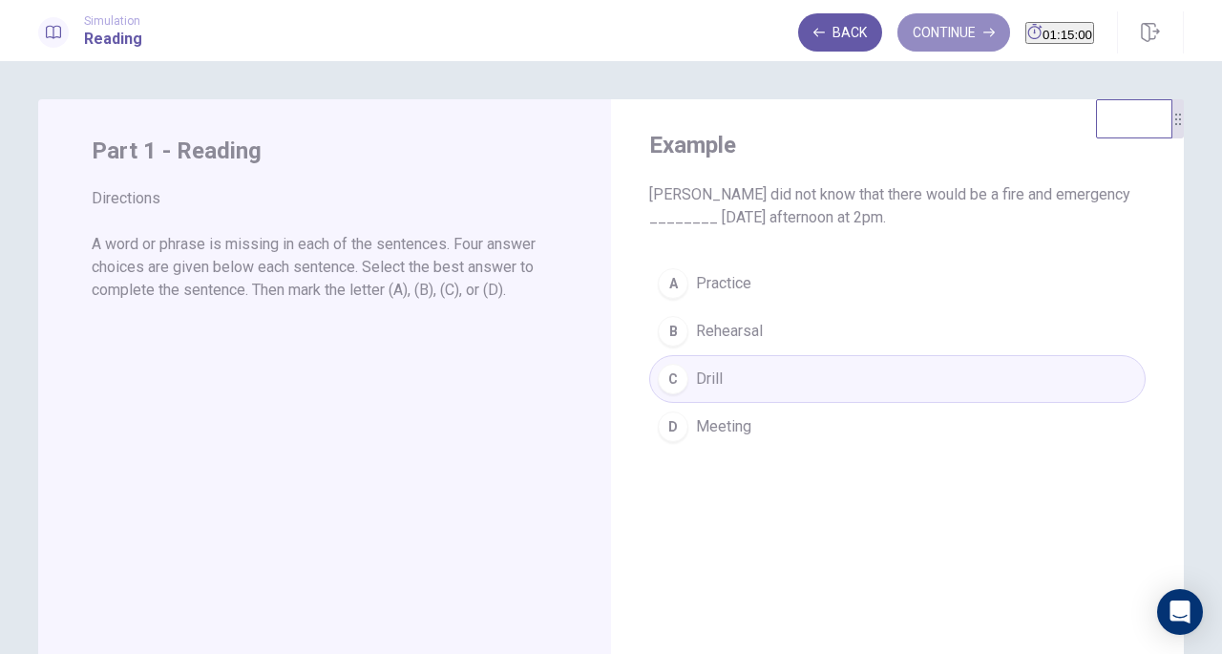
click at [920, 35] on button "Continue" at bounding box center [953, 32] width 113 height 38
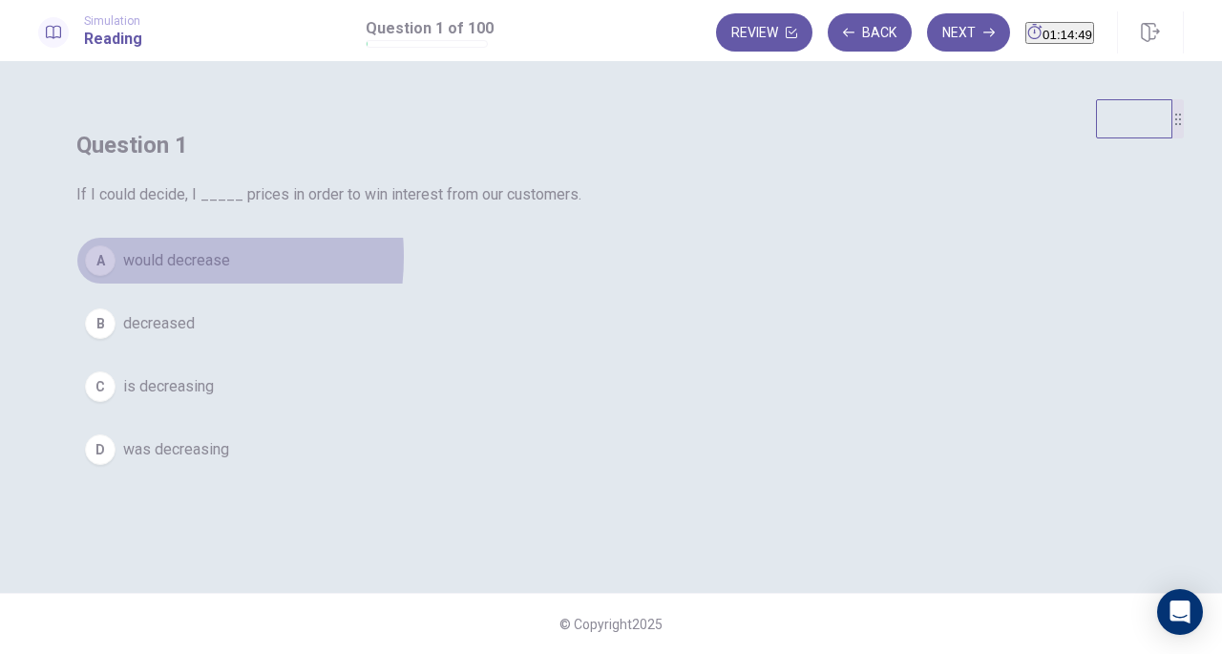
click at [230, 272] on span "would decrease" at bounding box center [176, 260] width 107 height 23
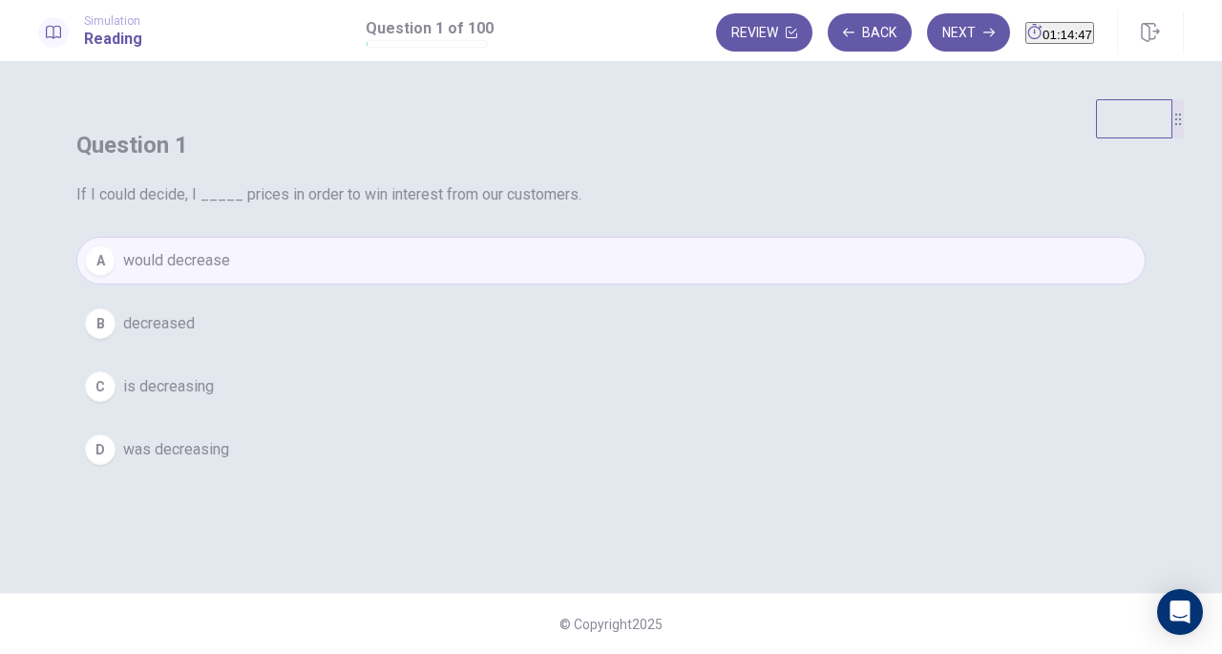
scroll to position [1, 0]
click at [927, 26] on button "Next" at bounding box center [968, 32] width 83 height 38
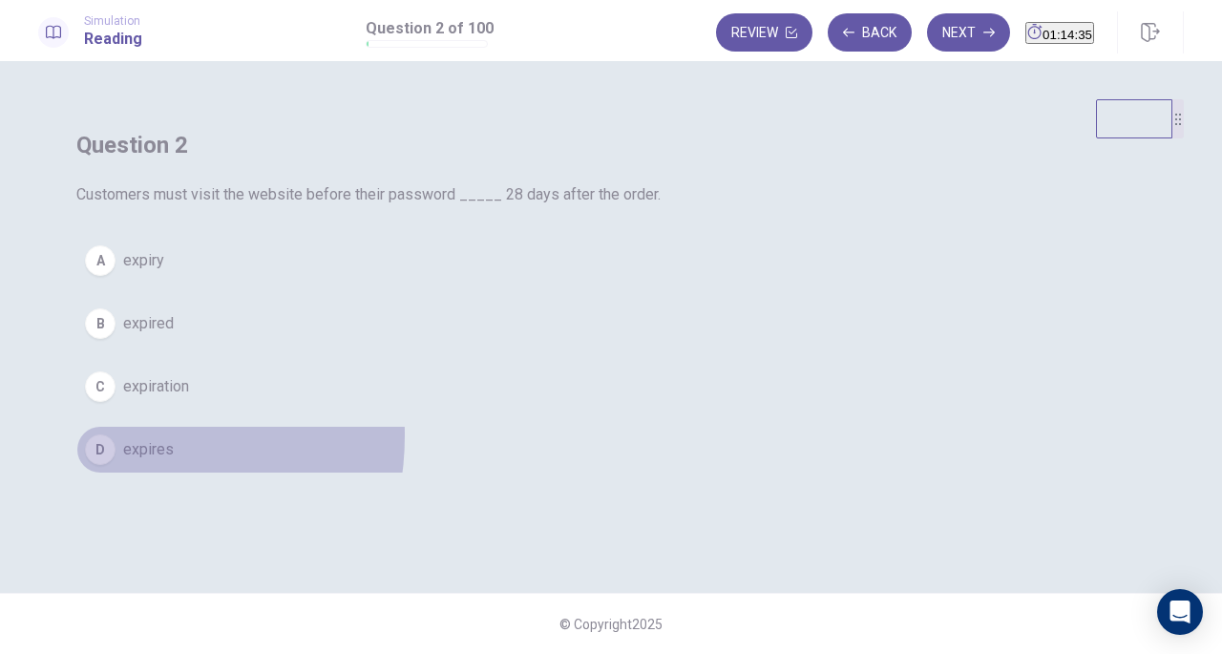
click at [481, 474] on button "D expires" at bounding box center [610, 450] width 1069 height 48
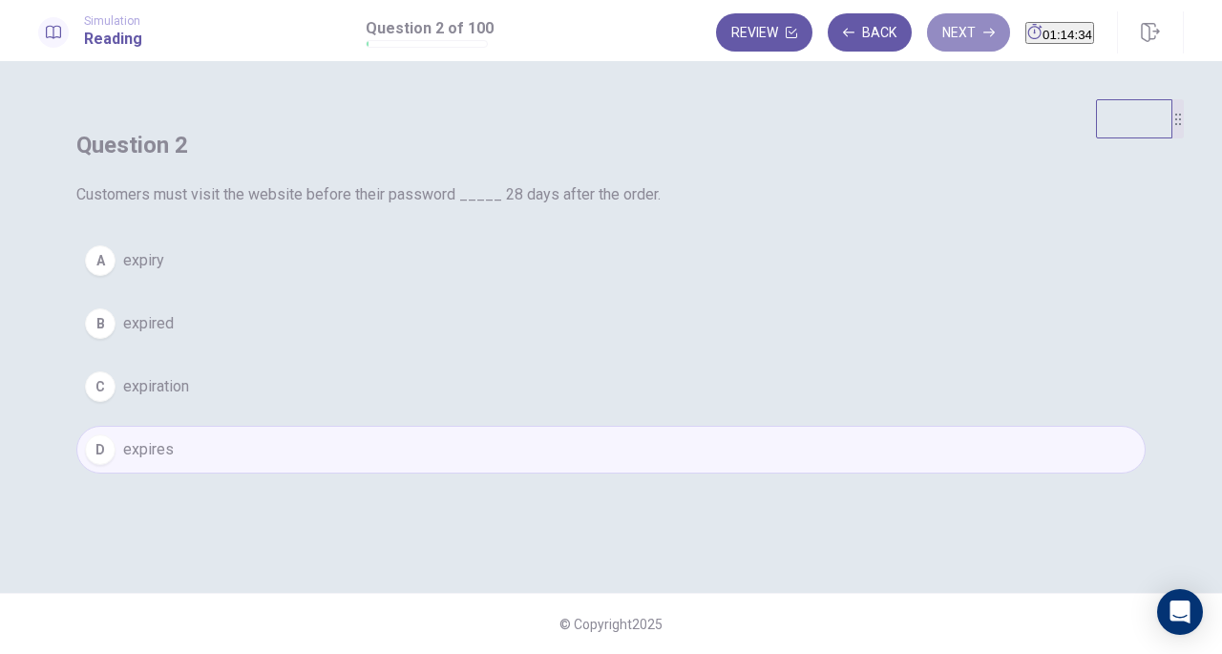
click at [927, 37] on button "Next" at bounding box center [968, 32] width 83 height 38
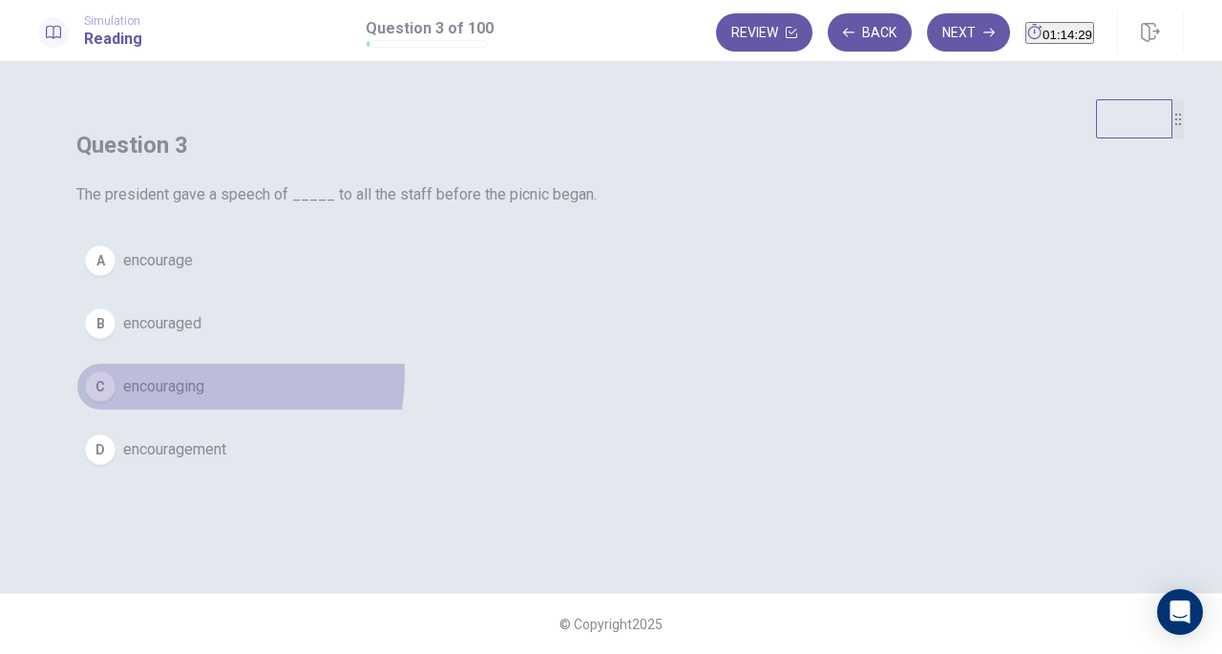
click at [550, 410] on button "C encouraging" at bounding box center [610, 387] width 1069 height 48
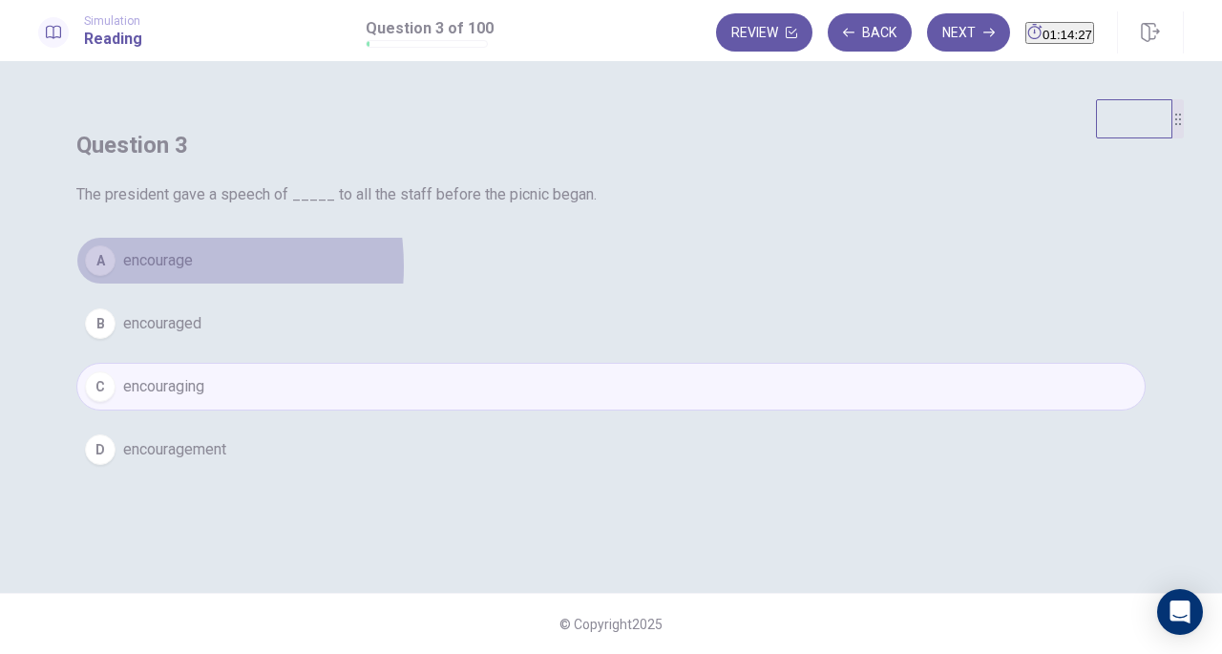
click at [193, 272] on span "encourage" at bounding box center [158, 260] width 70 height 23
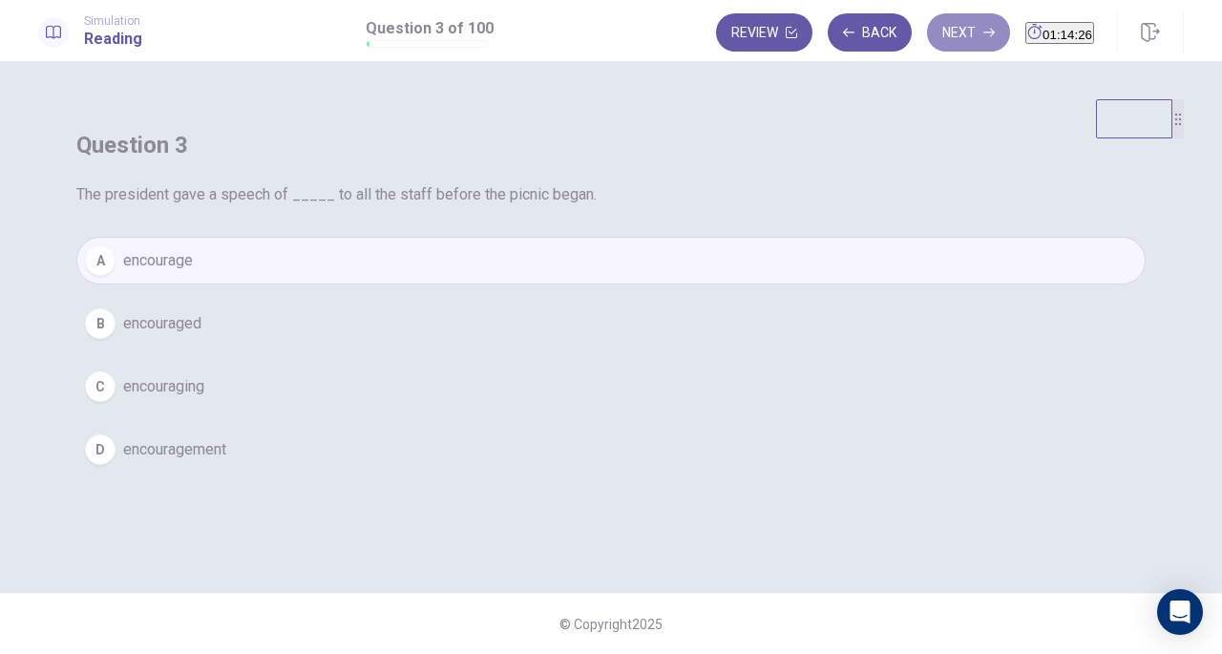
click at [927, 27] on button "Next" at bounding box center [968, 32] width 83 height 38
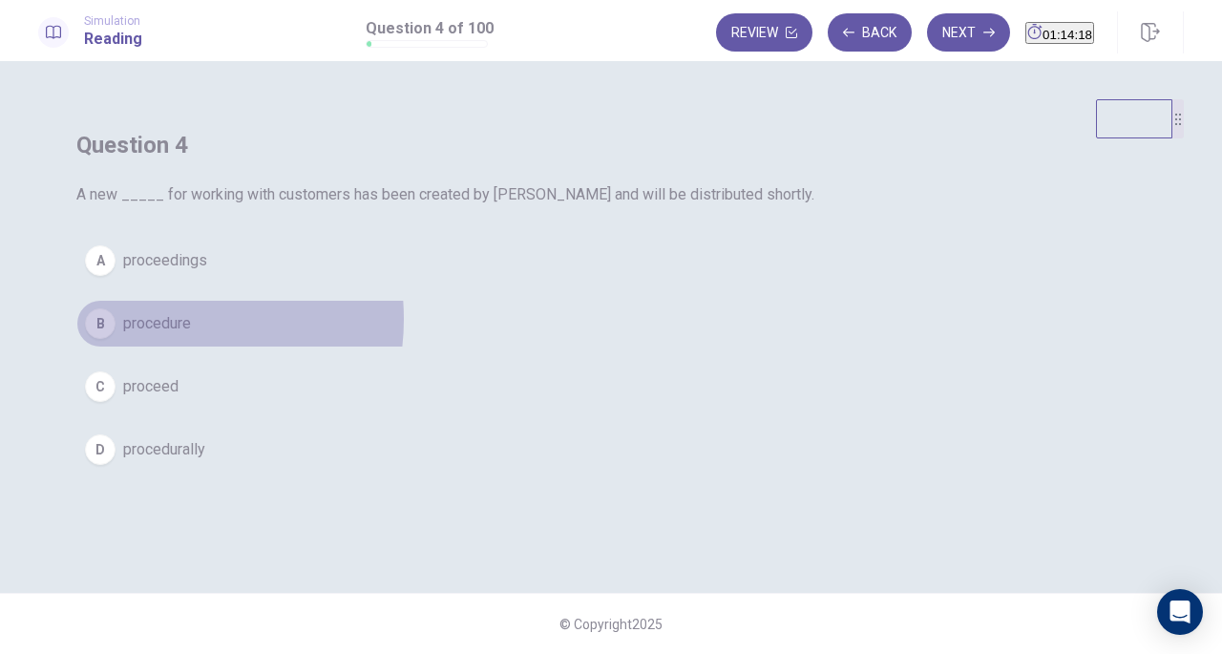
click at [191, 335] on span "procedure" at bounding box center [157, 323] width 68 height 23
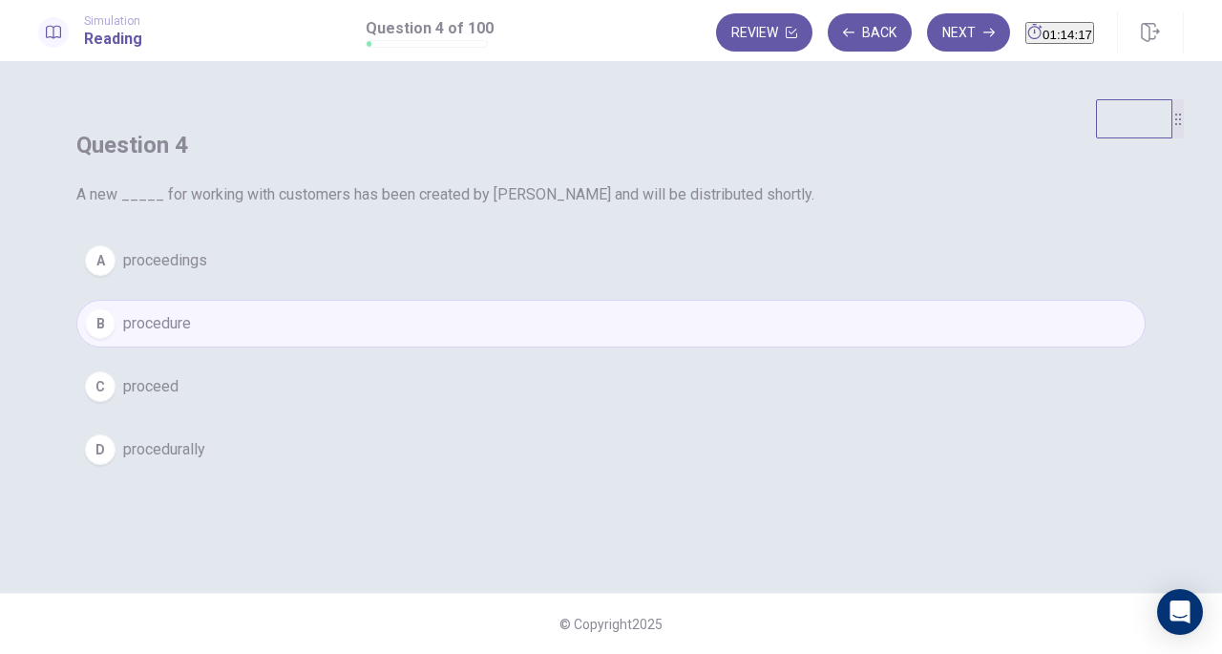
click at [927, 27] on button "Next" at bounding box center [968, 32] width 83 height 38
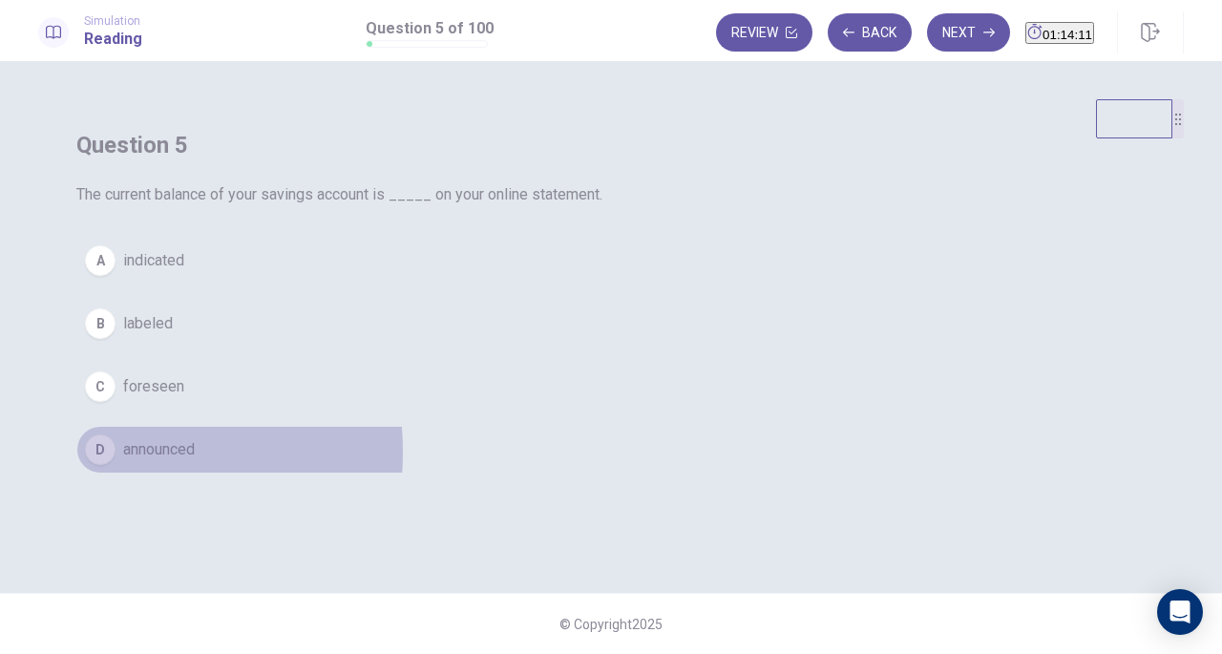
click at [116, 465] on div "D" at bounding box center [100, 449] width 31 height 31
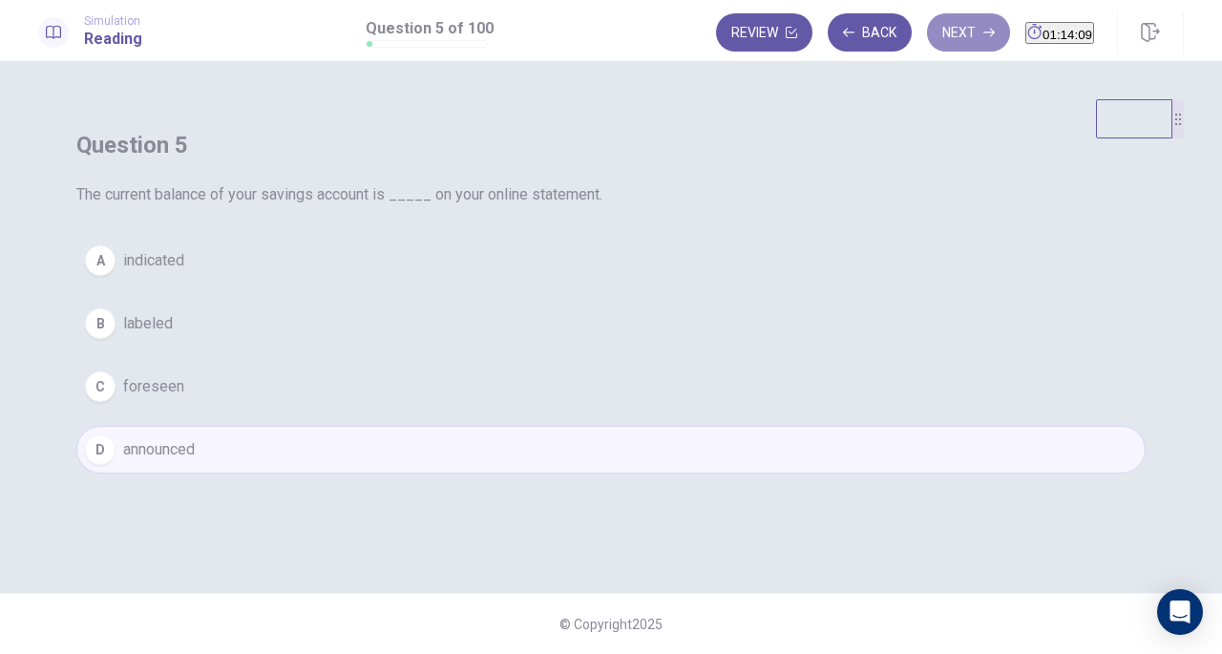
click at [927, 40] on button "Next" at bounding box center [968, 32] width 83 height 38
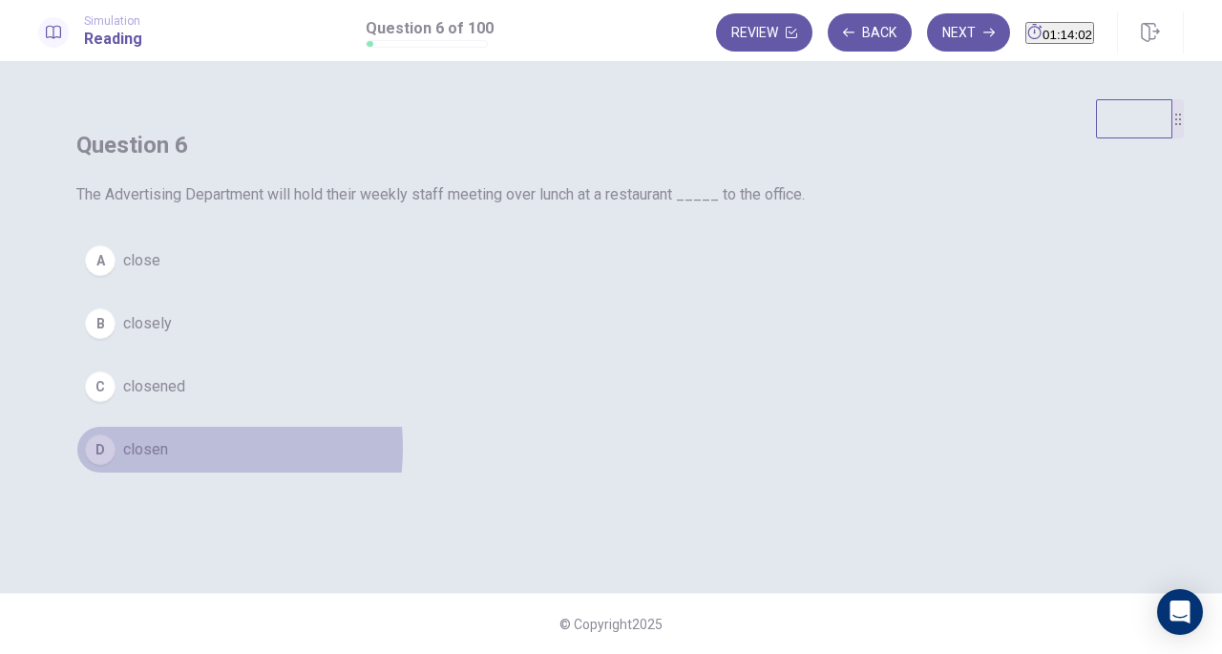
click at [168, 461] on span "closen" at bounding box center [145, 449] width 45 height 23
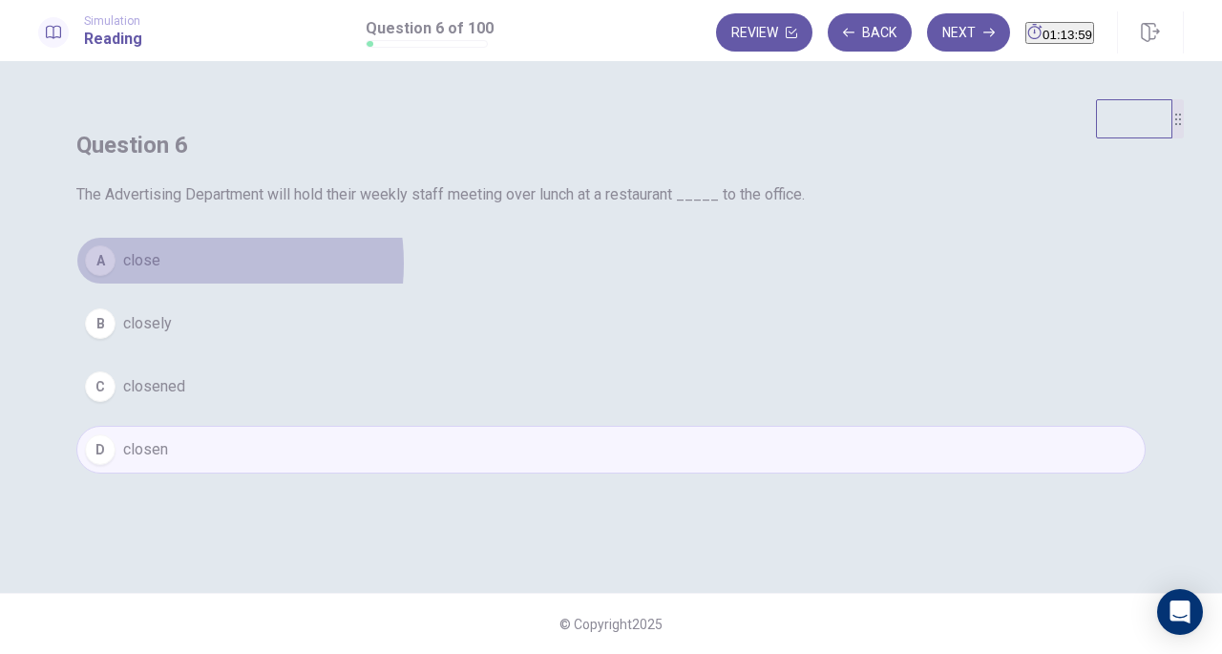
click at [555, 284] on button "A close" at bounding box center [610, 261] width 1069 height 48
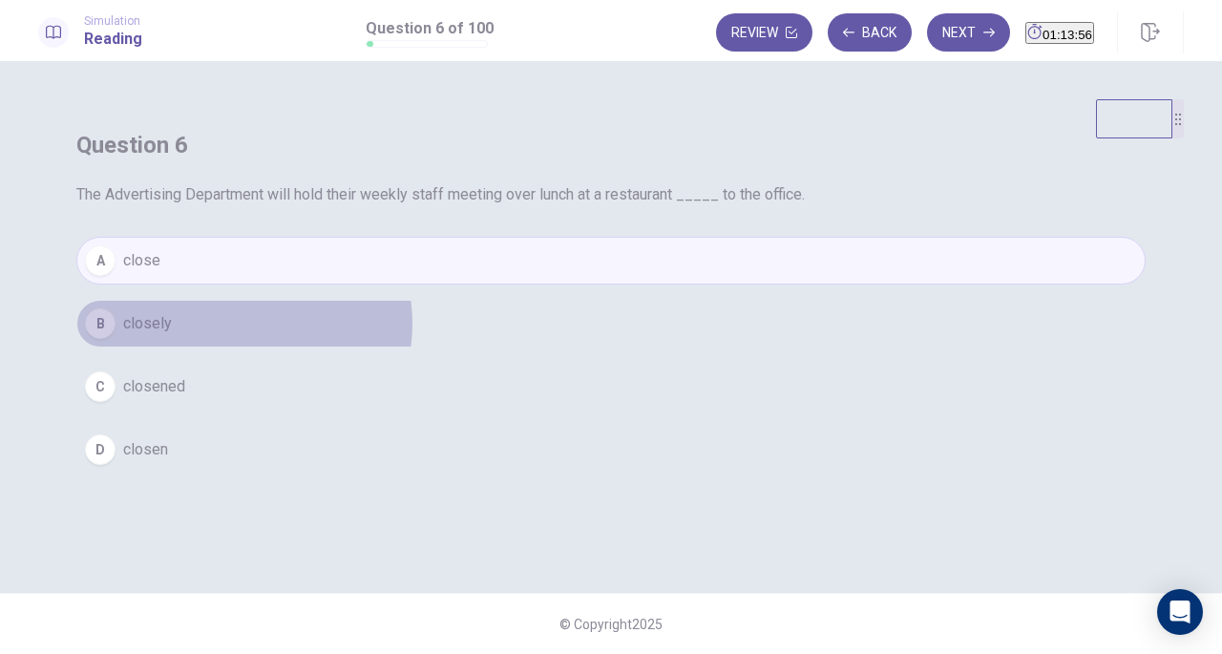
click at [611, 347] on button "B closely" at bounding box center [610, 324] width 1069 height 48
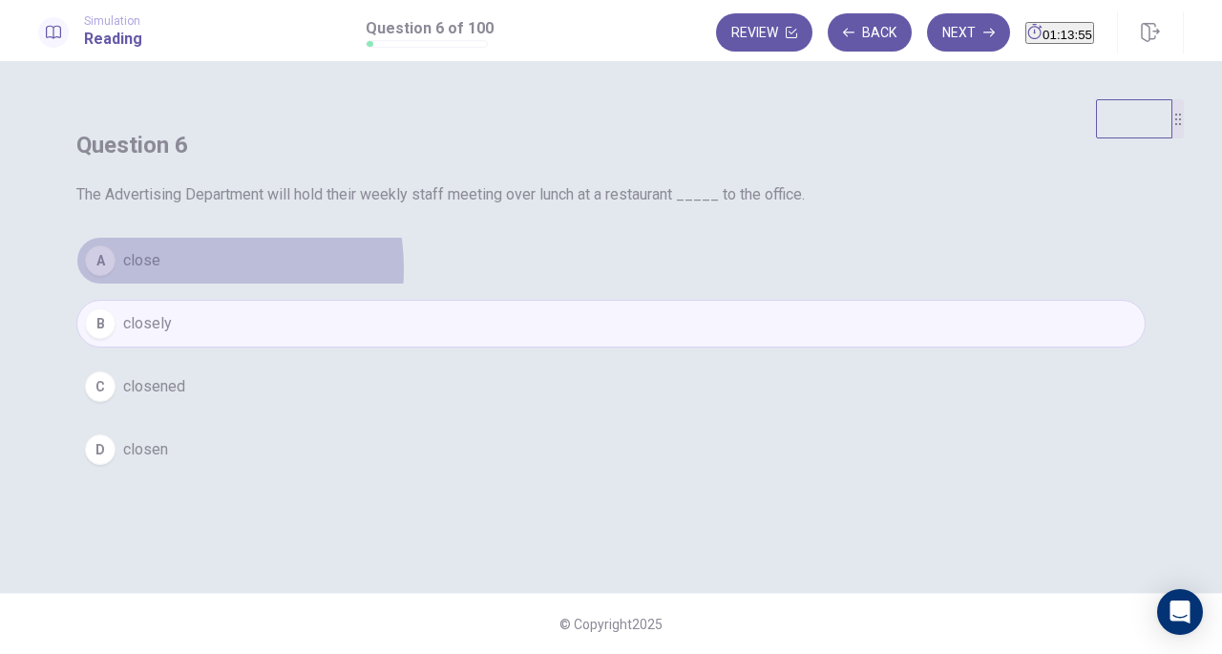
click at [533, 284] on button "A close" at bounding box center [610, 261] width 1069 height 48
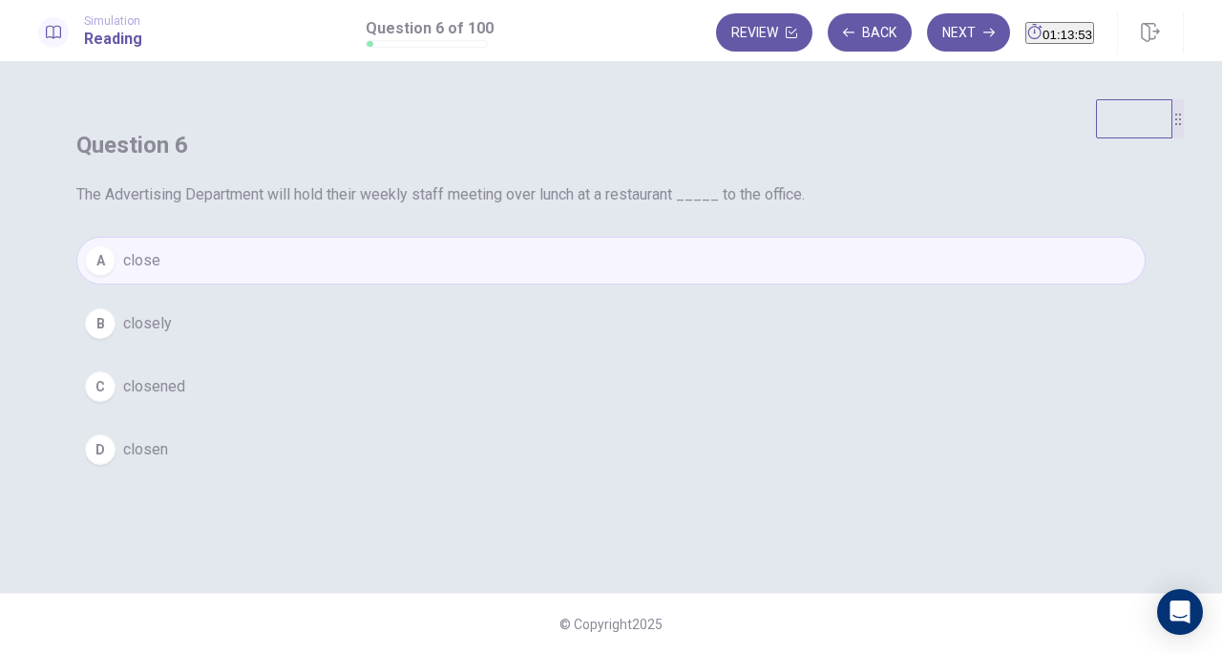
click at [983, 31] on icon "button" at bounding box center [988, 32] width 11 height 11
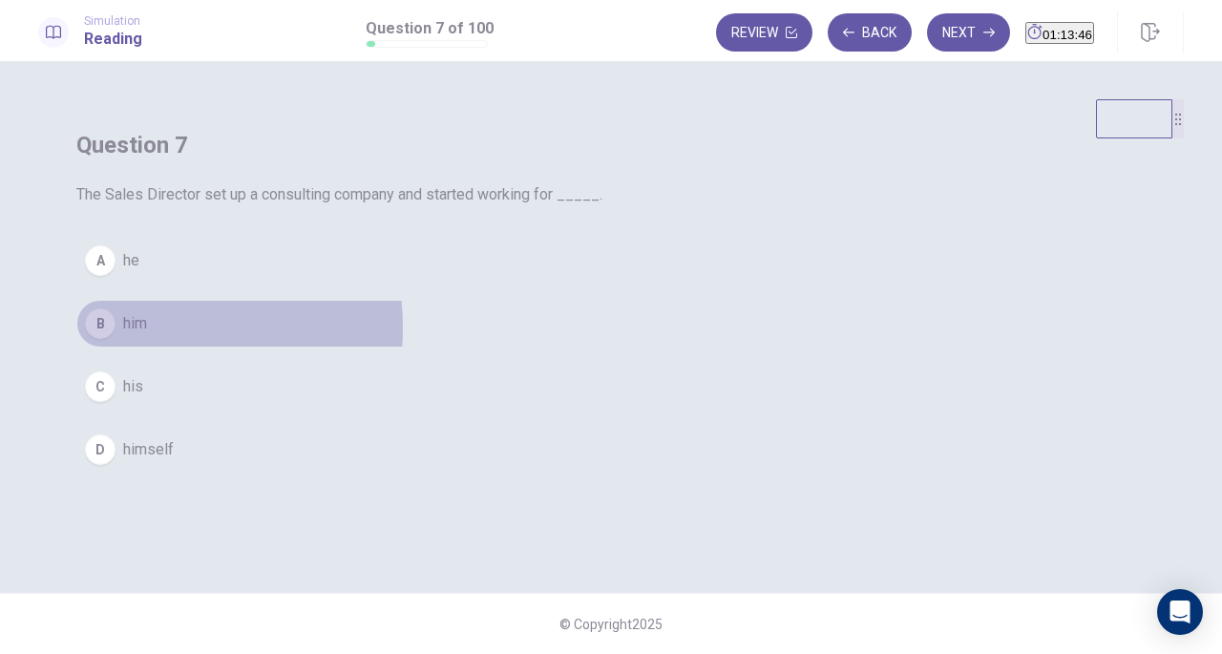
click at [147, 335] on span "him" at bounding box center [135, 323] width 24 height 23
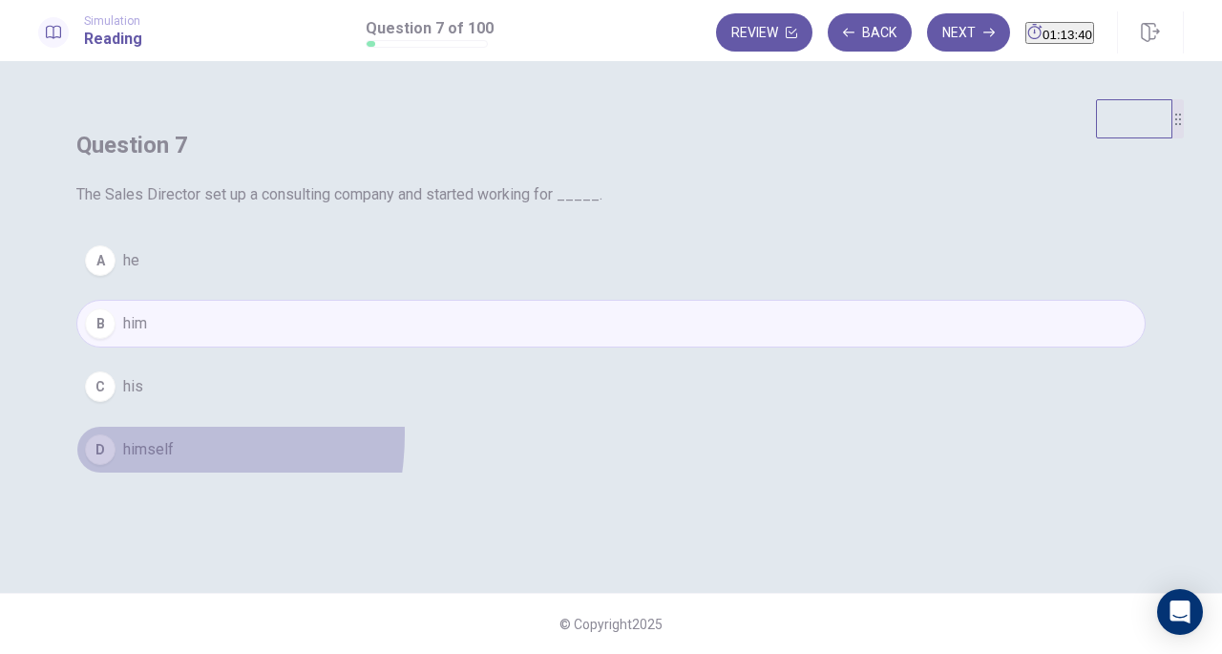
click at [493, 474] on button "D himself" at bounding box center [610, 450] width 1069 height 48
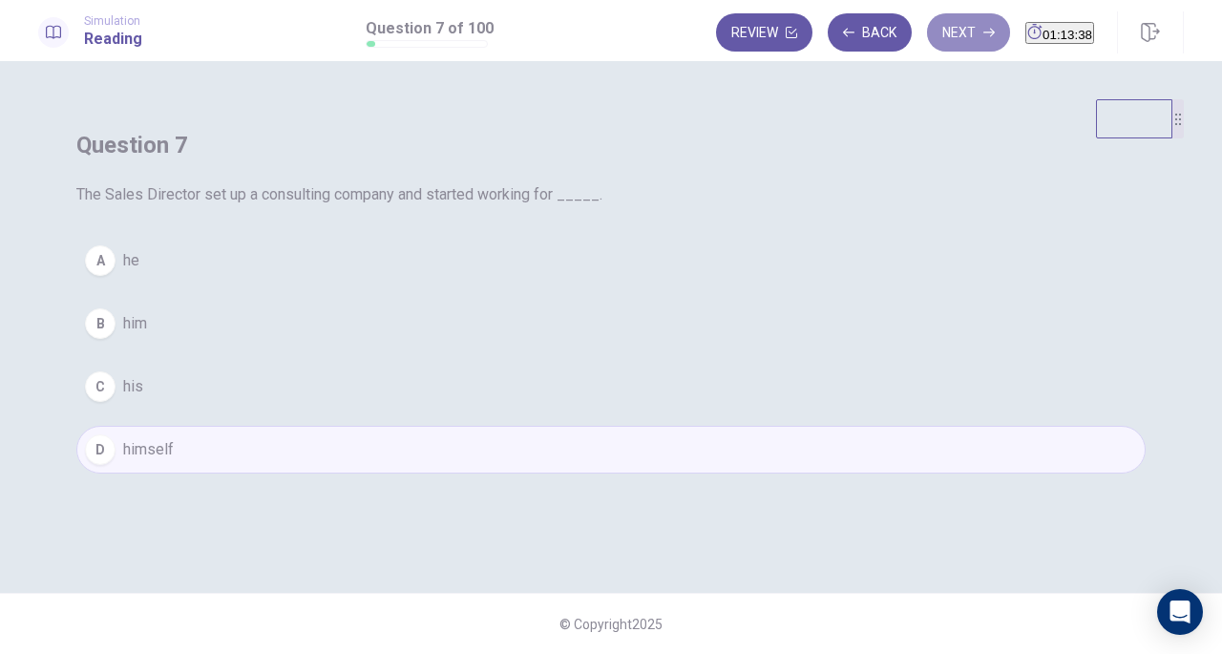
click at [927, 42] on button "Next" at bounding box center [968, 32] width 83 height 38
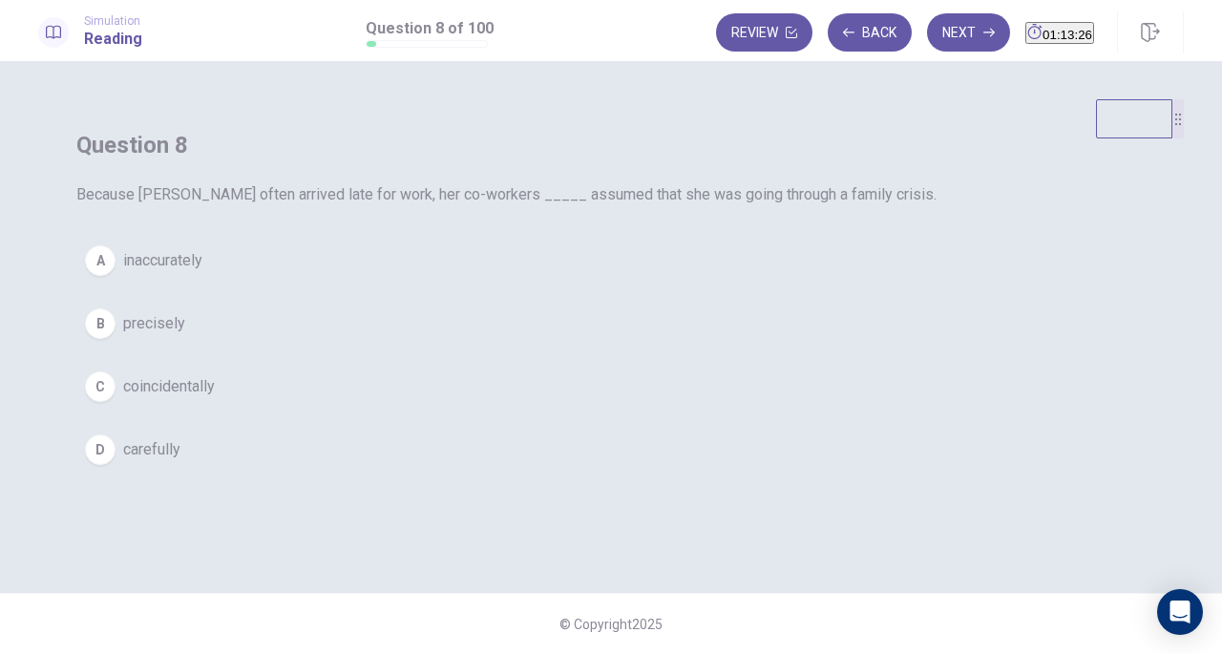
click at [116, 276] on div "A" at bounding box center [100, 260] width 31 height 31
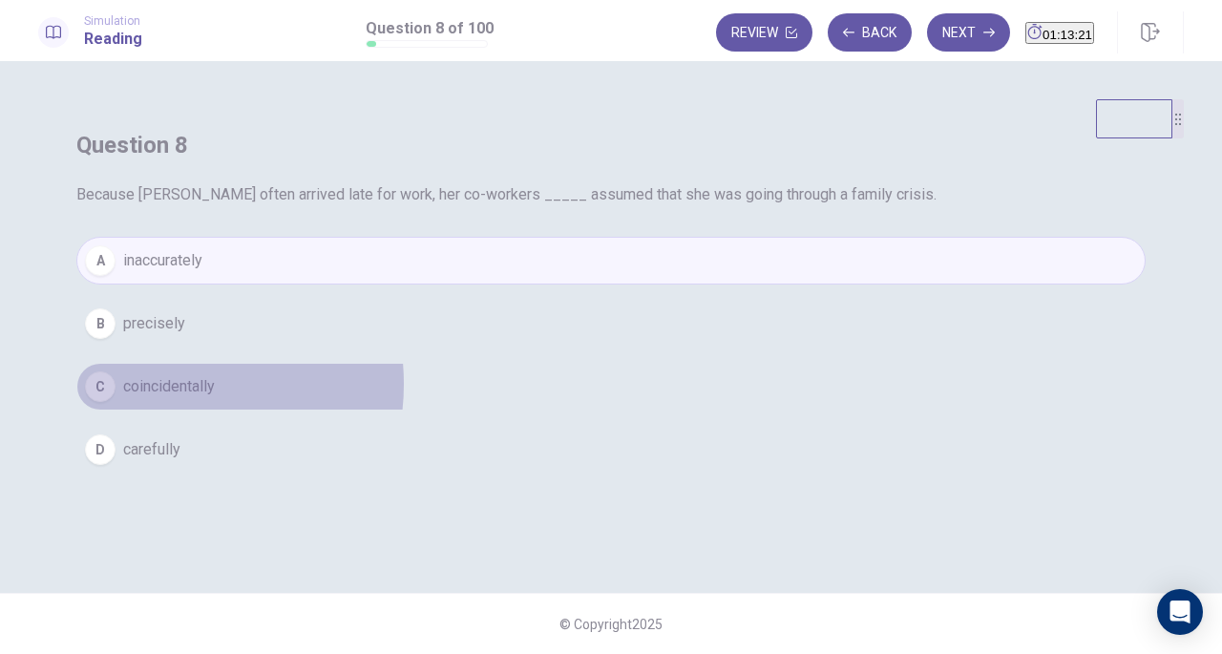
click at [215, 398] on span "coincidentally" at bounding box center [169, 386] width 92 height 23
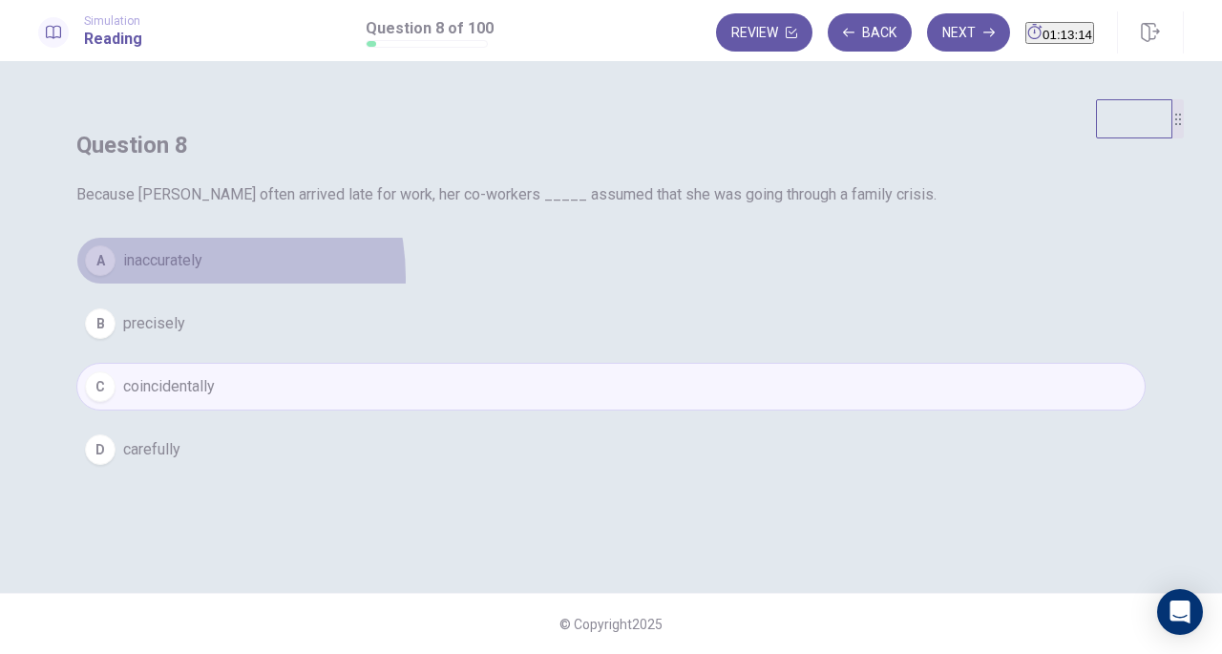
click at [533, 284] on button "A inaccurately" at bounding box center [610, 261] width 1069 height 48
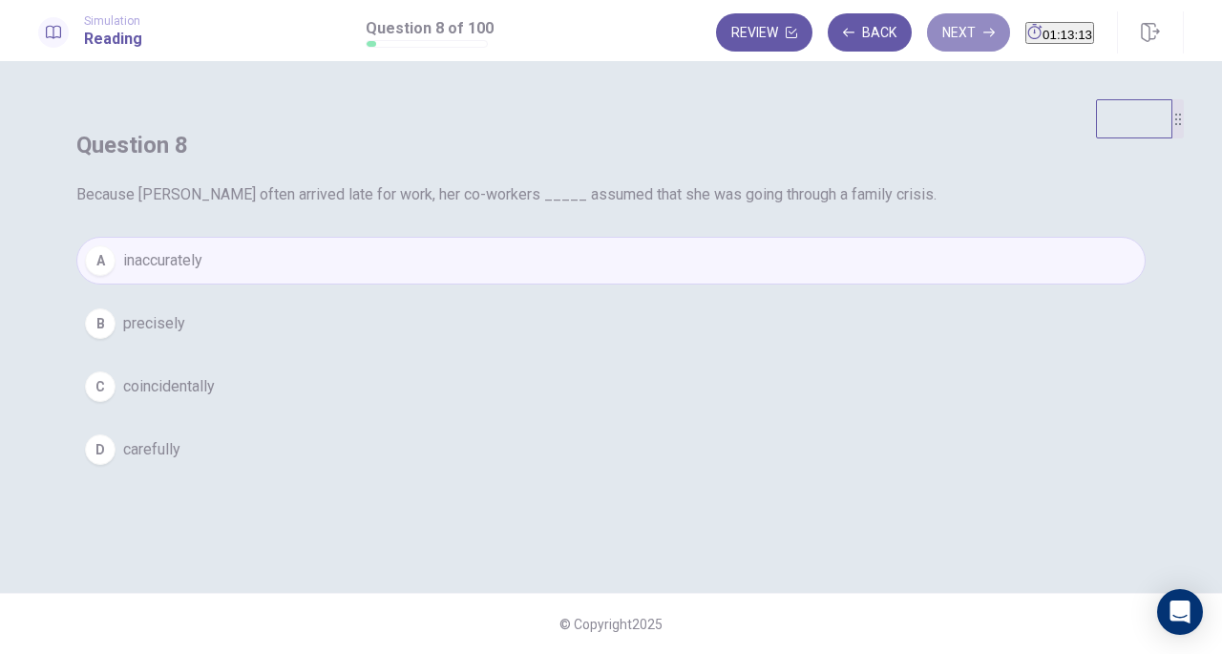
click at [927, 37] on button "Next" at bounding box center [968, 32] width 83 height 38
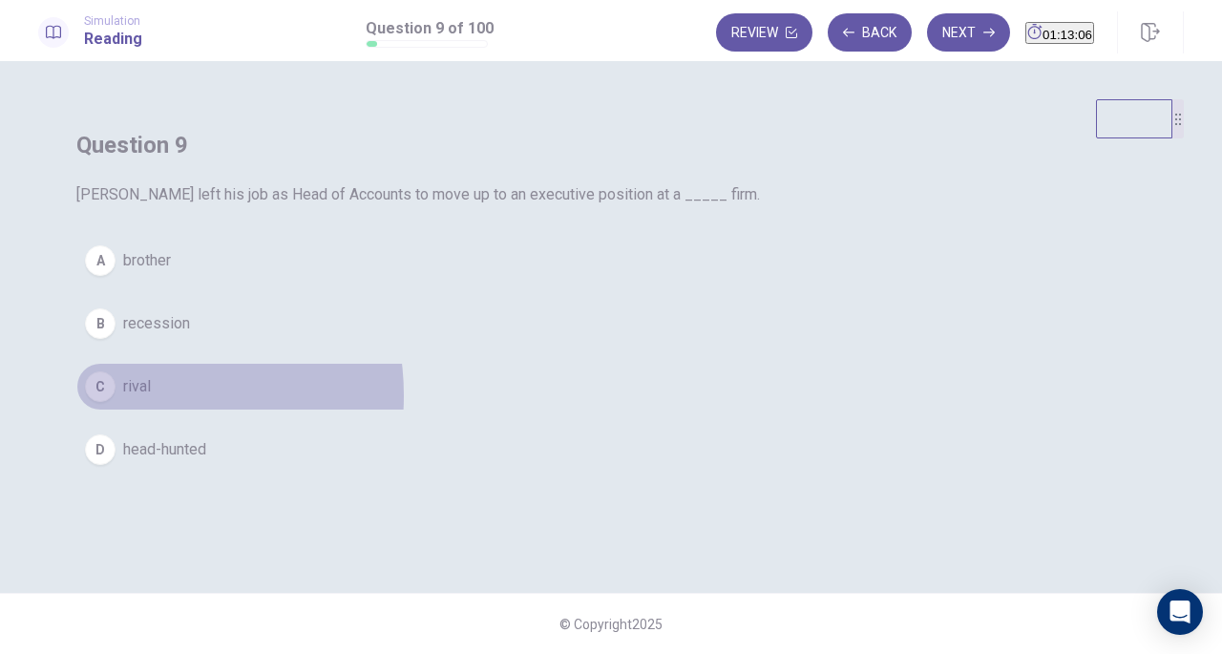
click at [151, 398] on span "rival" at bounding box center [137, 386] width 28 height 23
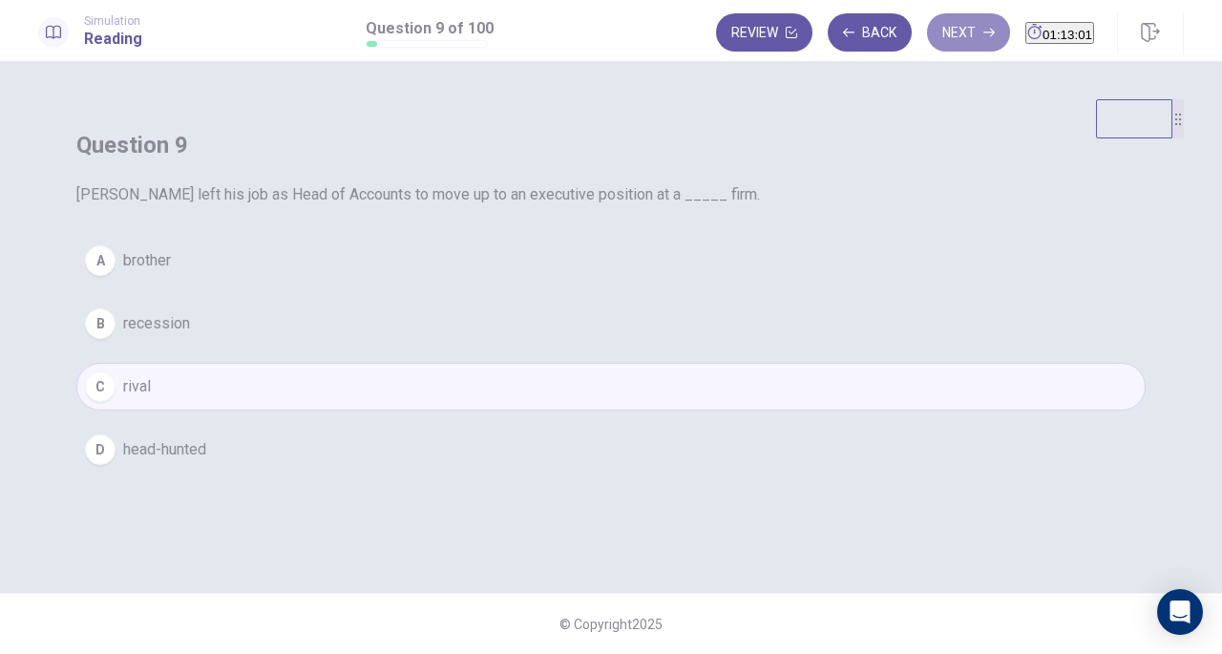
click at [927, 37] on button "Next" at bounding box center [968, 32] width 83 height 38
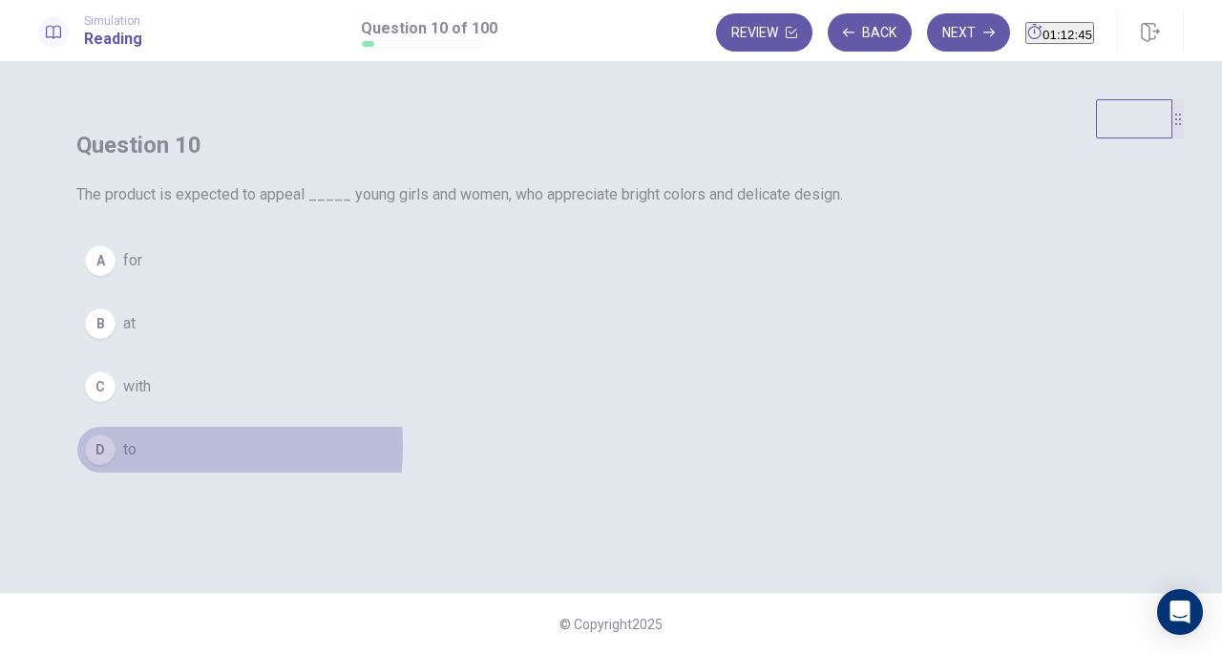
click at [116, 465] on div "D" at bounding box center [100, 449] width 31 height 31
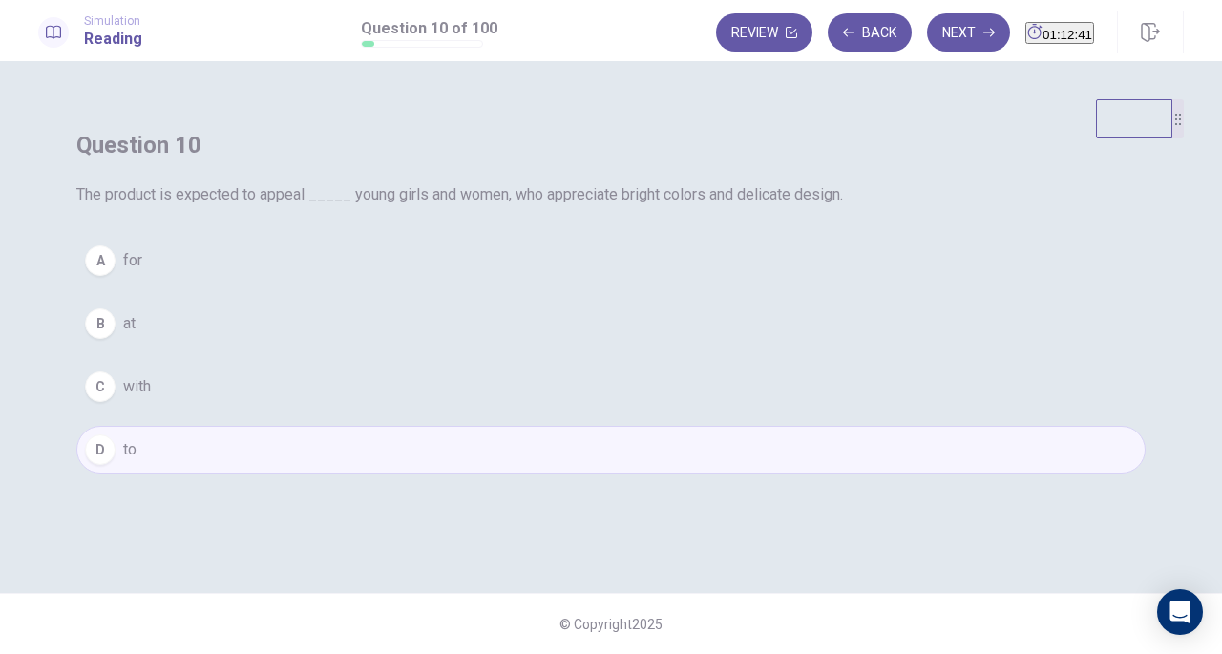
click at [927, 24] on button "Next" at bounding box center [968, 32] width 83 height 38
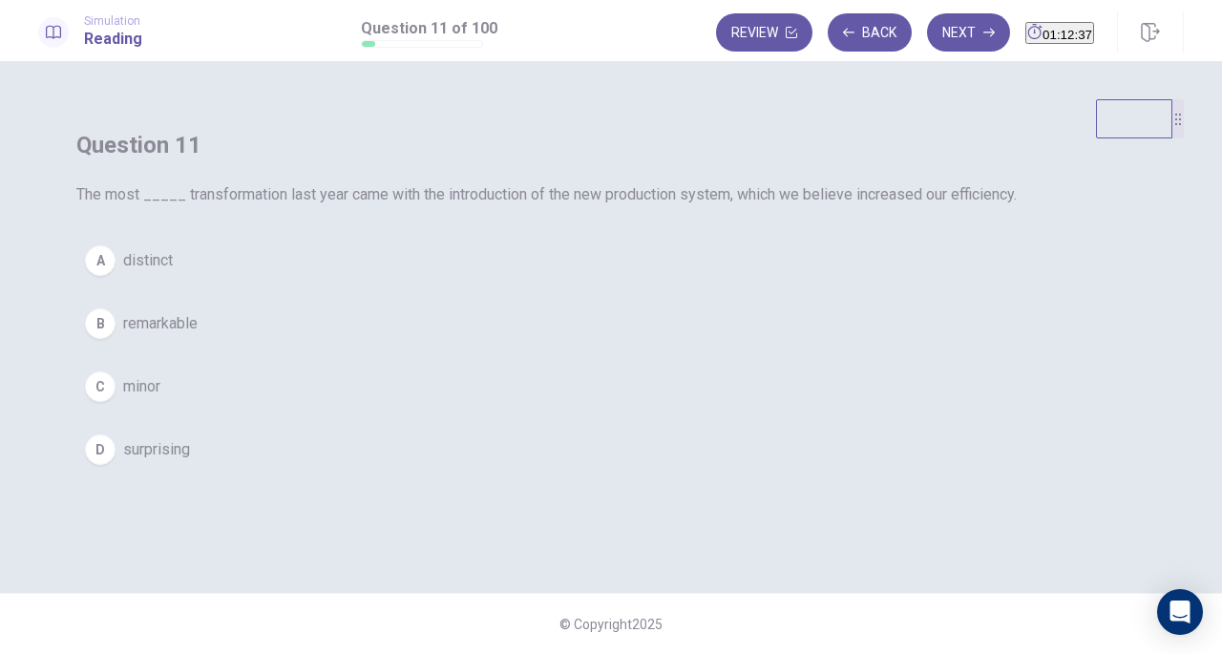
click at [198, 335] on span "remarkable" at bounding box center [160, 323] width 74 height 23
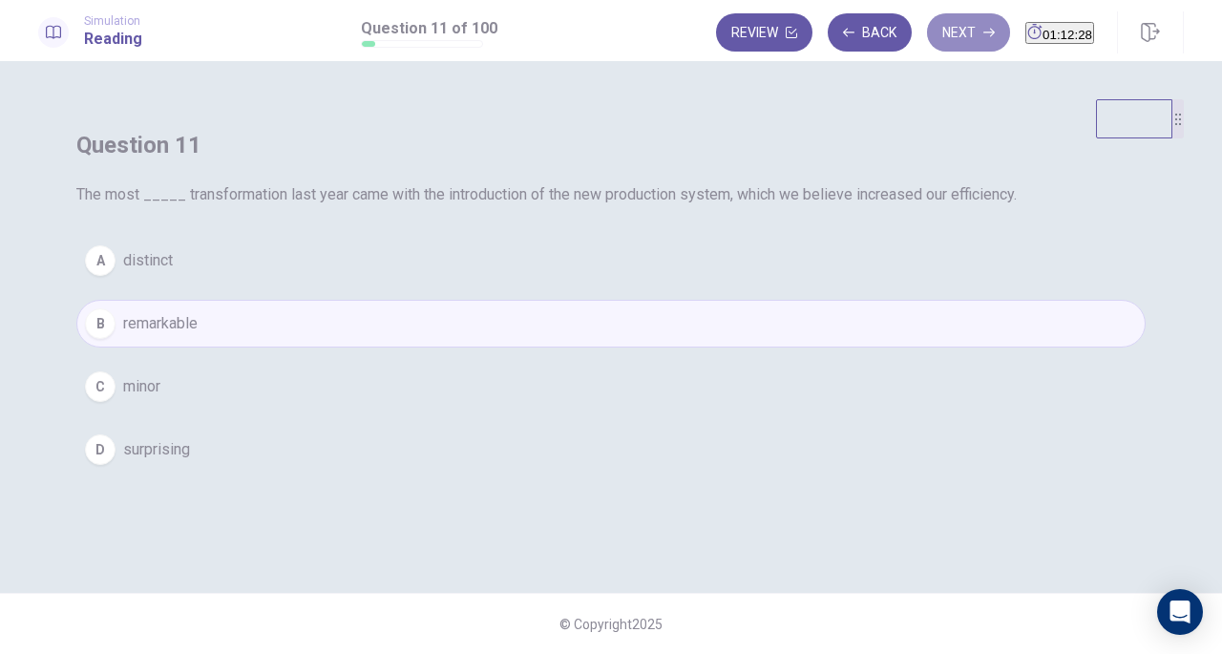
click at [927, 28] on button "Next" at bounding box center [968, 32] width 83 height 38
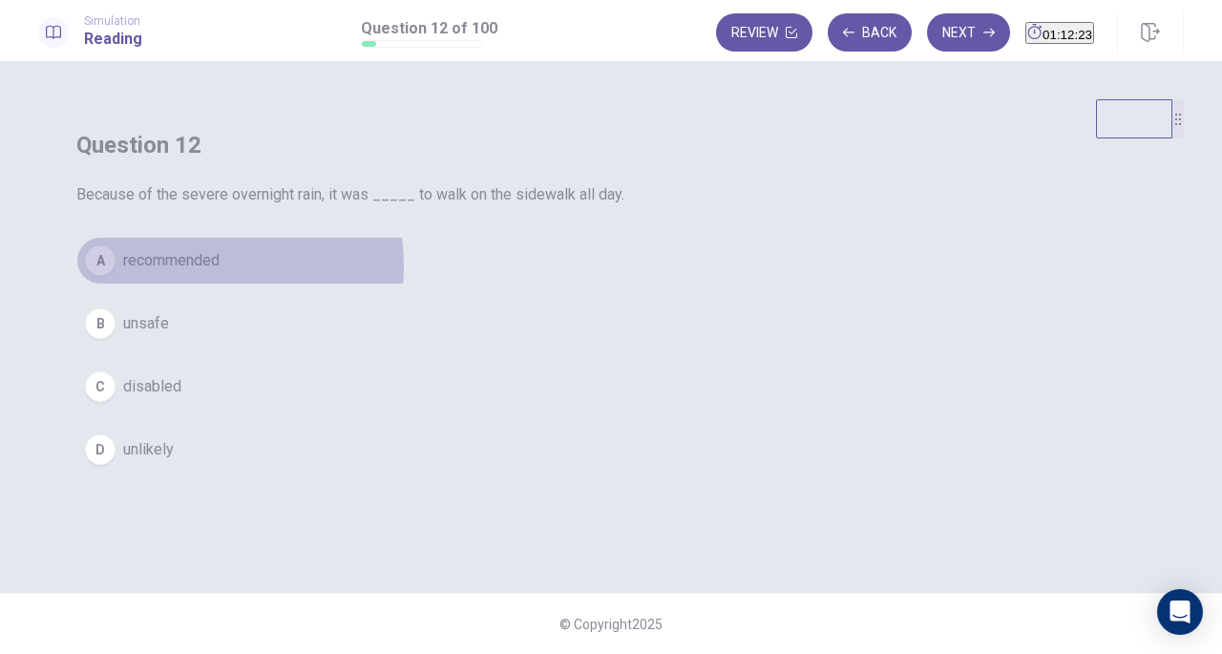
click at [220, 272] on span "recommended" at bounding box center [171, 260] width 96 height 23
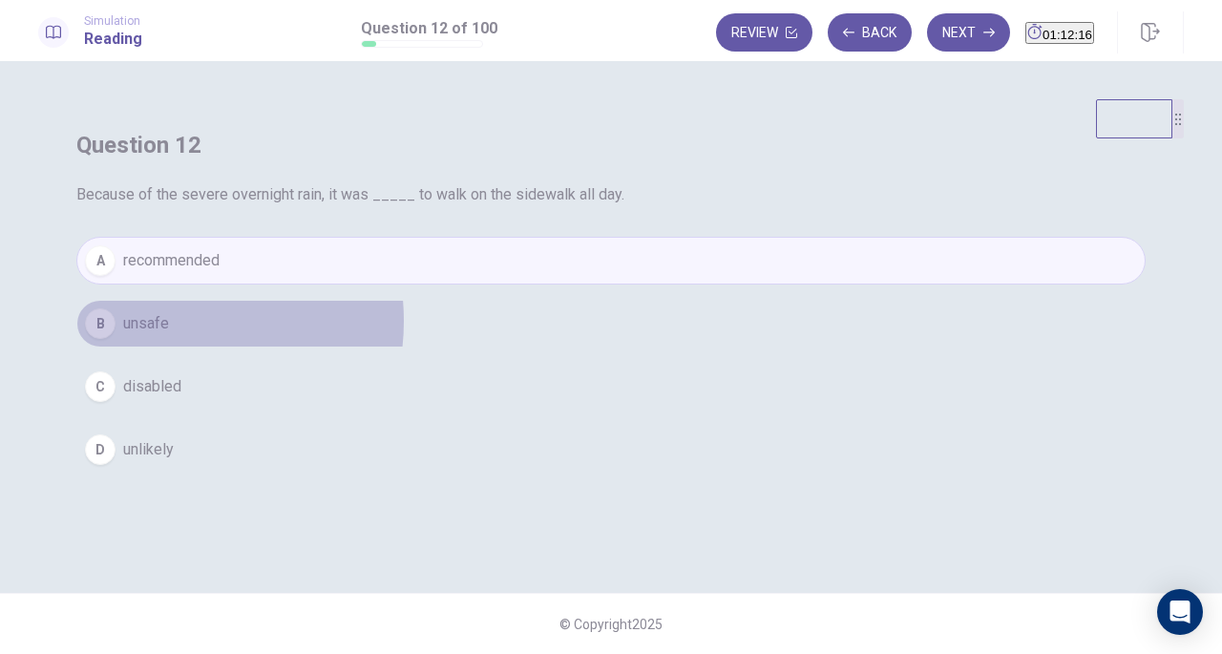
click at [169, 335] on span "unsafe" at bounding box center [146, 323] width 46 height 23
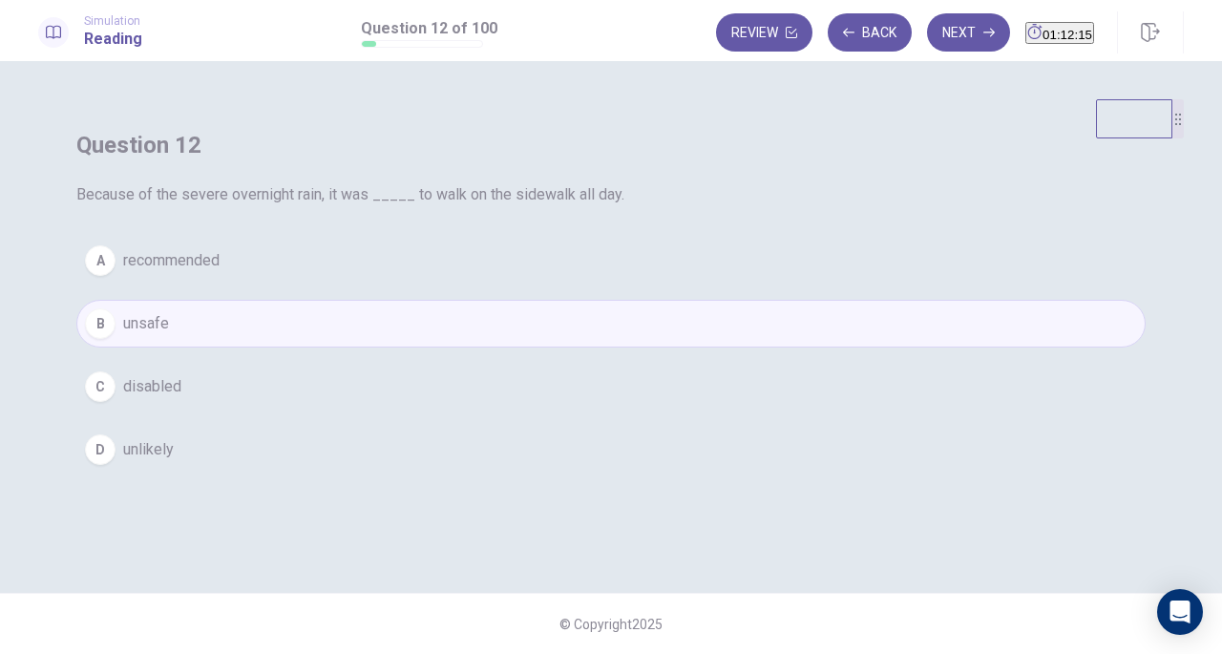
click at [927, 17] on button "Next" at bounding box center [968, 32] width 83 height 38
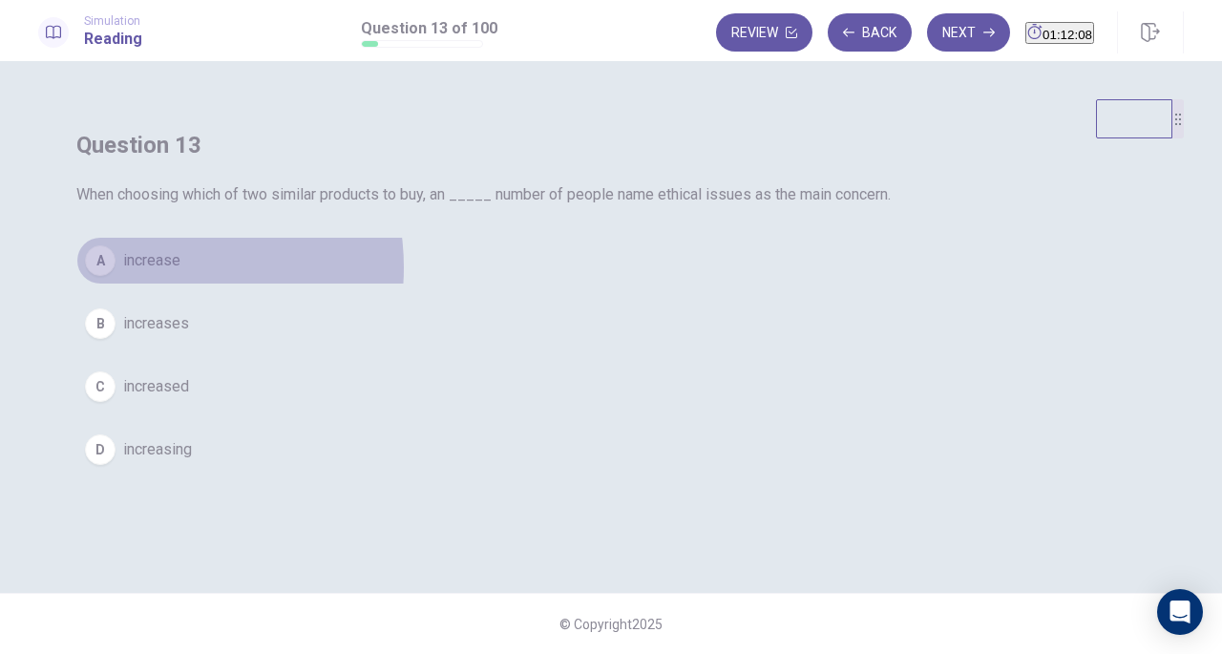
click at [180, 272] on span "increase" at bounding box center [151, 260] width 57 height 23
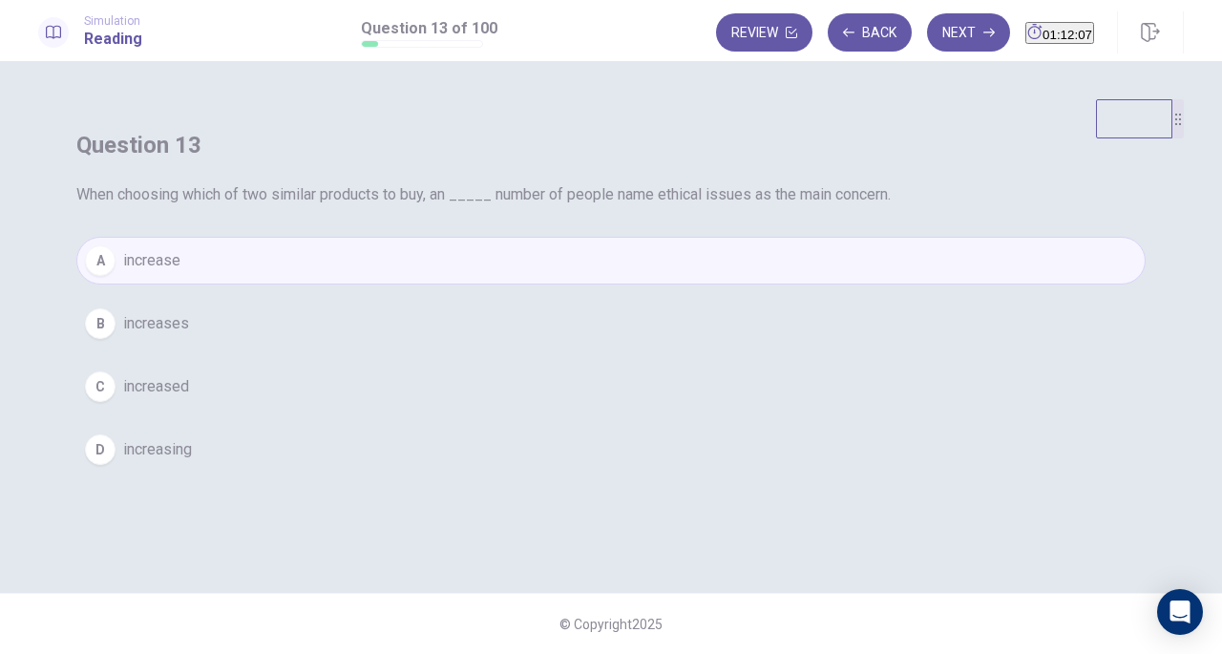
click at [926, 8] on div "Simulation Reading Question 13 of 100 Review Back Next 01:12:07" at bounding box center [611, 30] width 1222 height 61
click at [927, 30] on button "Next" at bounding box center [968, 32] width 83 height 38
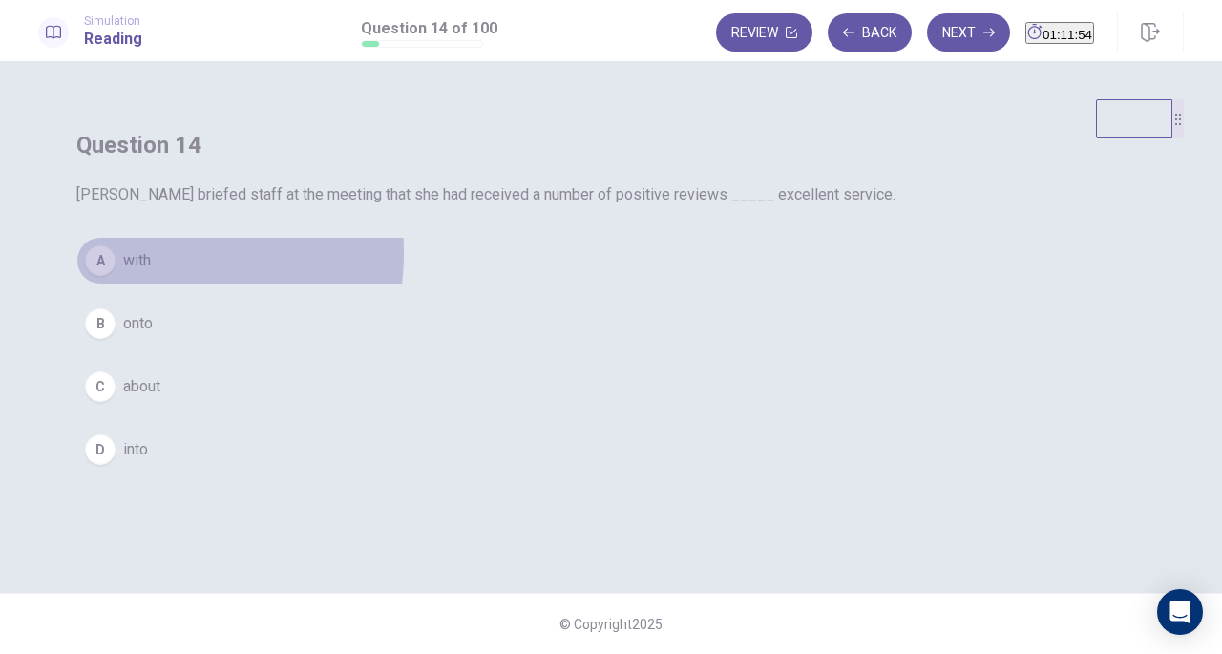
click at [151, 272] on span "with" at bounding box center [137, 260] width 28 height 23
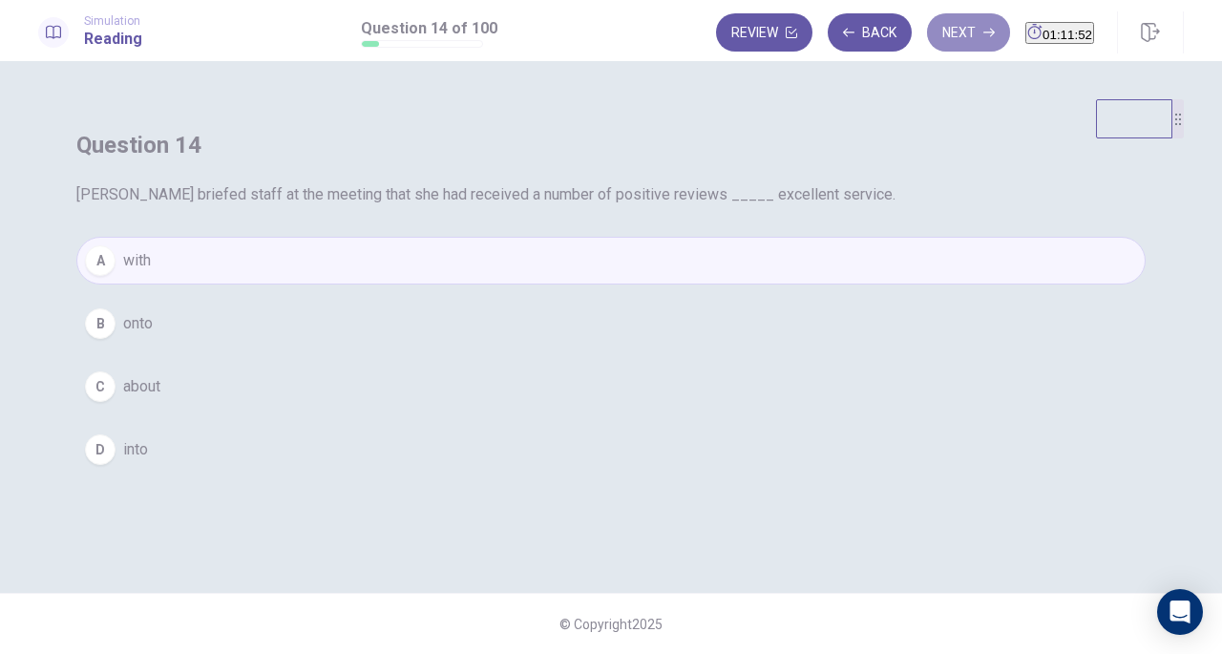
click at [945, 45] on button "Next" at bounding box center [968, 32] width 83 height 38
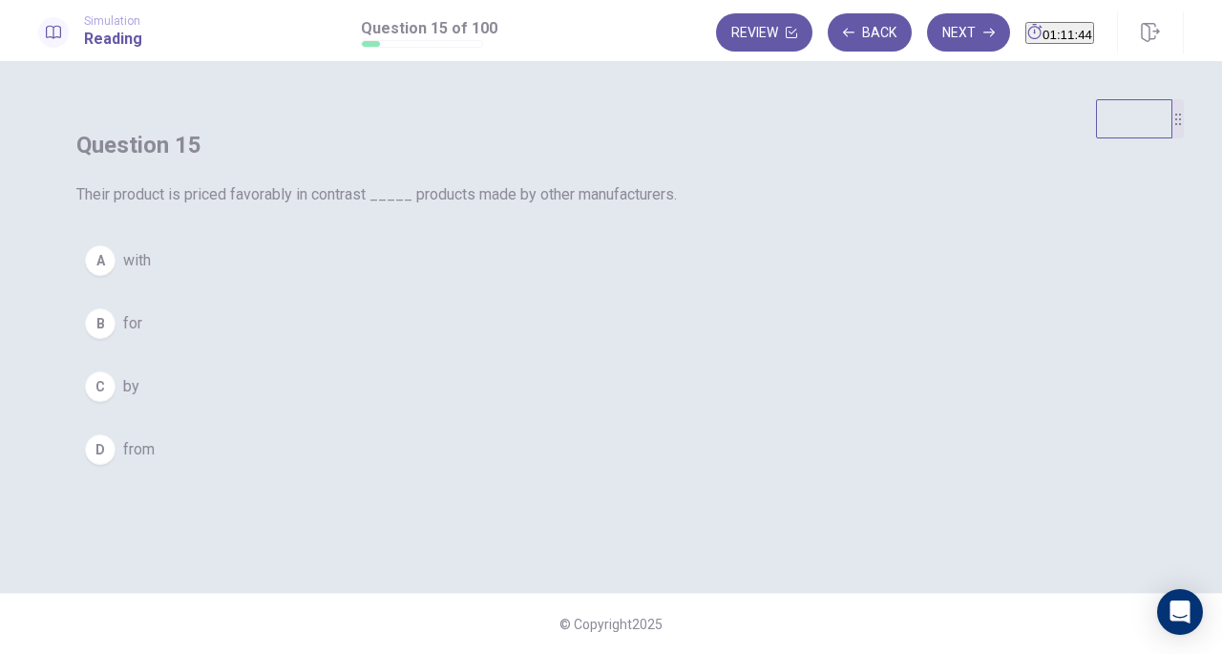
click at [142, 335] on span "for" at bounding box center [132, 323] width 19 height 23
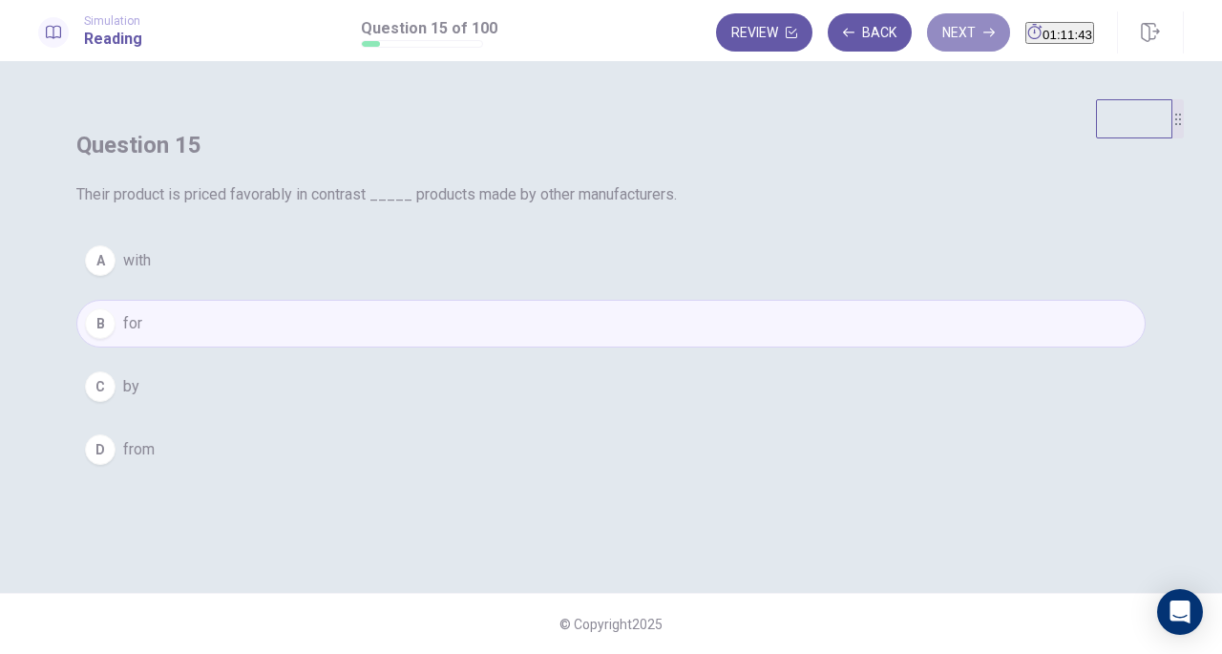
click at [927, 31] on button "Next" at bounding box center [968, 32] width 83 height 38
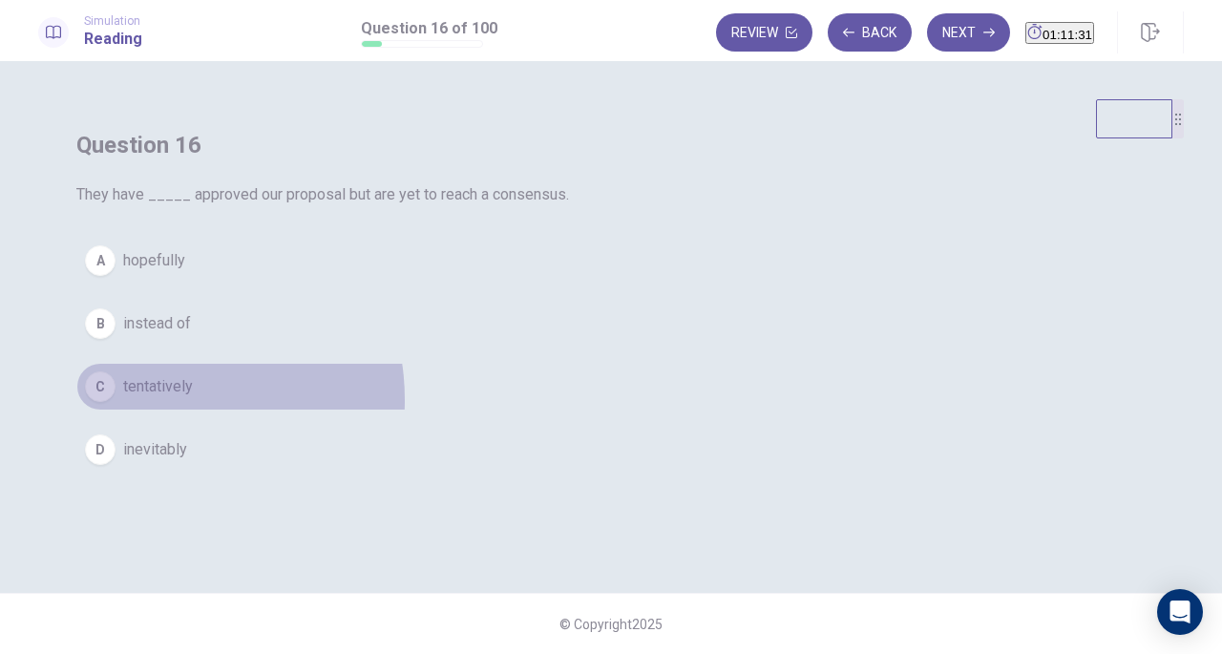
click at [520, 410] on button "C tentatively" at bounding box center [610, 387] width 1069 height 48
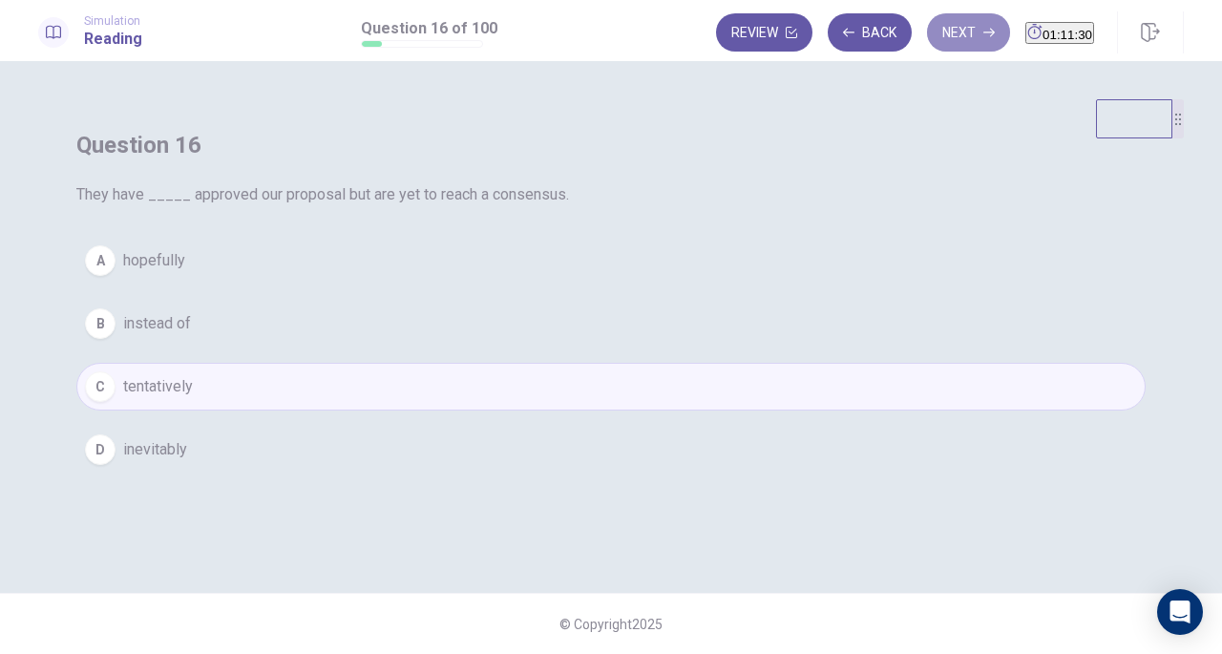
click at [937, 45] on button "Next" at bounding box center [968, 32] width 83 height 38
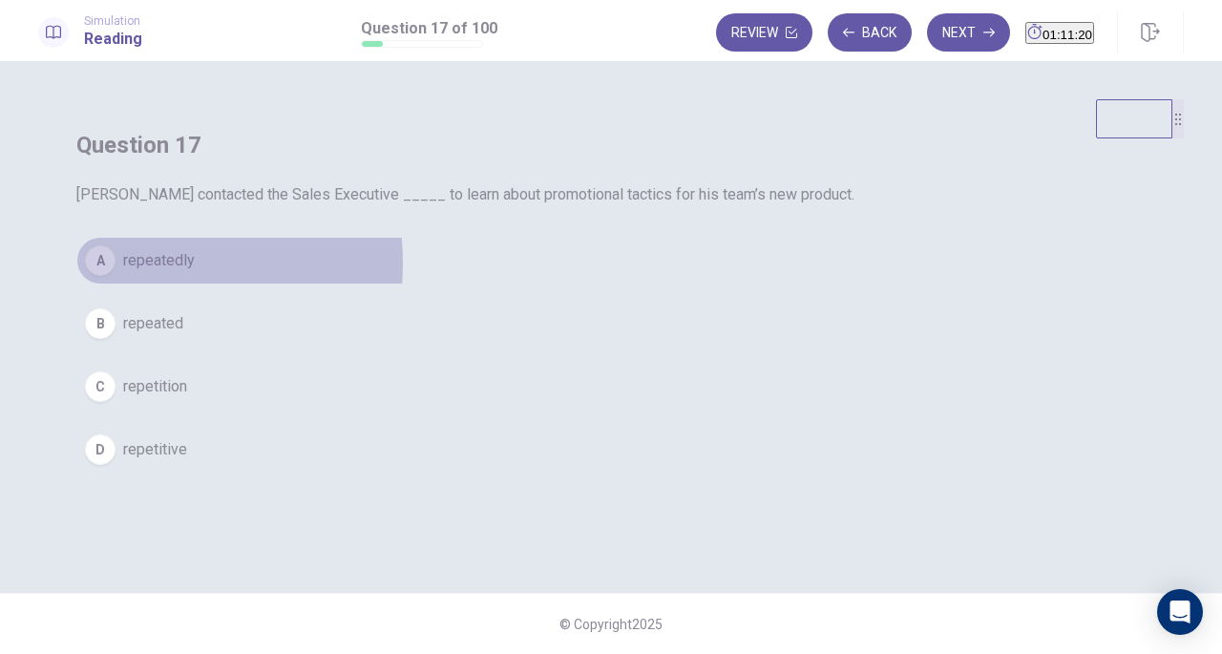
click at [195, 272] on span "repeatedly" at bounding box center [159, 260] width 72 height 23
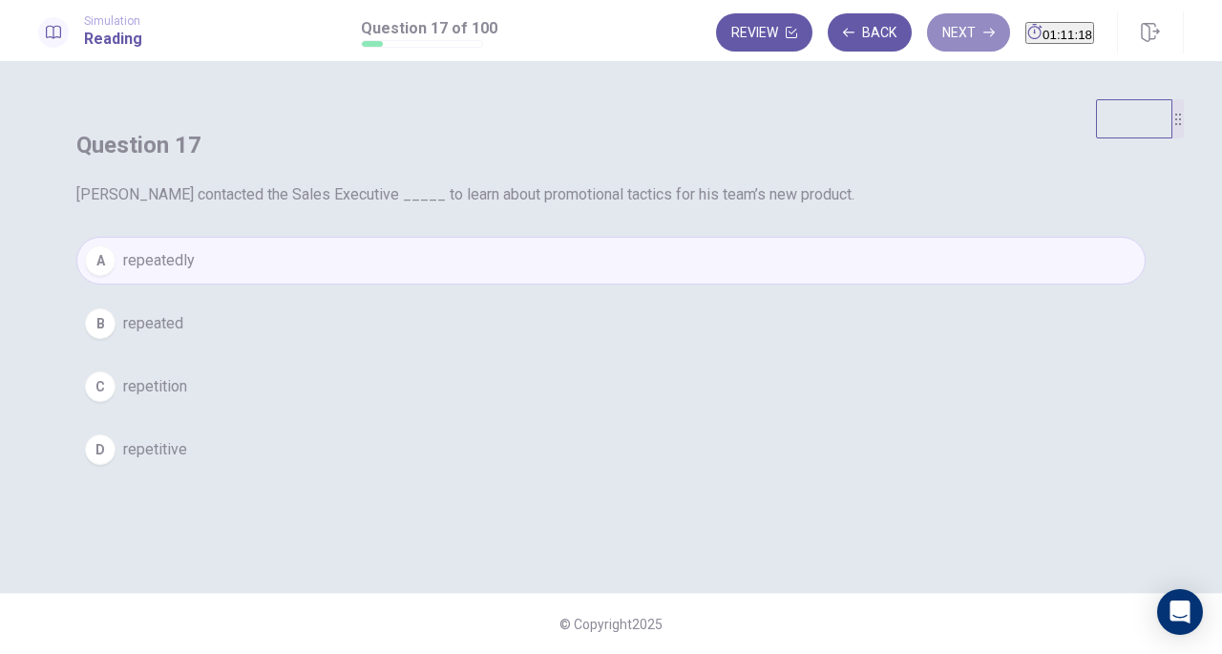
click at [933, 43] on button "Next" at bounding box center [968, 32] width 83 height 38
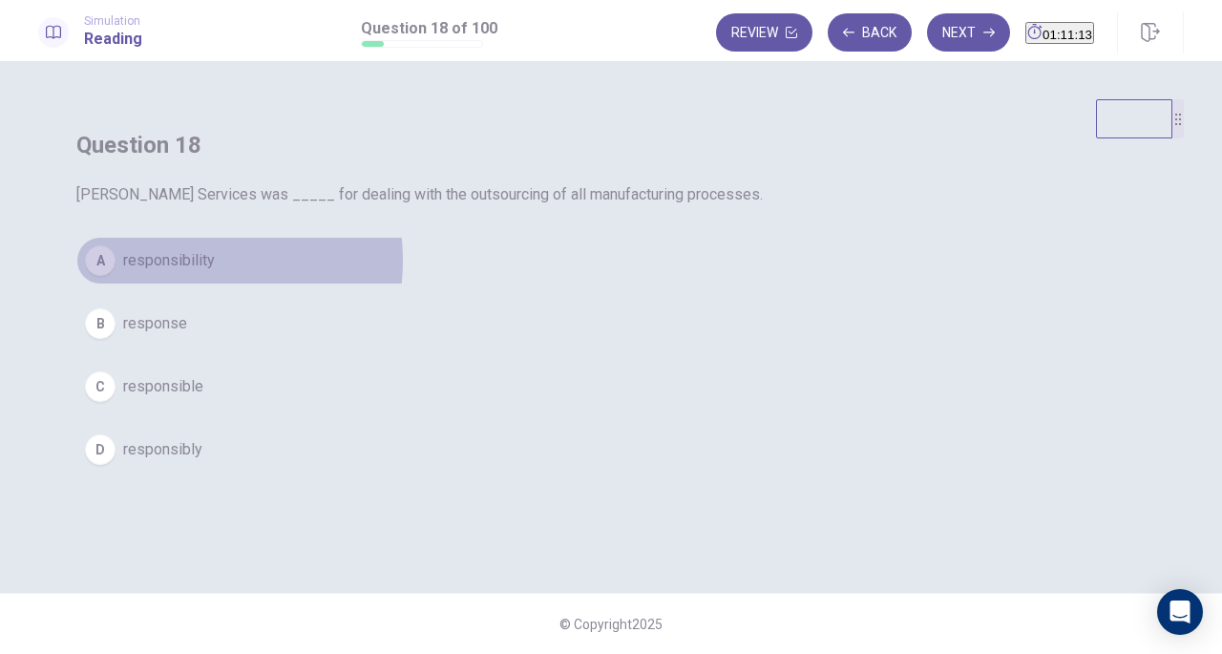
click at [215, 272] on span "responsibility" at bounding box center [169, 260] width 92 height 23
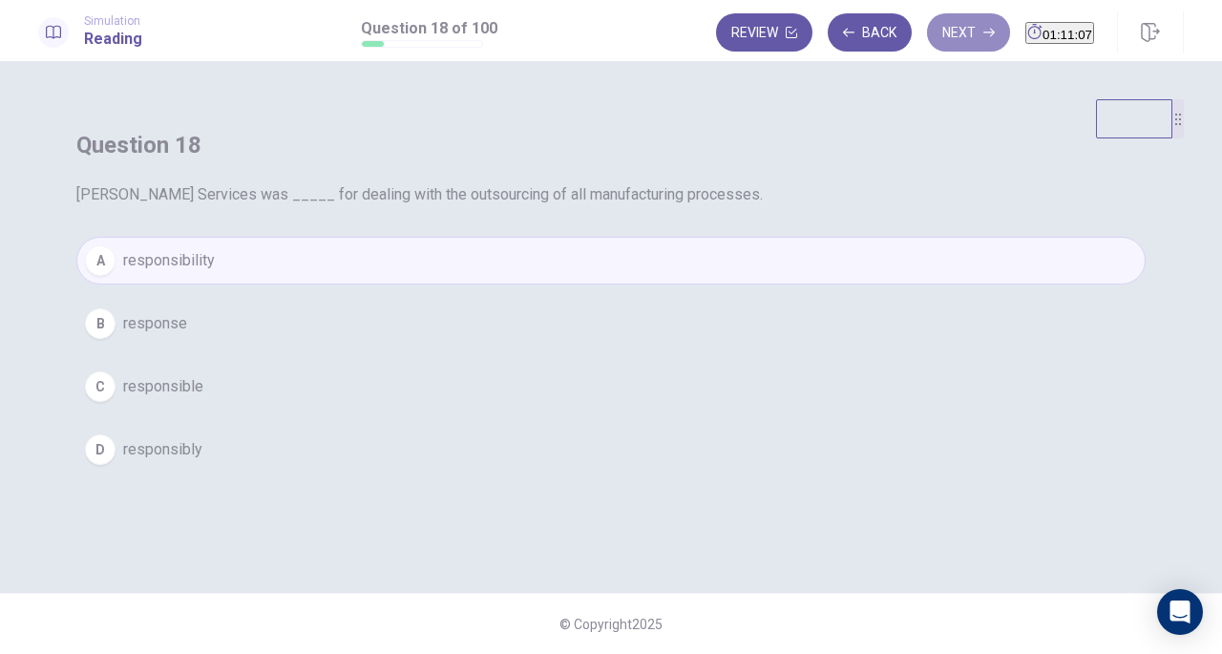
click at [927, 32] on button "Next" at bounding box center [968, 32] width 83 height 38
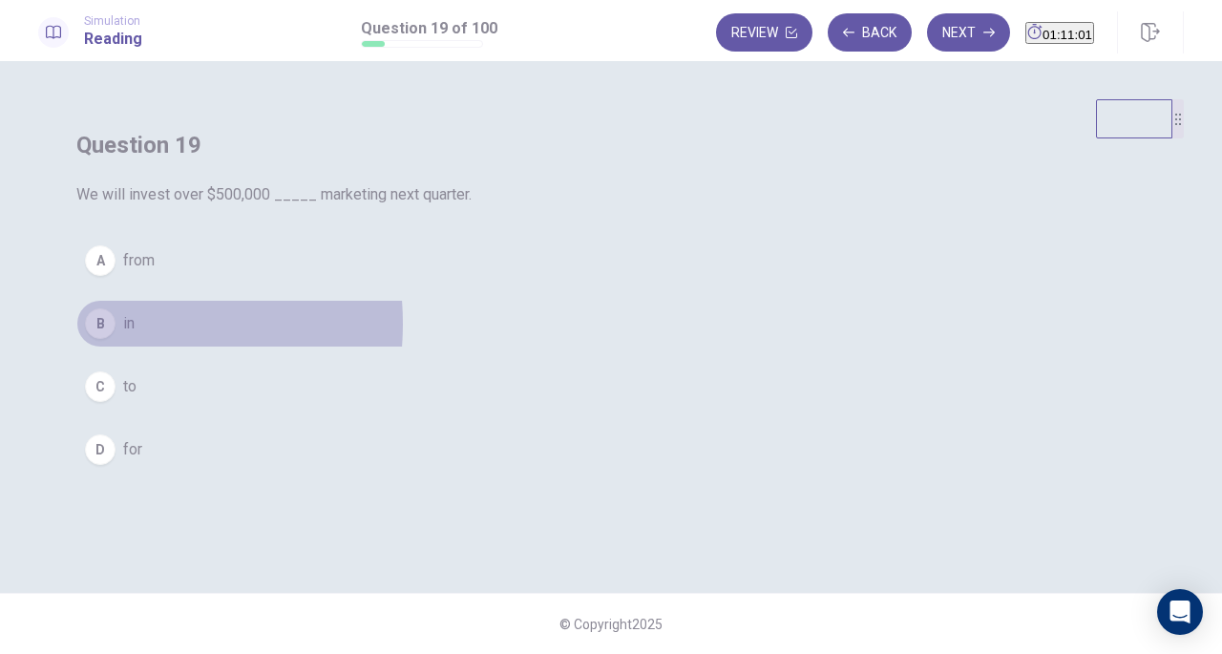
click at [116, 339] on div "B" at bounding box center [100, 323] width 31 height 31
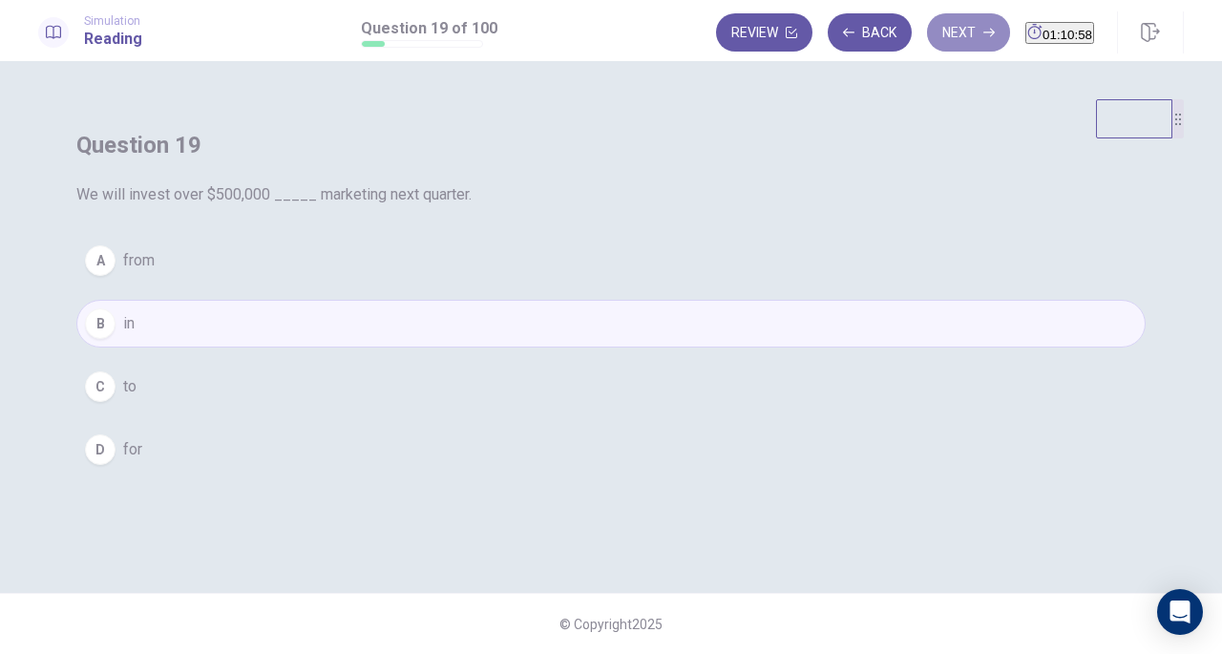
click at [929, 35] on button "Next" at bounding box center [968, 32] width 83 height 38
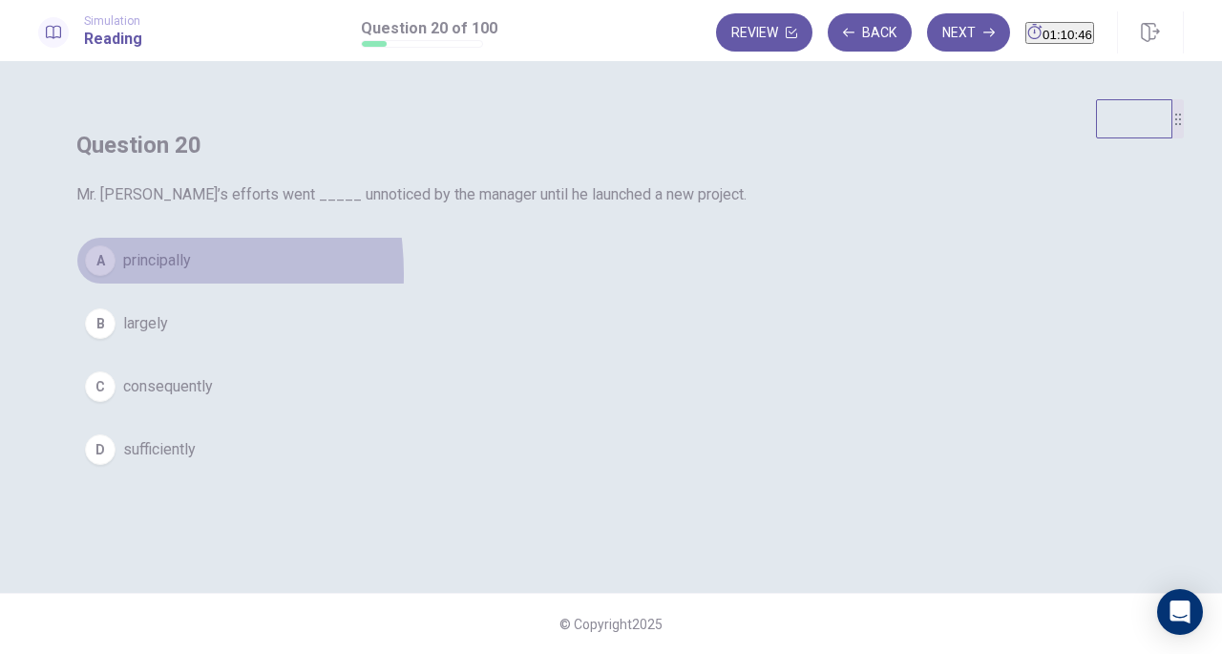
click at [116, 276] on div "A" at bounding box center [100, 260] width 31 height 31
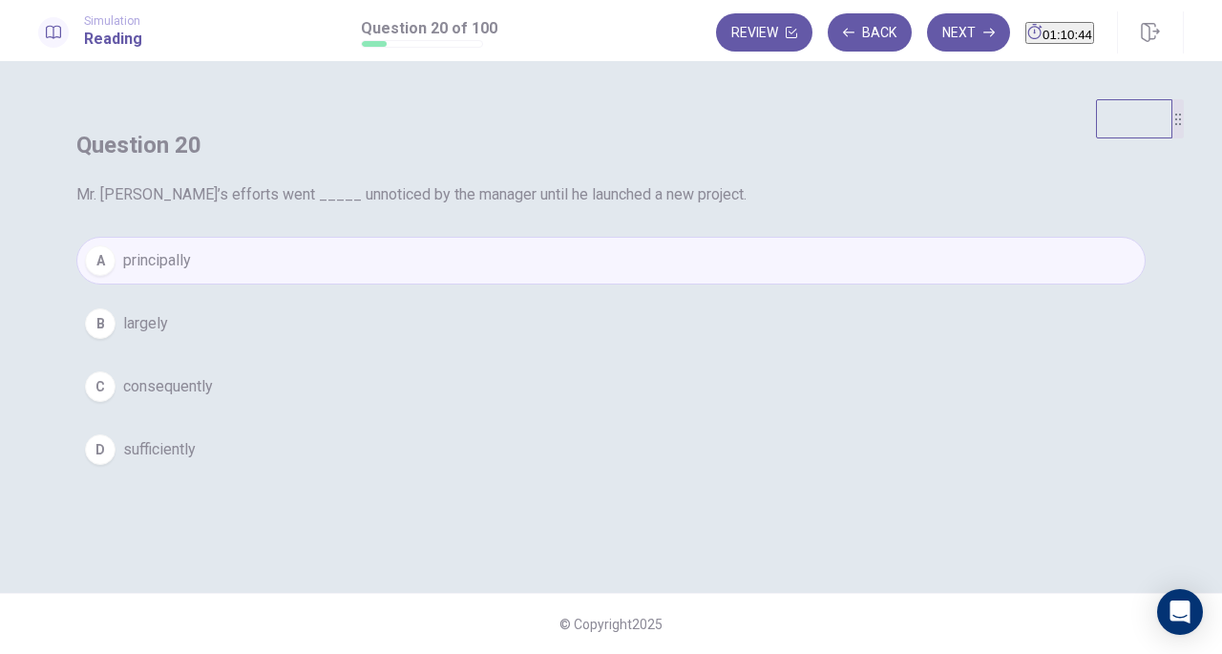
click at [937, 36] on button "Next" at bounding box center [968, 32] width 83 height 38
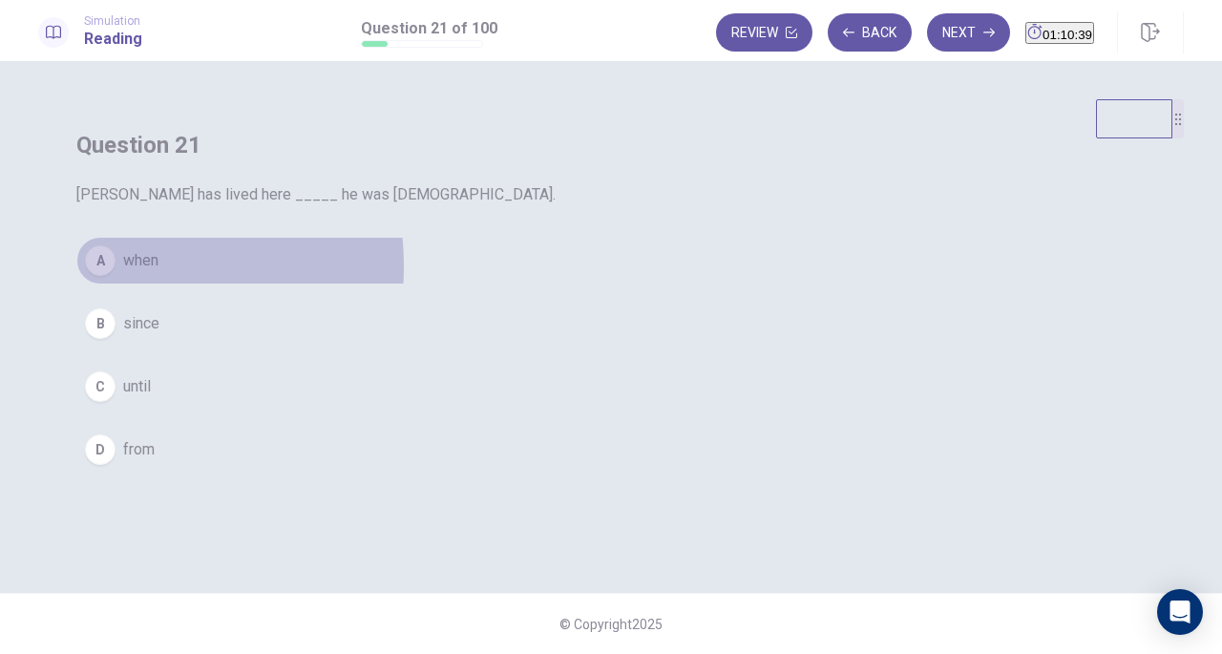
click at [116, 276] on div "A" at bounding box center [100, 260] width 31 height 31
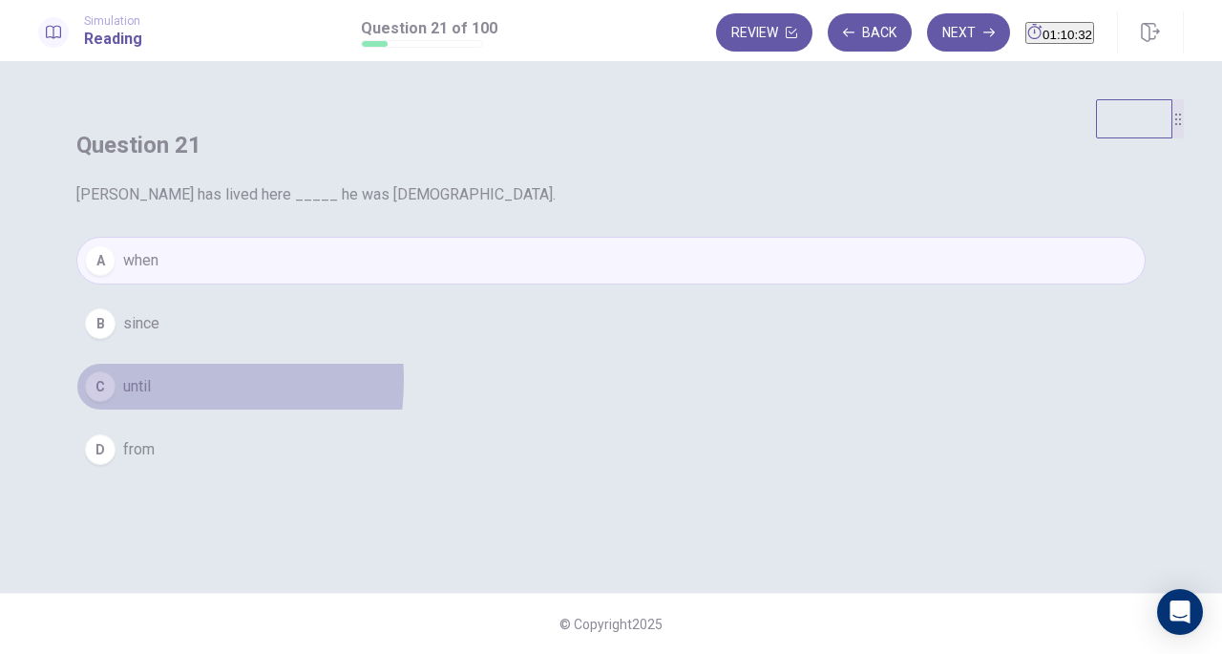
click at [151, 398] on span "until" at bounding box center [137, 386] width 28 height 23
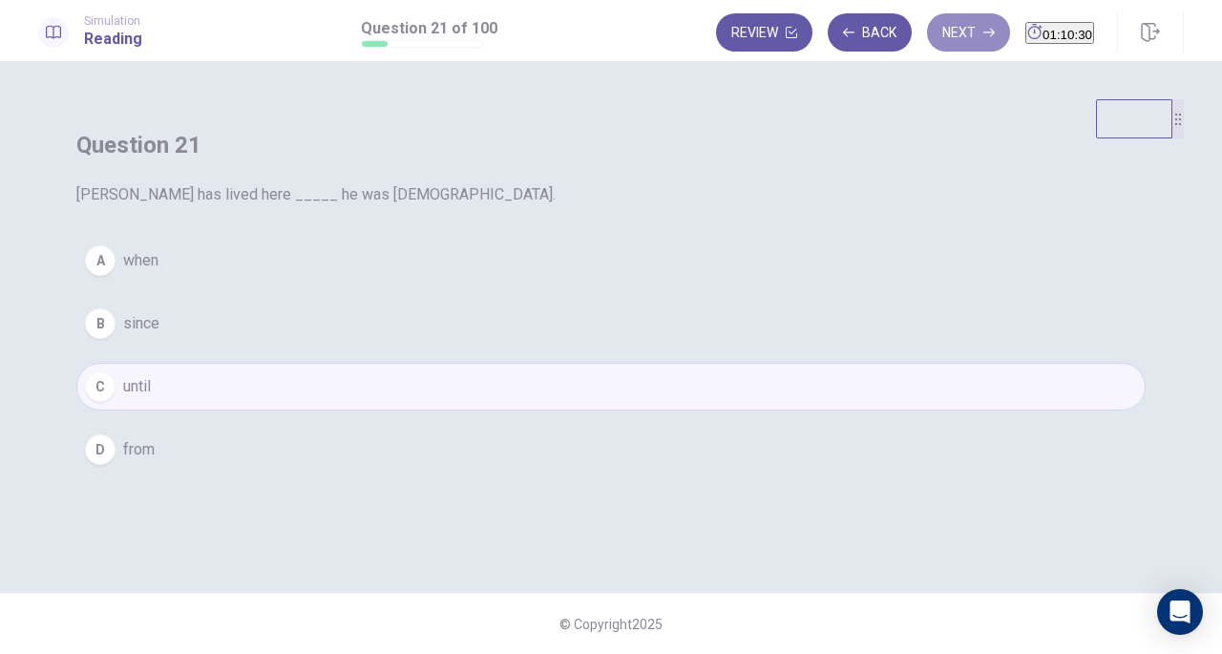
click at [927, 22] on button "Next" at bounding box center [968, 32] width 83 height 38
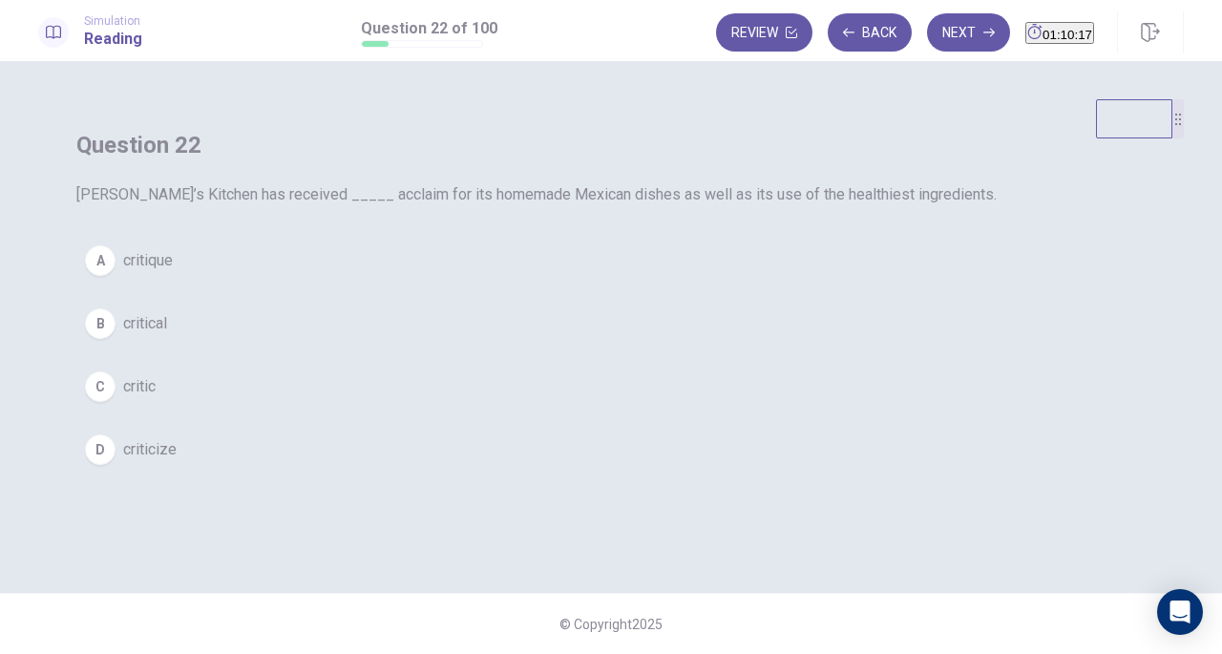
click at [485, 445] on div "A critique B critical C critic D criticize" at bounding box center [610, 355] width 1069 height 237
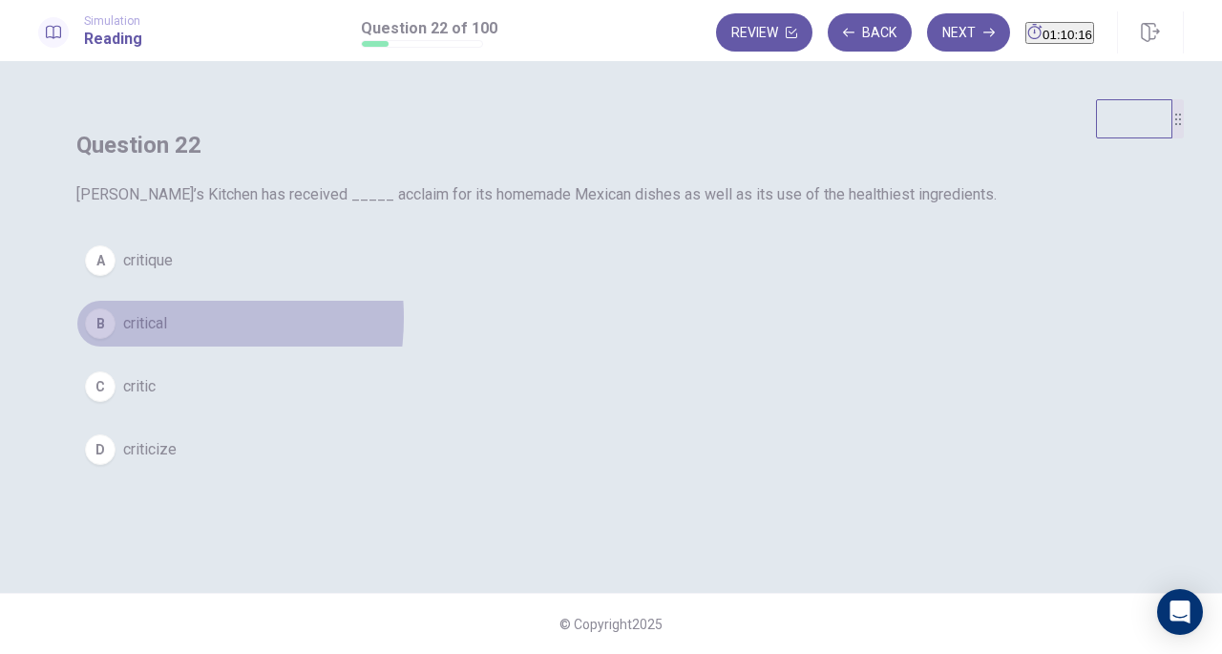
click at [167, 335] on span "critical" at bounding box center [145, 323] width 44 height 23
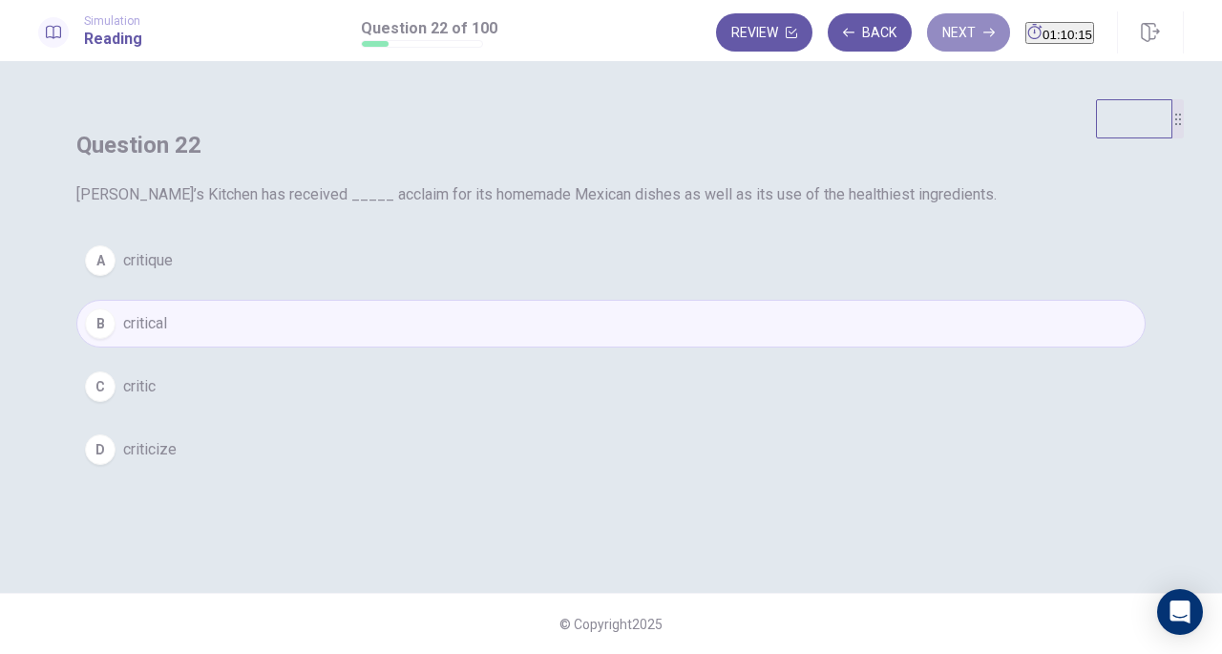
click at [927, 34] on button "Next" at bounding box center [968, 32] width 83 height 38
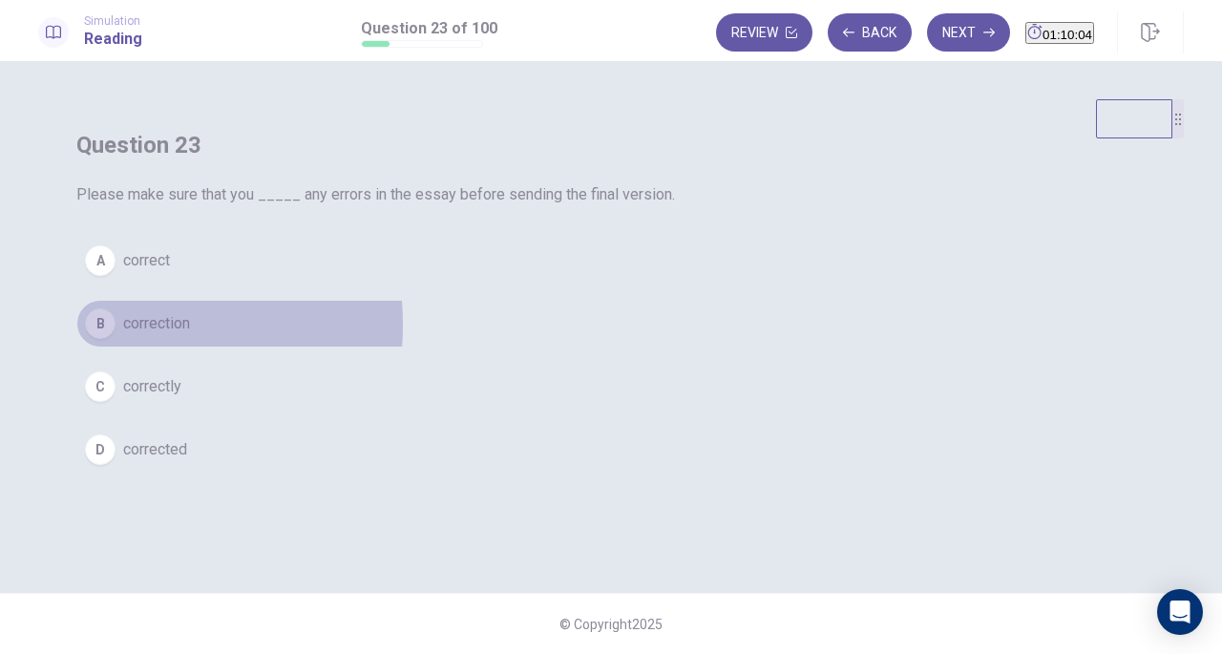
click at [116, 339] on div "B" at bounding box center [100, 323] width 31 height 31
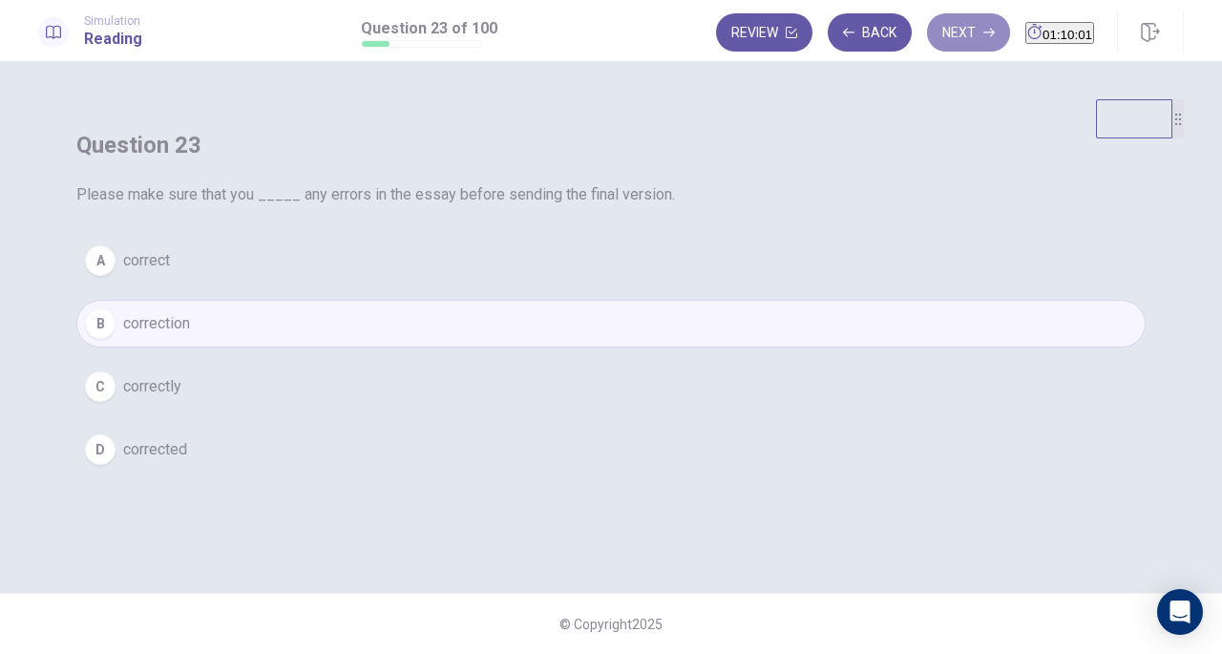
click at [929, 34] on button "Next" at bounding box center [968, 32] width 83 height 38
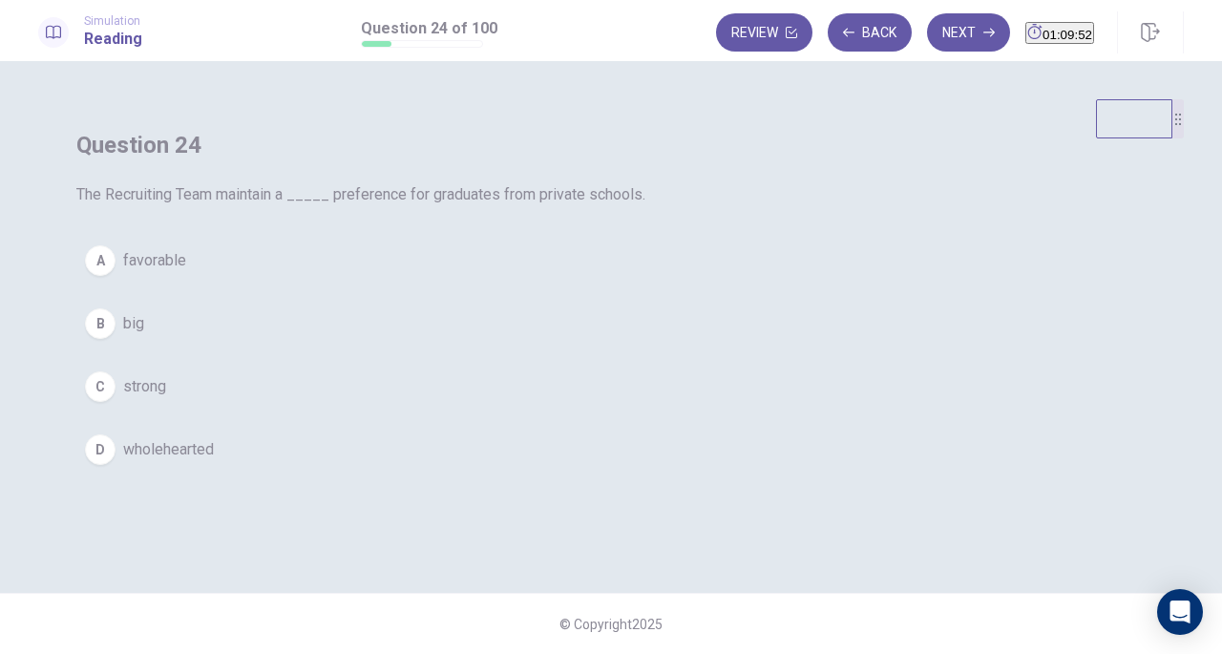
click at [186, 272] on span "favorable" at bounding box center [154, 260] width 63 height 23
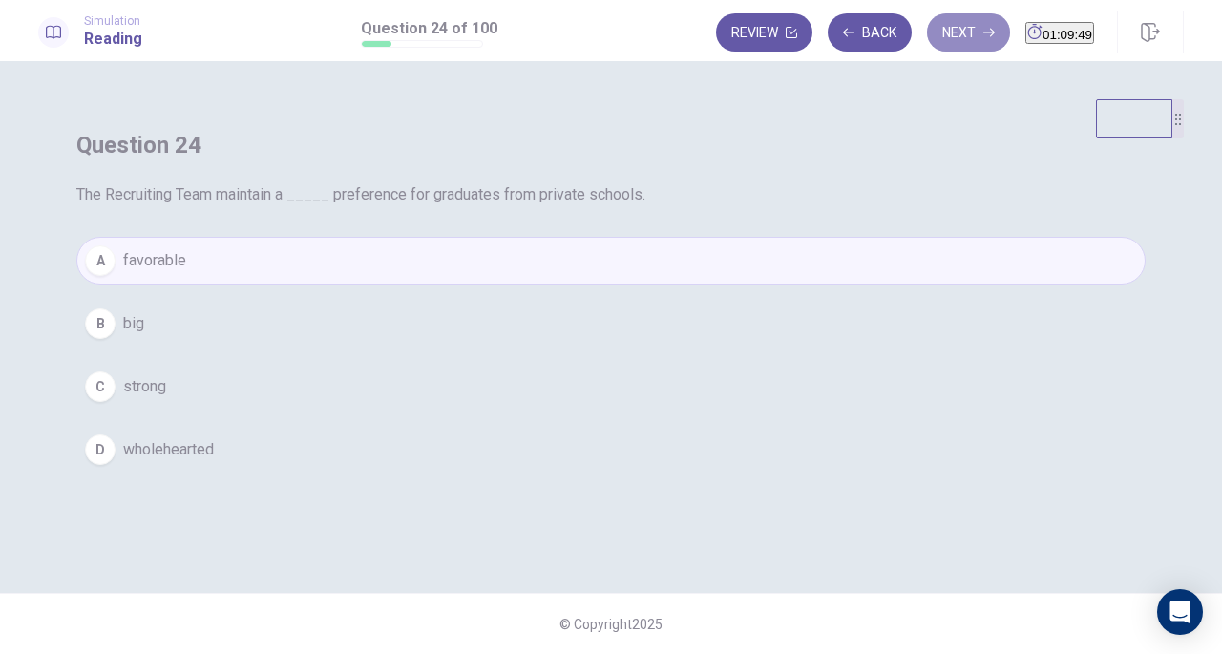
click at [927, 18] on button "Next" at bounding box center [968, 32] width 83 height 38
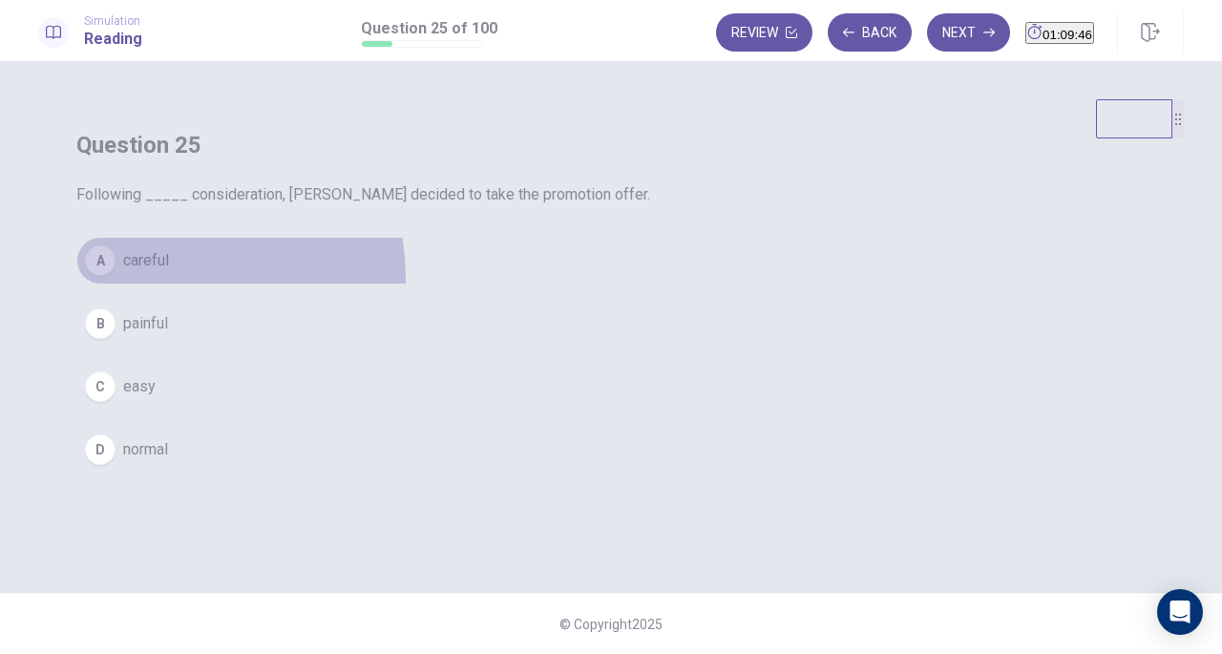
click at [515, 284] on button "A careful" at bounding box center [610, 261] width 1069 height 48
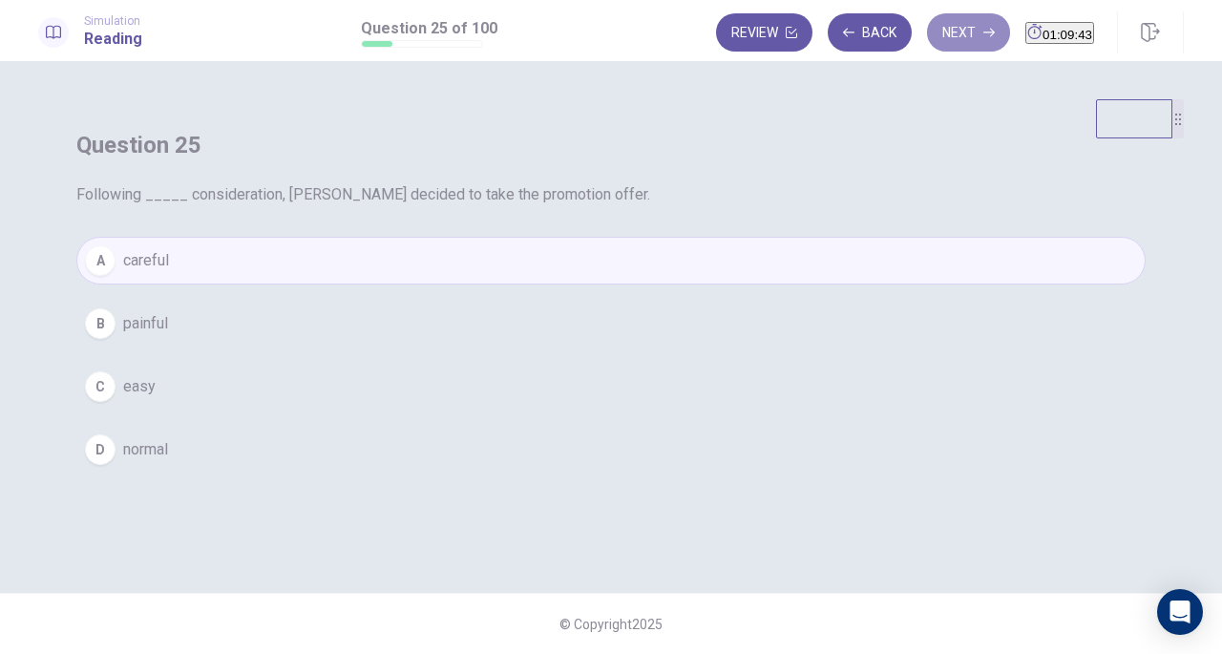
click at [927, 29] on button "Next" at bounding box center [968, 32] width 83 height 38
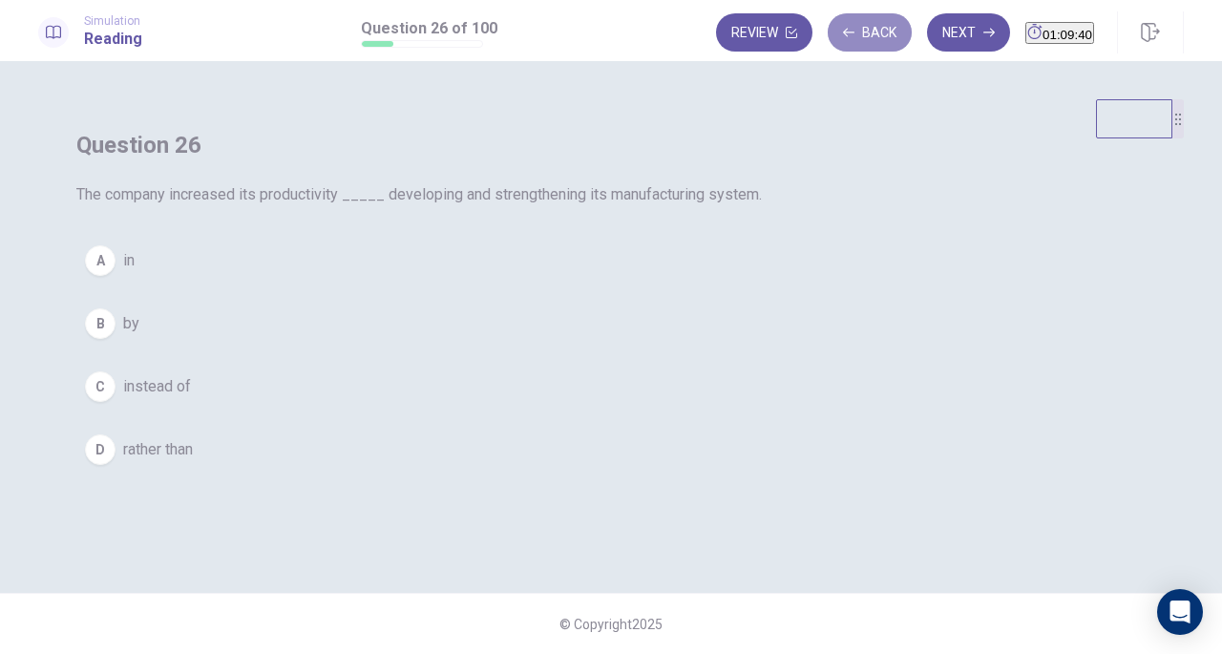
click at [828, 40] on button "Back" at bounding box center [870, 32] width 84 height 38
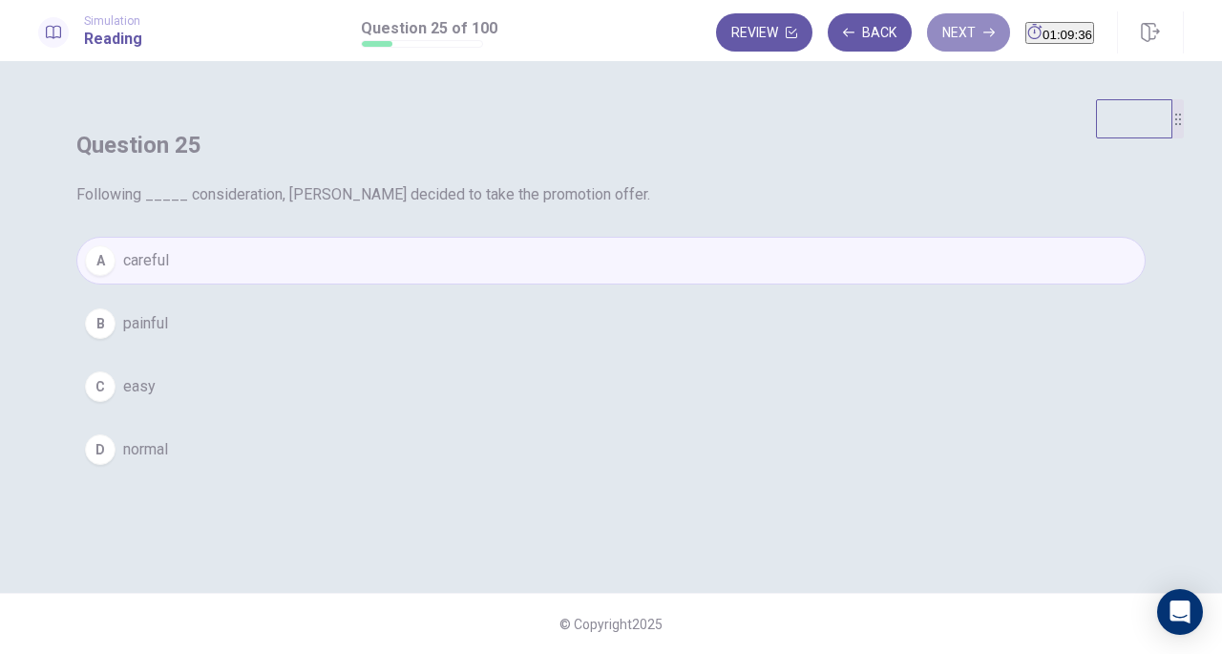
click at [927, 30] on button "Next" at bounding box center [968, 32] width 83 height 38
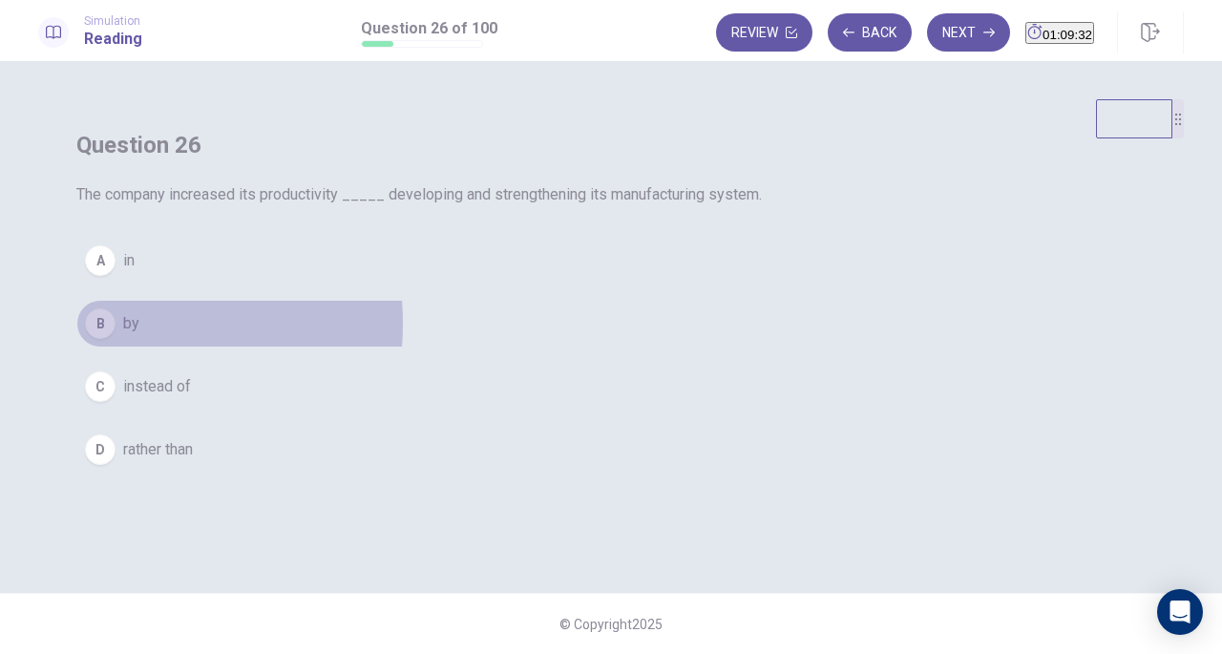
click at [116, 339] on div "B" at bounding box center [100, 323] width 31 height 31
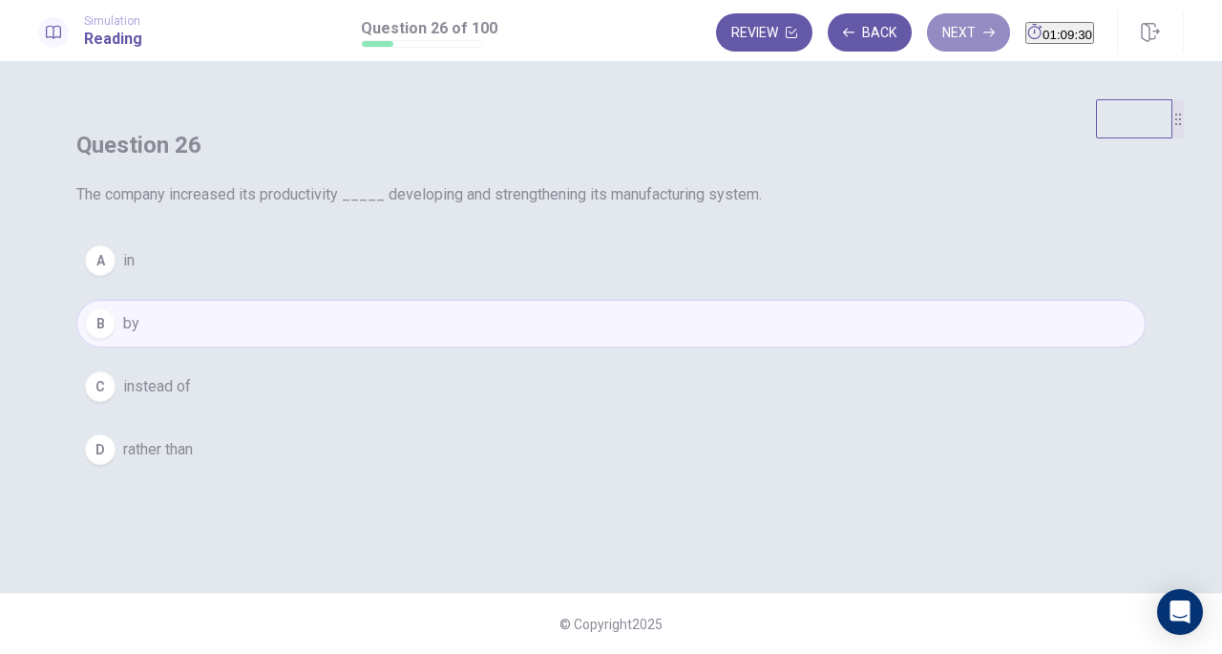
click at [927, 25] on button "Next" at bounding box center [968, 32] width 83 height 38
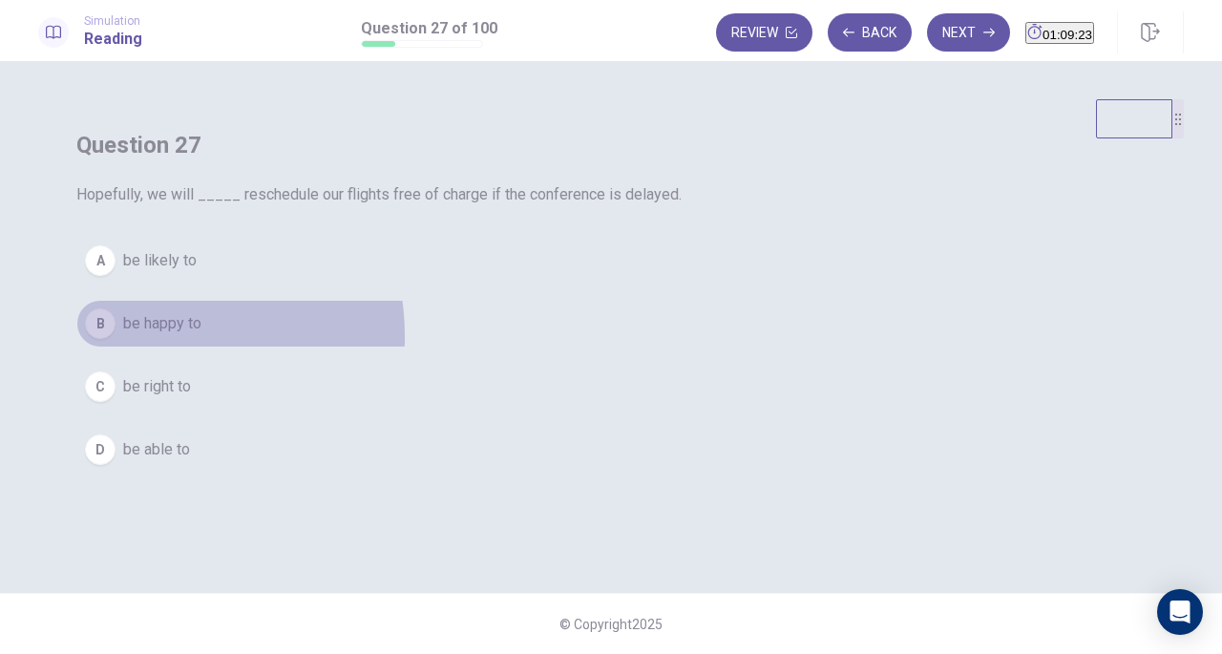
click at [519, 347] on button "B be happy to" at bounding box center [610, 324] width 1069 height 48
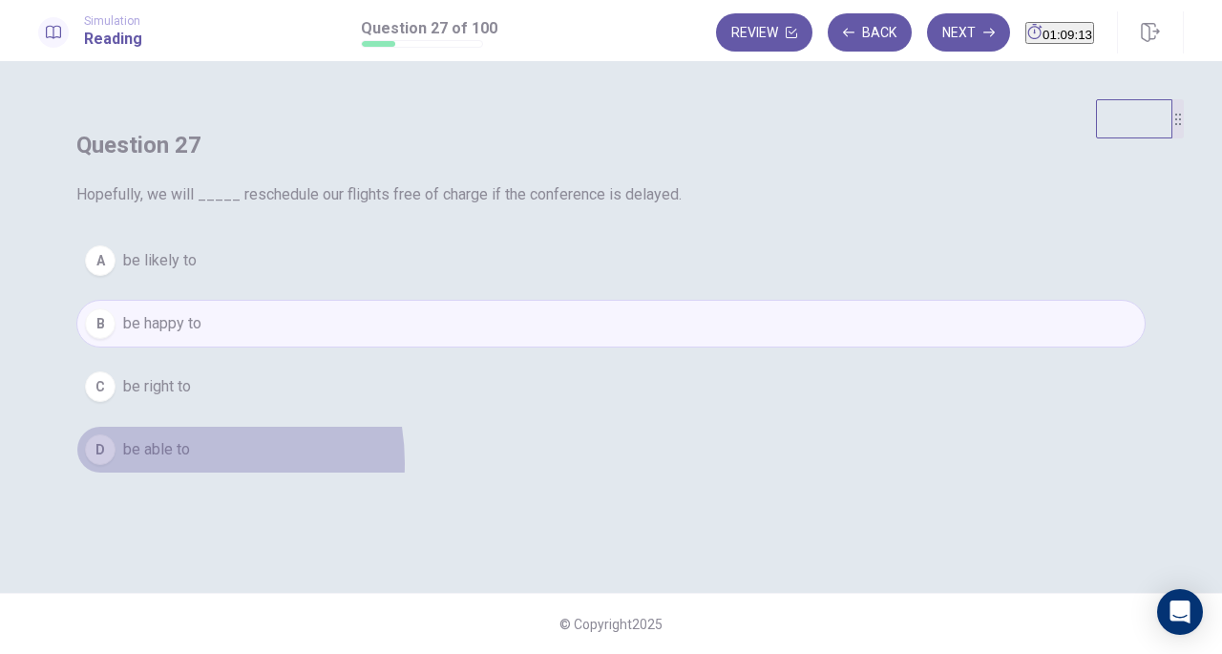
click at [540, 474] on button "D be able to" at bounding box center [610, 450] width 1069 height 48
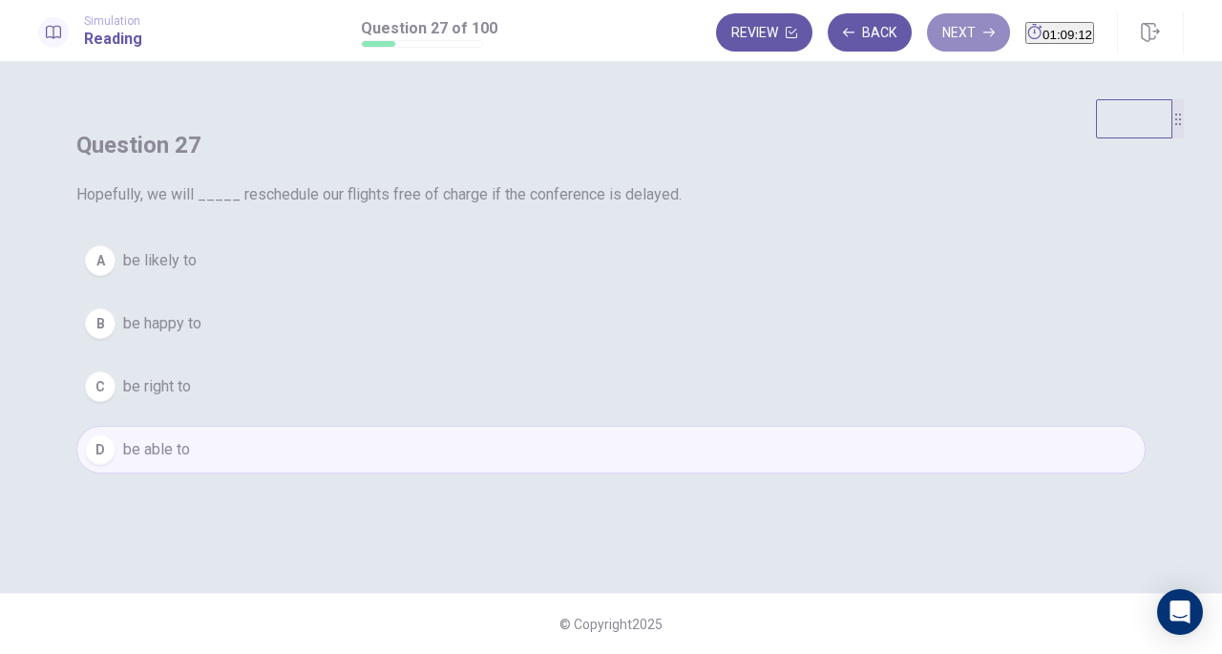
click at [927, 35] on button "Next" at bounding box center [968, 32] width 83 height 38
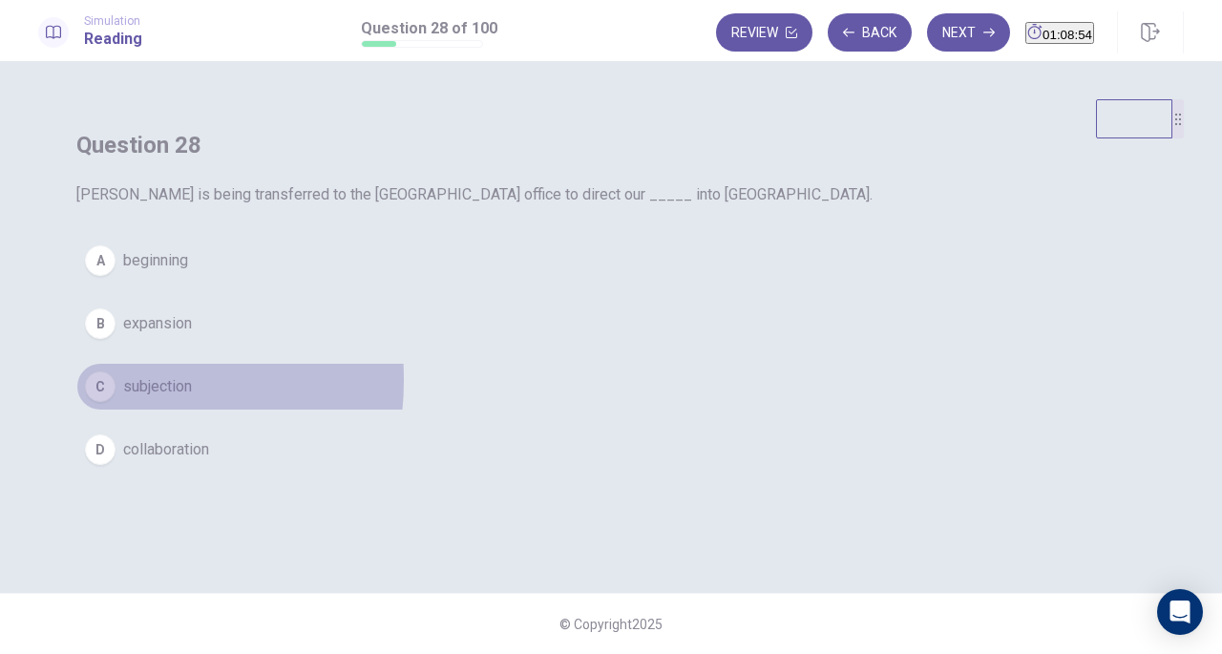
click at [116, 402] on div "C" at bounding box center [100, 386] width 31 height 31
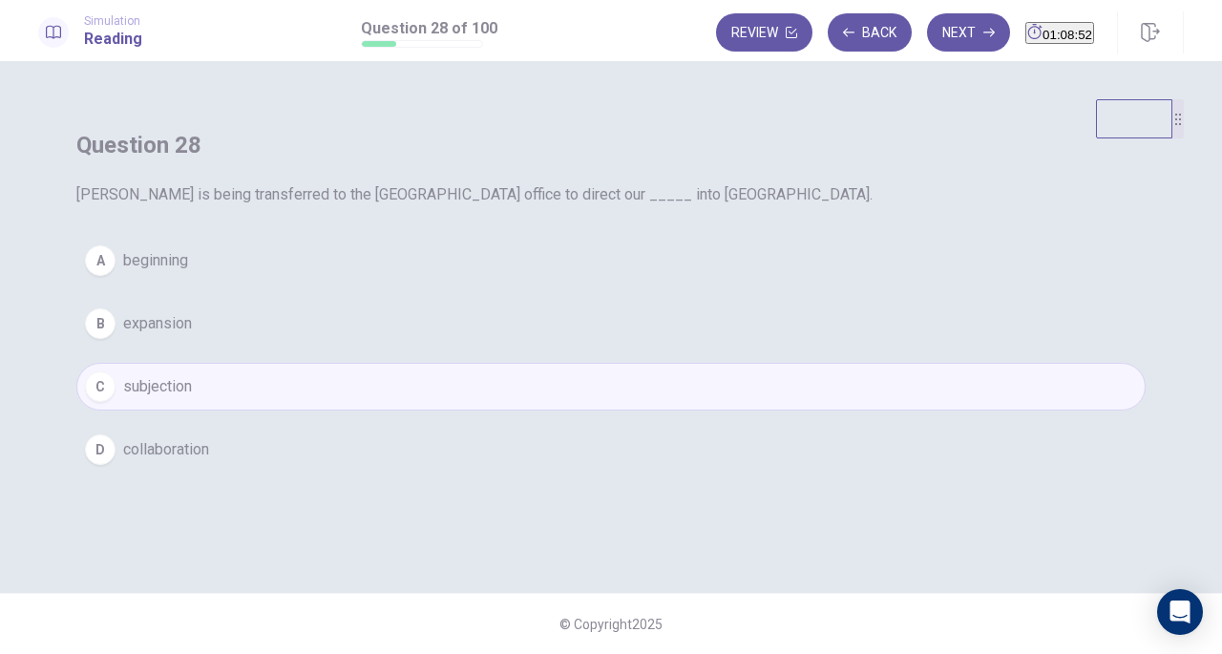
click at [944, 53] on div "Review Back Next 01:08:52" at bounding box center [950, 32] width 468 height 42
click at [937, 41] on button "Next" at bounding box center [968, 32] width 83 height 38
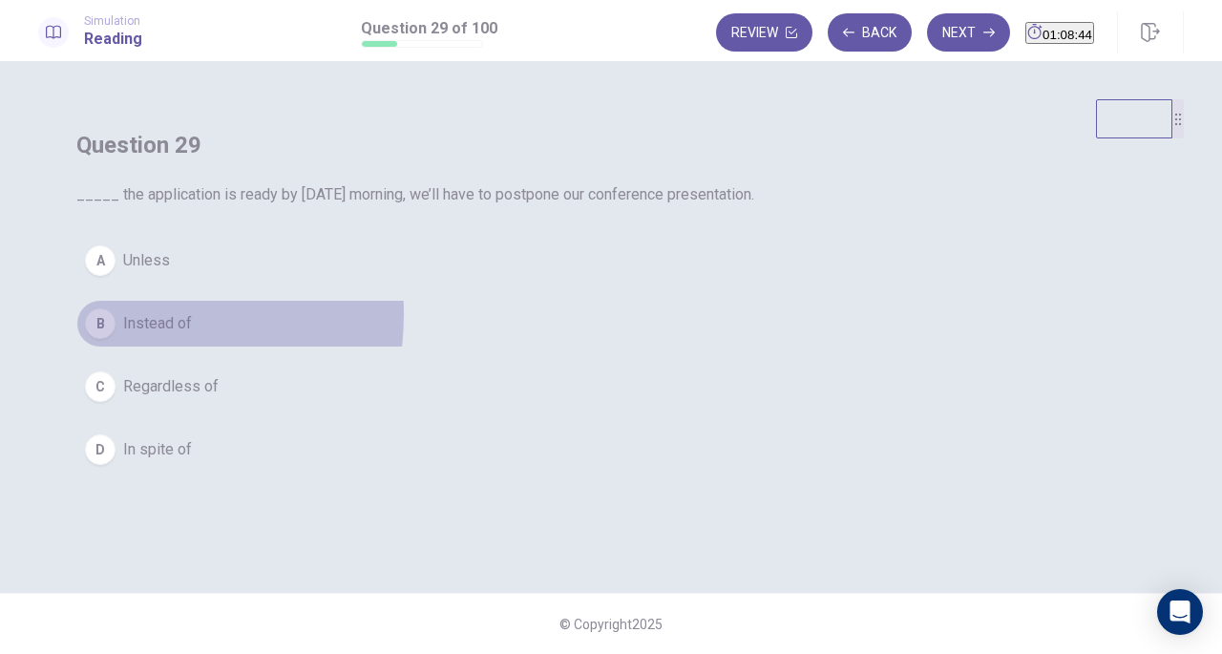
click at [116, 339] on div "B" at bounding box center [100, 323] width 31 height 31
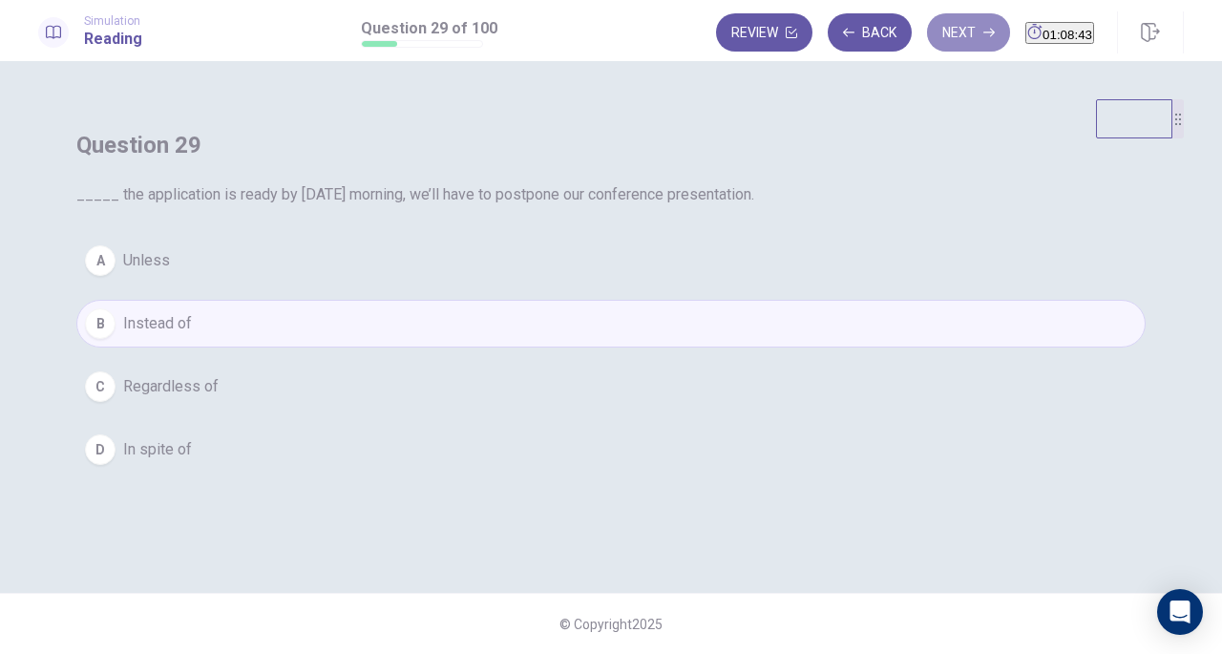
click at [927, 33] on button "Next" at bounding box center [968, 32] width 83 height 38
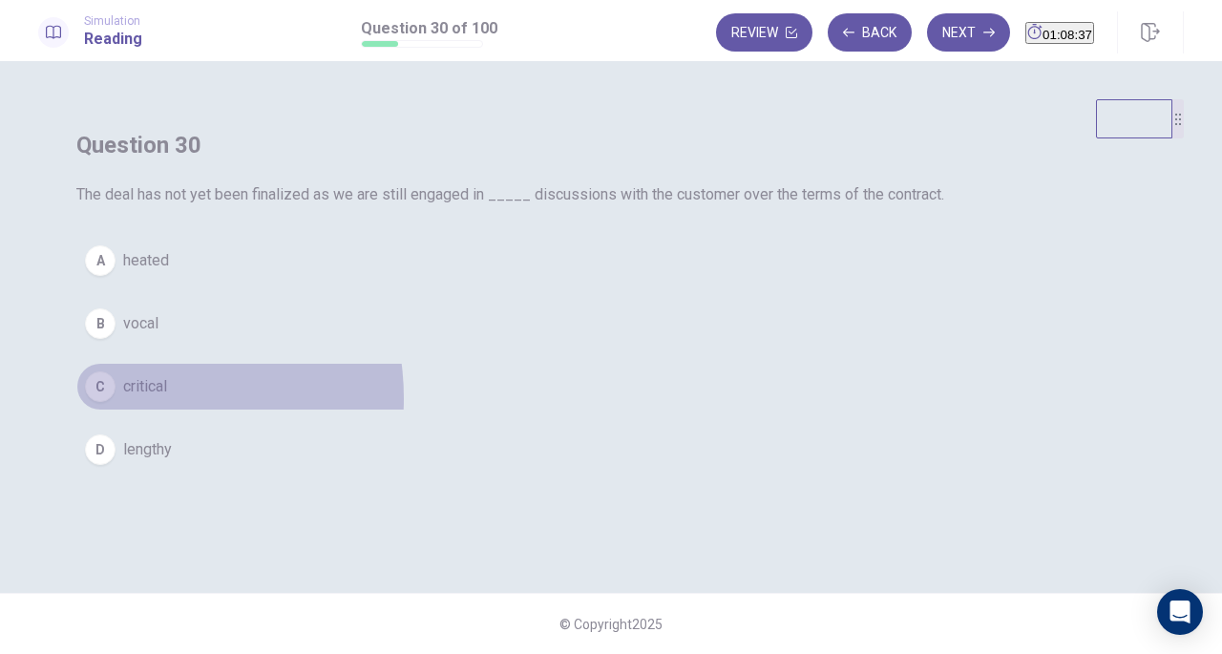
click at [504, 410] on button "C critical" at bounding box center [610, 387] width 1069 height 48
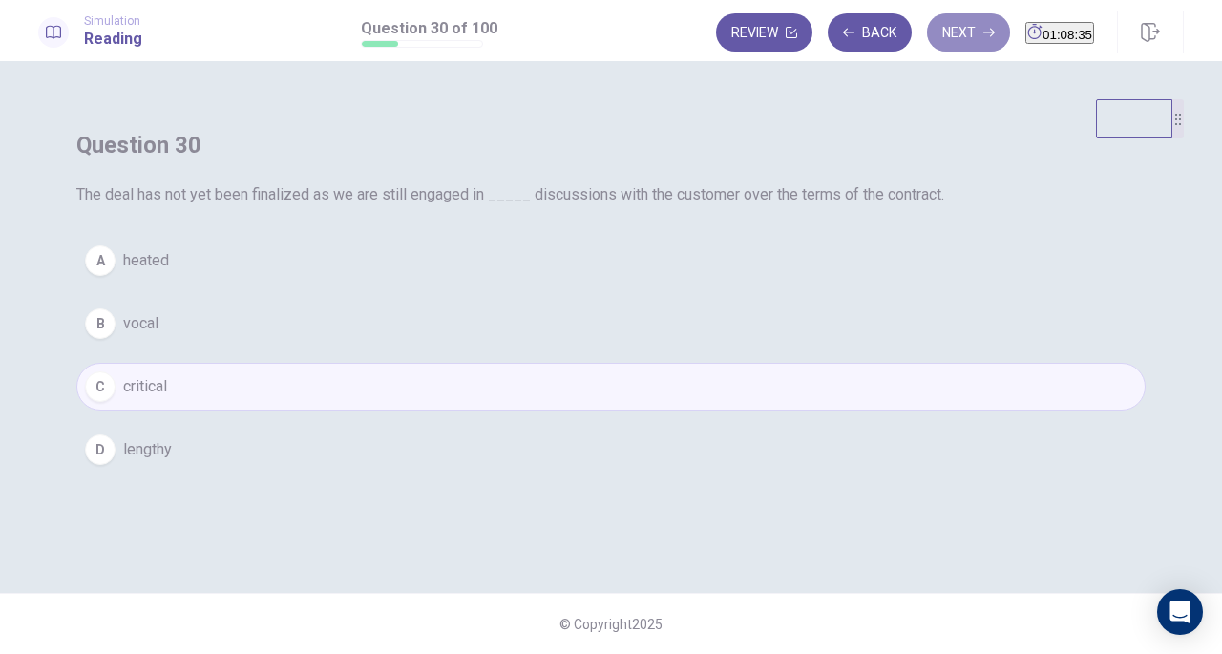
click at [930, 33] on button "Next" at bounding box center [968, 32] width 83 height 38
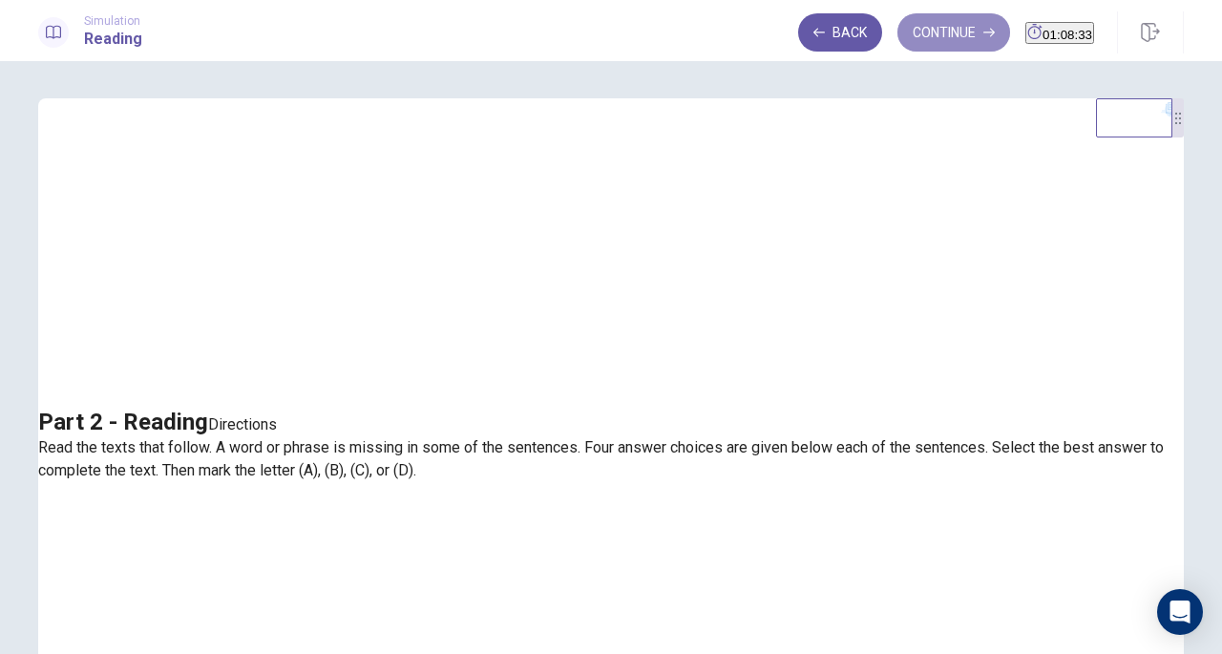
click at [897, 31] on button "Continue" at bounding box center [953, 32] width 113 height 38
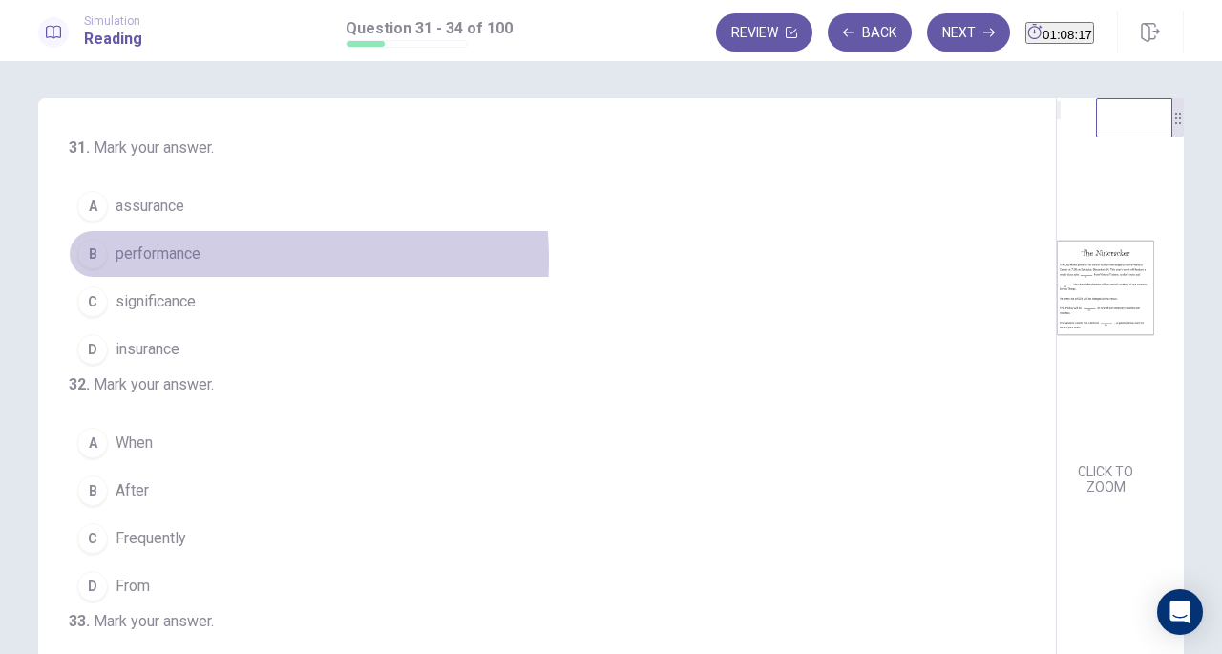
click at [193, 259] on span "performance" at bounding box center [158, 253] width 85 height 23
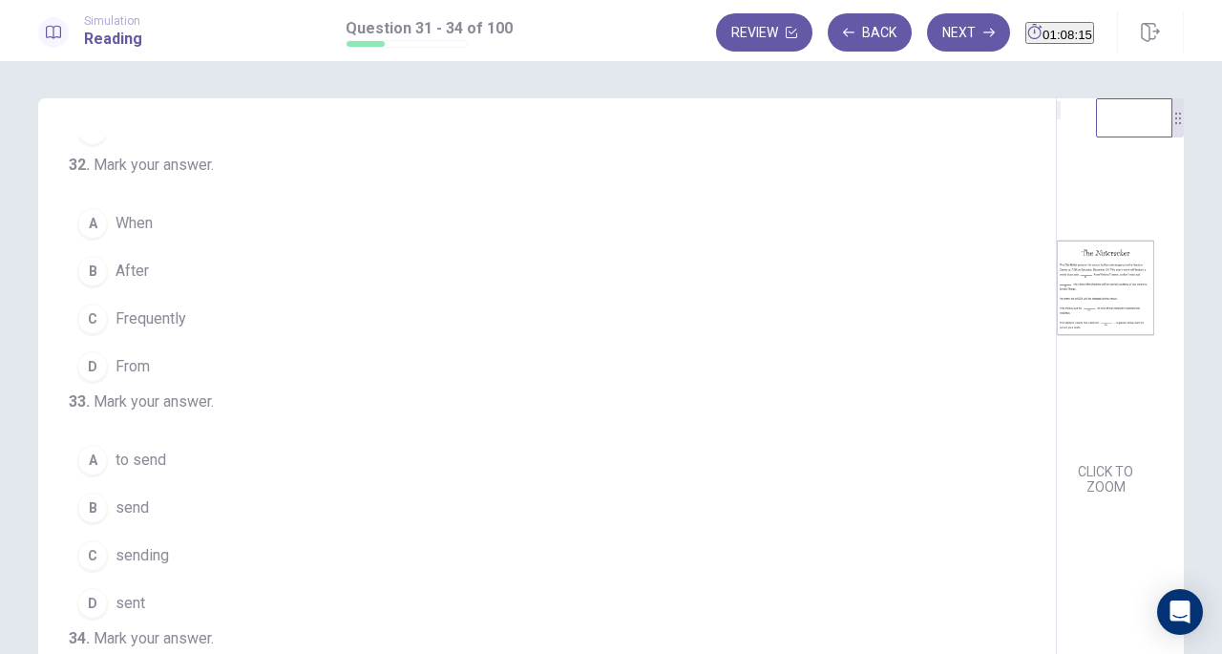
scroll to position [221, 0]
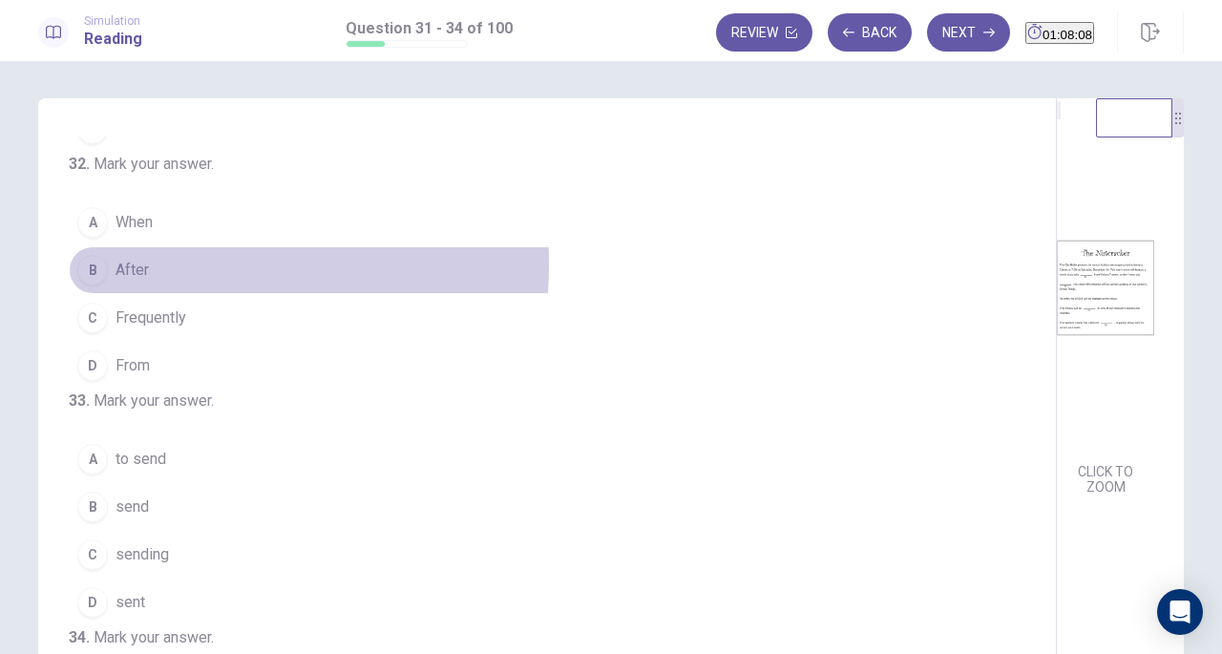
click at [132, 282] on span "After" at bounding box center [132, 270] width 33 height 23
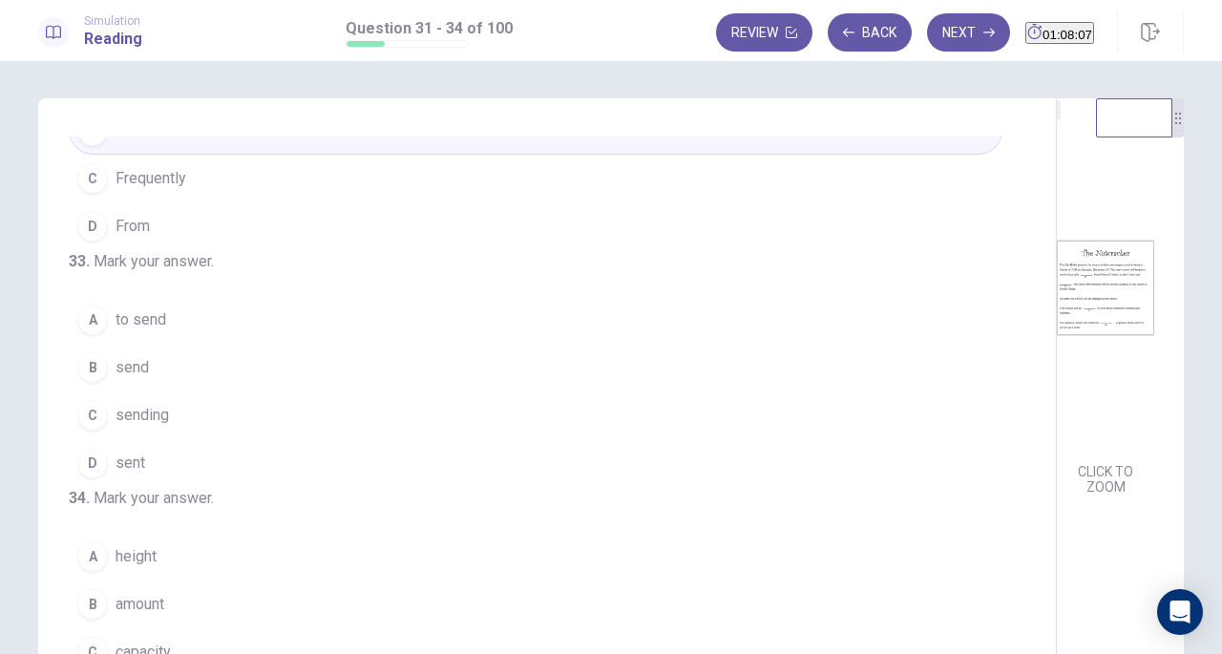
scroll to position [464, 0]
click at [129, 404] on span "sending" at bounding box center [142, 415] width 53 height 23
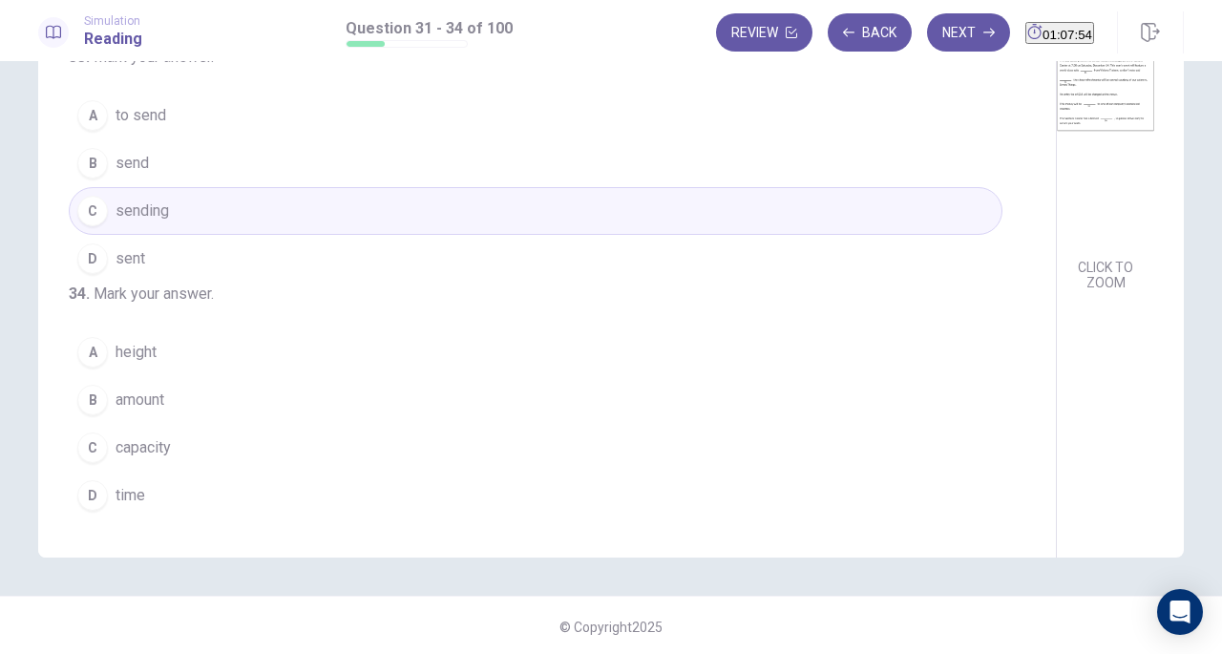
scroll to position [208, 0]
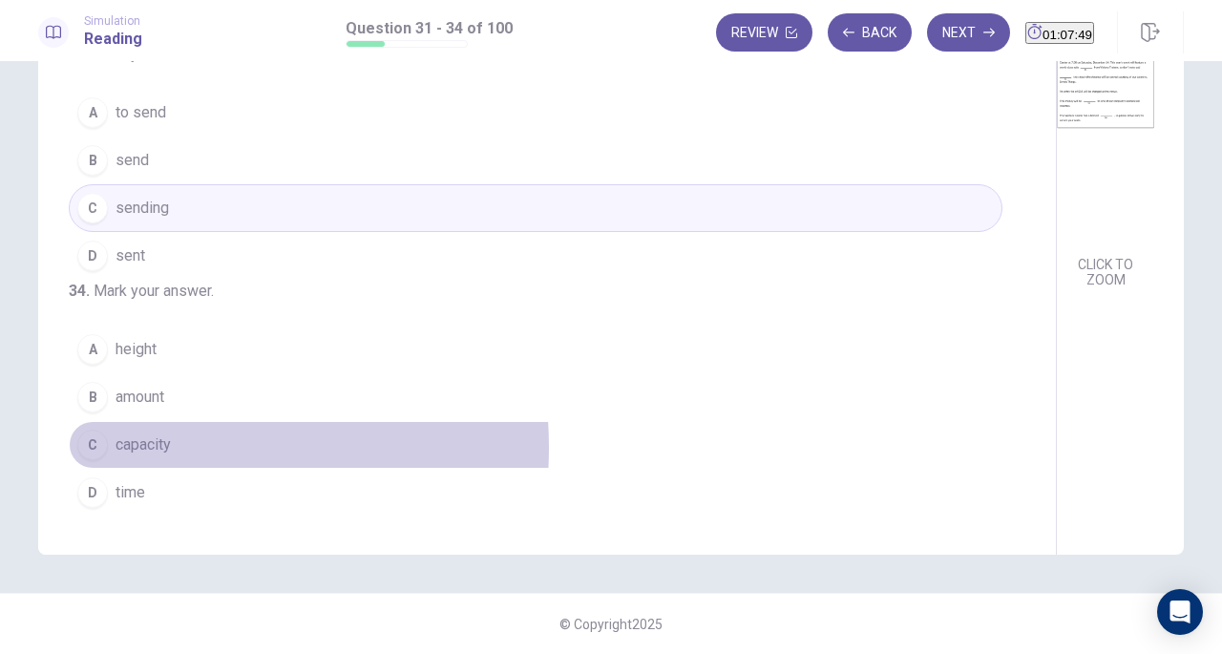
click at [139, 449] on span "capacity" at bounding box center [143, 444] width 55 height 23
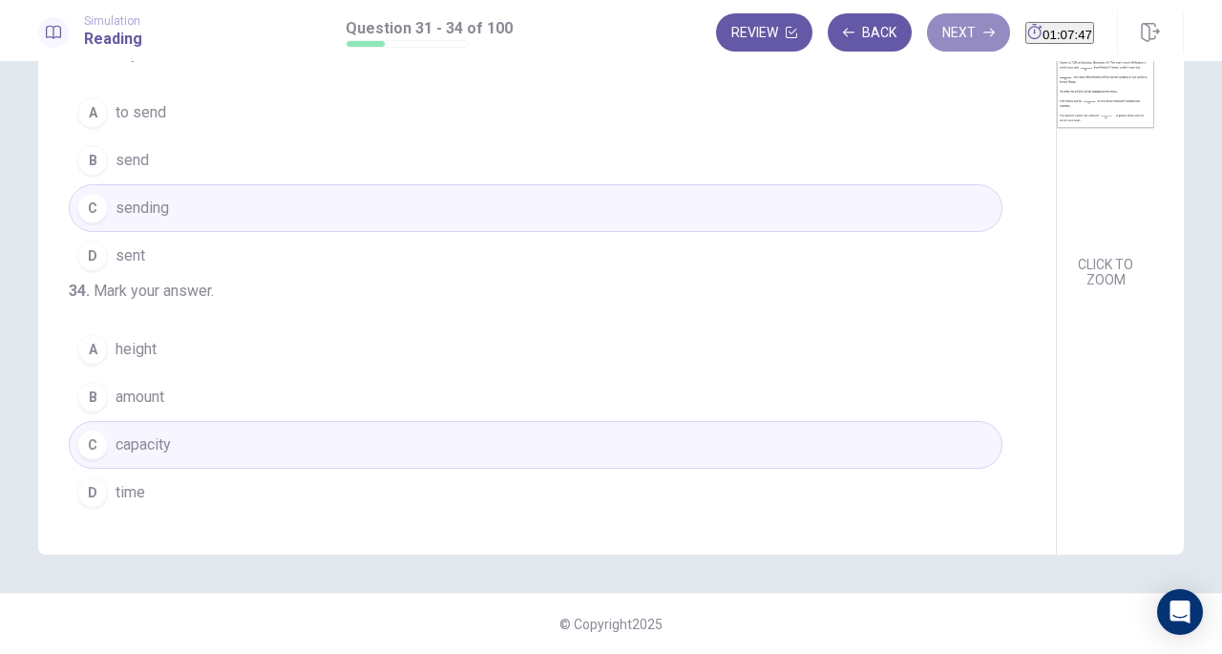
click at [983, 27] on icon "button" at bounding box center [988, 32] width 11 height 11
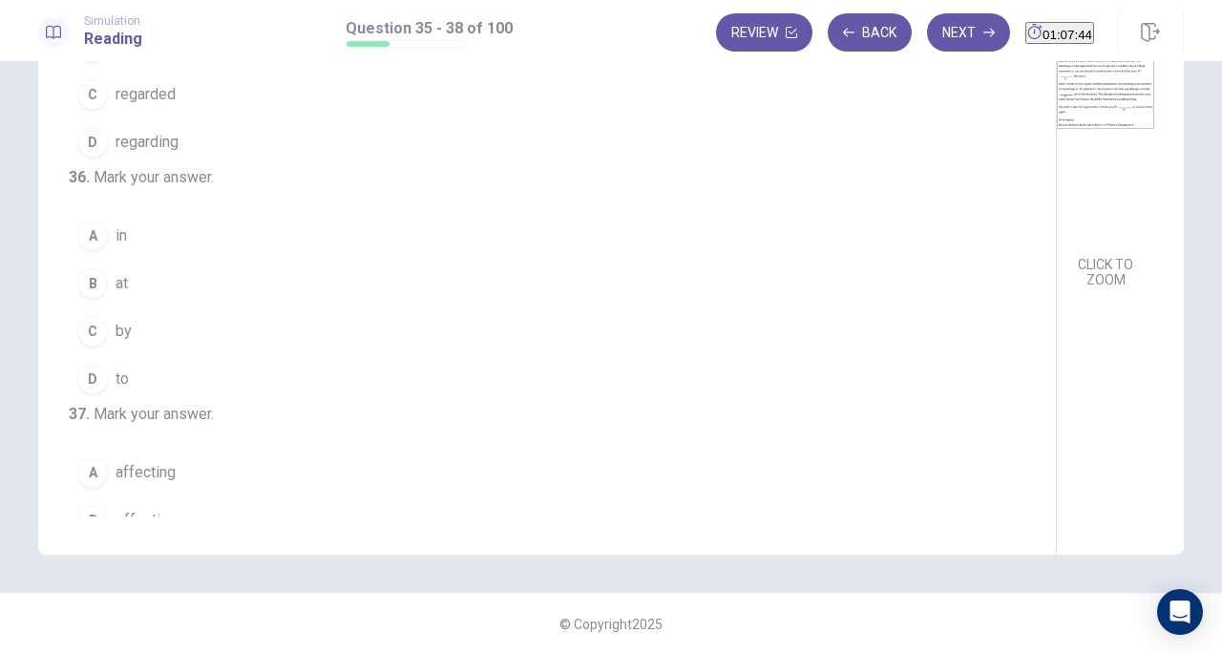
scroll to position [0, 0]
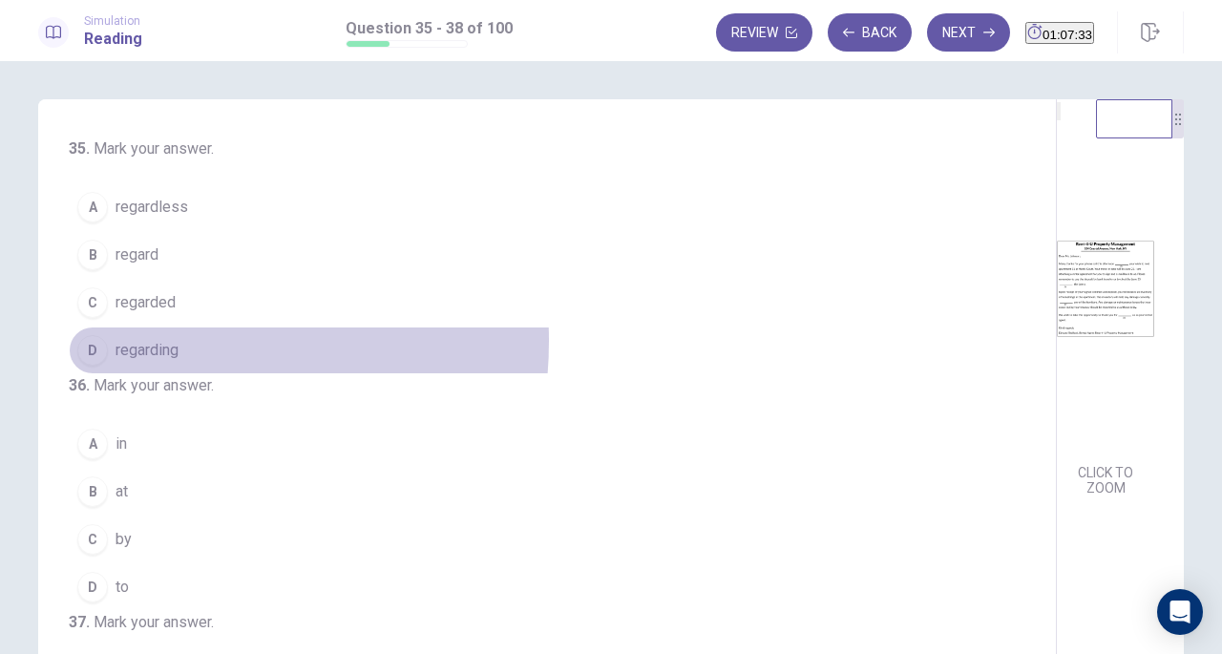
click at [132, 339] on span "regarding" at bounding box center [147, 350] width 63 height 23
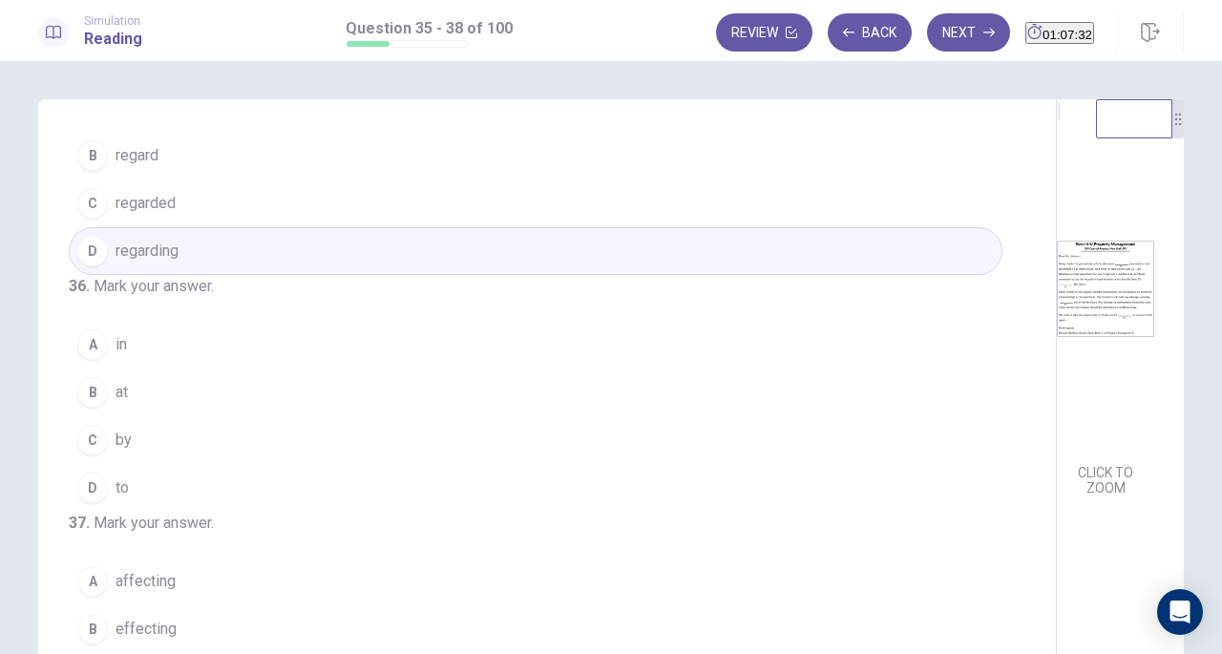
scroll to position [100, 0]
click at [101, 415] on button "B at" at bounding box center [536, 392] width 934 height 48
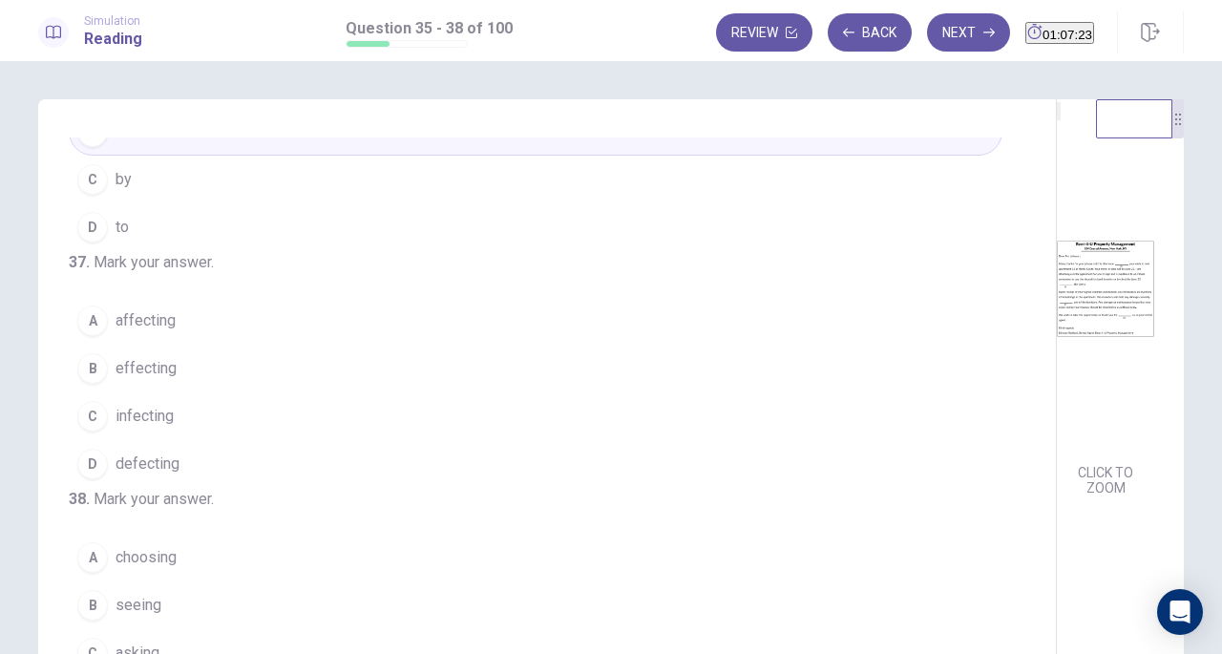
scroll to position [445, 0]
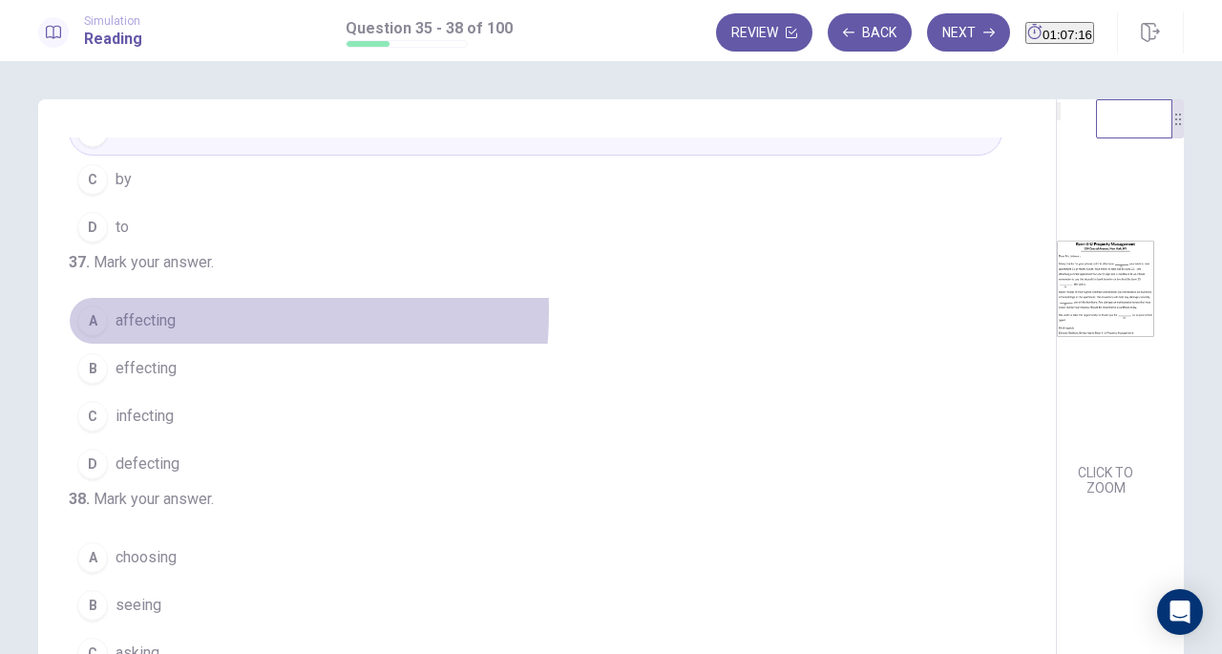
click at [146, 309] on span "affecting" at bounding box center [146, 320] width 60 height 23
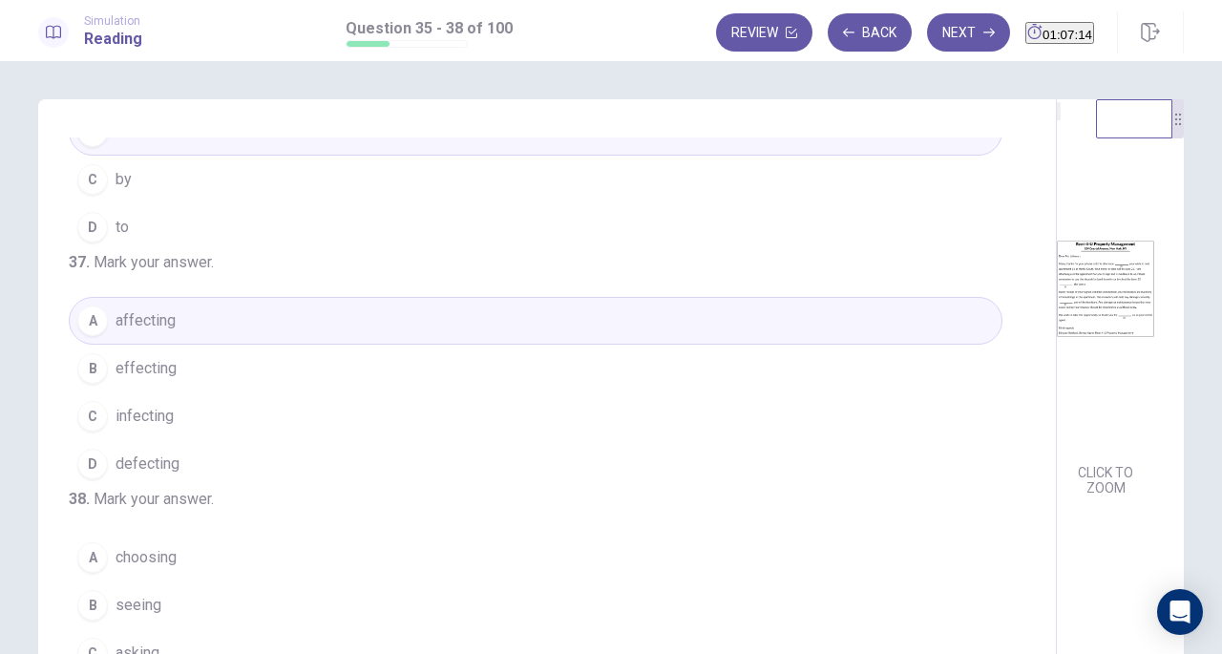
scroll to position [208, 0]
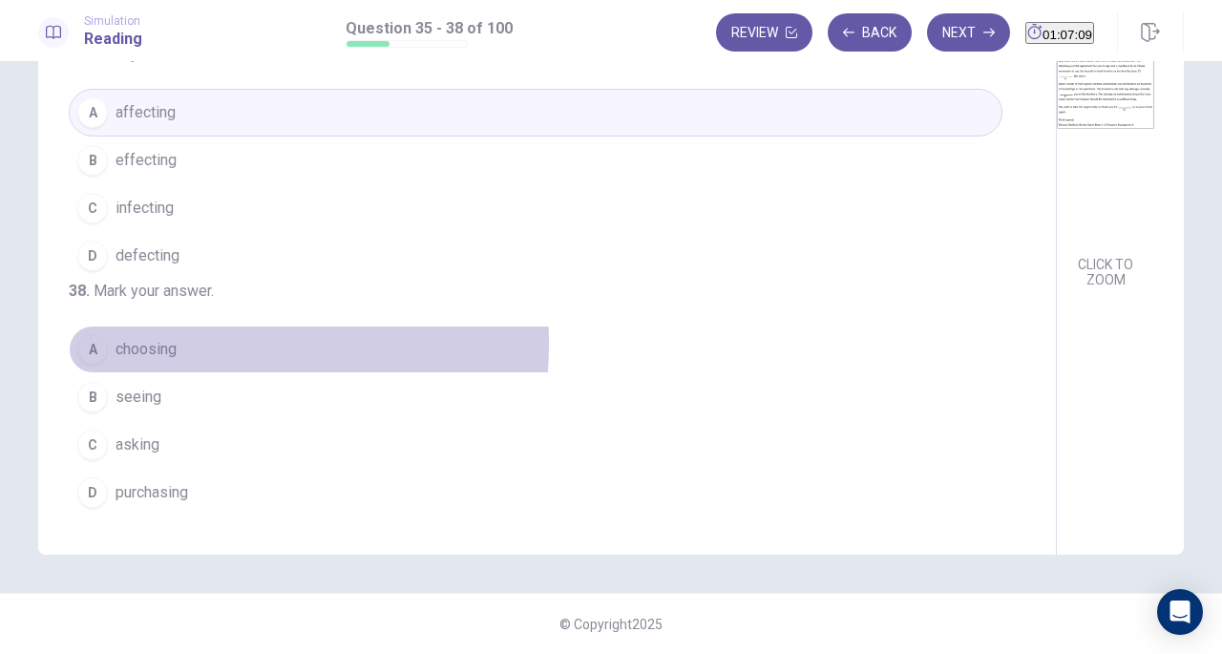
click at [164, 347] on span "choosing" at bounding box center [146, 349] width 61 height 23
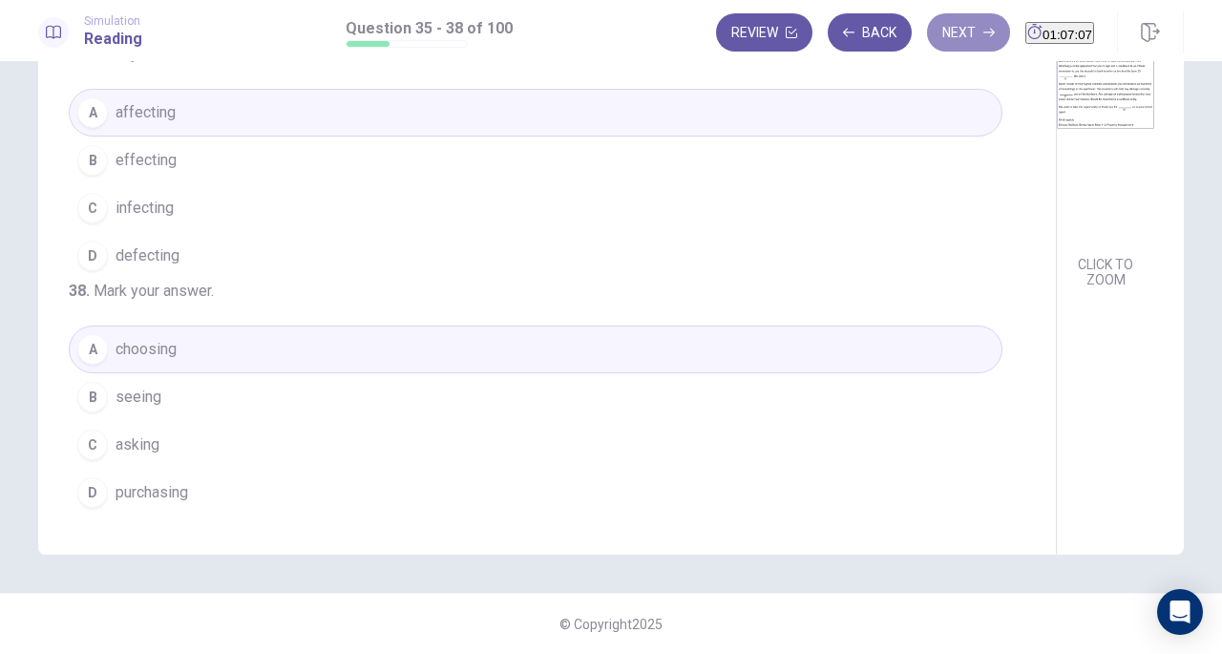
click at [927, 21] on button "Next" at bounding box center [968, 32] width 83 height 38
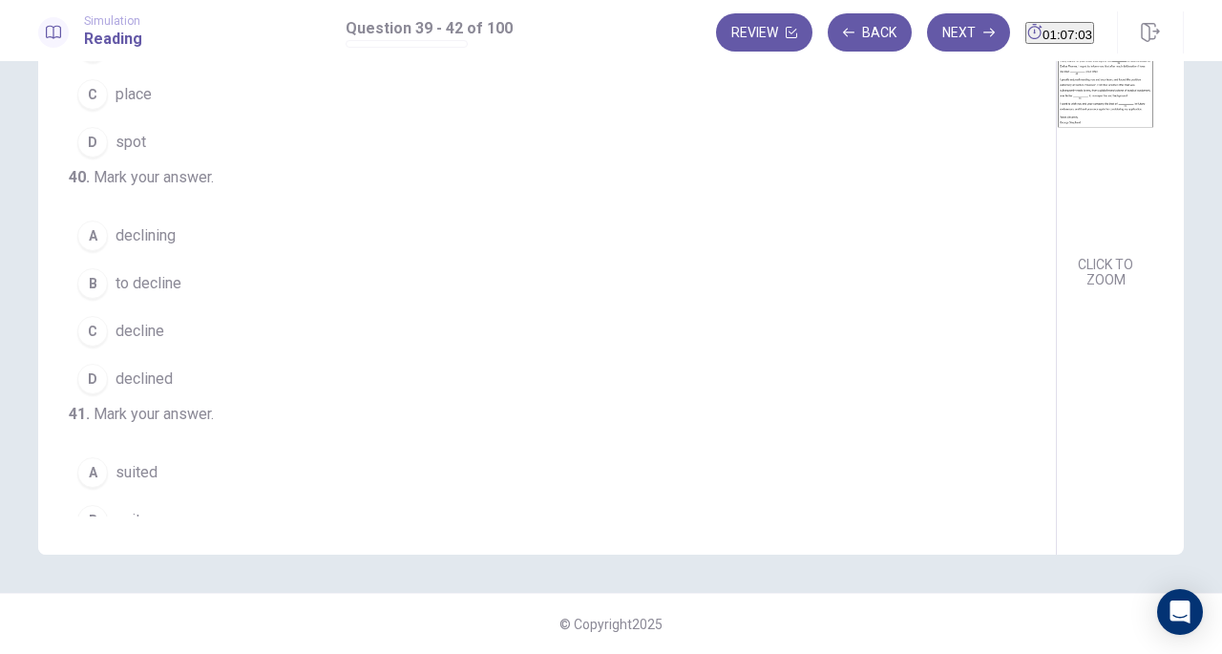
scroll to position [0, 0]
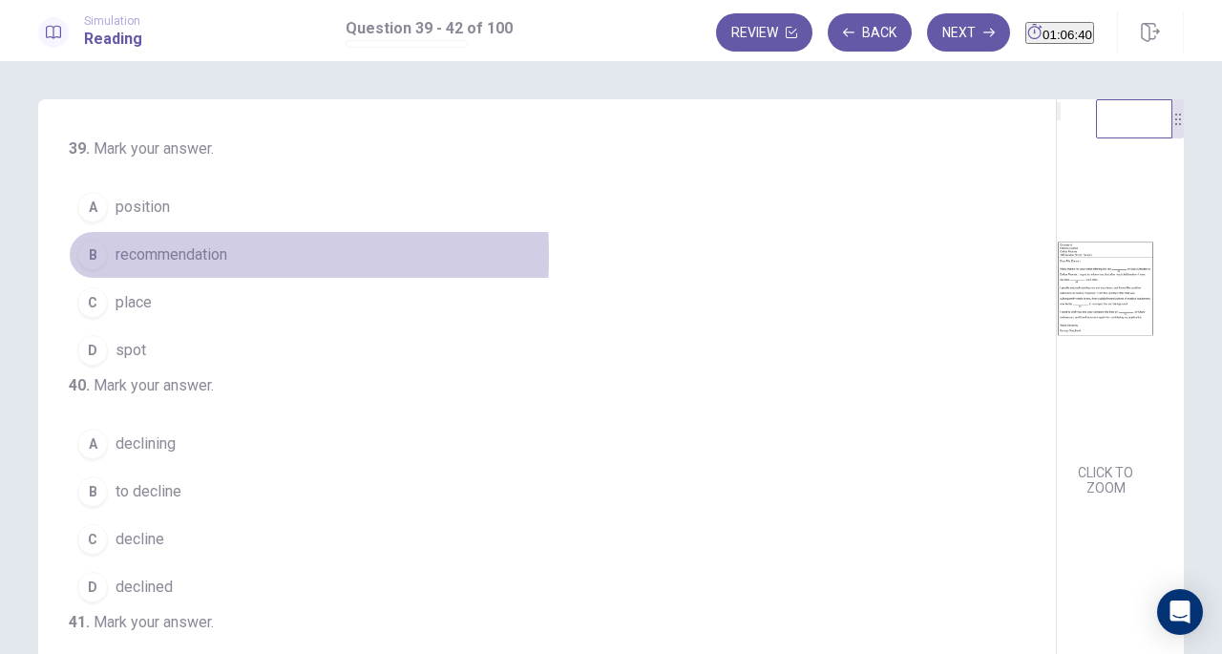
click at [126, 255] on span "recommendation" at bounding box center [172, 254] width 112 height 23
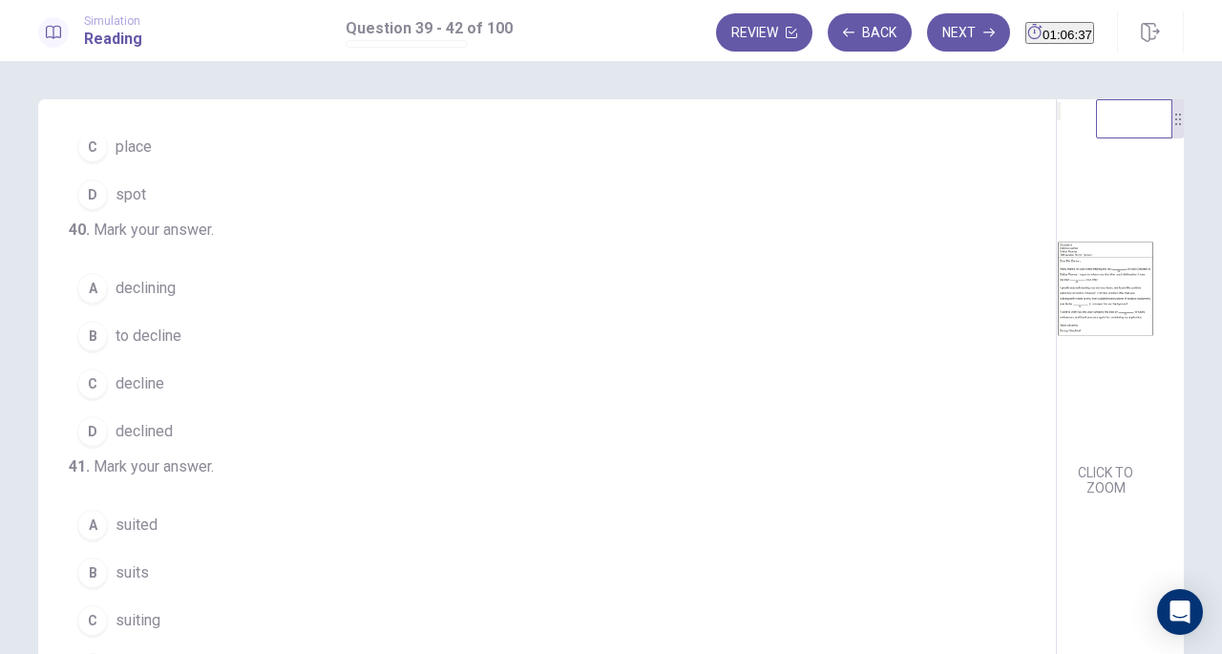
scroll to position [177, 0]
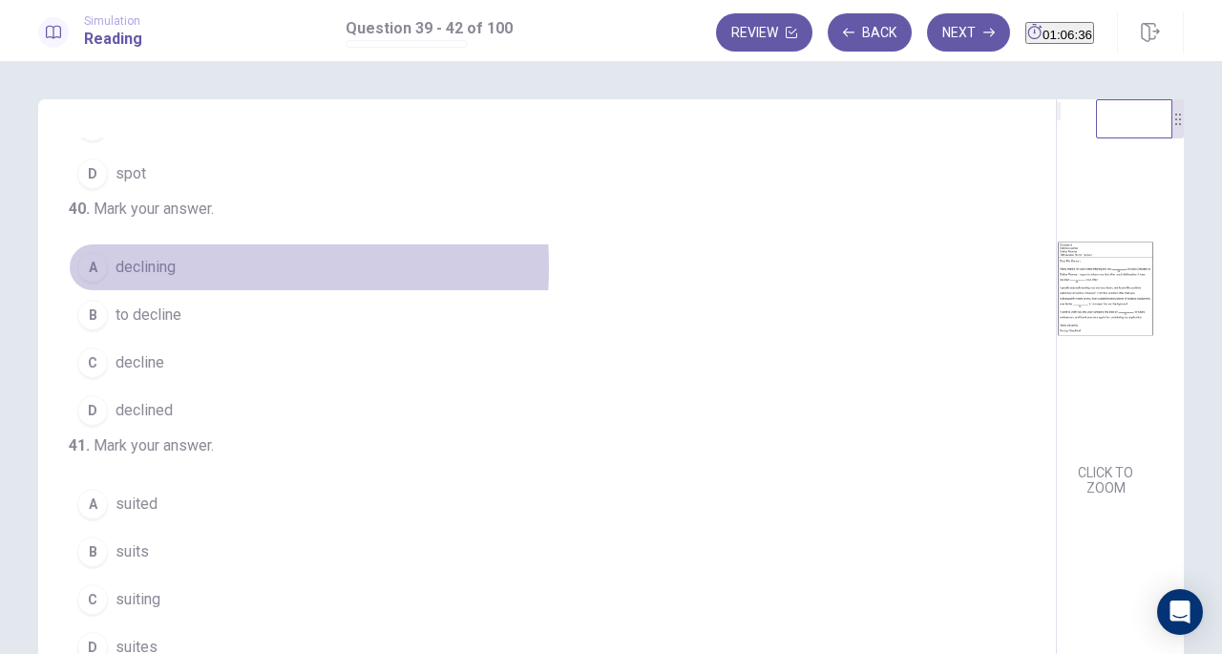
click at [155, 279] on span "declining" at bounding box center [146, 267] width 60 height 23
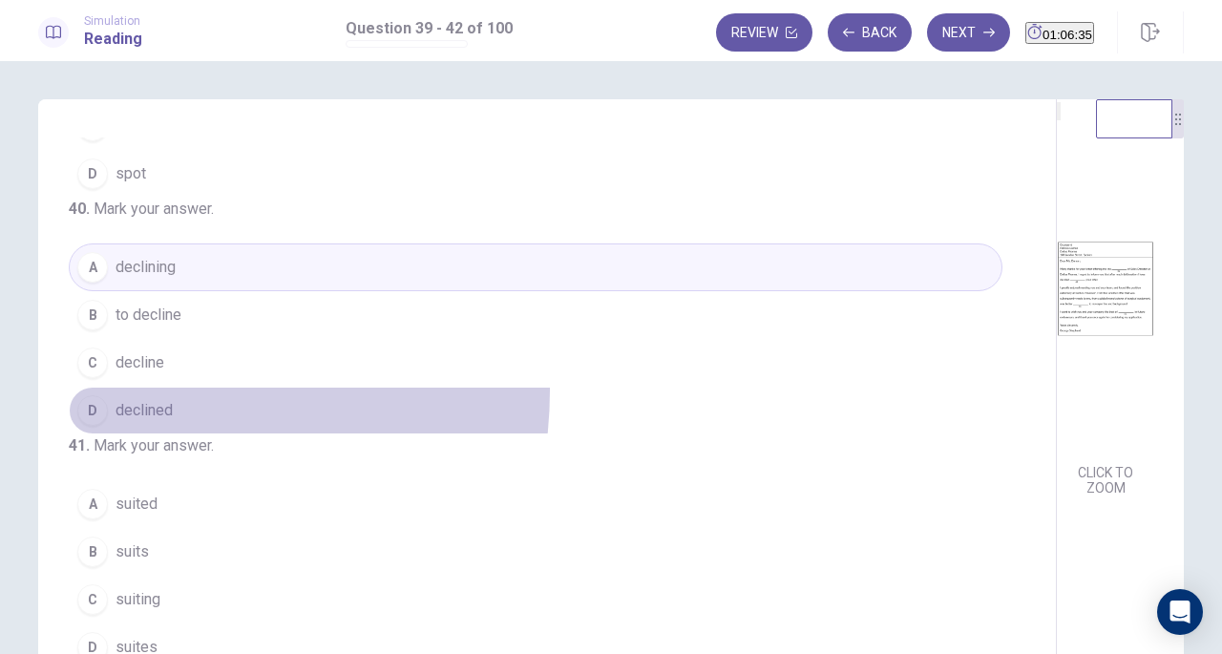
click at [134, 424] on button "D declined" at bounding box center [536, 411] width 934 height 48
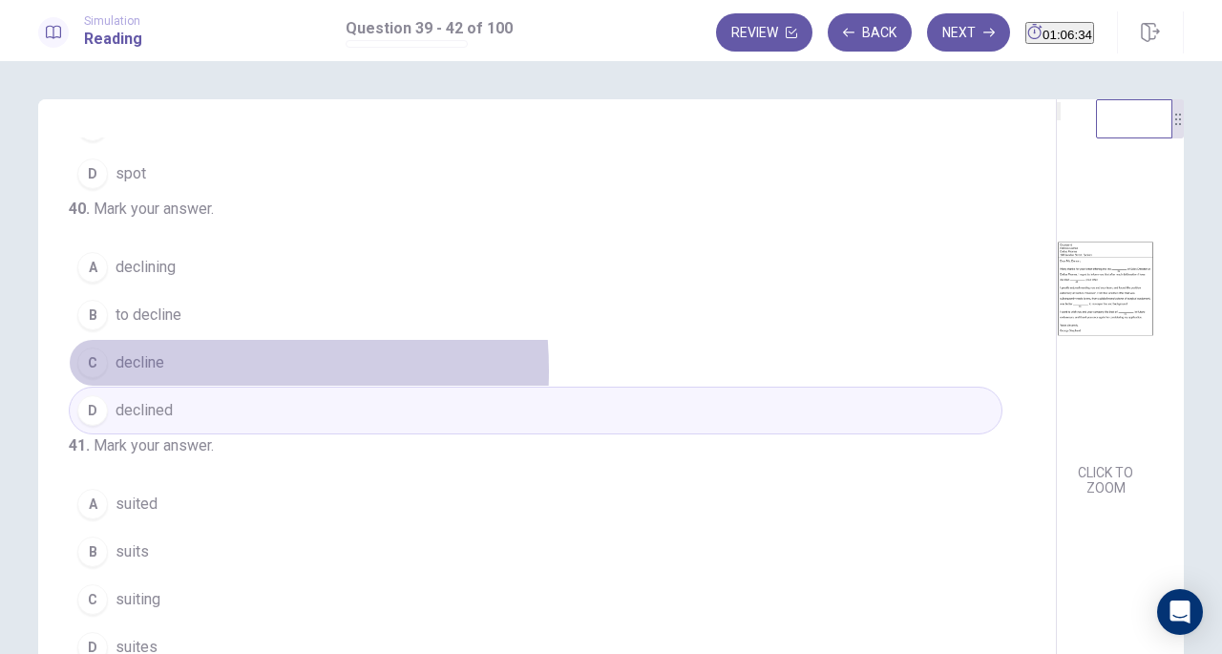
click at [153, 374] on span "decline" at bounding box center [140, 362] width 49 height 23
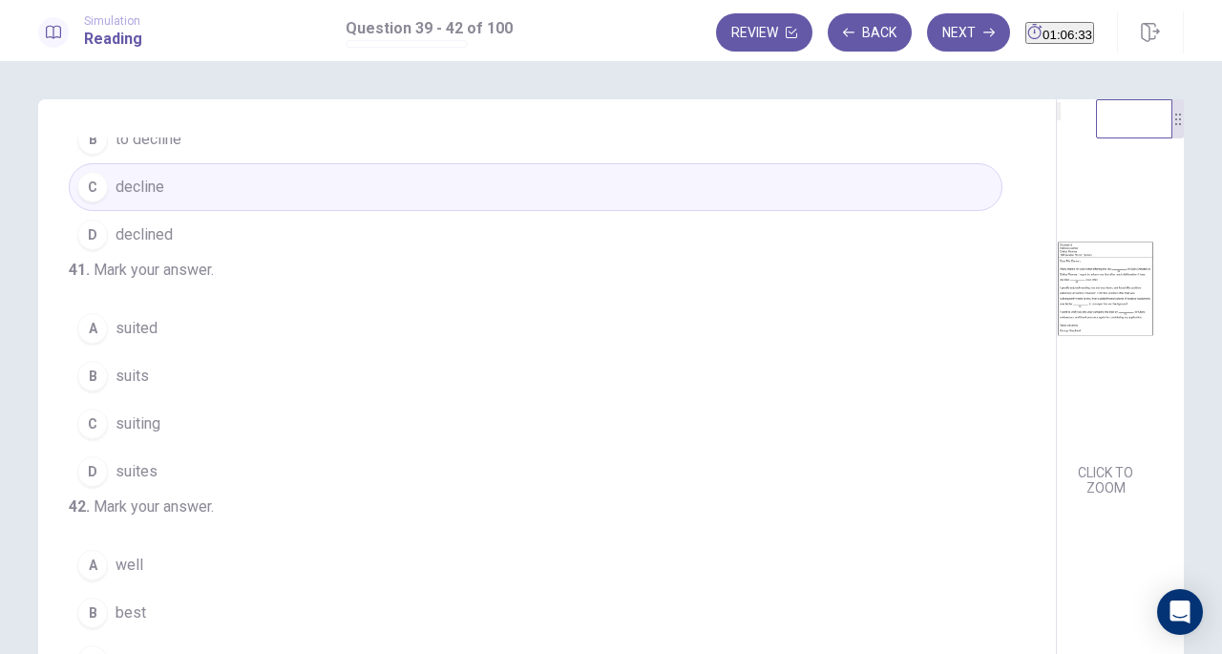
scroll to position [418, 0]
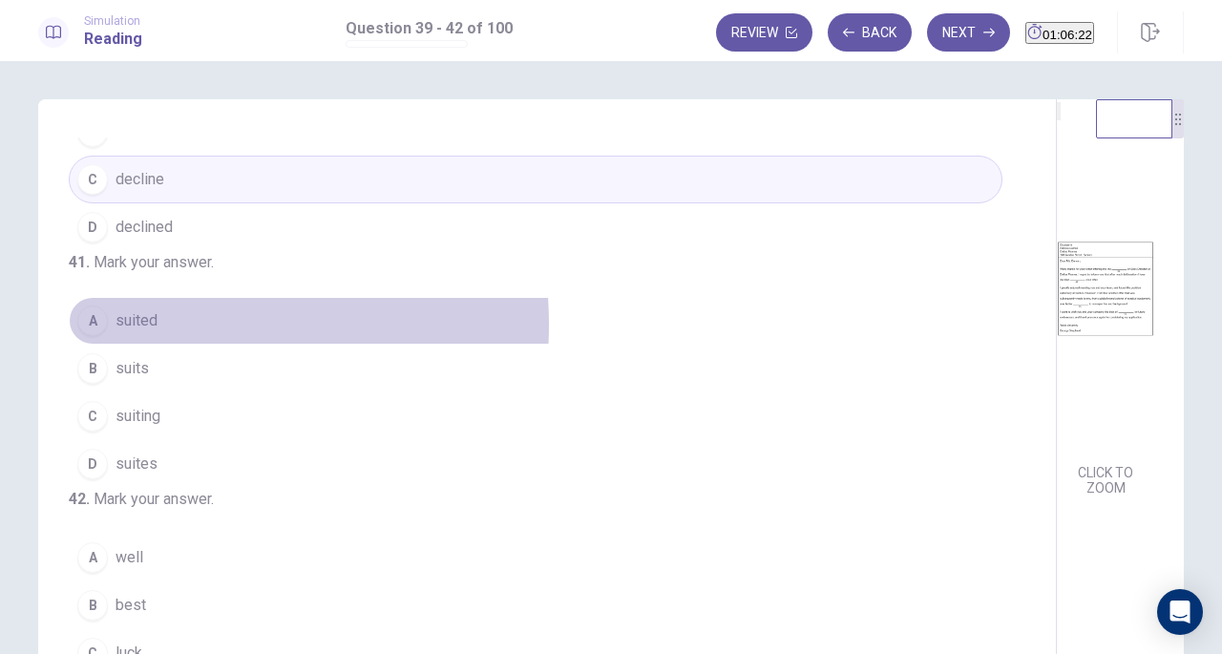
click at [134, 332] on span "suited" at bounding box center [137, 320] width 42 height 23
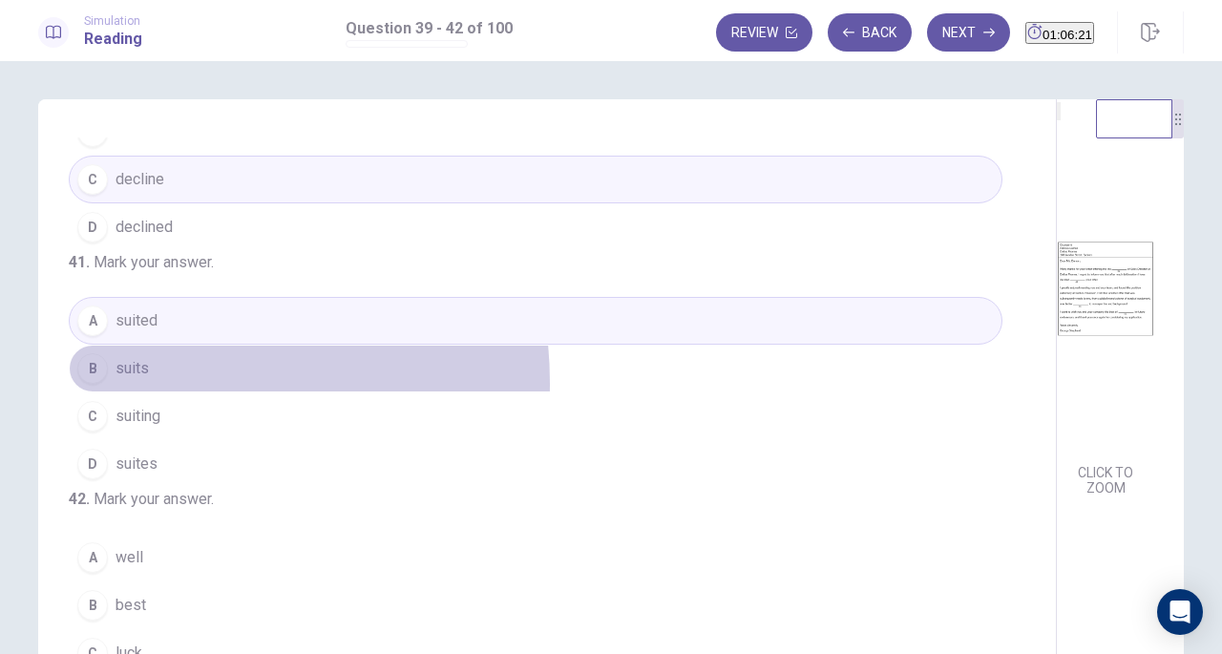
click at [144, 392] on button "B suits" at bounding box center [536, 369] width 934 height 48
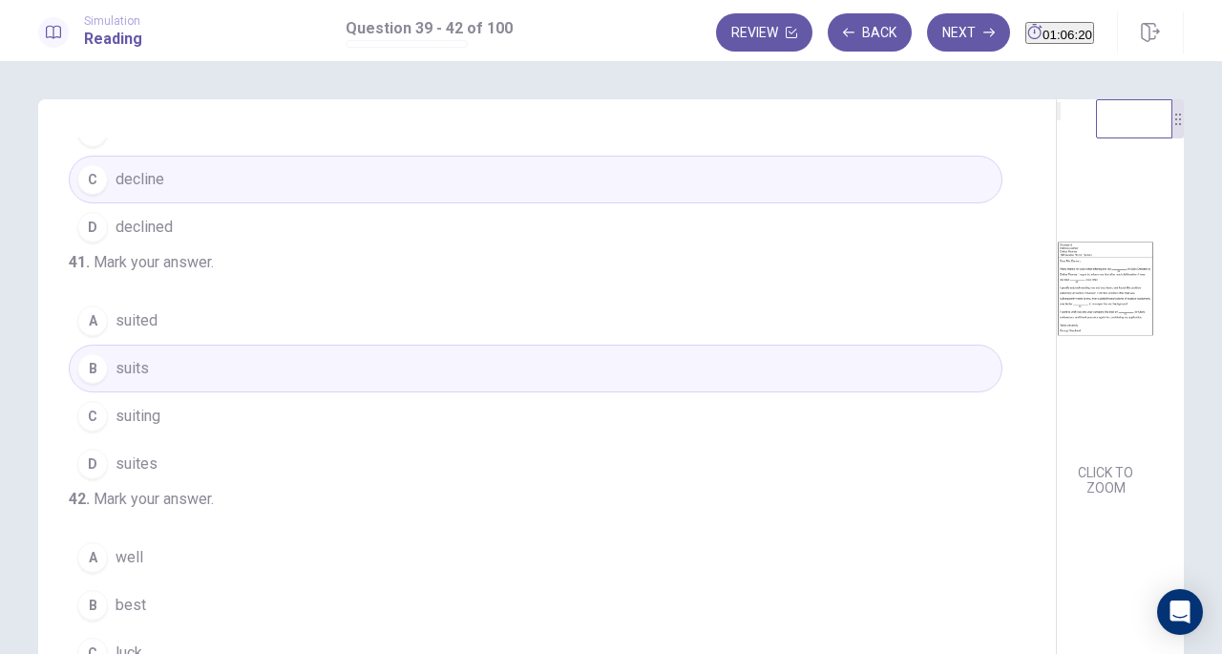
click at [147, 425] on span "suiting" at bounding box center [138, 416] width 45 height 23
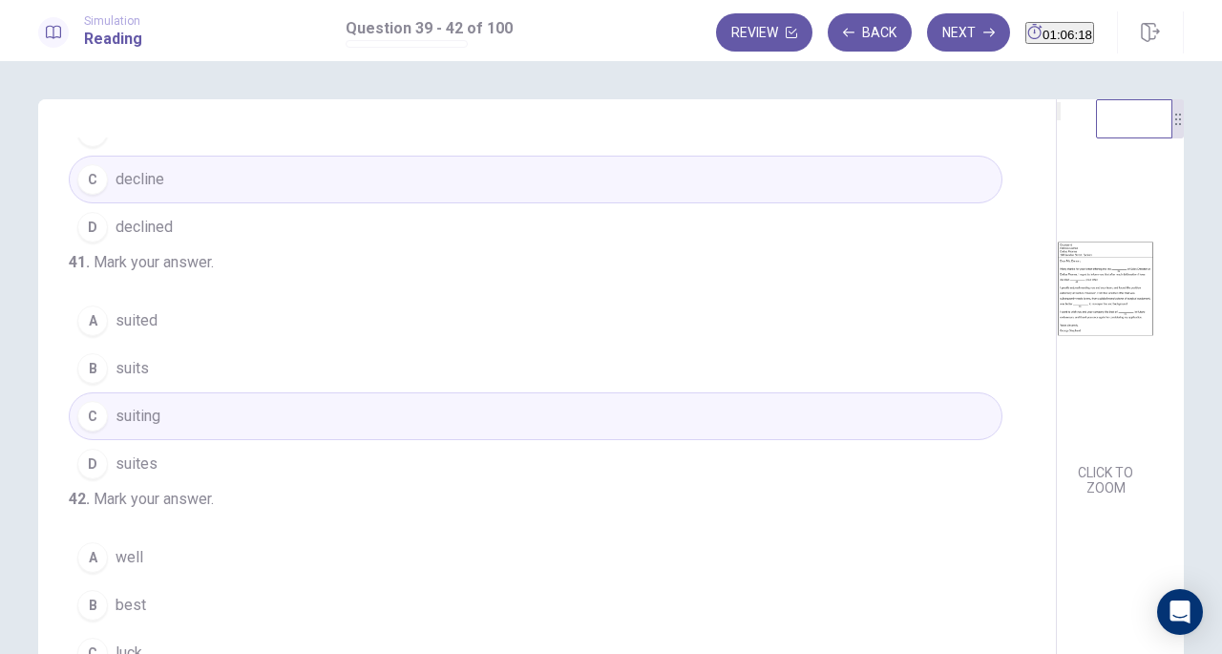
scroll to position [208, 0]
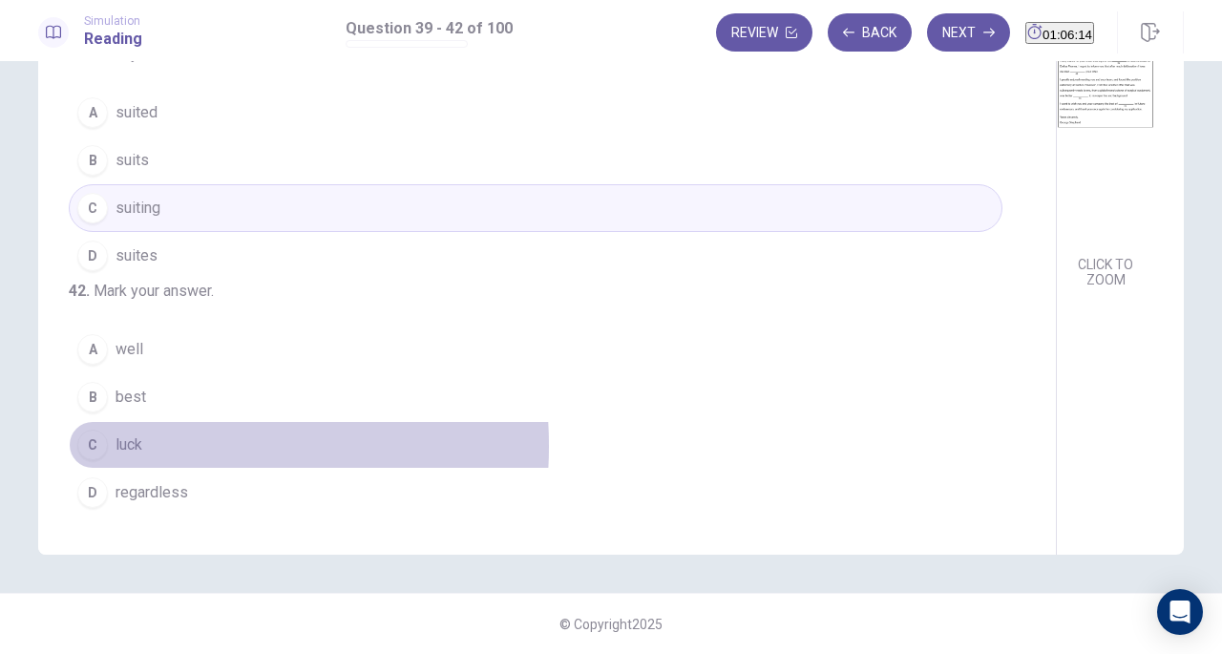
click at [135, 447] on span "luck" at bounding box center [129, 444] width 27 height 23
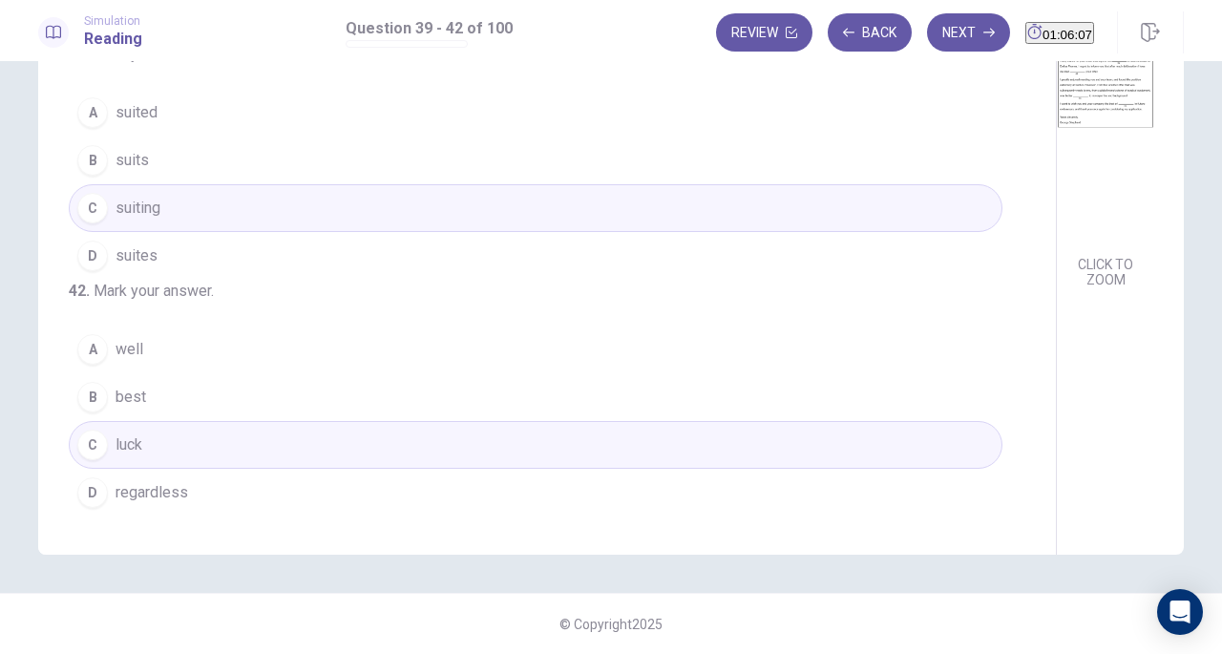
scroll to position [0, 0]
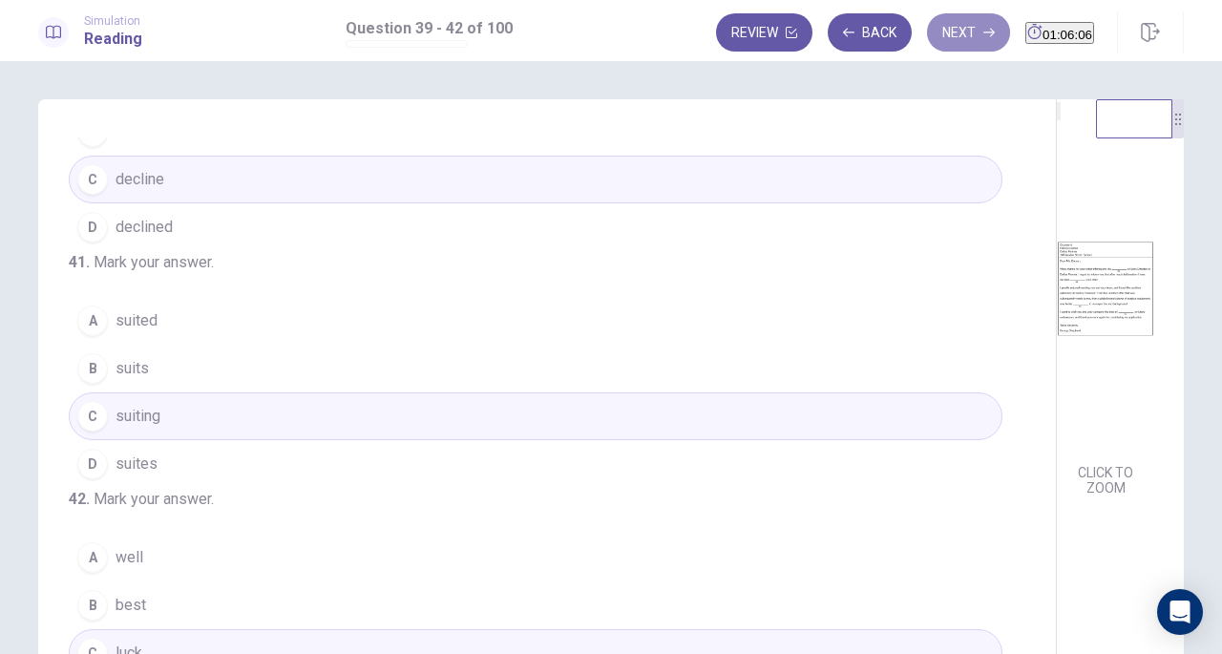
click at [928, 37] on button "Next" at bounding box center [968, 32] width 83 height 38
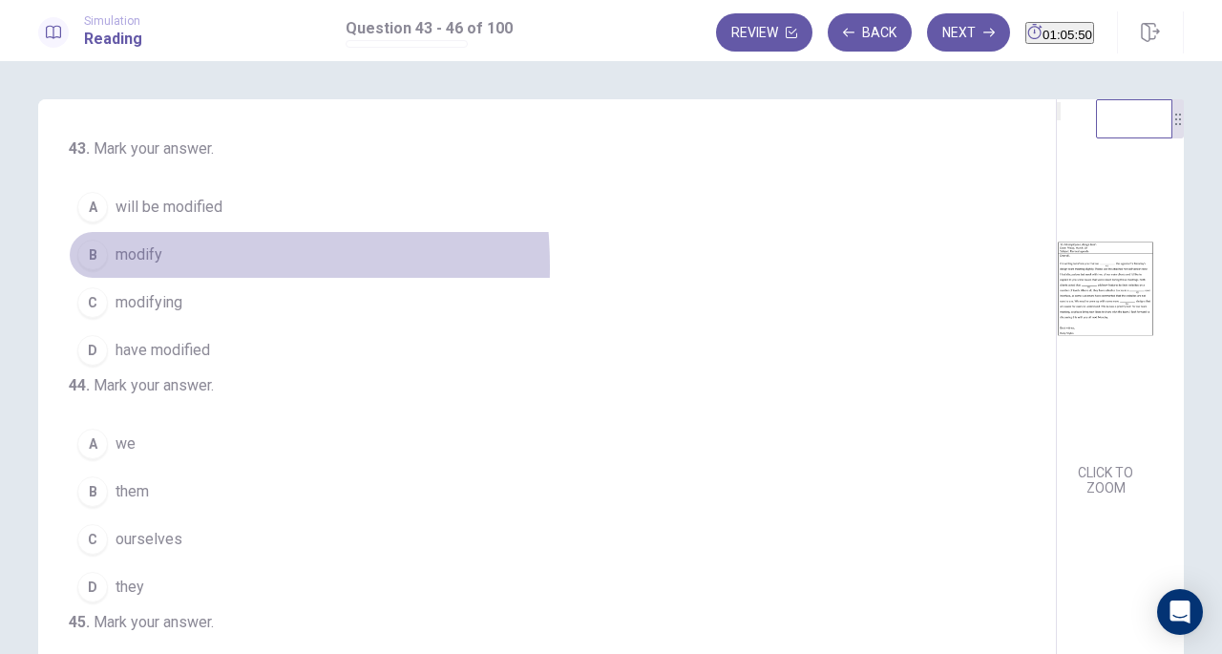
click at [122, 265] on button "B modify" at bounding box center [536, 255] width 934 height 48
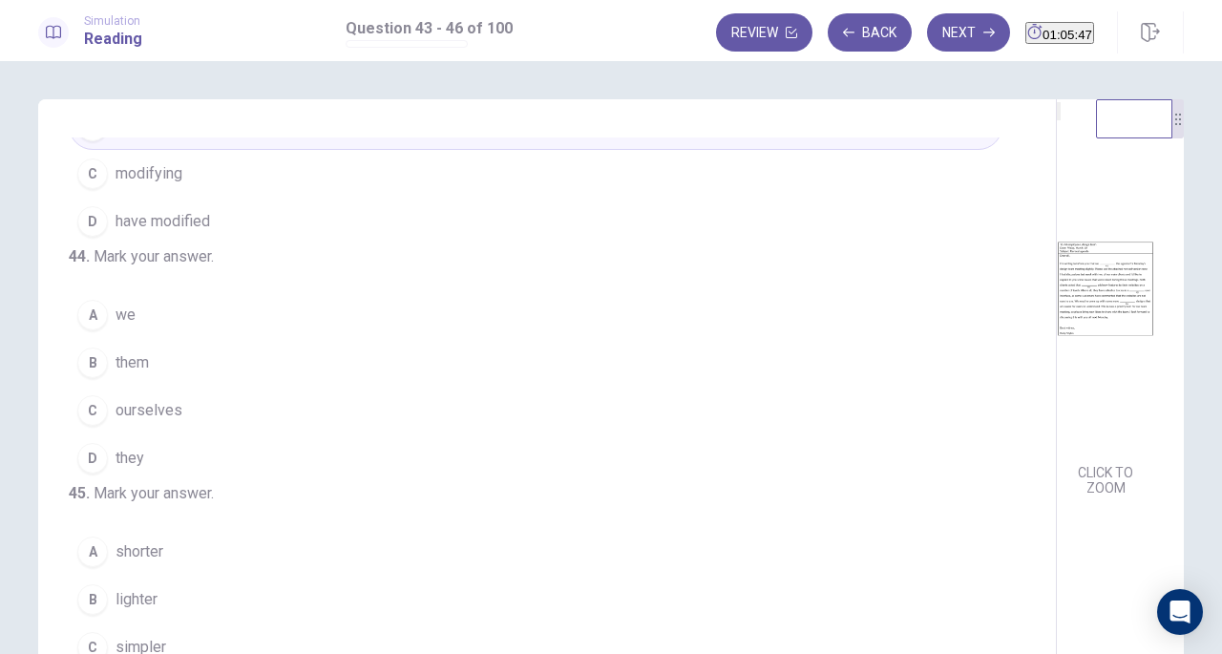
scroll to position [138, 0]
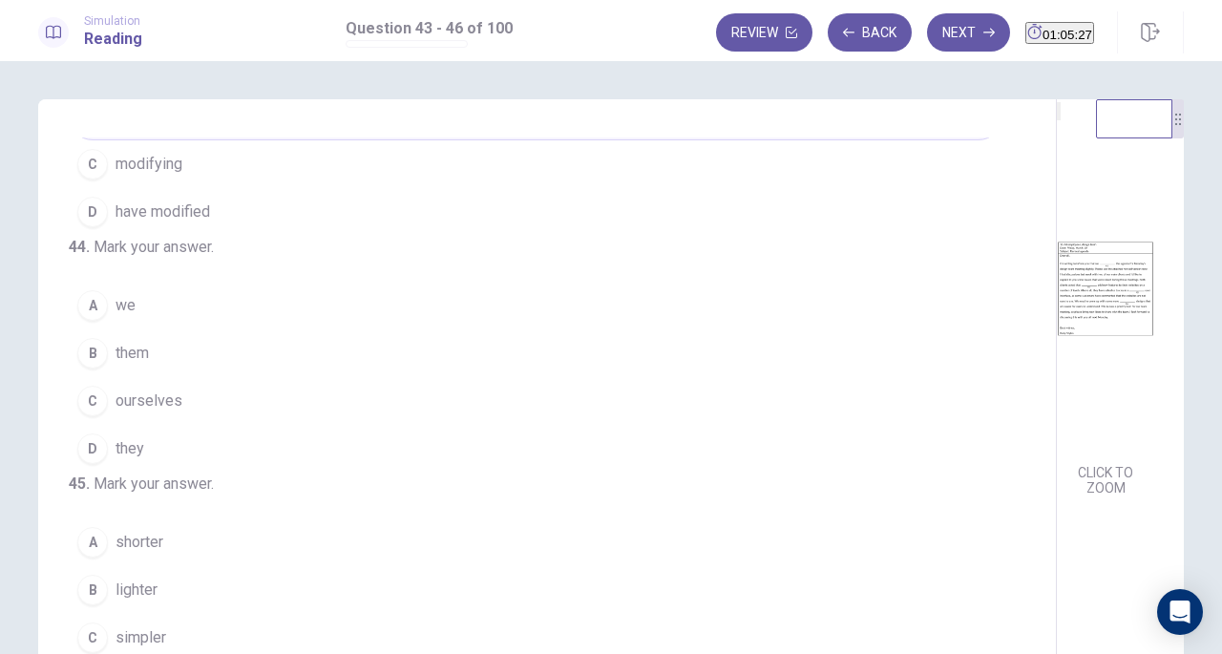
click at [122, 365] on span "them" at bounding box center [132, 353] width 33 height 23
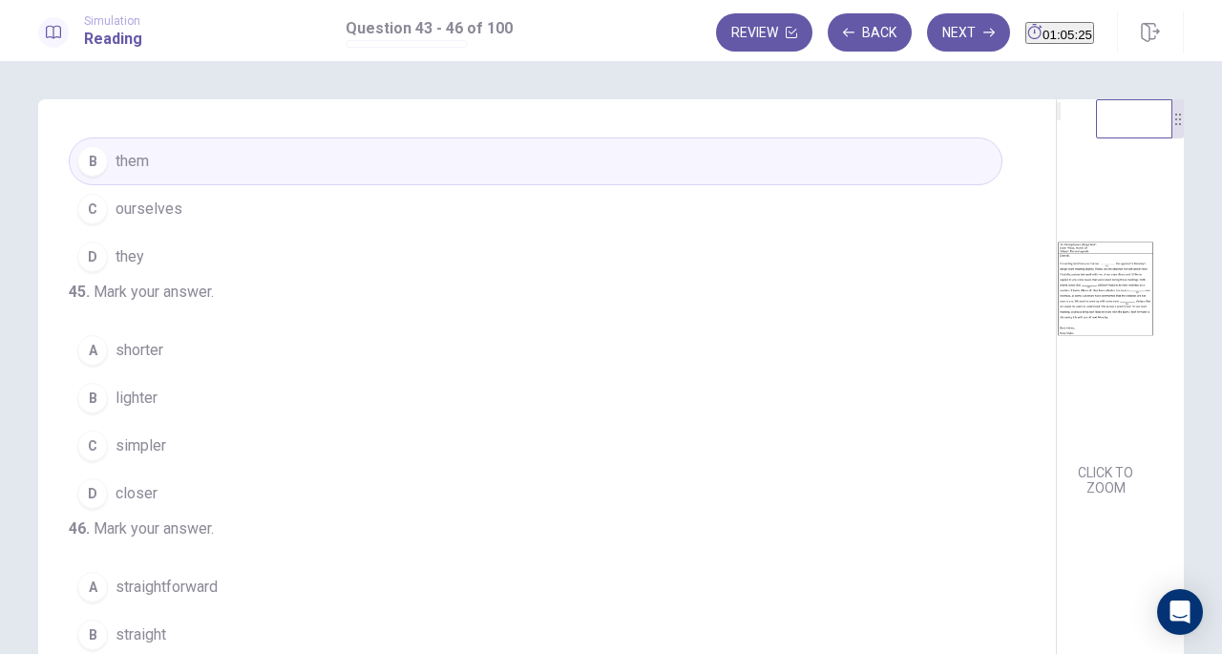
scroll to position [390, 0]
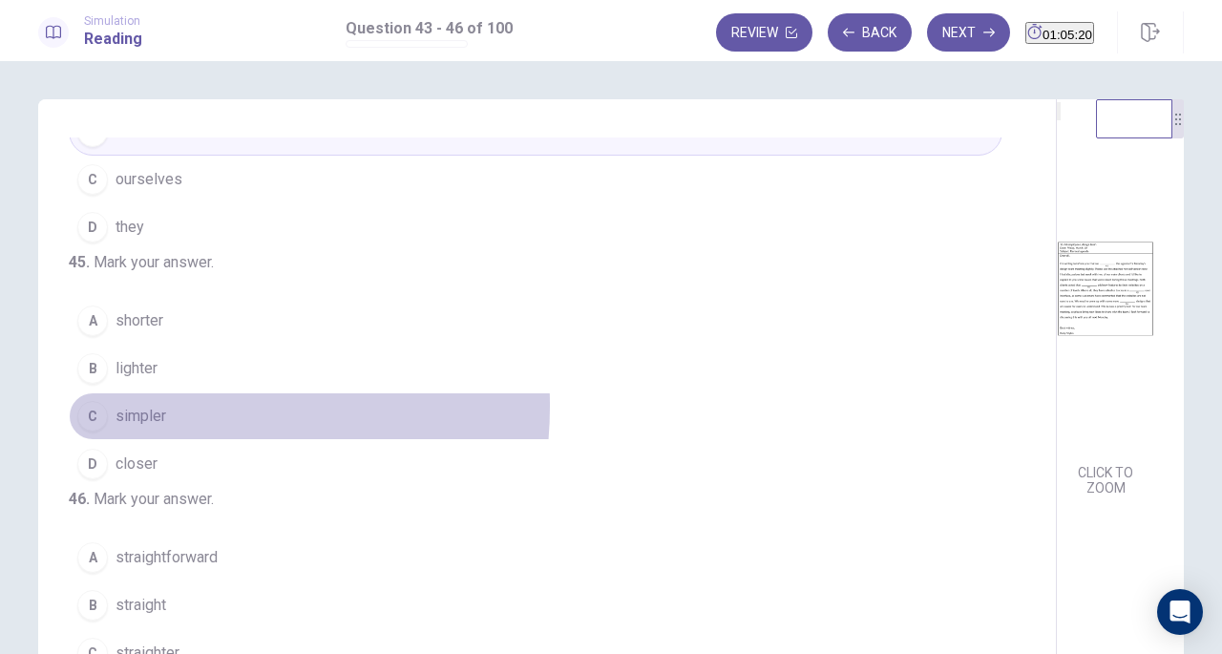
click at [137, 428] on span "simpler" at bounding box center [141, 416] width 51 height 23
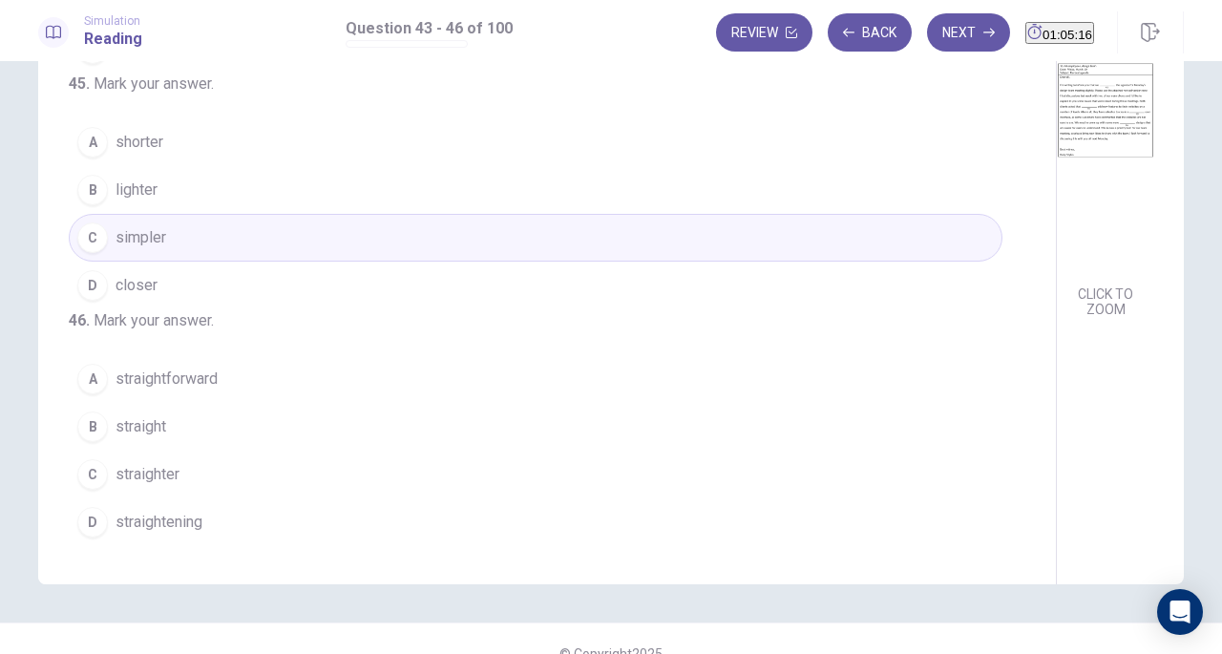
scroll to position [187, 0]
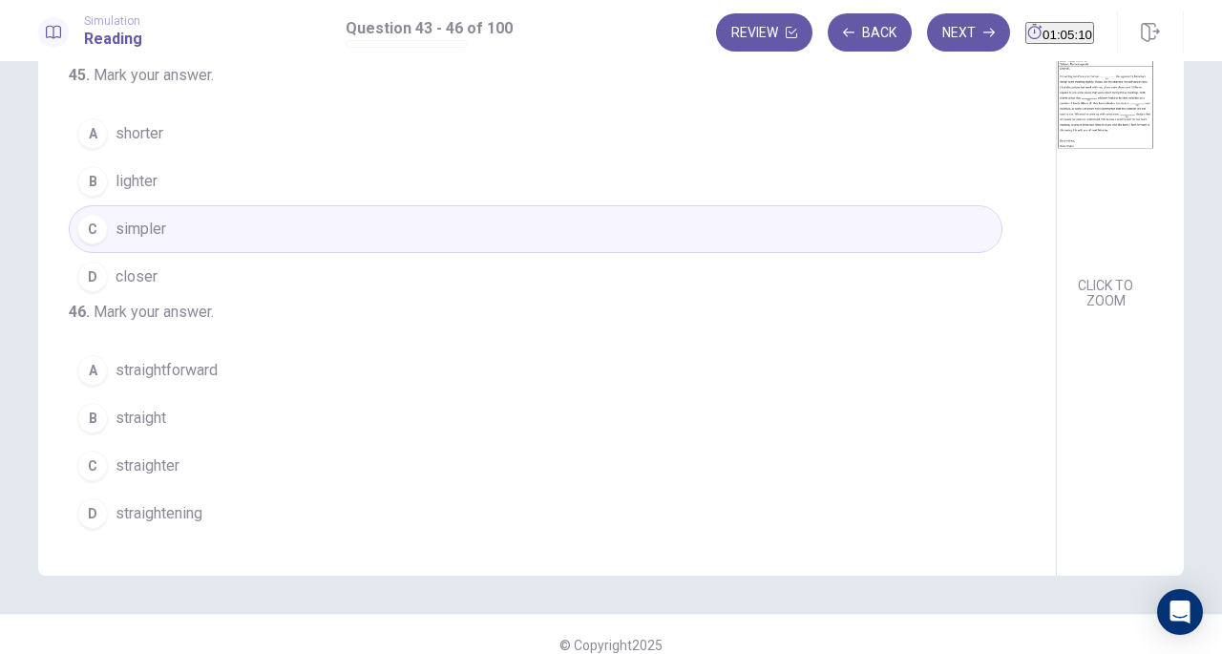
click at [136, 410] on span "straight" at bounding box center [141, 418] width 51 height 23
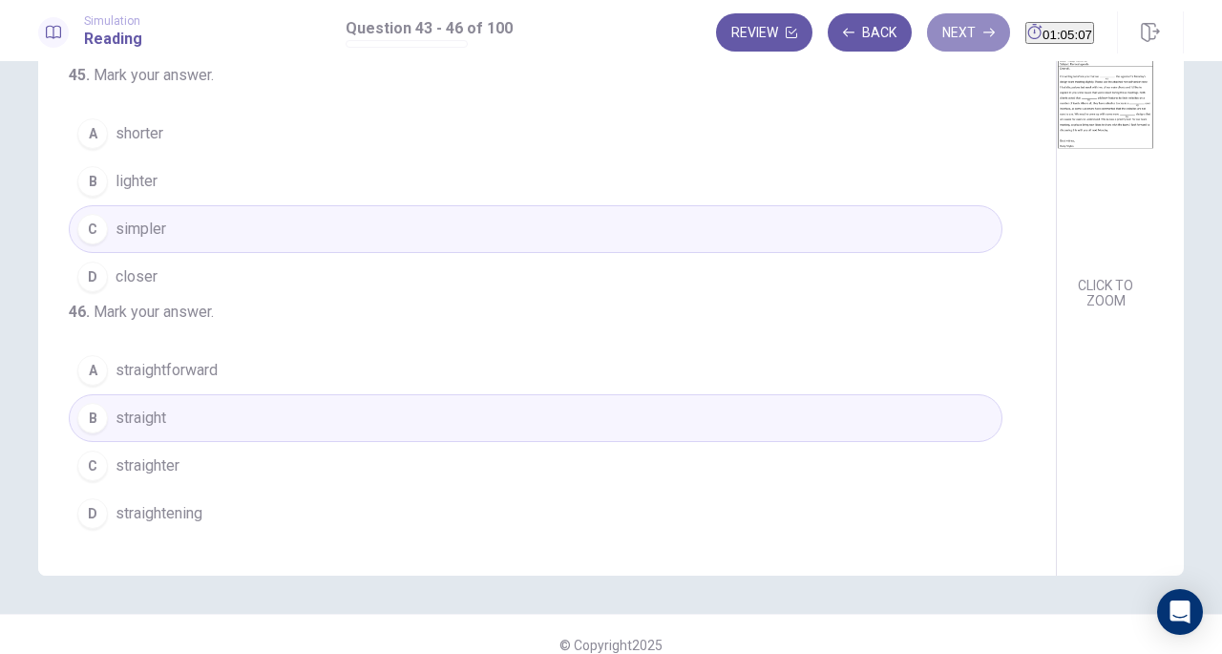
click at [942, 19] on button "Next" at bounding box center [968, 32] width 83 height 38
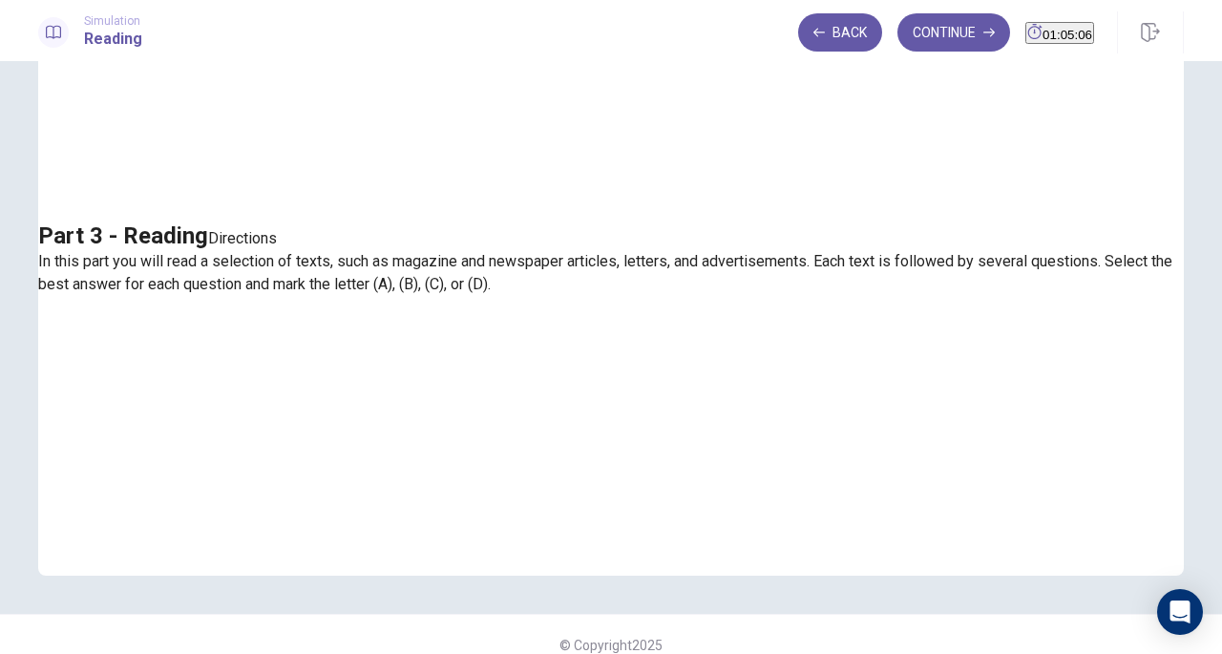
scroll to position [0, 0]
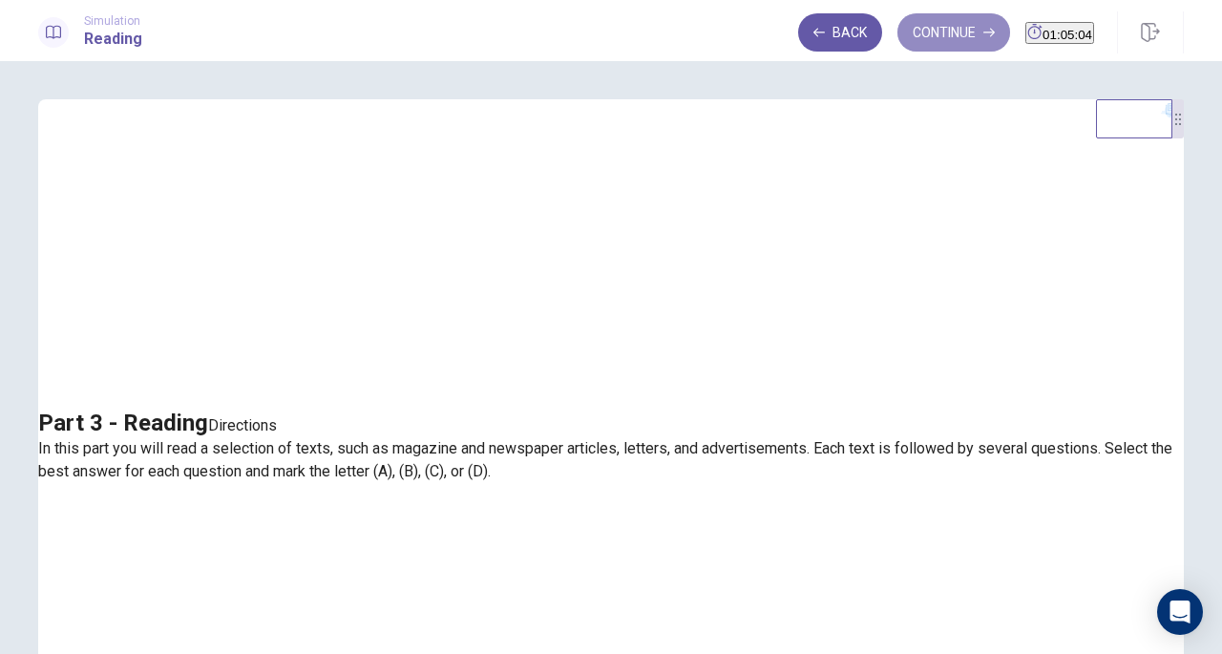
click at [907, 28] on button "Continue" at bounding box center [953, 32] width 113 height 38
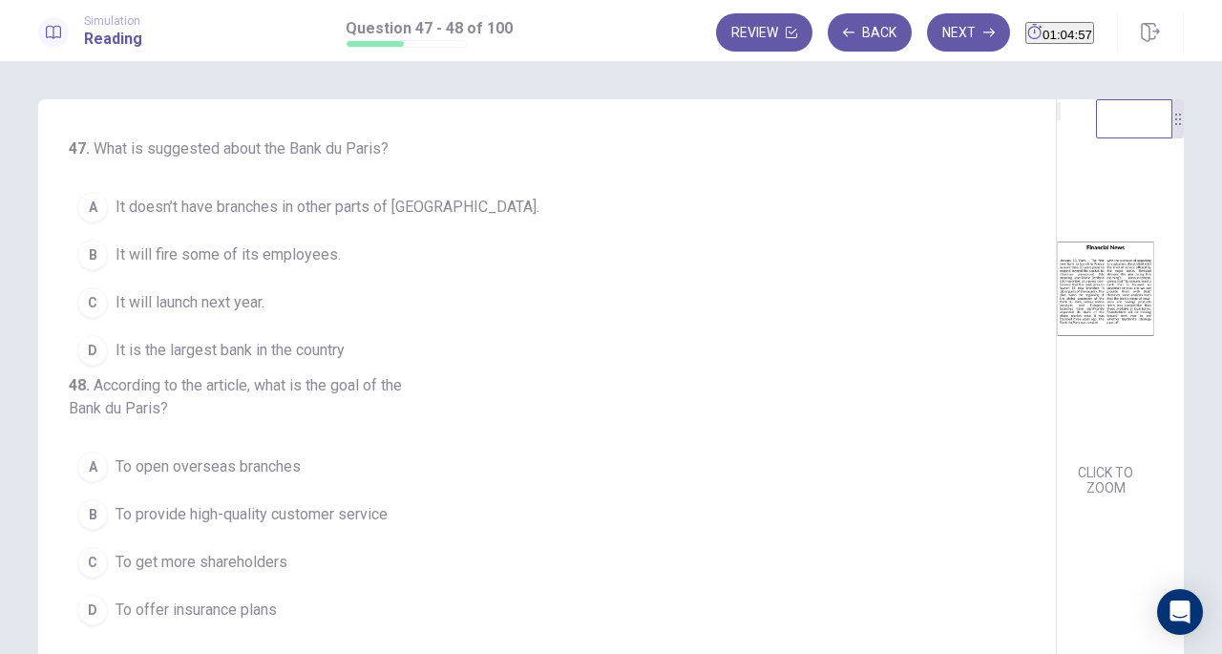
click at [1057, 338] on div "CLICK TO ZOOM" at bounding box center [1105, 311] width 97 height 379
click at [1057, 387] on img at bounding box center [1105, 288] width 97 height 333
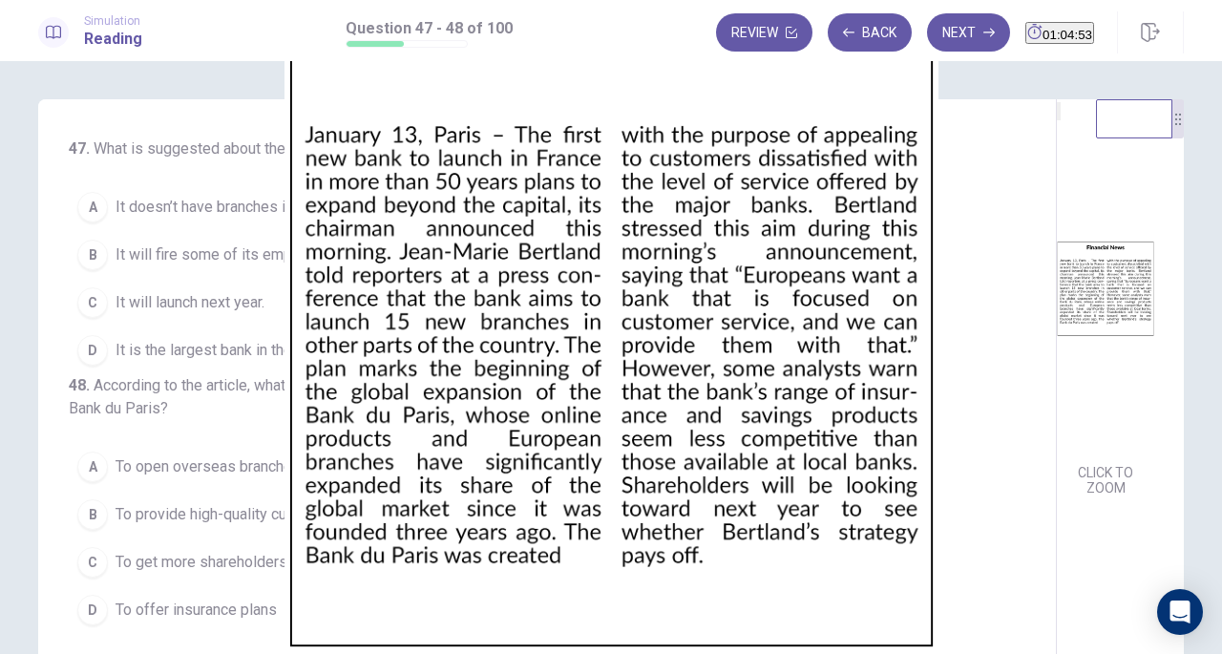
click at [1172, 358] on img at bounding box center [611, 327] width 1222 height 654
click at [1096, 362] on img at bounding box center [611, 327] width 1222 height 654
click at [1192, 653] on div at bounding box center [611, 654] width 1222 height 0
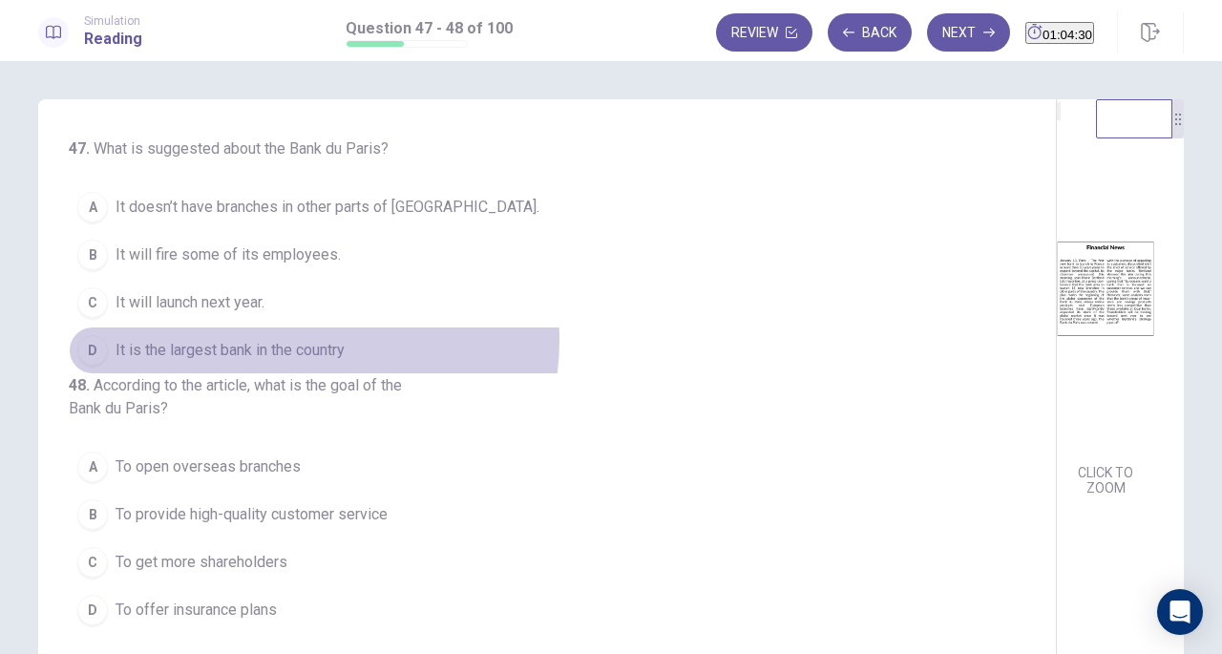
click at [305, 339] on span "It is the largest bank in the country" at bounding box center [230, 350] width 229 height 23
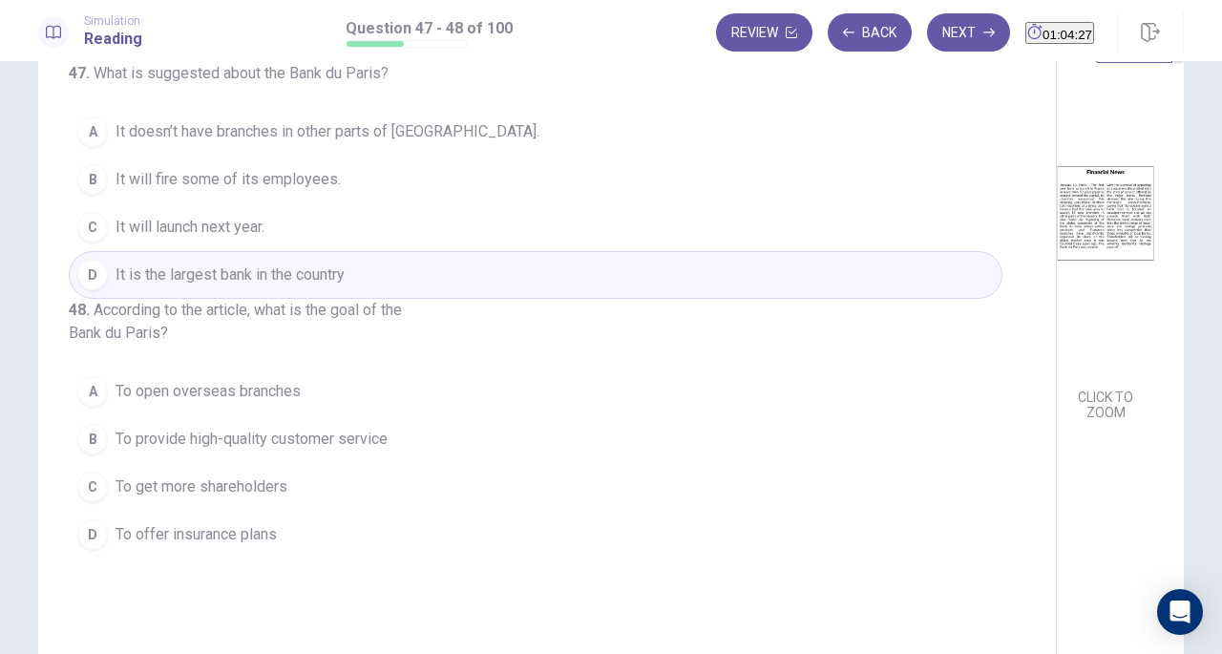
scroll to position [71, 0]
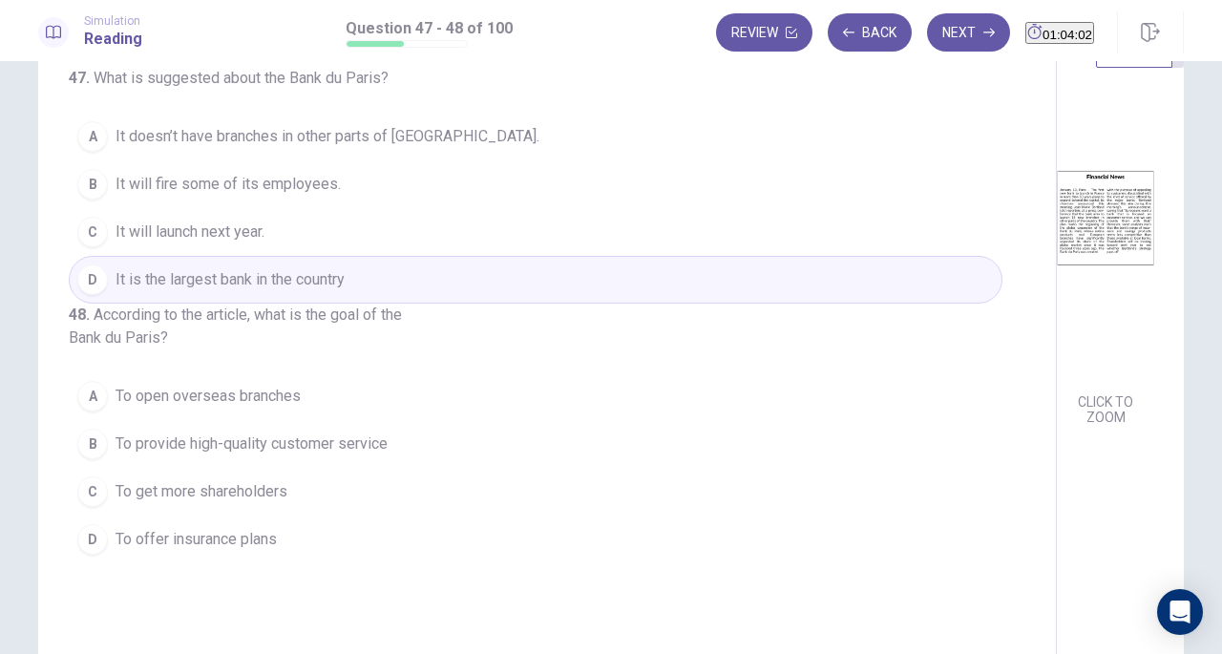
click at [291, 455] on span "To provide high-quality customer service" at bounding box center [252, 443] width 272 height 23
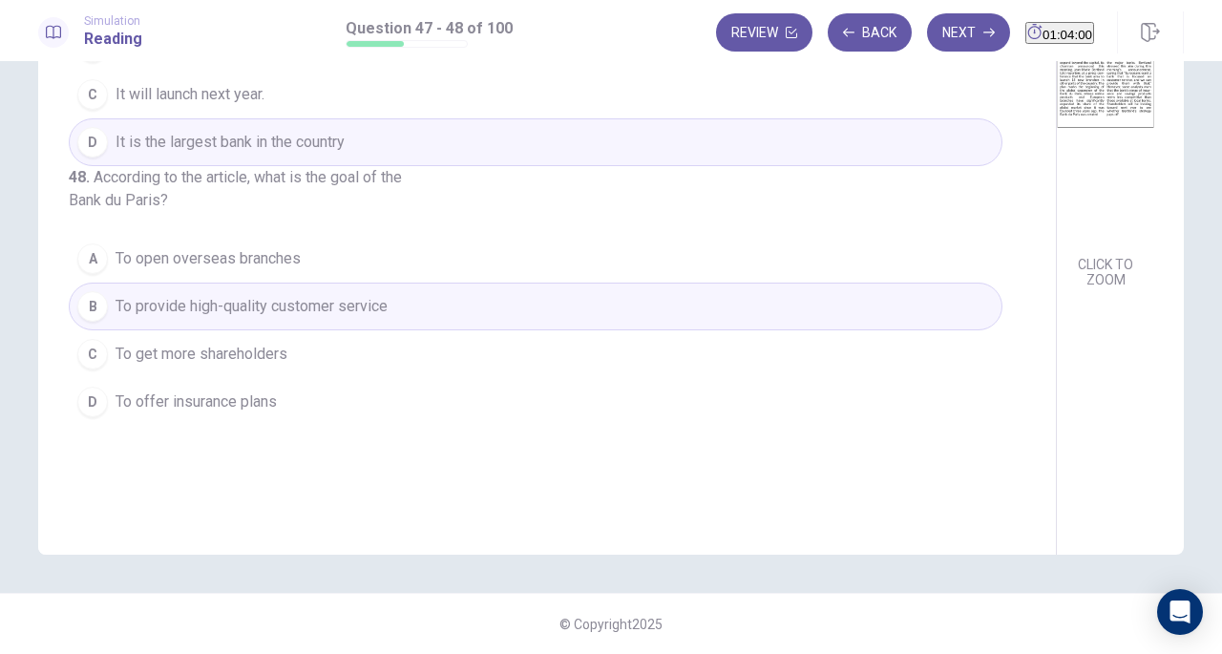
scroll to position [0, 0]
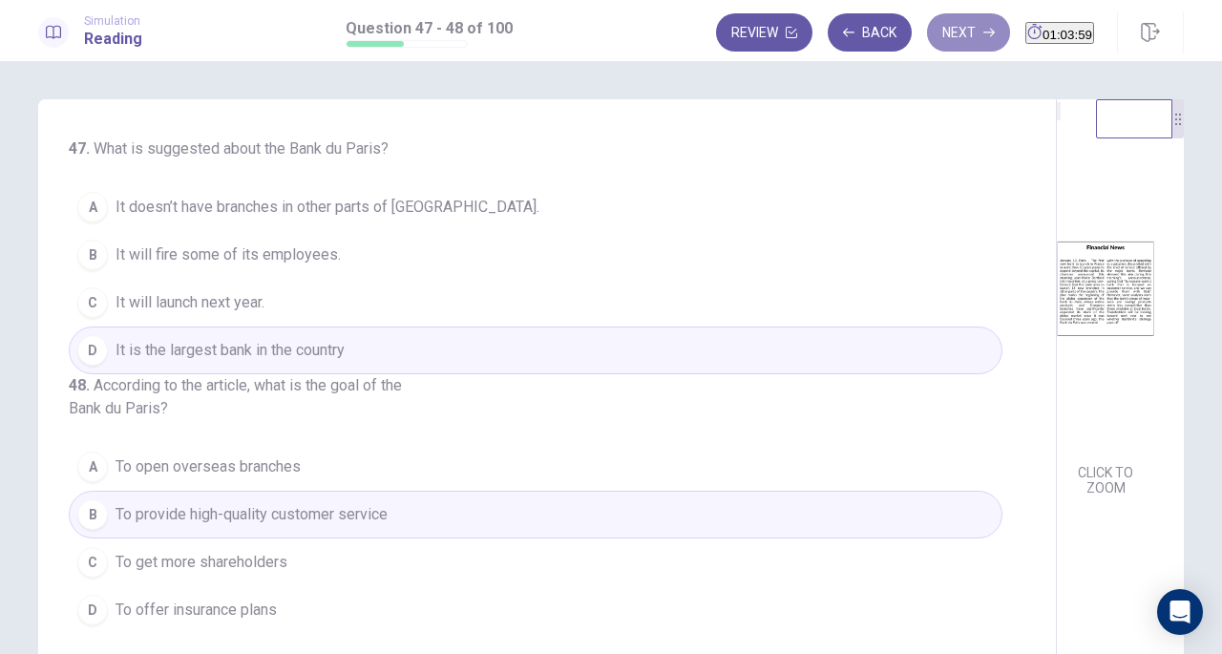
click at [935, 43] on button "Next" at bounding box center [968, 32] width 83 height 38
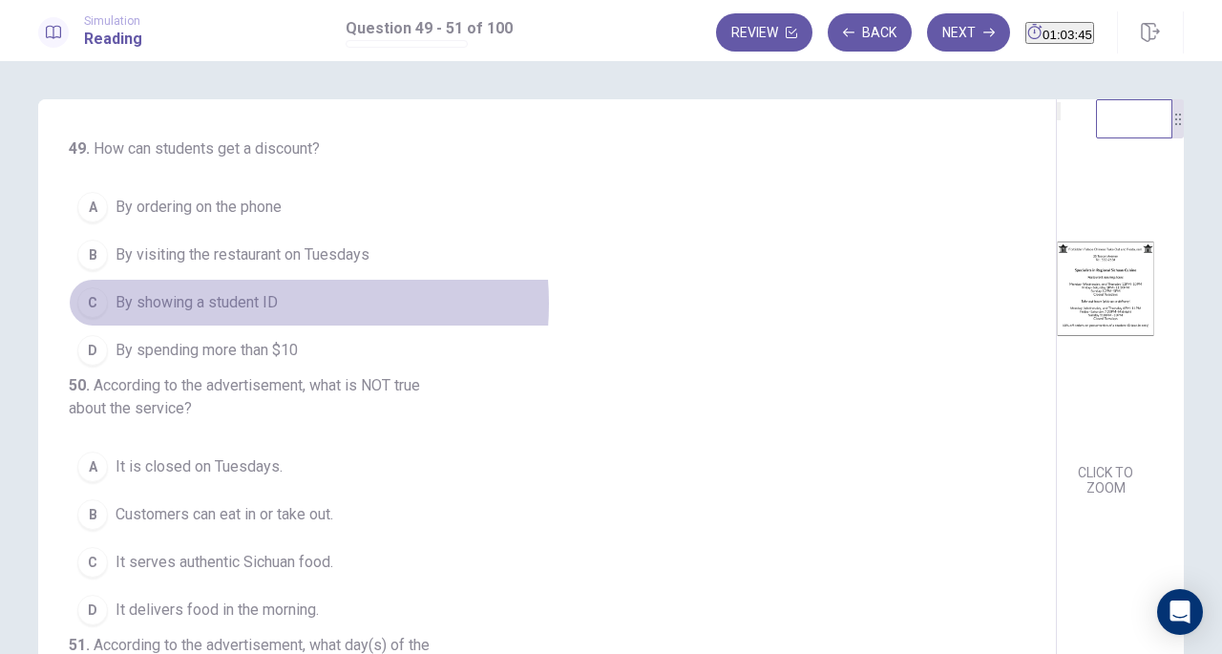
click at [235, 302] on span "By showing a student ID" at bounding box center [197, 302] width 162 height 23
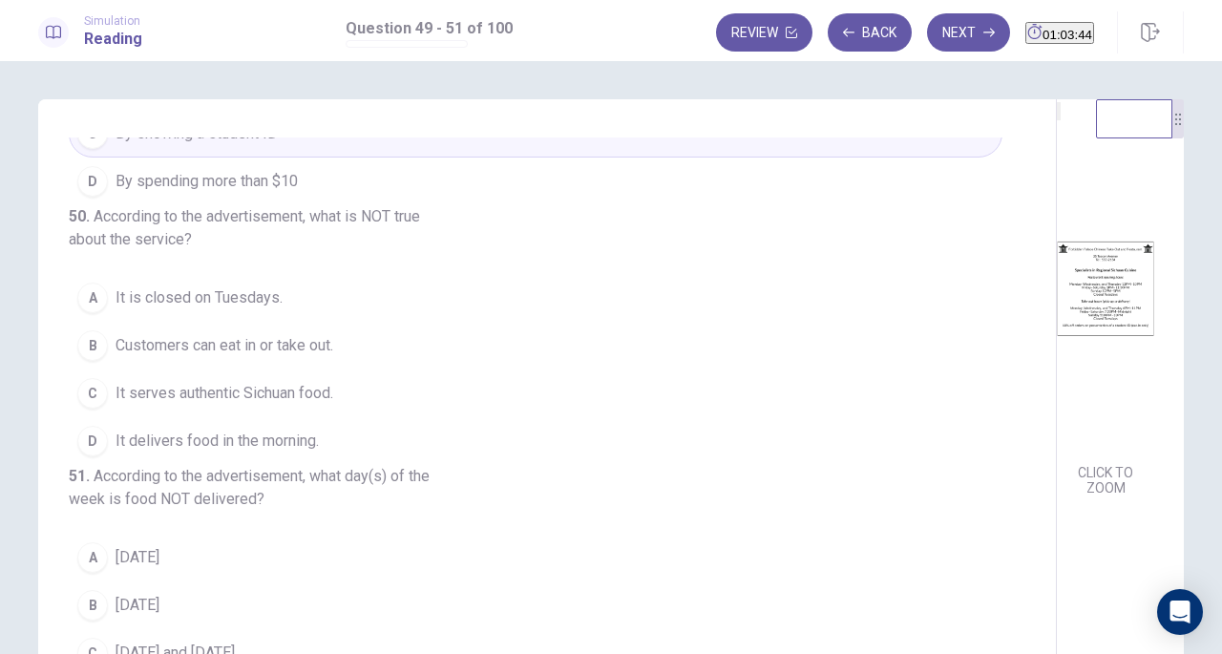
scroll to position [212, 0]
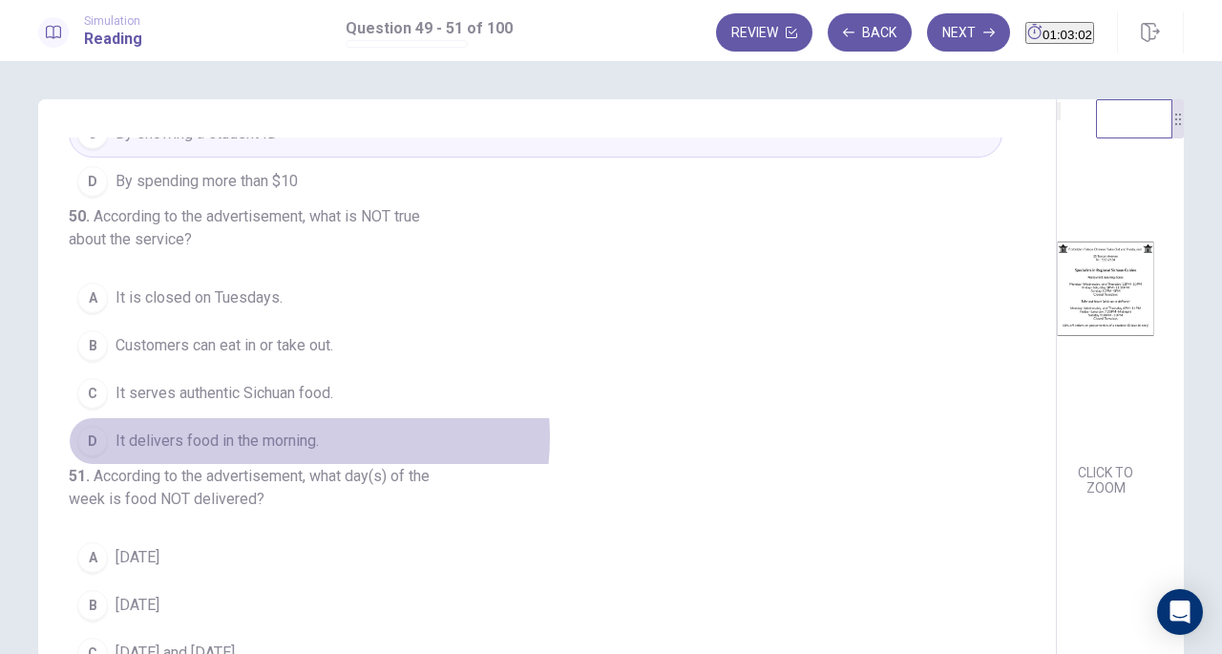
click at [294, 430] on span "It delivers food in the morning." at bounding box center [217, 441] width 203 height 23
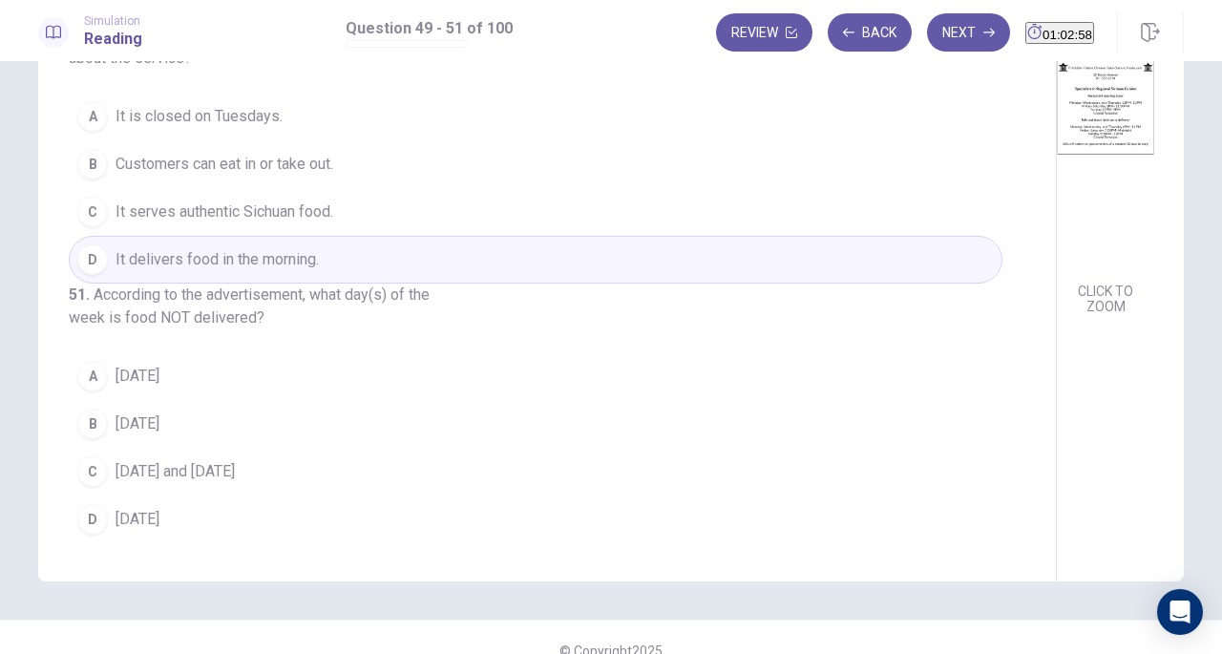
scroll to position [184, 0]
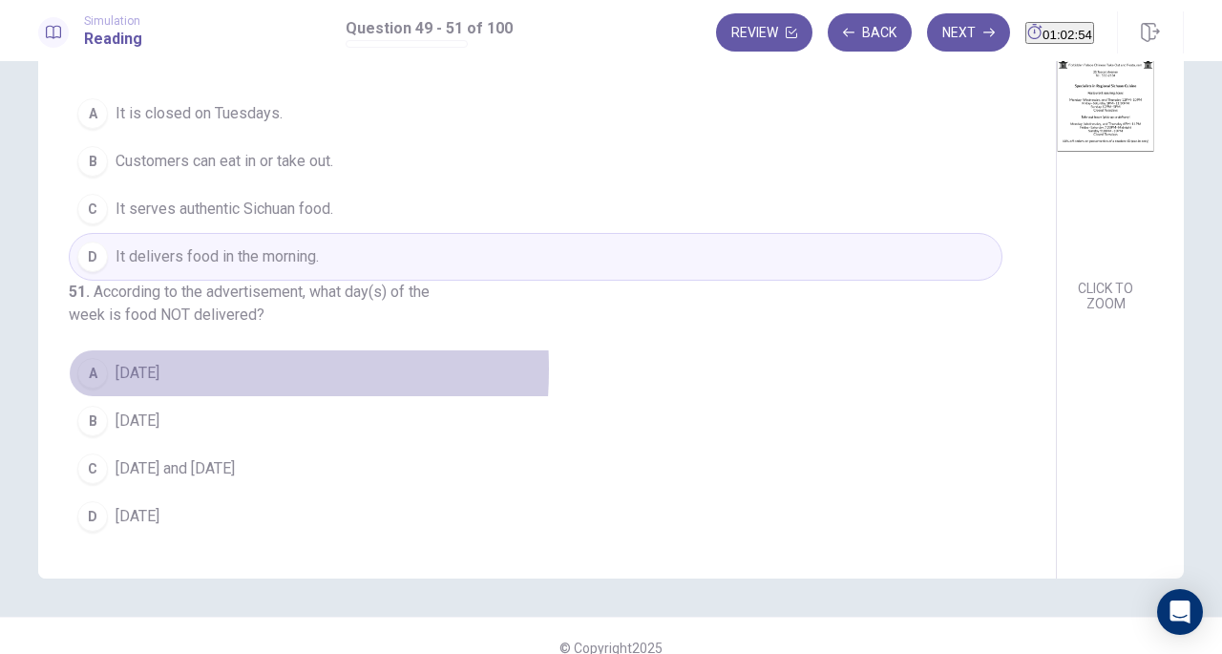
click at [127, 371] on span "[DATE]" at bounding box center [138, 373] width 44 height 23
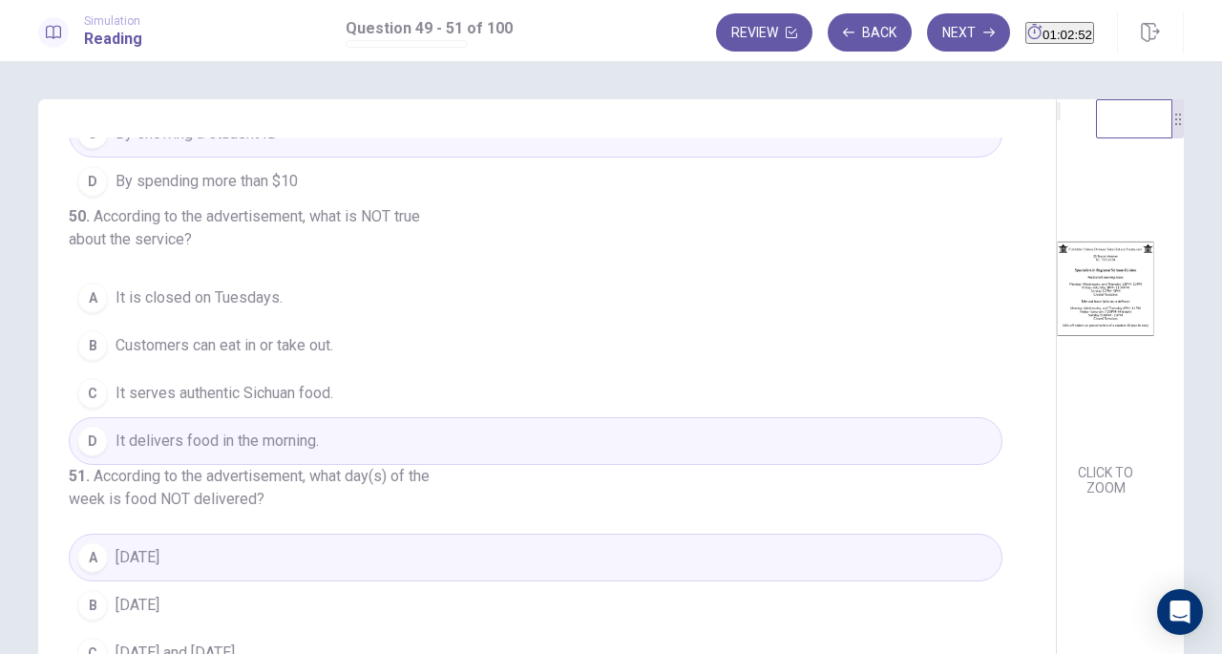
scroll to position [1, 0]
click at [927, 33] on button "Next" at bounding box center [968, 32] width 83 height 38
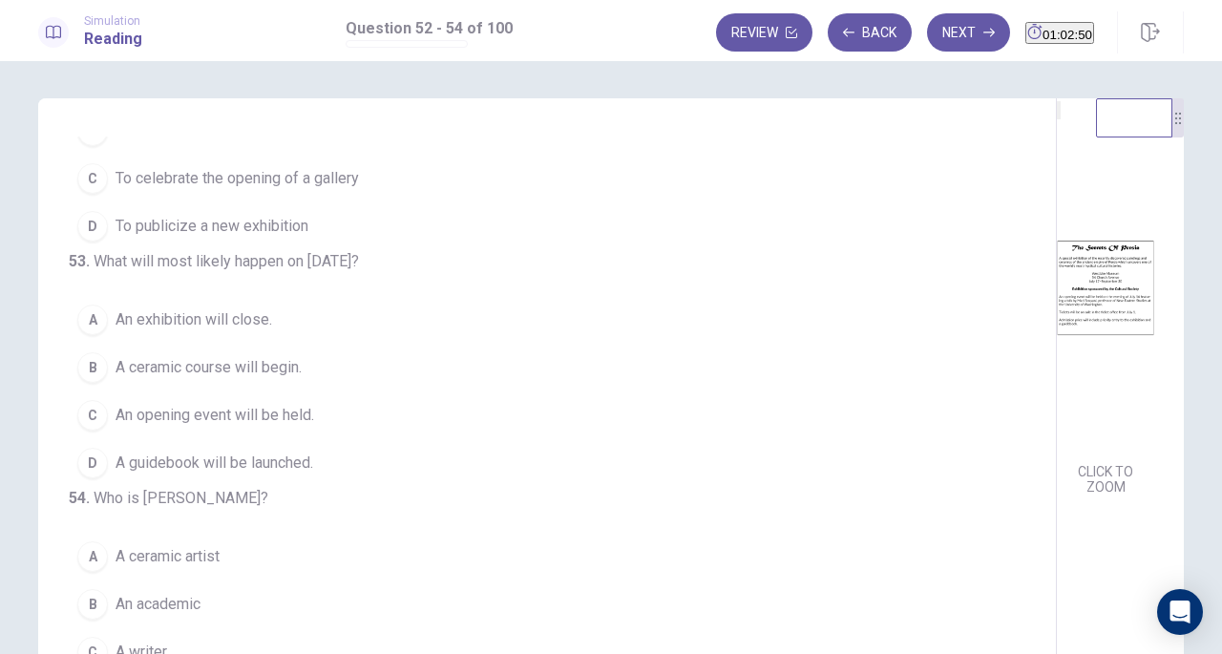
scroll to position [0, 0]
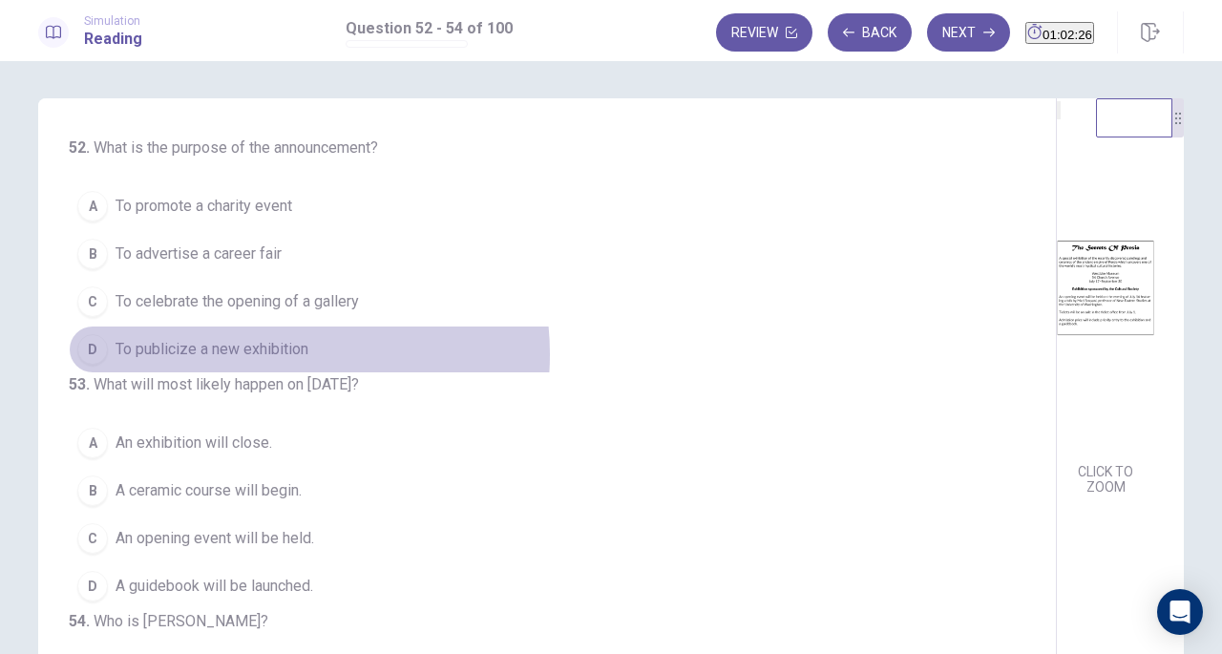
click at [261, 351] on span "To publicize a new exhibition" at bounding box center [212, 349] width 193 height 23
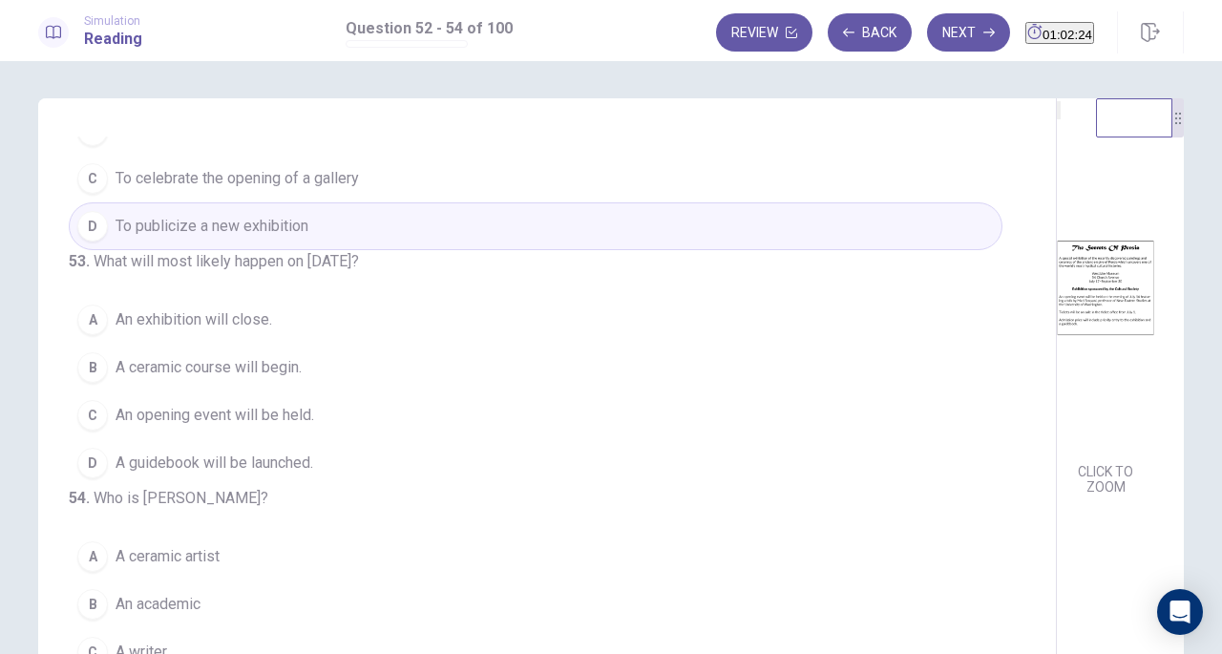
scroll to position [188, 0]
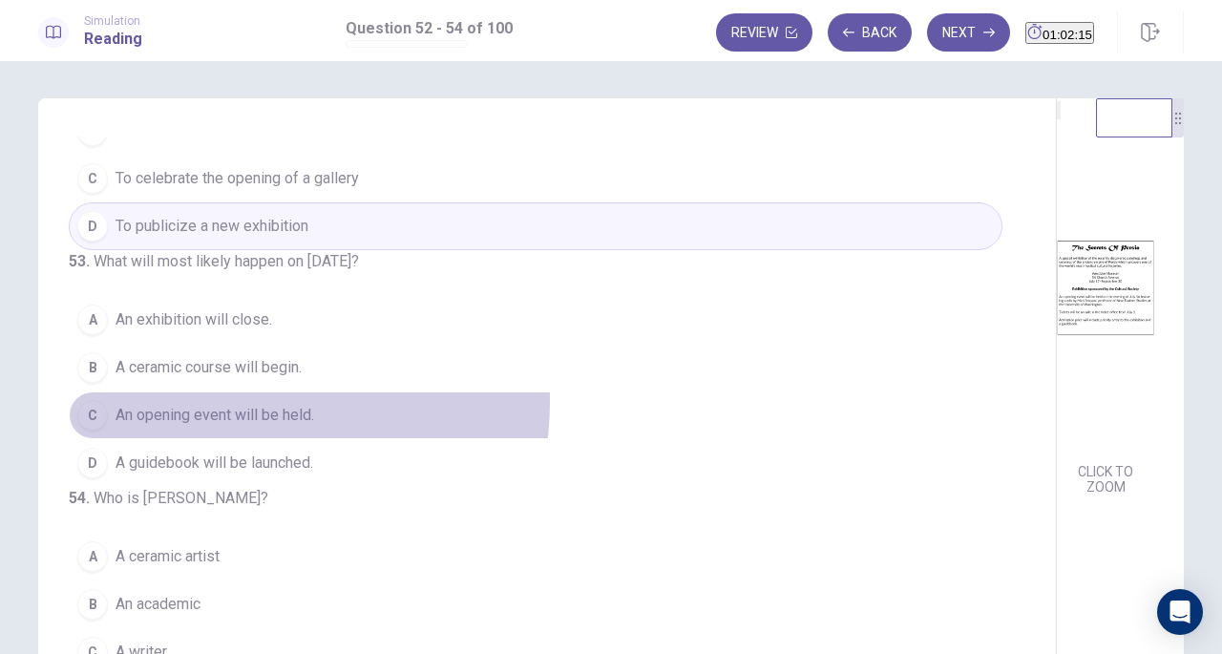
click at [229, 391] on button "C An opening event will be held." at bounding box center [536, 415] width 934 height 48
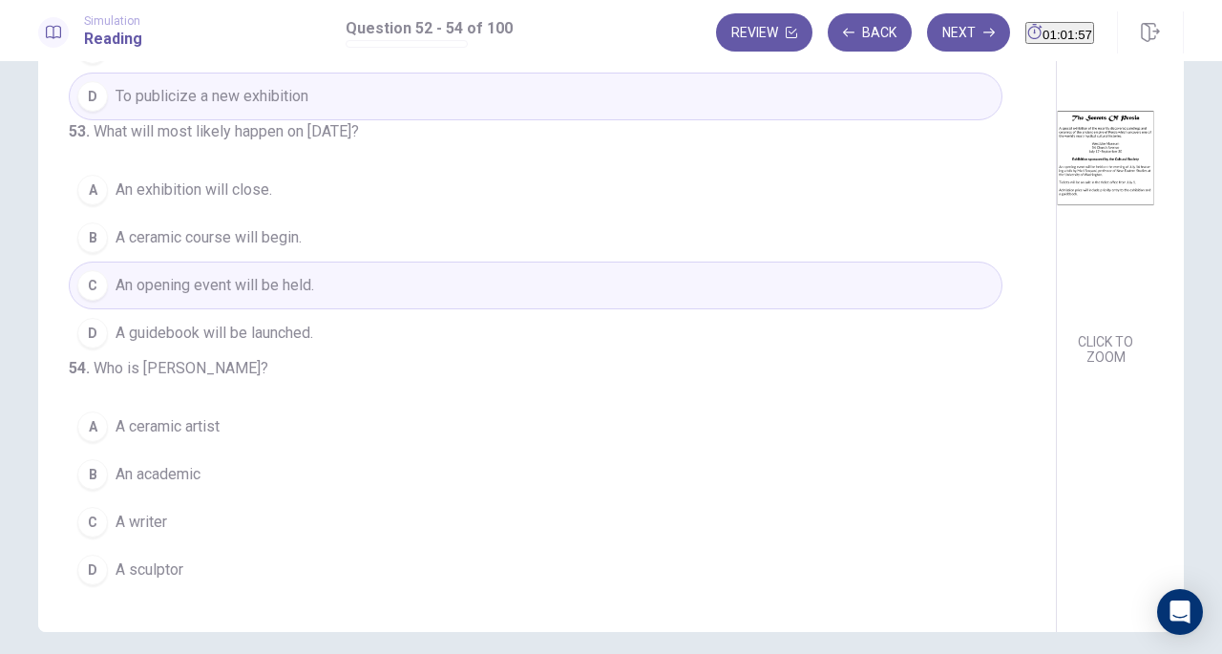
scroll to position [132, 0]
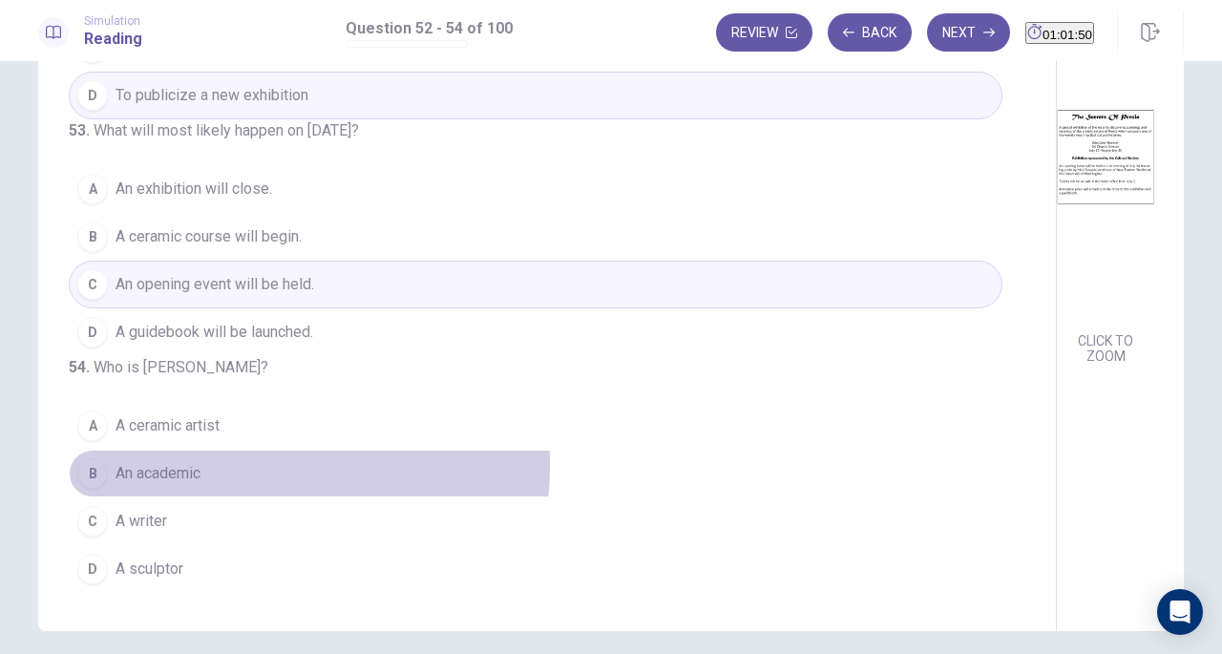
click at [217, 467] on button "B An academic" at bounding box center [536, 474] width 934 height 48
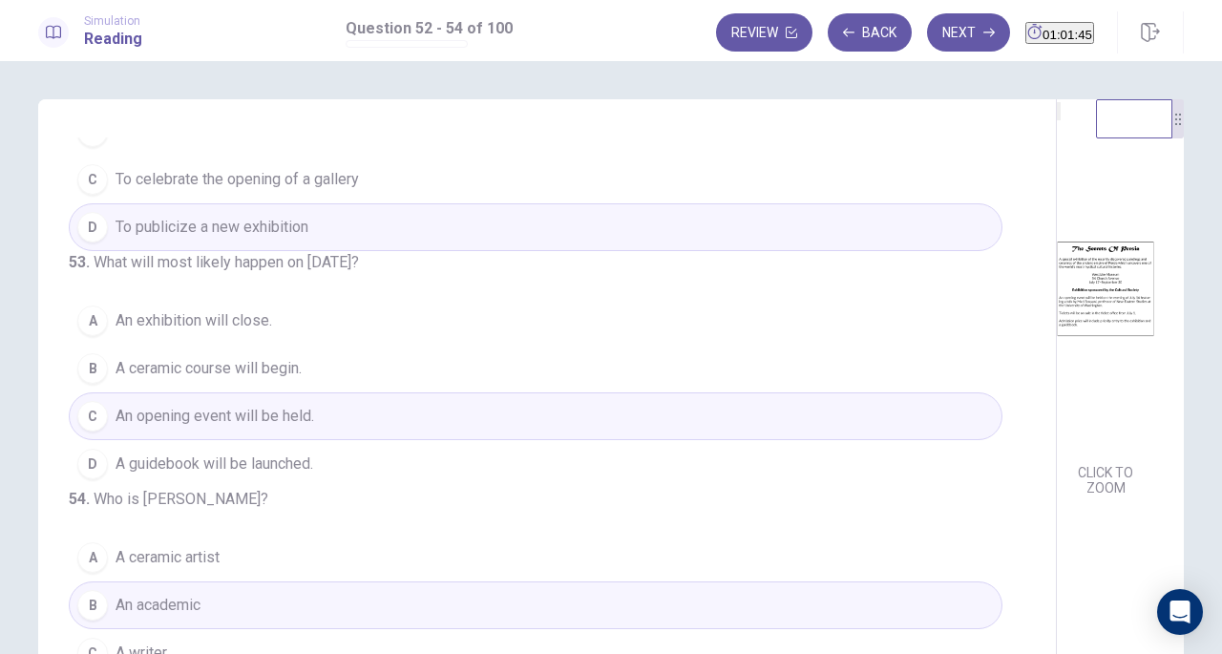
scroll to position [1, 0]
click at [927, 26] on button "Next" at bounding box center [968, 32] width 83 height 38
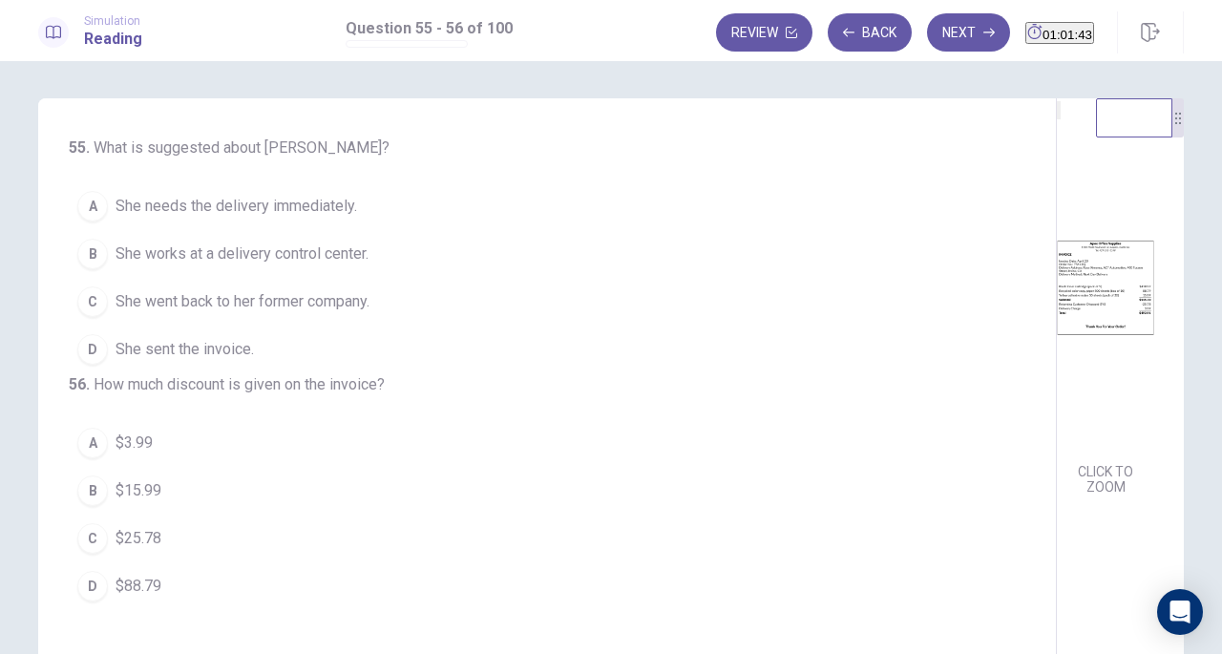
scroll to position [0, 0]
click at [598, 319] on div "55 . What is suggested about [PERSON_NAME]? A She needs the delivery immediatel…" at bounding box center [547, 430] width 1019 height 663
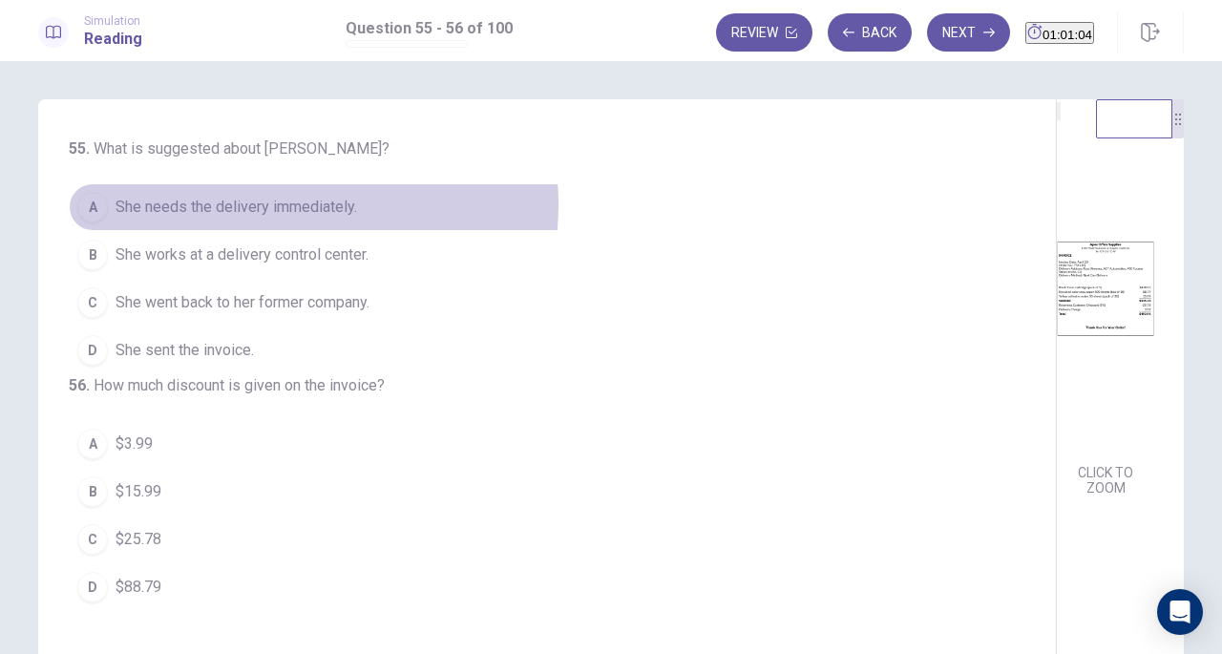
click at [273, 204] on span "She needs the delivery immediately." at bounding box center [237, 207] width 242 height 23
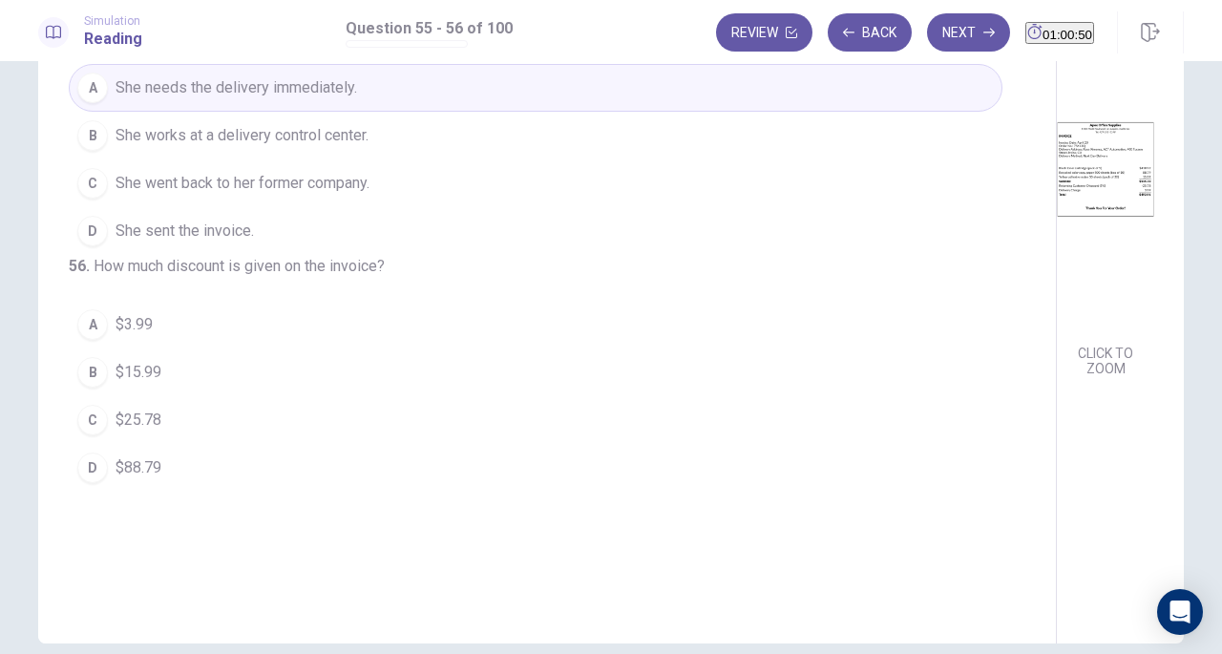
scroll to position [119, 0]
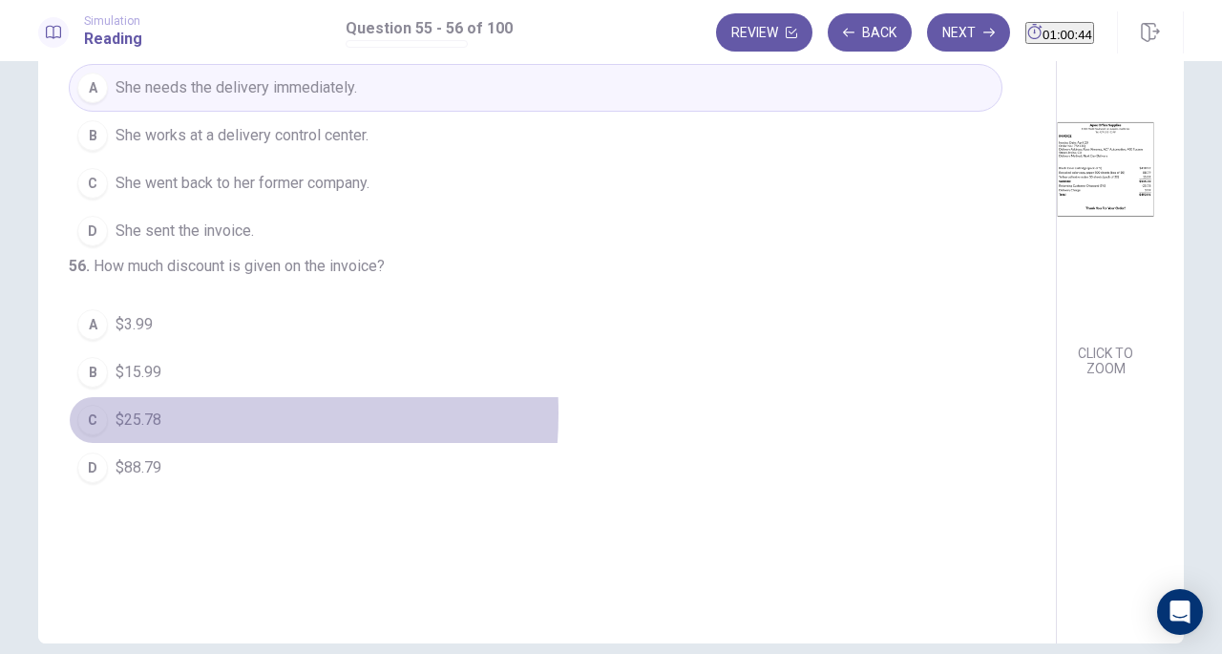
click at [130, 431] on span "$25.78" at bounding box center [139, 420] width 46 height 23
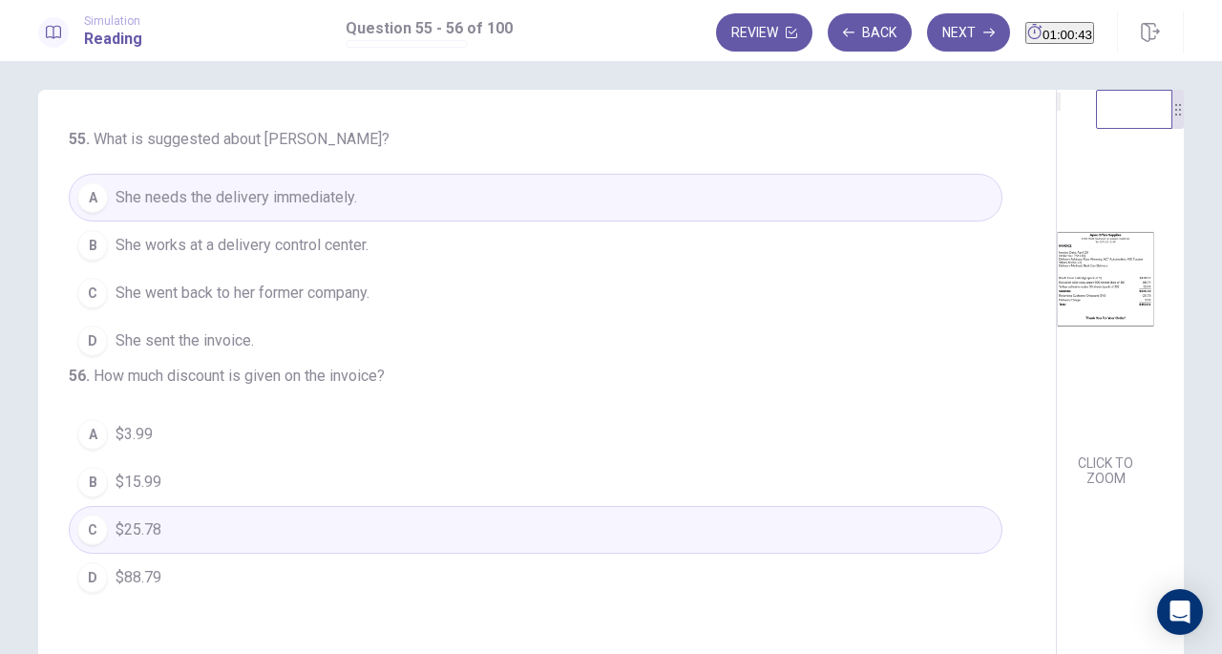
scroll to position [7, 0]
drag, startPoint x: 935, startPoint y: 9, endPoint x: 924, endPoint y: 22, distance: 17.0
click at [924, 22] on div "Simulation Reading Question 55 - 56 of 100 Review Back Next 01:00:42" at bounding box center [611, 30] width 1222 height 61
click at [927, 22] on button "Next" at bounding box center [968, 32] width 83 height 38
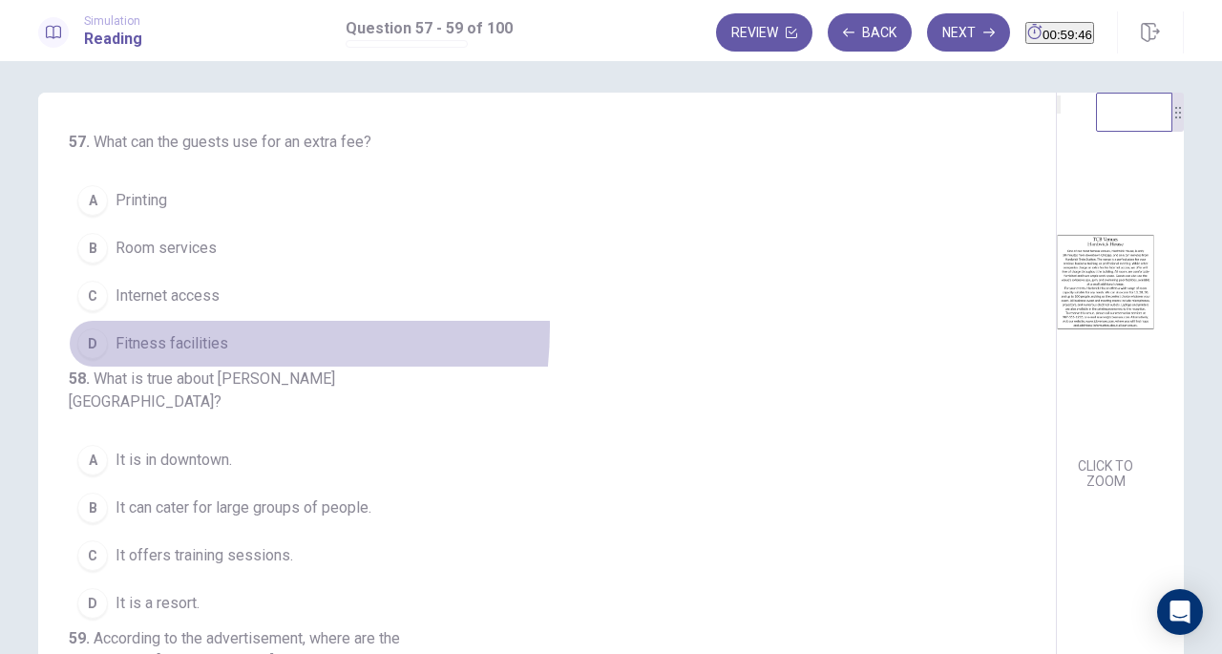
click at [141, 324] on button "D Fitness facilities" at bounding box center [536, 344] width 934 height 48
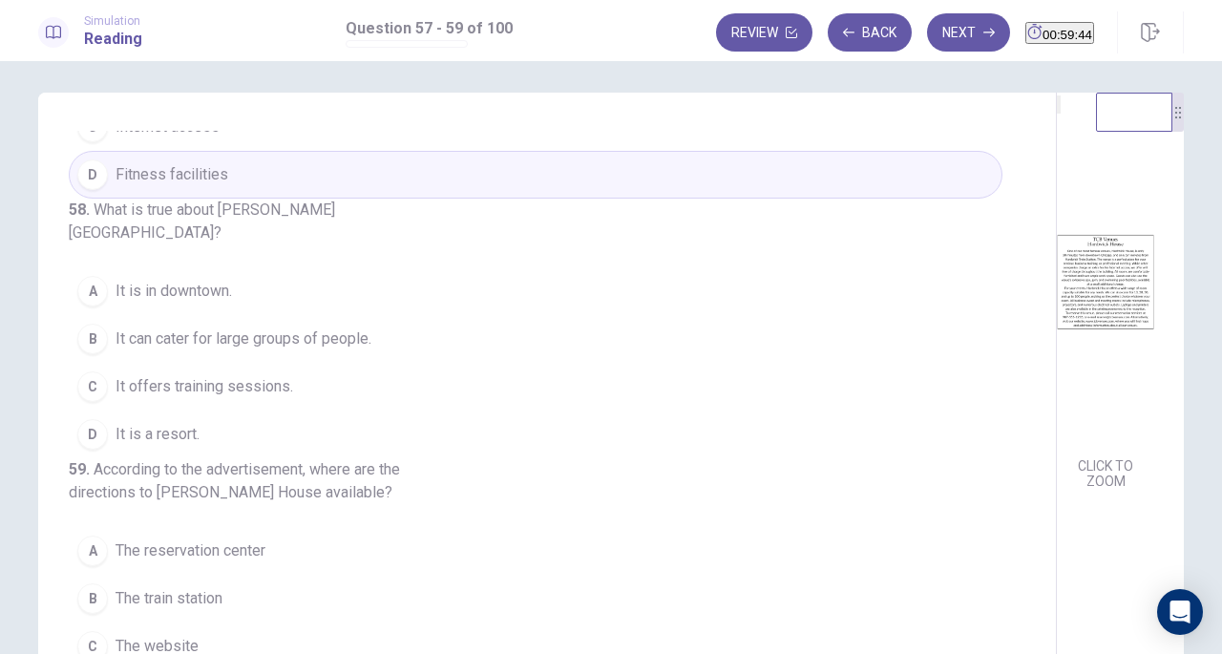
scroll to position [214, 0]
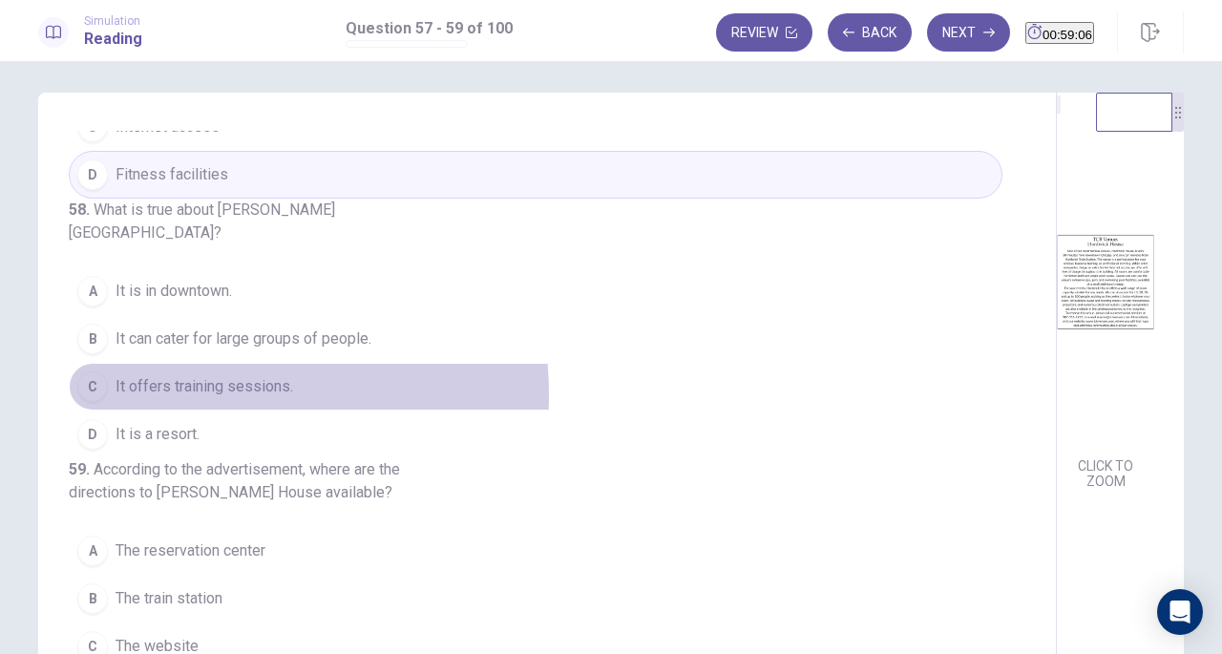
click at [188, 375] on span "It offers training sessions." at bounding box center [205, 386] width 178 height 23
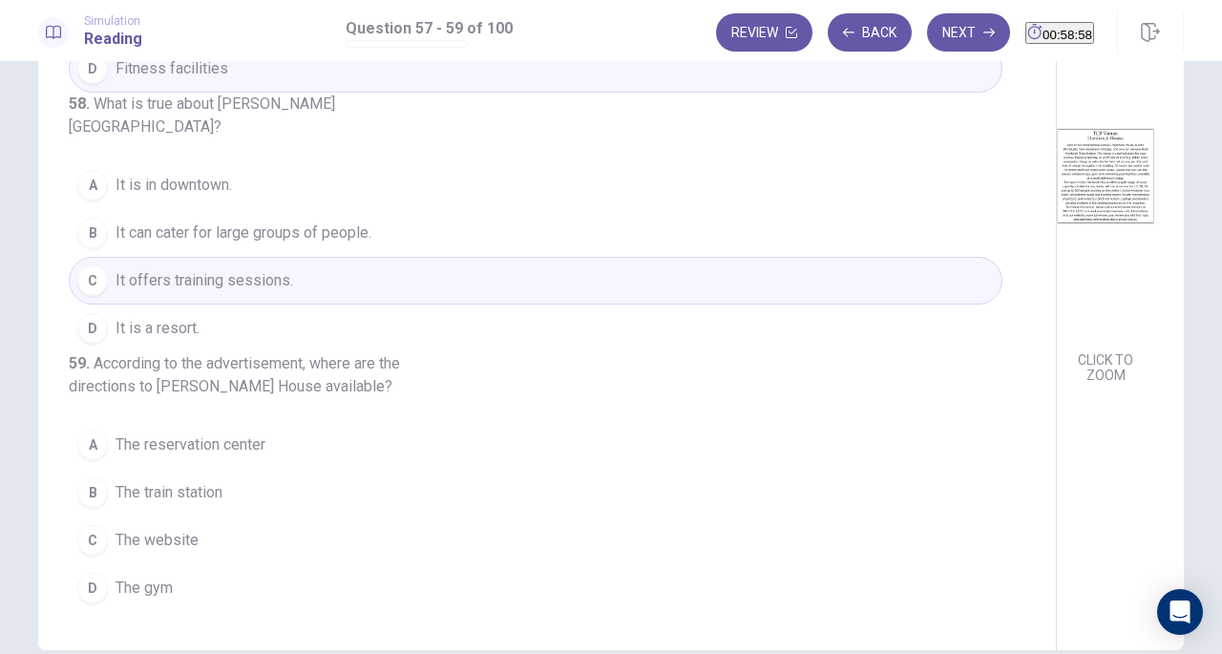
scroll to position [101, 0]
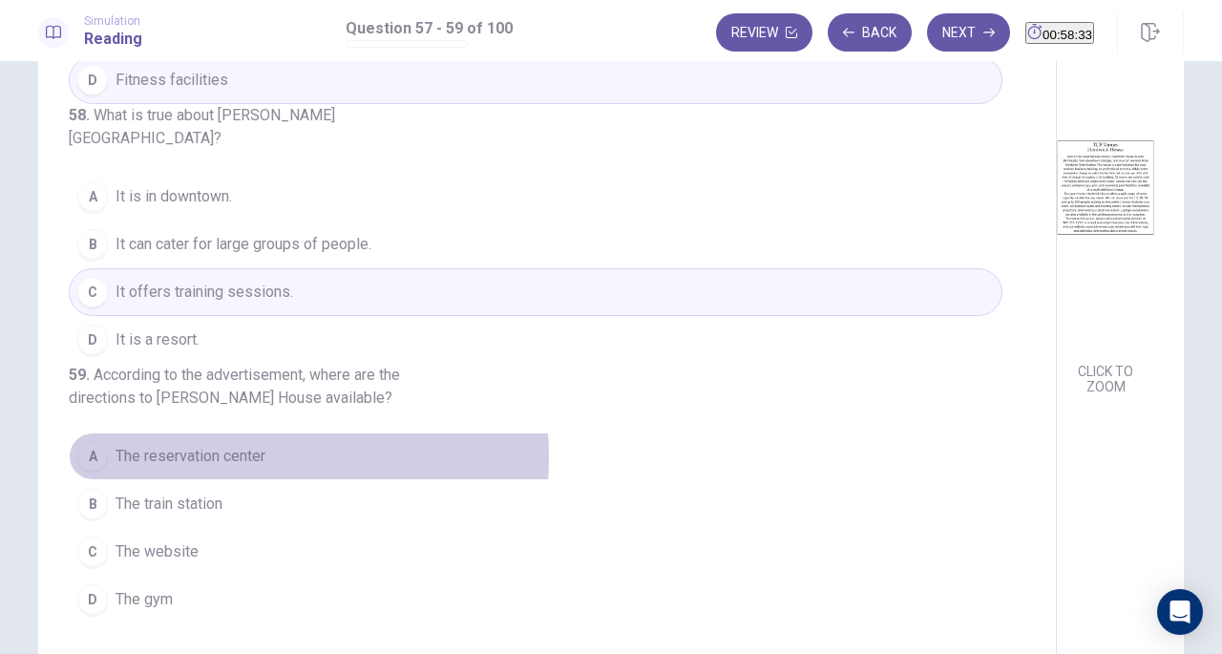
click at [236, 460] on span "The reservation center" at bounding box center [191, 456] width 150 height 23
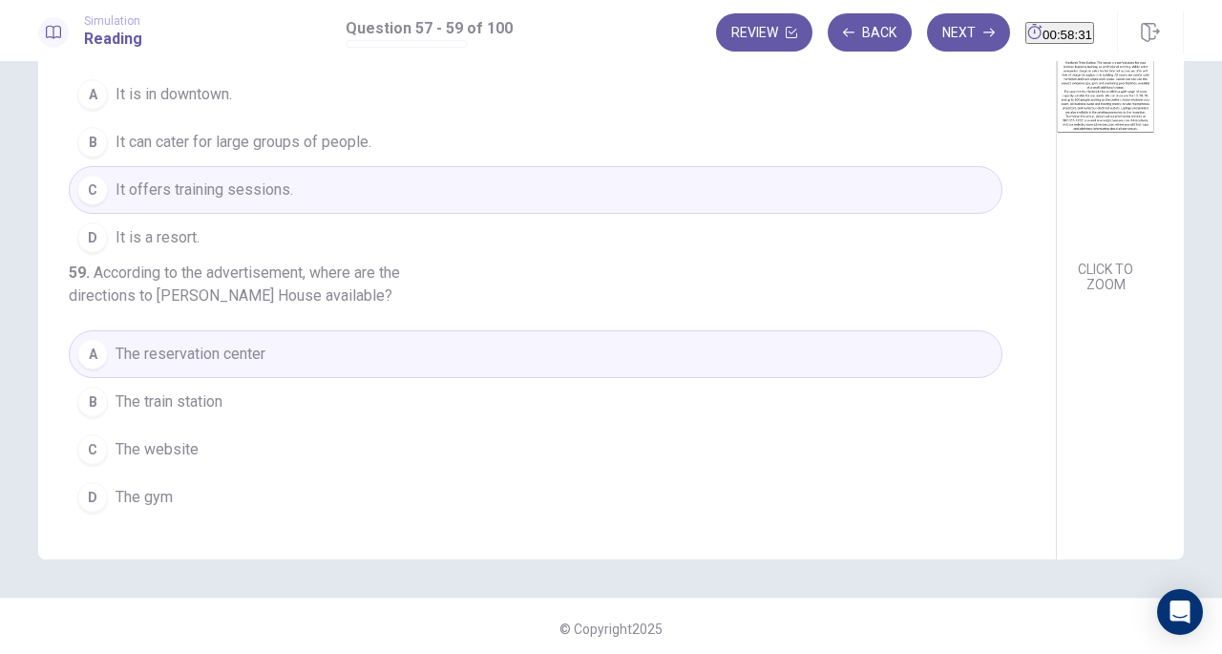
scroll to position [207, 0]
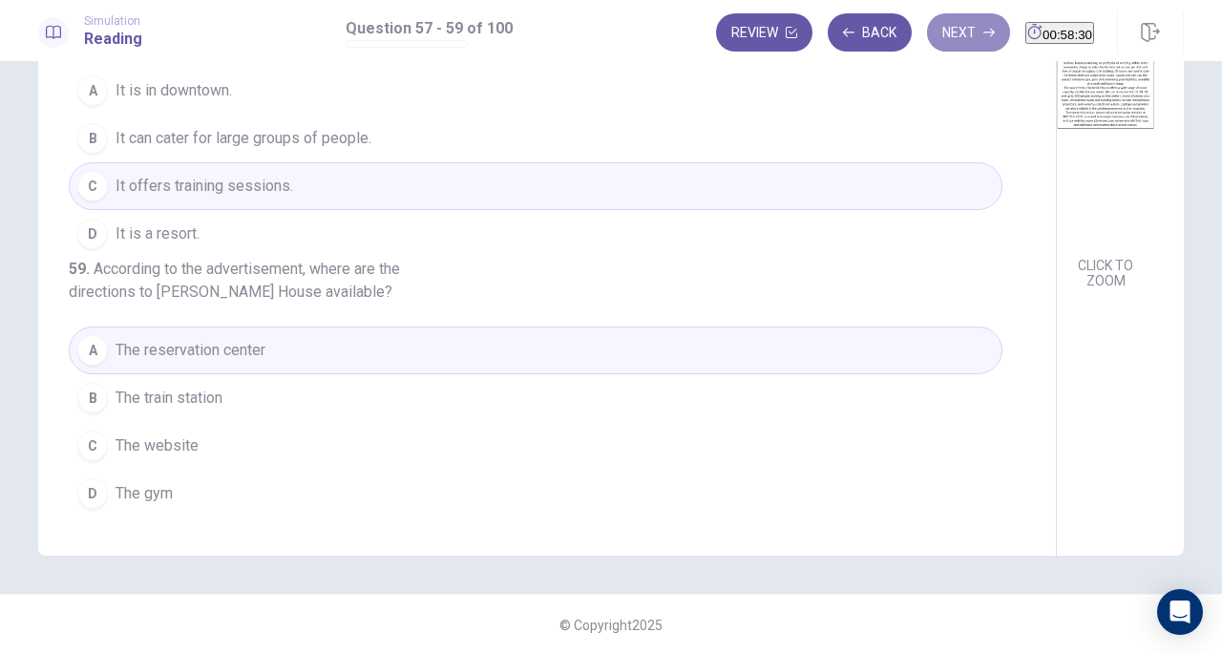
click at [927, 37] on button "Next" at bounding box center [968, 32] width 83 height 38
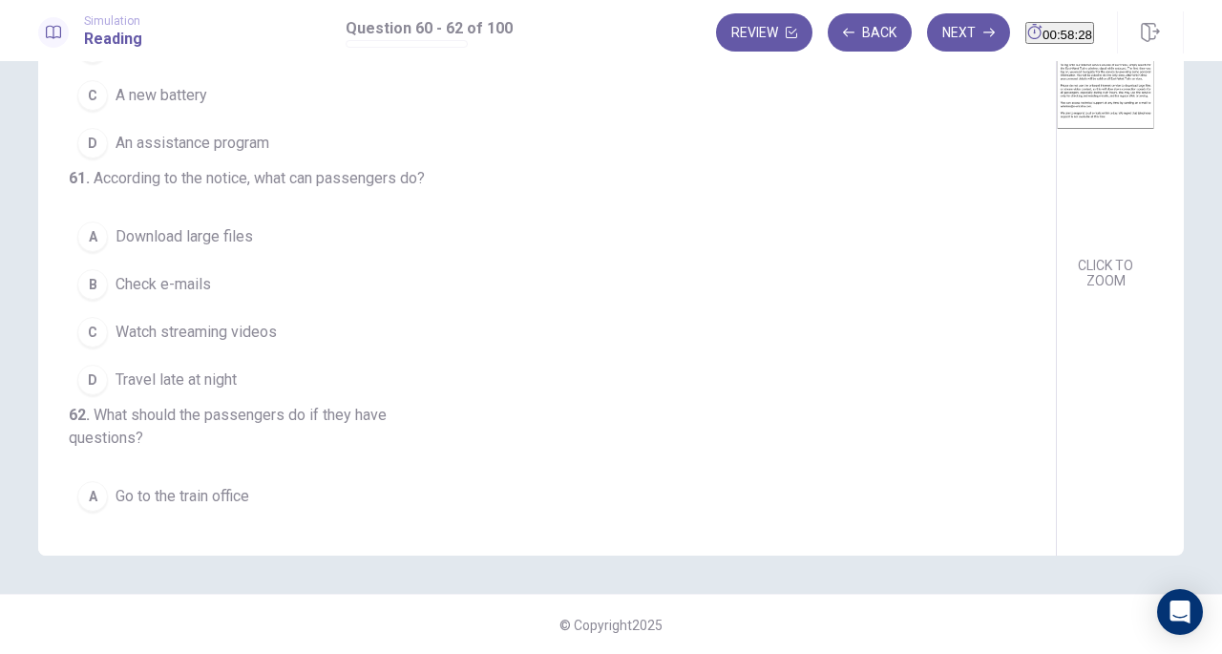
scroll to position [0, 0]
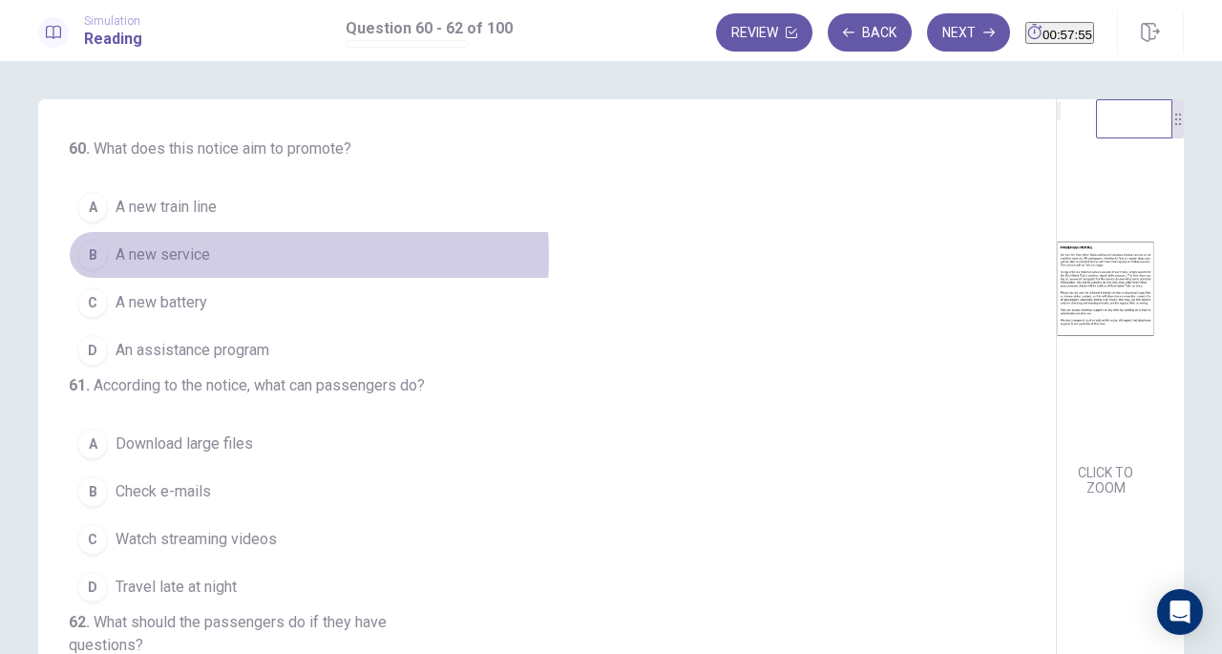
click at [170, 256] on span "A new service" at bounding box center [163, 254] width 95 height 23
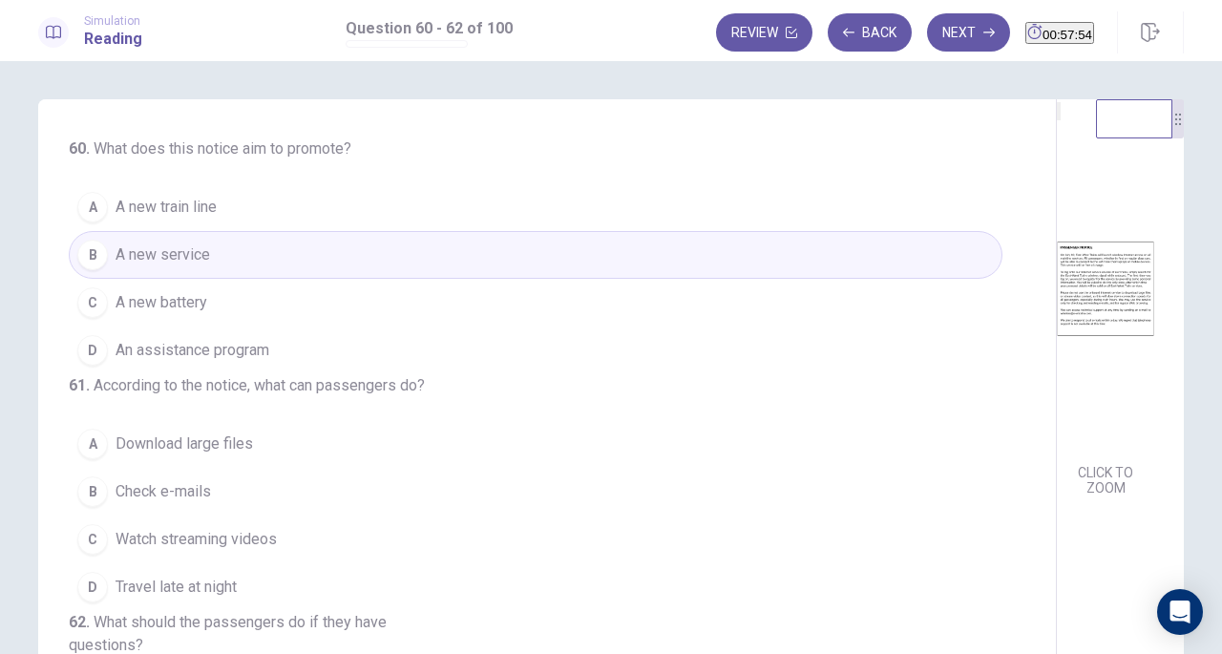
scroll to position [112, 0]
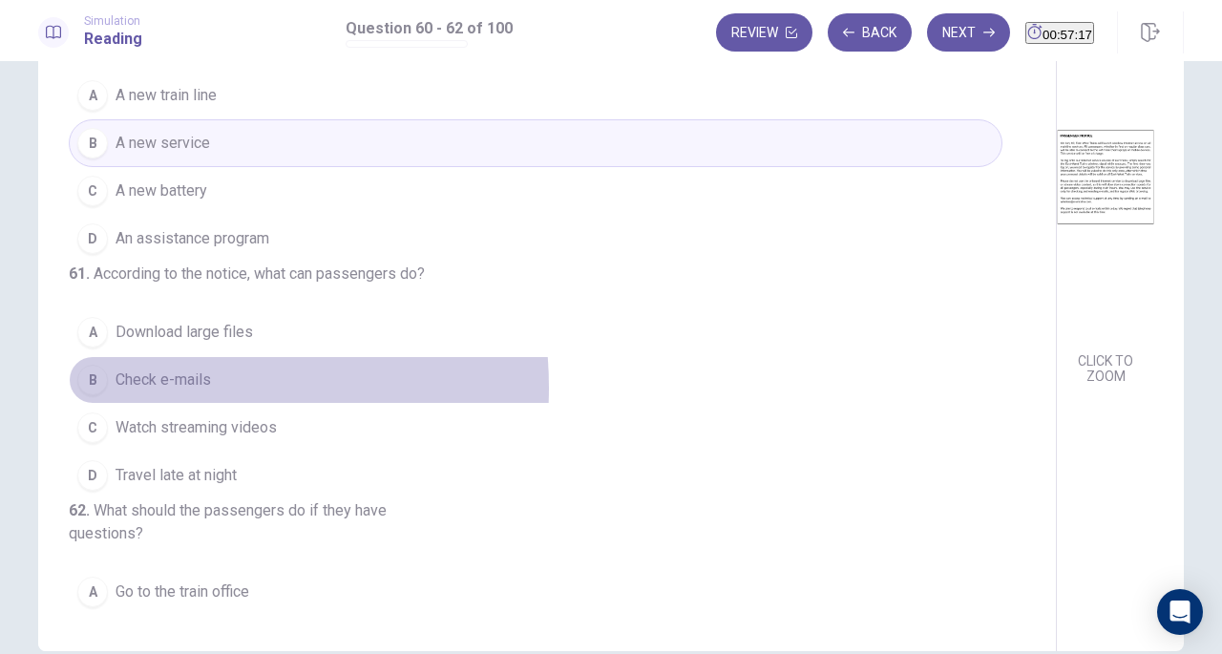
click at [148, 391] on span "Check e-mails" at bounding box center [163, 379] width 95 height 23
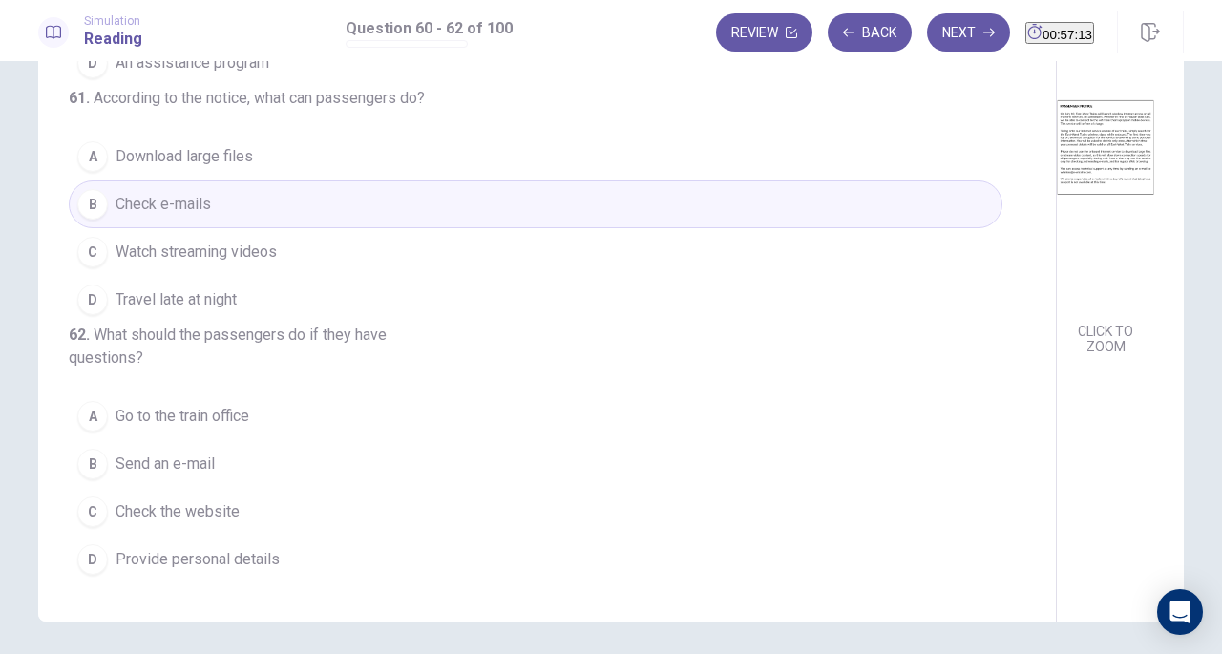
scroll to position [214, 0]
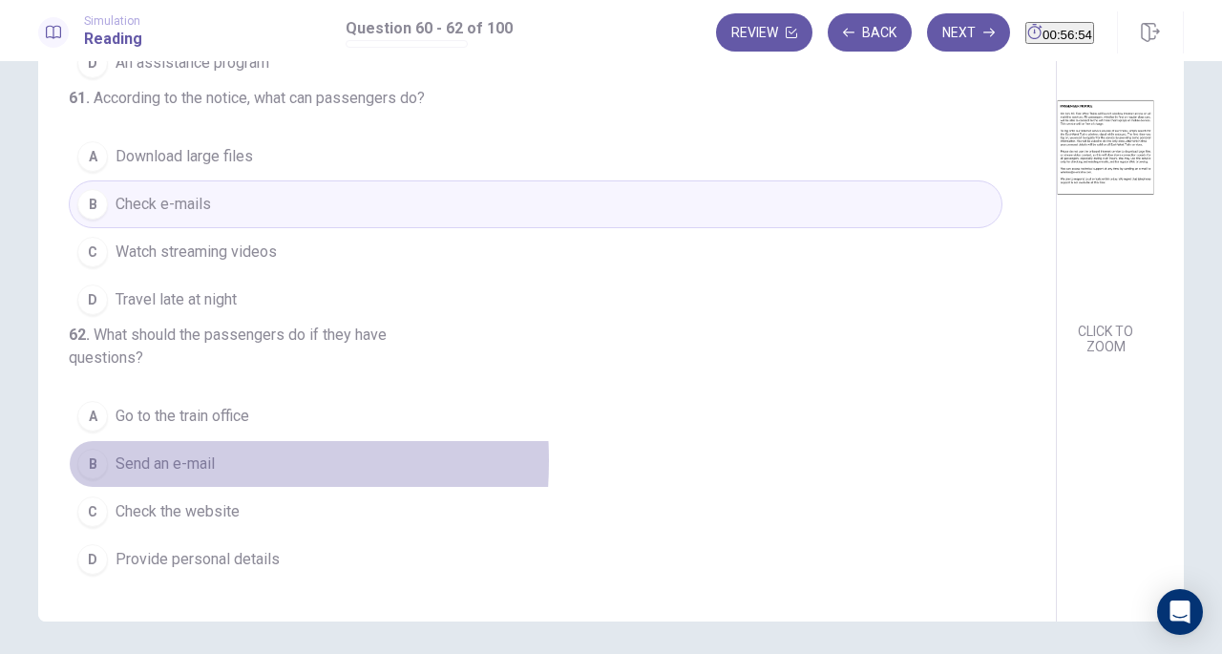
click at [133, 463] on span "Send an e-mail" at bounding box center [165, 464] width 99 height 23
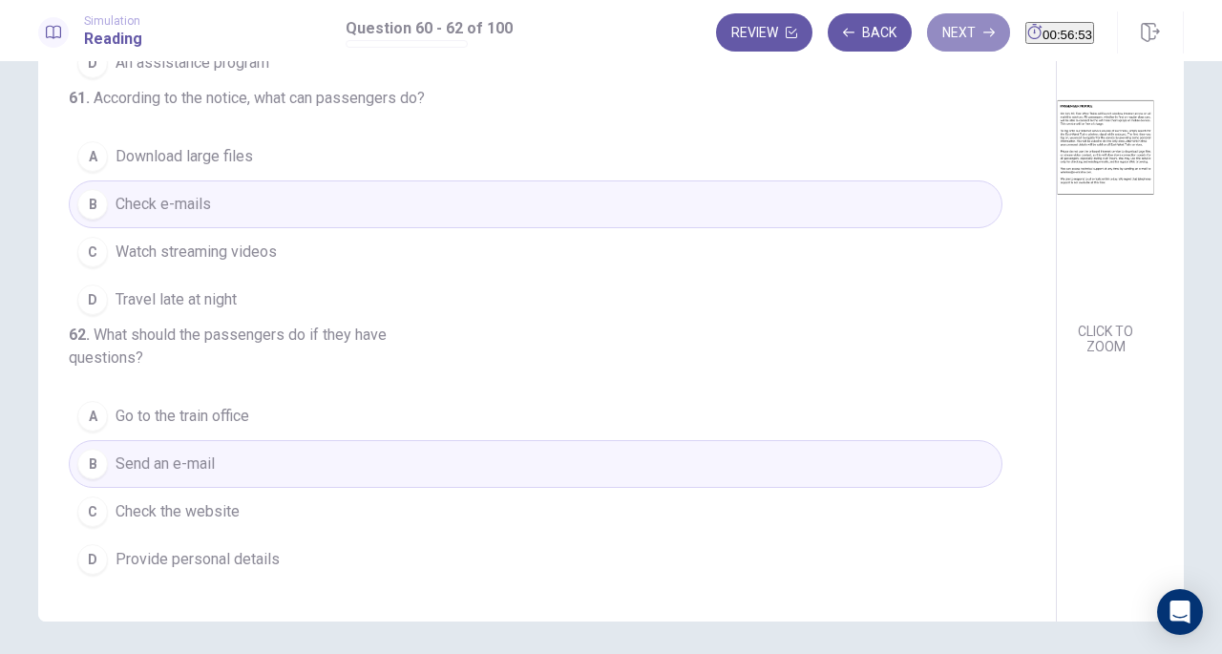
click at [934, 32] on button "Next" at bounding box center [968, 32] width 83 height 38
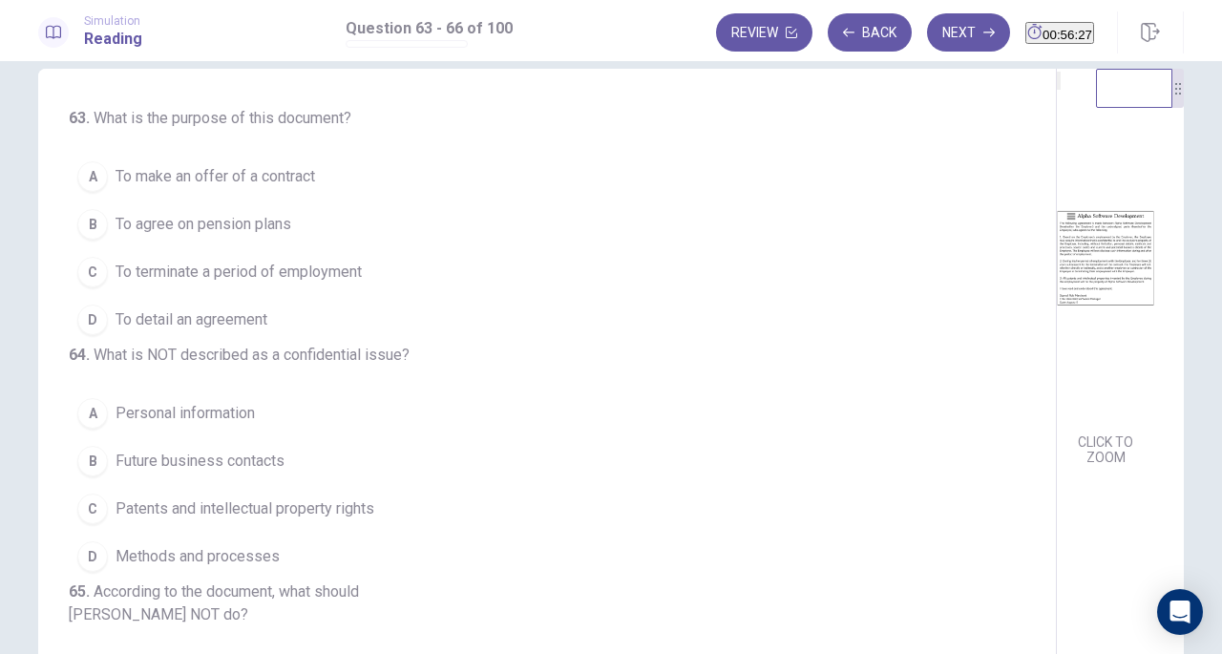
scroll to position [21, 0]
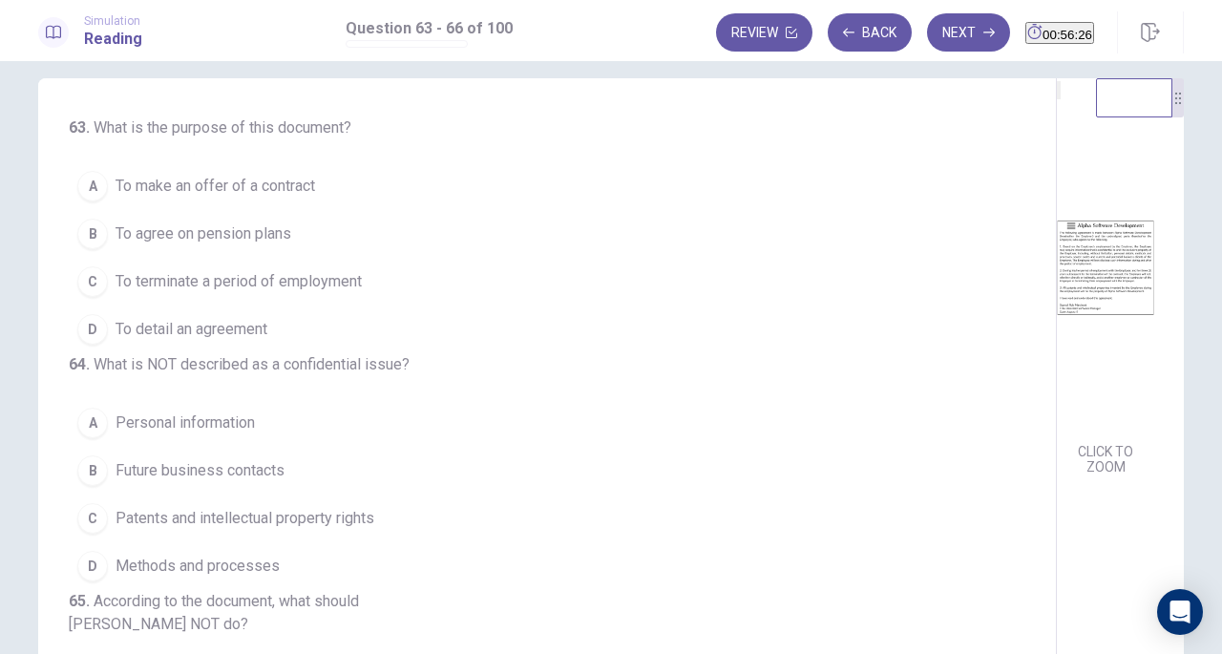
click at [252, 246] on button "B To agree on pension plans" at bounding box center [536, 234] width 934 height 48
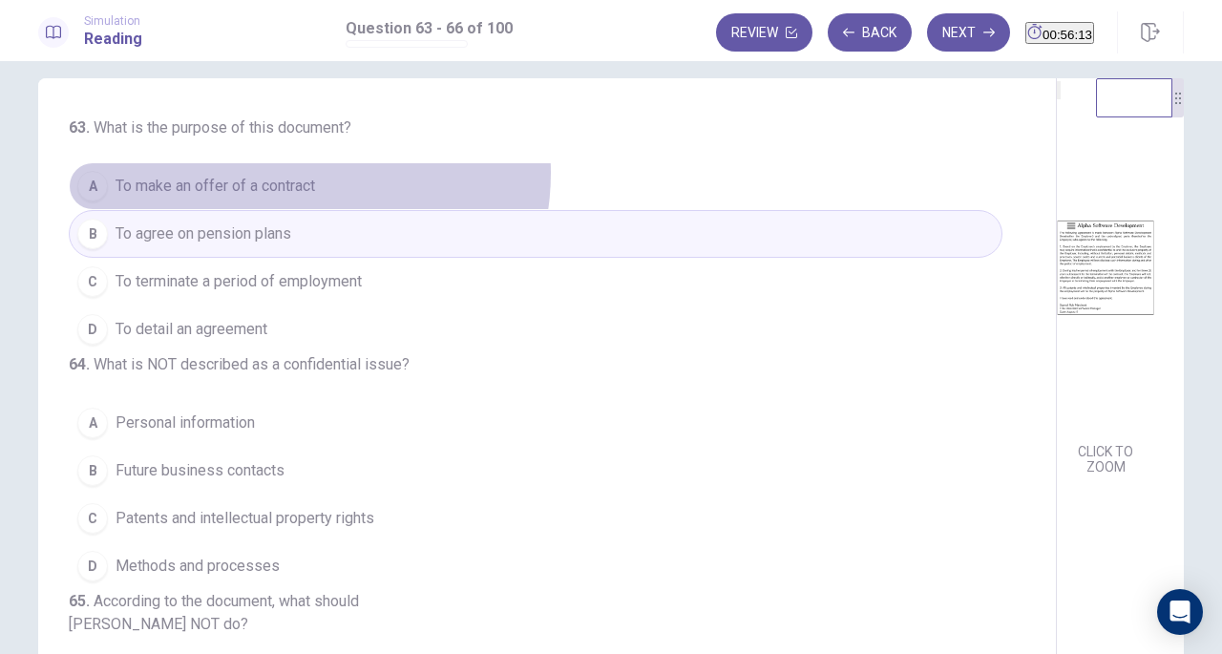
click at [292, 173] on button "A To make an offer of a contract" at bounding box center [536, 186] width 934 height 48
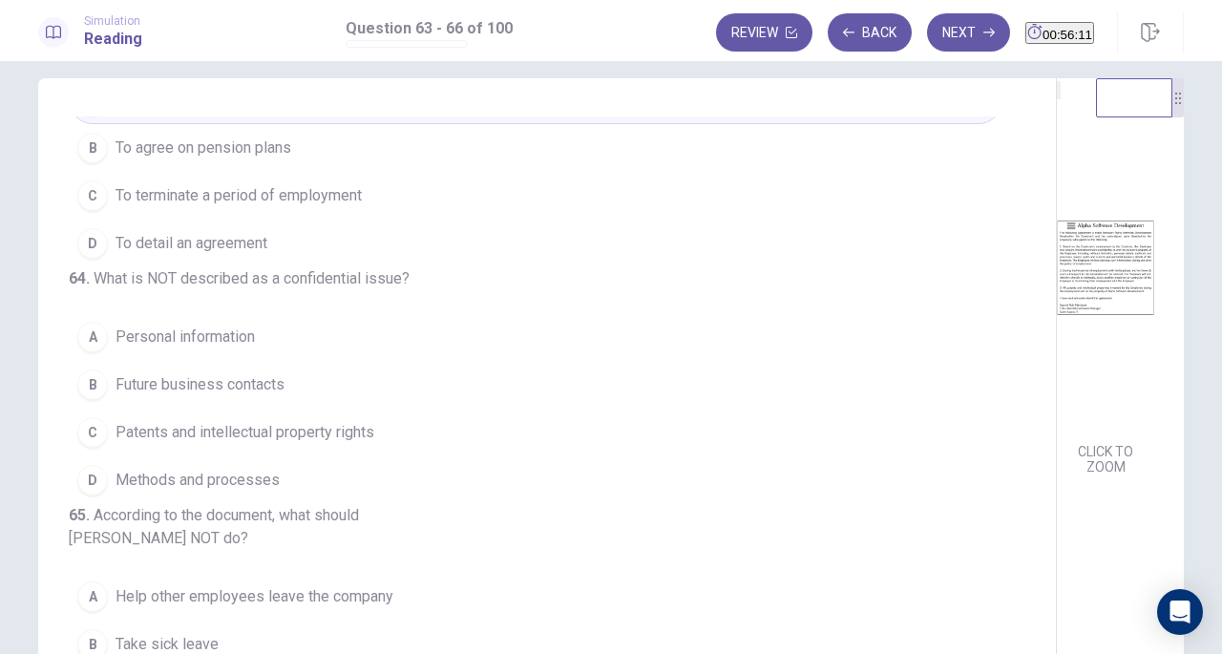
scroll to position [91, 0]
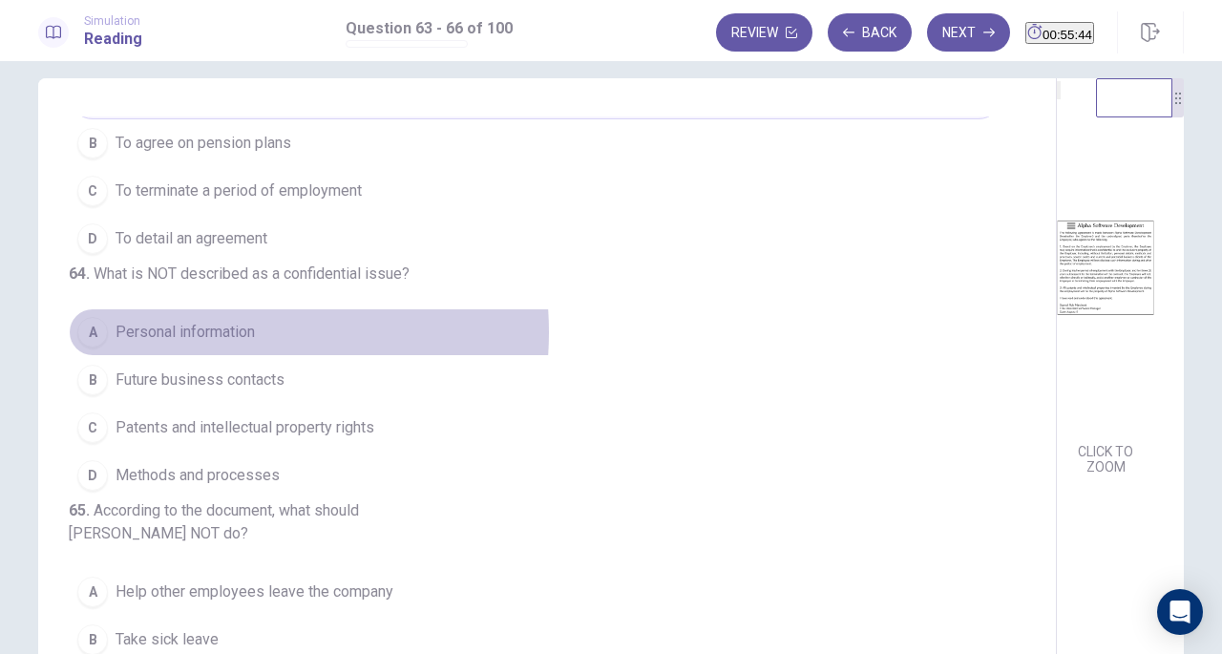
click at [204, 344] on span "Personal information" at bounding box center [185, 332] width 139 height 23
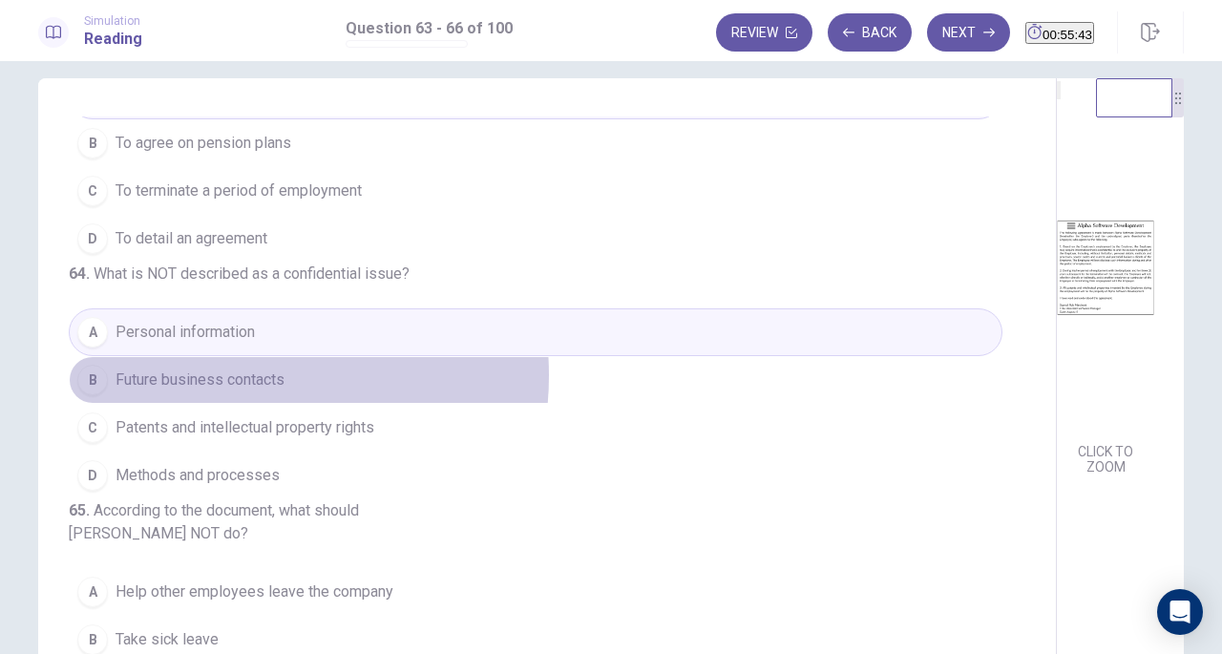
click at [221, 391] on span "Future business contacts" at bounding box center [200, 379] width 169 height 23
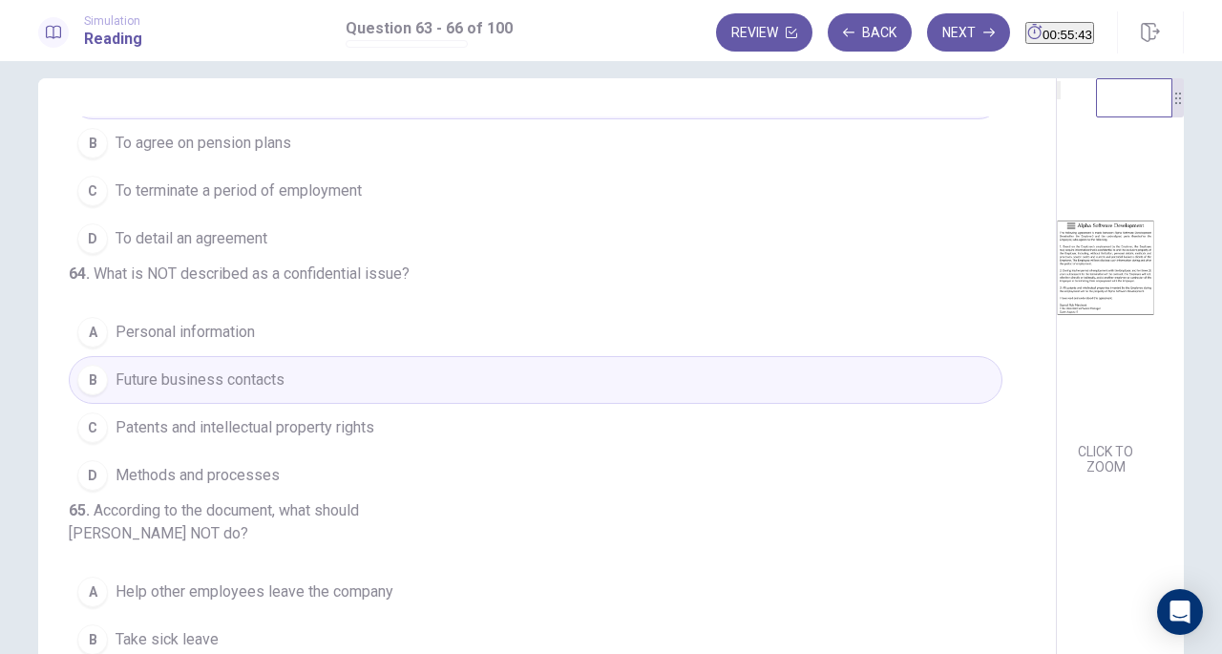
click at [252, 439] on span "Patents and intellectual property rights" at bounding box center [245, 427] width 259 height 23
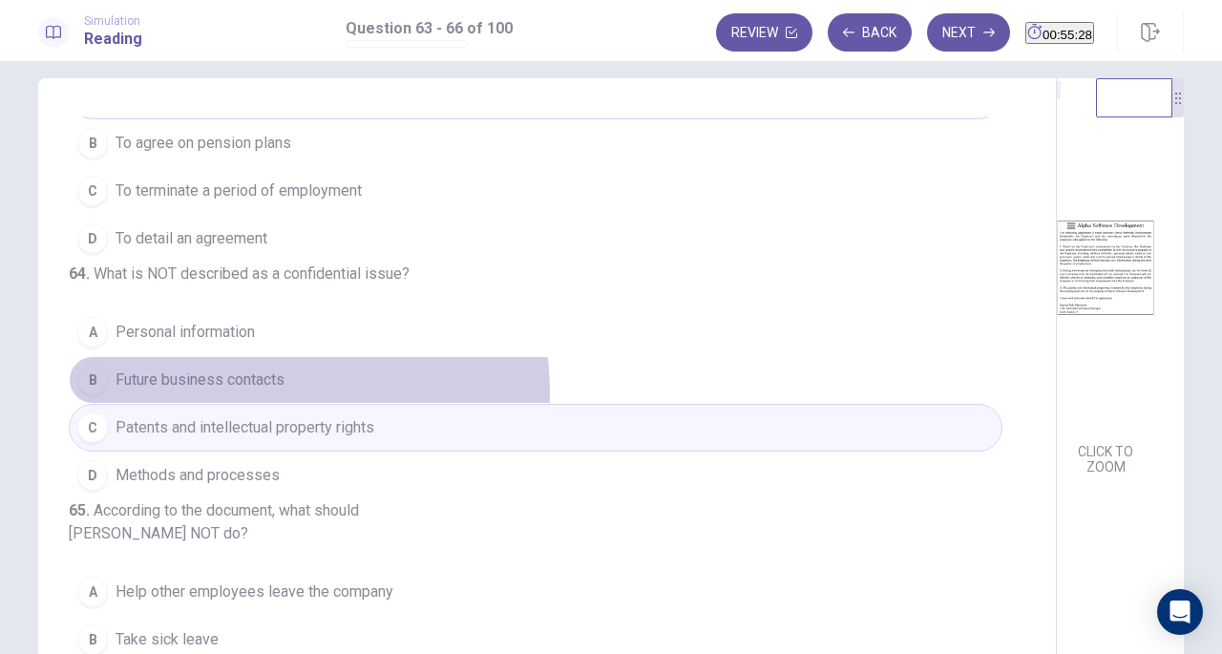
click at [279, 404] on button "B Future business contacts" at bounding box center [536, 380] width 934 height 48
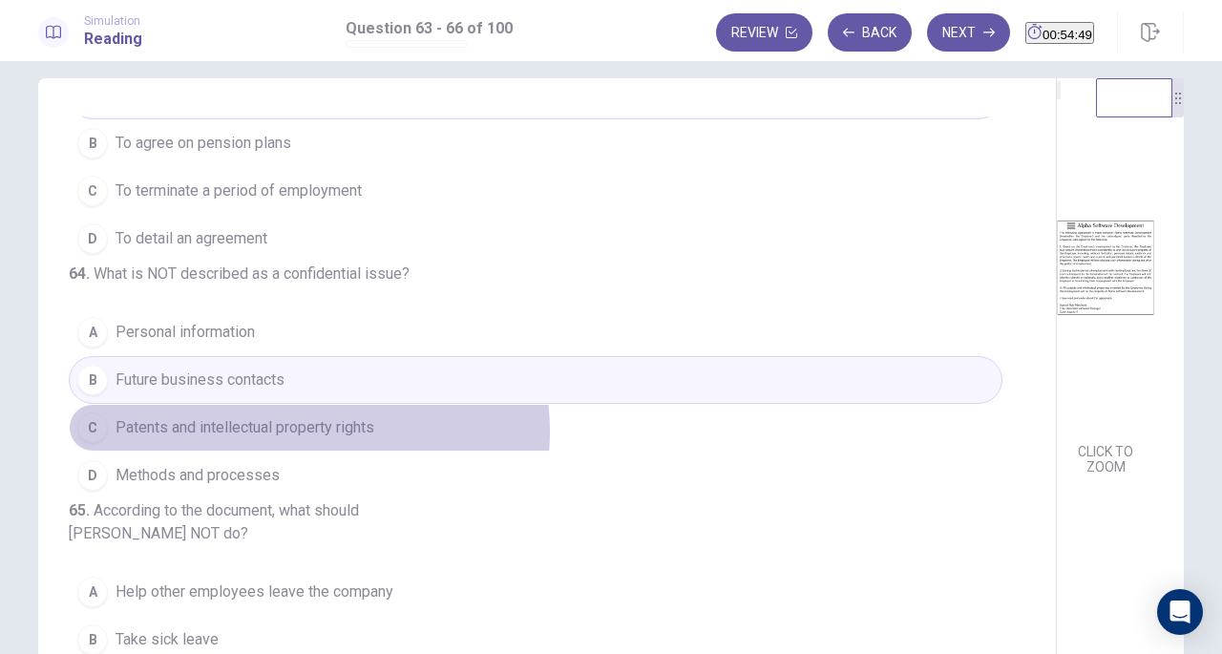
click at [303, 439] on span "Patents and intellectual property rights" at bounding box center [245, 427] width 259 height 23
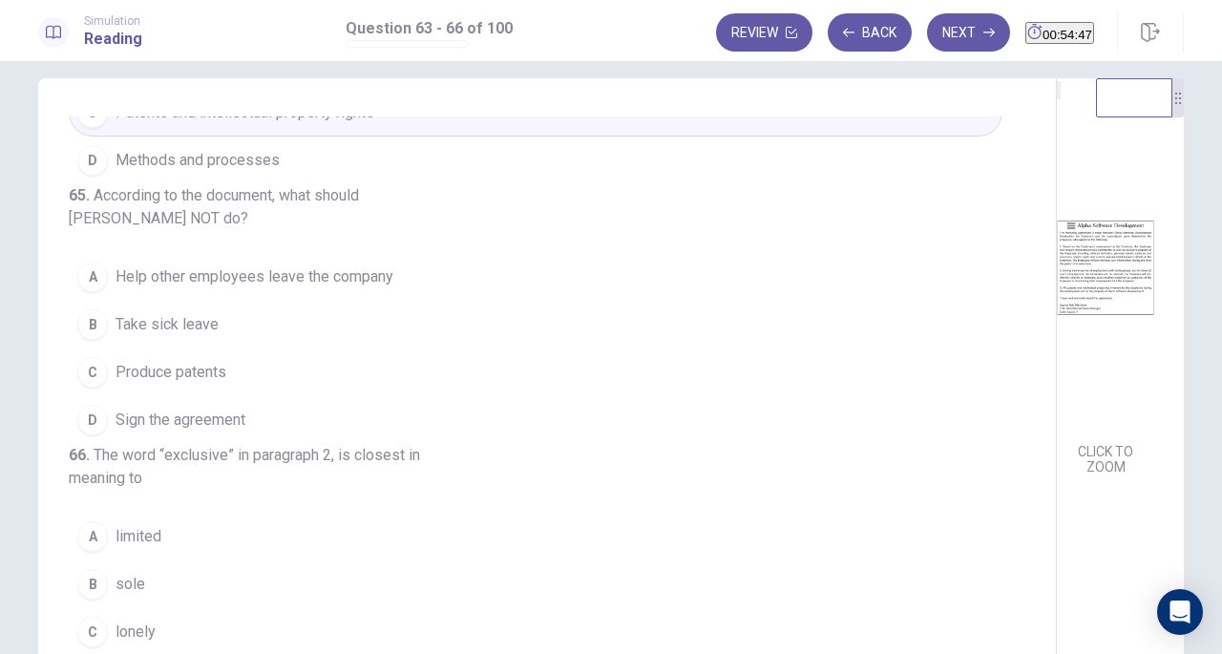
scroll to position [419, 0]
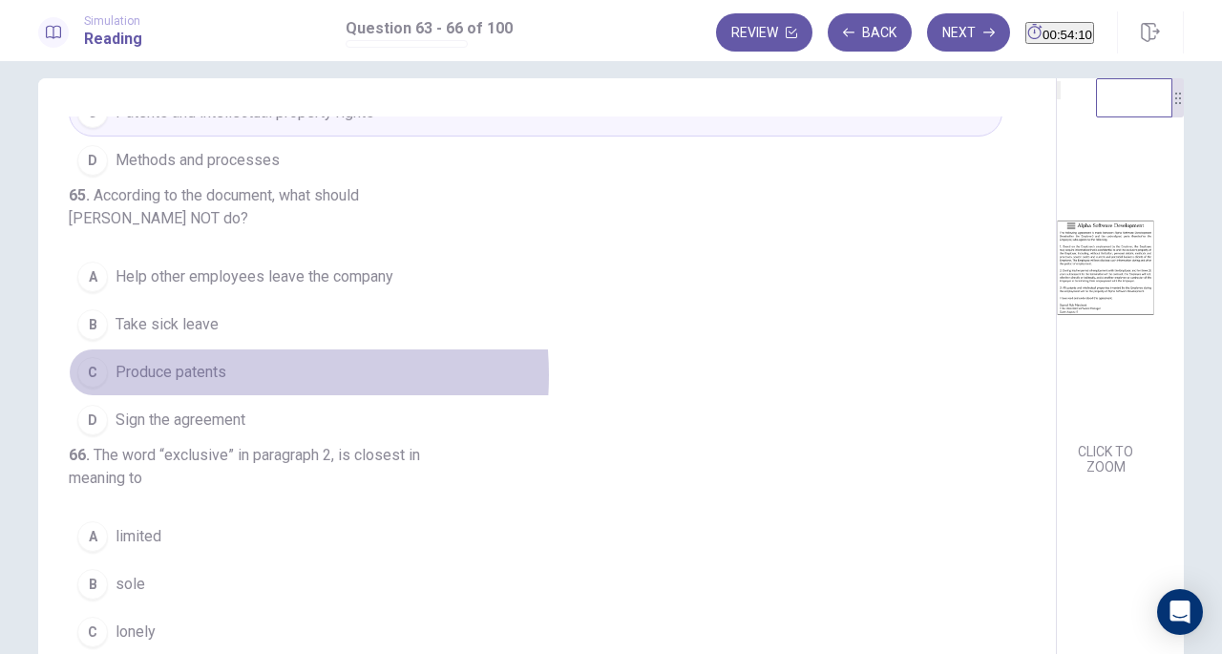
click at [221, 384] on span "Produce patents" at bounding box center [171, 372] width 111 height 23
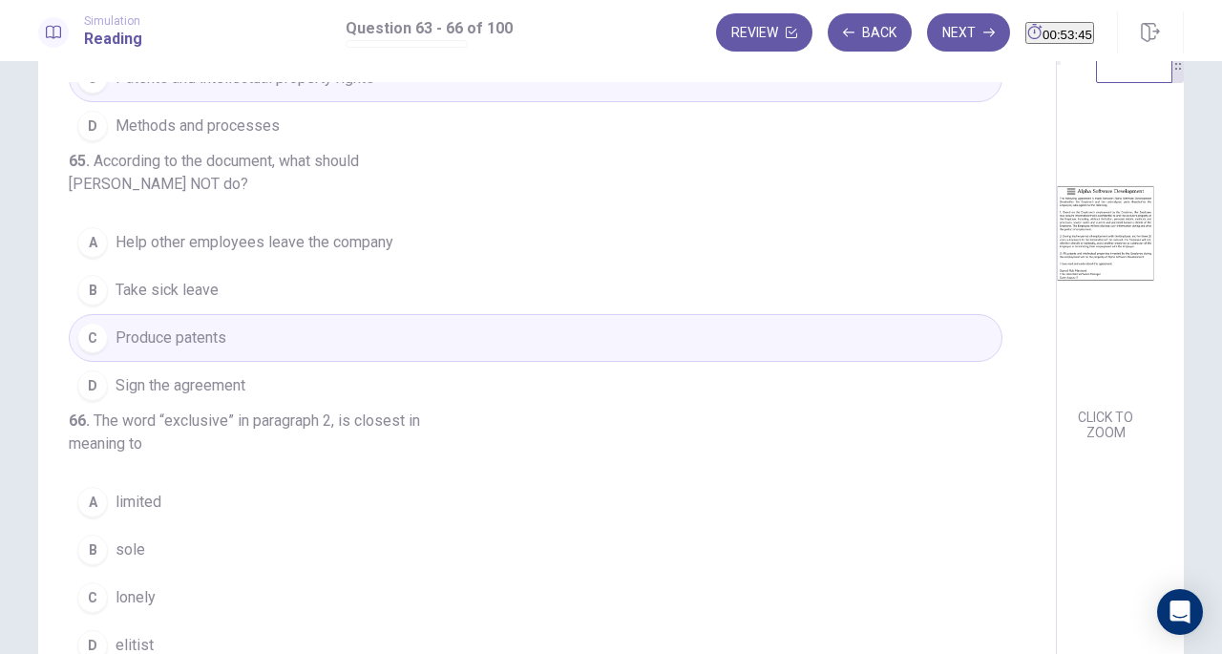
scroll to position [113, 0]
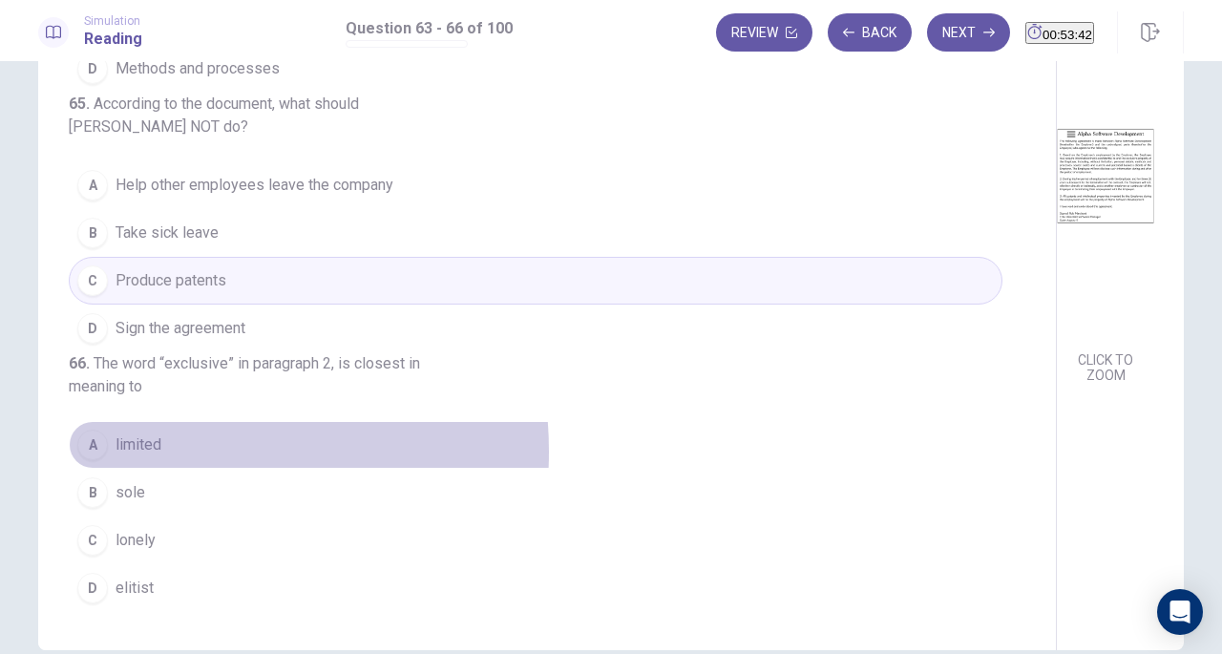
click at [150, 453] on span "limited" at bounding box center [139, 444] width 46 height 23
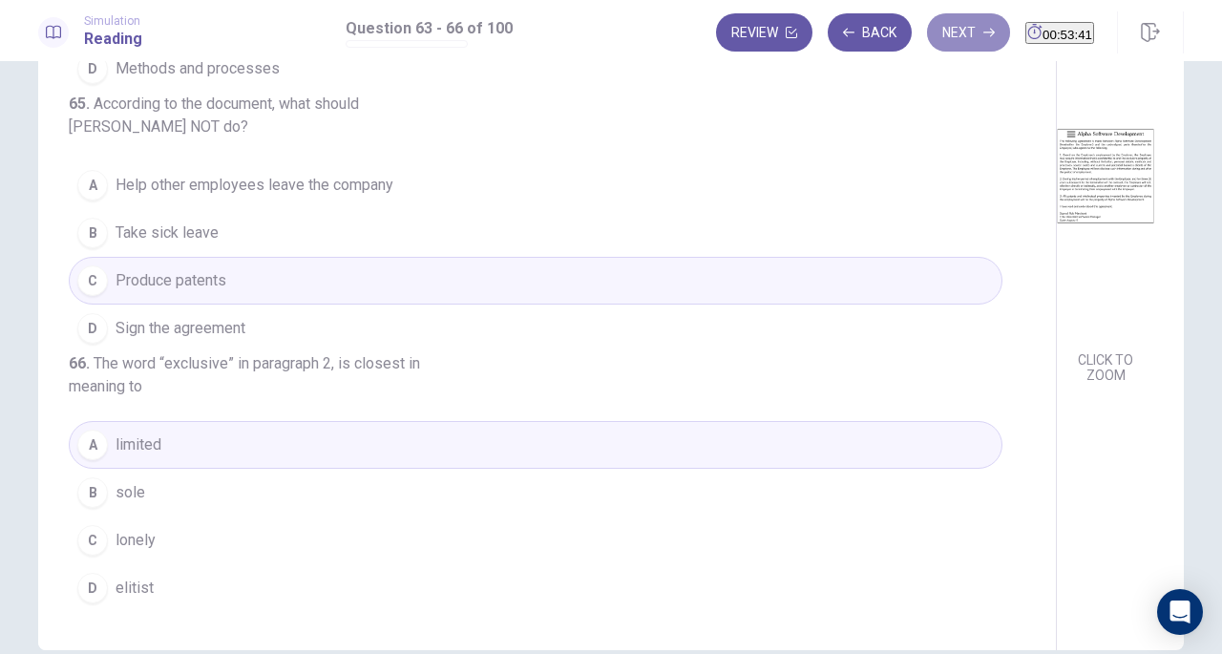
click at [943, 28] on button "Next" at bounding box center [968, 32] width 83 height 38
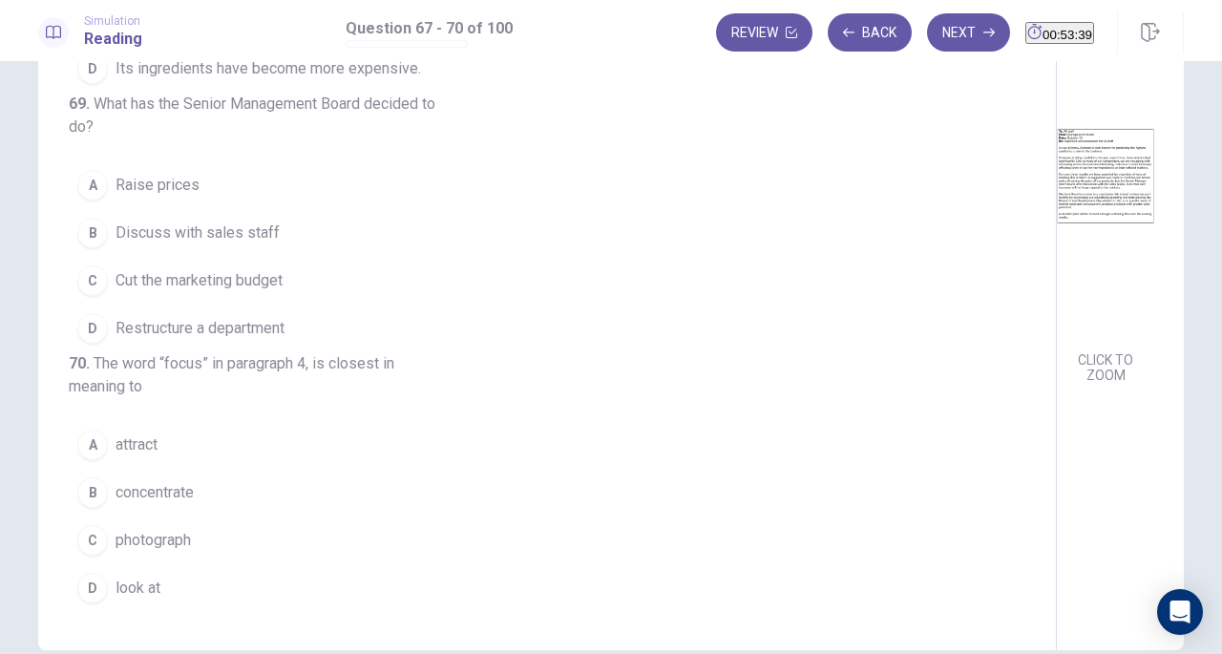
scroll to position [0, 0]
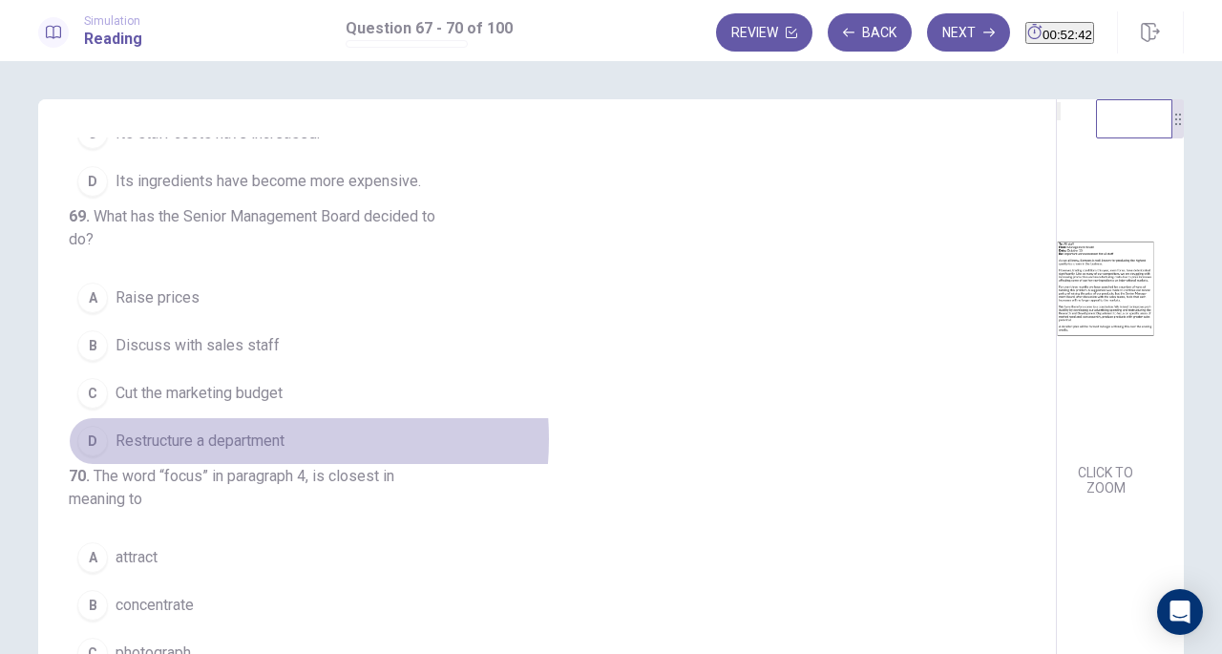
click at [239, 430] on span "Restructure a department" at bounding box center [200, 441] width 169 height 23
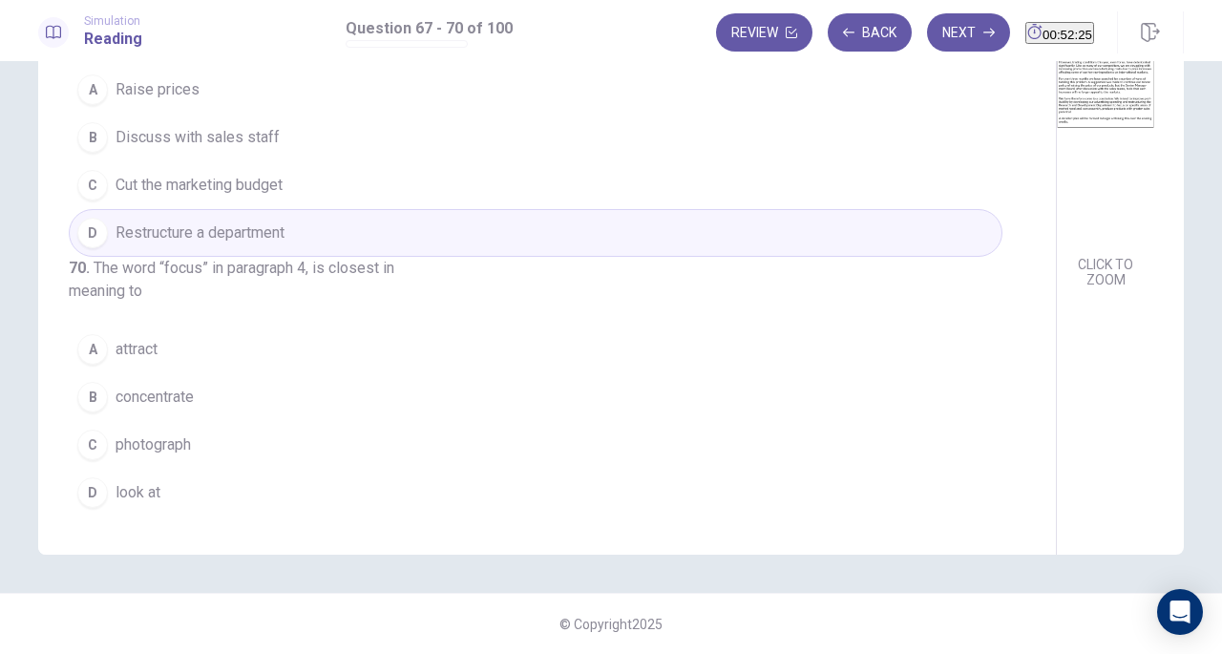
scroll to position [443, 0]
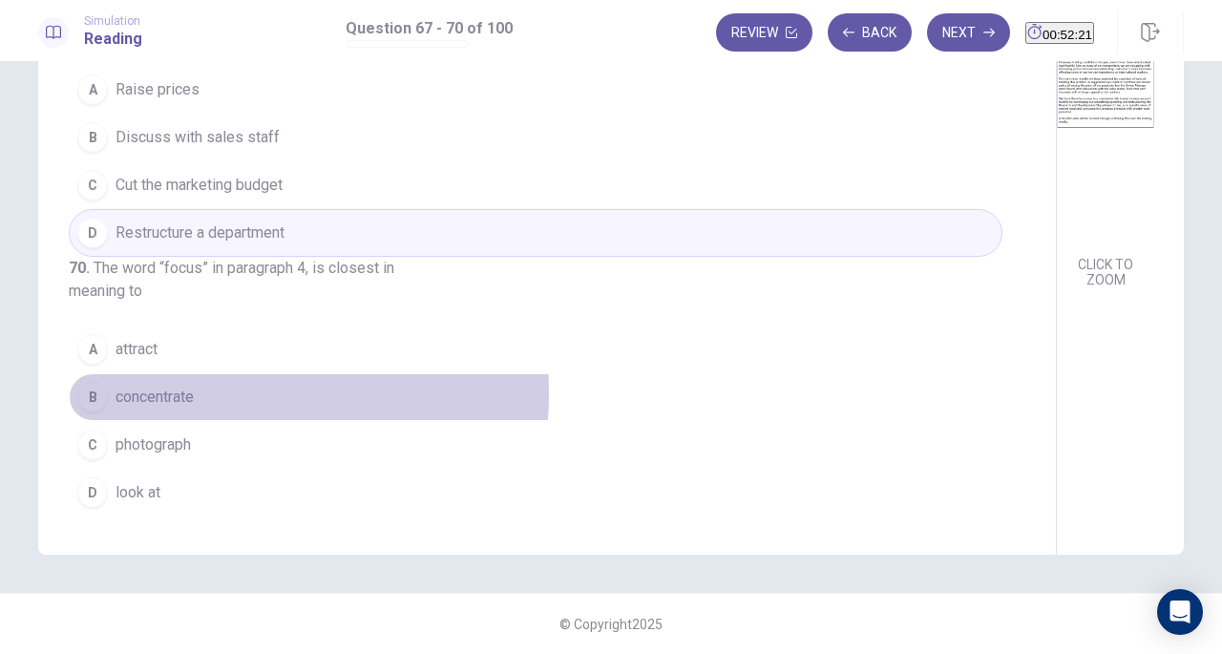
click at [200, 421] on button "B concentrate" at bounding box center [536, 397] width 934 height 48
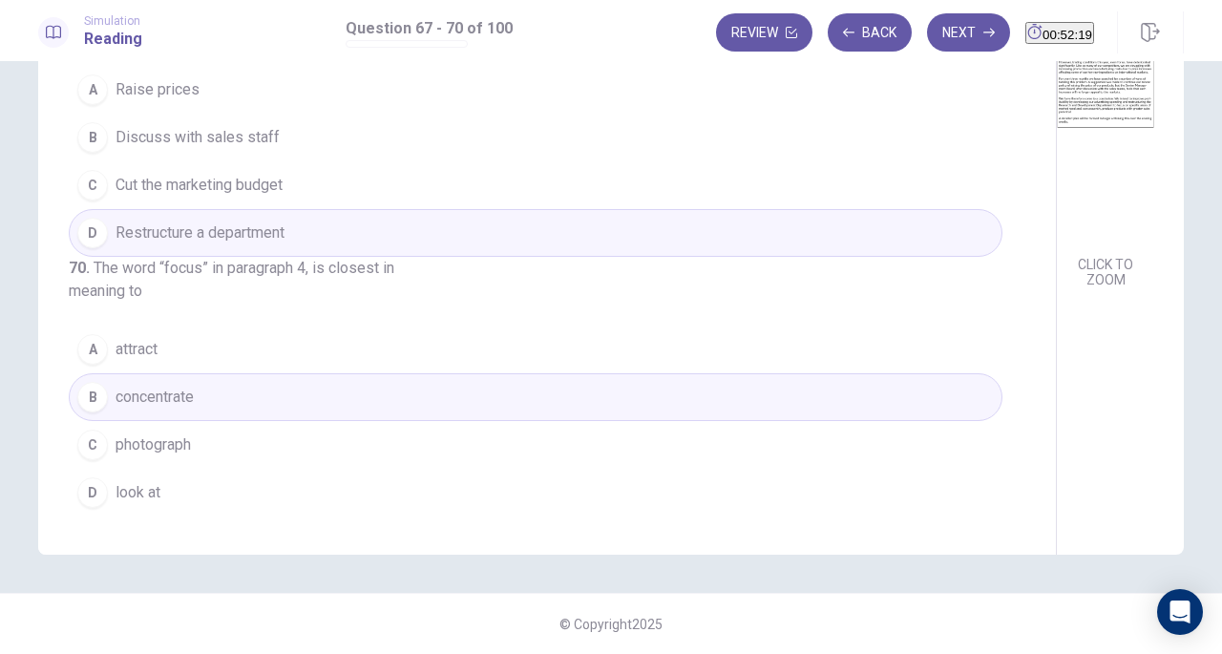
scroll to position [0, 0]
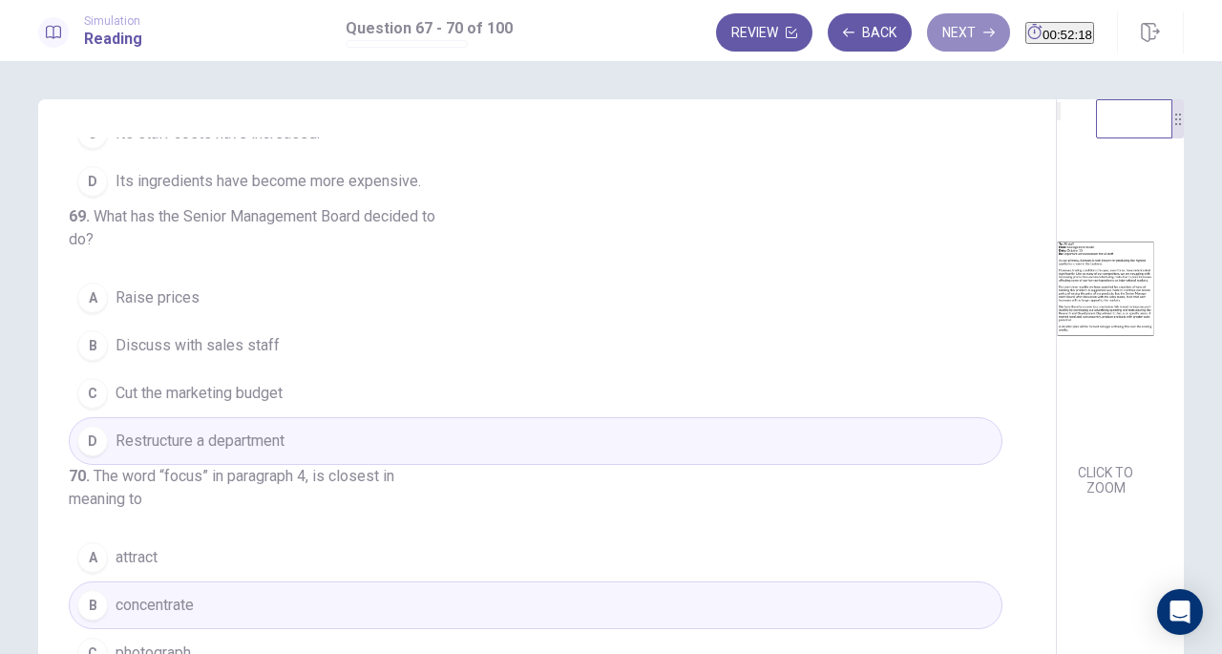
click at [927, 13] on button "Next" at bounding box center [968, 32] width 83 height 38
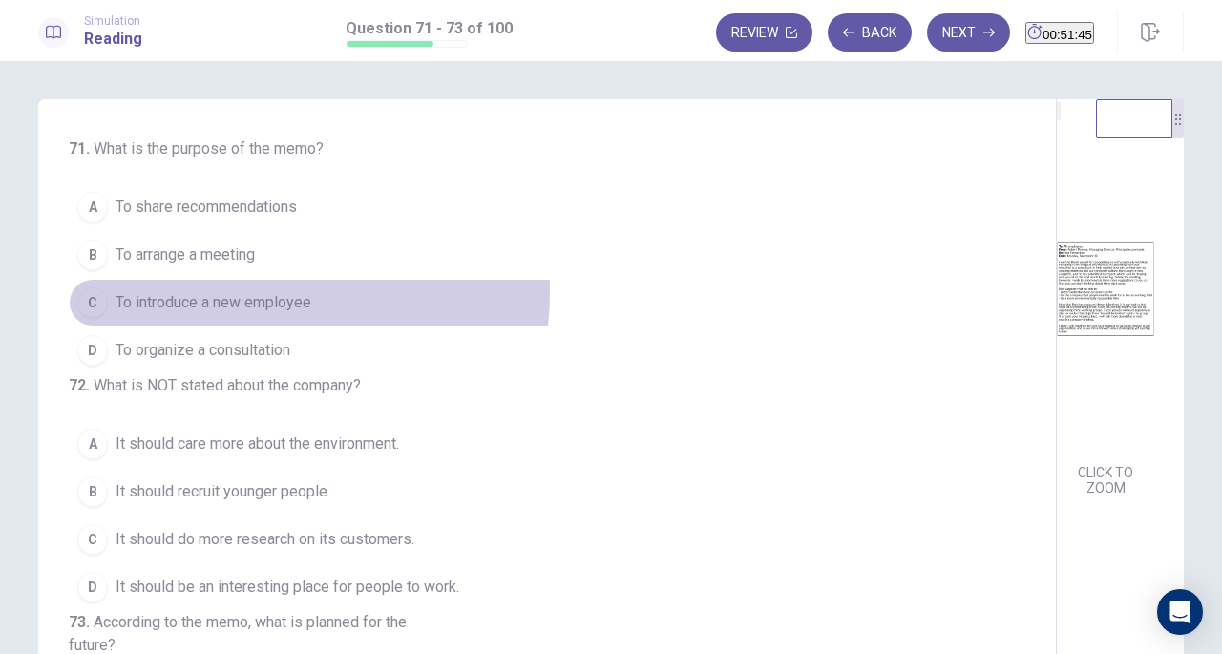
click at [223, 291] on span "To introduce a new employee" at bounding box center [214, 302] width 196 height 23
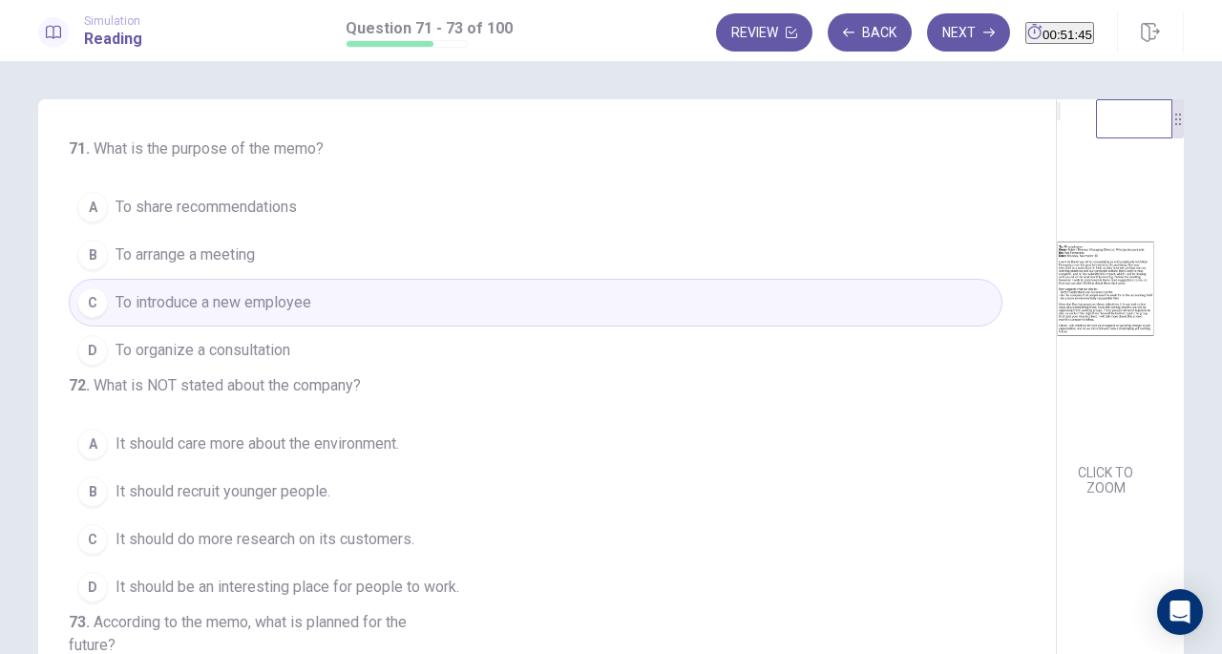
scroll to position [214, 0]
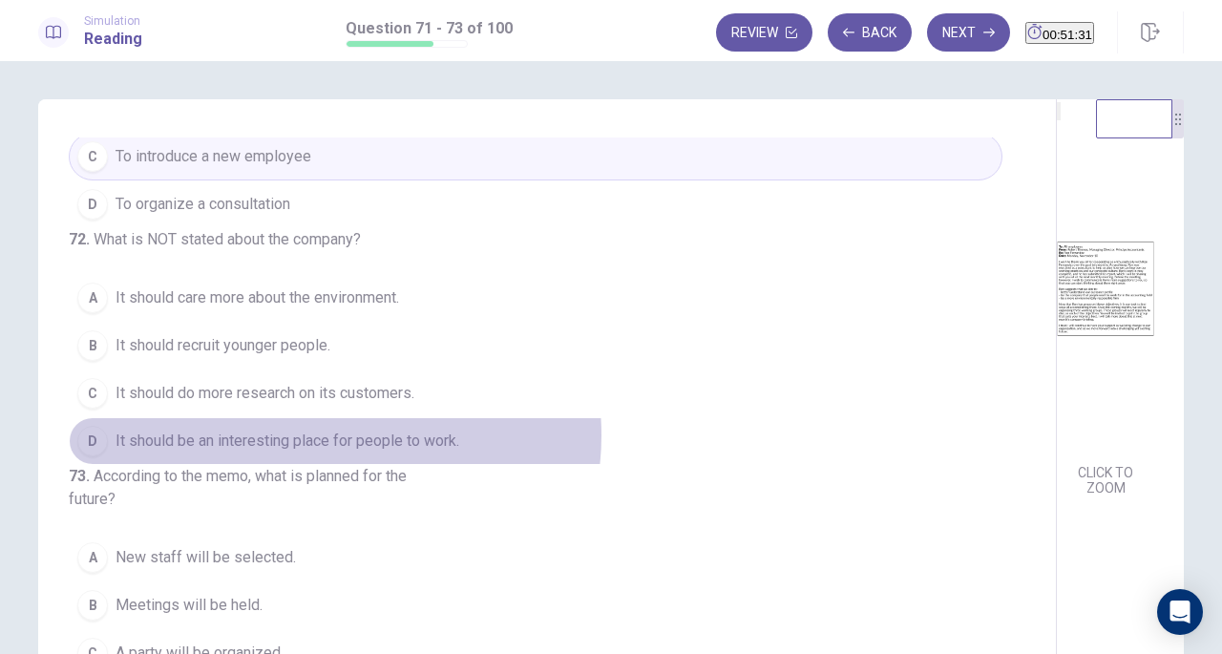
click at [329, 430] on span "It should be an interesting place for people to work." at bounding box center [288, 441] width 344 height 23
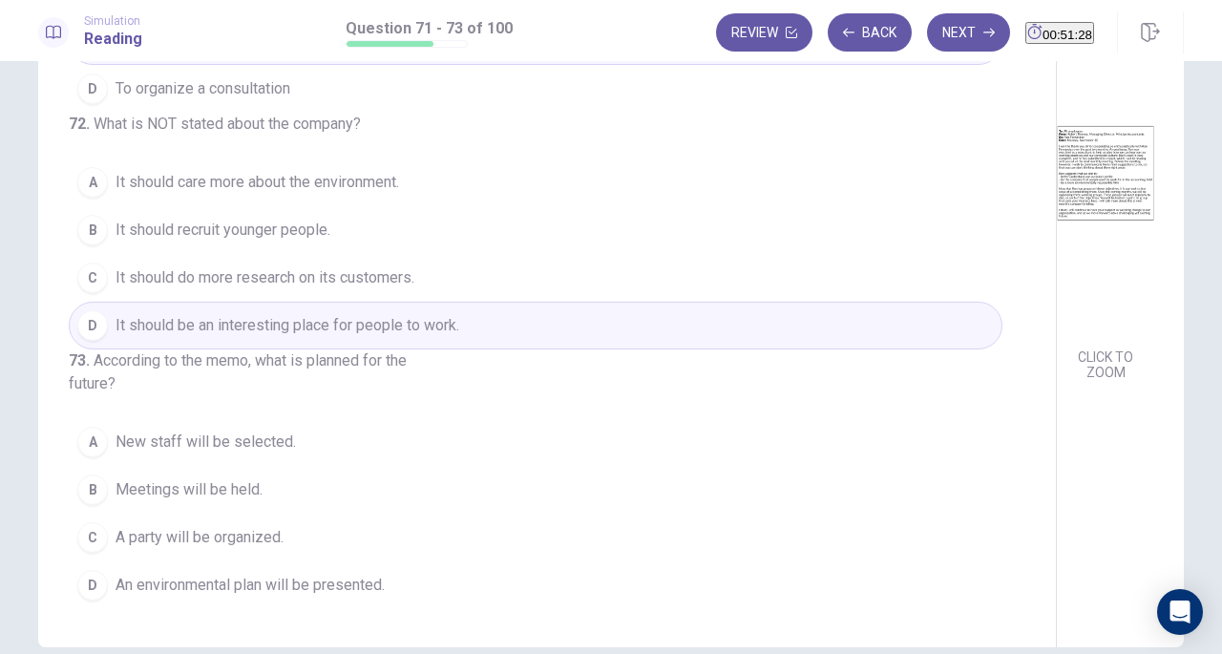
scroll to position [208, 0]
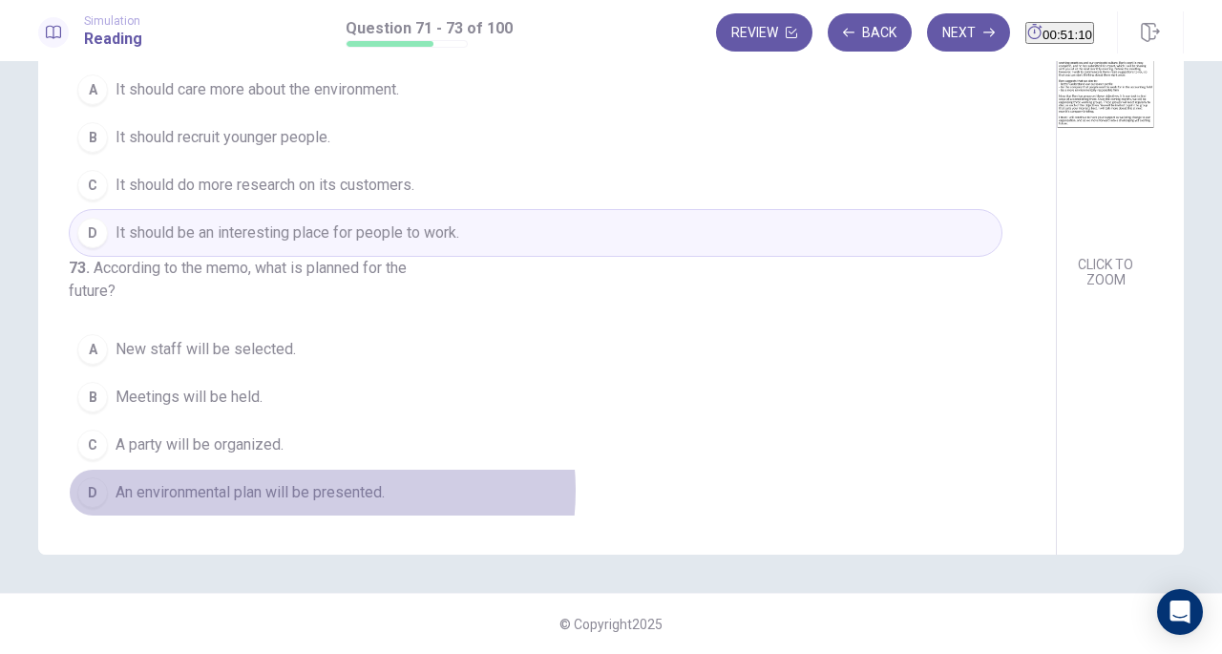
click at [317, 492] on span "An environmental plan will be presented." at bounding box center [250, 492] width 269 height 23
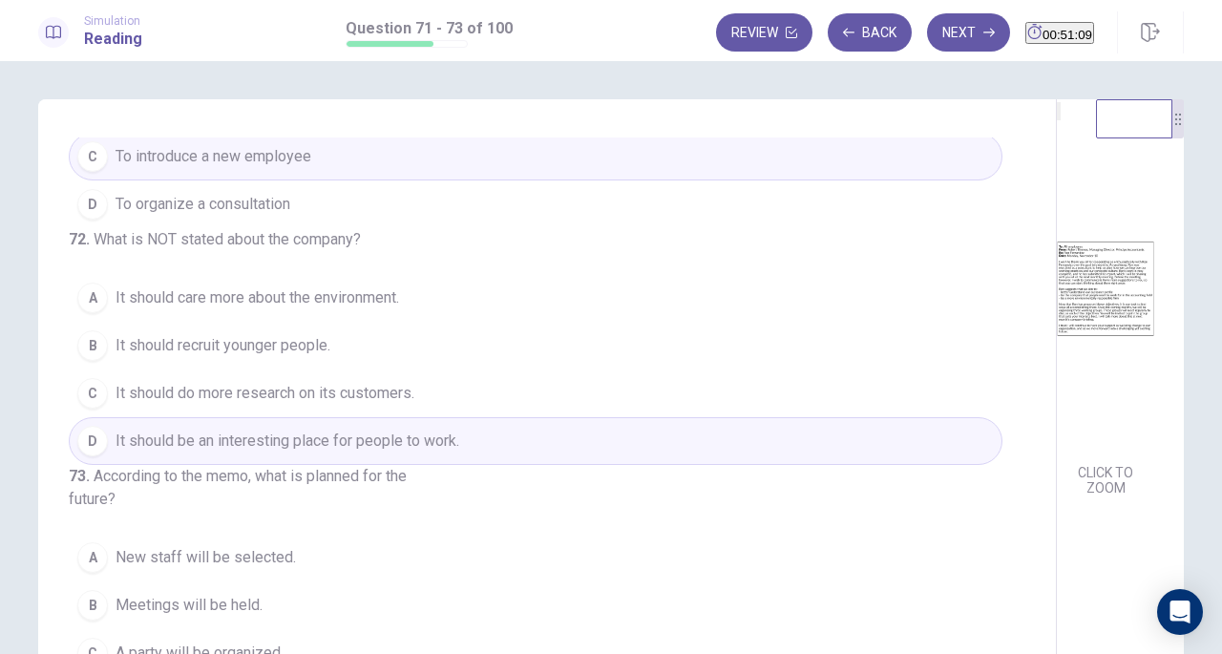
scroll to position [1, 0]
click at [939, 21] on button "Next" at bounding box center [968, 32] width 83 height 38
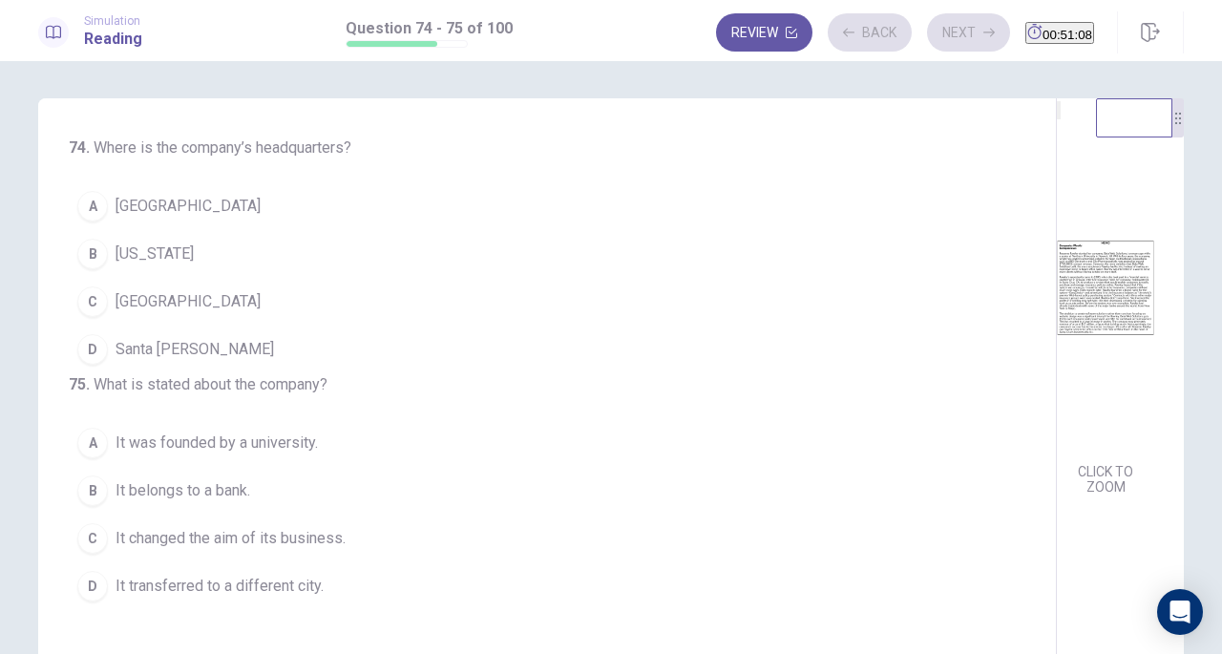
scroll to position [0, 0]
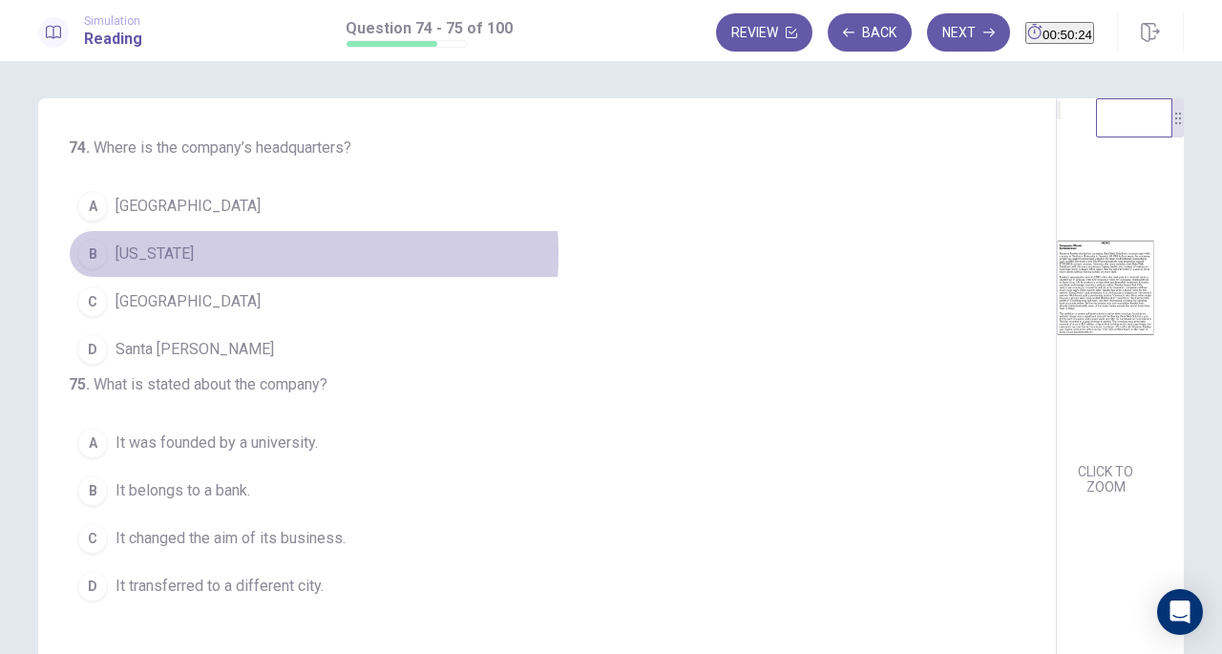
click at [152, 253] on span "[US_STATE]" at bounding box center [155, 253] width 78 height 23
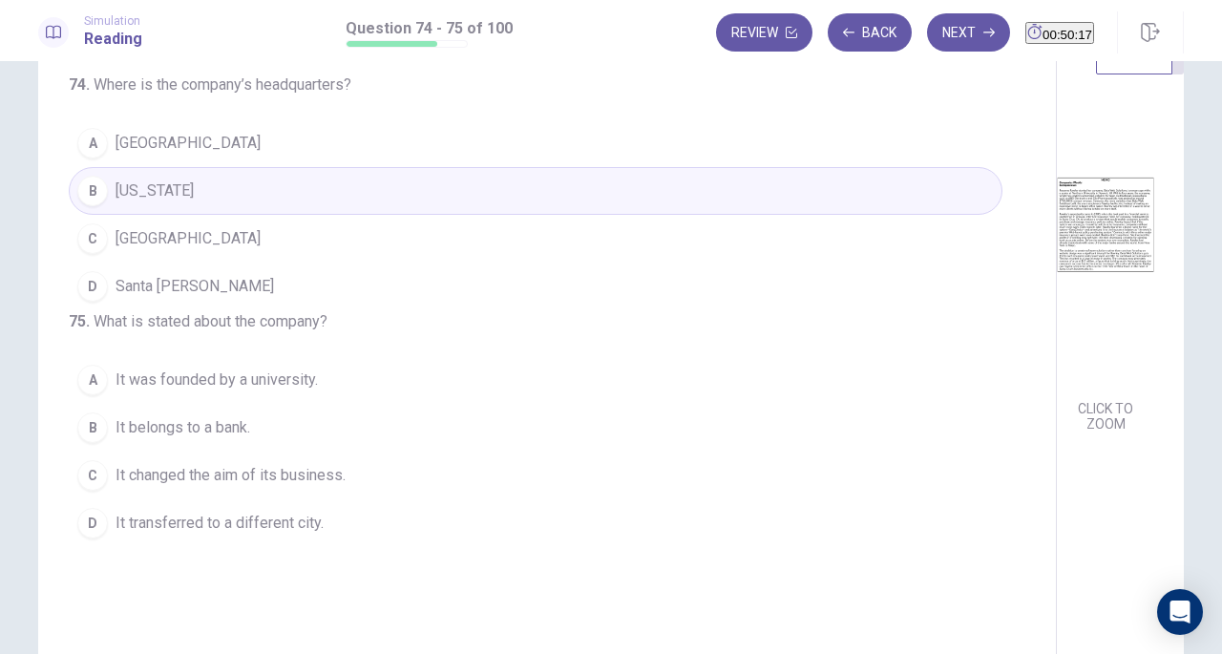
scroll to position [44, 0]
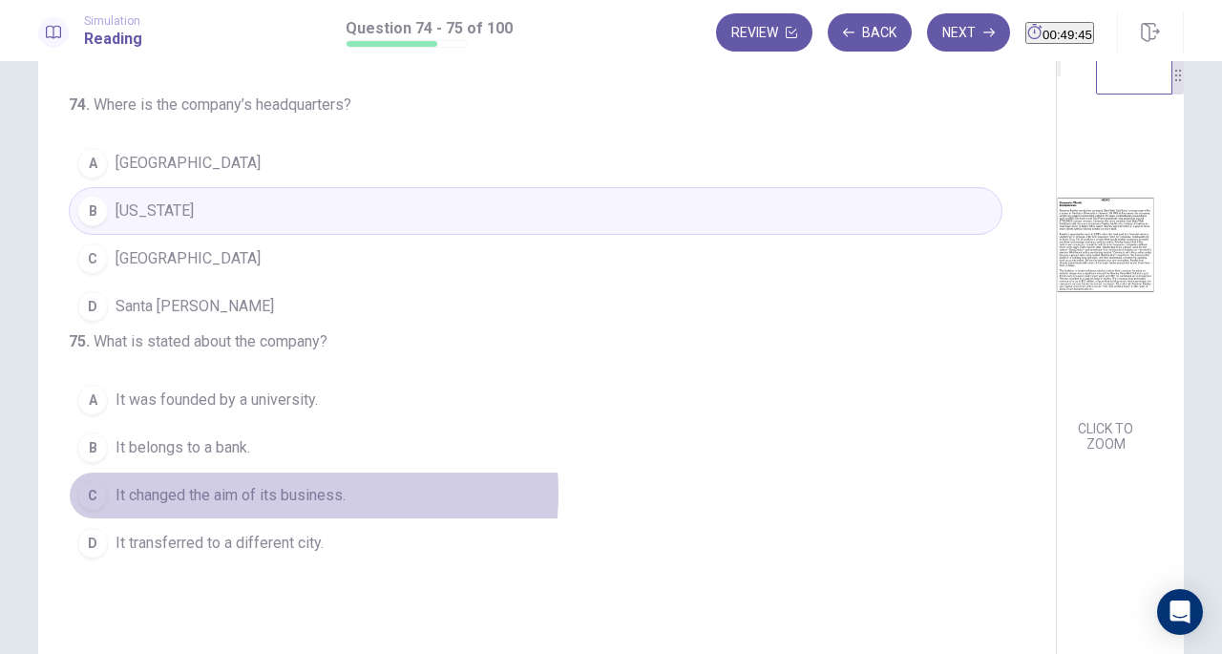
click at [266, 507] on span "It changed the aim of its business." at bounding box center [231, 495] width 230 height 23
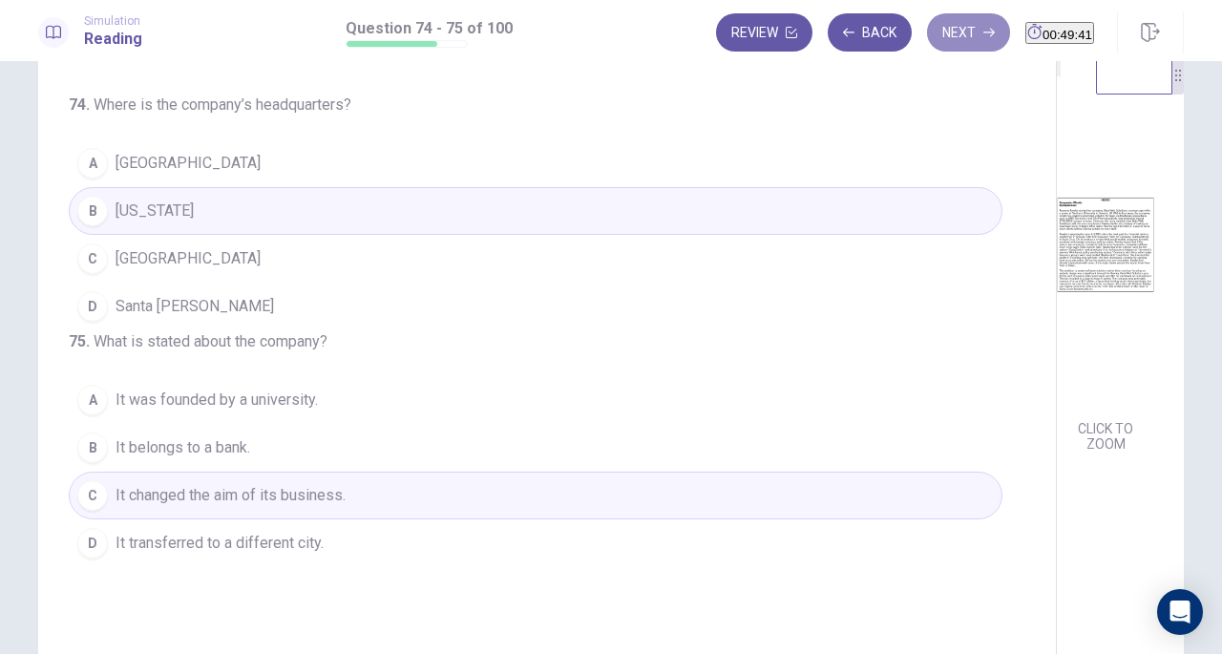
click at [927, 32] on button "Next" at bounding box center [968, 32] width 83 height 38
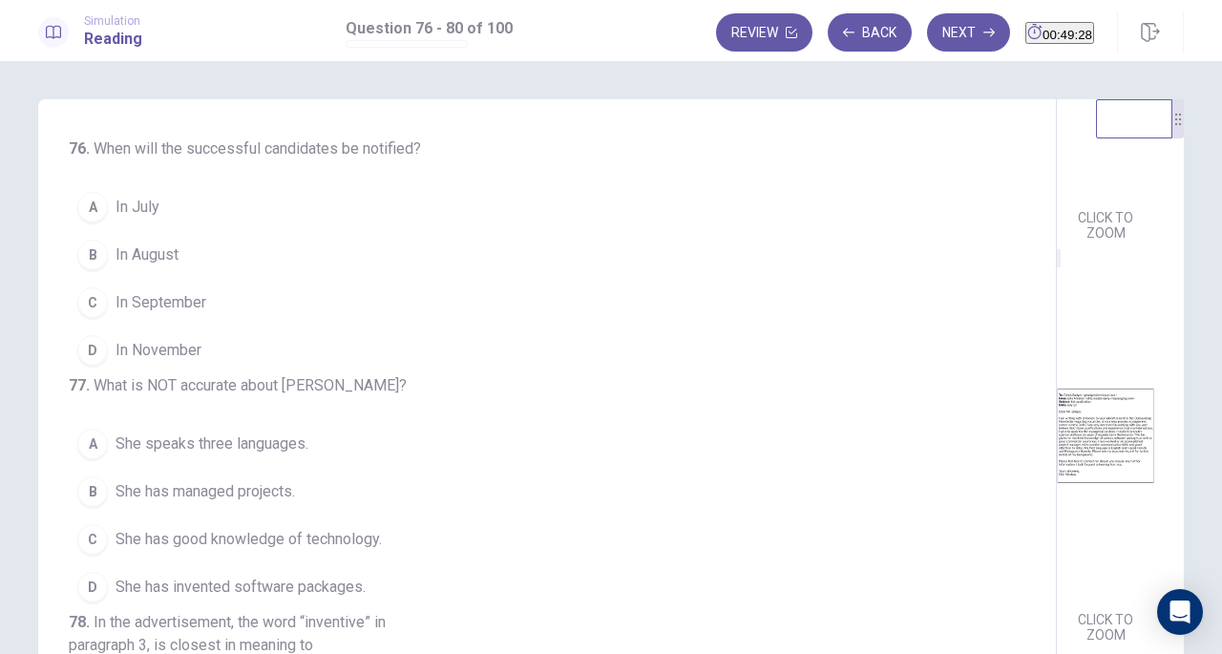
scroll to position [0, 0]
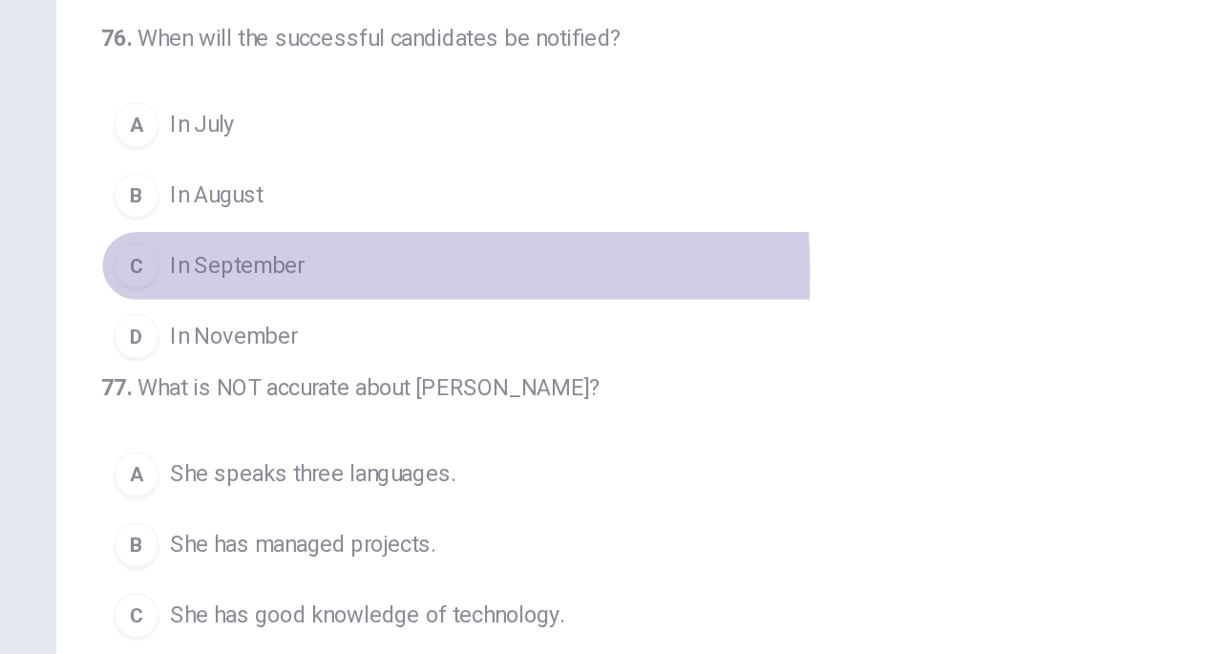
click at [142, 305] on span "In September" at bounding box center [161, 302] width 91 height 23
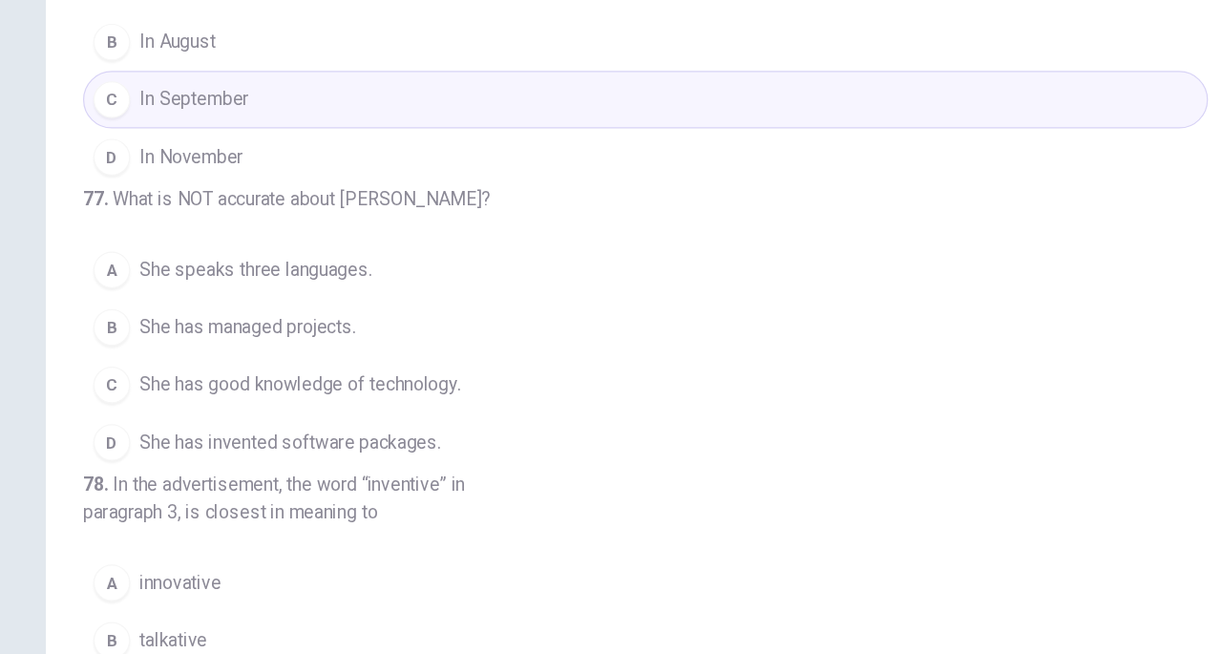
scroll to position [133, 0]
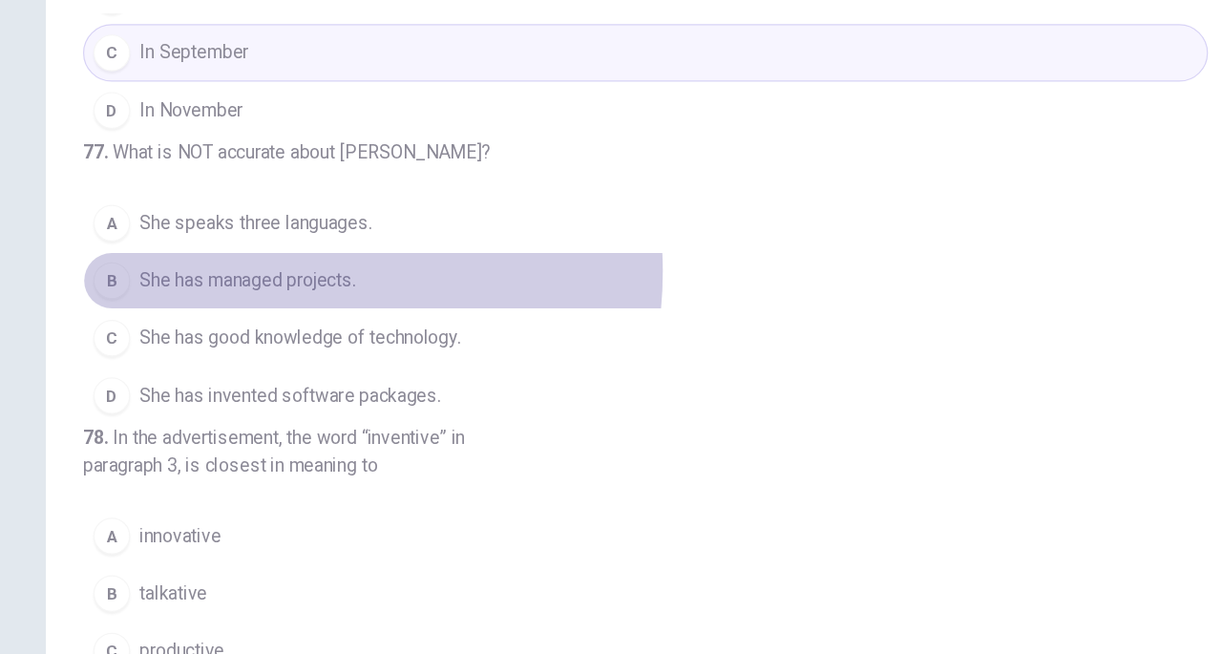
click at [224, 311] on span "She has managed projects." at bounding box center [205, 299] width 179 height 23
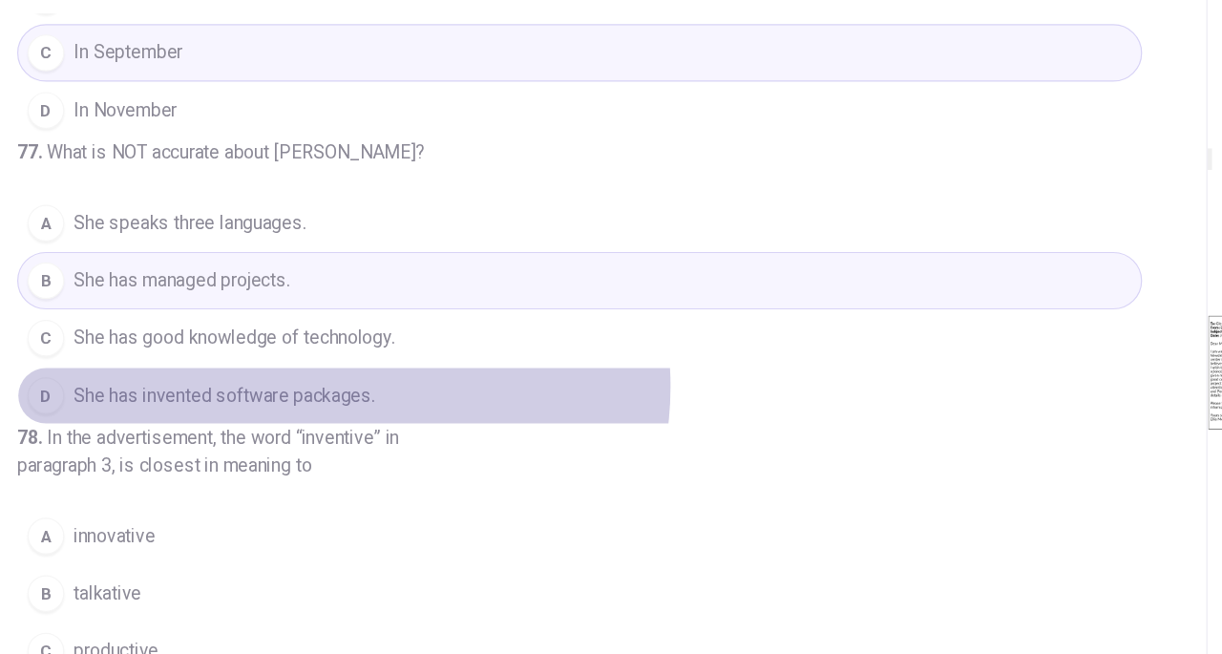
click at [334, 407] on span "She has invented software packages." at bounding box center [241, 395] width 250 height 23
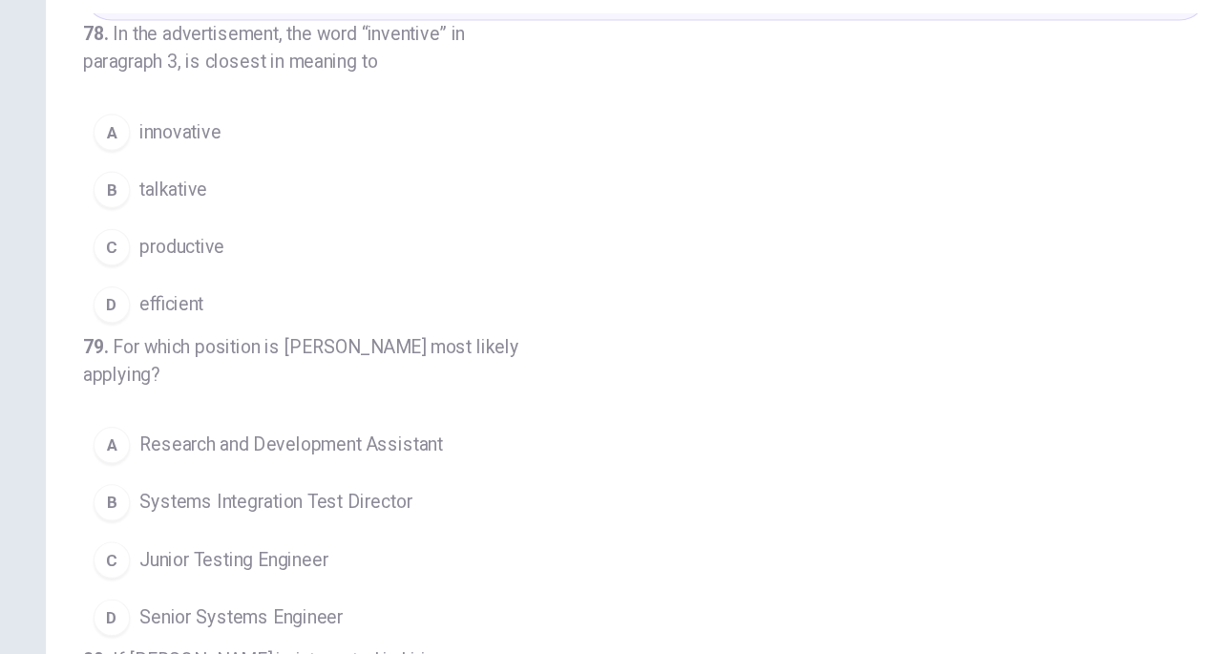
scroll to position [473, 0]
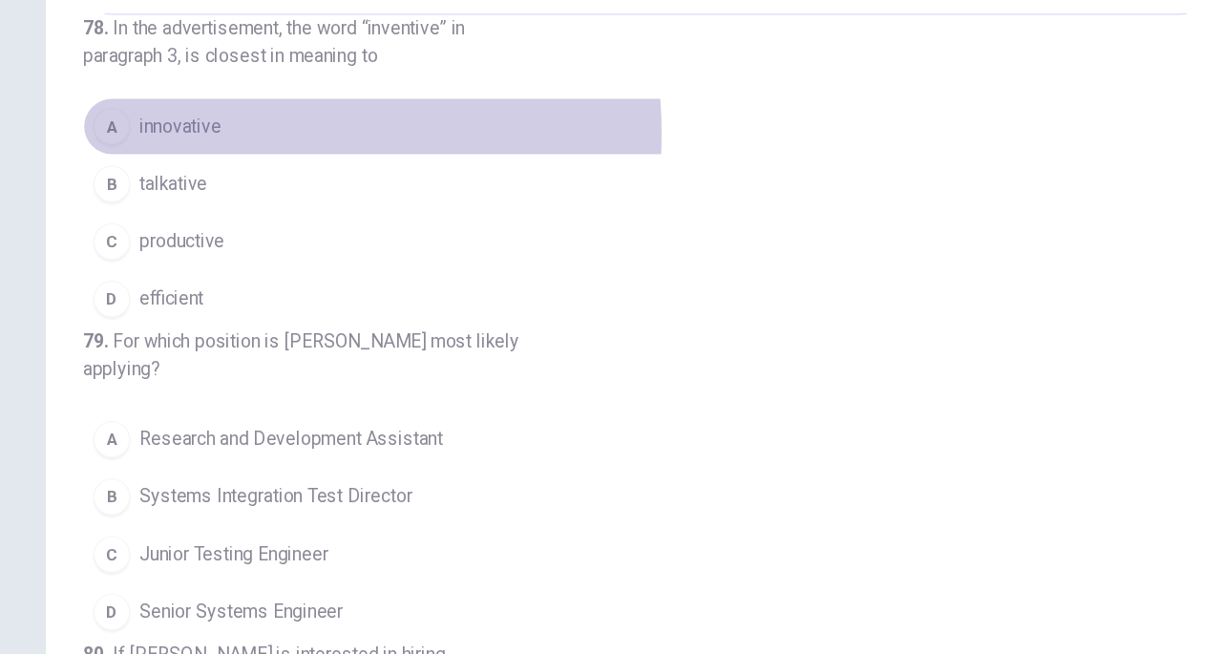
click at [161, 183] on span "innovative" at bounding box center [150, 171] width 68 height 23
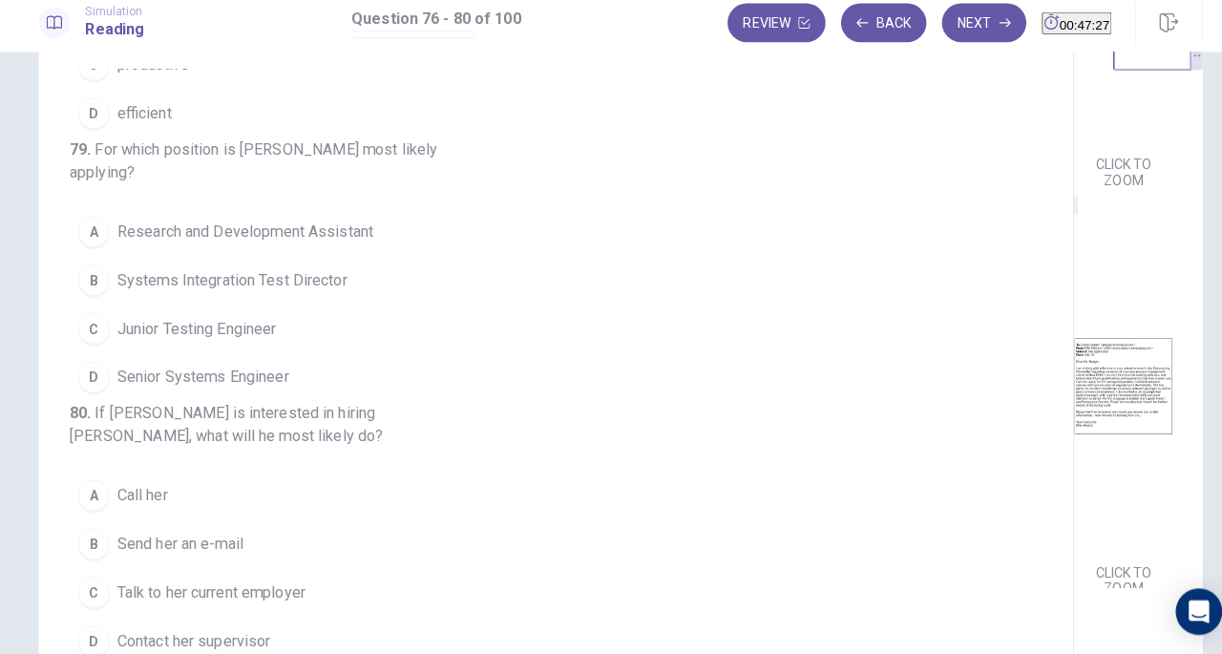
scroll to position [0, 0]
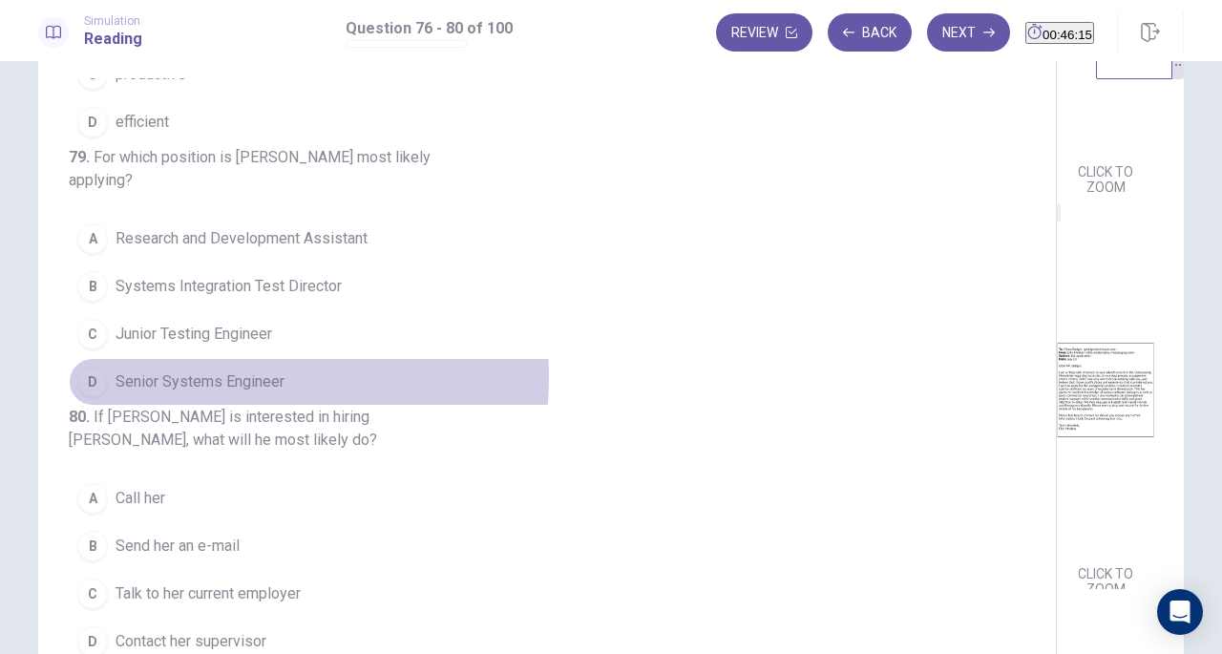
click at [179, 393] on span "Senior Systems Engineer" at bounding box center [200, 381] width 169 height 23
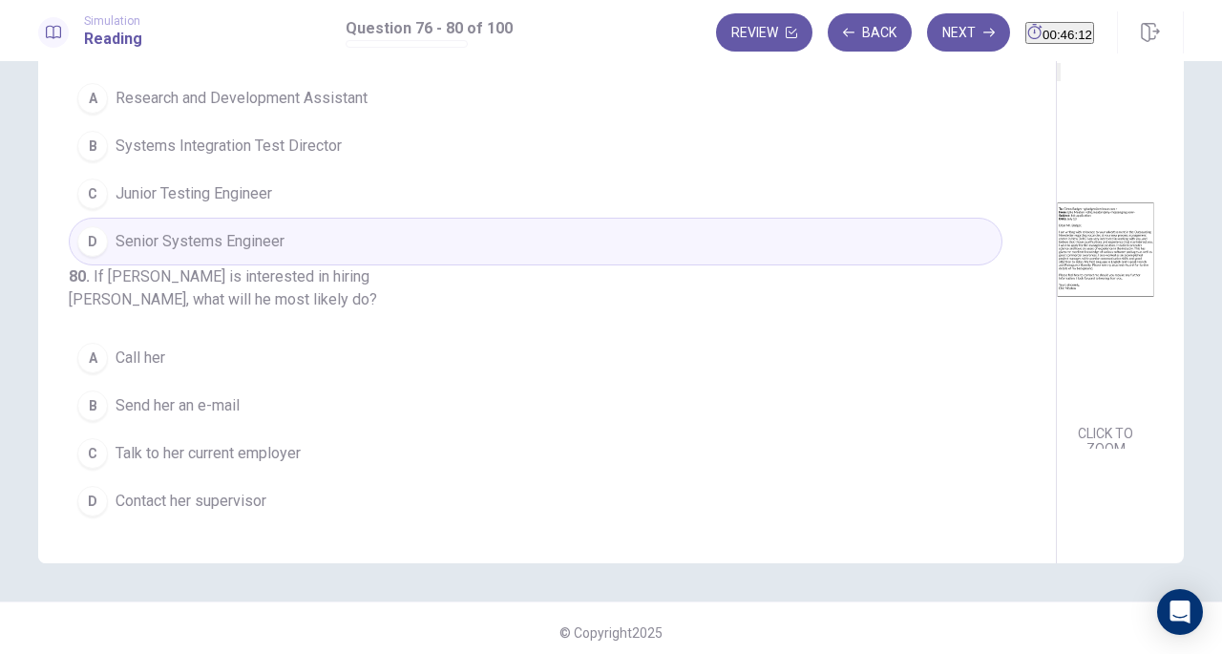
scroll to position [200, 0]
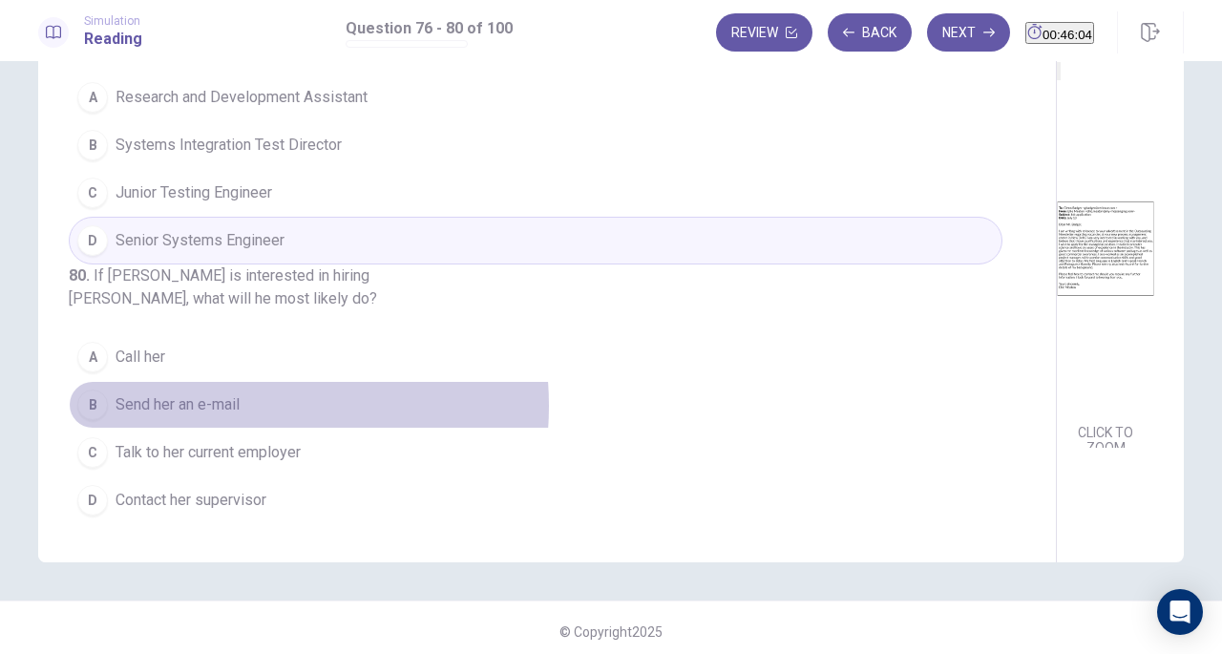
click at [220, 408] on span "Send her an e-mail" at bounding box center [178, 404] width 124 height 23
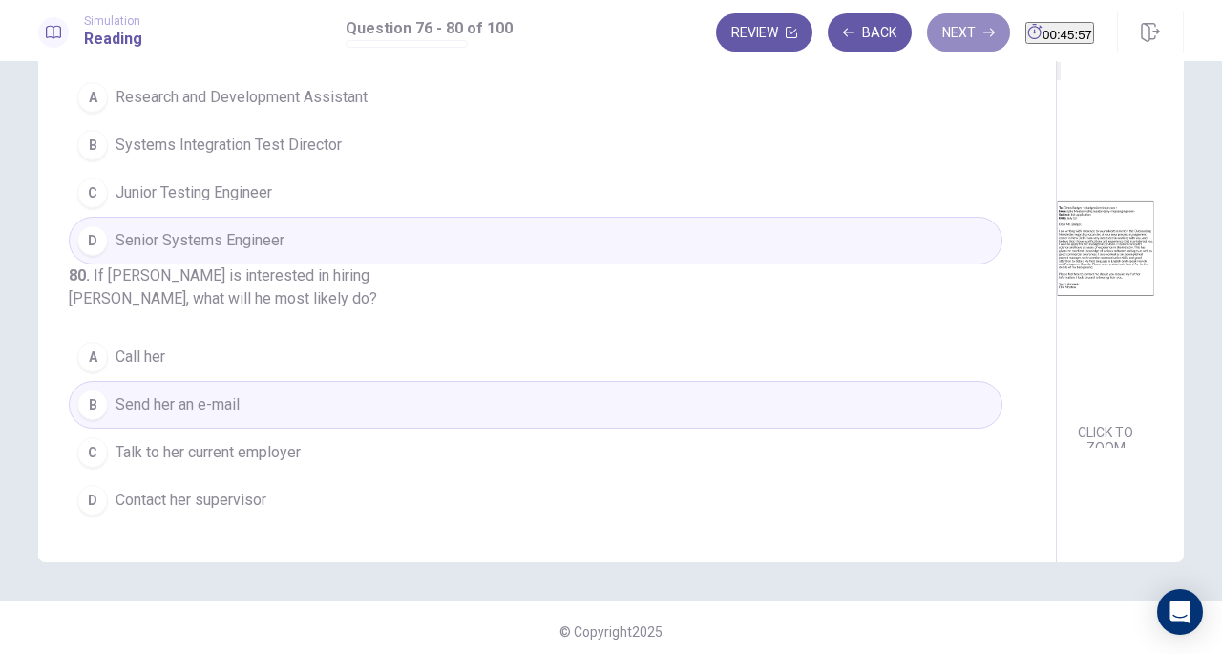
click at [940, 32] on button "Next" at bounding box center [968, 32] width 83 height 38
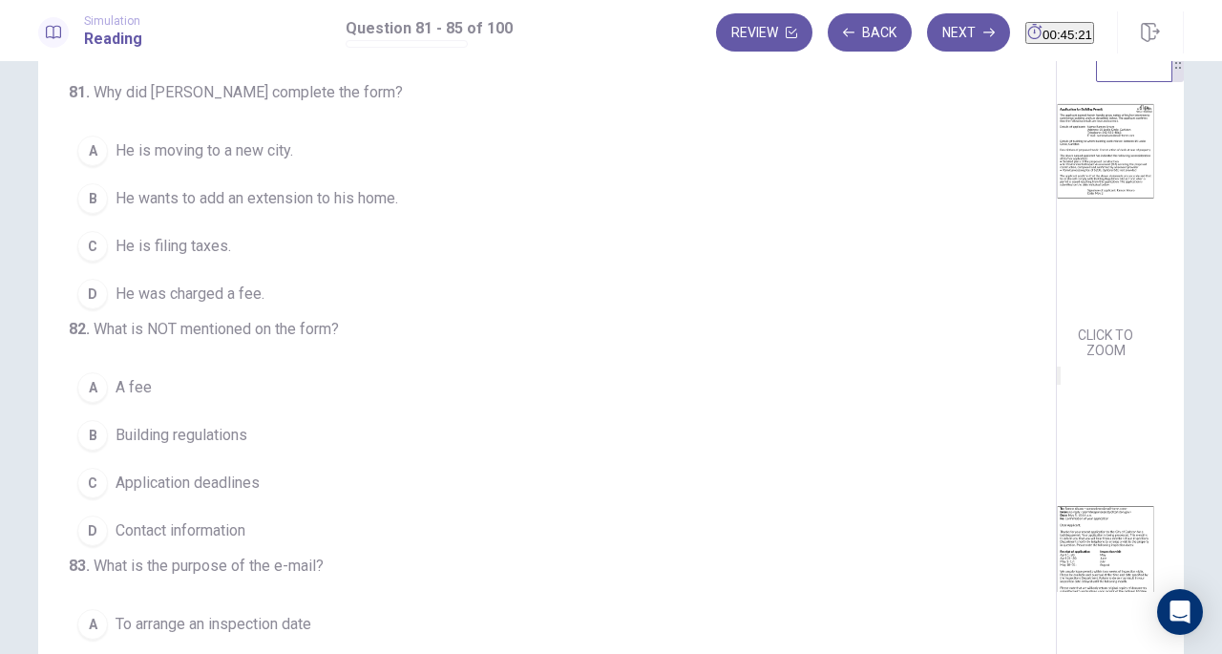
scroll to position [0, 0]
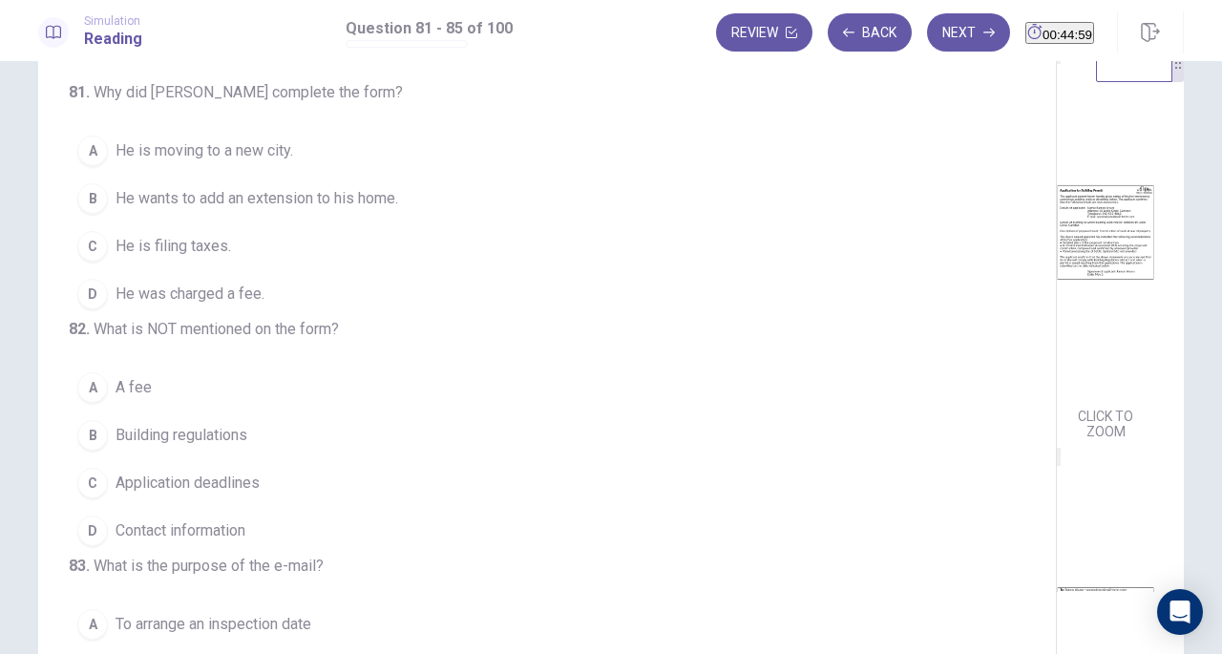
click at [365, 196] on span "He wants to add an extension to his home." at bounding box center [257, 198] width 283 height 23
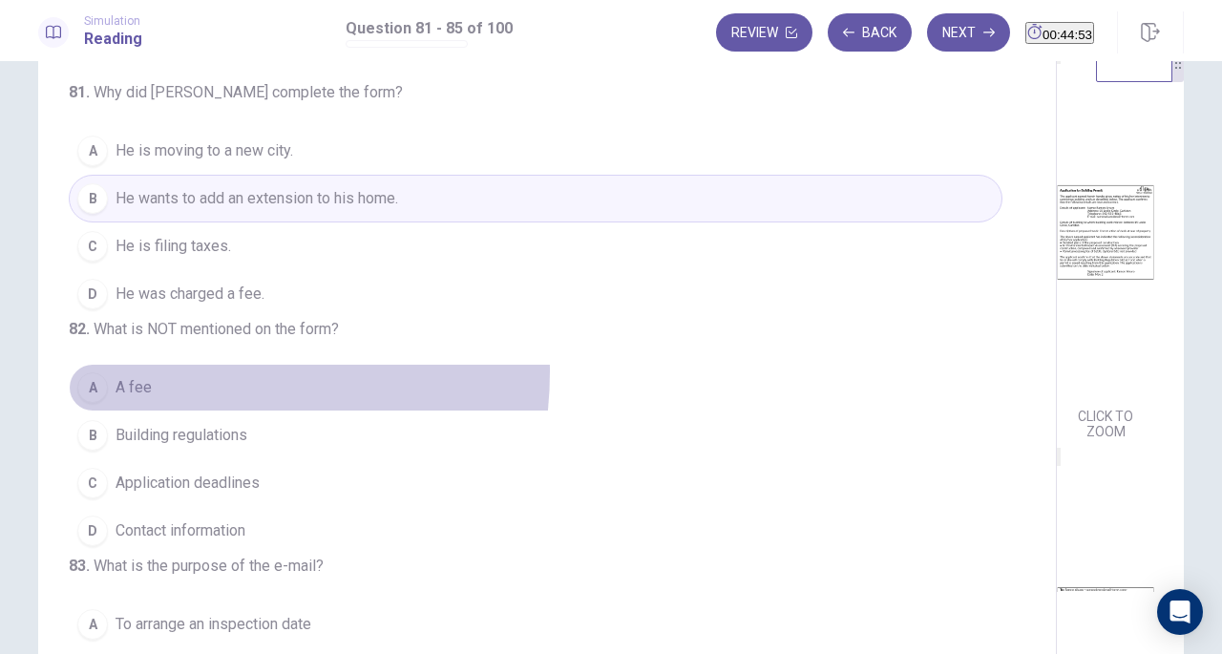
click at [161, 407] on button "A A fee" at bounding box center [536, 388] width 934 height 48
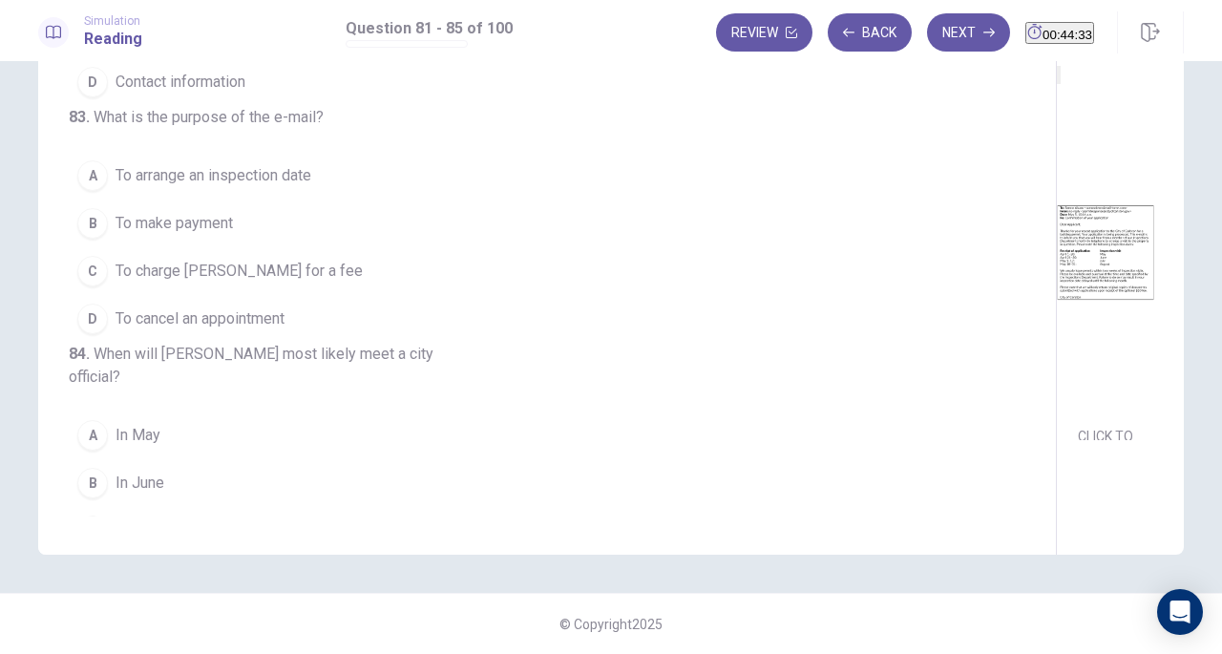
scroll to position [284, 0]
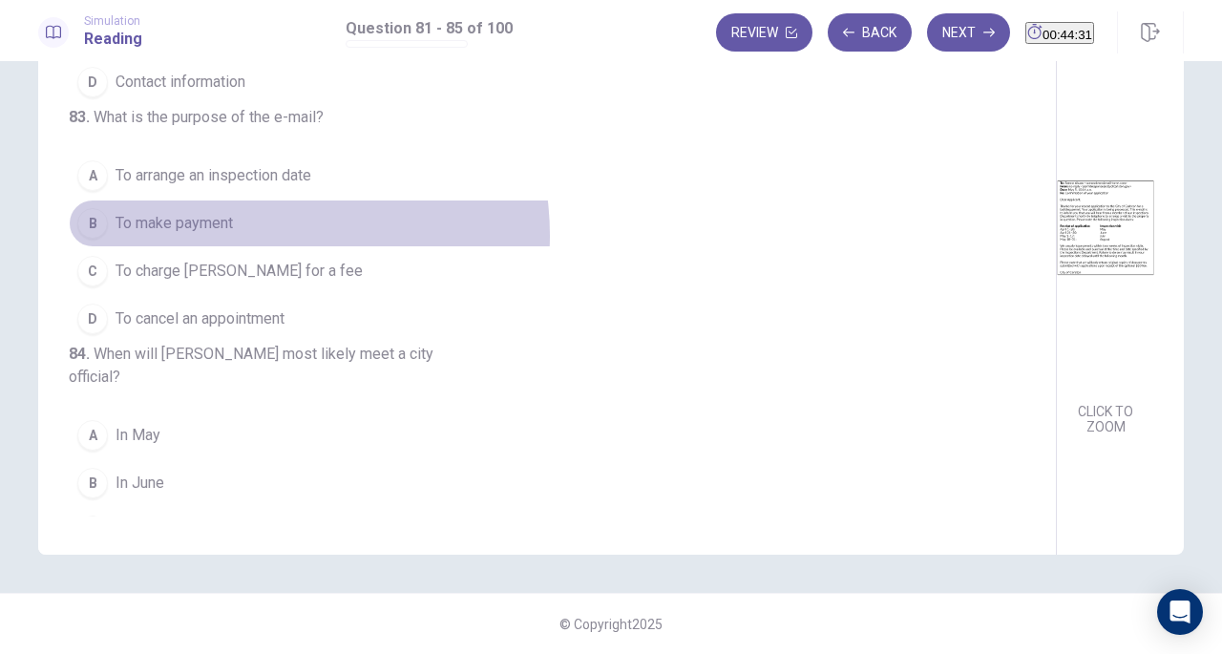
click at [257, 247] on button "B To make payment" at bounding box center [536, 224] width 934 height 48
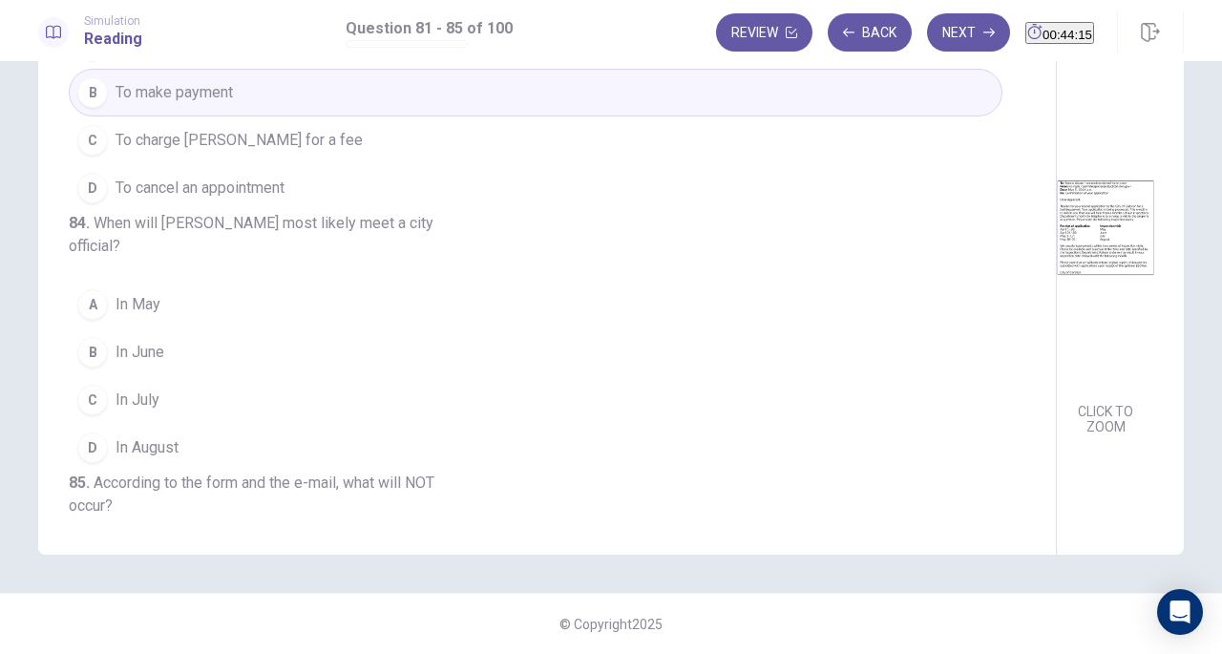
scroll to position [335, 0]
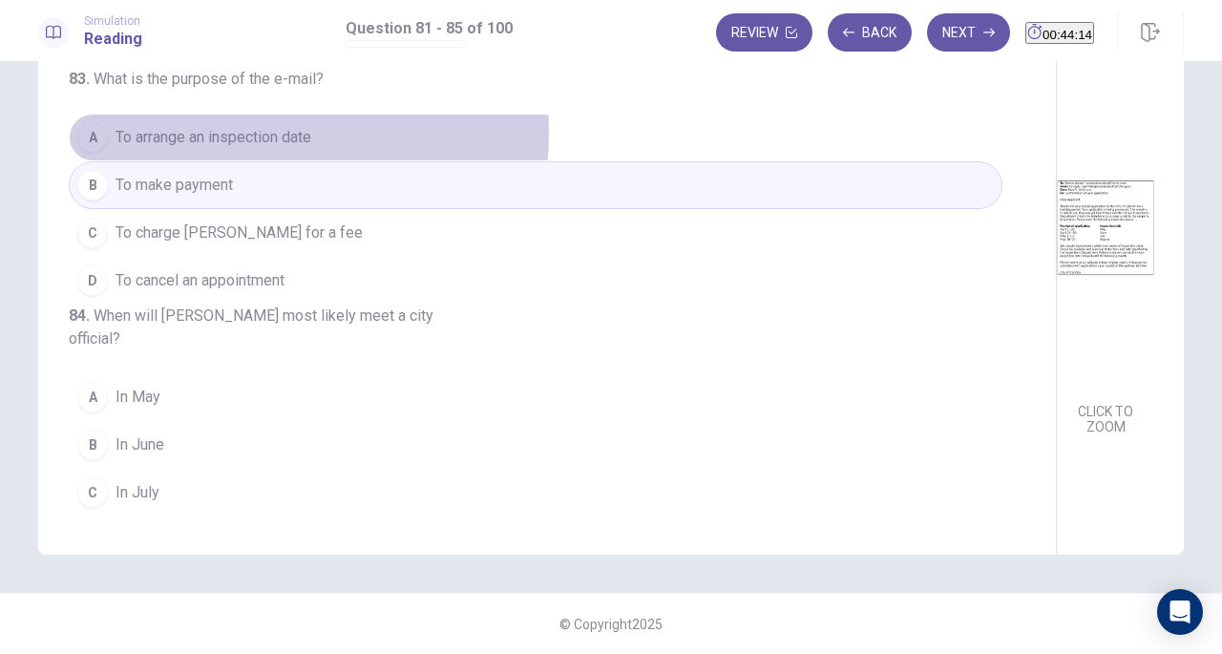
click at [210, 149] on span "To arrange an inspection date" at bounding box center [214, 137] width 196 height 23
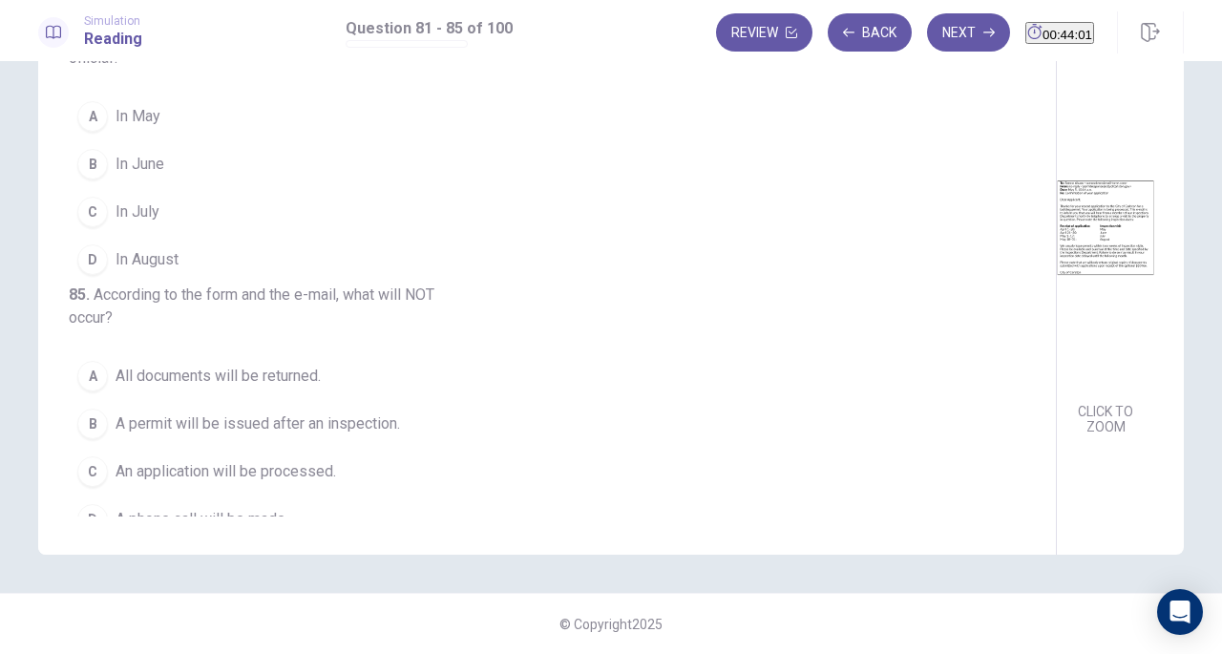
scroll to position [611, 0]
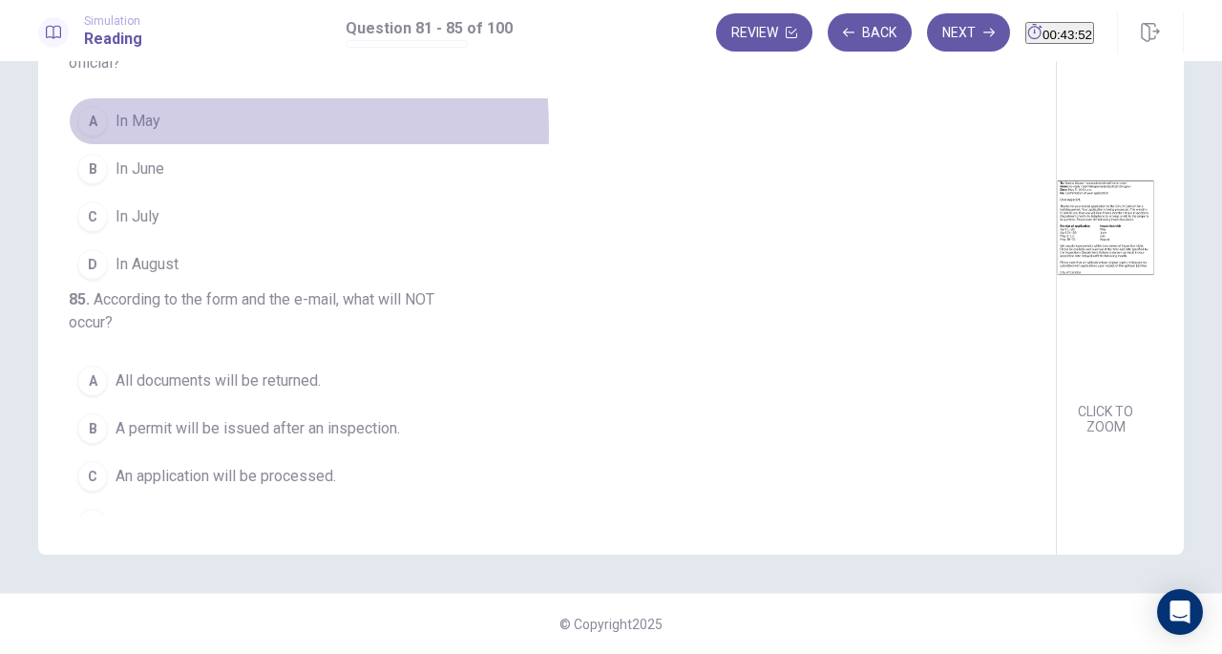
click at [125, 133] on span "In May" at bounding box center [138, 121] width 45 height 23
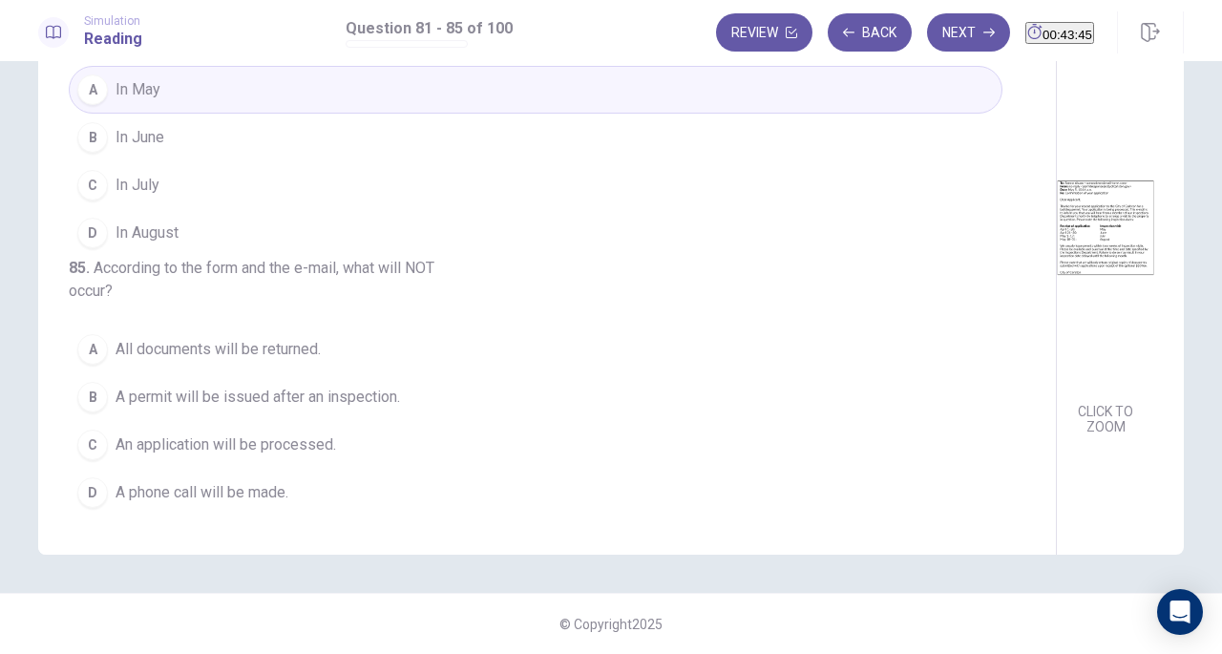
scroll to position [782, 0]
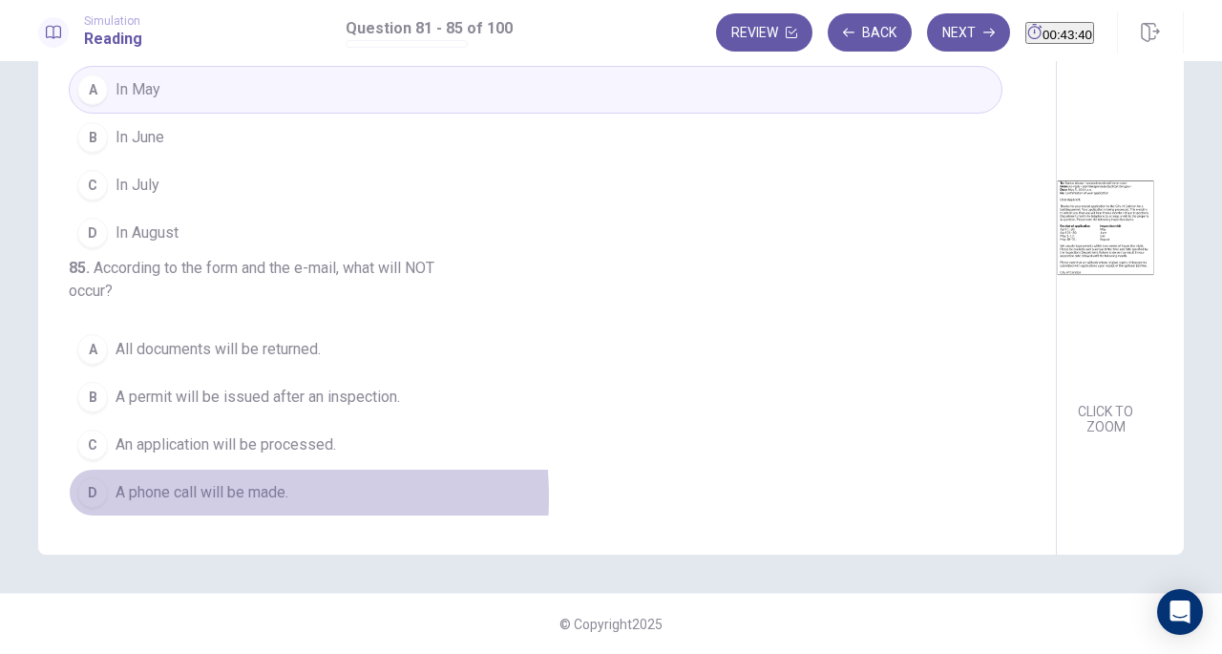
click at [193, 498] on span "A phone call will be made." at bounding box center [202, 492] width 173 height 23
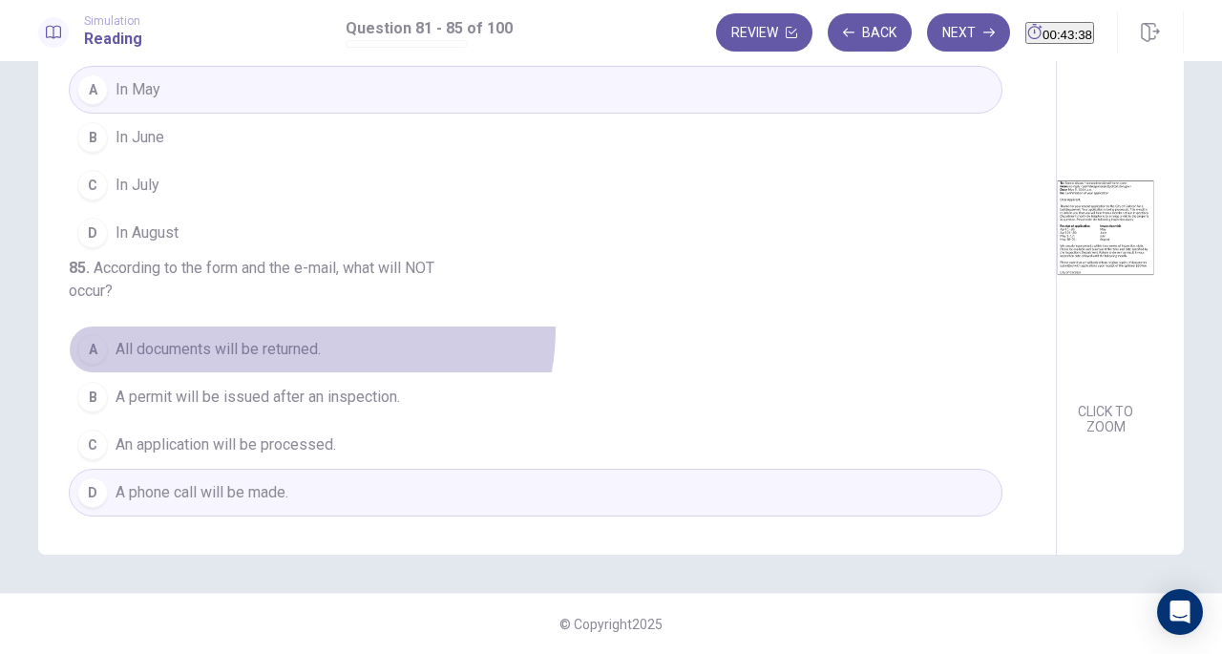
click at [305, 331] on button "A All documents will be returned." at bounding box center [536, 350] width 934 height 48
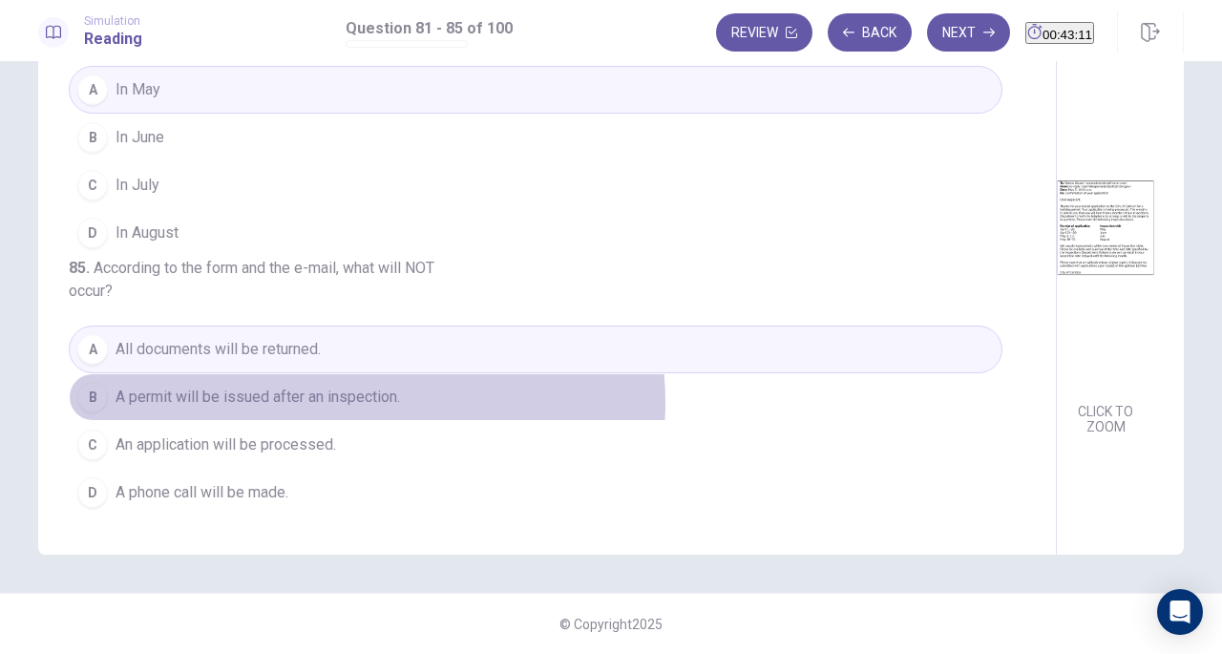
click at [362, 404] on span "A permit will be issued after an inspection." at bounding box center [258, 397] width 284 height 23
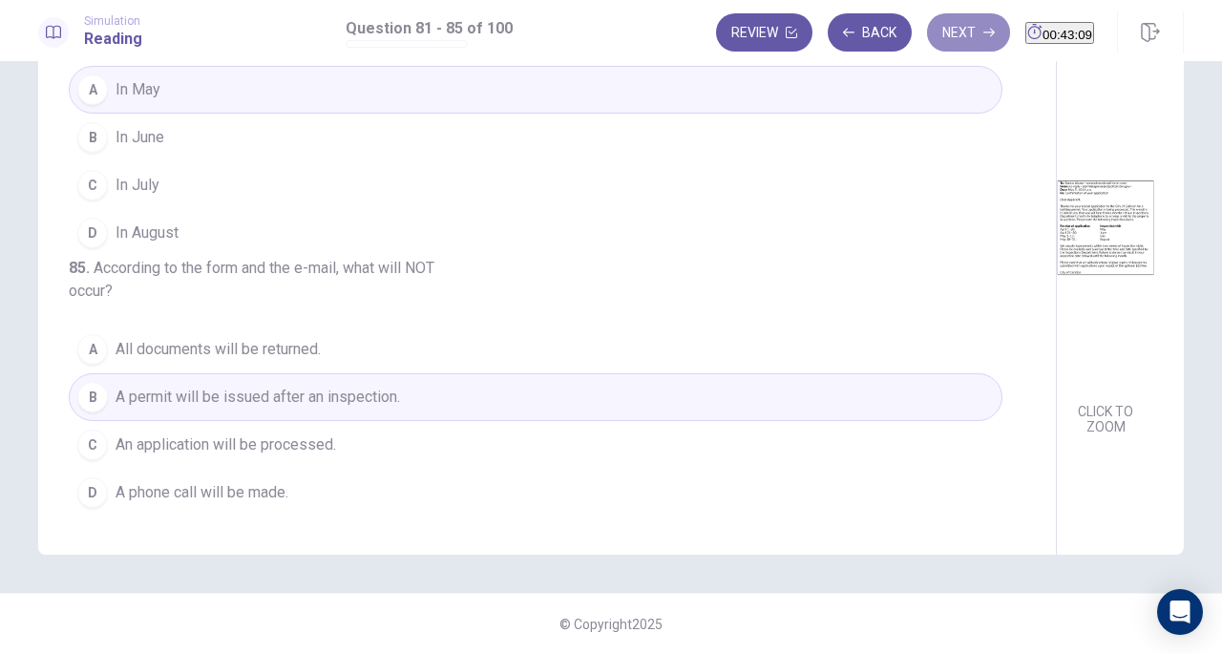
click at [928, 24] on button "Next" at bounding box center [968, 32] width 83 height 38
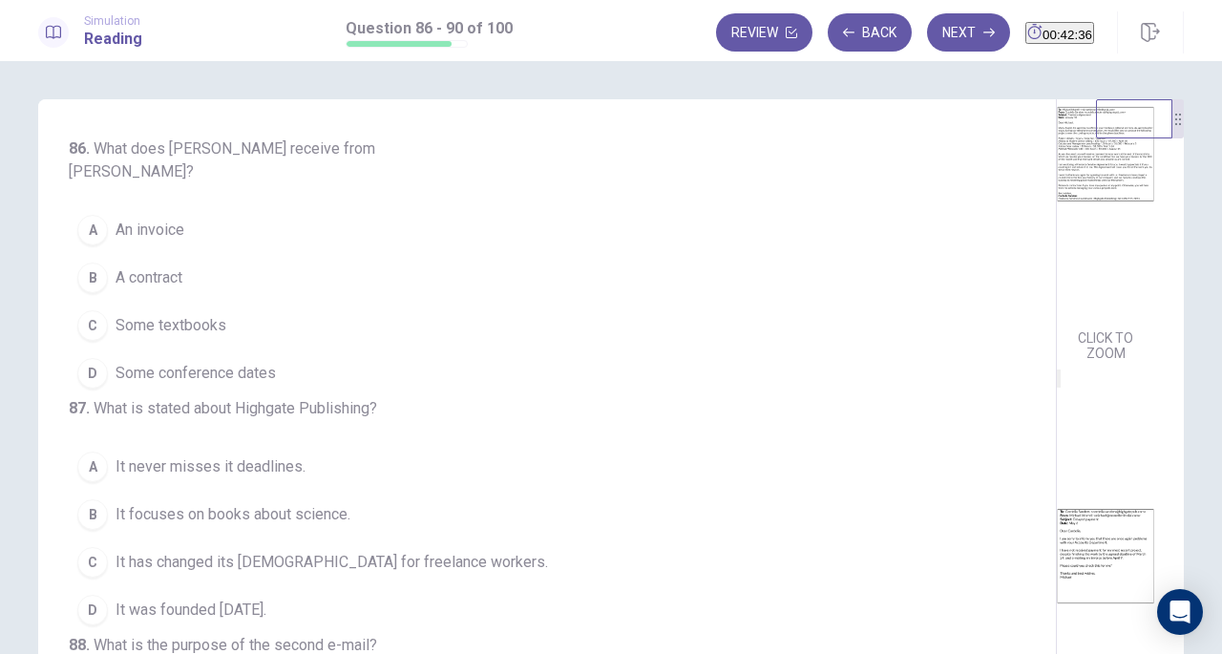
scroll to position [0, 0]
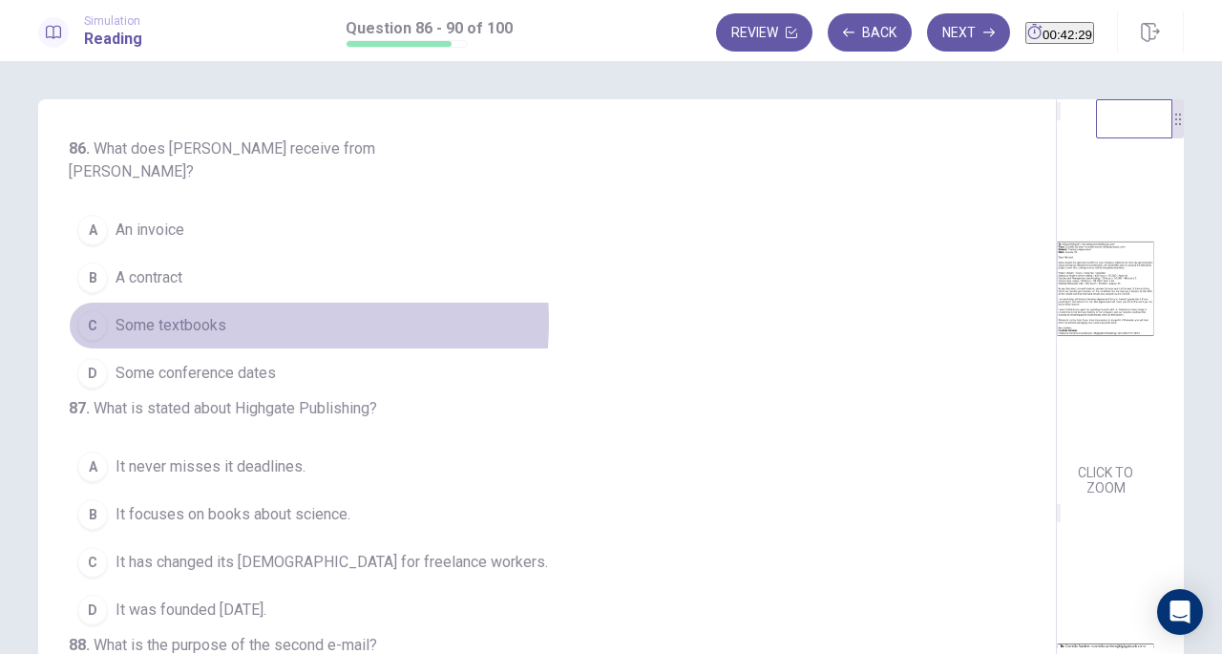
click at [226, 302] on button "C Some textbooks" at bounding box center [536, 326] width 934 height 48
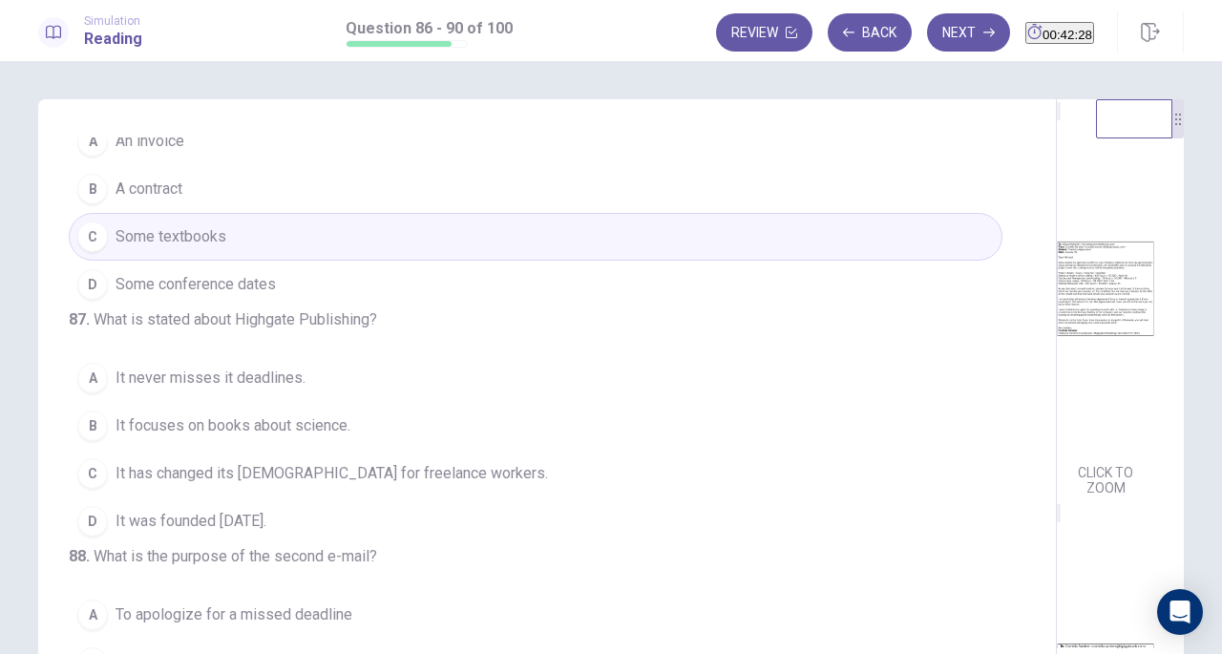
scroll to position [97, 0]
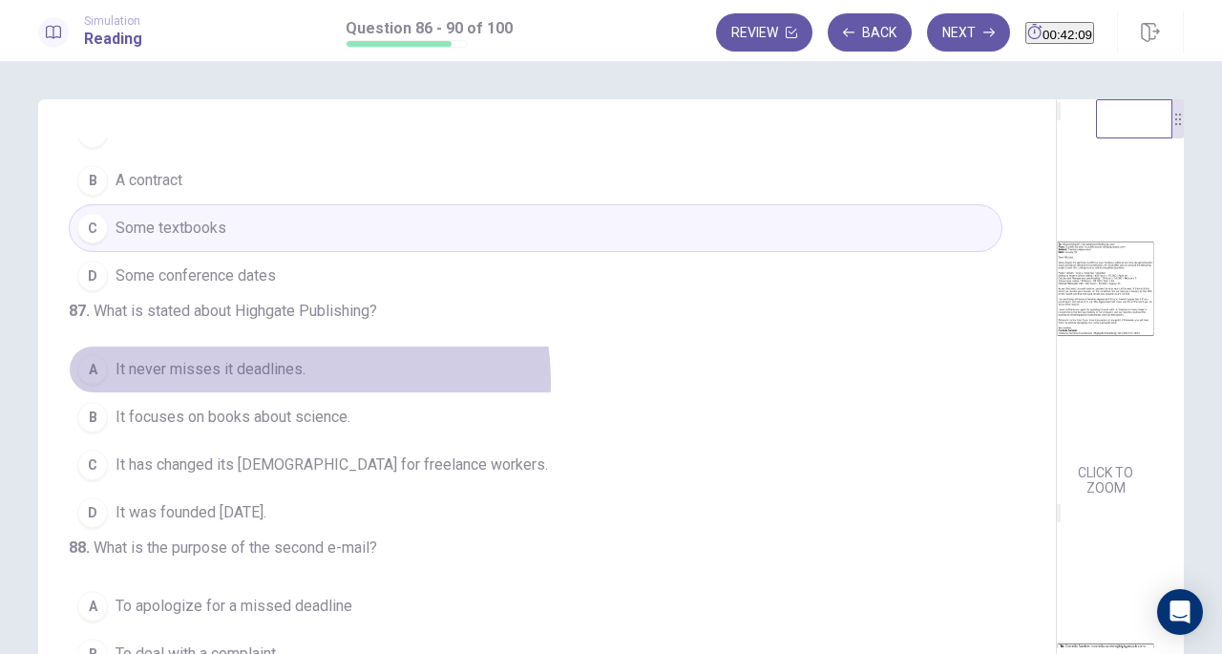
click at [288, 393] on button "A It never misses it deadlines." at bounding box center [536, 370] width 934 height 48
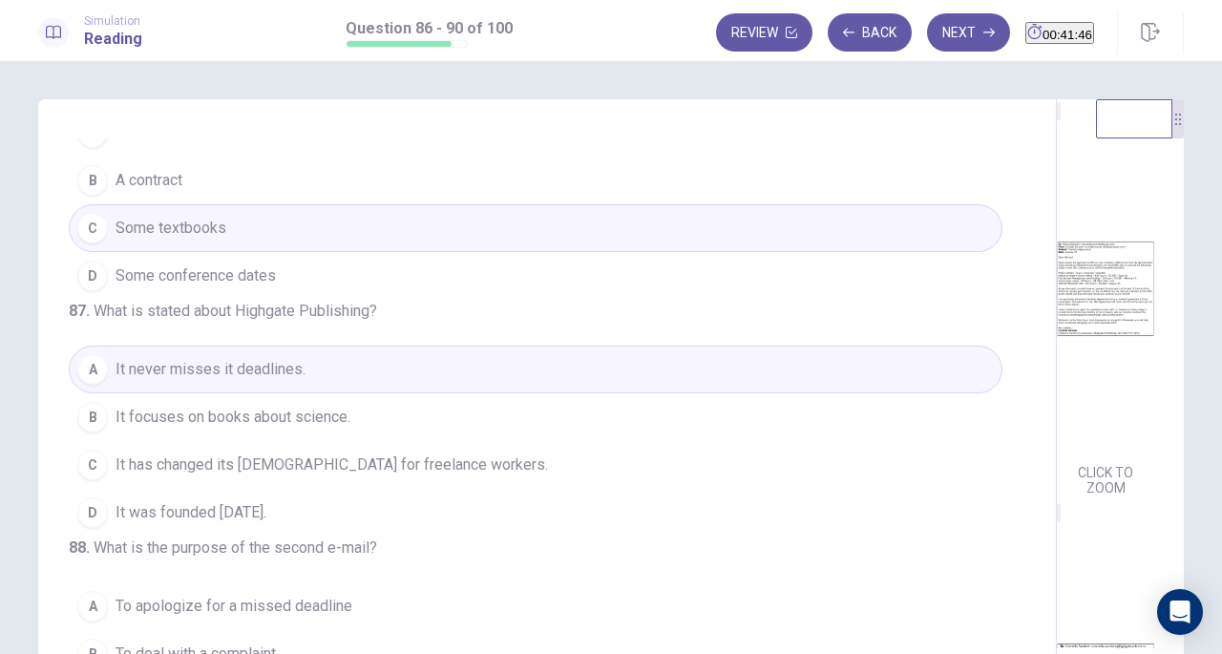
click at [266, 524] on span "It was founded [DATE]." at bounding box center [191, 512] width 151 height 23
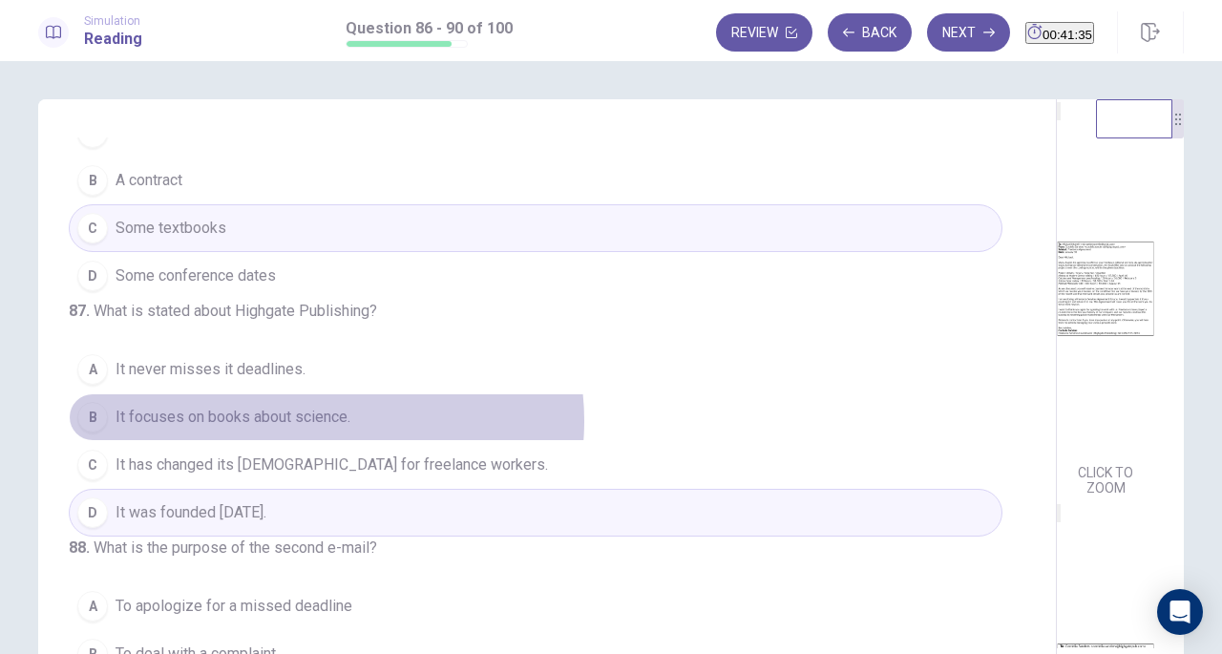
click at [321, 429] on span "It focuses on books about science." at bounding box center [233, 417] width 235 height 23
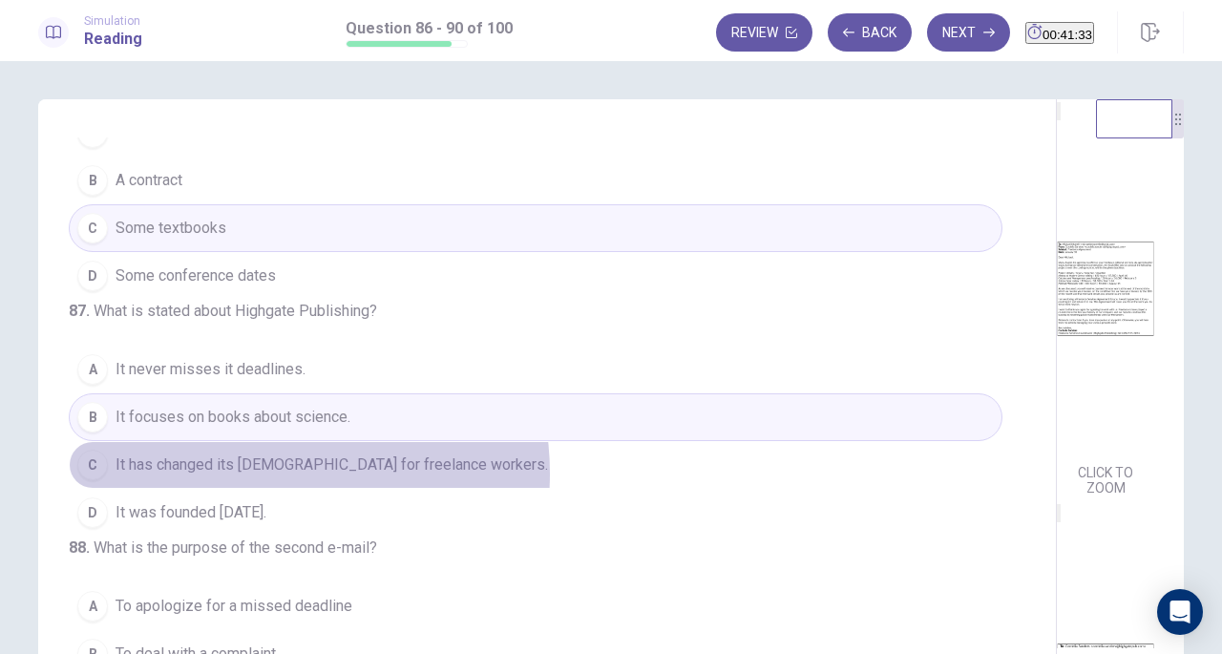
click at [250, 476] on span "It has changed its [DEMOGRAPHIC_DATA] for freelance workers." at bounding box center [332, 464] width 432 height 23
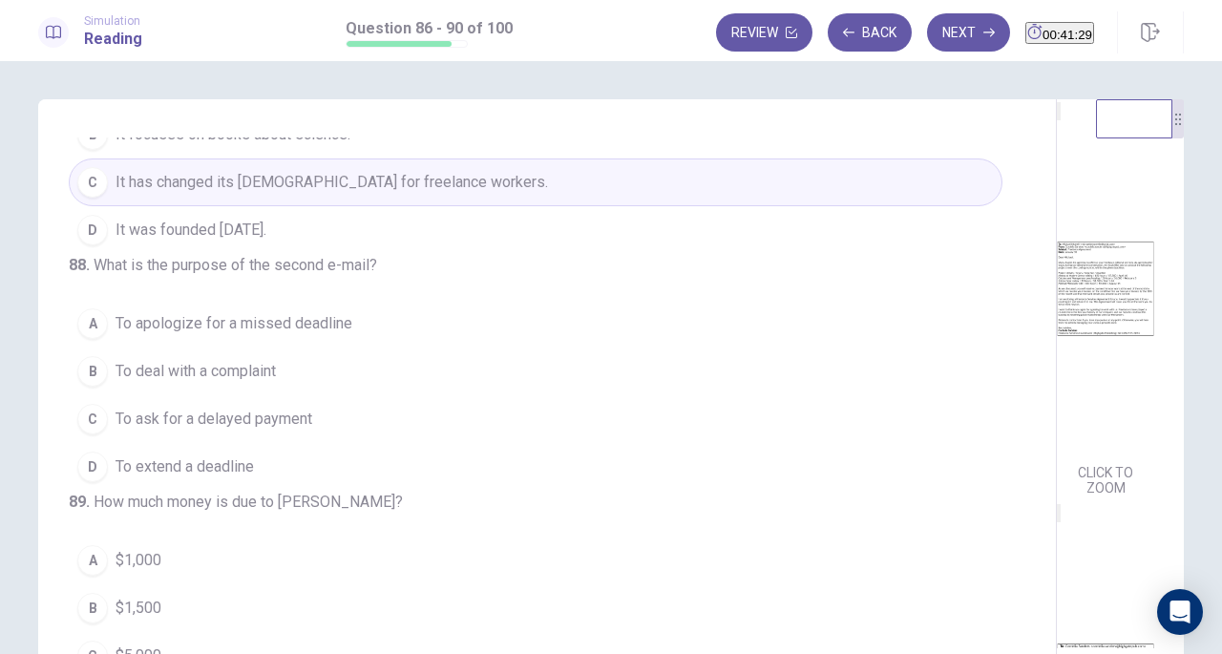
scroll to position [267, 0]
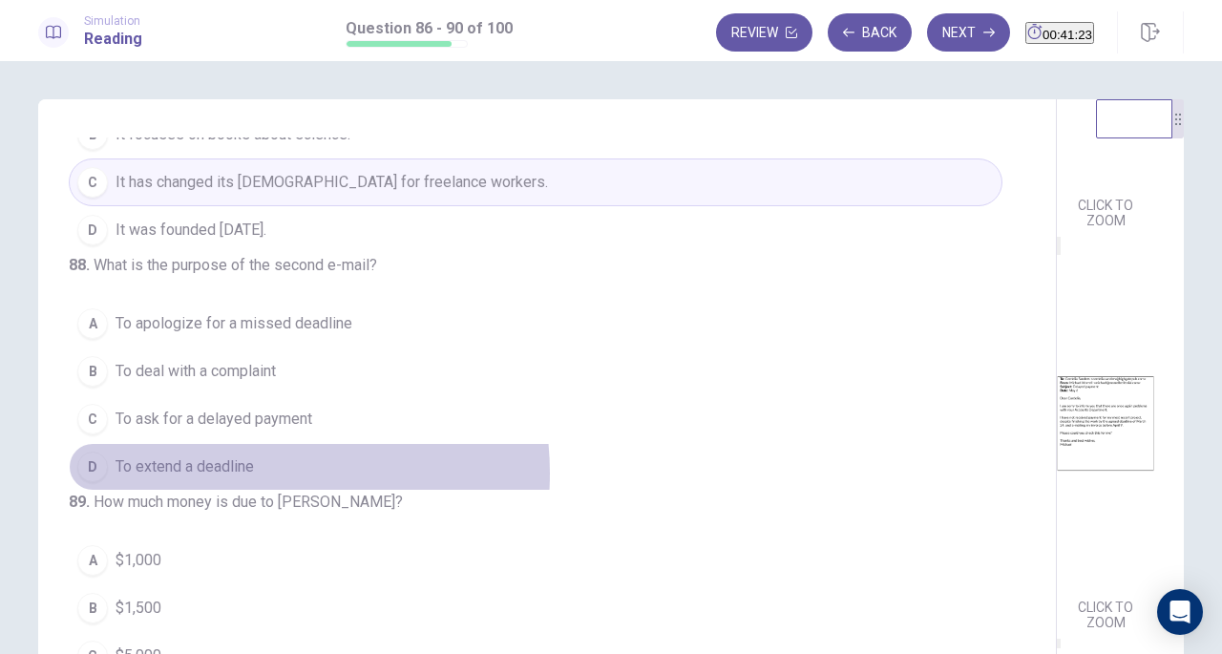
click at [239, 478] on span "To extend a deadline" at bounding box center [185, 466] width 138 height 23
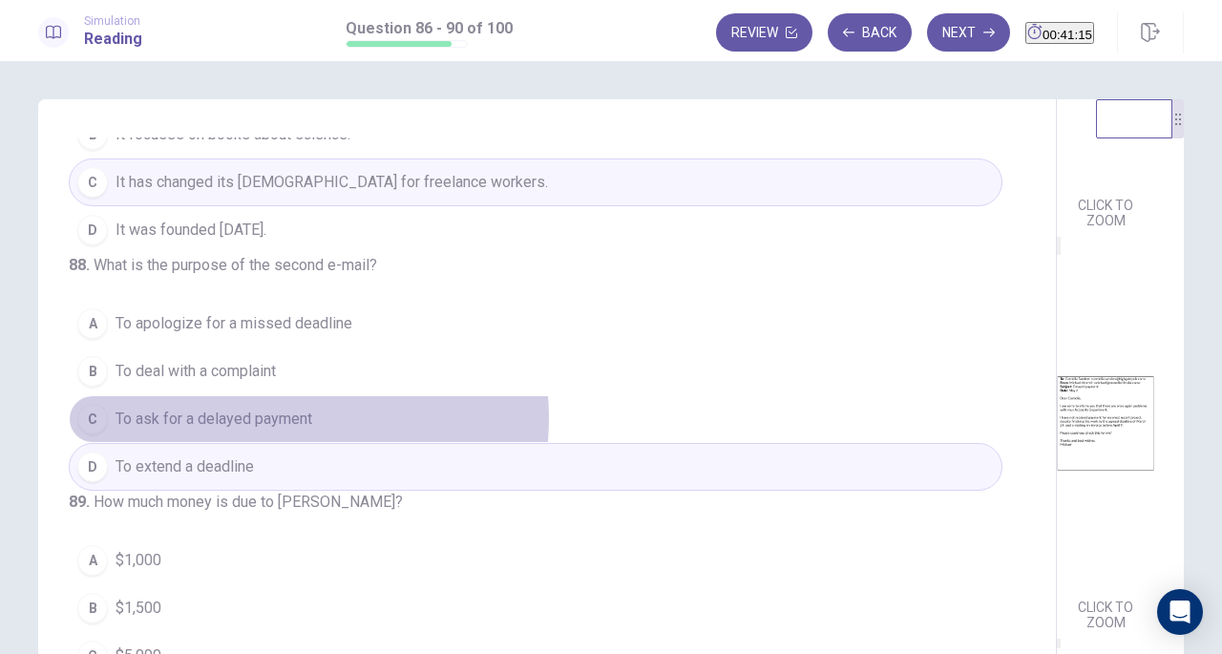
click at [270, 431] on span "To ask for a delayed payment" at bounding box center [214, 419] width 197 height 23
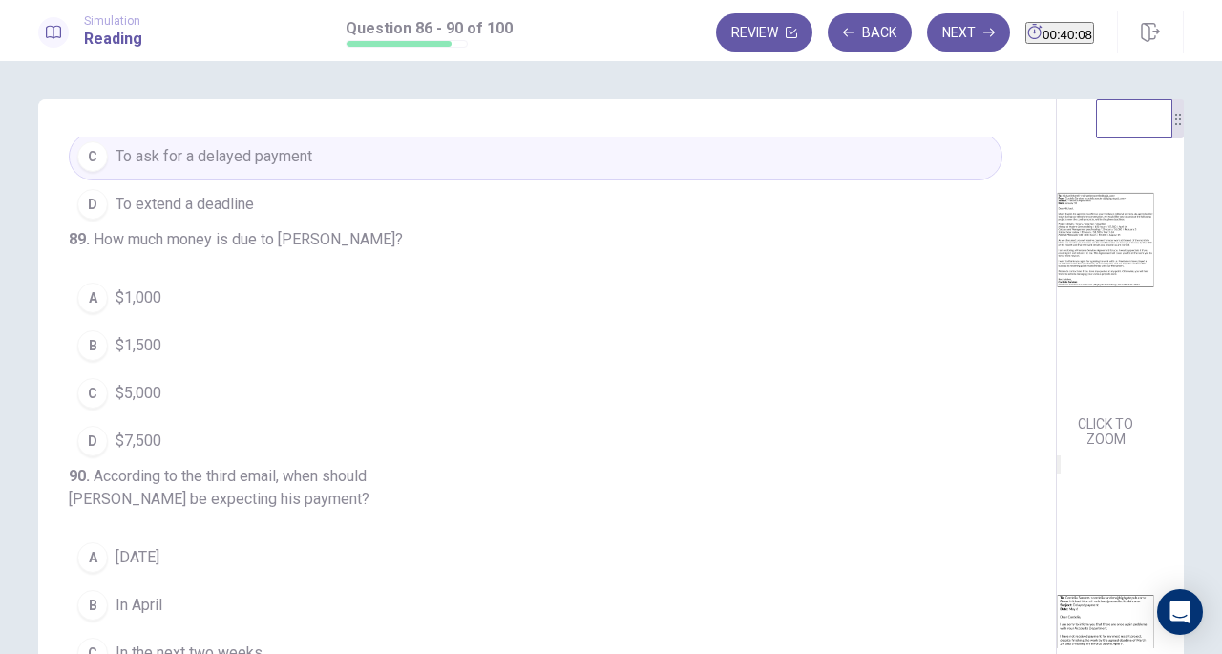
scroll to position [0, 0]
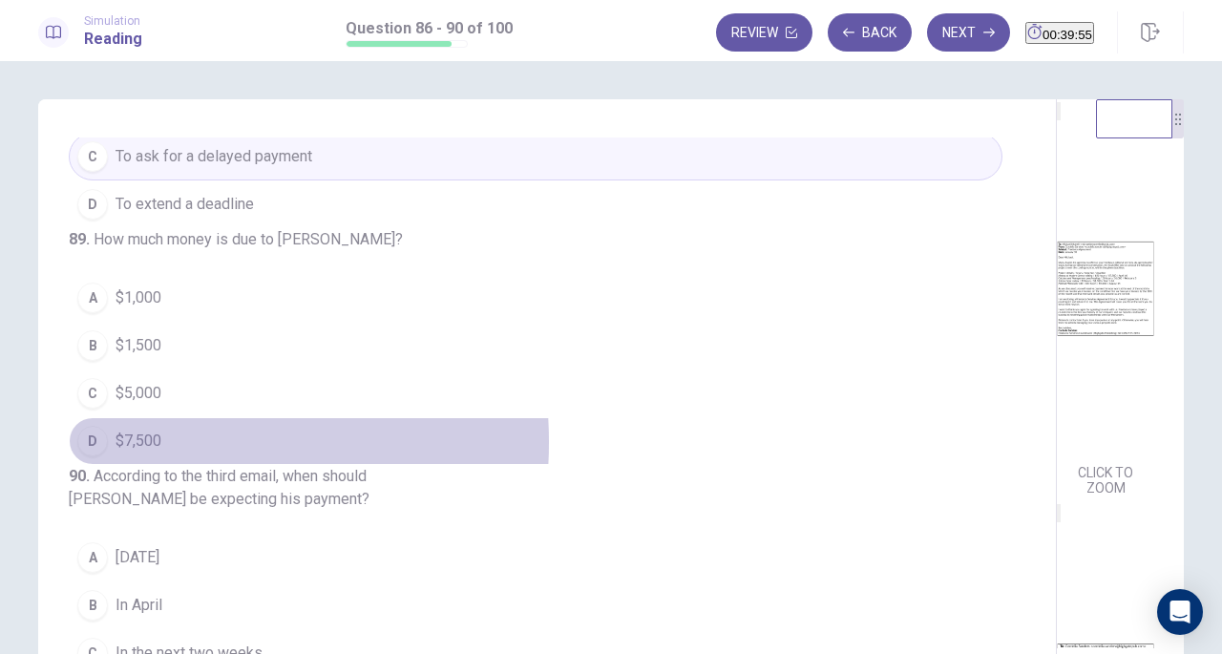
click at [123, 453] on span "$7,500" at bounding box center [139, 441] width 46 height 23
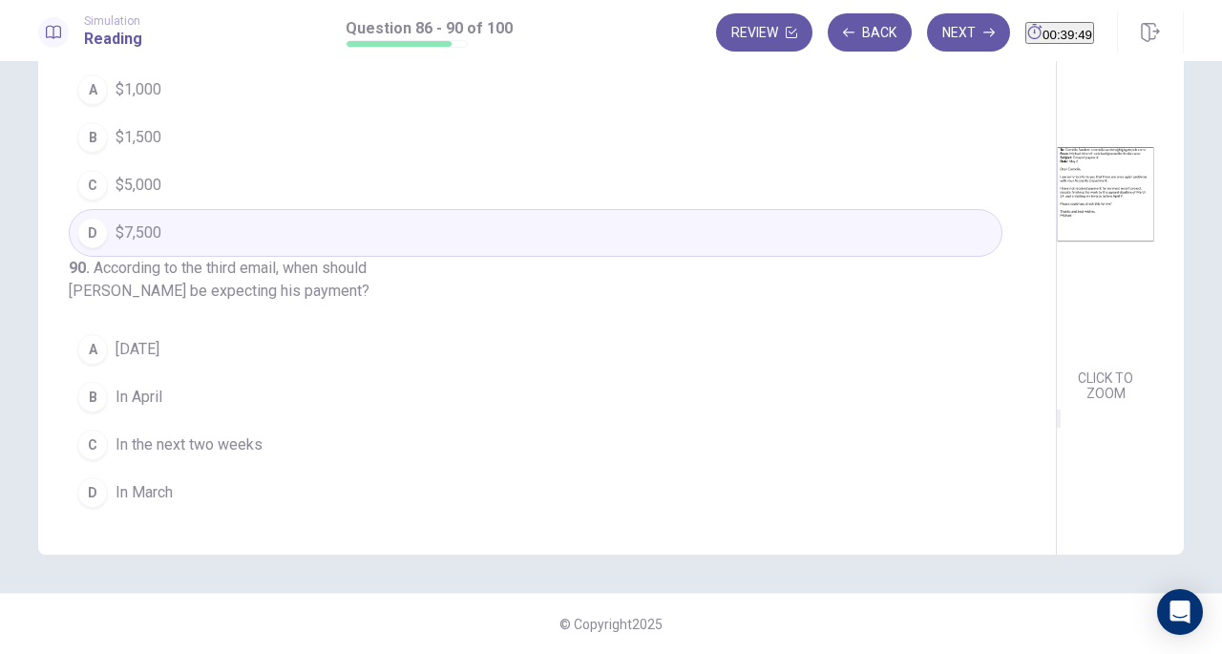
scroll to position [330, 0]
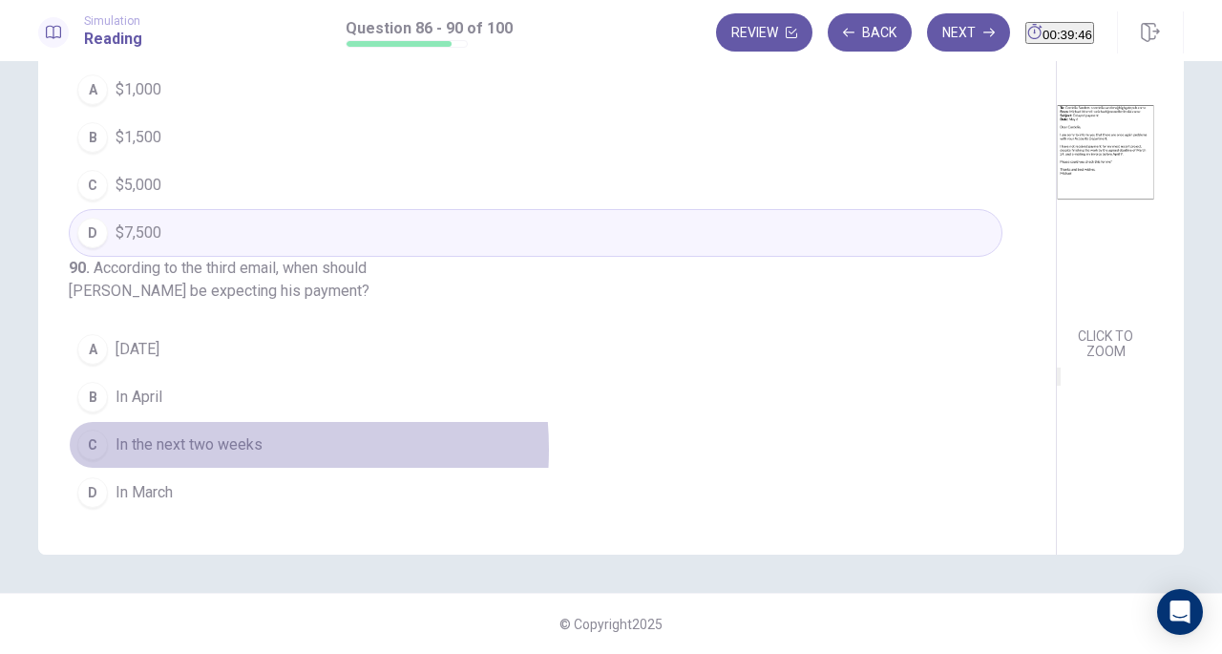
click at [207, 451] on span "In the next two weeks" at bounding box center [189, 444] width 147 height 23
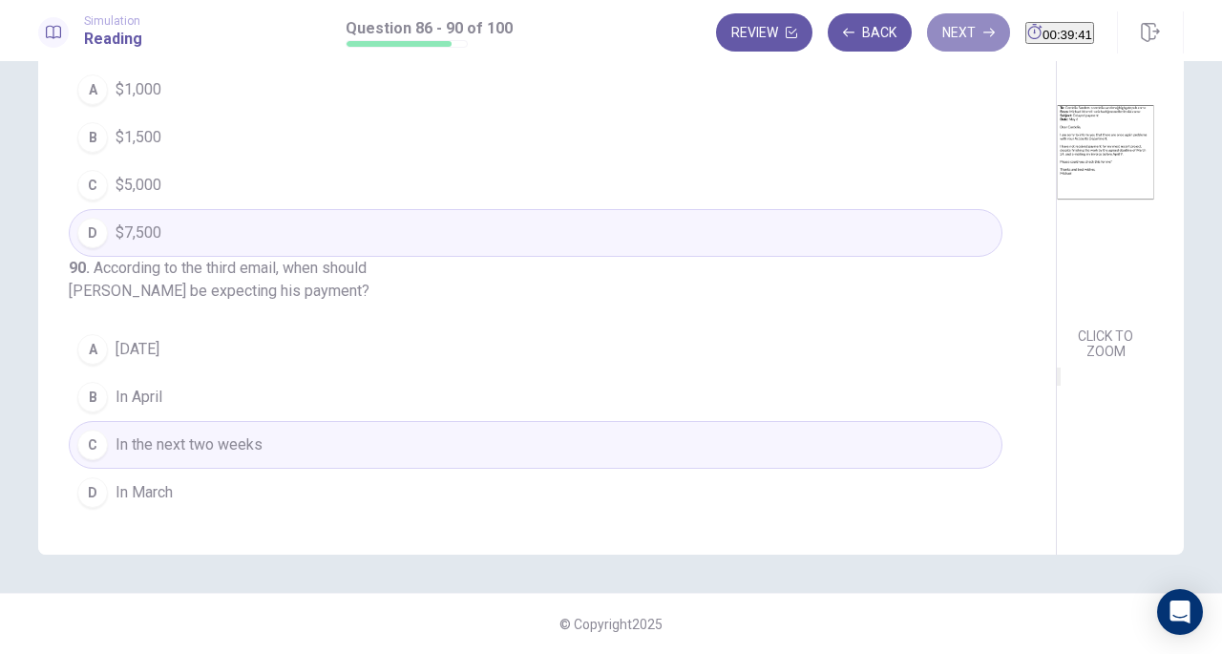
click at [936, 33] on button "Next" at bounding box center [968, 32] width 83 height 38
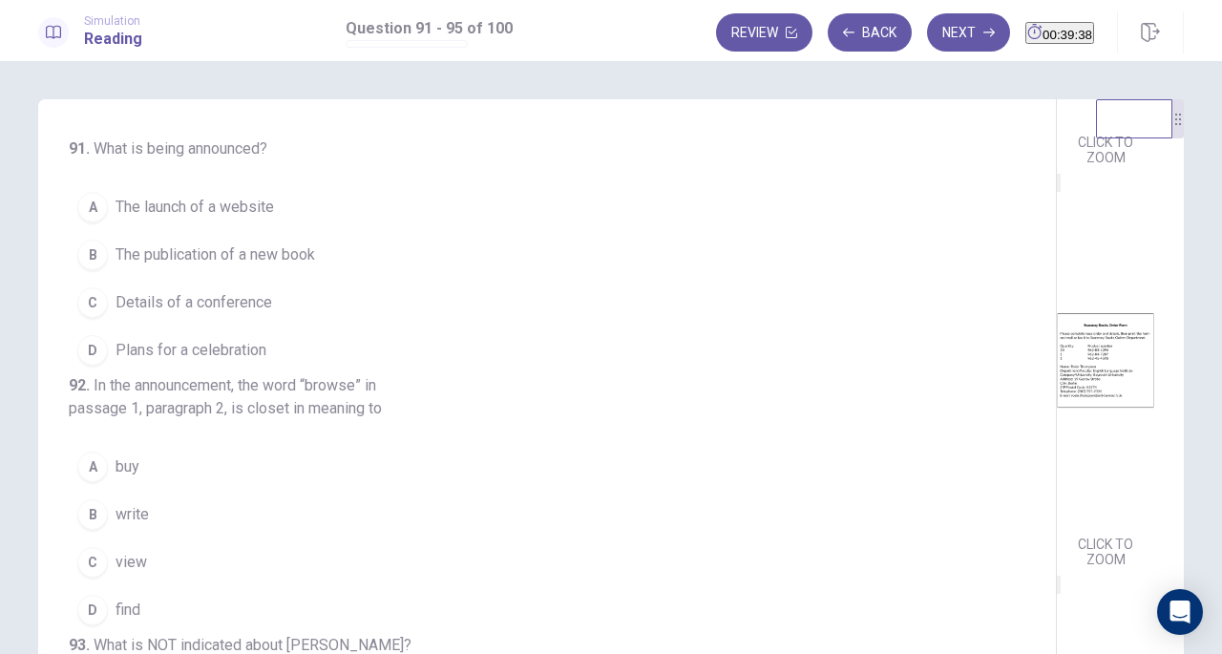
scroll to position [0, 0]
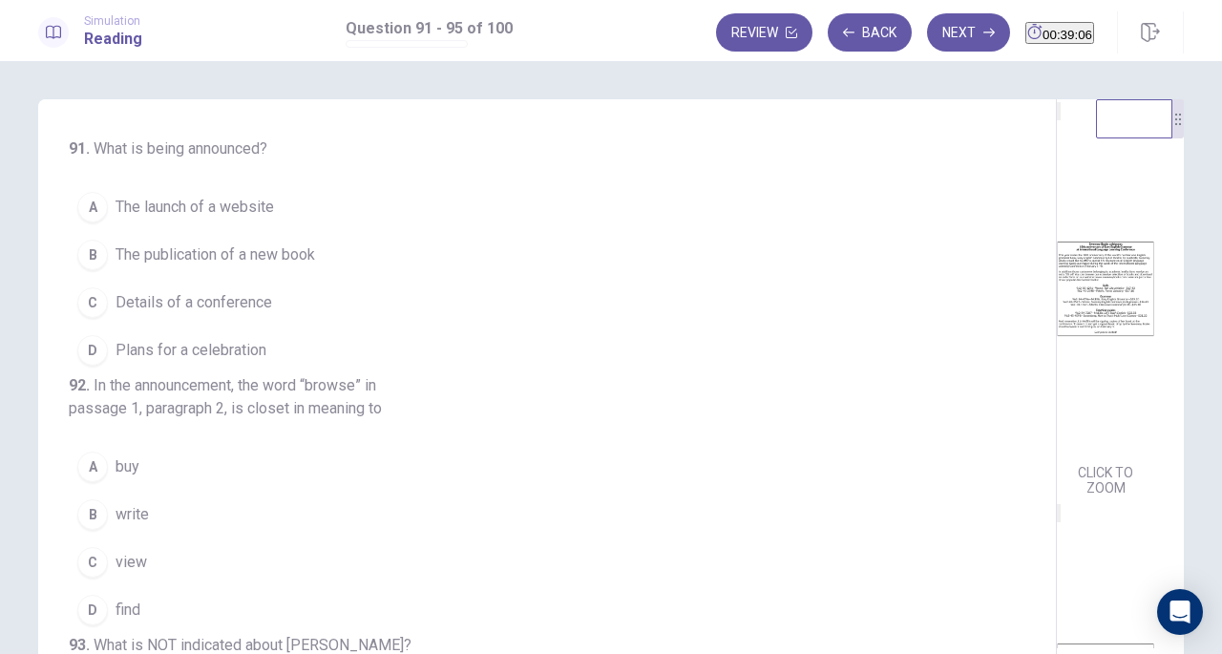
click at [244, 354] on span "Plans for a celebration" at bounding box center [191, 350] width 151 height 23
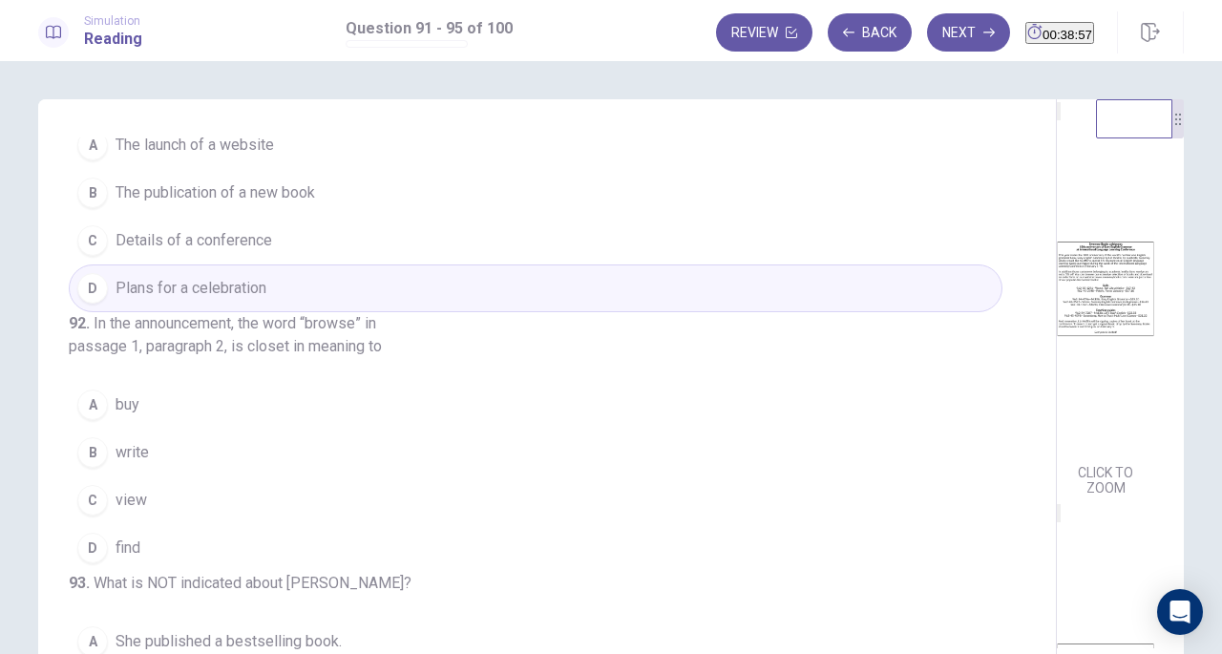
scroll to position [75, 0]
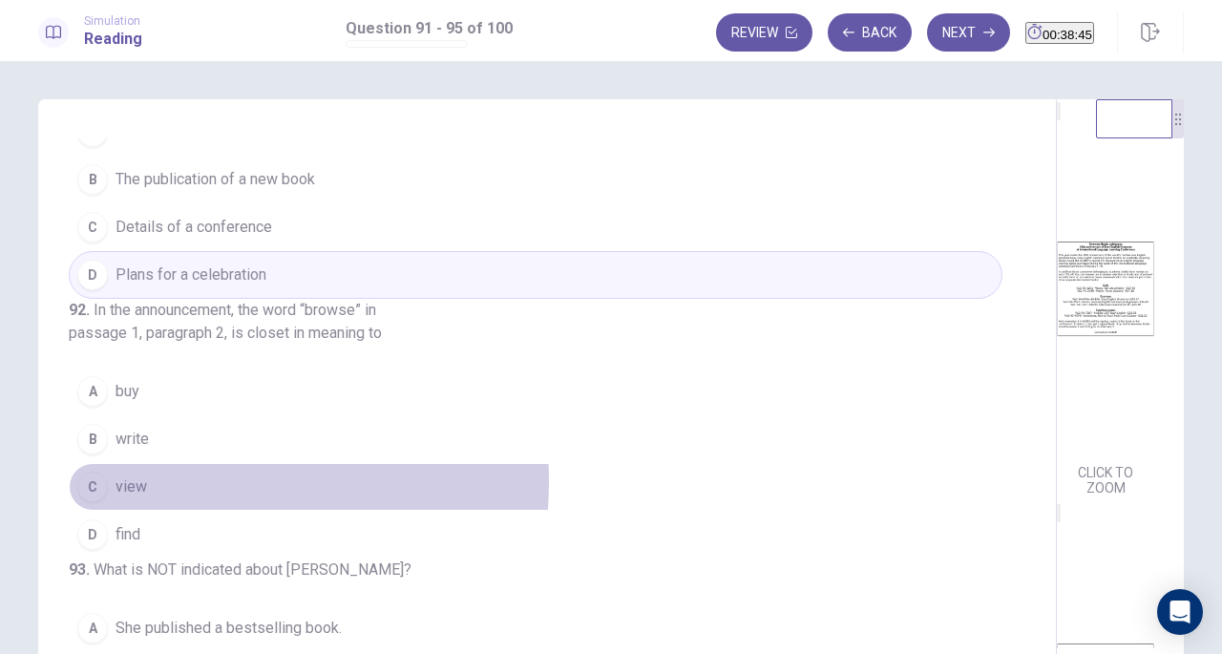
click at [162, 511] on button "C view" at bounding box center [536, 487] width 934 height 48
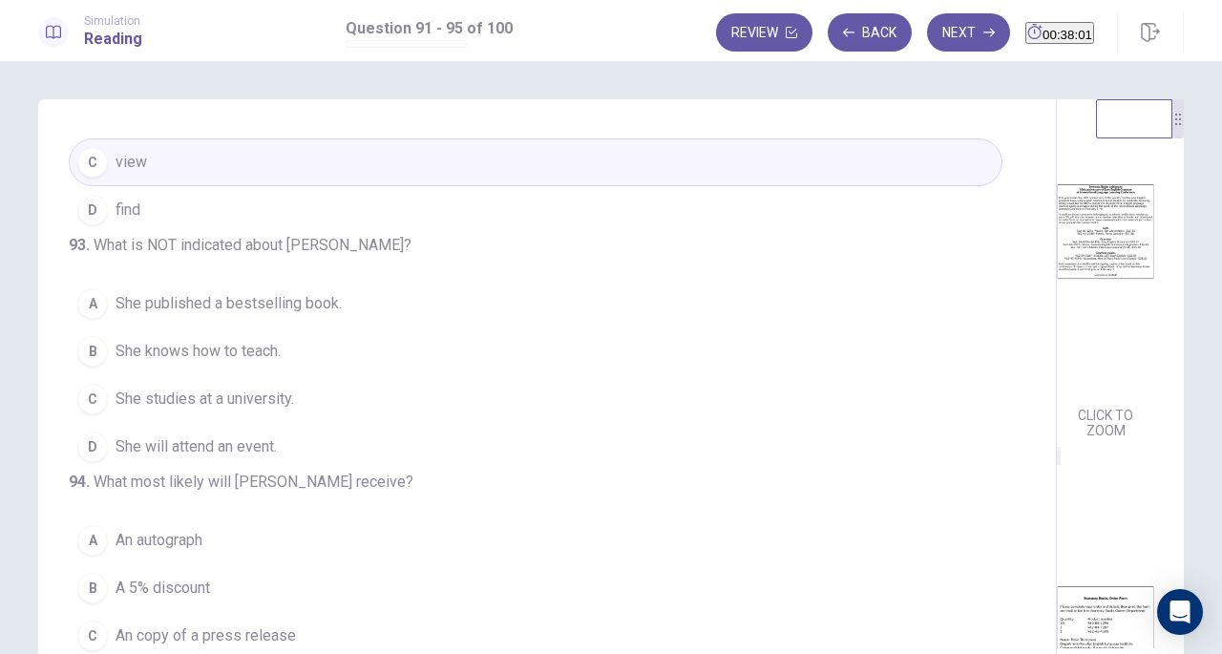
scroll to position [80, 0]
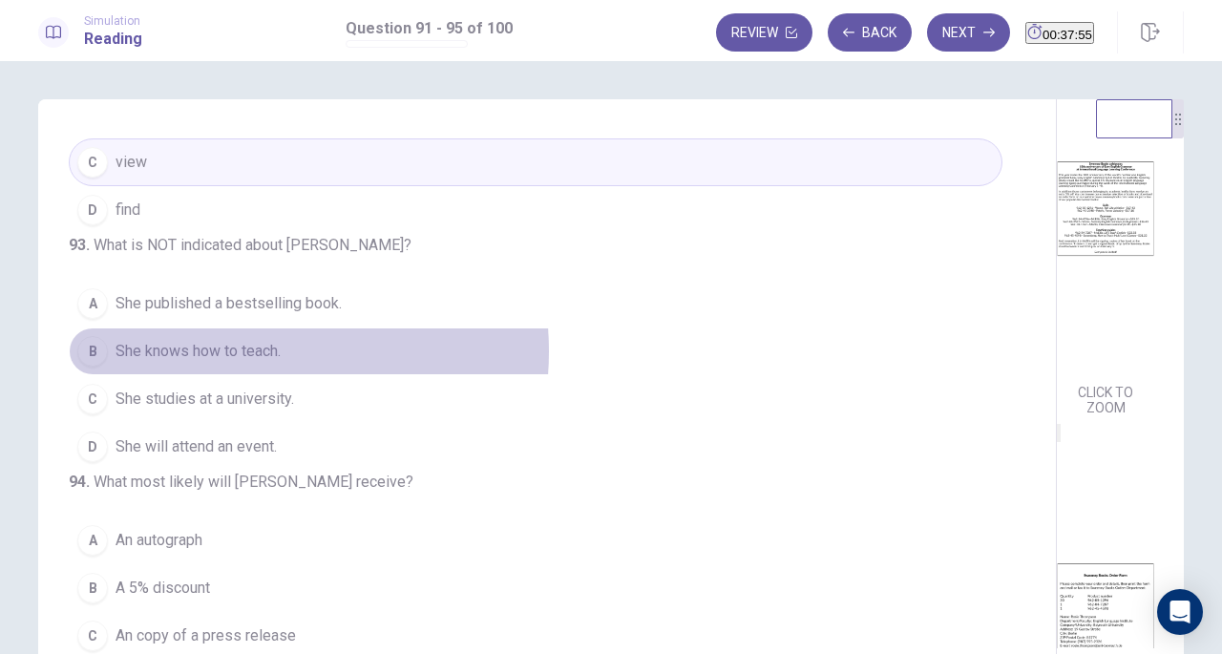
click at [236, 363] on span "She knows how to teach." at bounding box center [198, 351] width 165 height 23
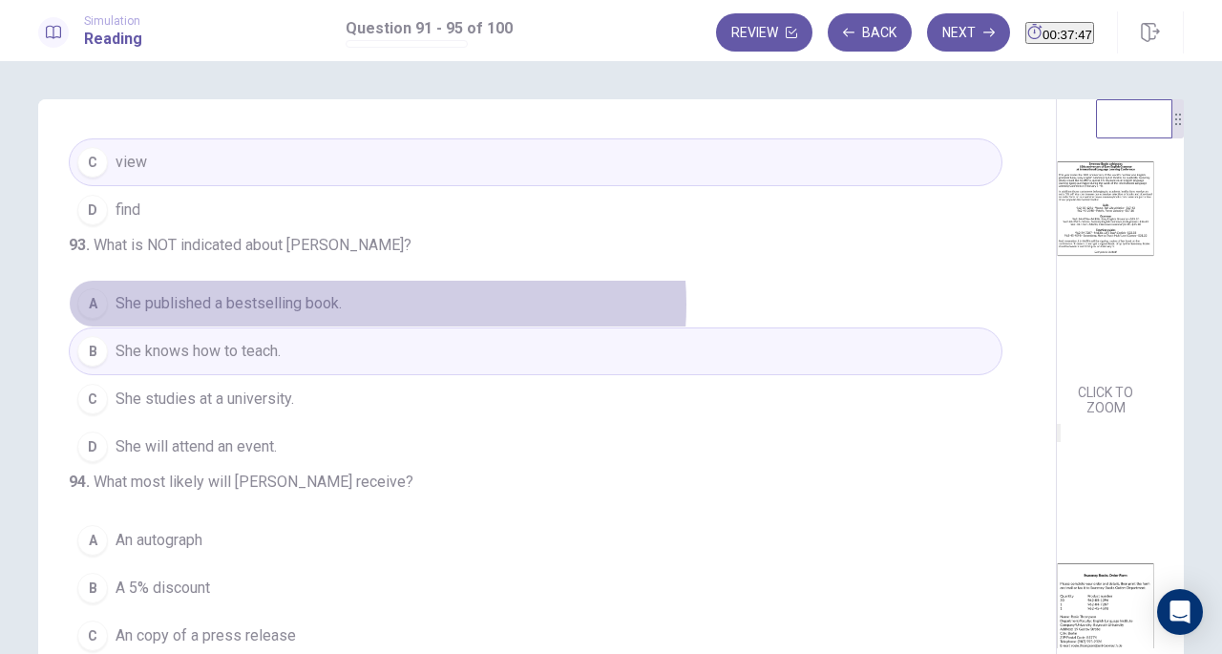
click at [372, 327] on button "A She published a bestselling book." at bounding box center [536, 304] width 934 height 48
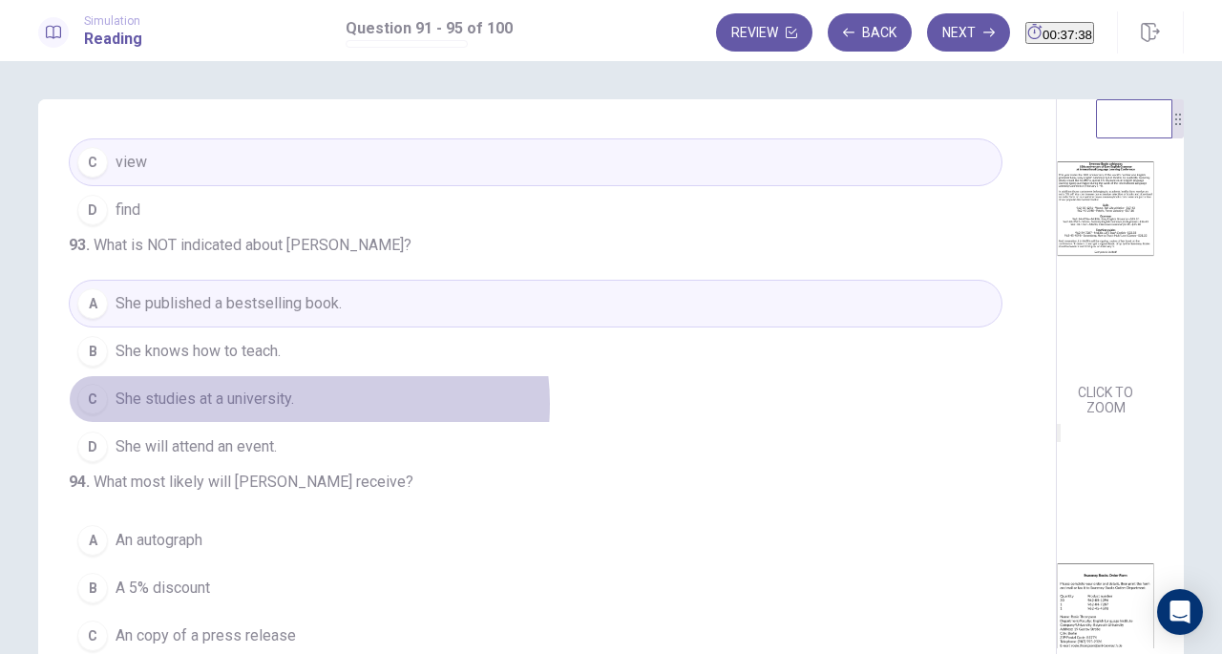
click at [298, 423] on button "C She studies at a university." at bounding box center [536, 399] width 934 height 48
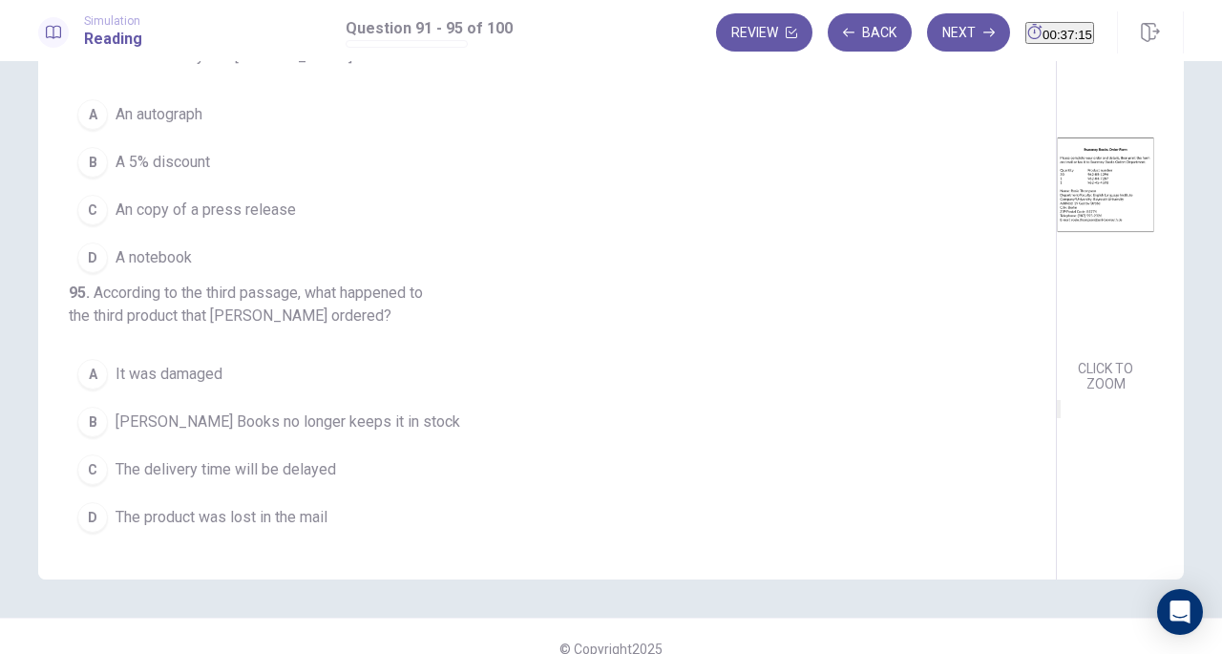
scroll to position [604, 0]
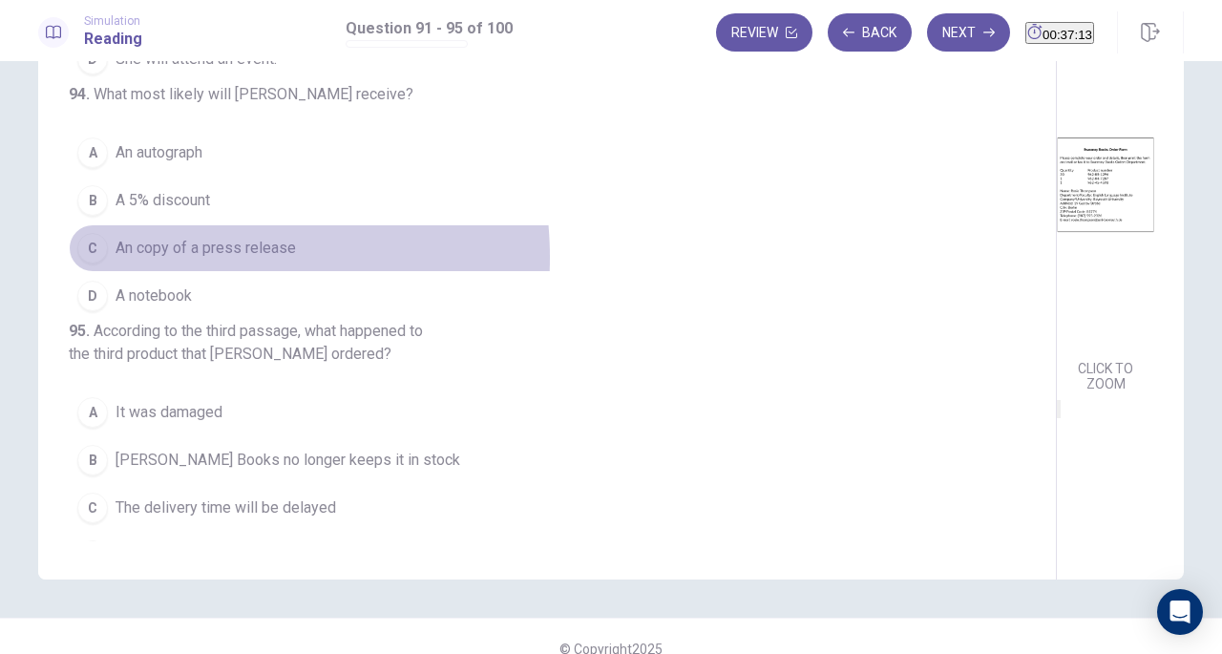
click at [176, 260] on span "An copy of a press release" at bounding box center [206, 248] width 180 height 23
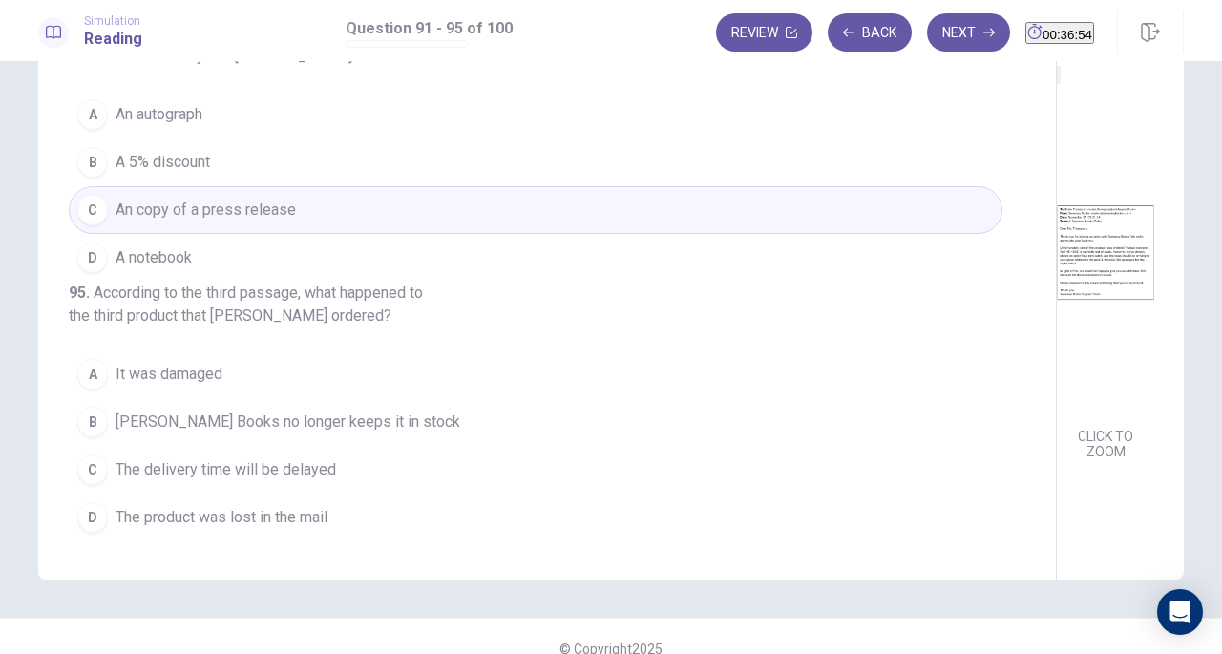
scroll to position [782, 0]
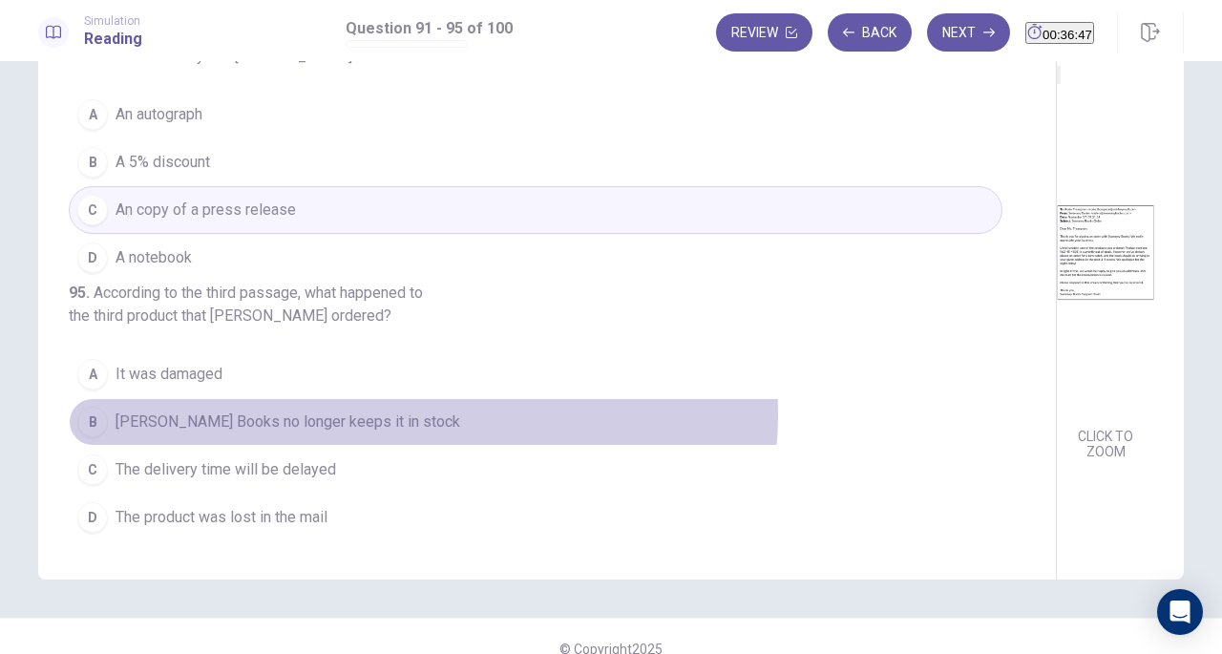
click at [418, 416] on button "B [PERSON_NAME] Books no longer keeps it in stock" at bounding box center [536, 422] width 934 height 48
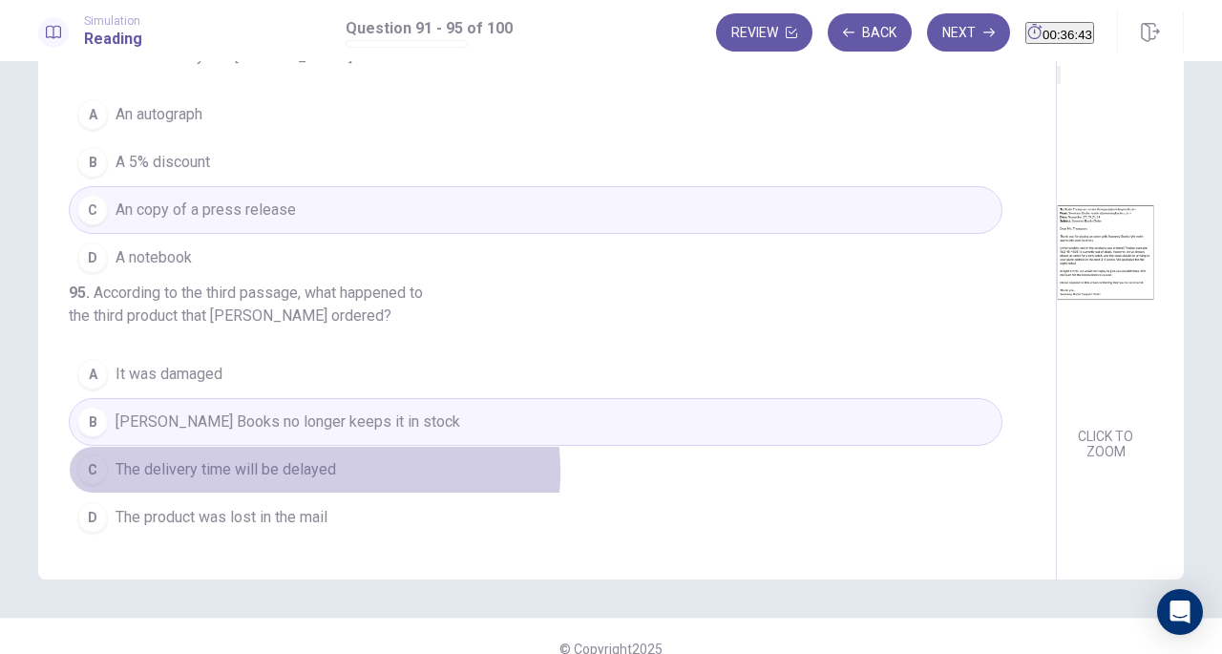
click at [309, 473] on span "The delivery time will be delayed" at bounding box center [226, 469] width 221 height 23
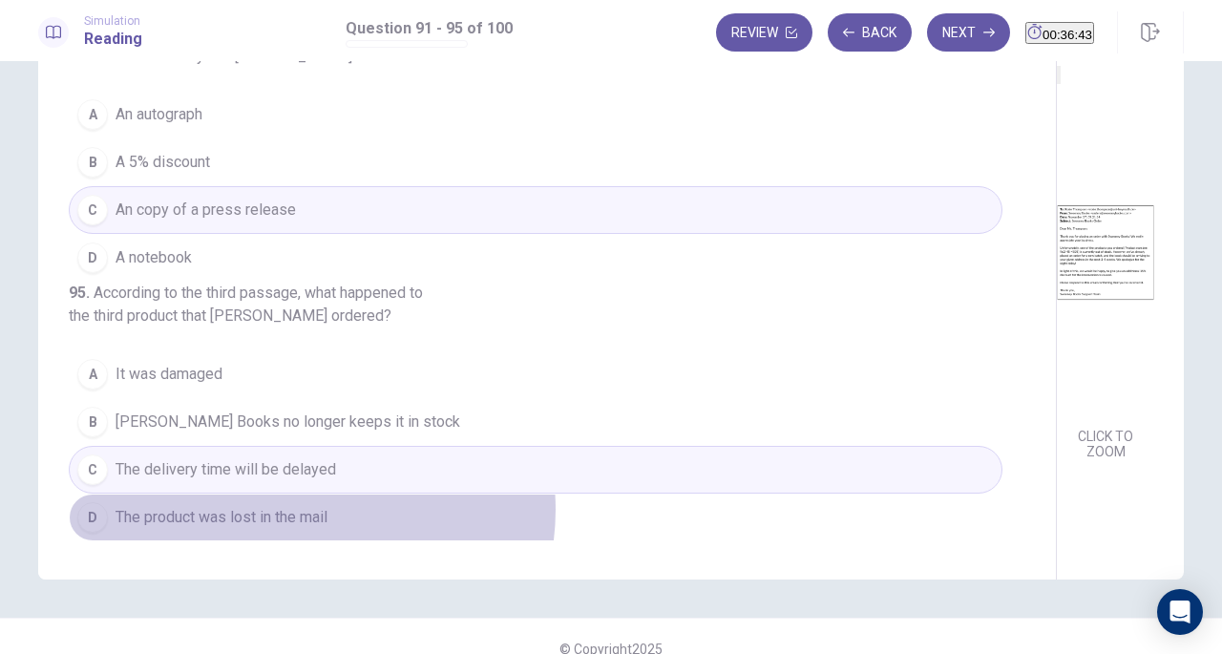
click at [306, 511] on span "The product was lost in the mail" at bounding box center [222, 517] width 212 height 23
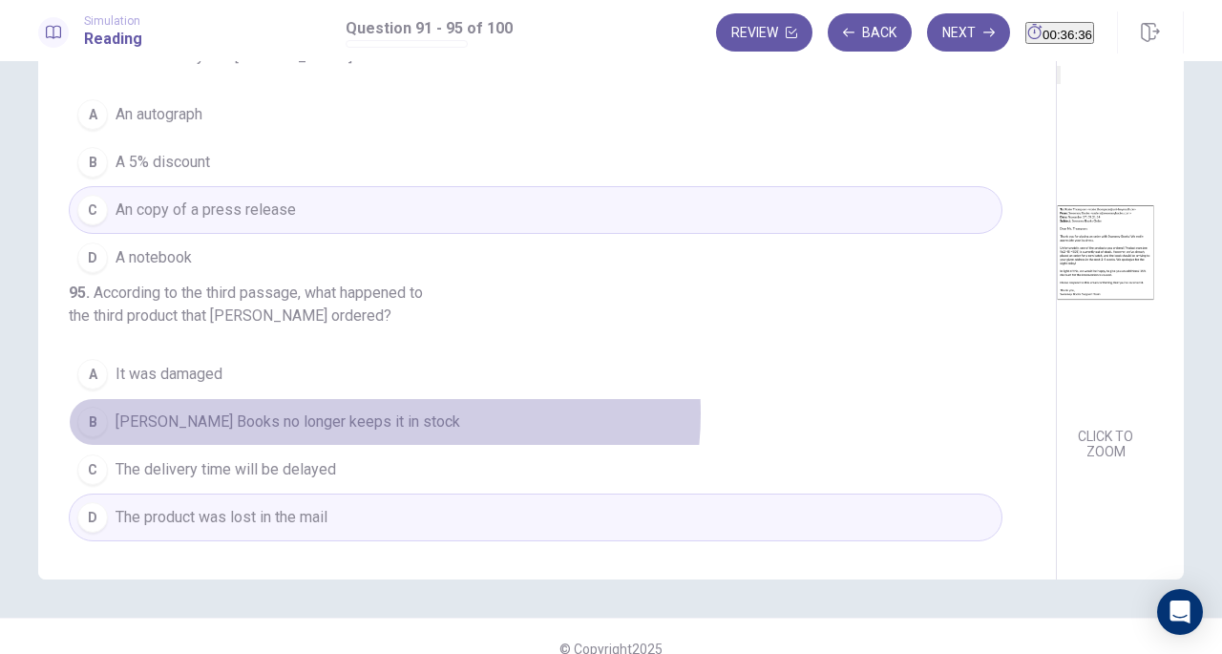
click at [379, 415] on span "[PERSON_NAME] Books no longer keeps it in stock" at bounding box center [288, 421] width 345 height 23
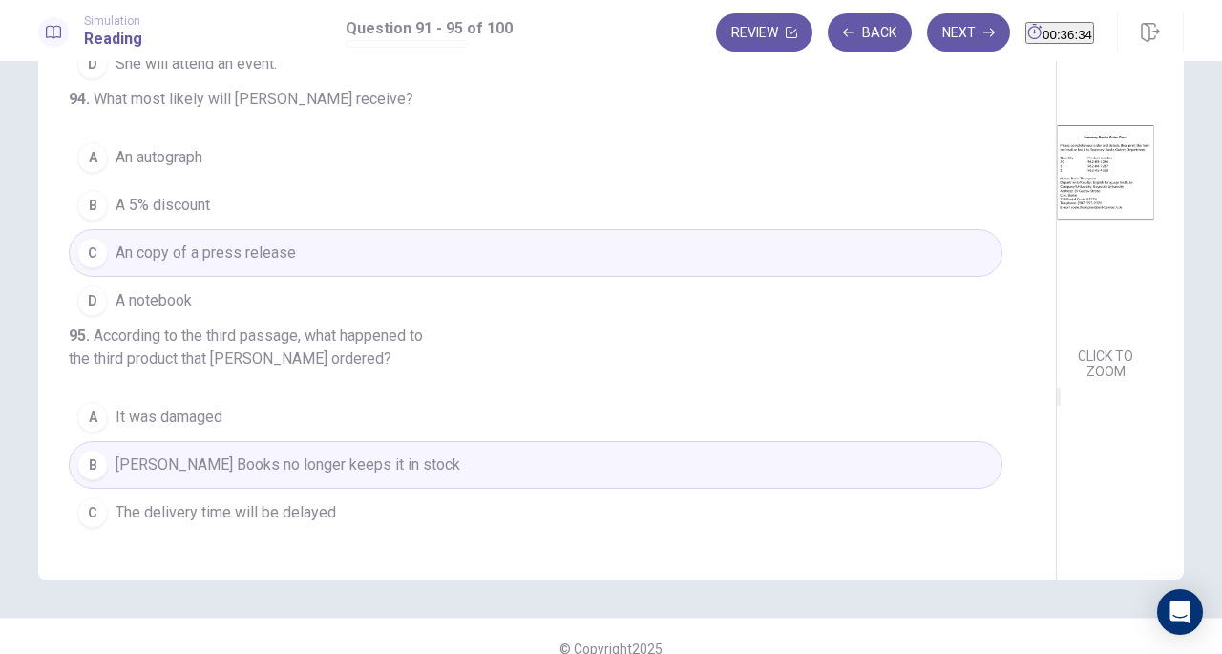
scroll to position [313, 0]
click at [1057, 225] on img at bounding box center [1105, 194] width 97 height 333
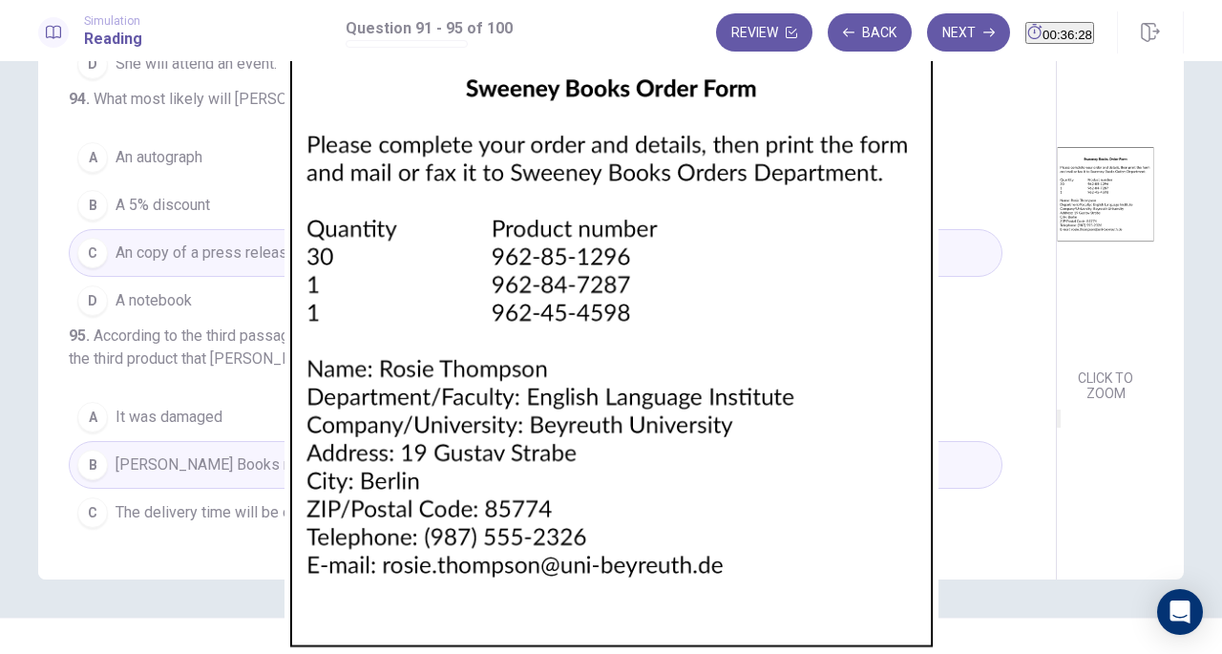
click at [351, 148] on img at bounding box center [611, 327] width 1222 height 654
click at [531, 284] on img at bounding box center [611, 327] width 1222 height 654
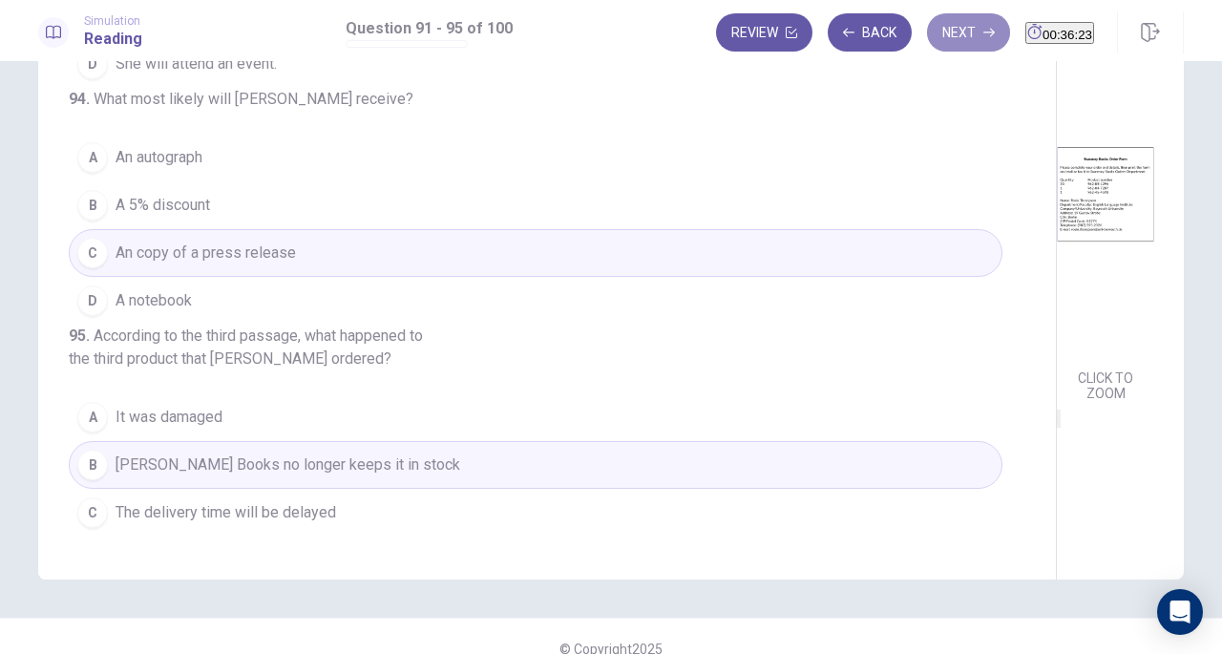
click at [927, 16] on button "Next" at bounding box center [968, 32] width 83 height 38
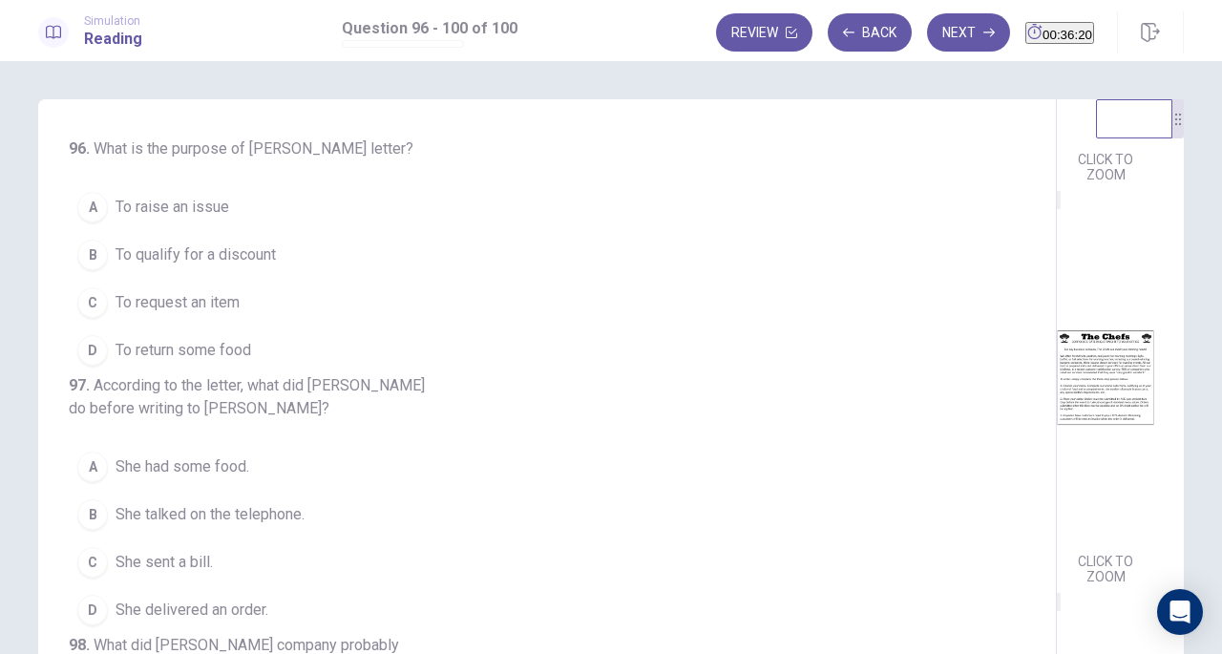
scroll to position [0, 0]
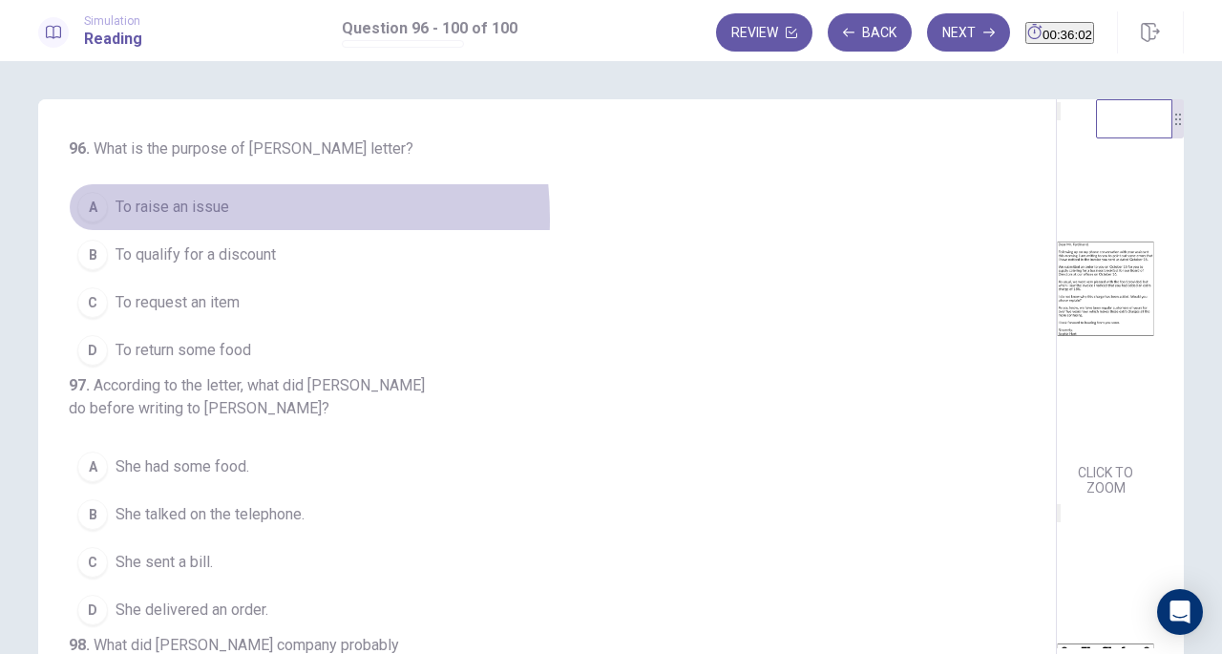
click at [181, 219] on button "A To raise an issue" at bounding box center [536, 207] width 934 height 48
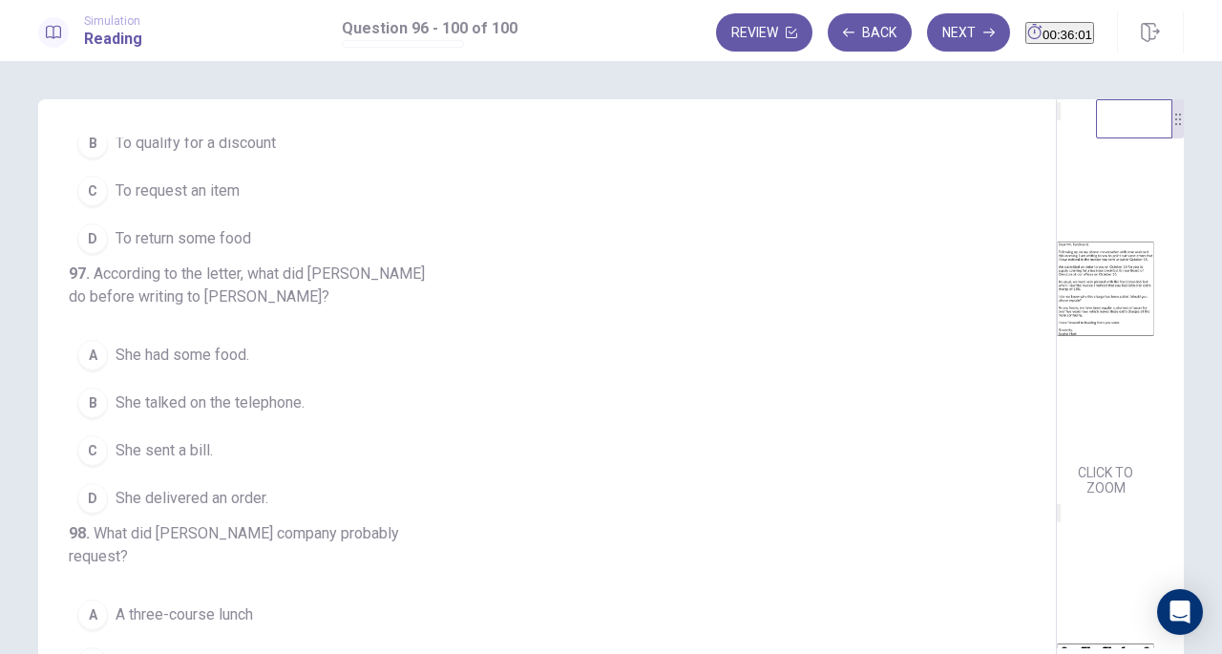
scroll to position [113, 0]
click at [260, 373] on button "A She had some food." at bounding box center [536, 354] width 934 height 48
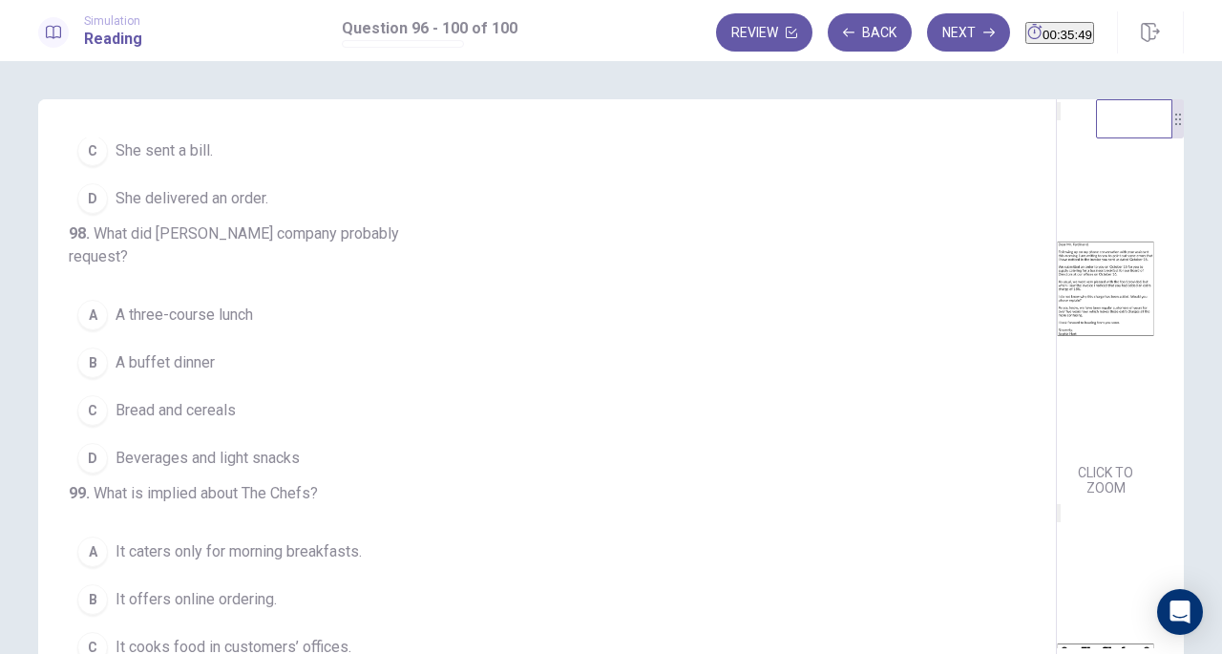
scroll to position [415, 0]
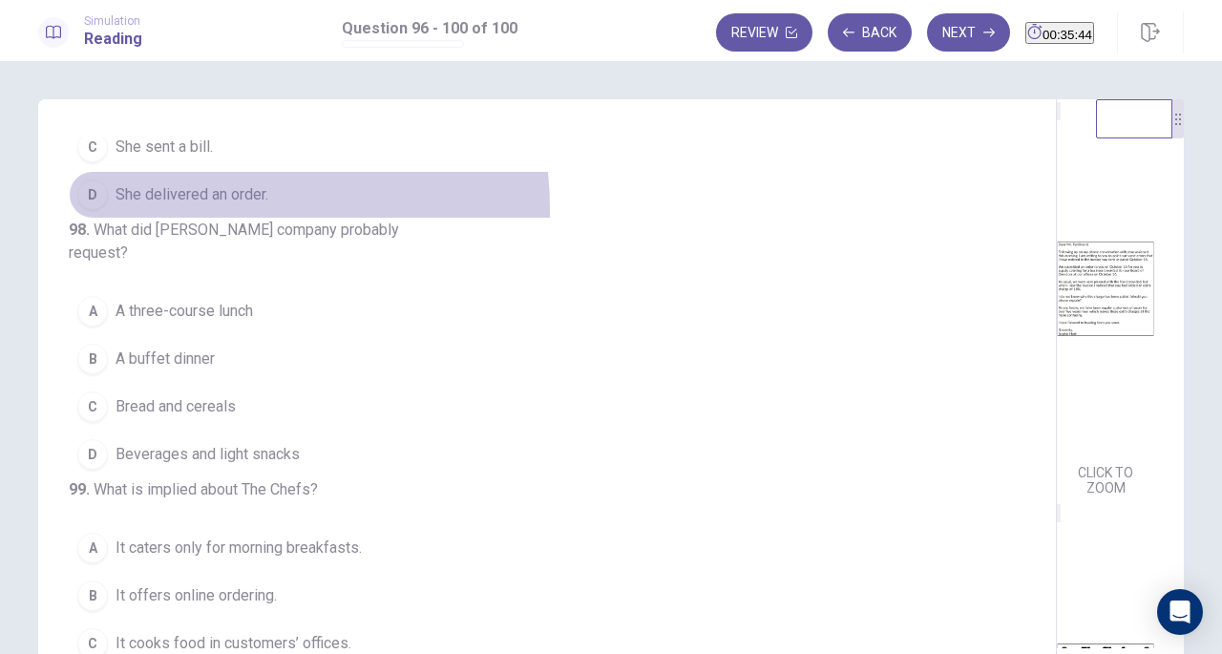
click at [177, 219] on button "D She delivered an order." at bounding box center [536, 195] width 934 height 48
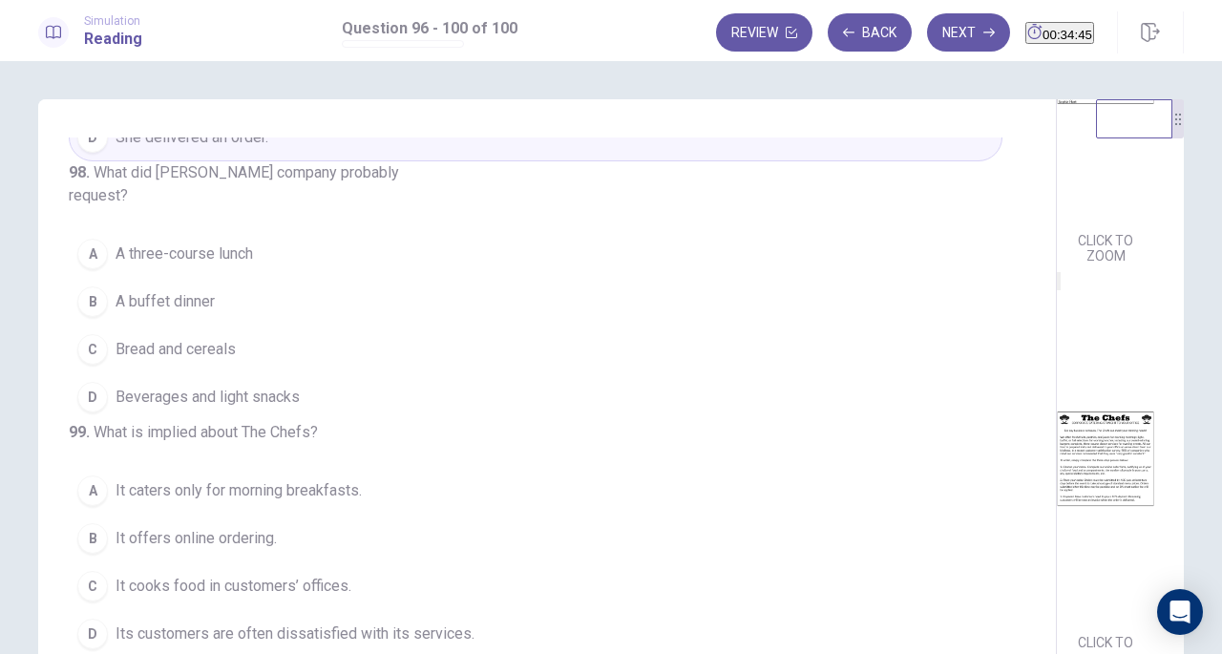
scroll to position [0, 0]
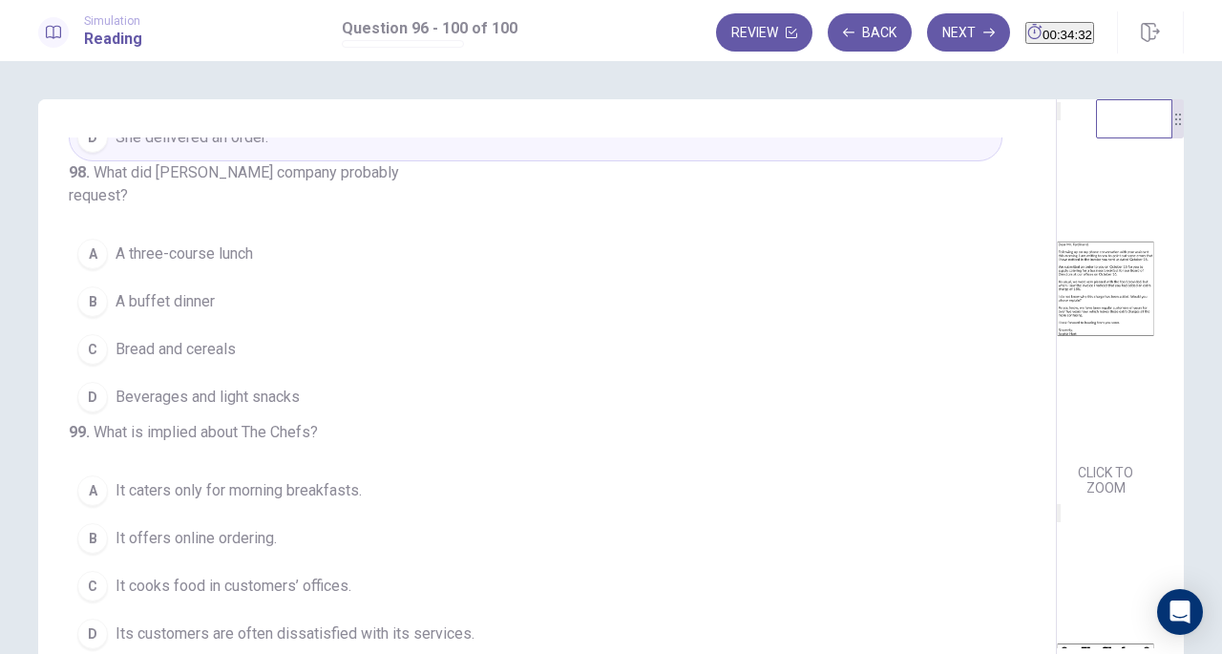
click at [233, 278] on button "A A three-course lunch" at bounding box center [536, 254] width 934 height 48
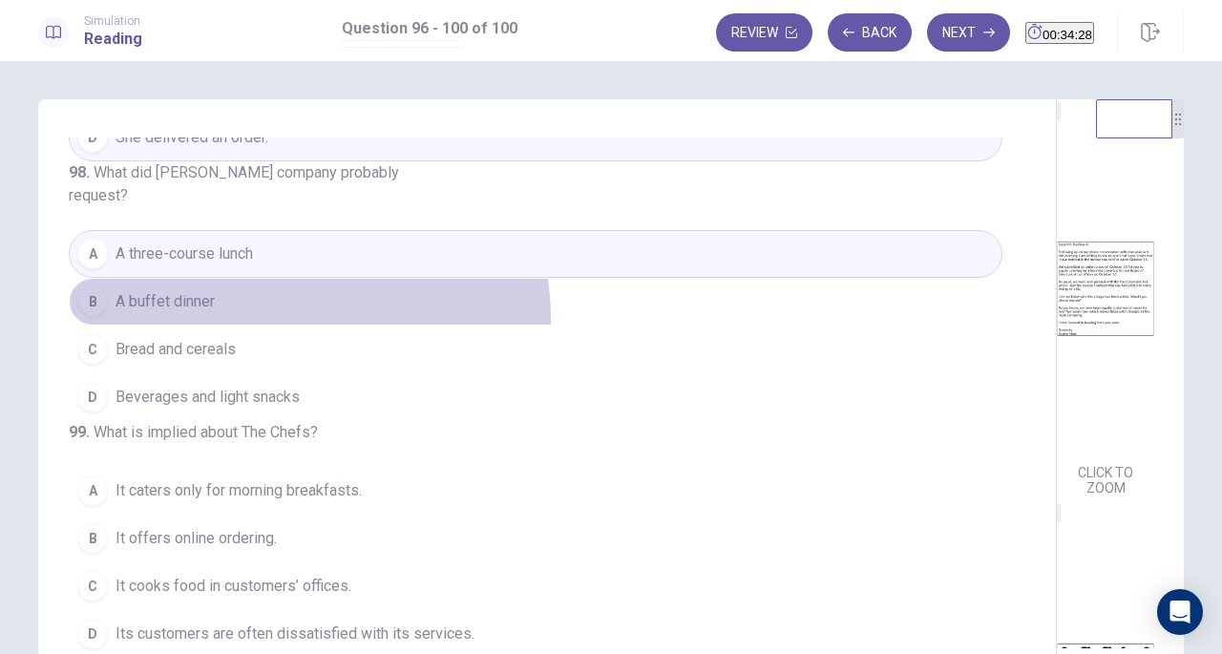
click at [289, 326] on button "B A buffet dinner" at bounding box center [536, 302] width 934 height 48
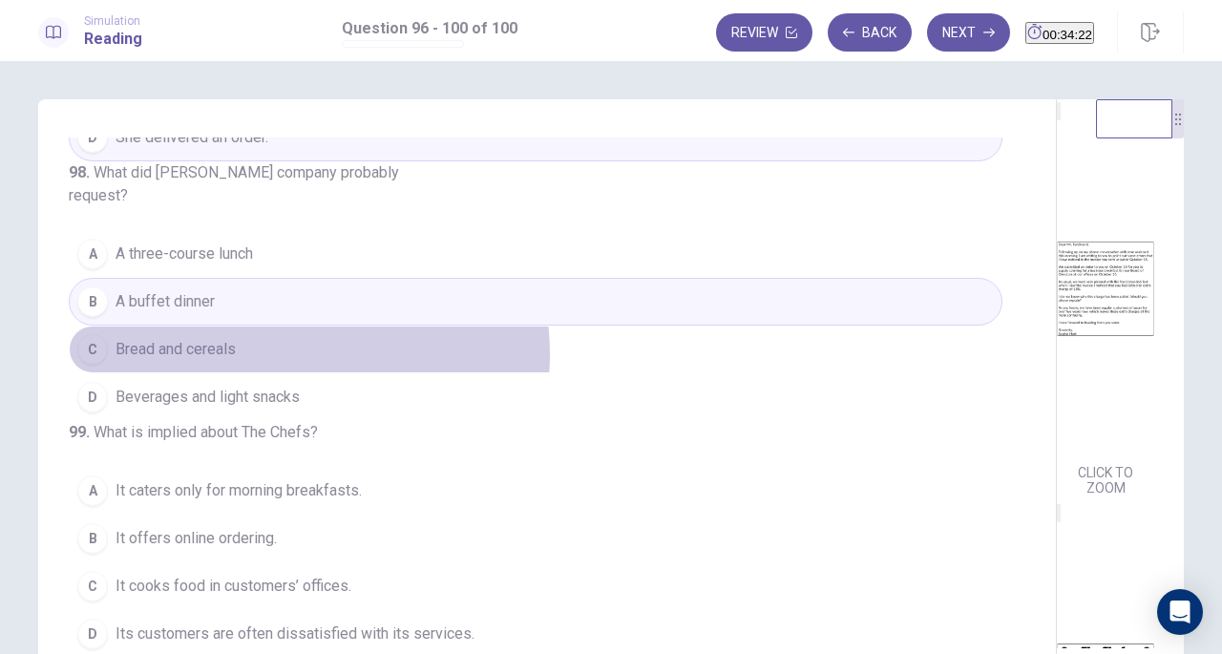
click at [284, 373] on button "C Bread and cereals" at bounding box center [536, 350] width 934 height 48
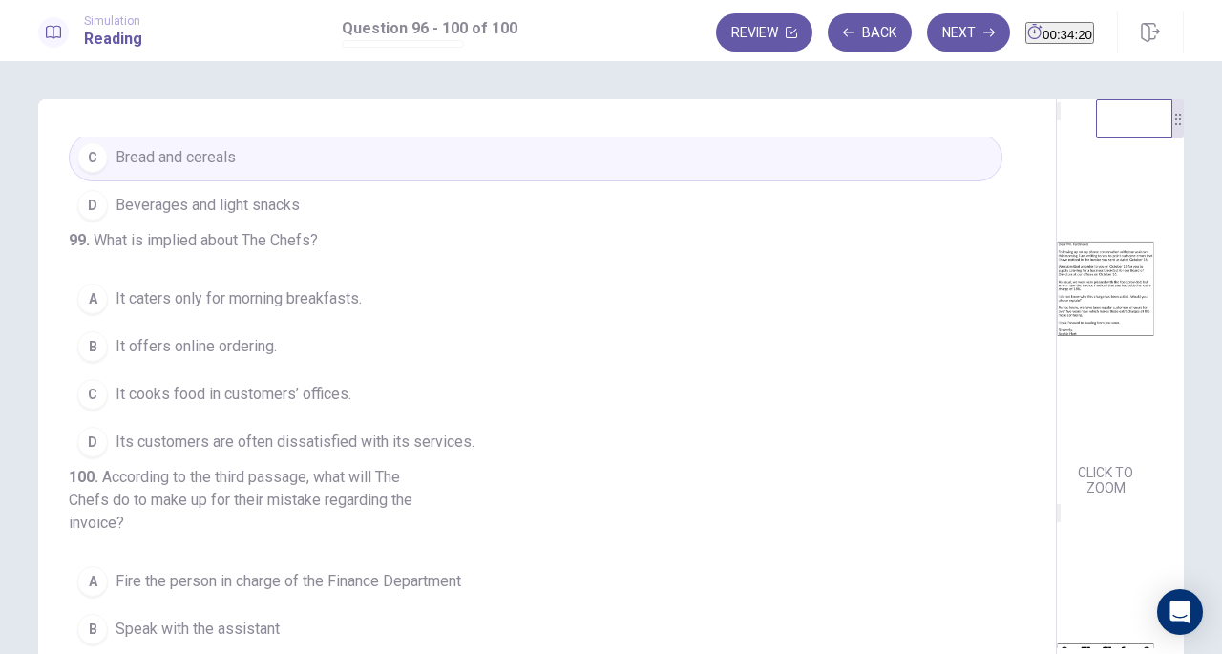
scroll to position [665, 0]
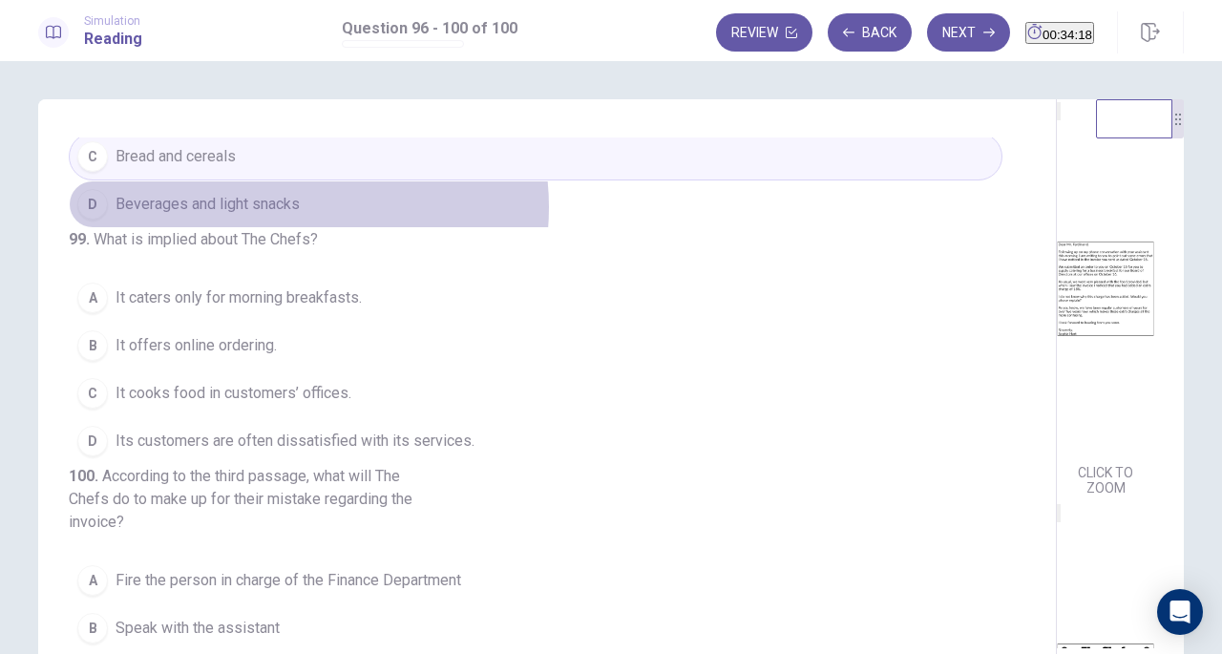
click at [286, 216] on span "Beverages and light snacks" at bounding box center [208, 204] width 184 height 23
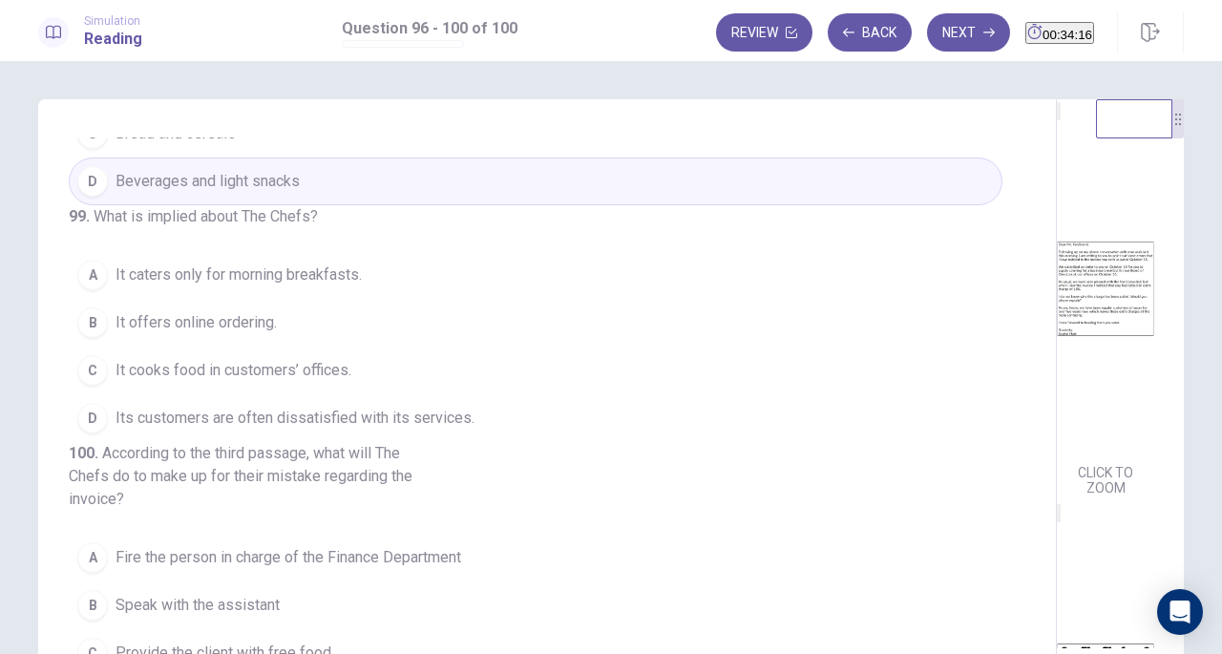
scroll to position [748, 0]
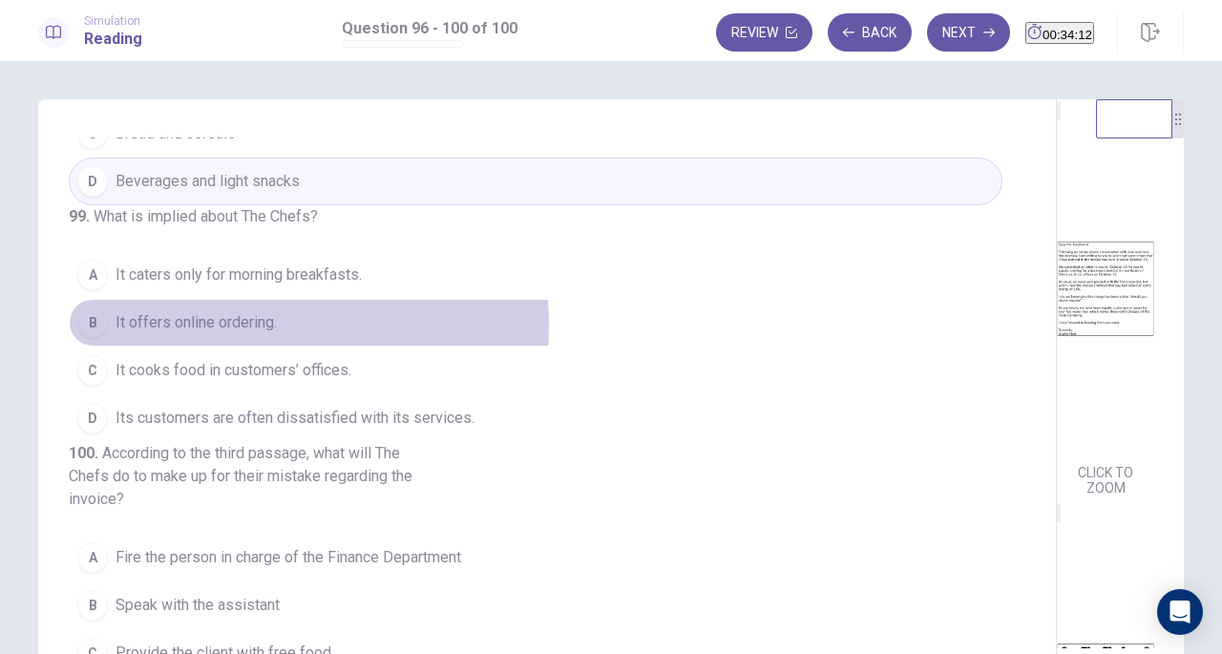
click at [233, 334] on span "It offers online ordering." at bounding box center [196, 322] width 161 height 23
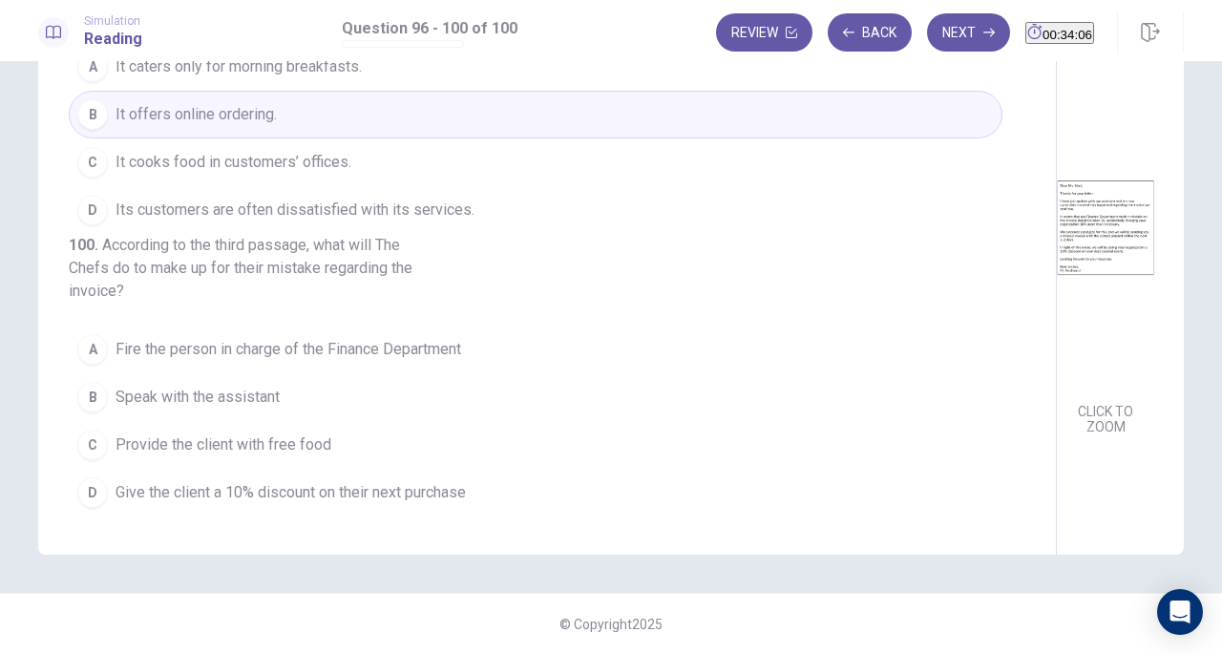
scroll to position [703, 0]
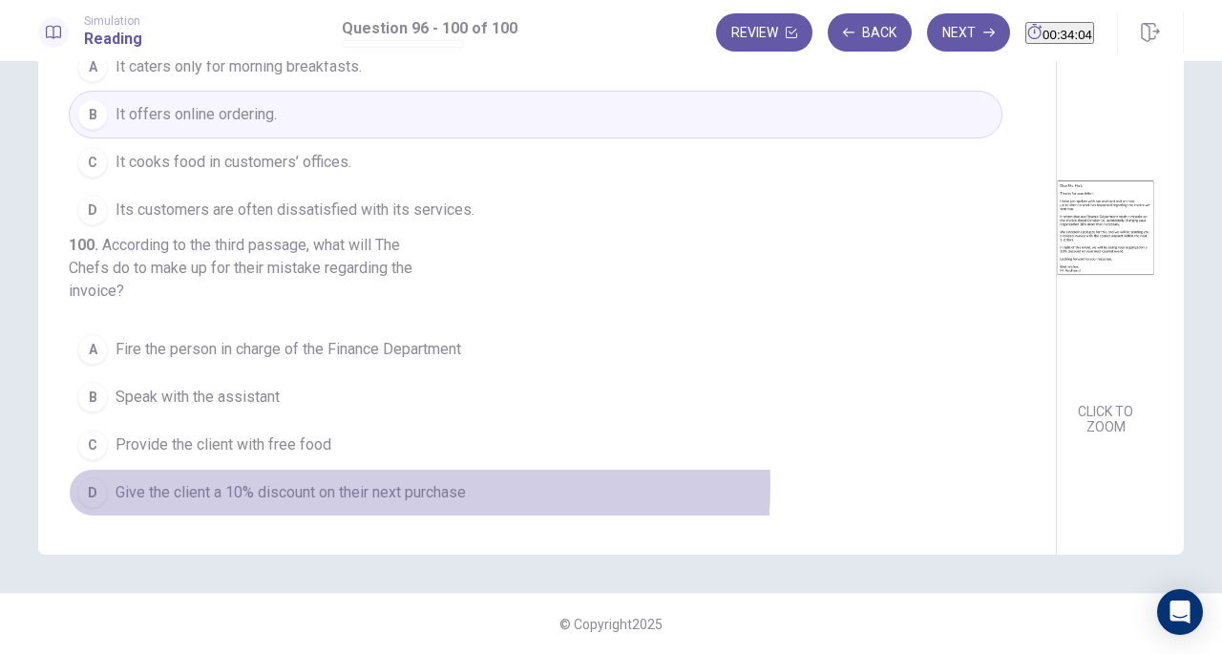
click at [414, 487] on span "Give the client a 10% discount on their next purchase" at bounding box center [291, 492] width 350 height 23
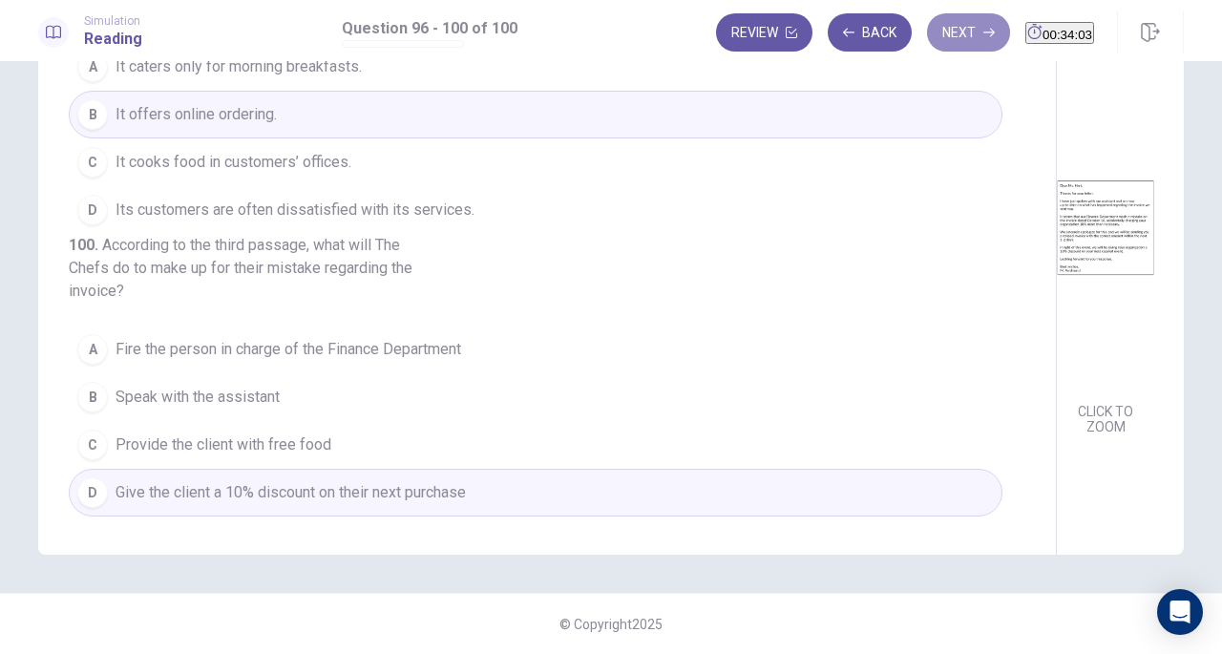
click at [939, 40] on button "Next" at bounding box center [968, 32] width 83 height 38
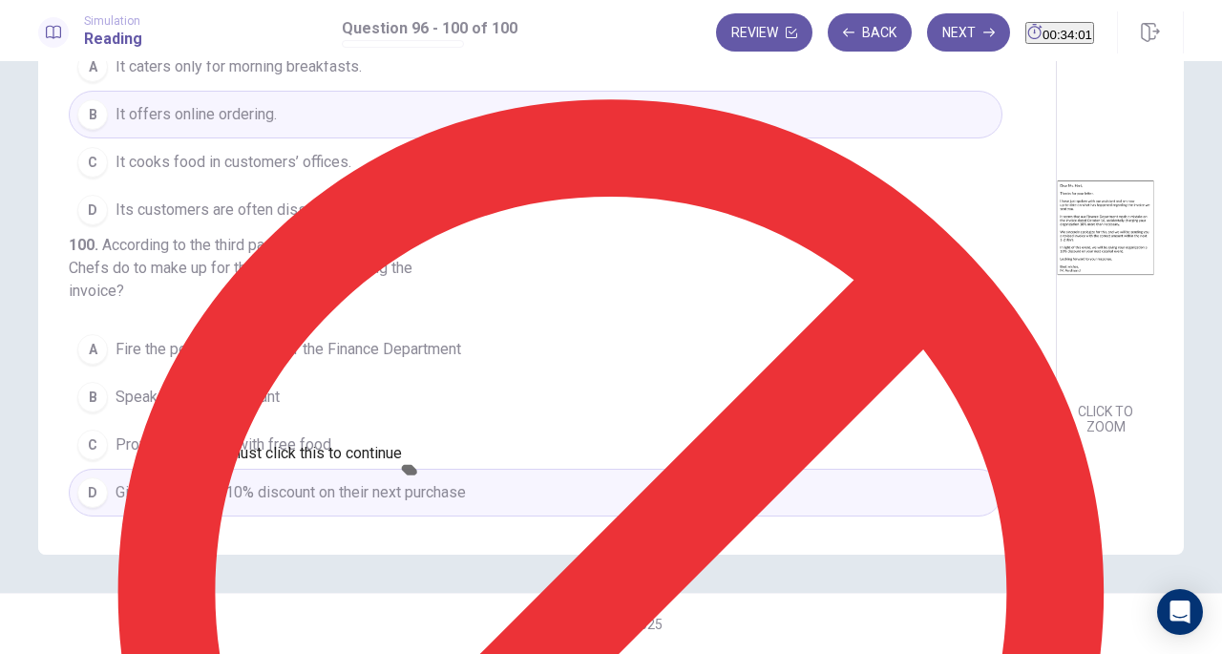
scroll to position [57, 0]
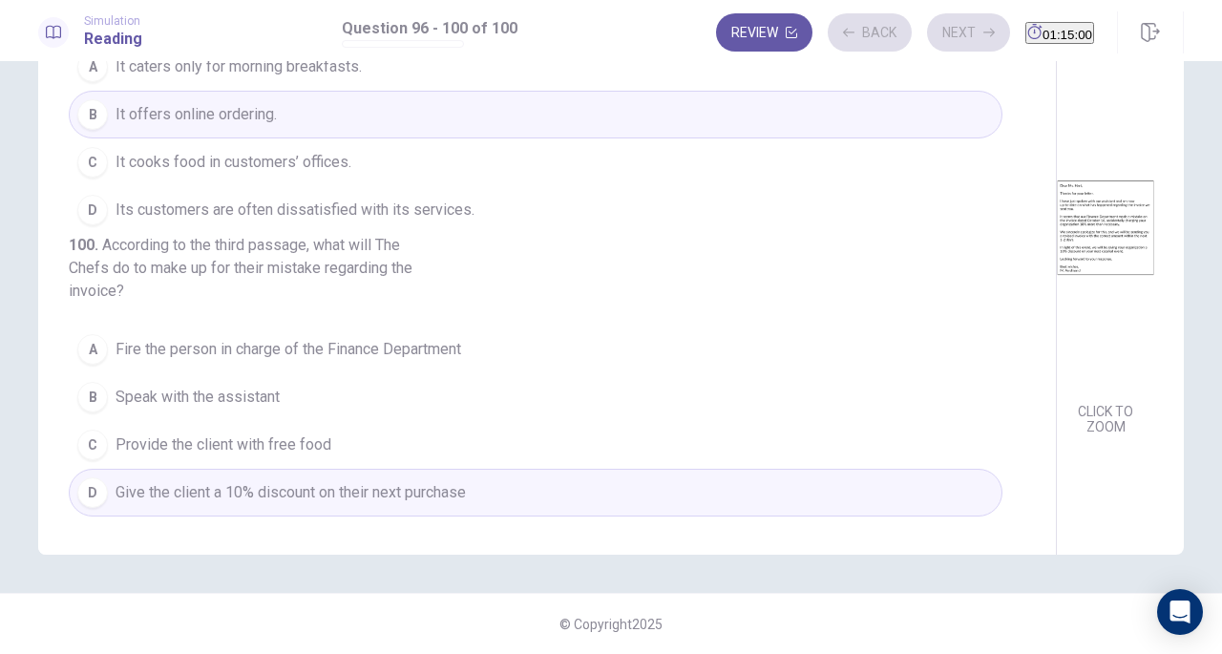
scroll to position [40, 0]
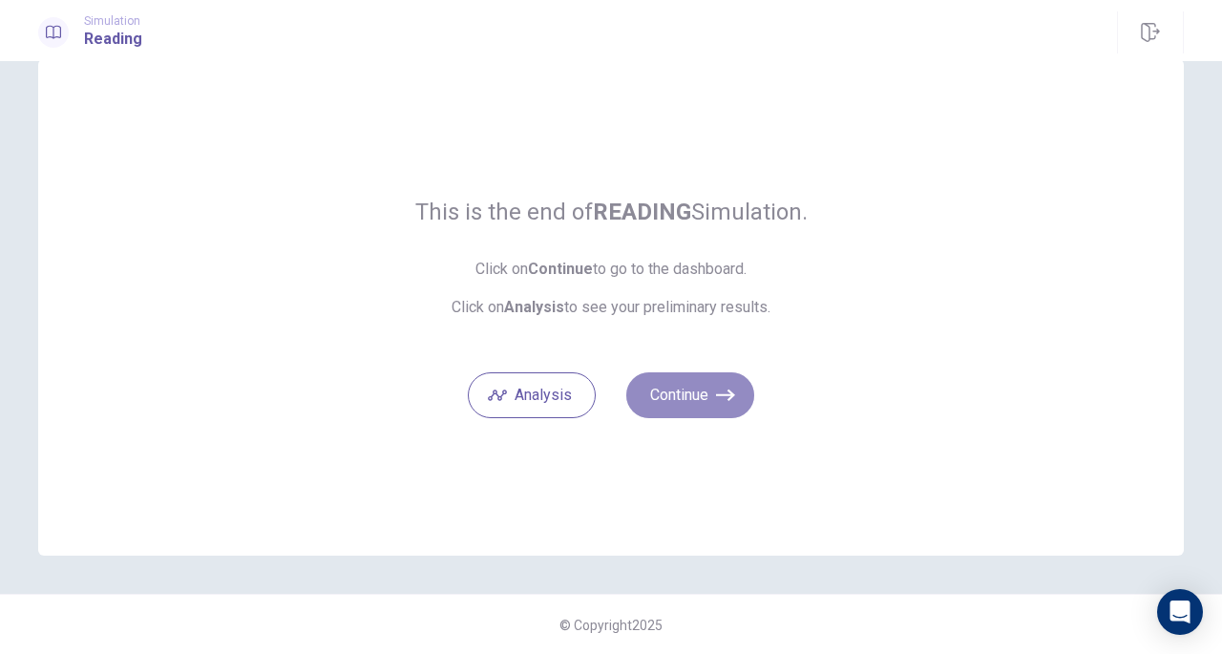
click at [683, 386] on button "Continue" at bounding box center [690, 395] width 128 height 46
